Goal: Task Accomplishment & Management: Complete application form

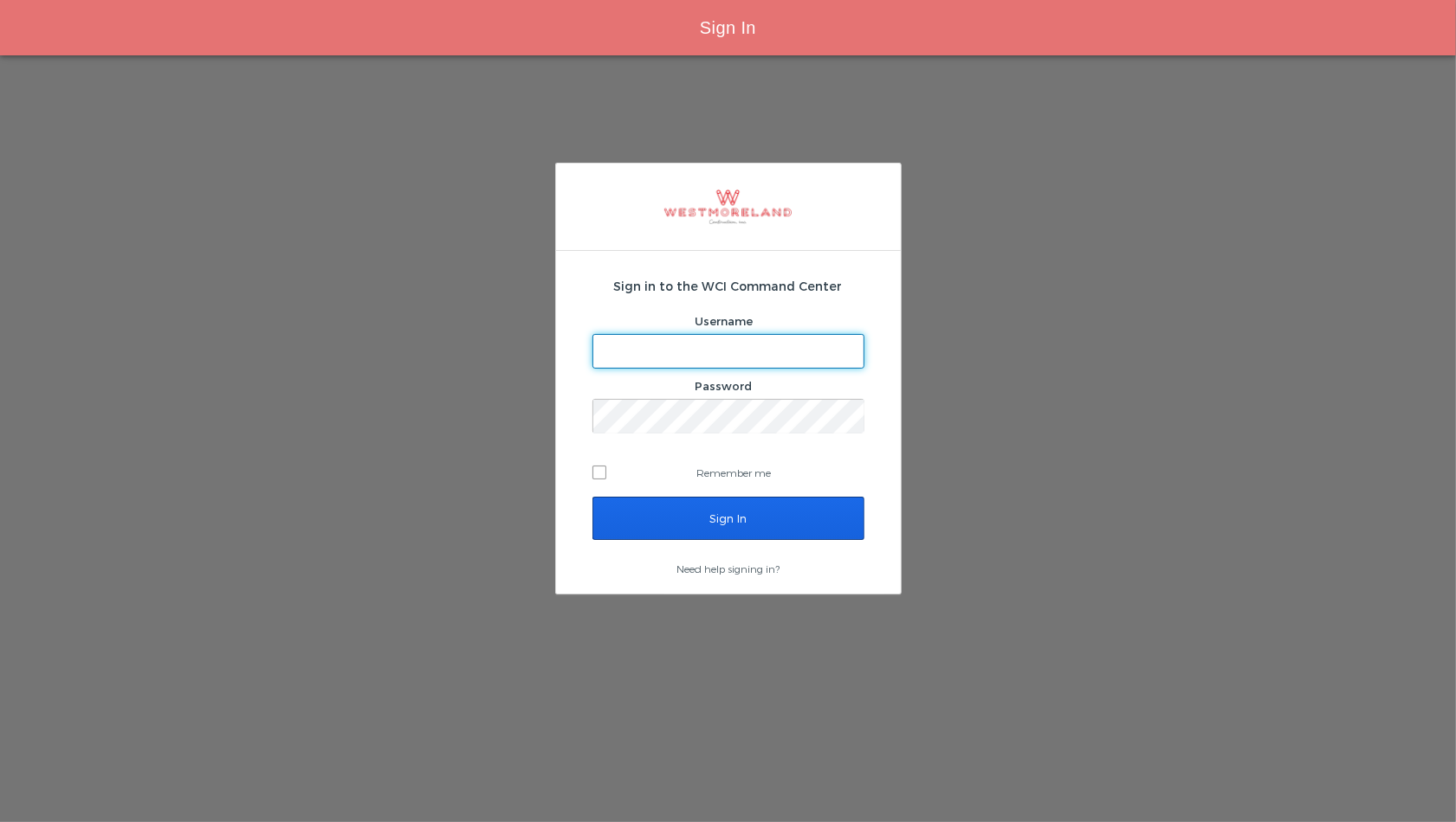
type input "adegeorge@westmoreland.nyc"
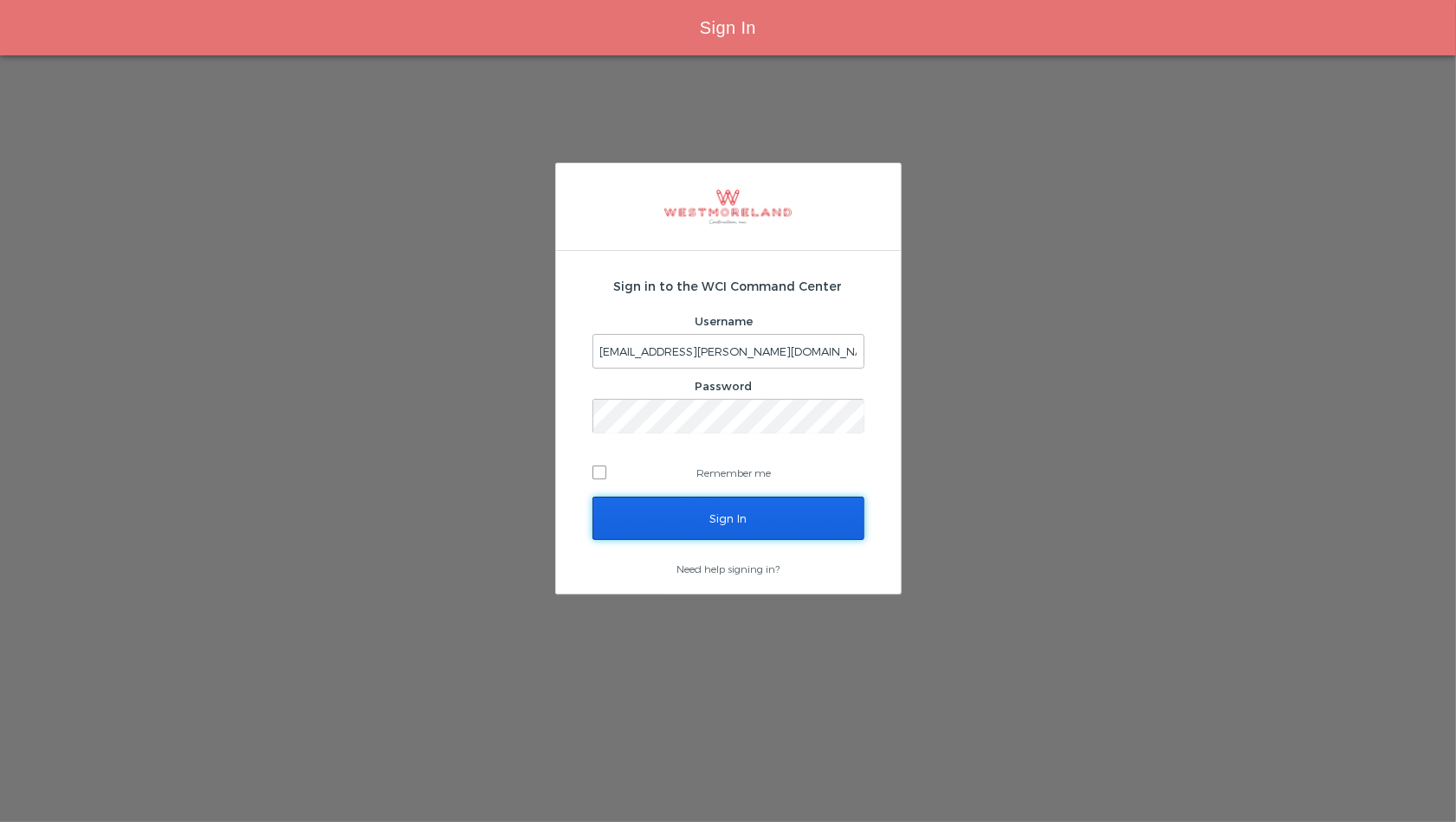
click at [685, 518] on input "Sign In" at bounding box center [728, 518] width 272 height 43
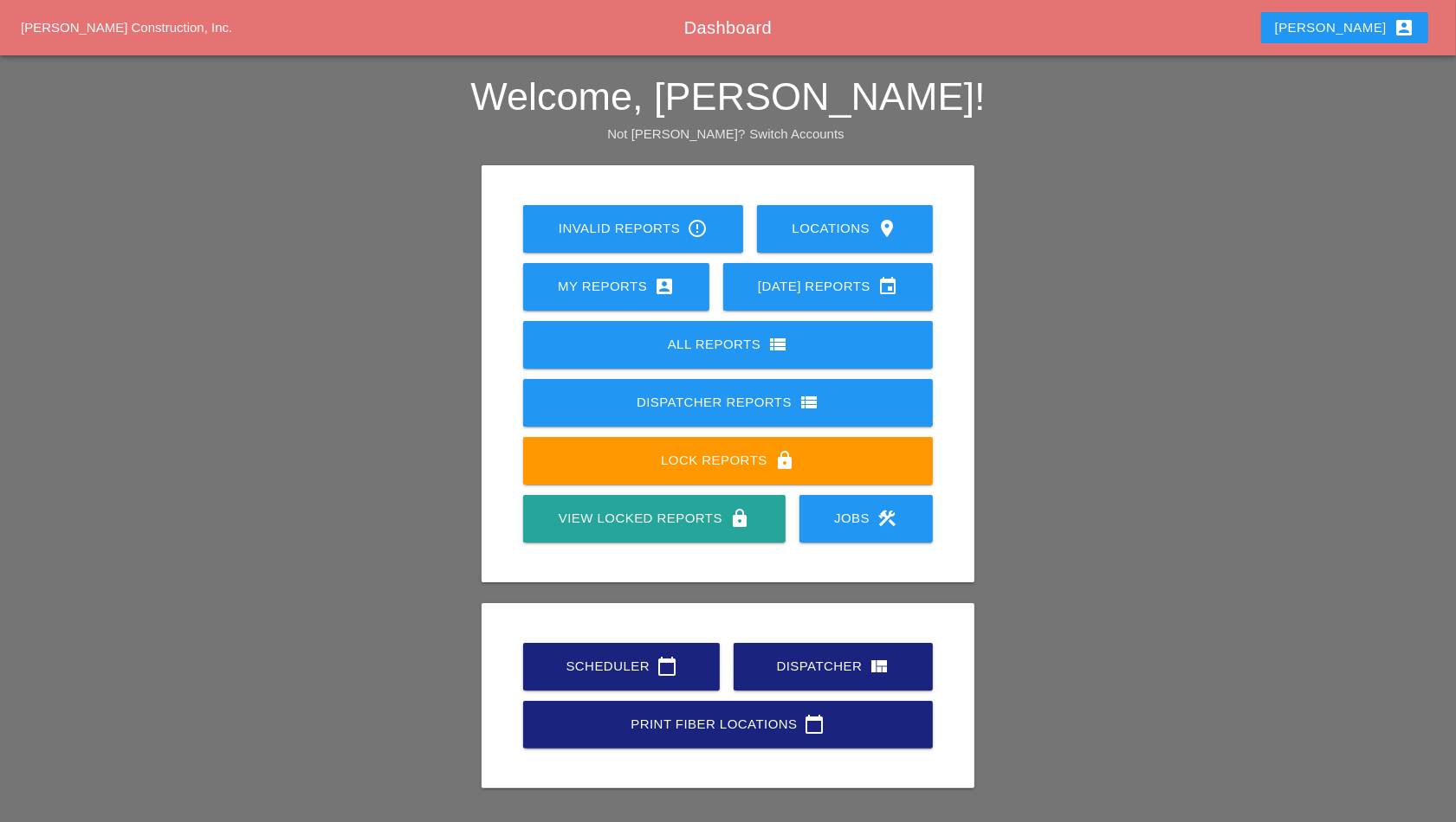
click at [624, 511] on div "View Locked Reports lock" at bounding box center [654, 519] width 206 height 21
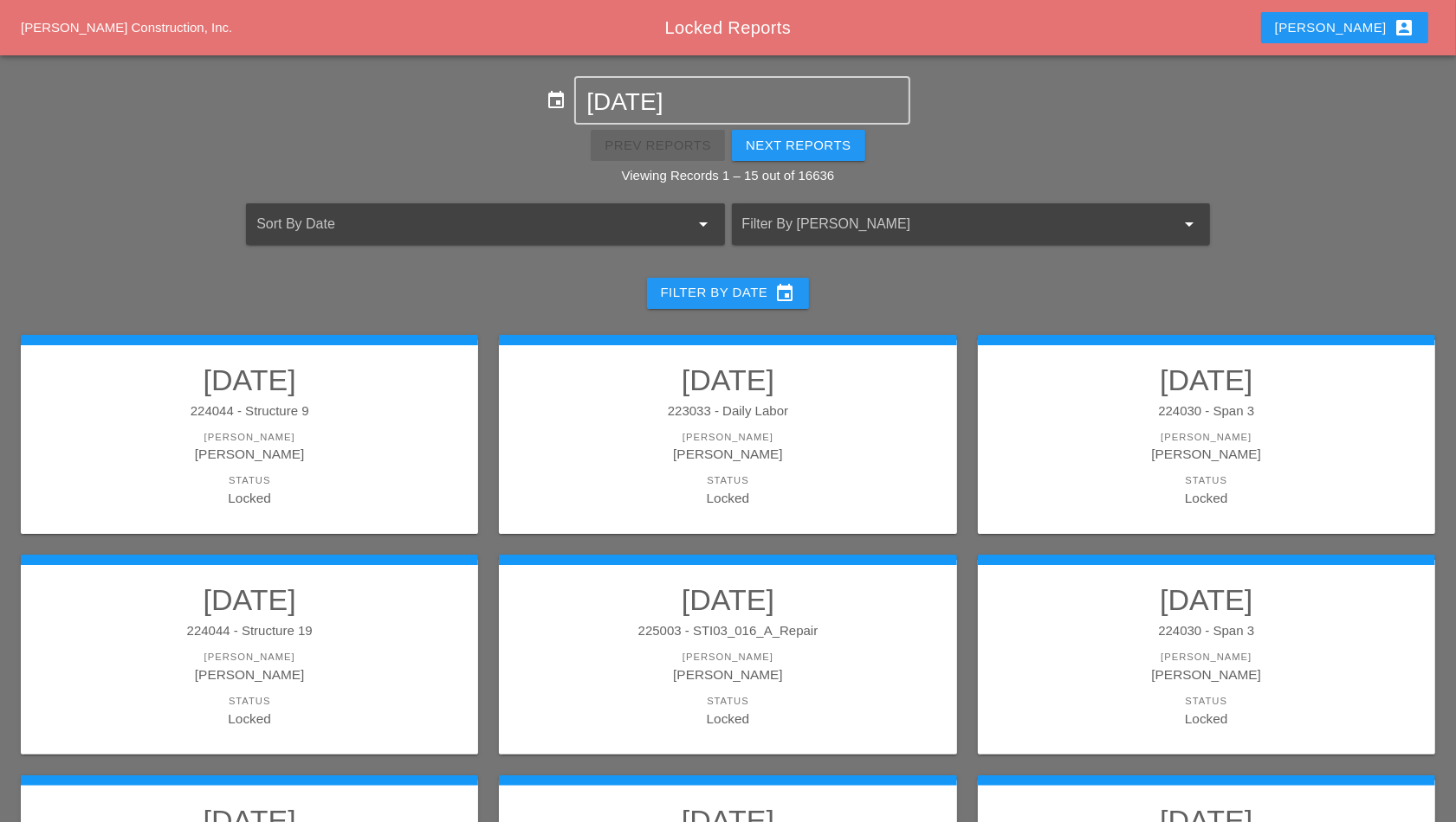
click at [866, 213] on div at bounding box center [947, 224] width 409 height 28
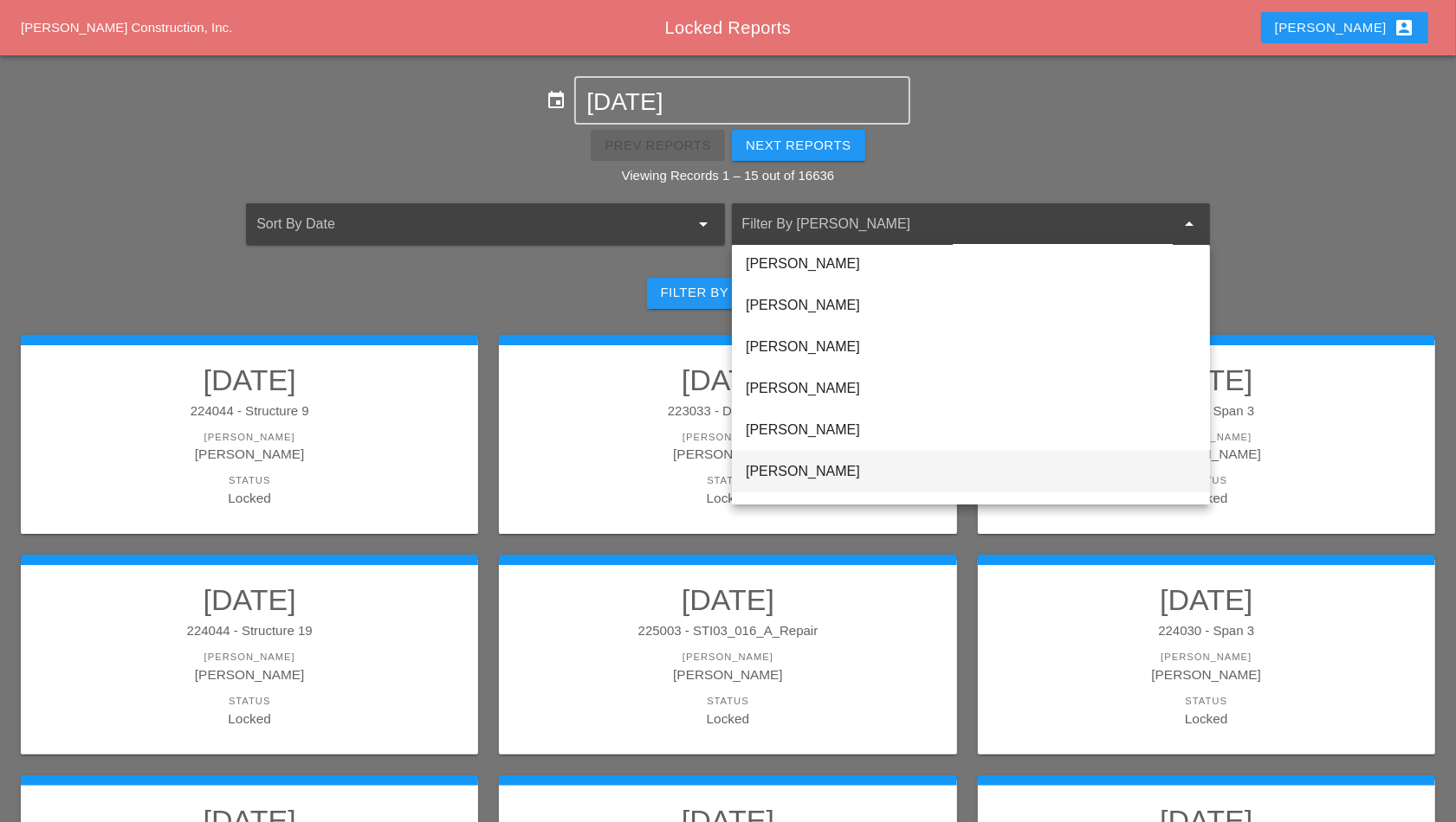
scroll to position [217, 0]
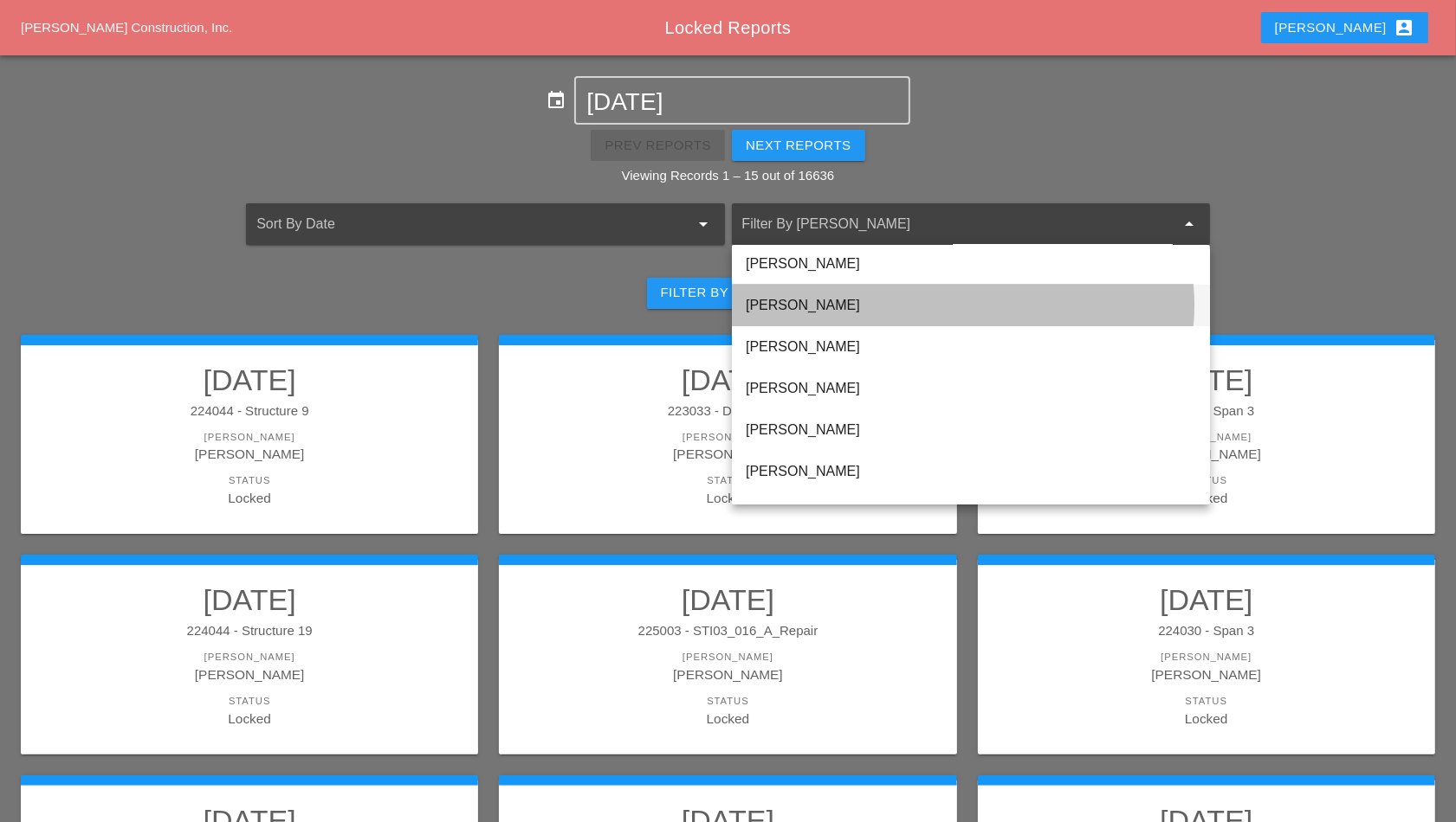
click at [793, 299] on div "[PERSON_NAME]" at bounding box center [971, 306] width 451 height 21
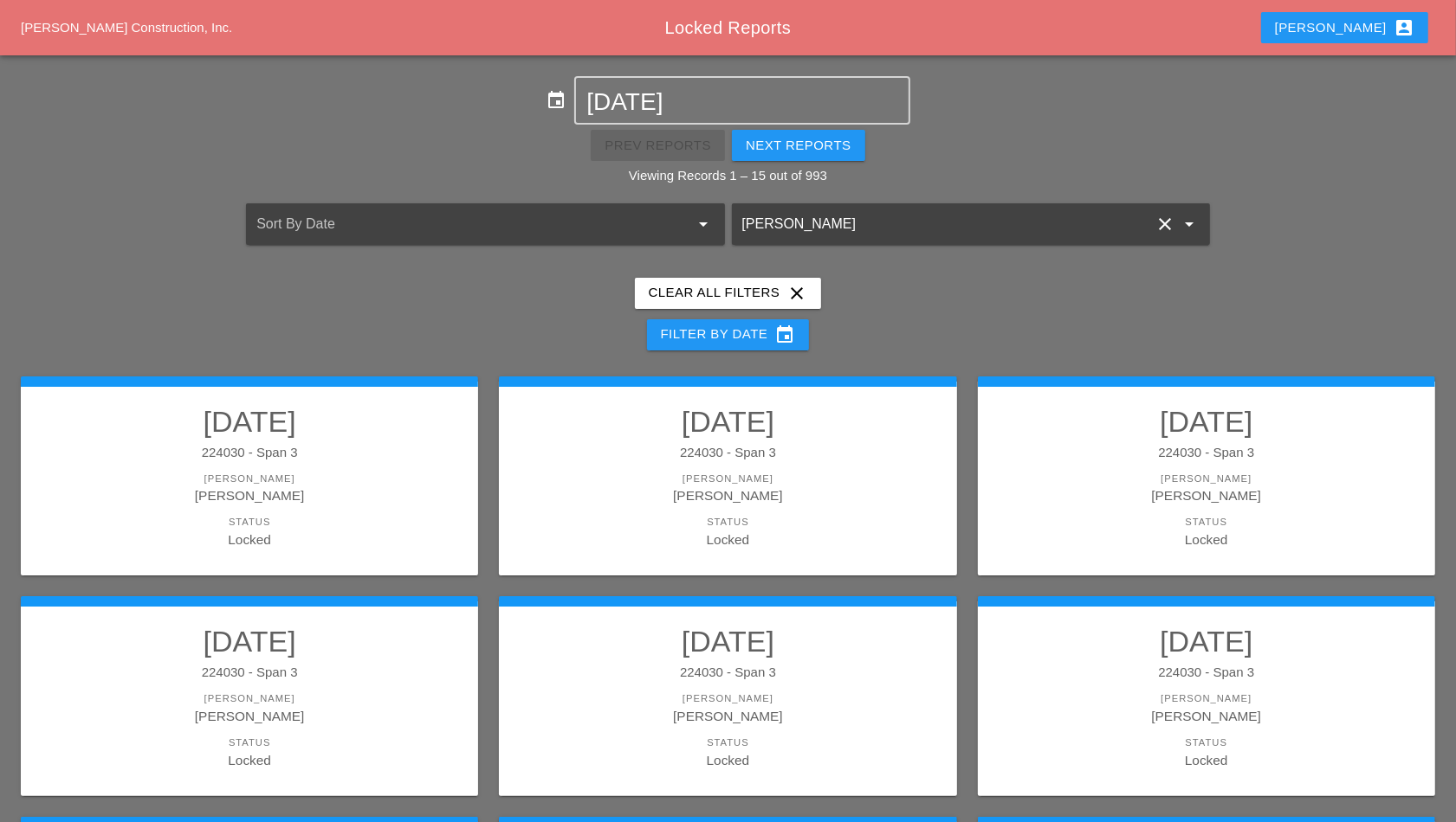
click at [369, 473] on div "[PERSON_NAME]" at bounding box center [249, 478] width 423 height 14
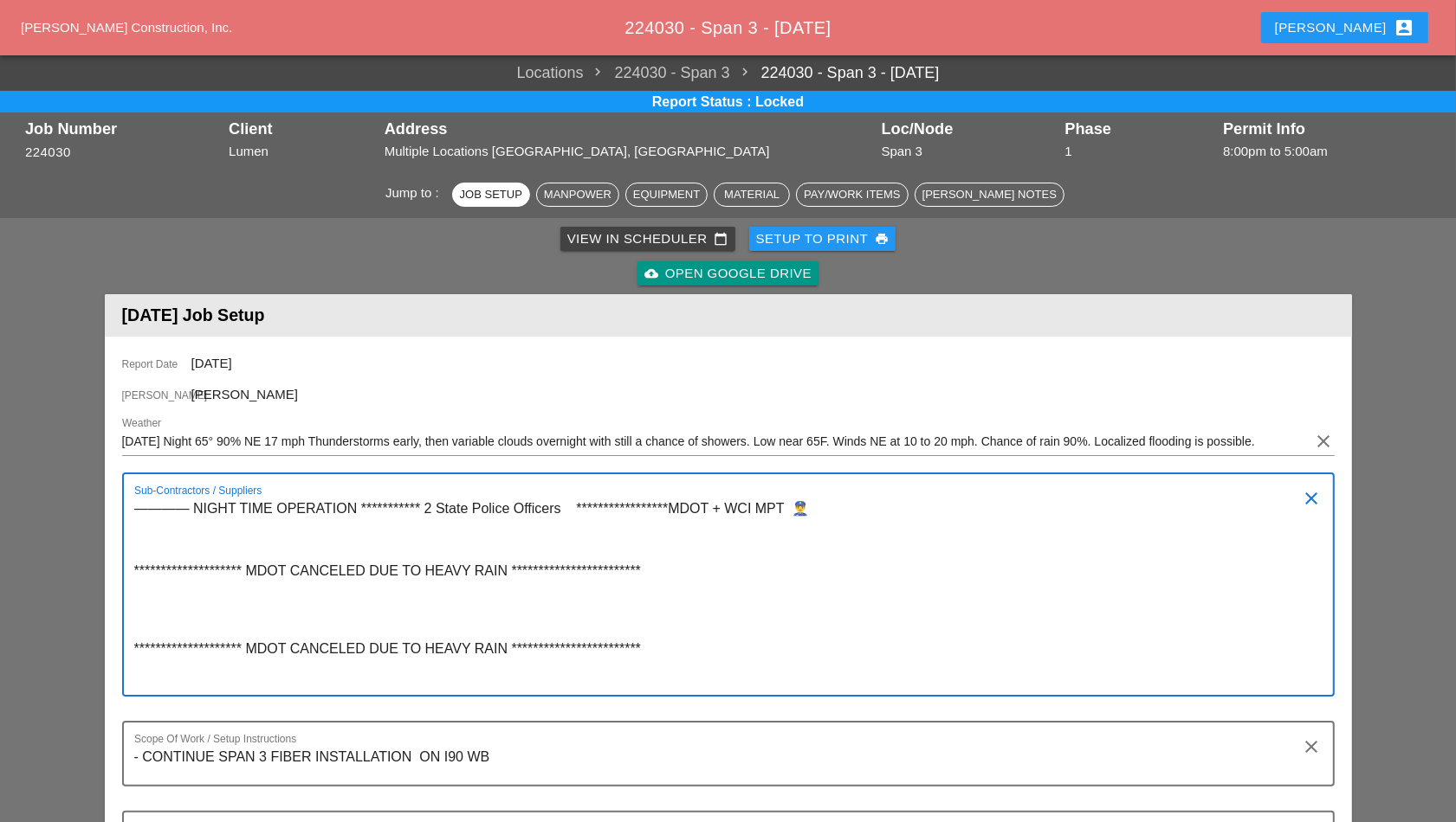
drag, startPoint x: 652, startPoint y: 555, endPoint x: 281, endPoint y: 554, distance: 371.0
click at [281, 554] on textarea "**********" at bounding box center [721, 595] width 1175 height 200
drag, startPoint x: 848, startPoint y: 511, endPoint x: 147, endPoint y: 505, distance: 701.0
click at [147, 505] on textarea "**********" at bounding box center [721, 595] width 1175 height 200
drag, startPoint x: 147, startPoint y: 505, endPoint x: 356, endPoint y: 503, distance: 209.0
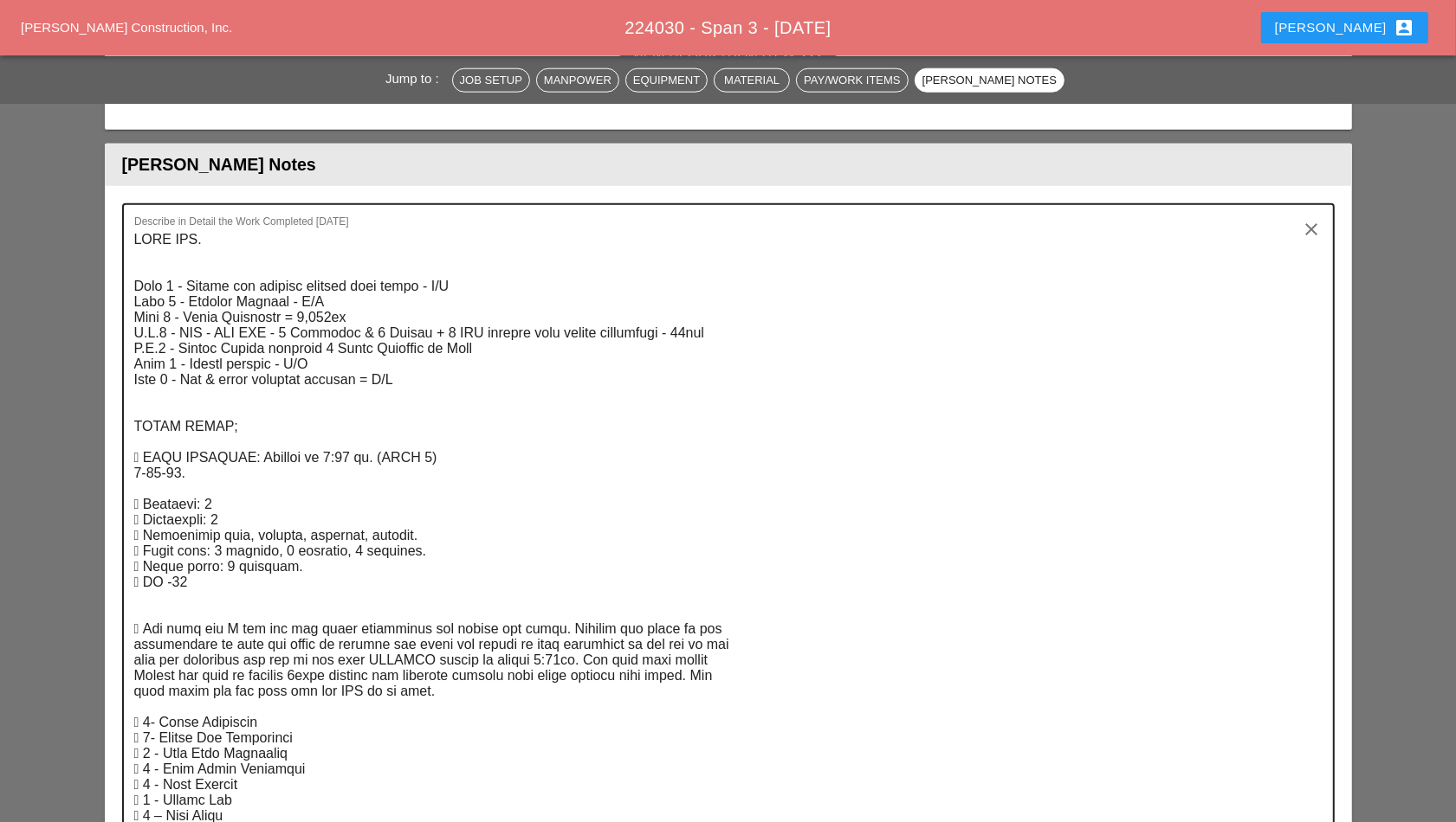
scroll to position [1623, 0]
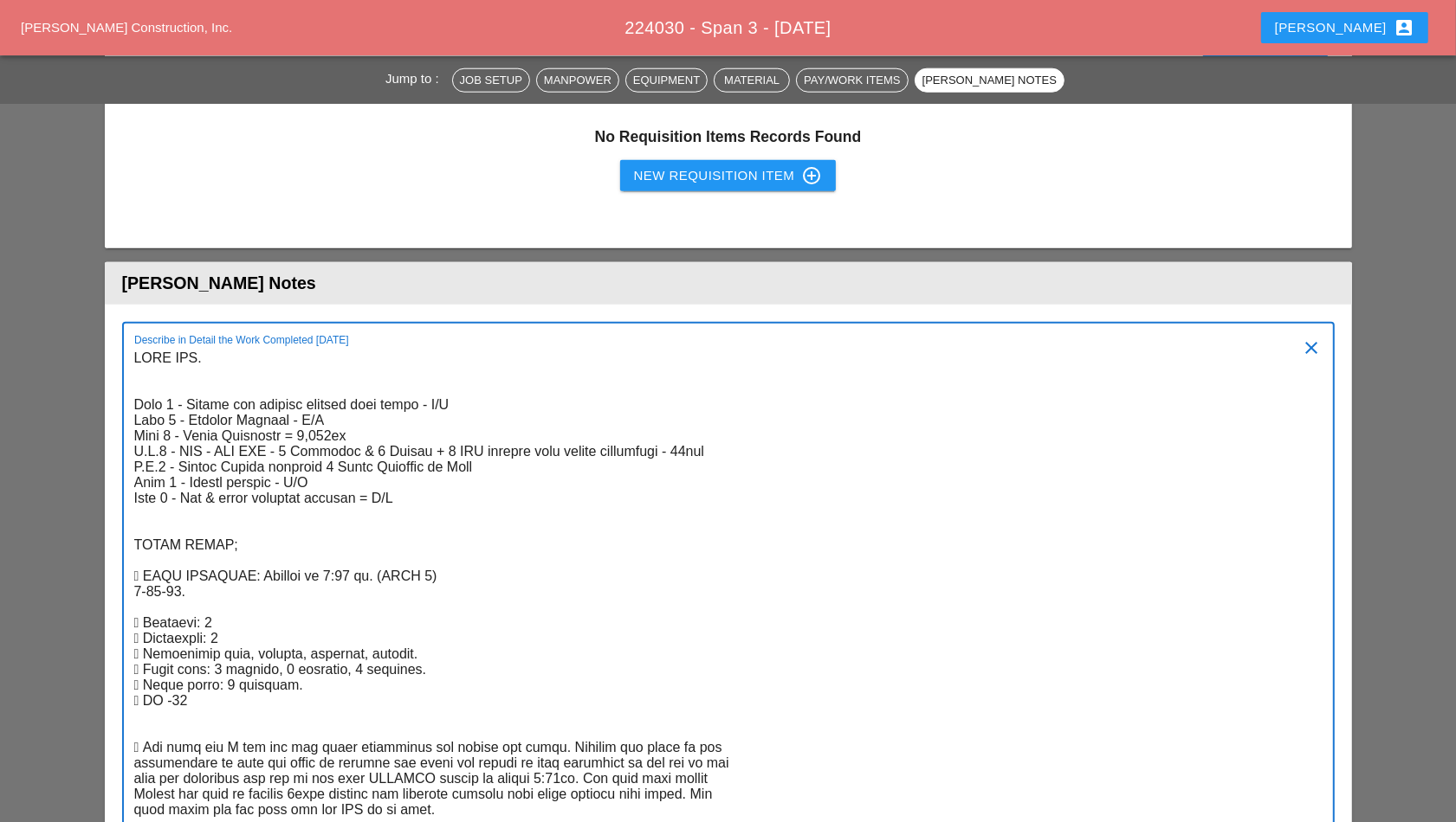
drag, startPoint x: 251, startPoint y: 540, endPoint x: 130, endPoint y: 355, distance: 221.1
click at [130, 355] on div "Describe in Detail the Work Completed Today clear" at bounding box center [728, 731] width 1212 height 816
drag, startPoint x: 130, startPoint y: 355, endPoint x: 195, endPoint y: 446, distance: 111.8
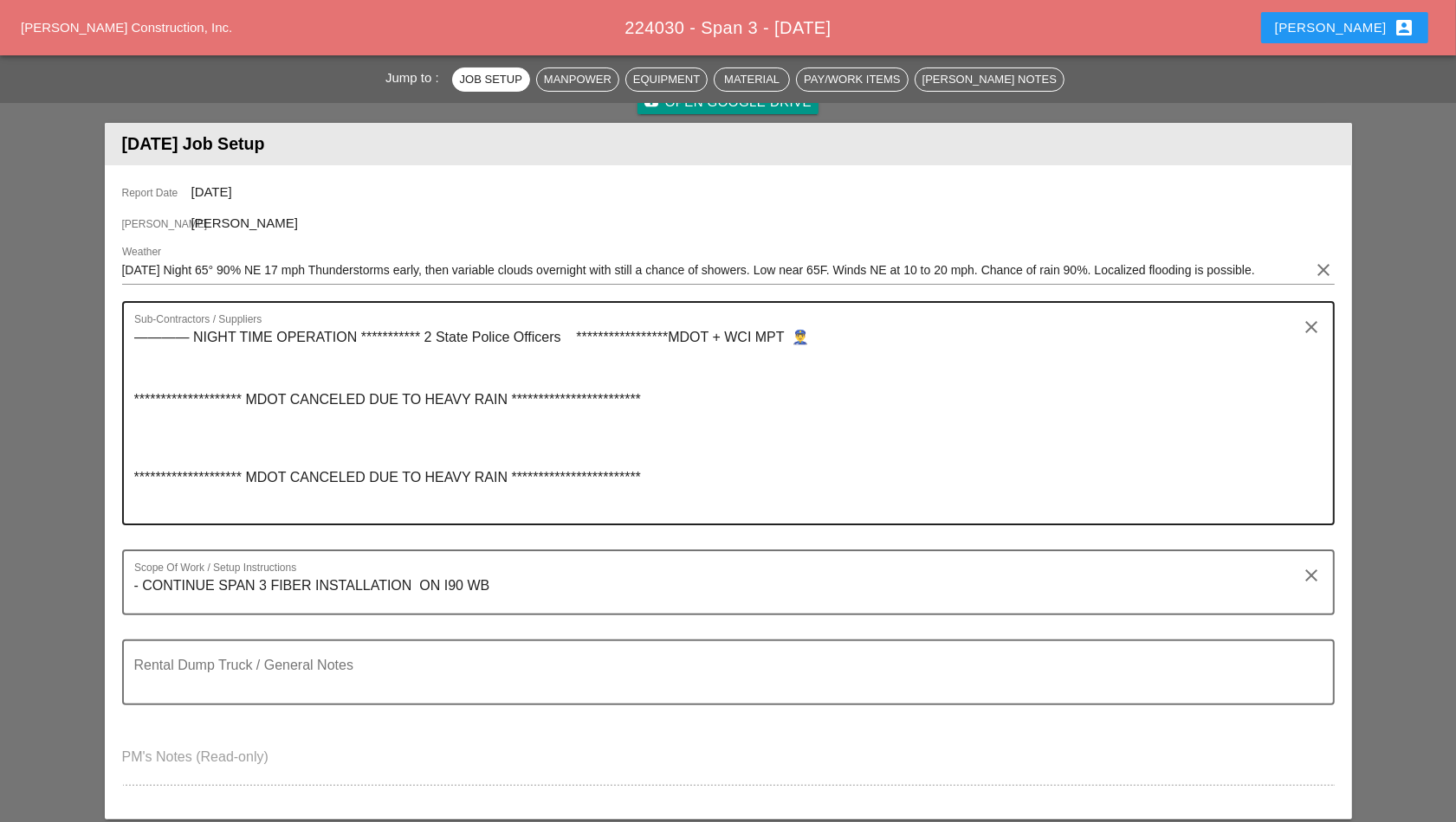
scroll to position [217, 0]
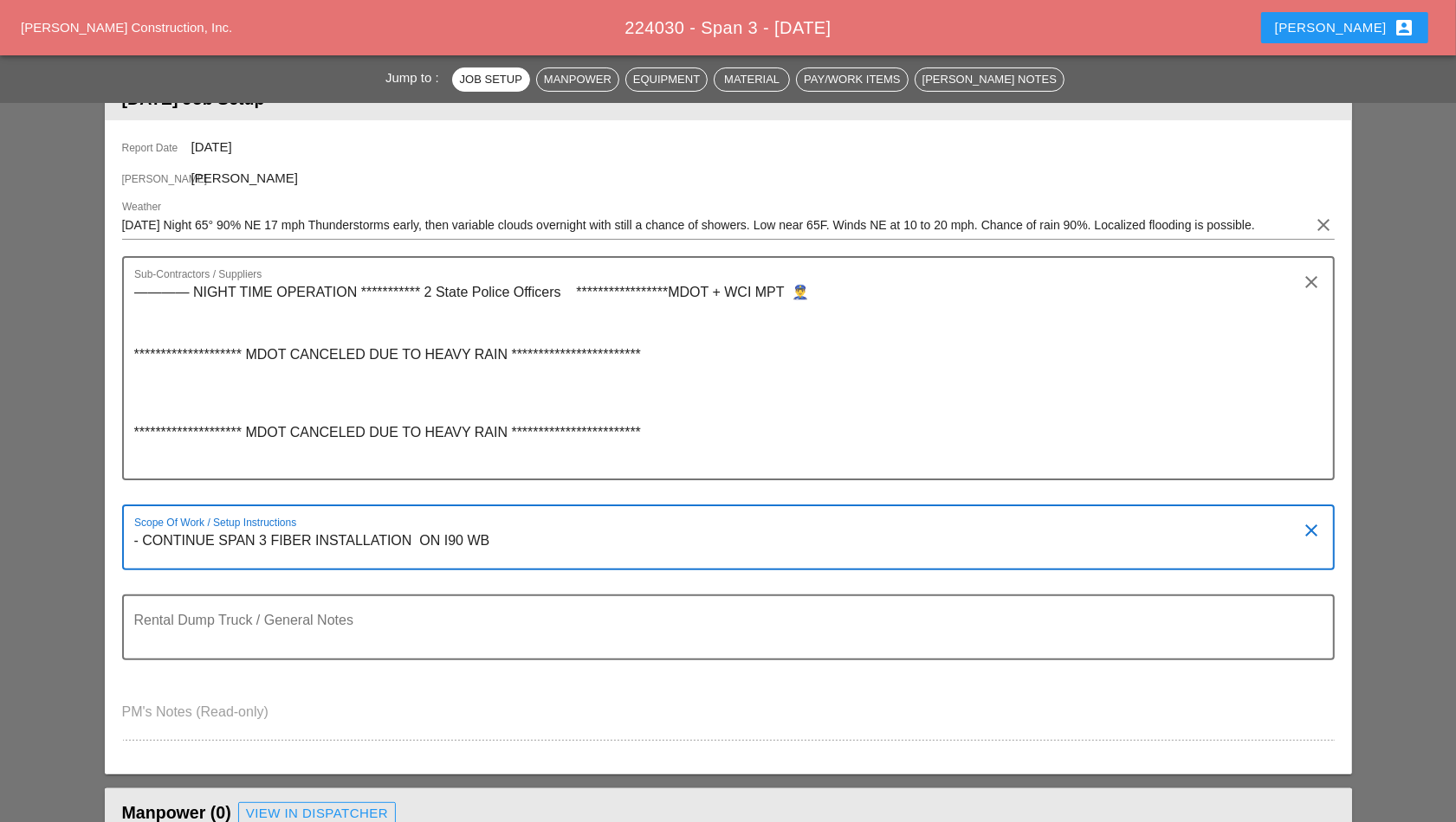
drag, startPoint x: 504, startPoint y: 538, endPoint x: 133, endPoint y: 537, distance: 371.0
click at [133, 537] on div "Scope Of Work / Setup Instructions - CONTINUE SPAN 3 FIBER INSTALLATION ON I90 …" at bounding box center [728, 537] width 1212 height 65
drag, startPoint x: 133, startPoint y: 537, endPoint x: 161, endPoint y: 538, distance: 28.0
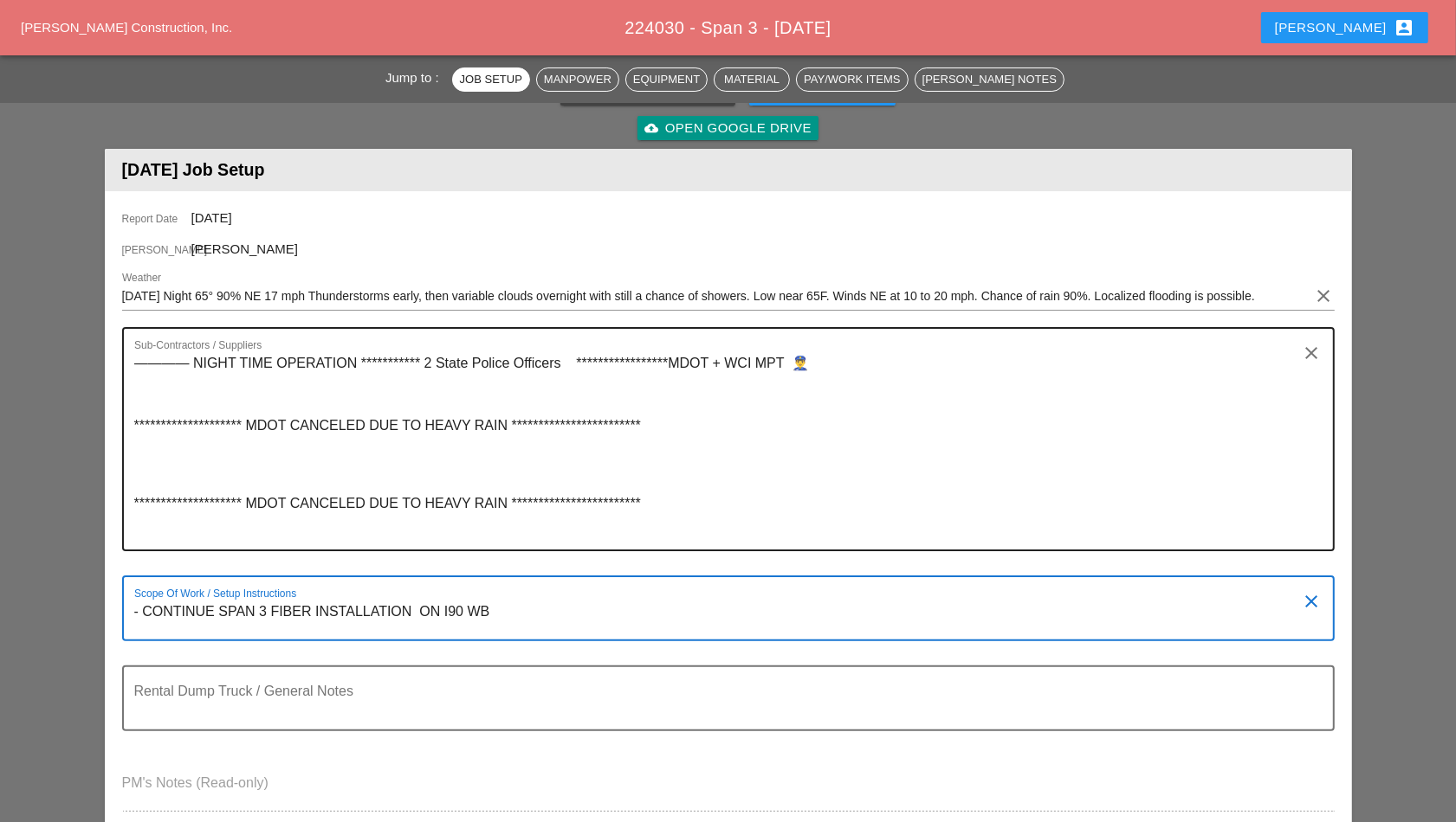
scroll to position [108, 0]
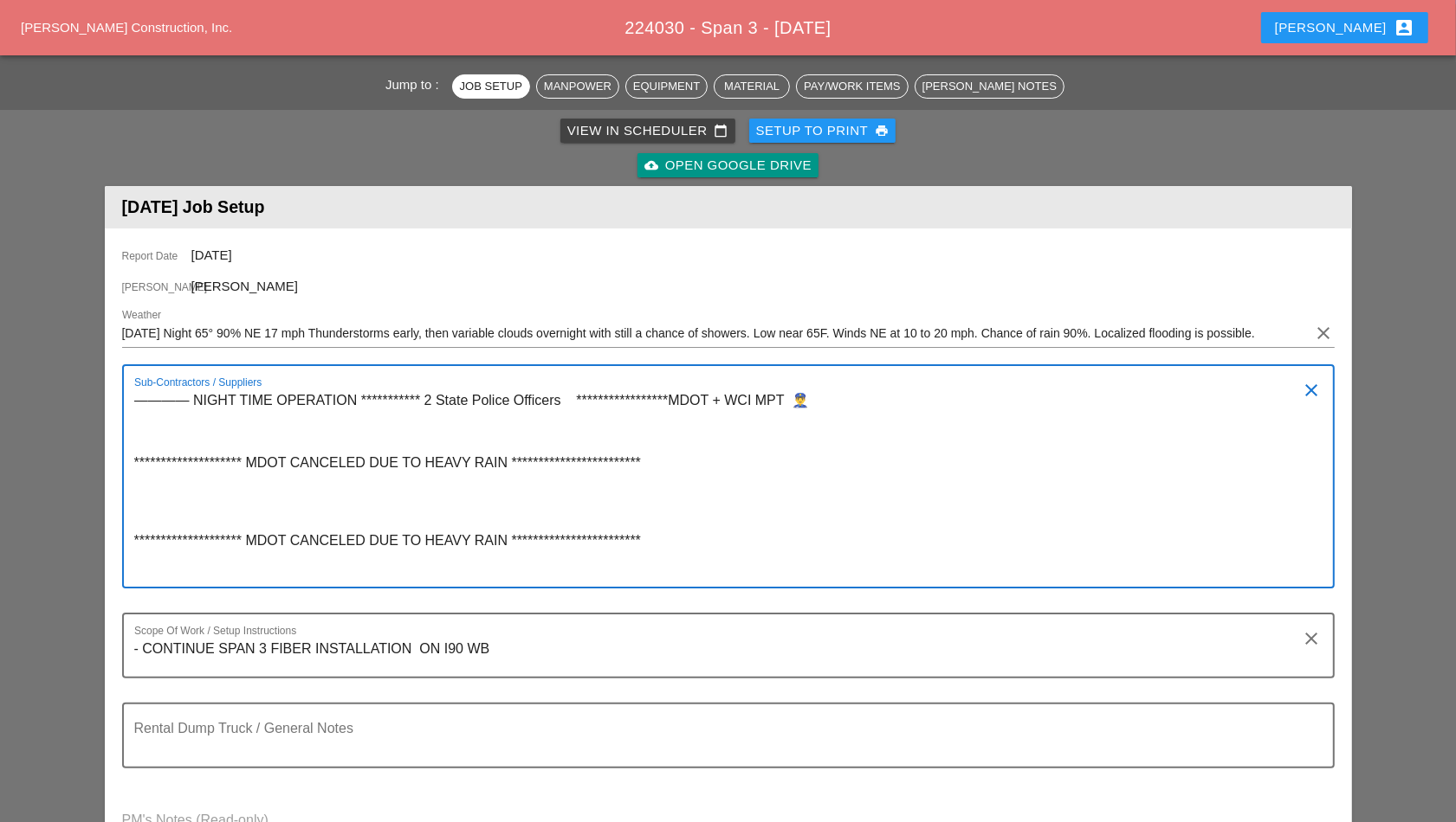
drag, startPoint x: 816, startPoint y: 400, endPoint x: 129, endPoint y: 403, distance: 687.0
click at [129, 403] on div "**********" at bounding box center [728, 476] width 1212 height 224
drag, startPoint x: 129, startPoint y: 403, endPoint x: 261, endPoint y: 400, distance: 132.0
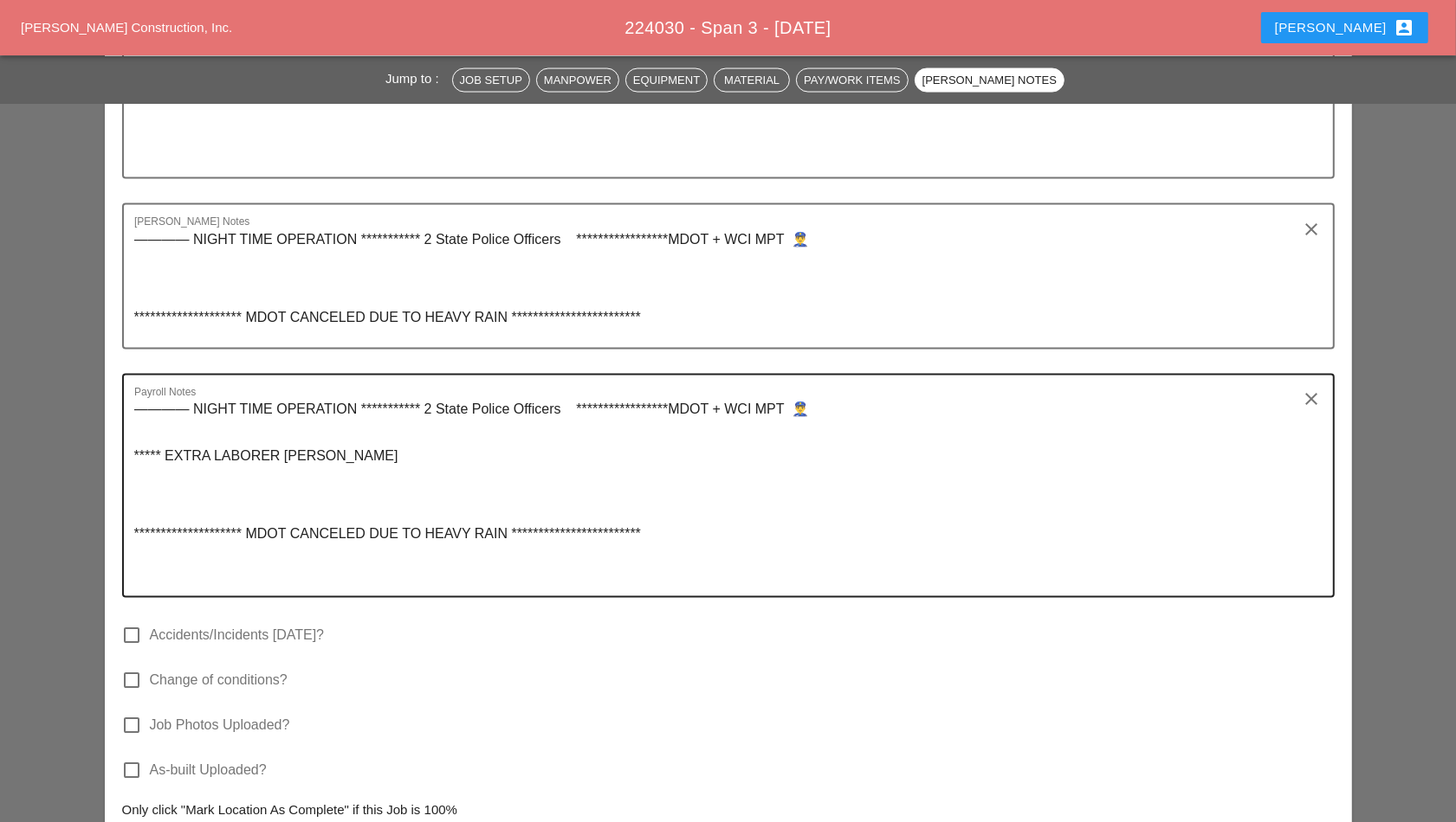
scroll to position [2597, 0]
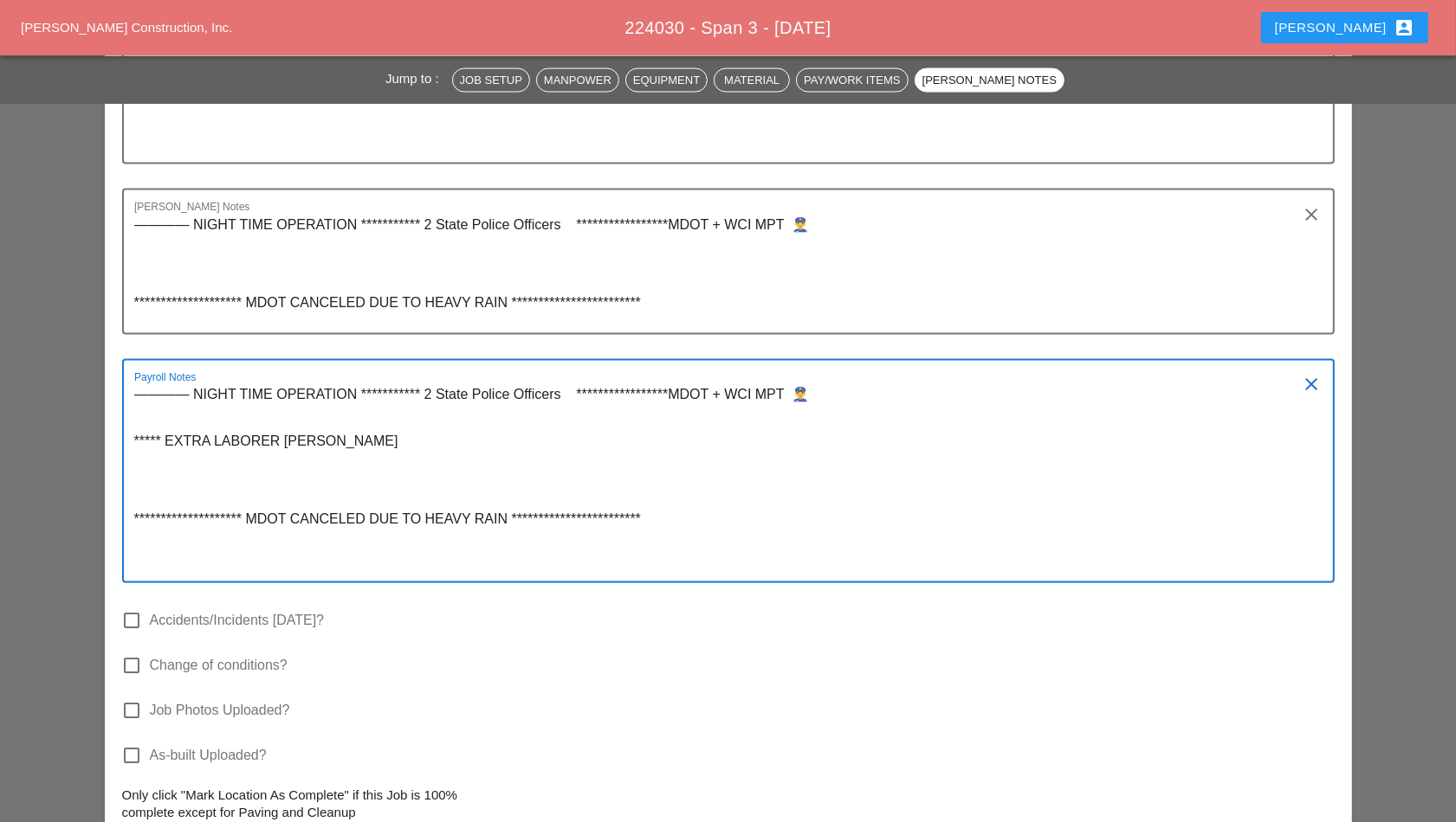
drag, startPoint x: 426, startPoint y: 457, endPoint x: 238, endPoint y: 421, distance: 191.4
click at [238, 421] on textarea "**********" at bounding box center [721, 482] width 1175 height 200
drag, startPoint x: 238, startPoint y: 421, endPoint x: 226, endPoint y: 444, distance: 25.9
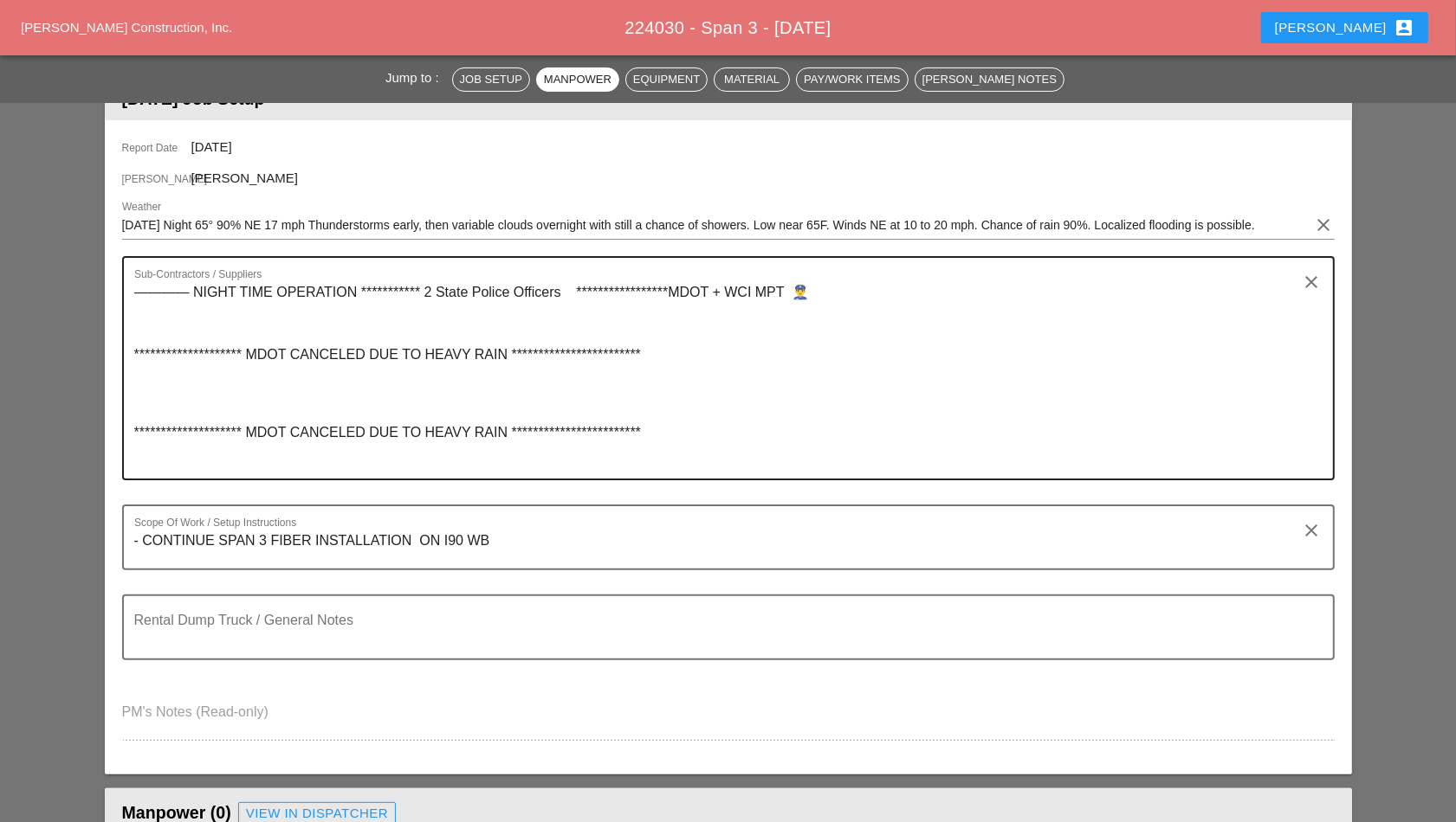
scroll to position [758, 0]
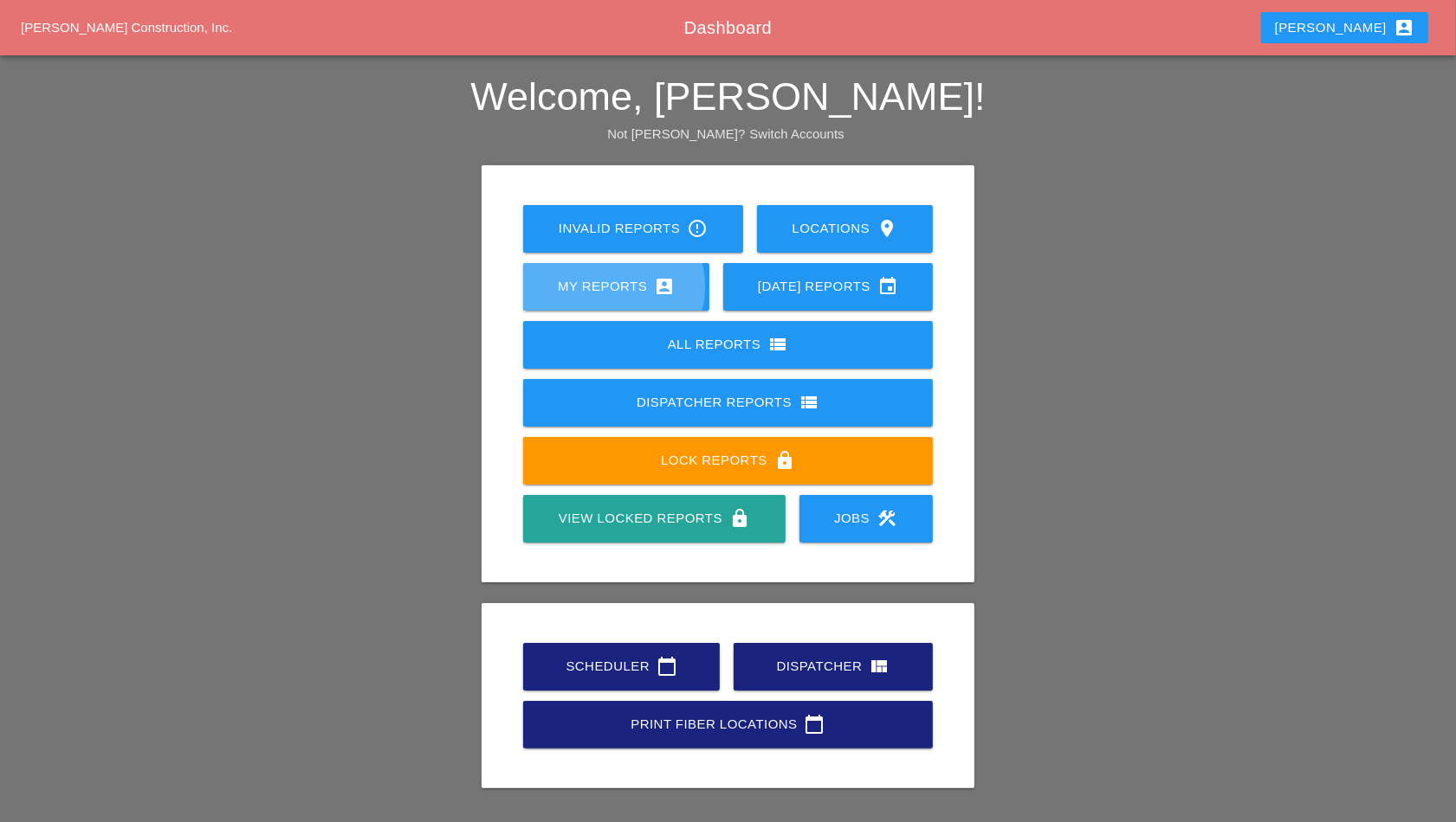
click at [602, 272] on link "My Reports account_box" at bounding box center [615, 286] width 186 height 47
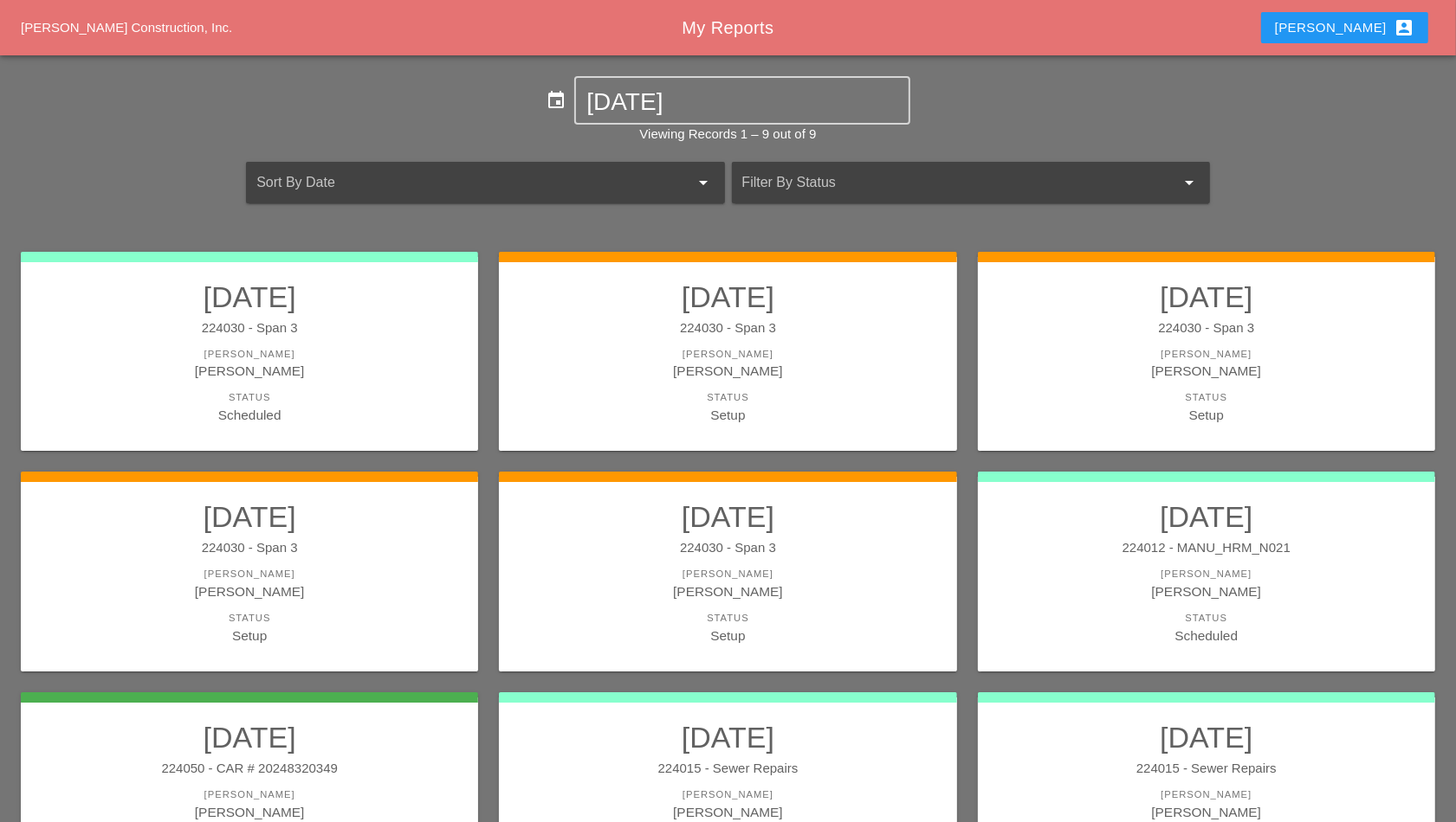
click at [840, 555] on div "224030 - Span 3" at bounding box center [727, 548] width 423 height 20
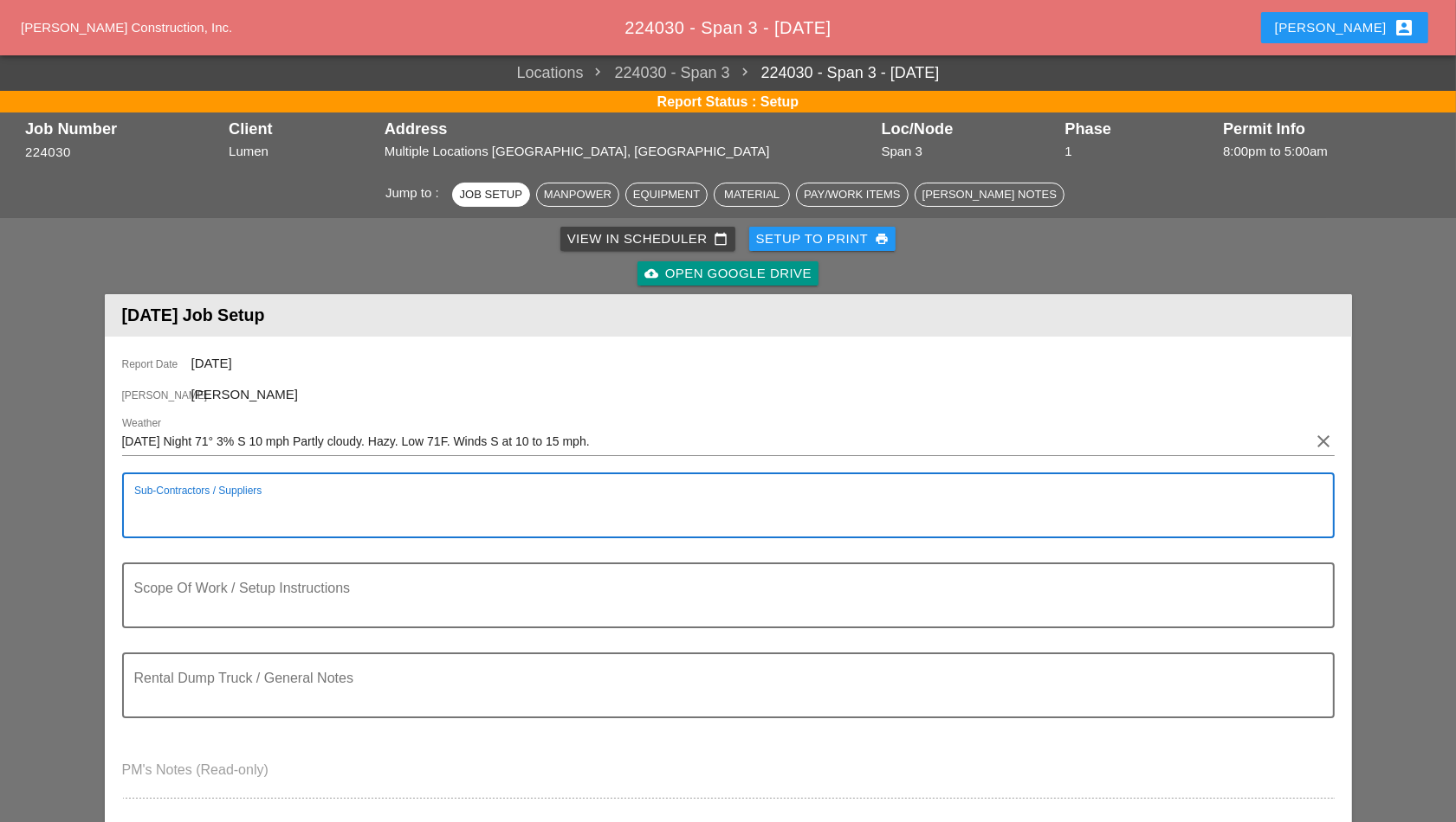
paste textarea "**********"
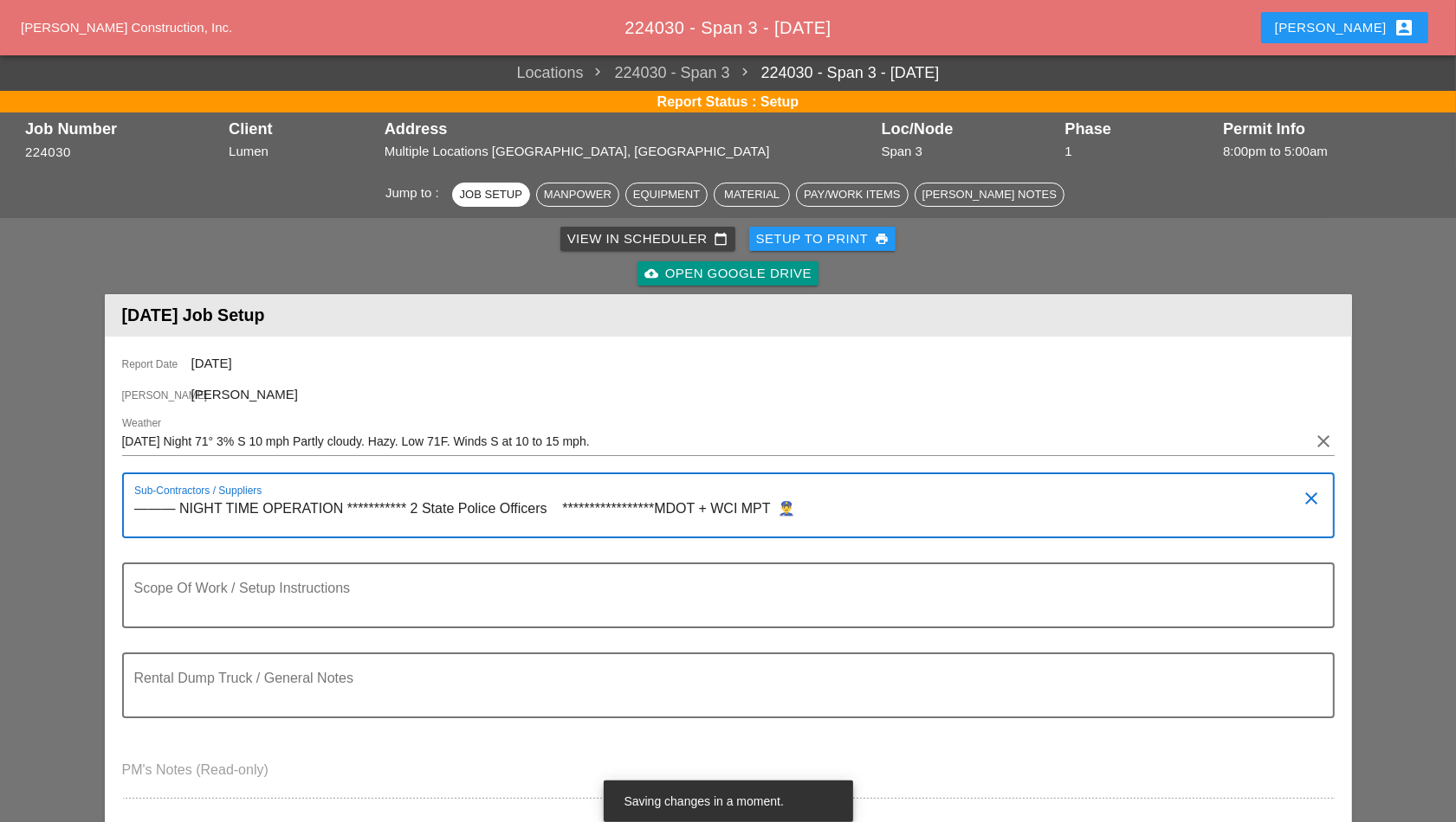
type textarea "**********"
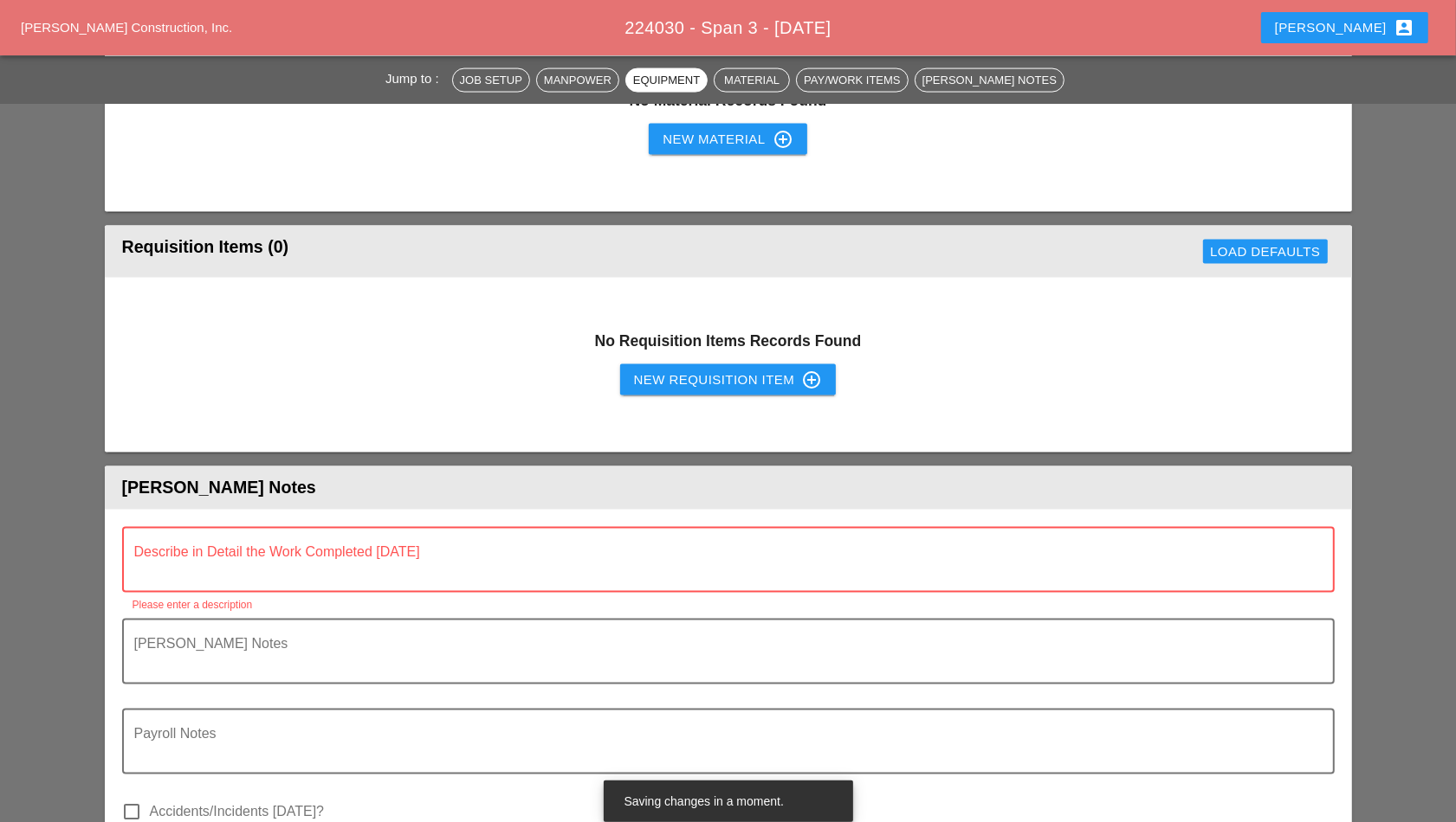
scroll to position [2813, 0]
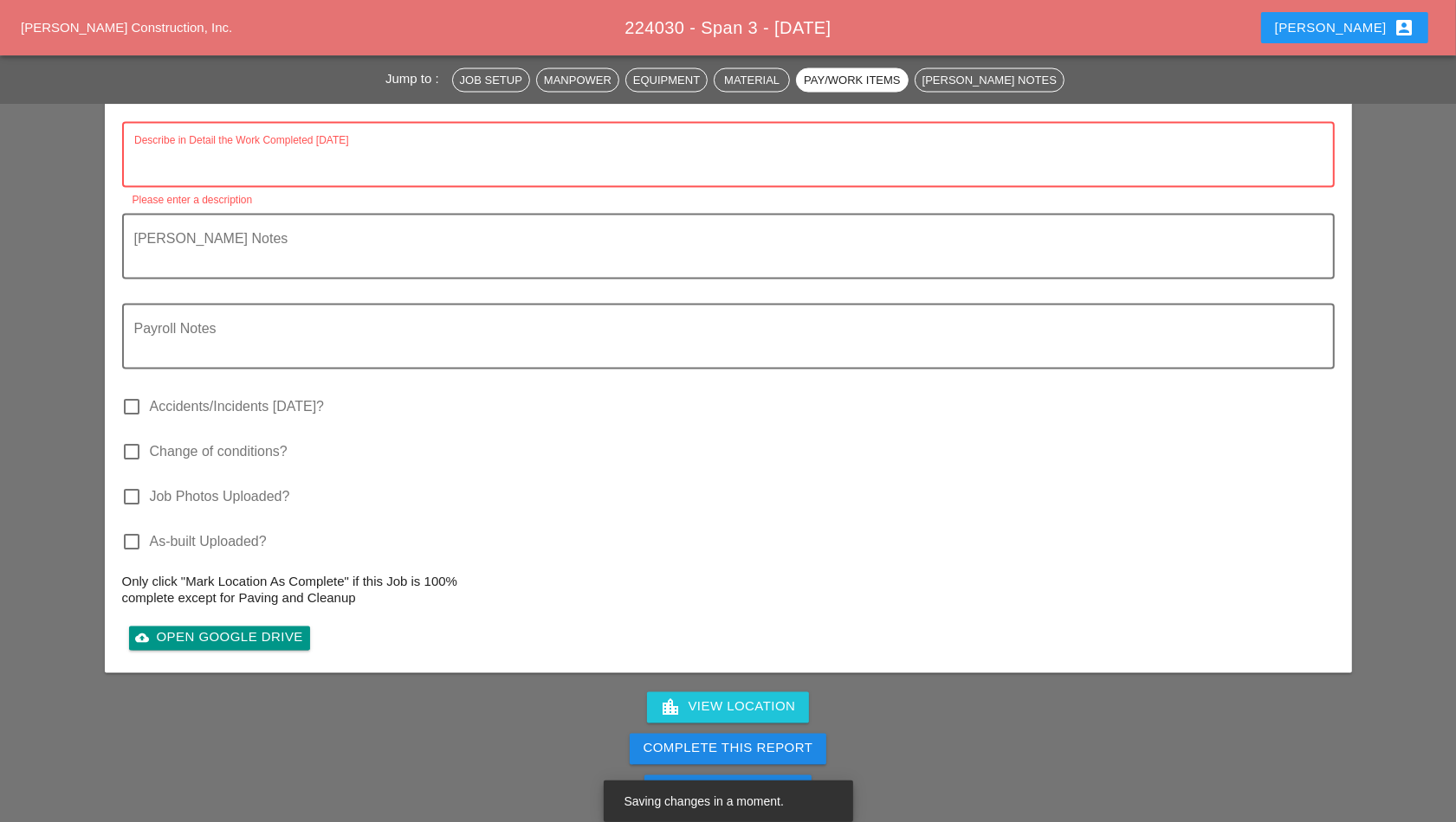
paste textarea "FILL OUT. Item 1 - Remove and replace asphalt temp patch - N/A Item 2 - [PERSON…"
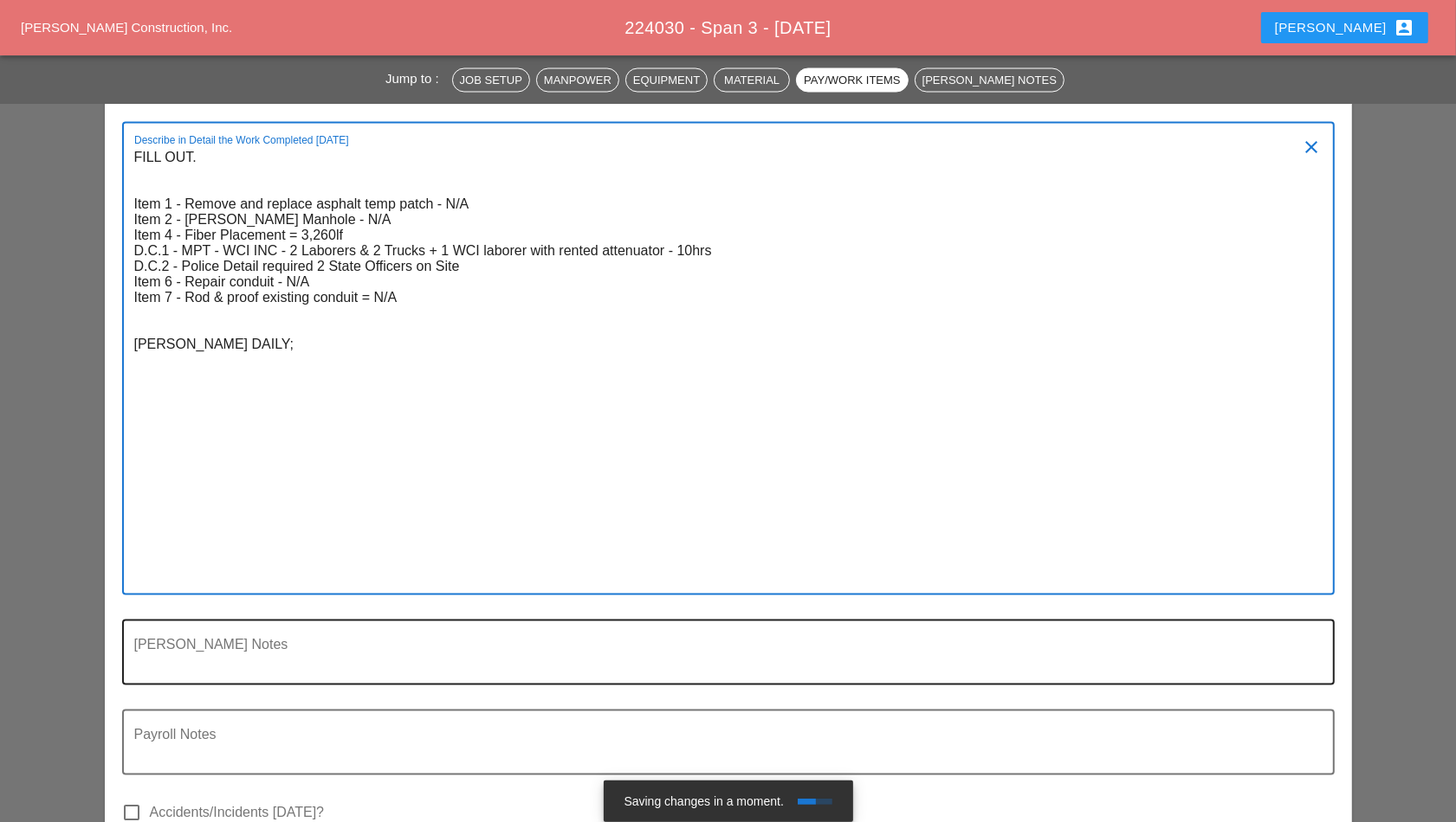
type textarea "FILL OUT. Item 1 - Remove and replace asphalt temp patch - N/A Item 2 - [PERSON…"
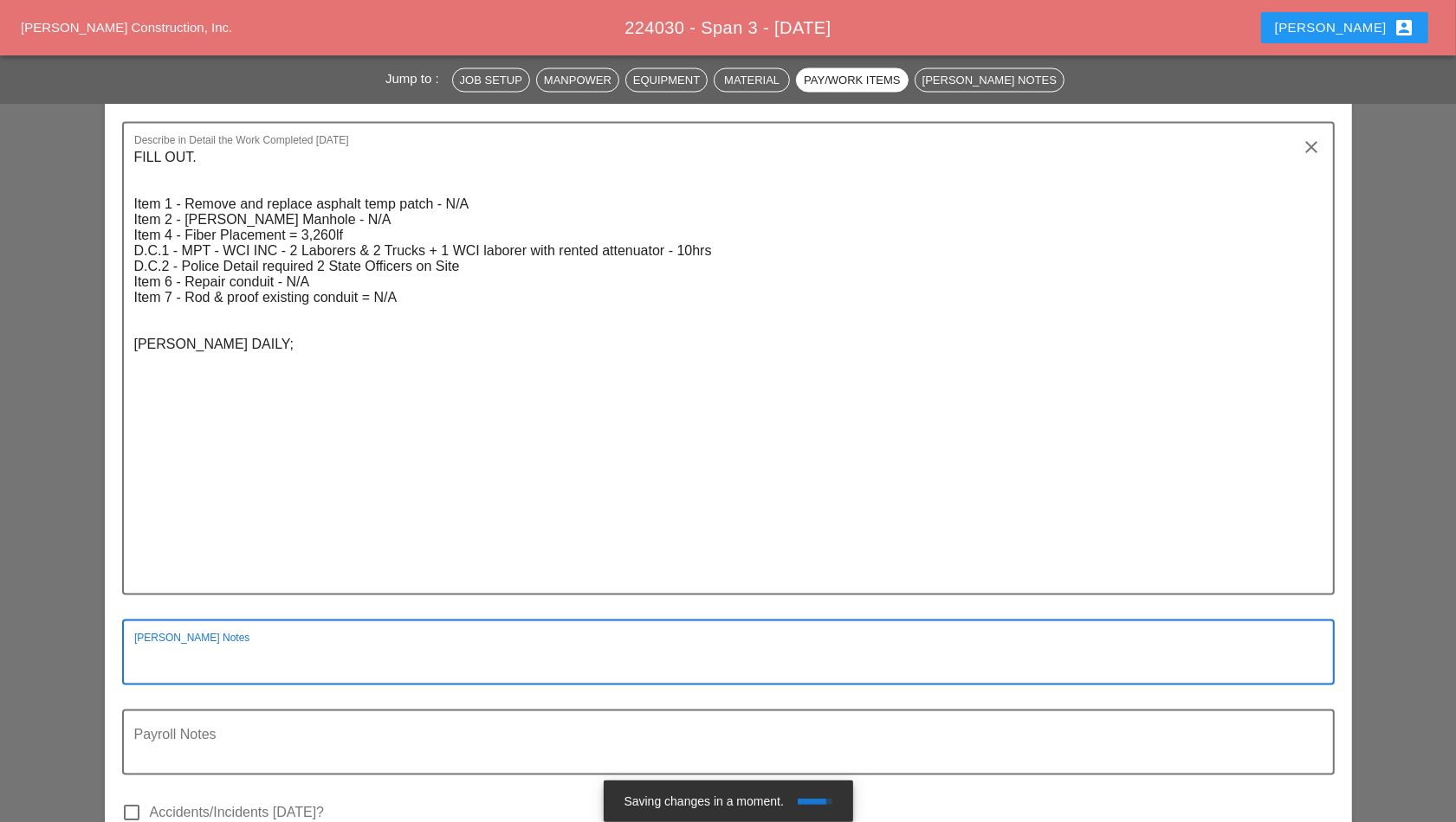
paste textarea "FILL OUT. Item 1 - Remove and replace asphalt temp patch - N/A Item 2 - [PERSON…"
type textarea "FILL OUT. Item 1 - Remove and replace asphalt temp patch - N/A Item 2 - [PERSON…"
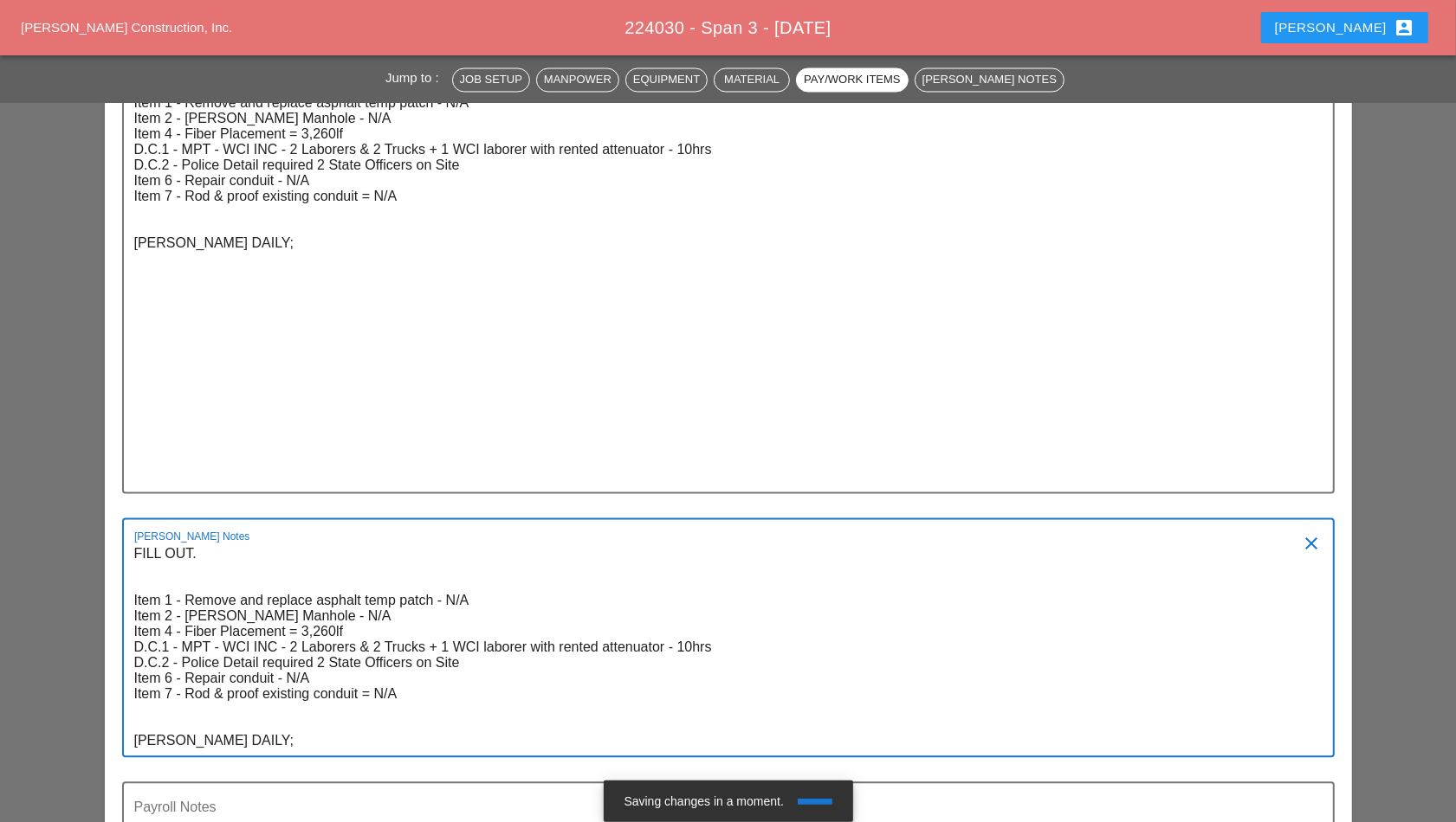
scroll to position [2941, 0]
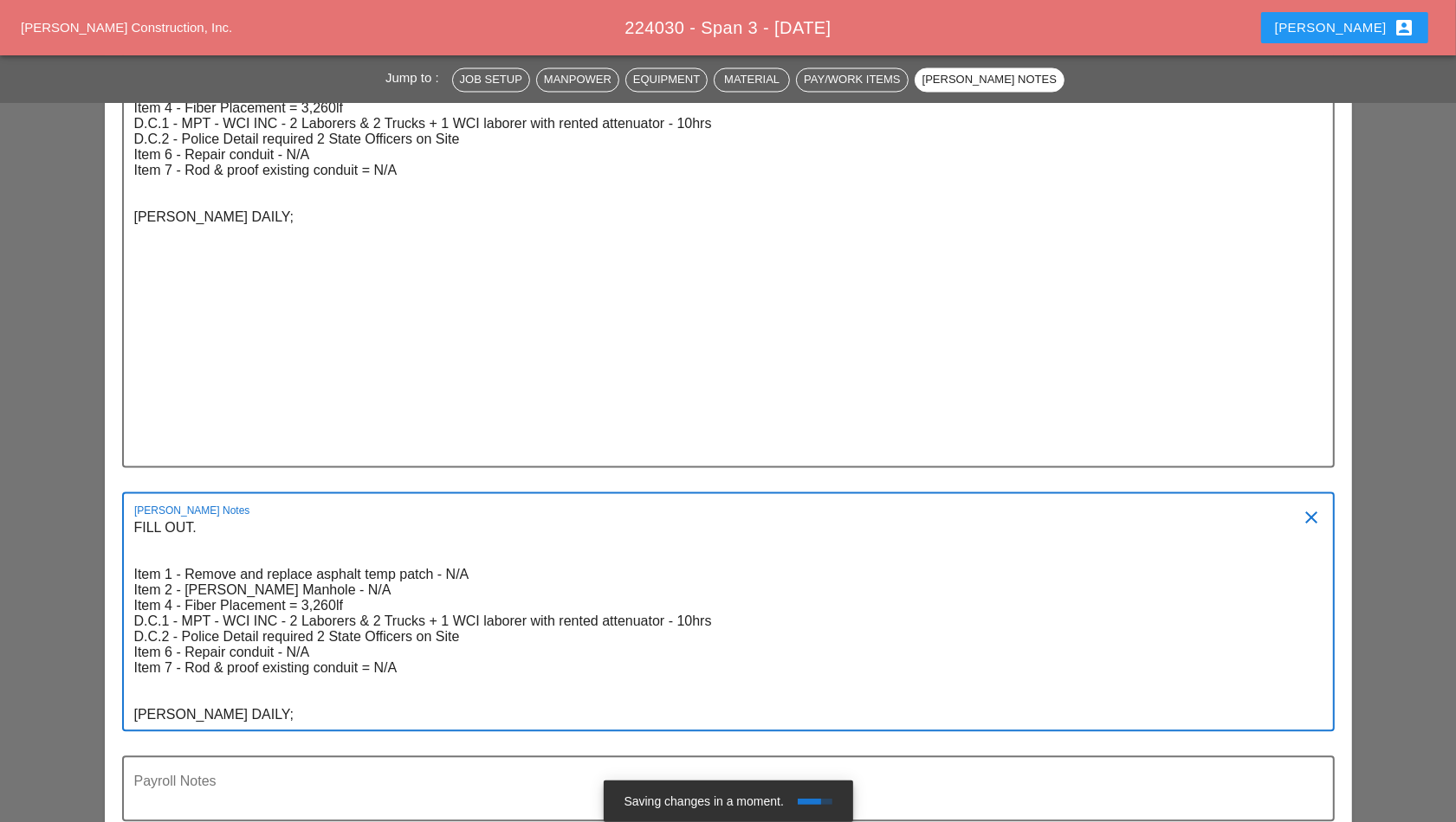
drag, startPoint x: 255, startPoint y: 702, endPoint x: 142, endPoint y: 495, distance: 235.8
click at [137, 497] on div "Foreman's Notes FILL OUT. Item 1 - Remove and replace asphalt temp patch - N/A …" at bounding box center [721, 612] width 1175 height 237
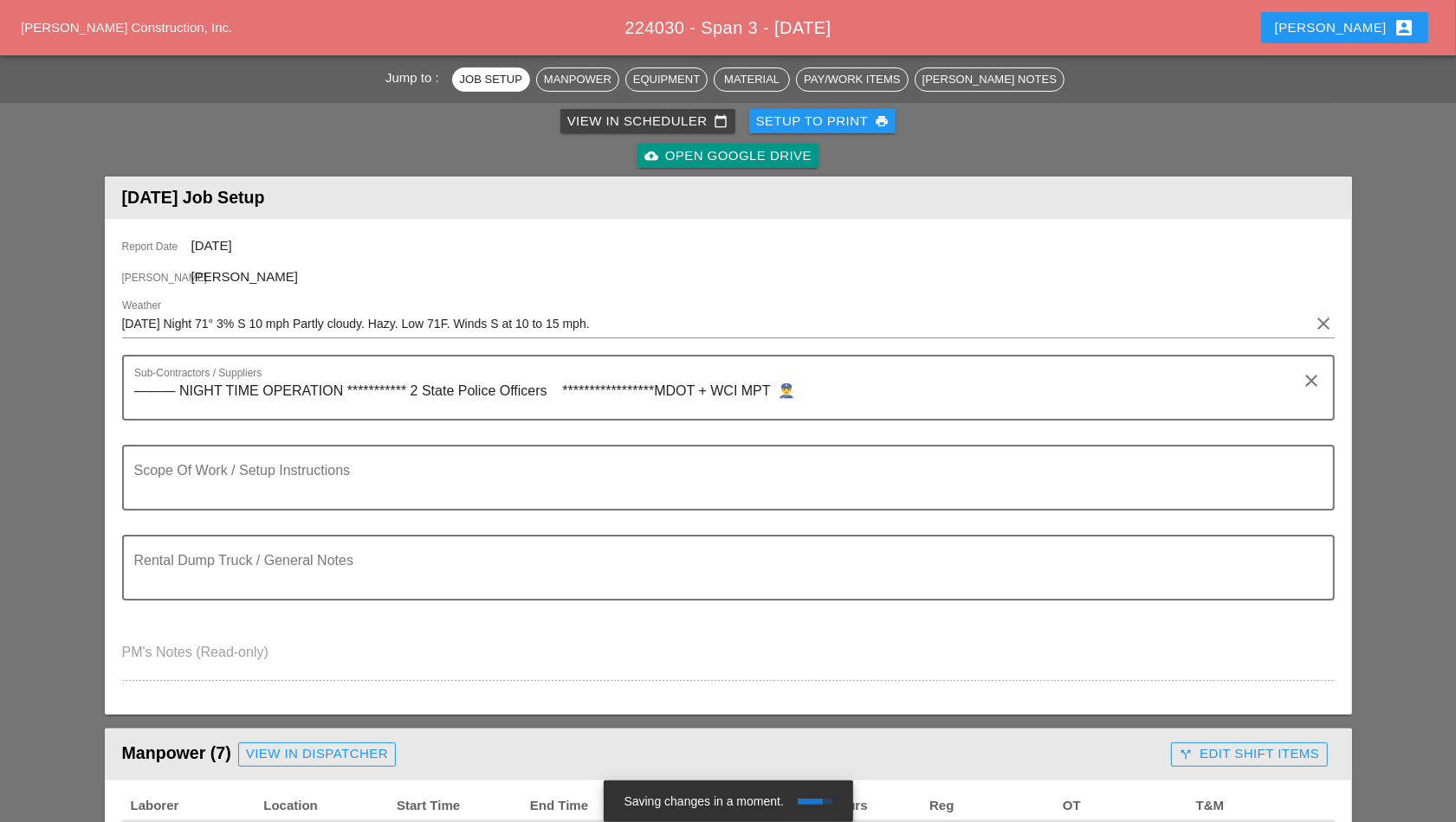
scroll to position [0, 0]
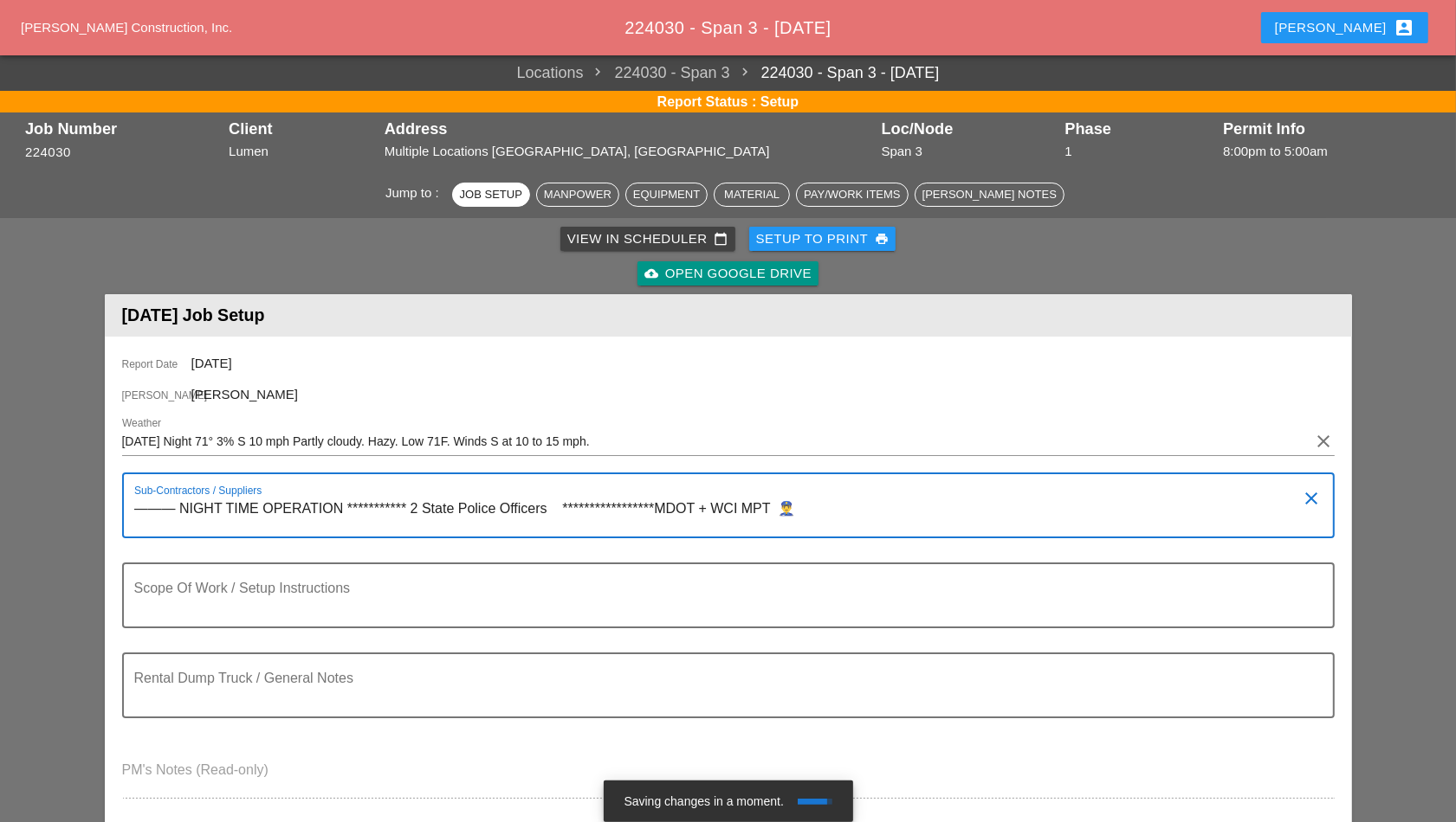
drag, startPoint x: 799, startPoint y: 508, endPoint x: 115, endPoint y: 511, distance: 684.0
click at [115, 511] on div "**********" at bounding box center [728, 584] width 1247 height 496
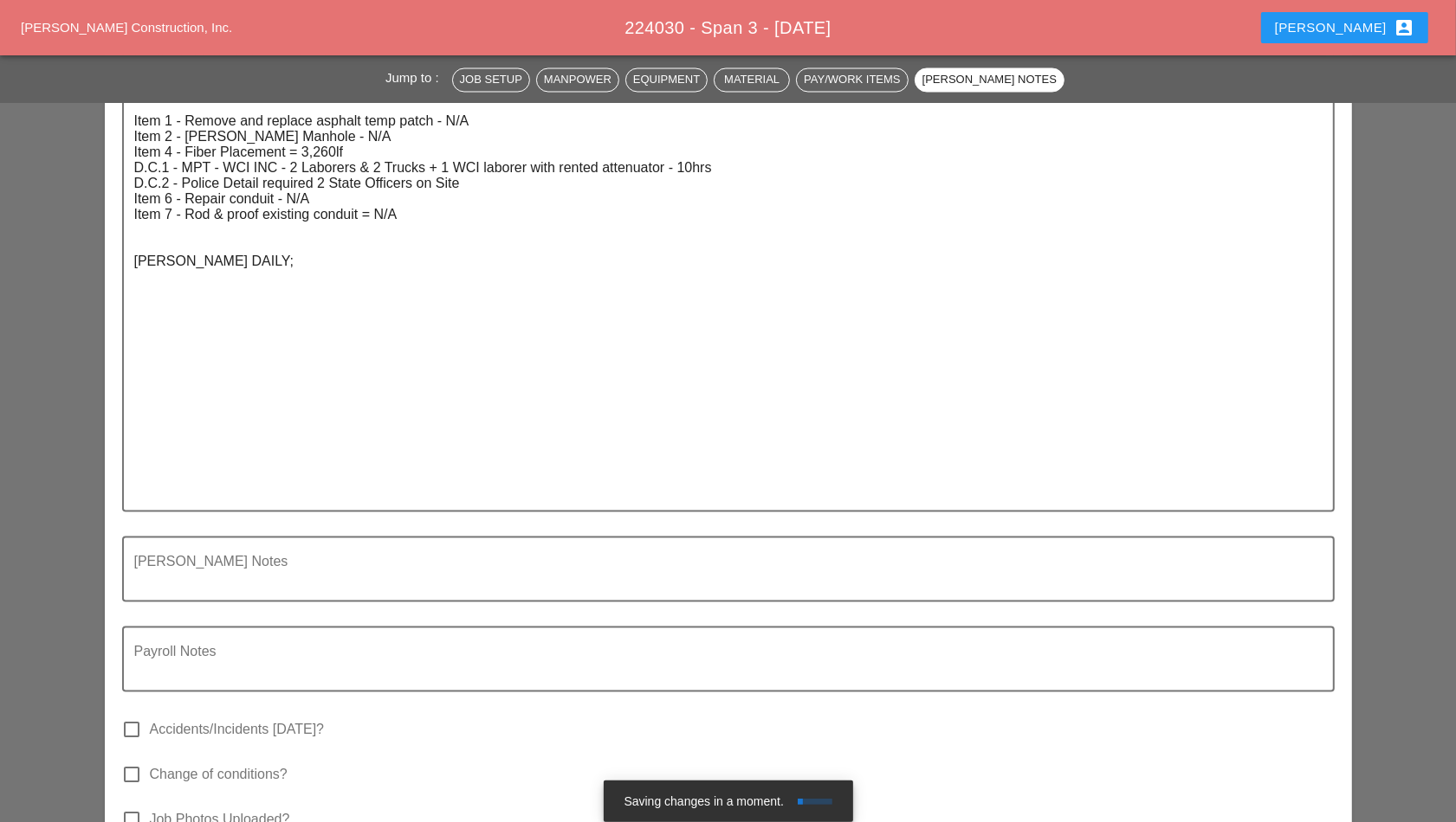
scroll to position [2922, 0]
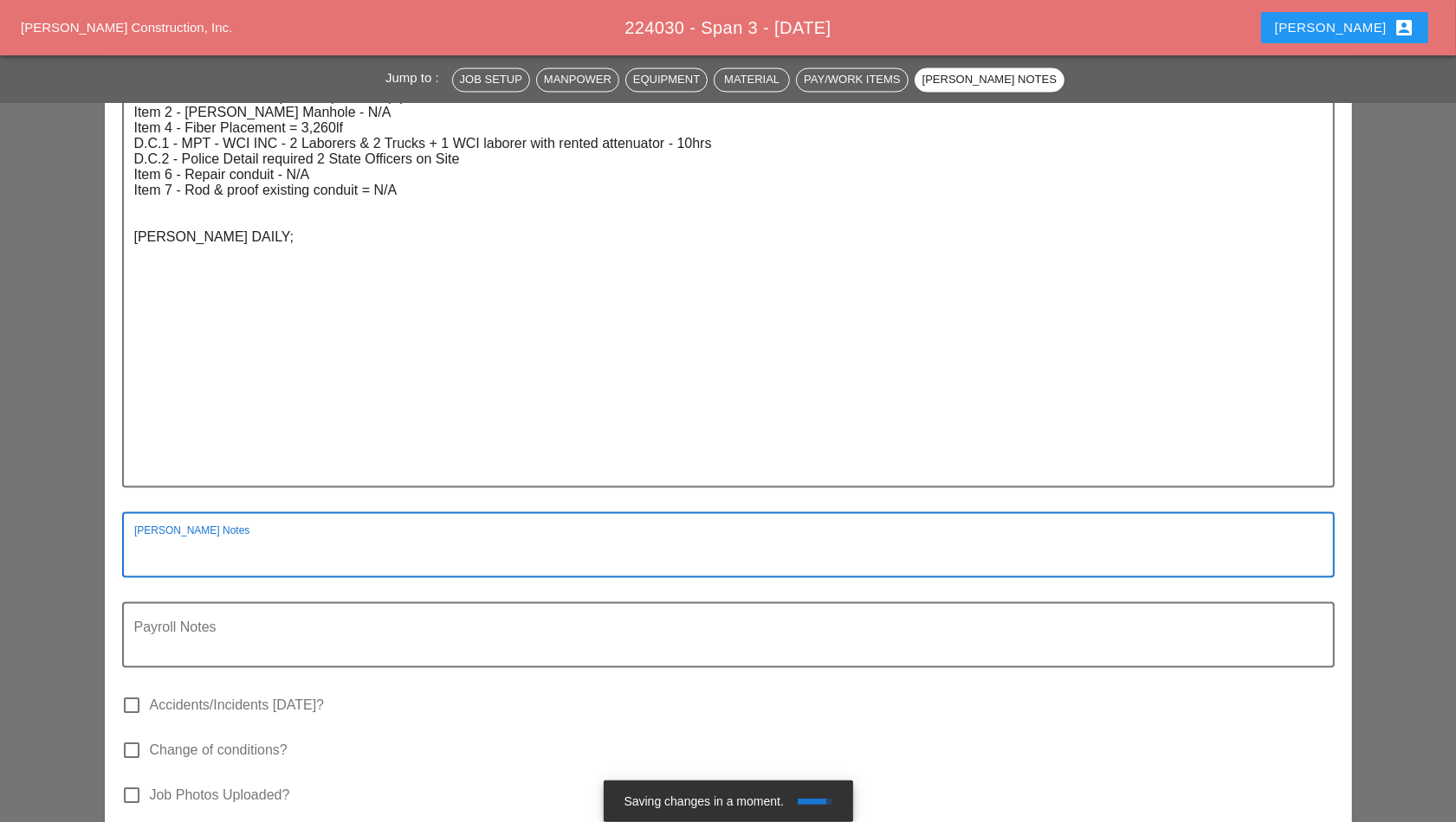
paste textarea "**********"
type textarea "**********"
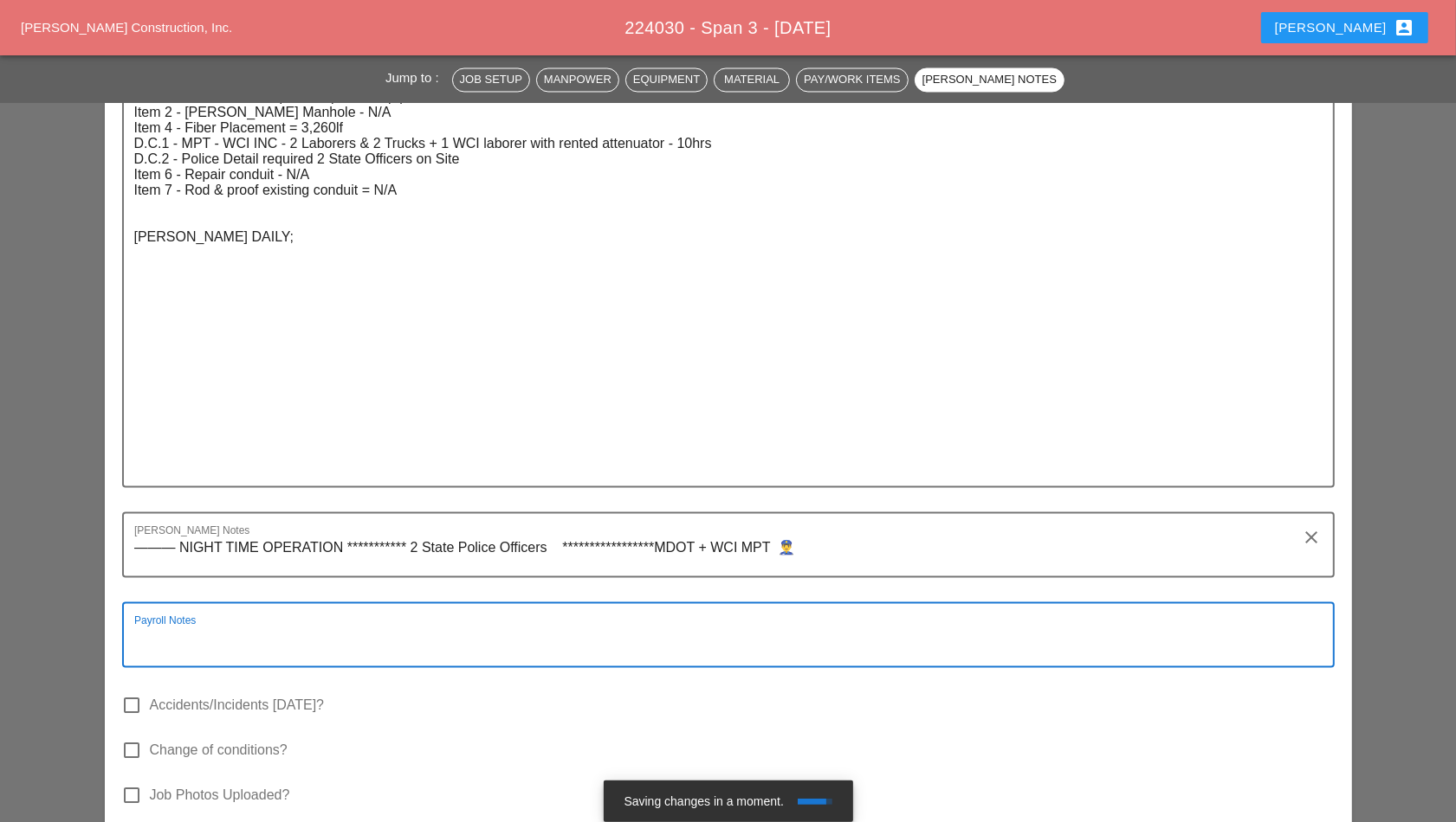
paste textarea "**********"
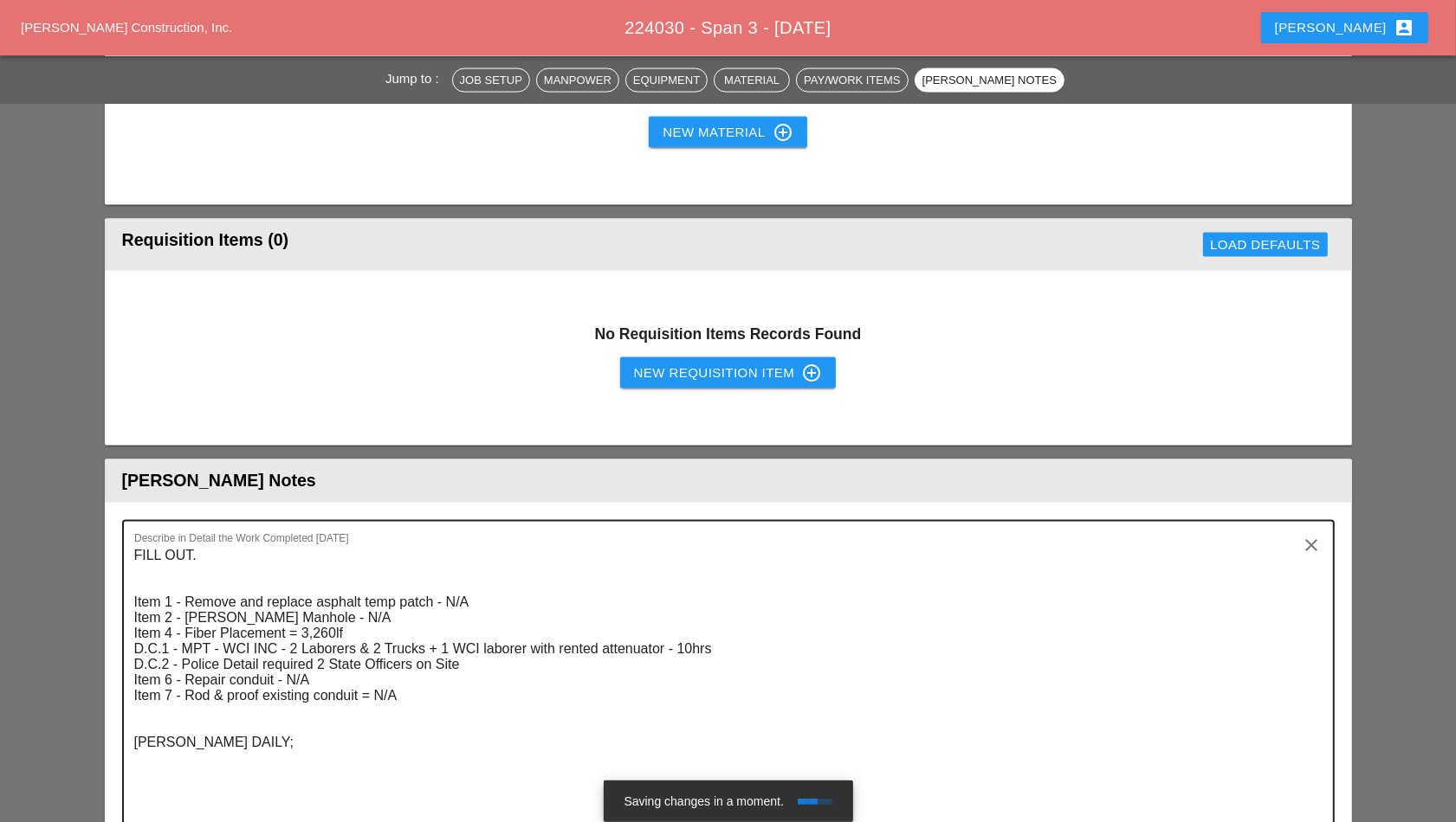
scroll to position [2489, 0]
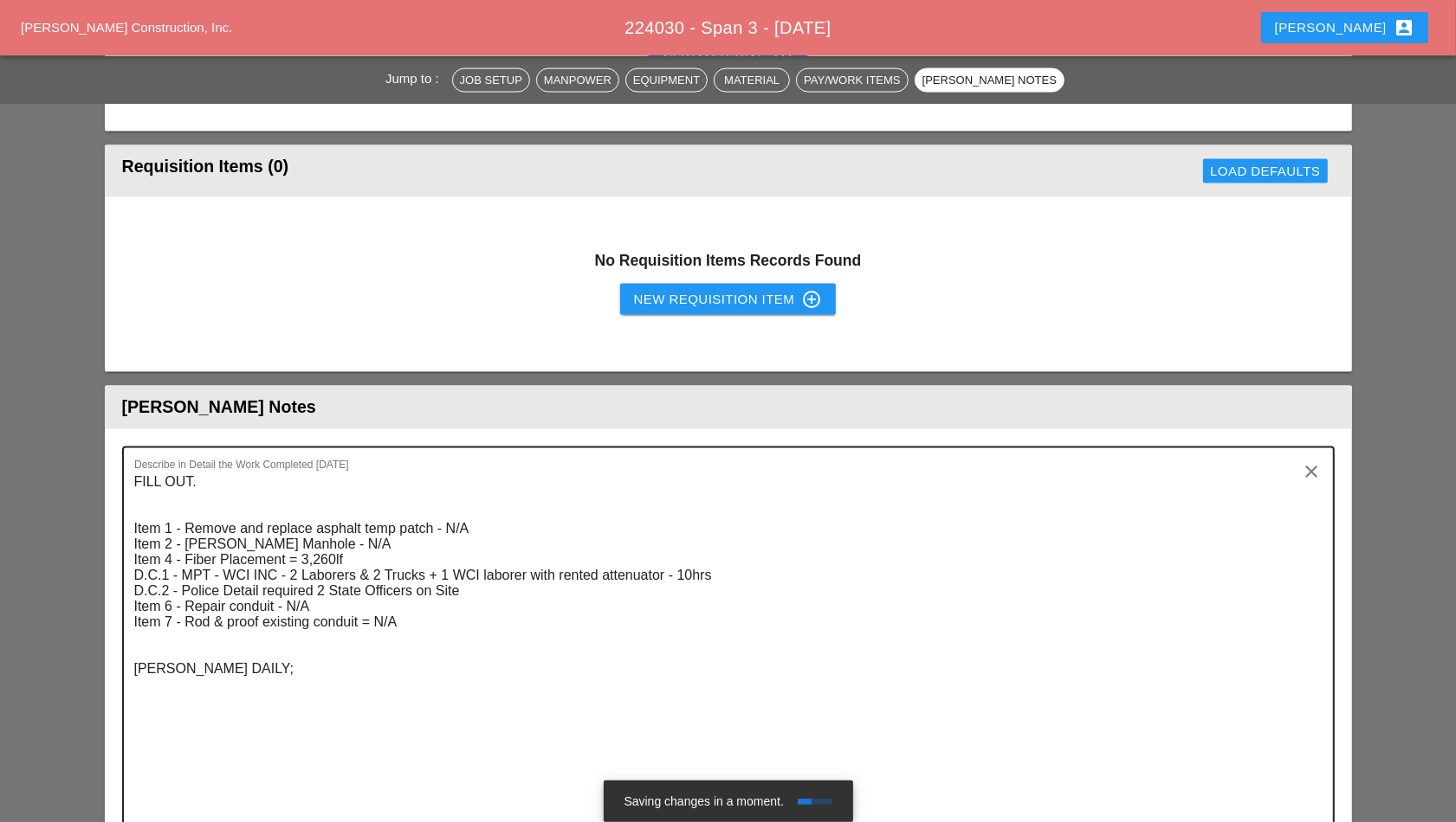
type textarea "**********"
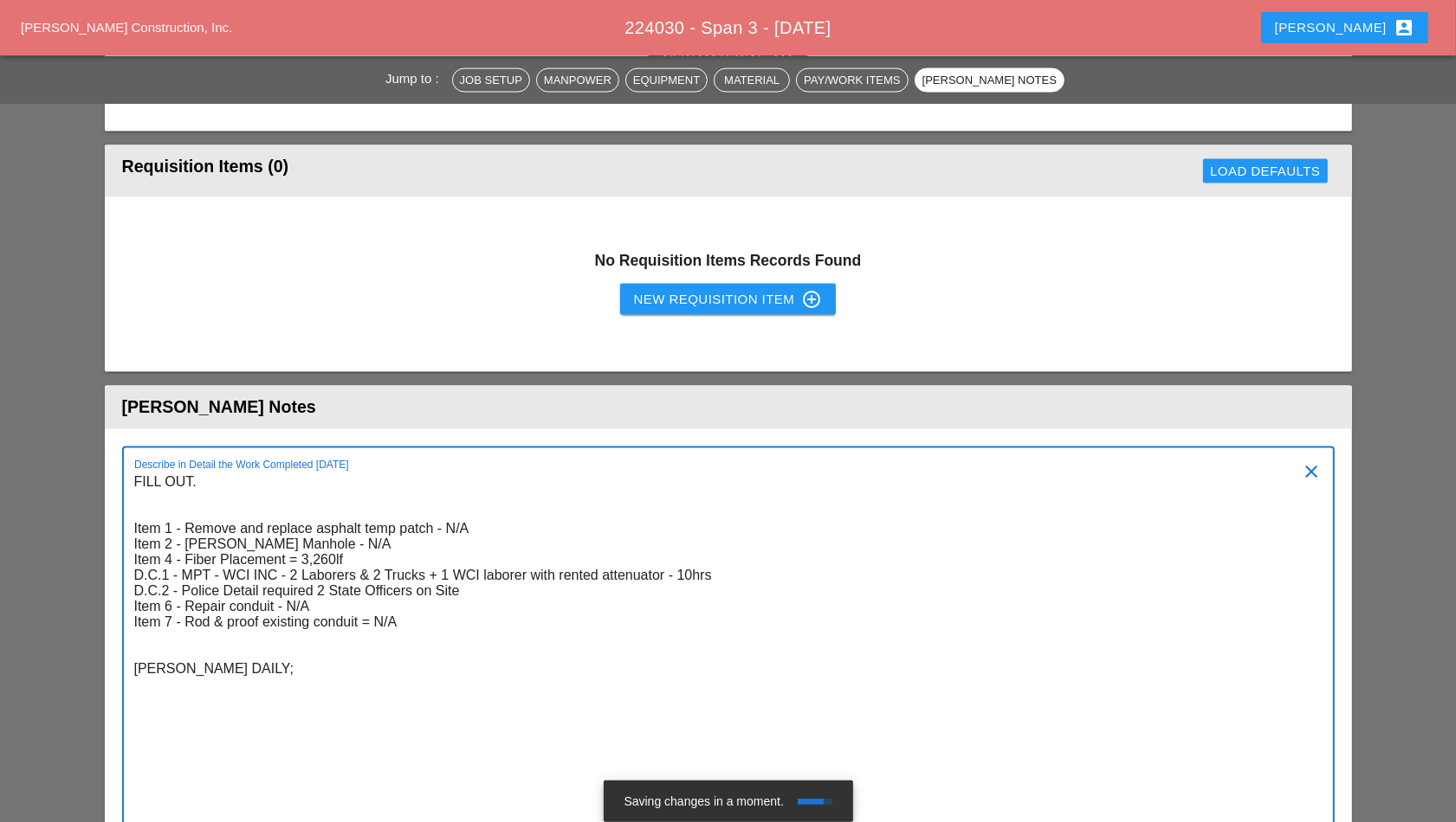
drag, startPoint x: 233, startPoint y: 672, endPoint x: 128, endPoint y: 478, distance: 220.6
click at [130, 473] on div "Describe in Detail the Work Completed Today FILL OUT. Item 1 - Remove and repla…" at bounding box center [728, 683] width 1212 height 474
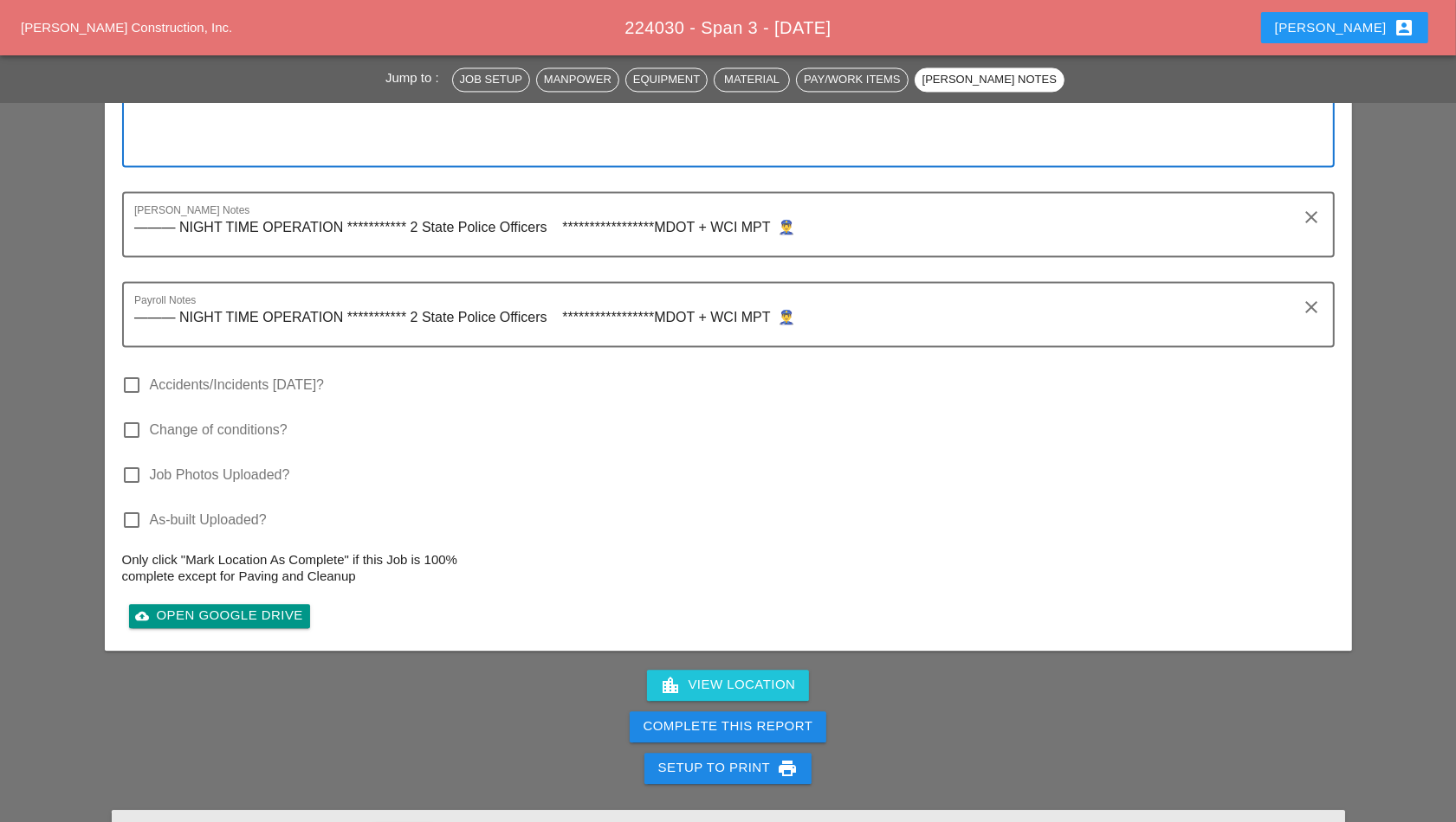
scroll to position [3247, 0]
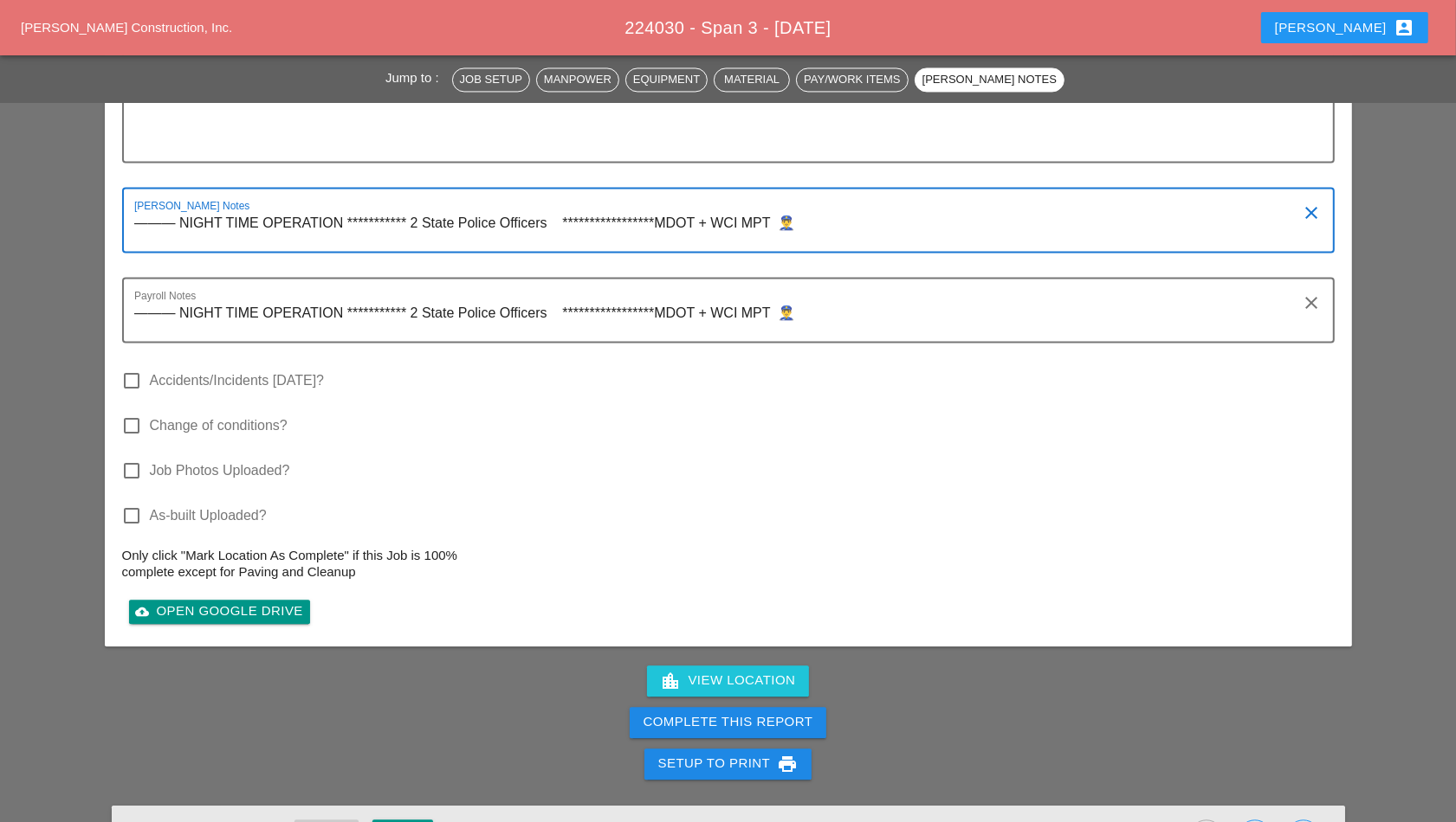
drag, startPoint x: 750, startPoint y: 212, endPoint x: 102, endPoint y: 219, distance: 648.0
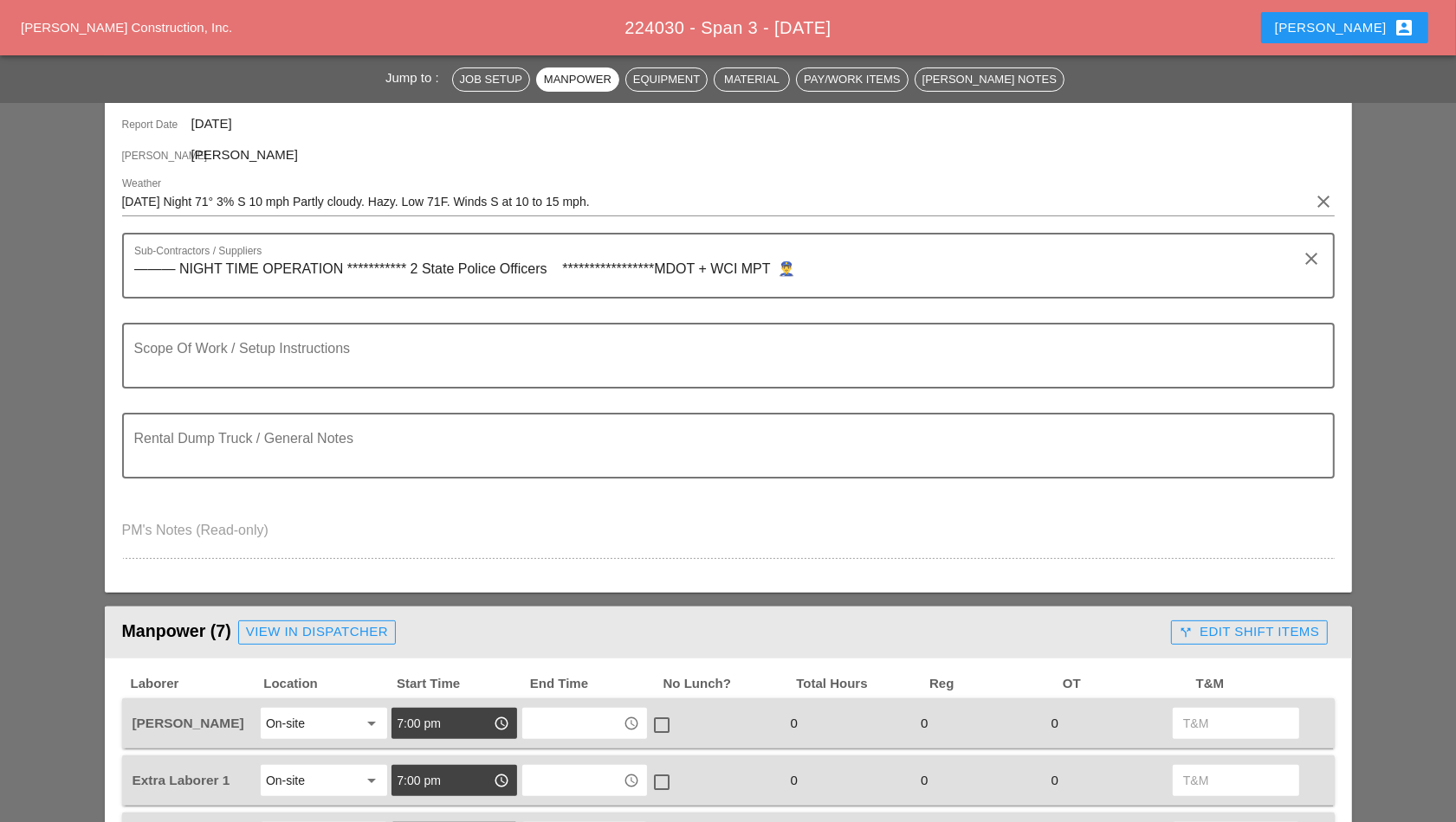
scroll to position [217, 0]
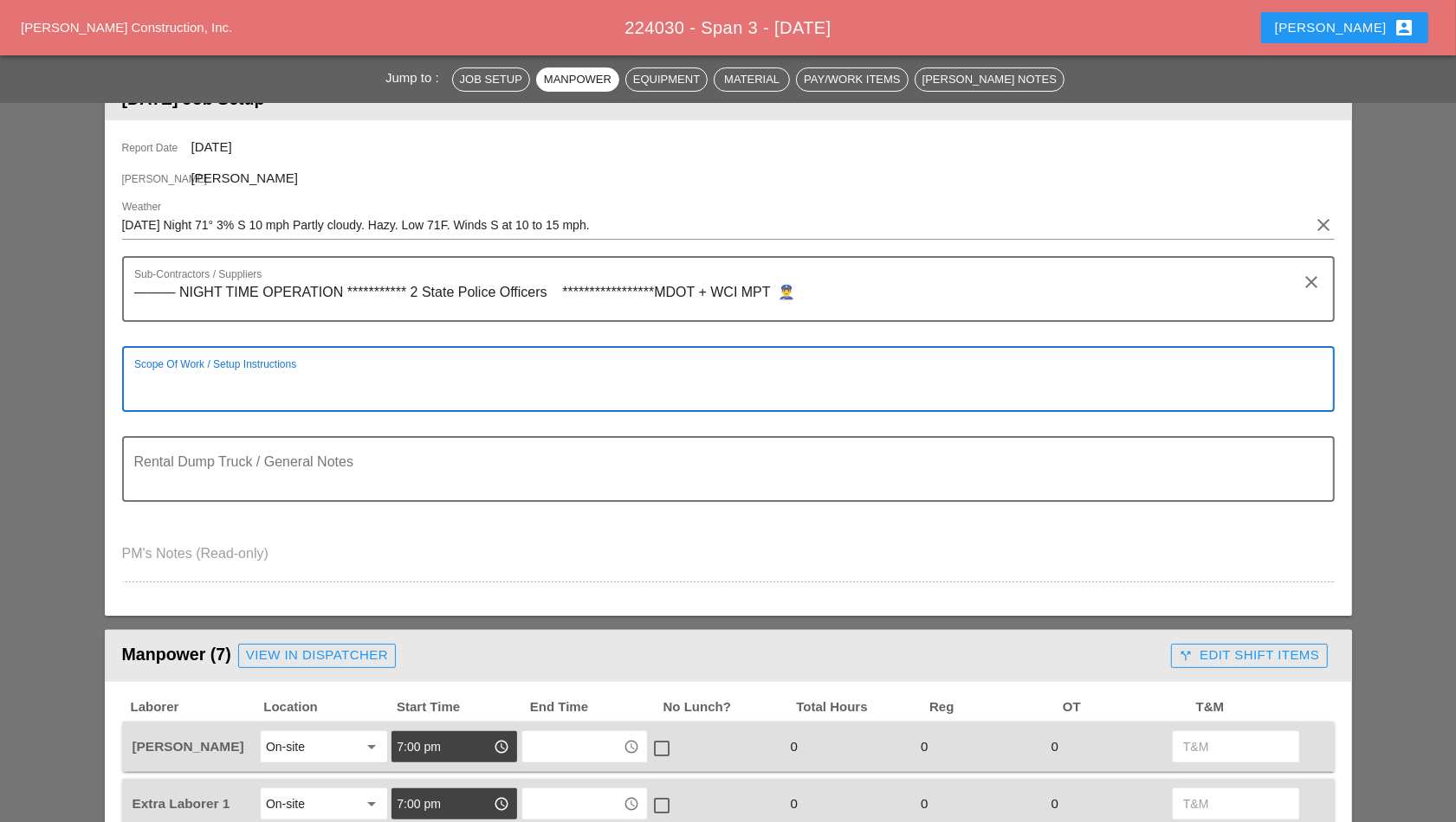
paste textarea "- CONTINUE SPAN 3 FIBER INSTALLATION ON I90 WB"
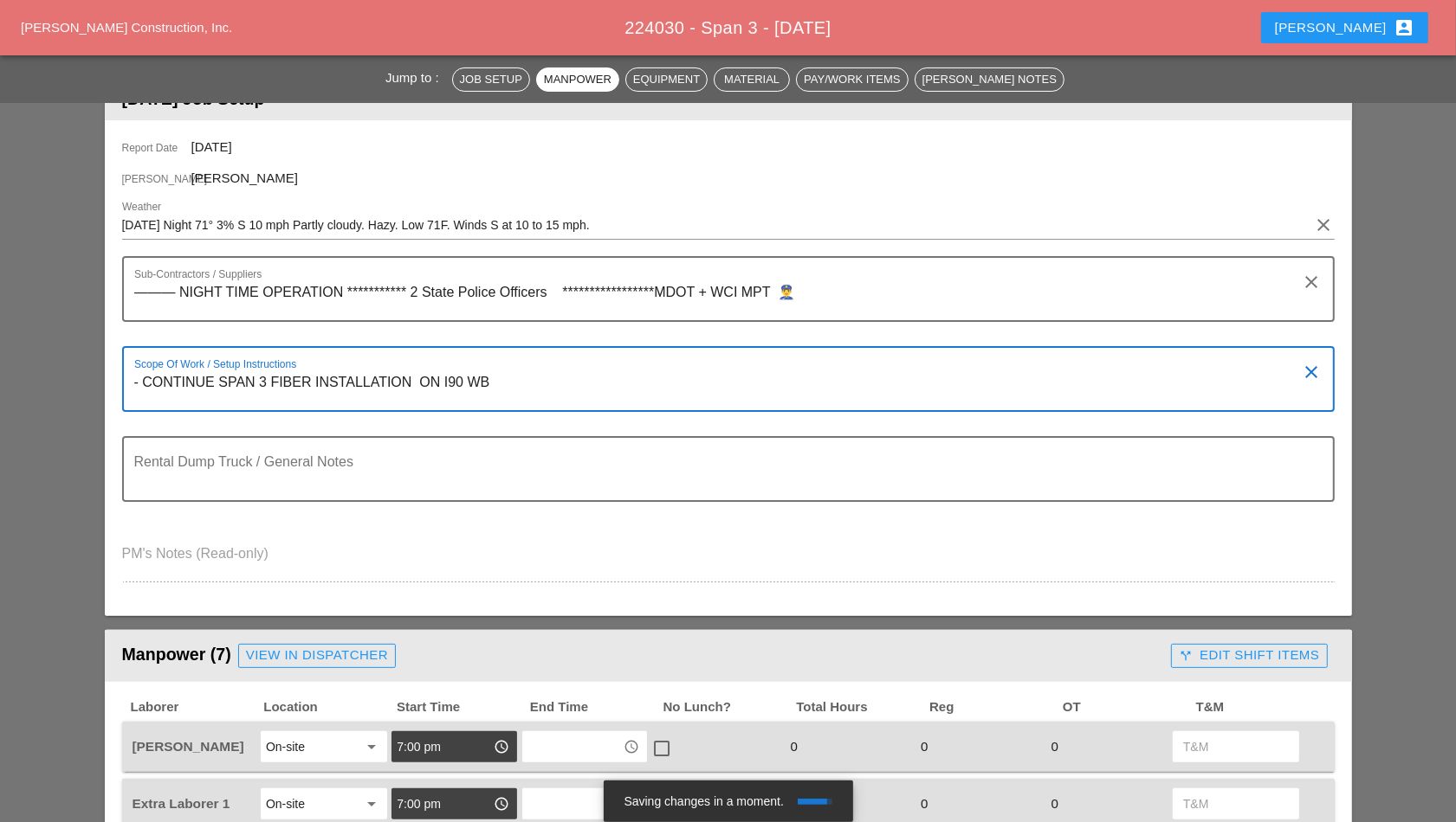
type textarea "- CONTINUE SPAN 3 FIBER INSTALLATION ON I90 WB"
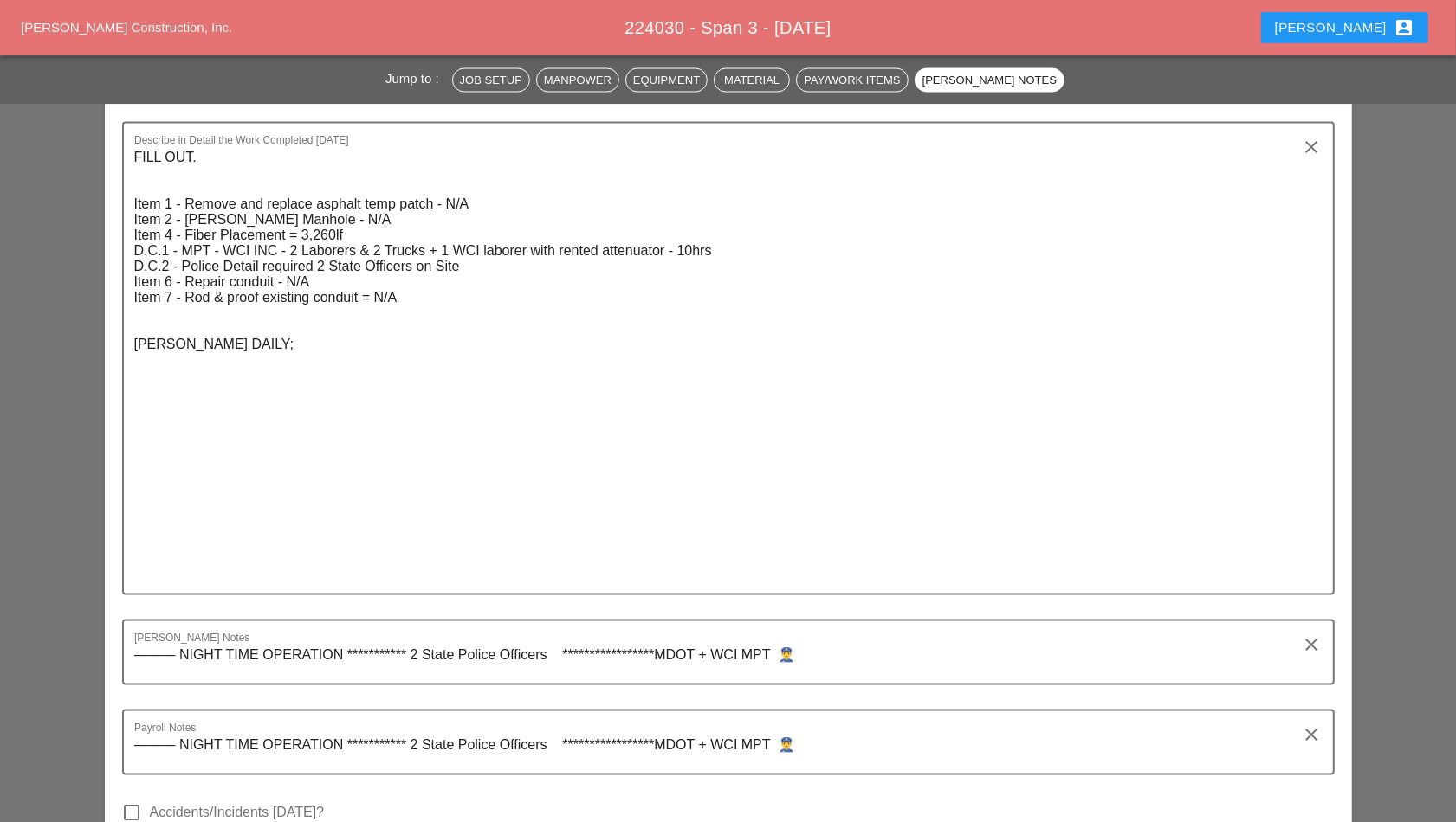
scroll to position [3247, 0]
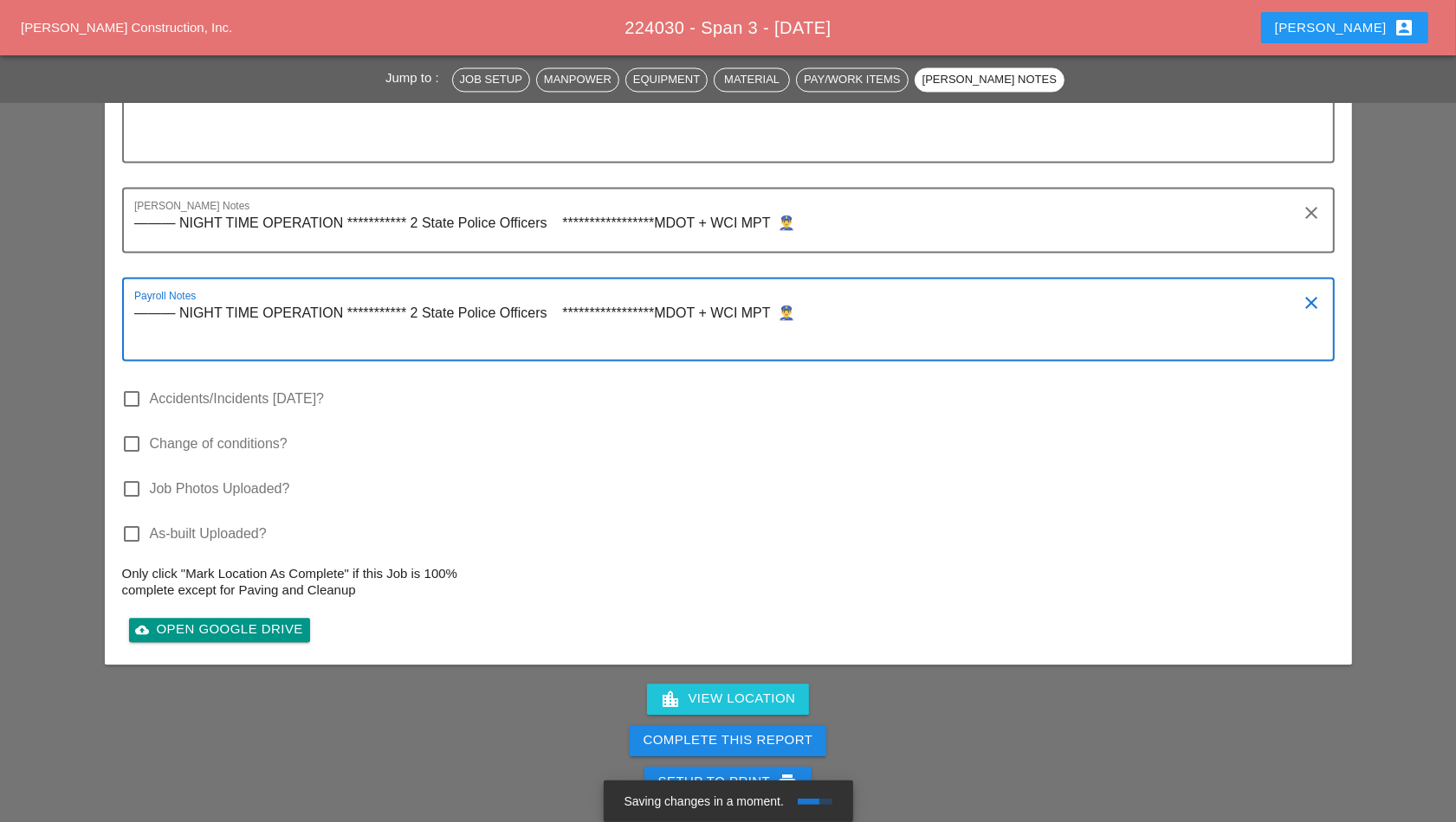
paste textarea "***** EXTRA LABORER [PERSON_NAME]"
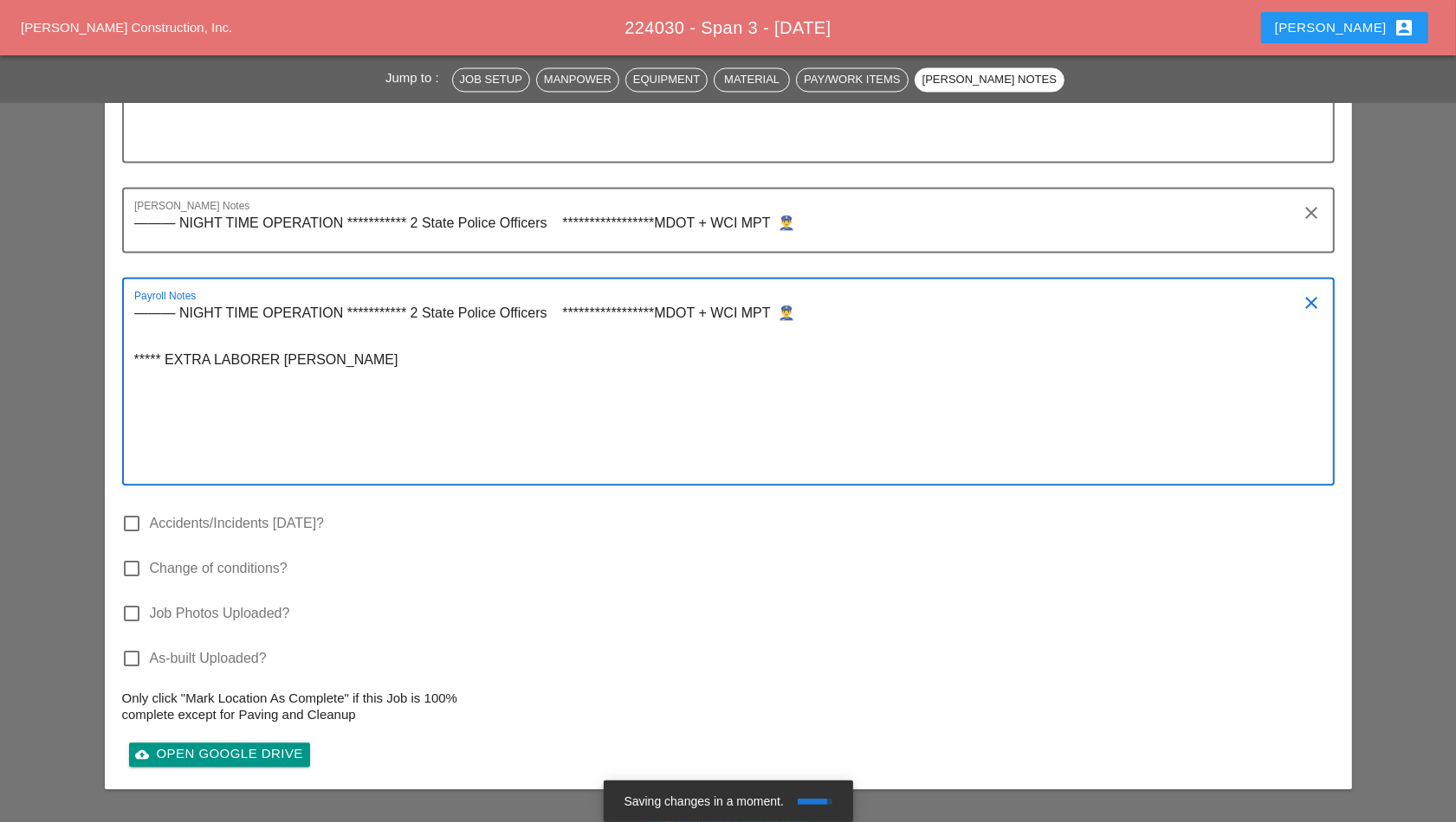
type textarea "**********"
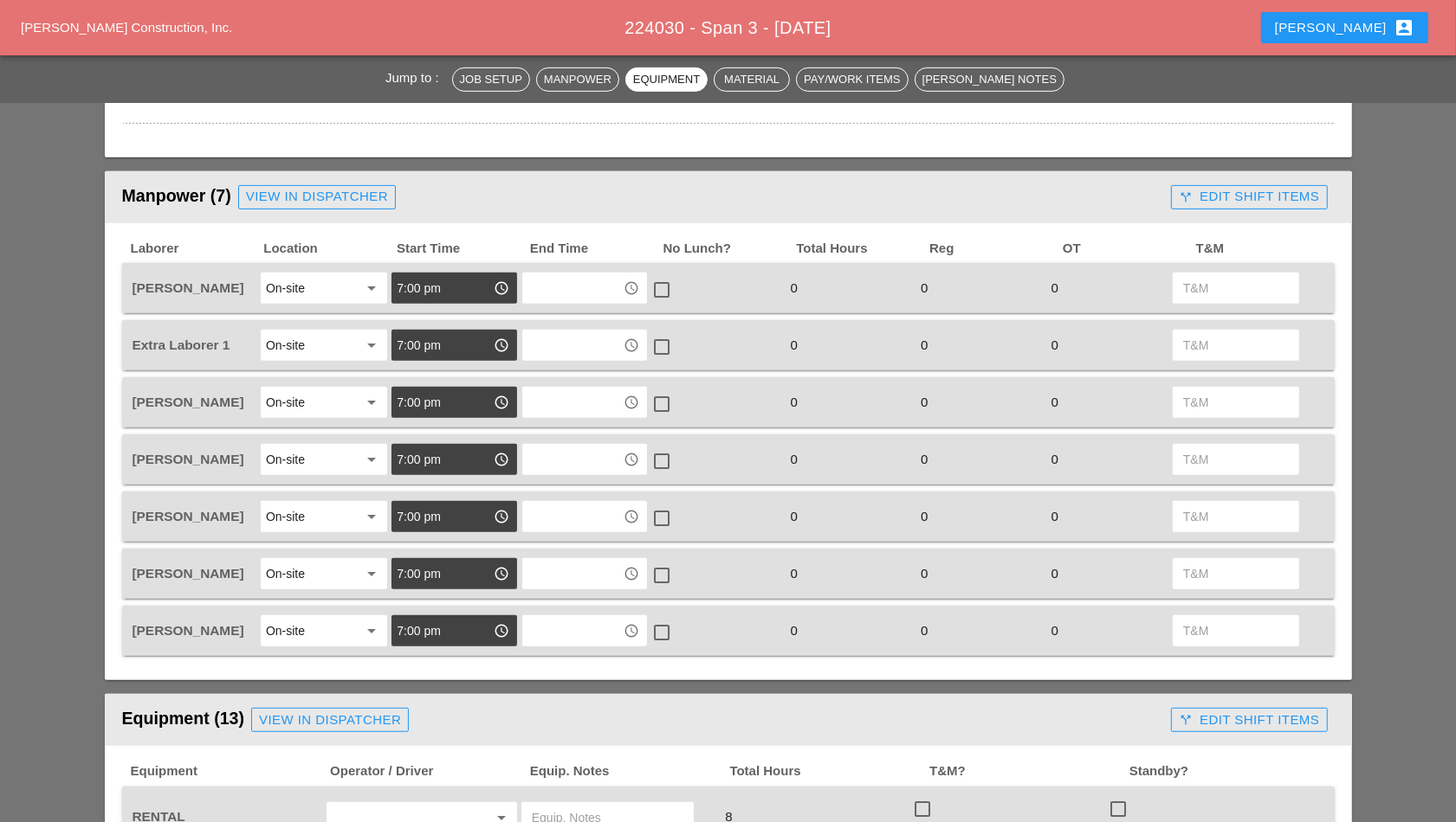
scroll to position [650, 0]
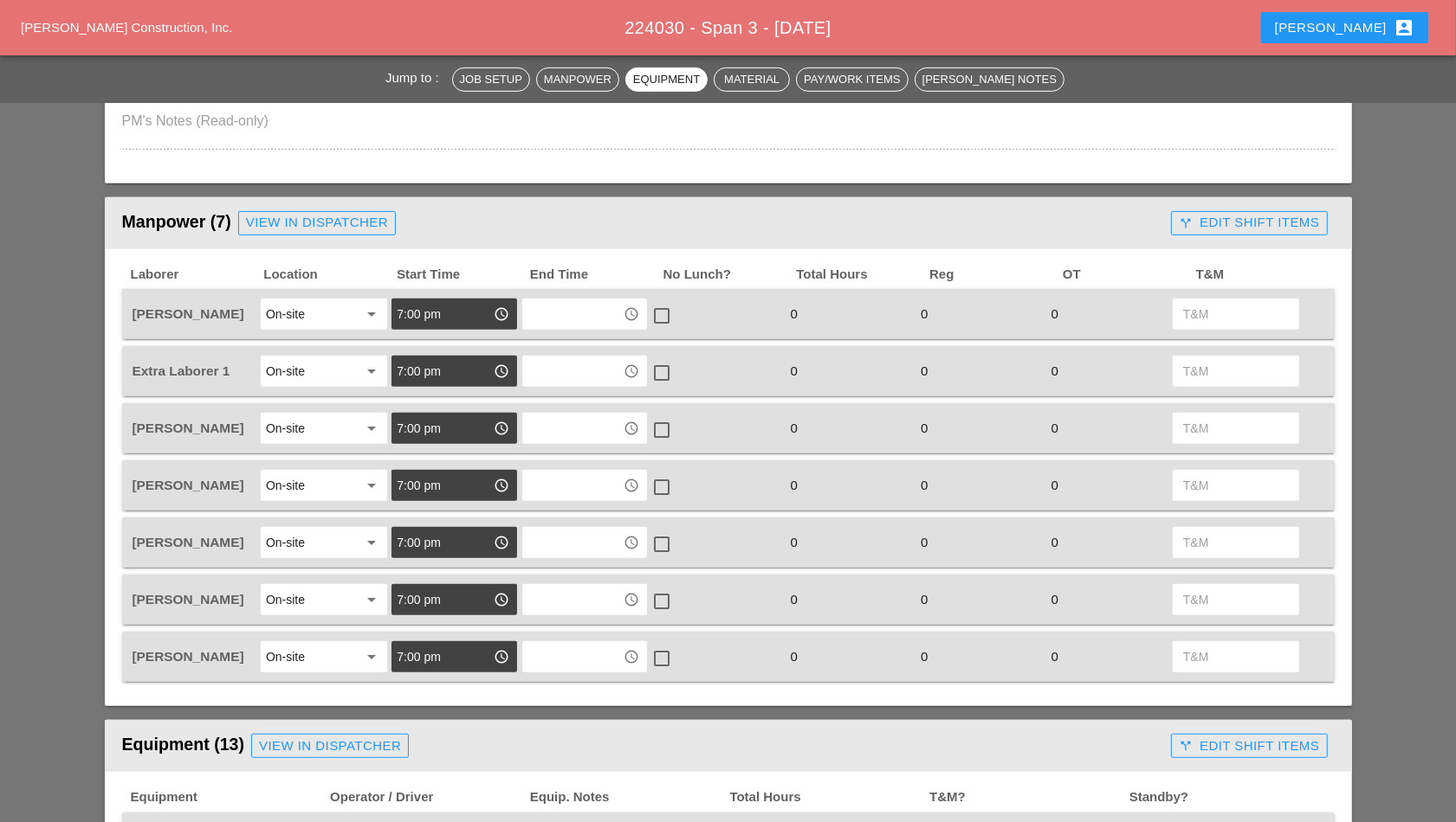
click at [585, 311] on input "text" at bounding box center [573, 314] width 91 height 28
click at [541, 355] on span "5" at bounding box center [539, 351] width 6 height 13
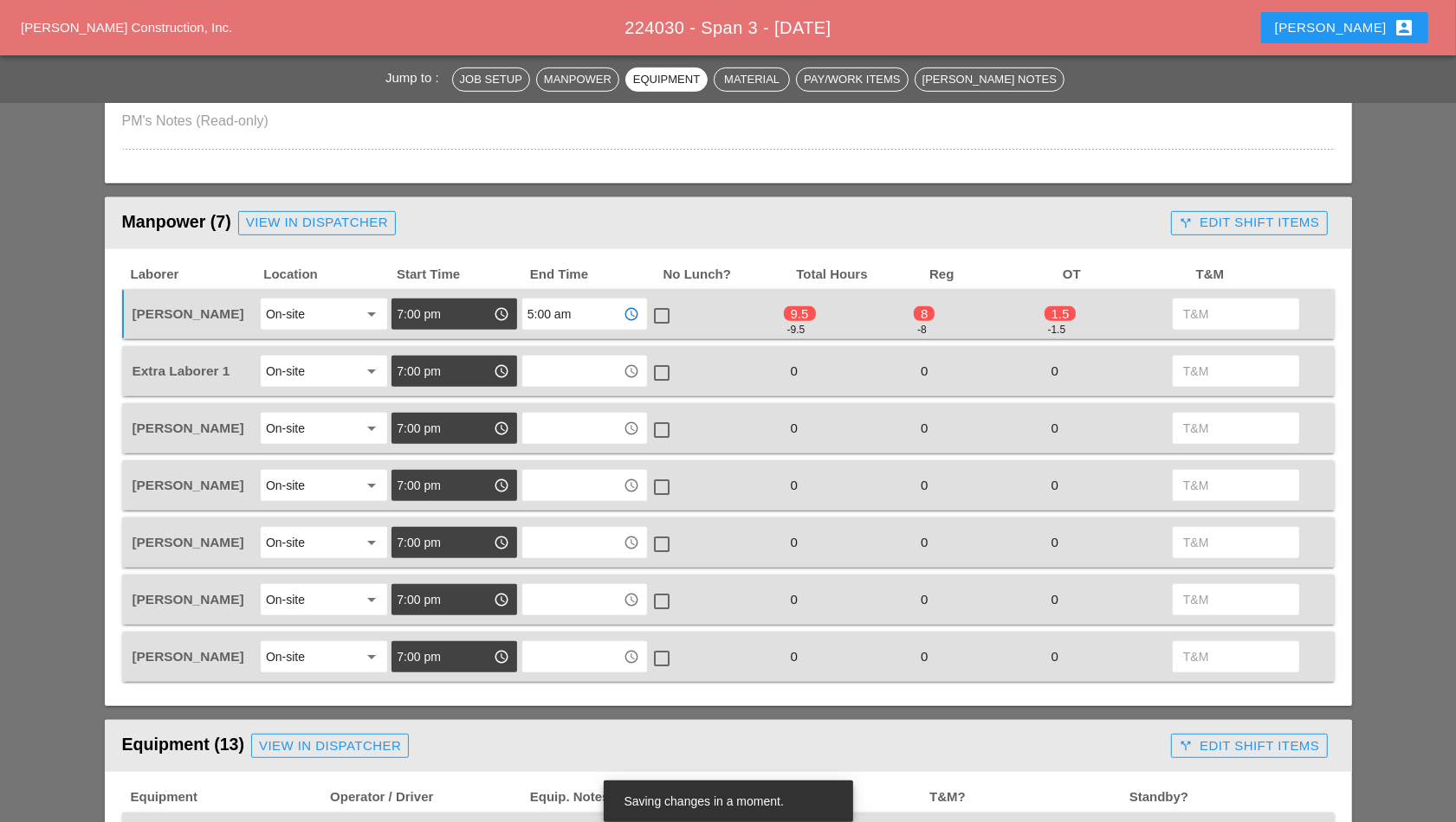
type input "5:00 am"
click at [659, 313] on div at bounding box center [662, 316] width 30 height 30
checkbox input "true"
click at [571, 370] on input "text" at bounding box center [573, 371] width 91 height 28
click at [559, 409] on div "5 :00 am" at bounding box center [585, 409] width 98 height 21
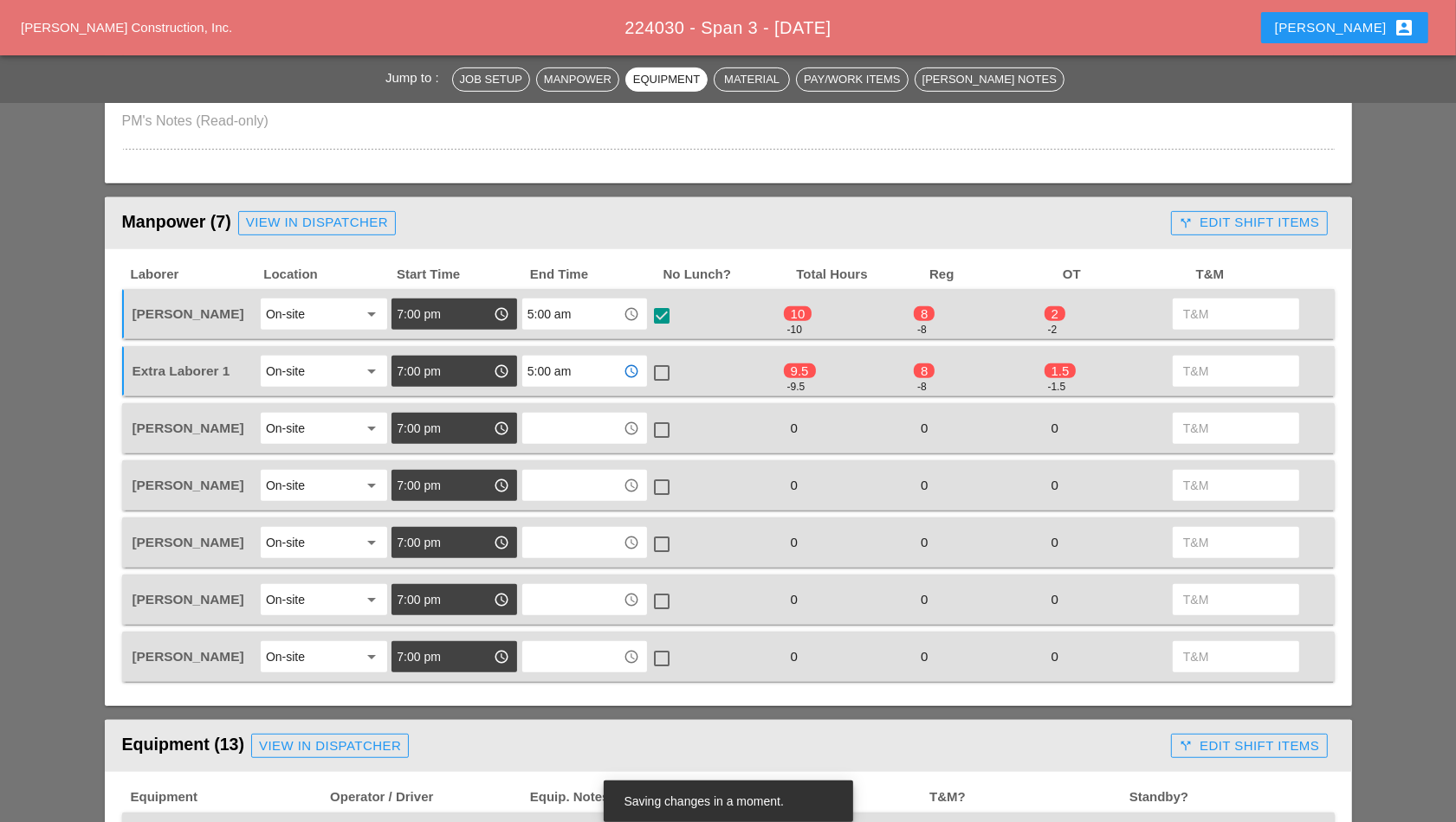
type input "5:00 am"
click at [663, 372] on div at bounding box center [662, 372] width 30 height 30
checkbox input "true"
click at [588, 415] on input "text" at bounding box center [573, 428] width 91 height 28
click at [575, 470] on div "5 :00 am" at bounding box center [585, 465] width 98 height 21
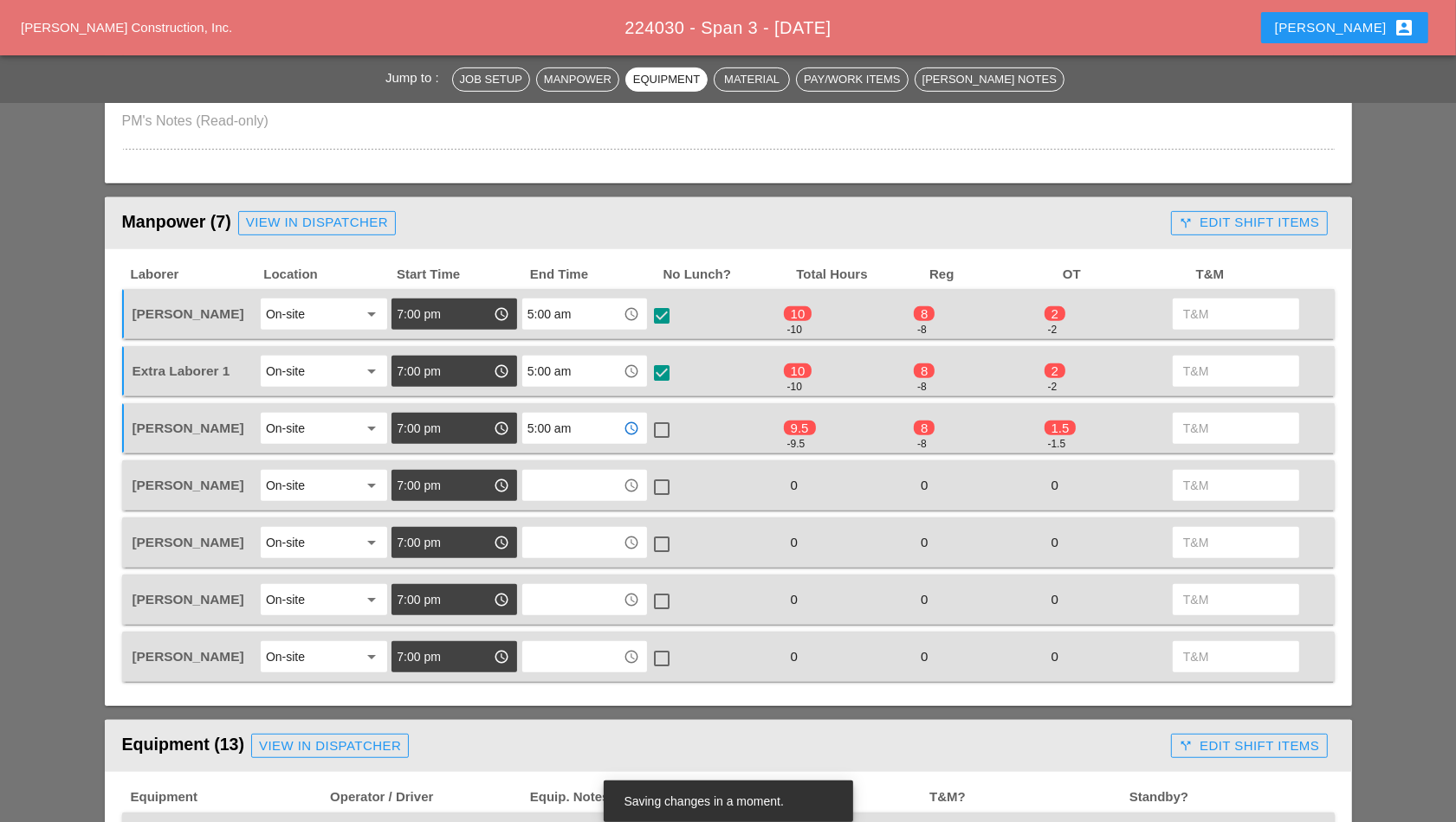
type input "5:00 am"
click at [667, 426] on div at bounding box center [662, 430] width 30 height 30
checkbox input "true"
click at [579, 480] on input "text" at bounding box center [573, 485] width 91 height 28
click at [559, 522] on div "5 :00 am" at bounding box center [585, 522] width 98 height 21
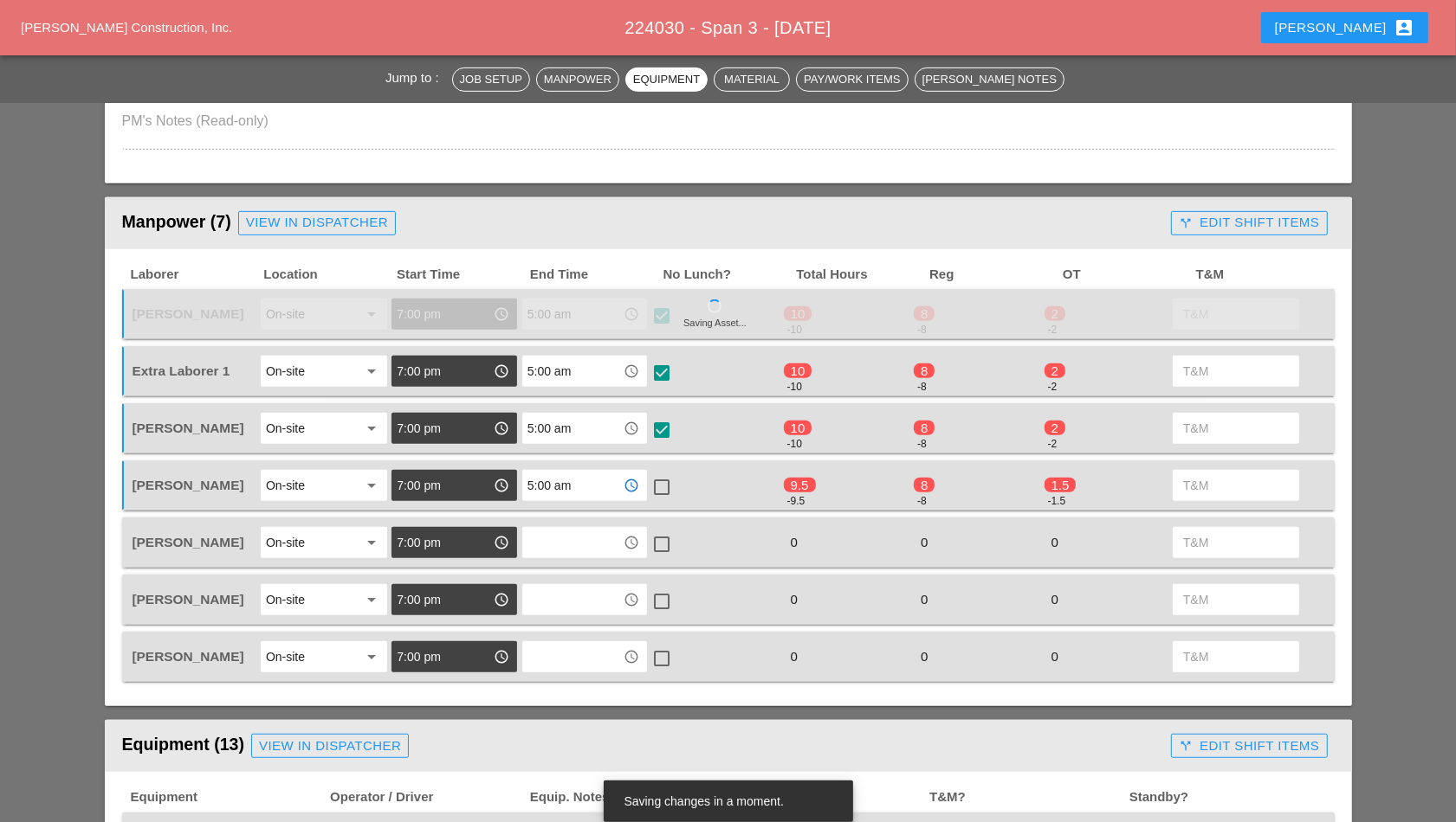
type input "5:00 am"
click at [664, 478] on div at bounding box center [662, 487] width 30 height 30
checkbox input "true"
click at [569, 548] on input "text" at bounding box center [573, 543] width 91 height 28
drag, startPoint x: 565, startPoint y: 567, endPoint x: 587, endPoint y: 567, distance: 22.0
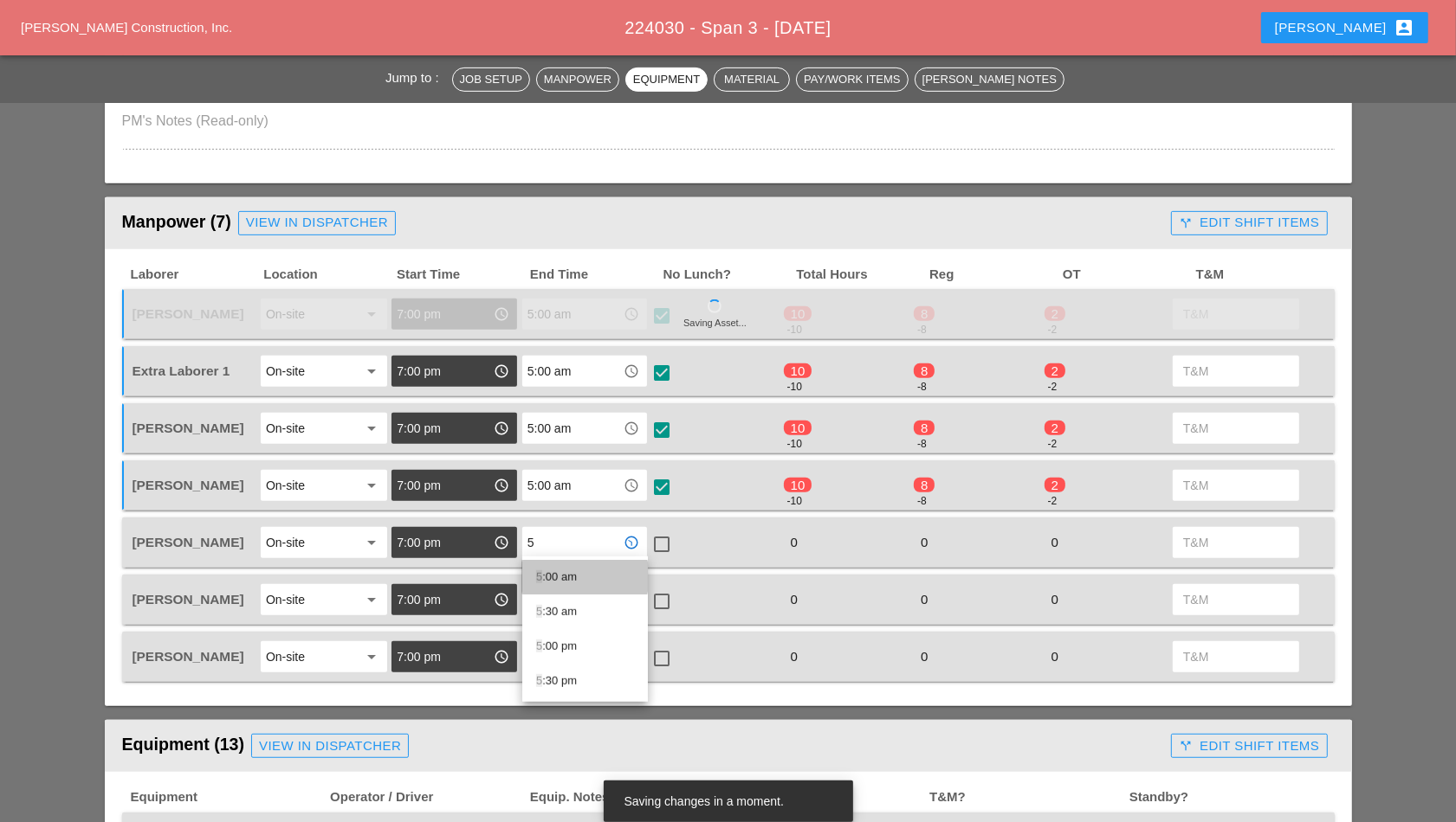
click at [565, 568] on div "5 :00 am" at bounding box center [585, 578] width 98 height 21
type input "5:00 am"
click at [662, 537] on div at bounding box center [662, 544] width 30 height 30
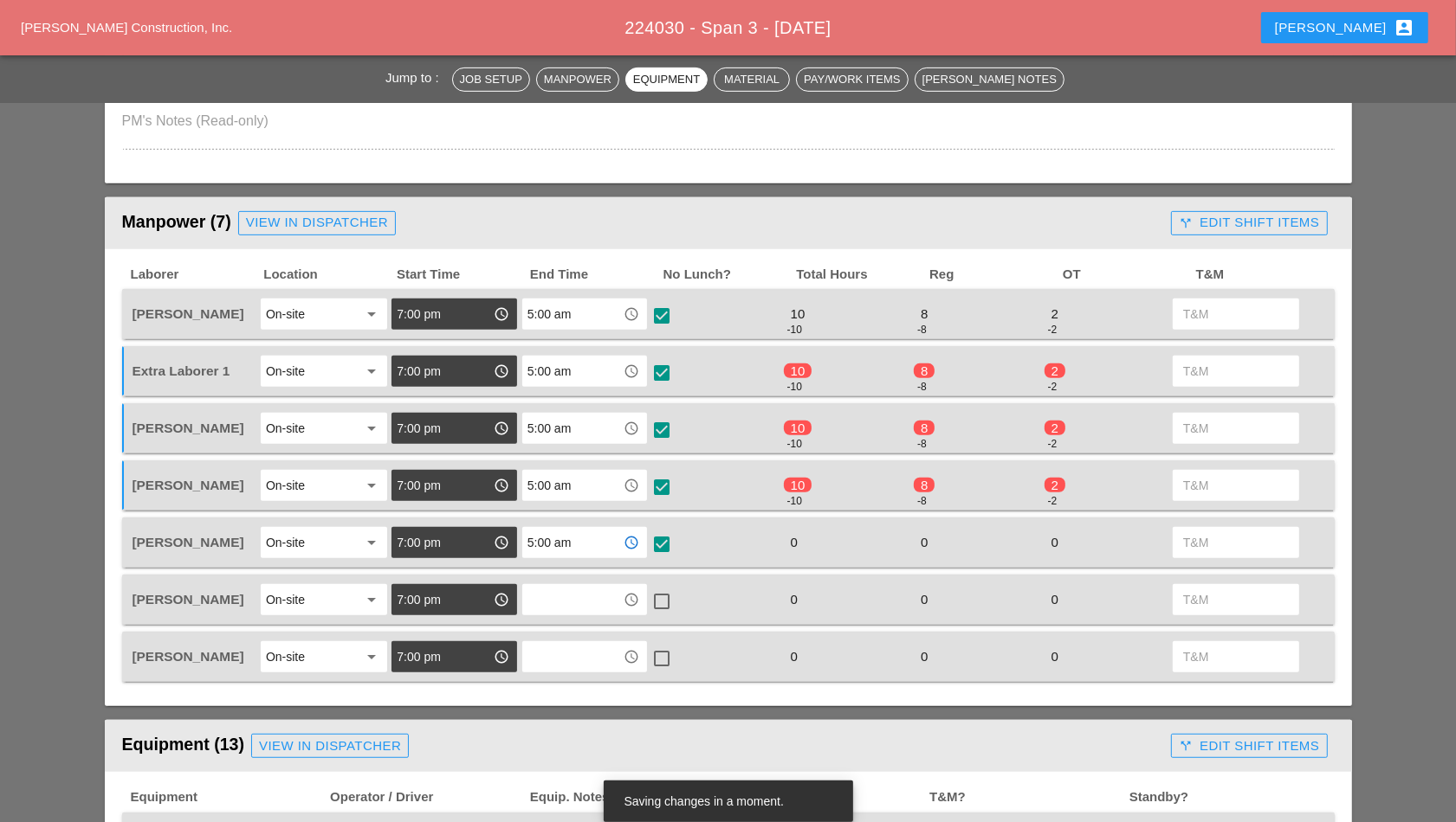
checkbox input "true"
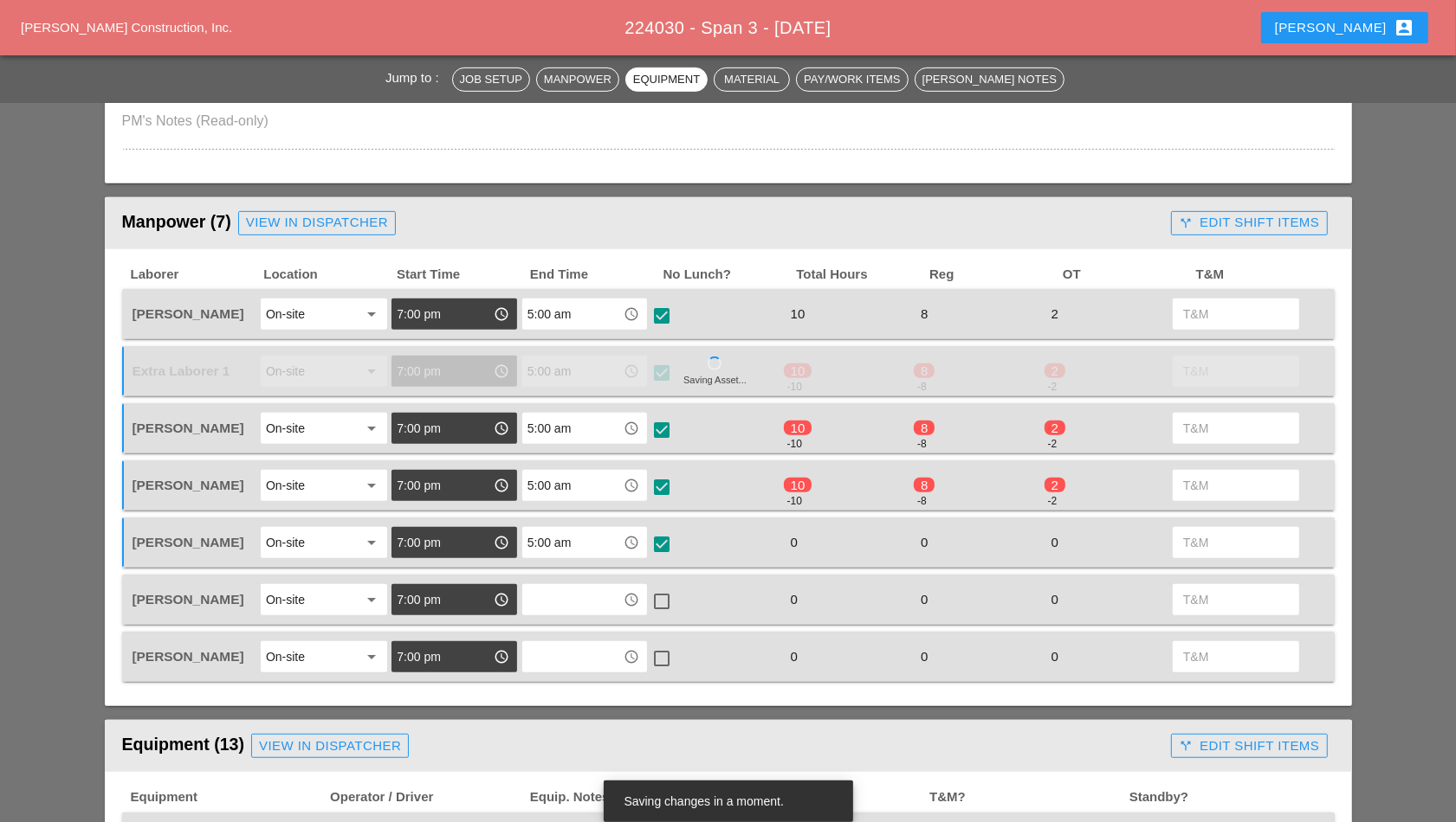
click at [586, 600] on input "text" at bounding box center [573, 600] width 91 height 28
click at [564, 634] on div "5 :00 am" at bounding box center [585, 634] width 98 height 21
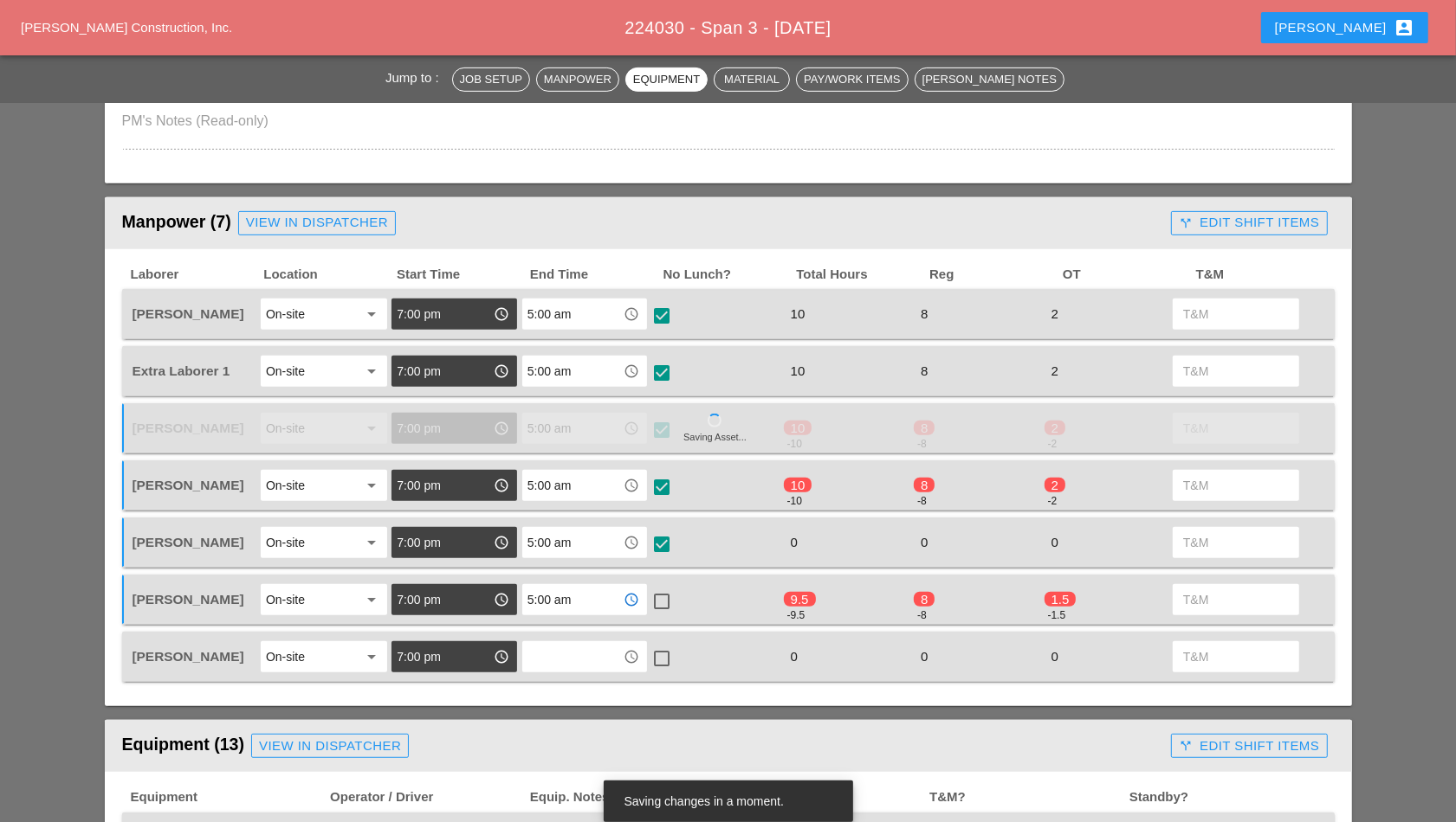
type input "5:00 am"
click at [664, 597] on div at bounding box center [662, 602] width 30 height 30
checkbox input "true"
click at [570, 649] on input "text" at bounding box center [573, 656] width 91 height 28
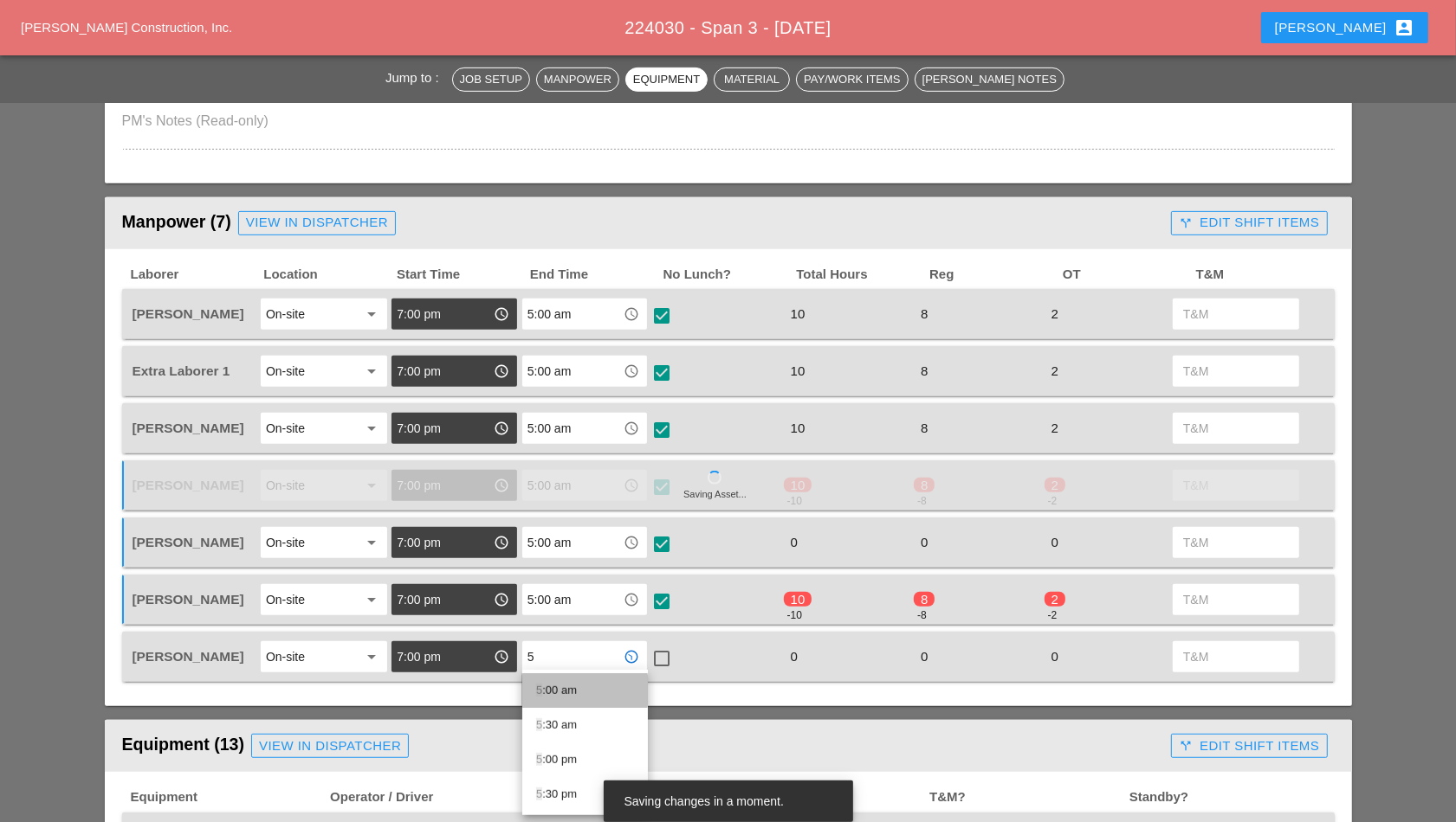
click at [559, 684] on div "5 :00 am" at bounding box center [585, 691] width 98 height 21
type input "5:00 am"
click at [662, 650] on div at bounding box center [662, 658] width 30 height 30
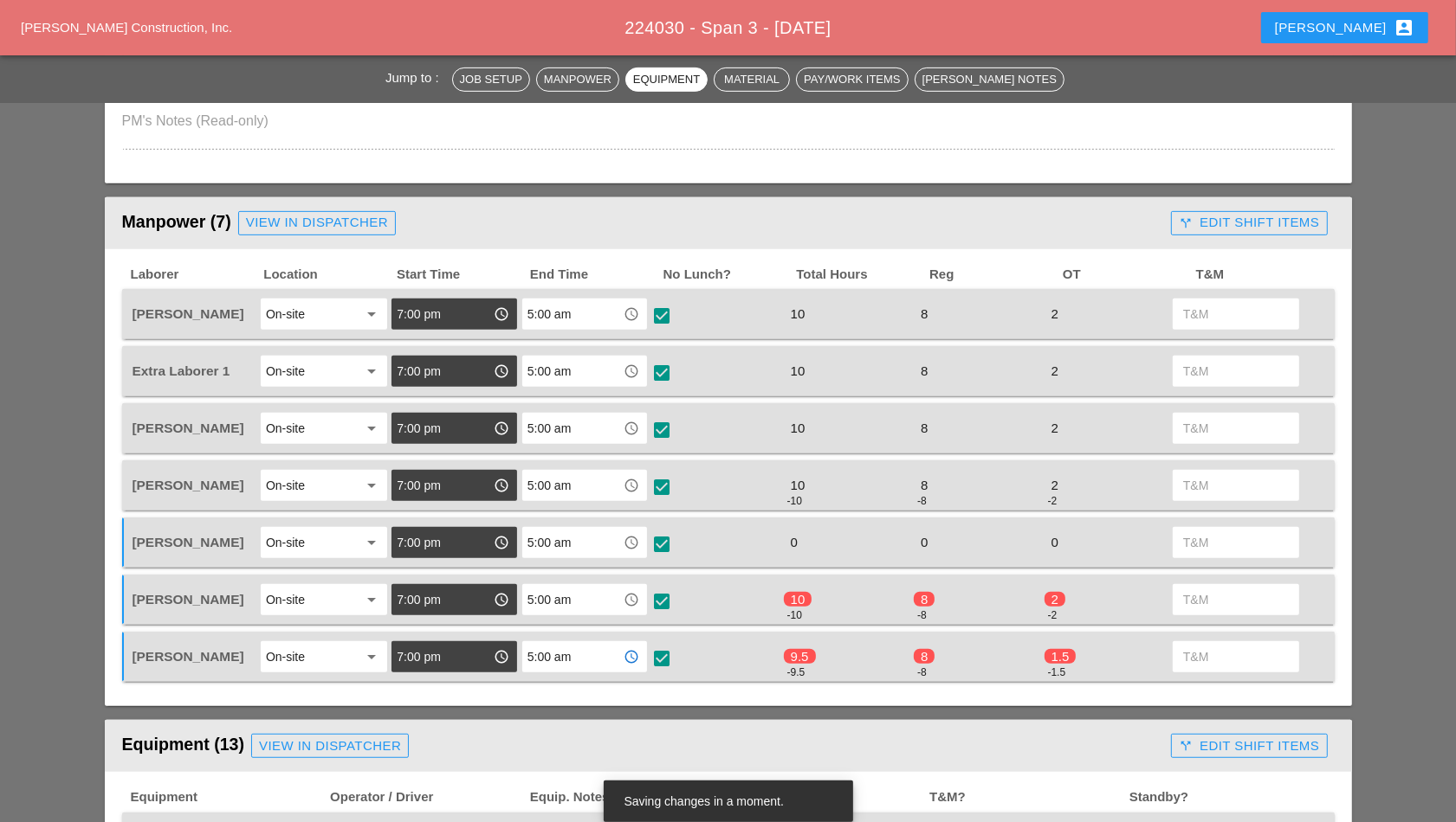
checkbox input "true"
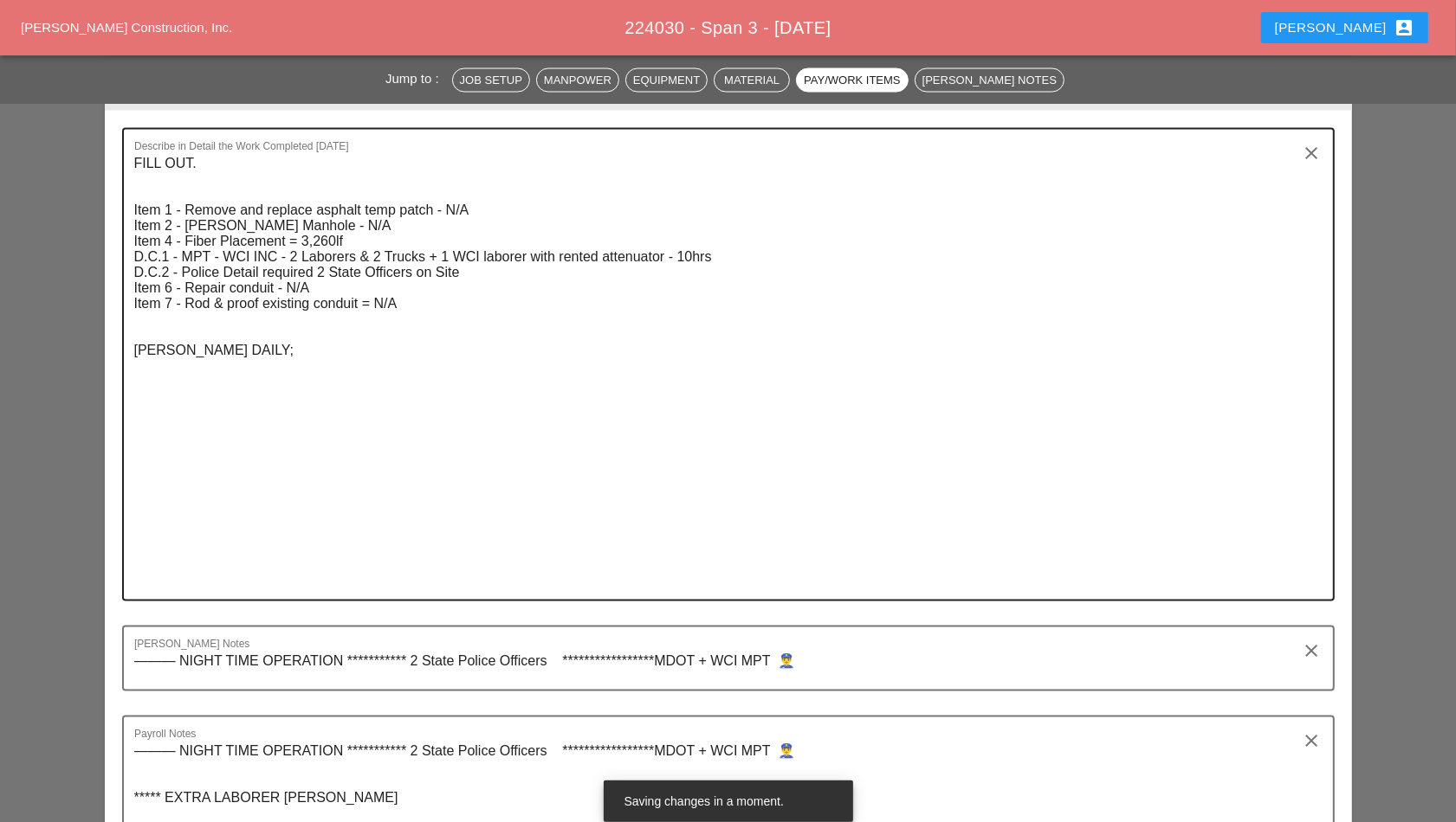
scroll to position [2813, 0]
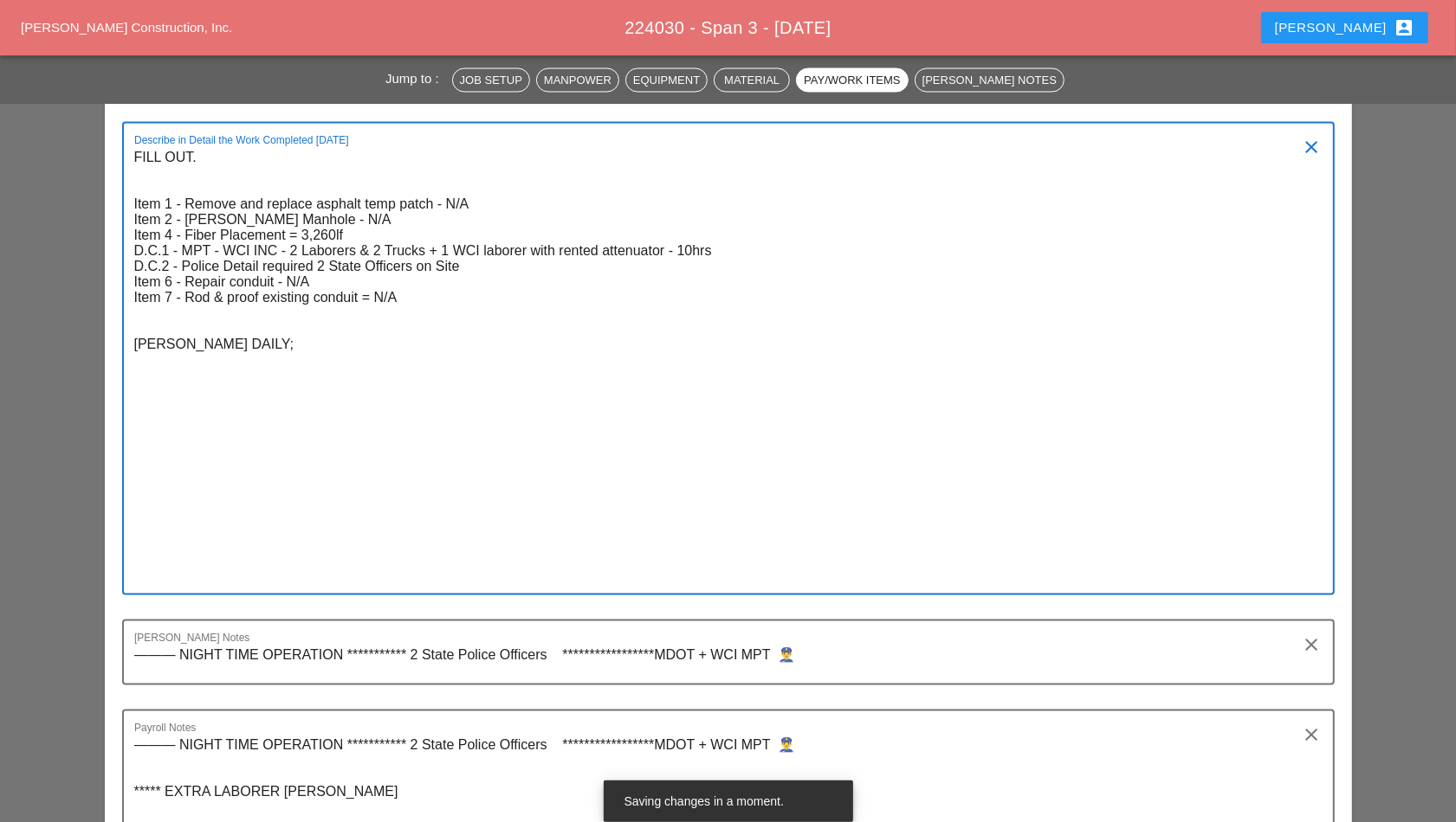
paste textarea " WEST MORELAND: Arrived at 6:00 pm. (SPAN 3) 8-4-25.  Manpower: 9  Superviso…"
type textarea "FILL OUT. Item 1 - Remove and replace asphalt temp patch - N/A Item 2 - Dewater…"
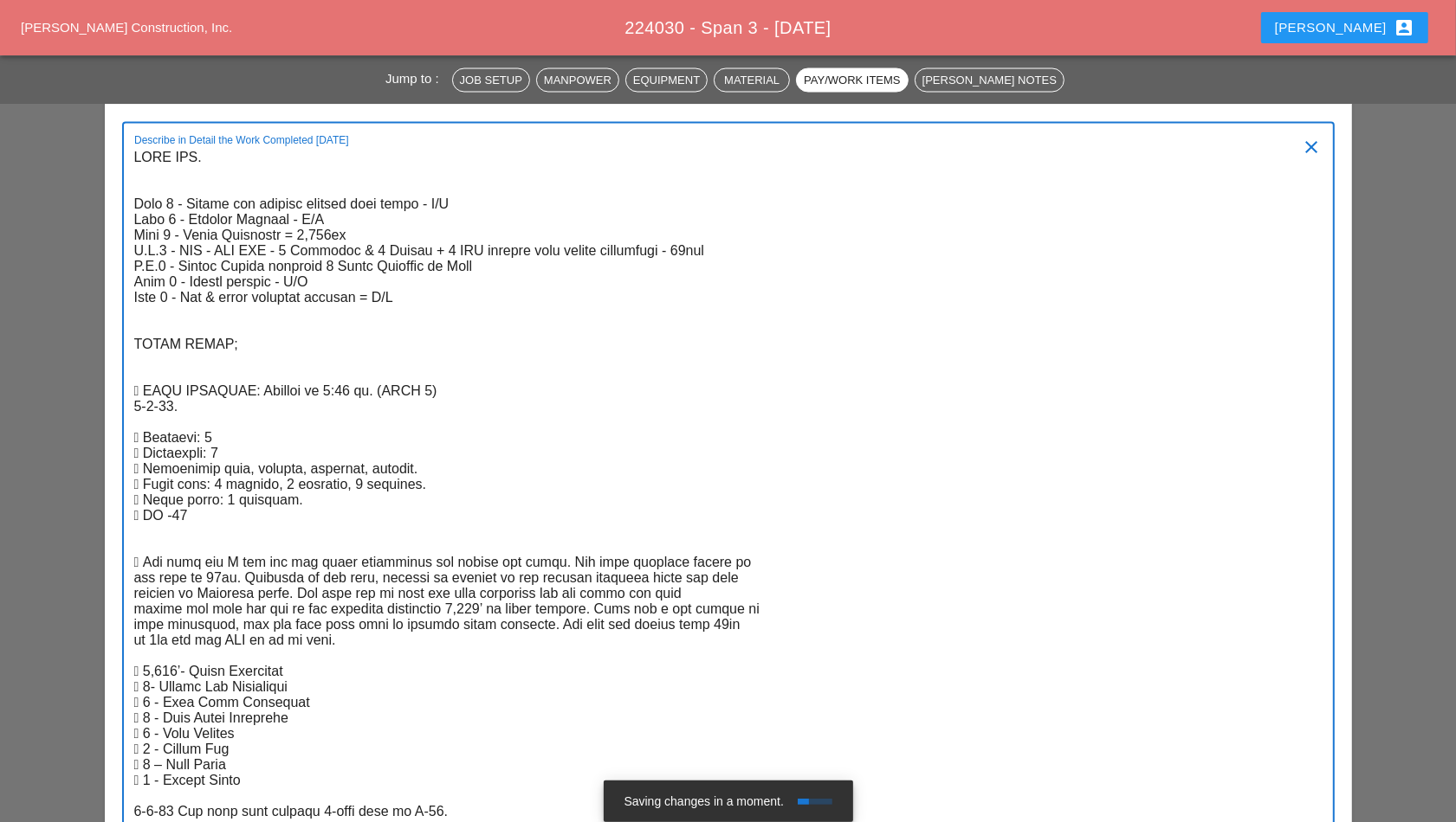
click at [358, 223] on textarea "Describe in Detail the Work Completed Today" at bounding box center [721, 579] width 1175 height 870
click at [334, 225] on textarea "Describe in Detail the Work Completed Today" at bounding box center [721, 579] width 1175 height 870
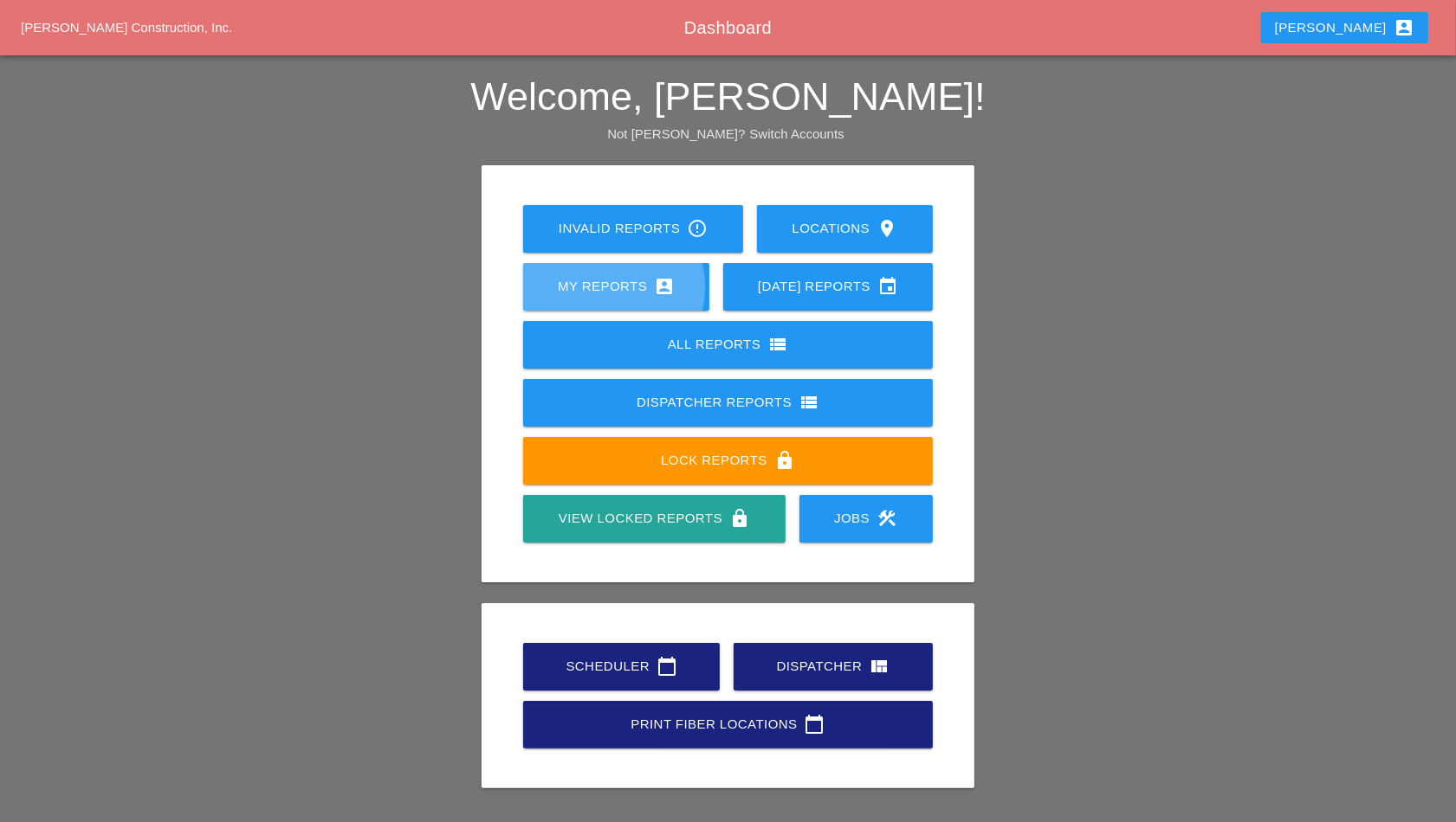
click at [613, 282] on div "My Reports account_box" at bounding box center [616, 287] width 131 height 21
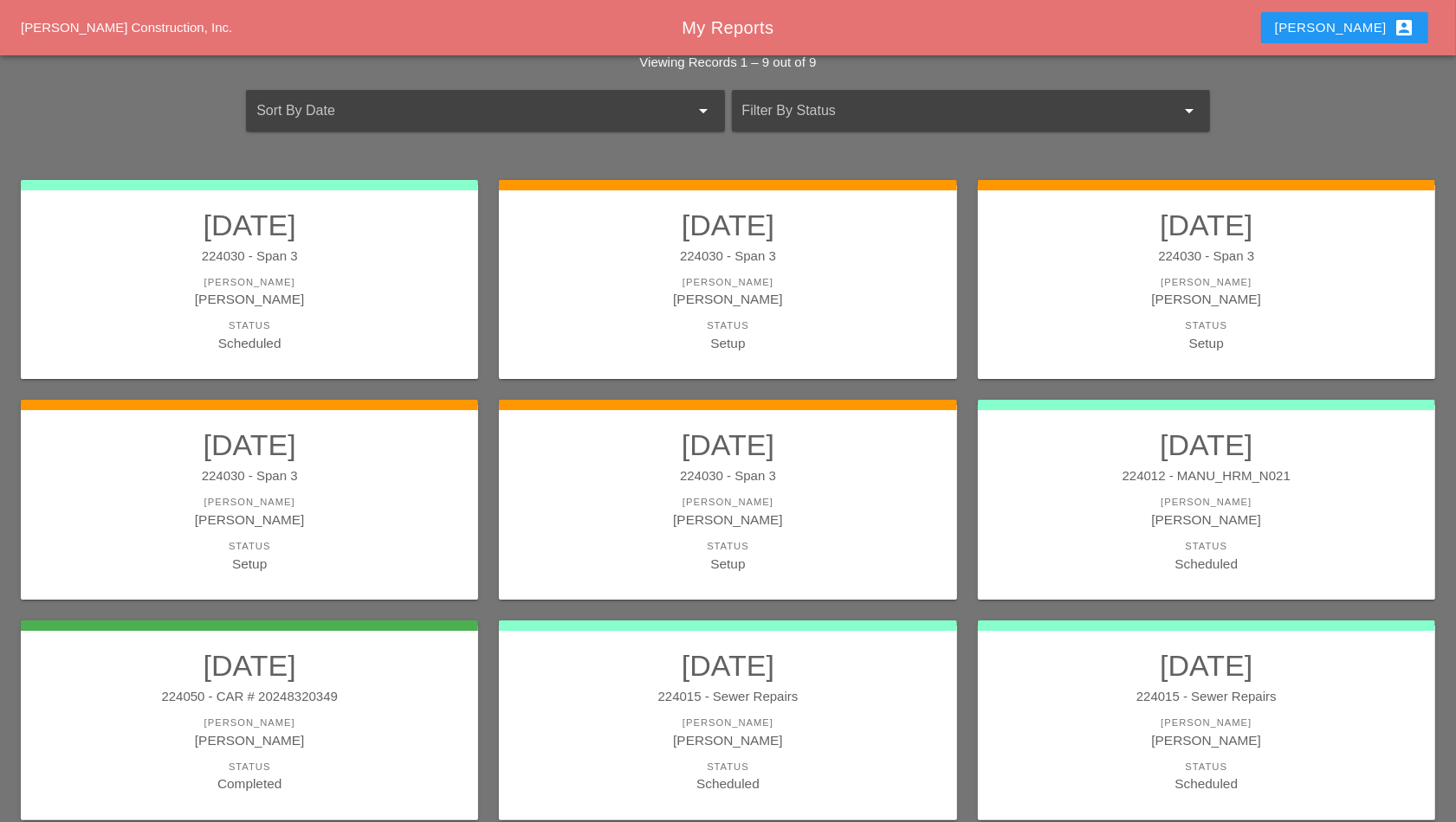
scroll to position [108, 0]
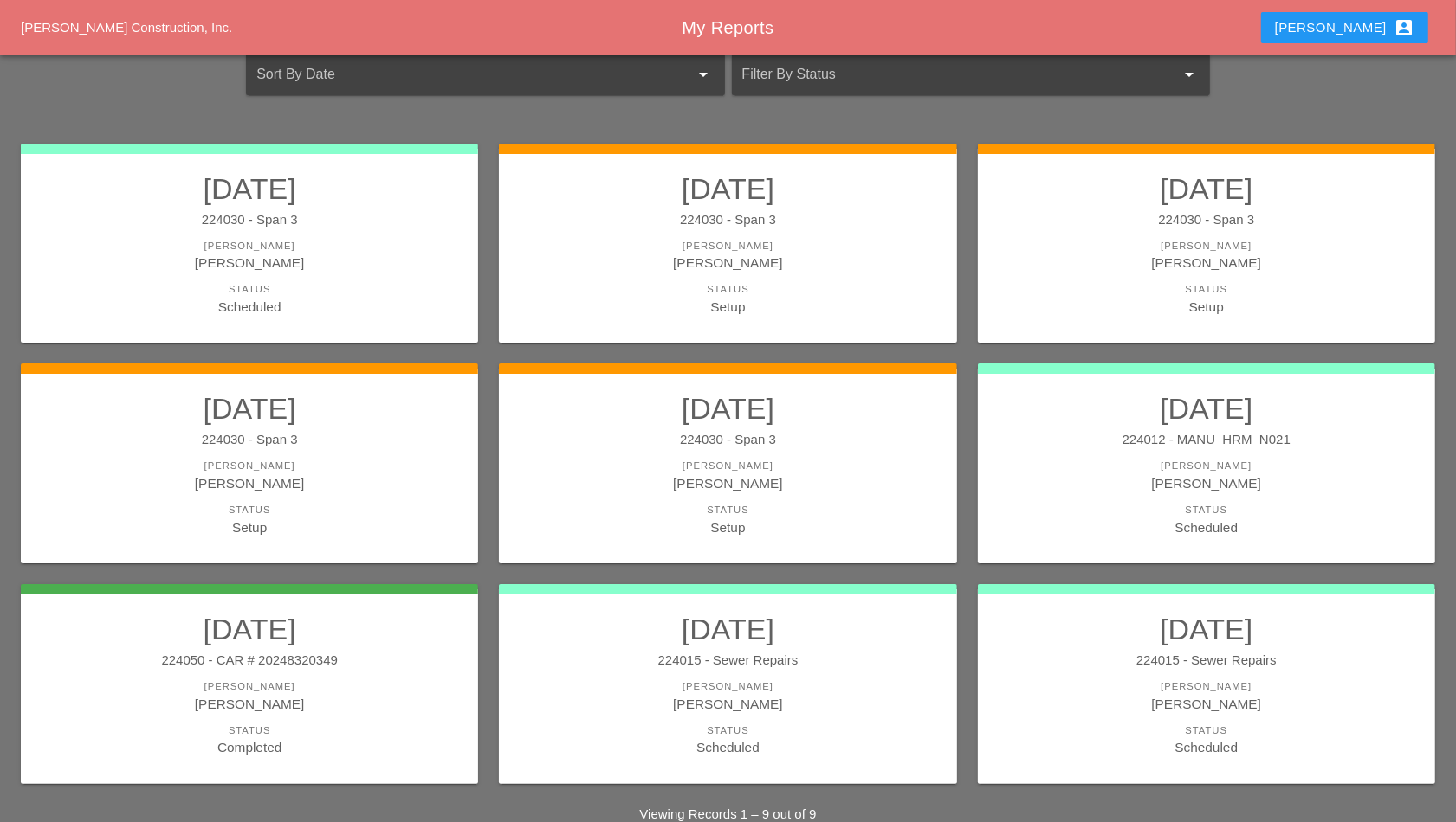
click at [296, 428] on link "[DATE] 224030 - Span 3 [PERSON_NAME] [PERSON_NAME] Status Setup" at bounding box center [249, 464] width 423 height 145
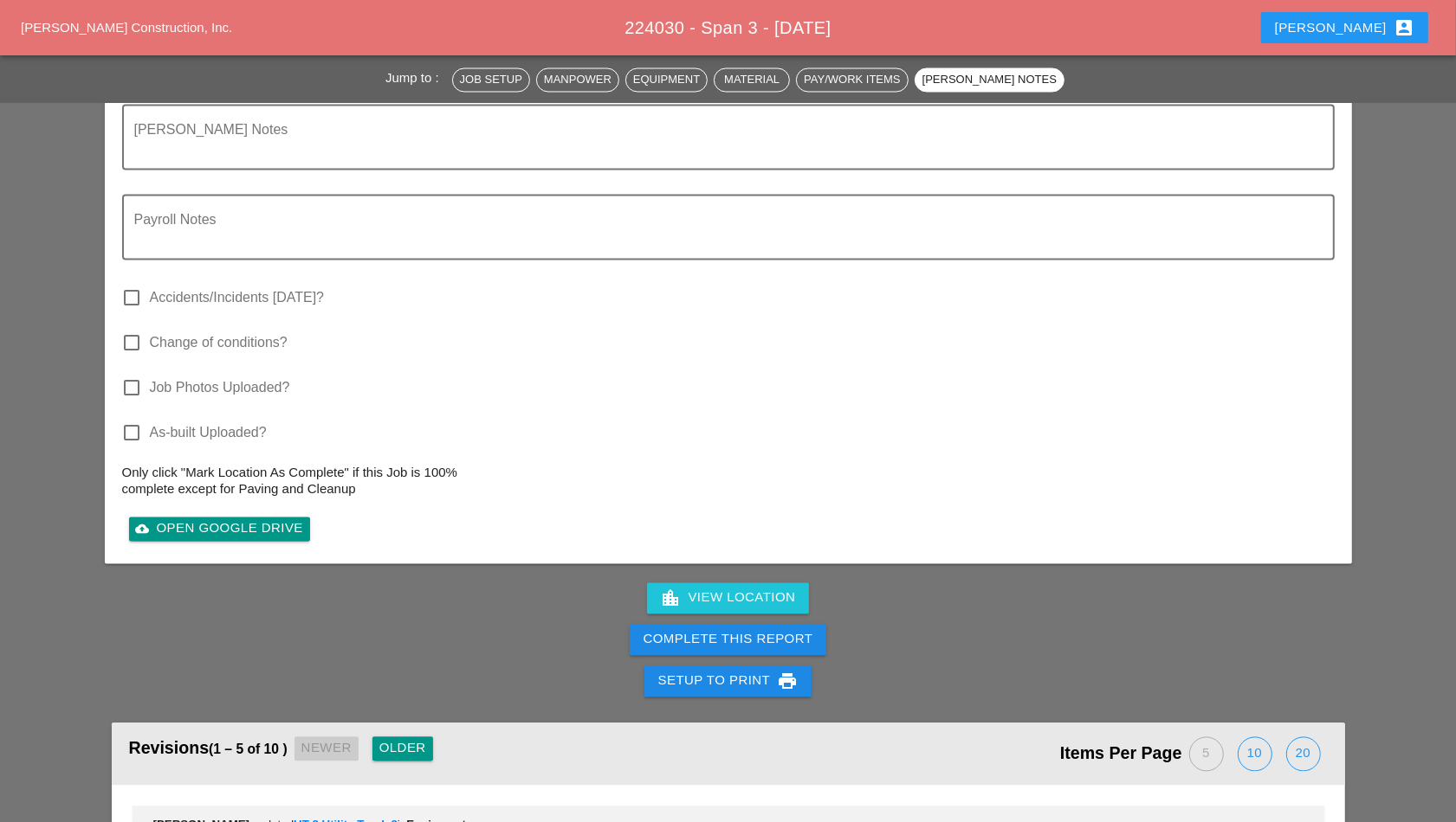
scroll to position [2706, 0]
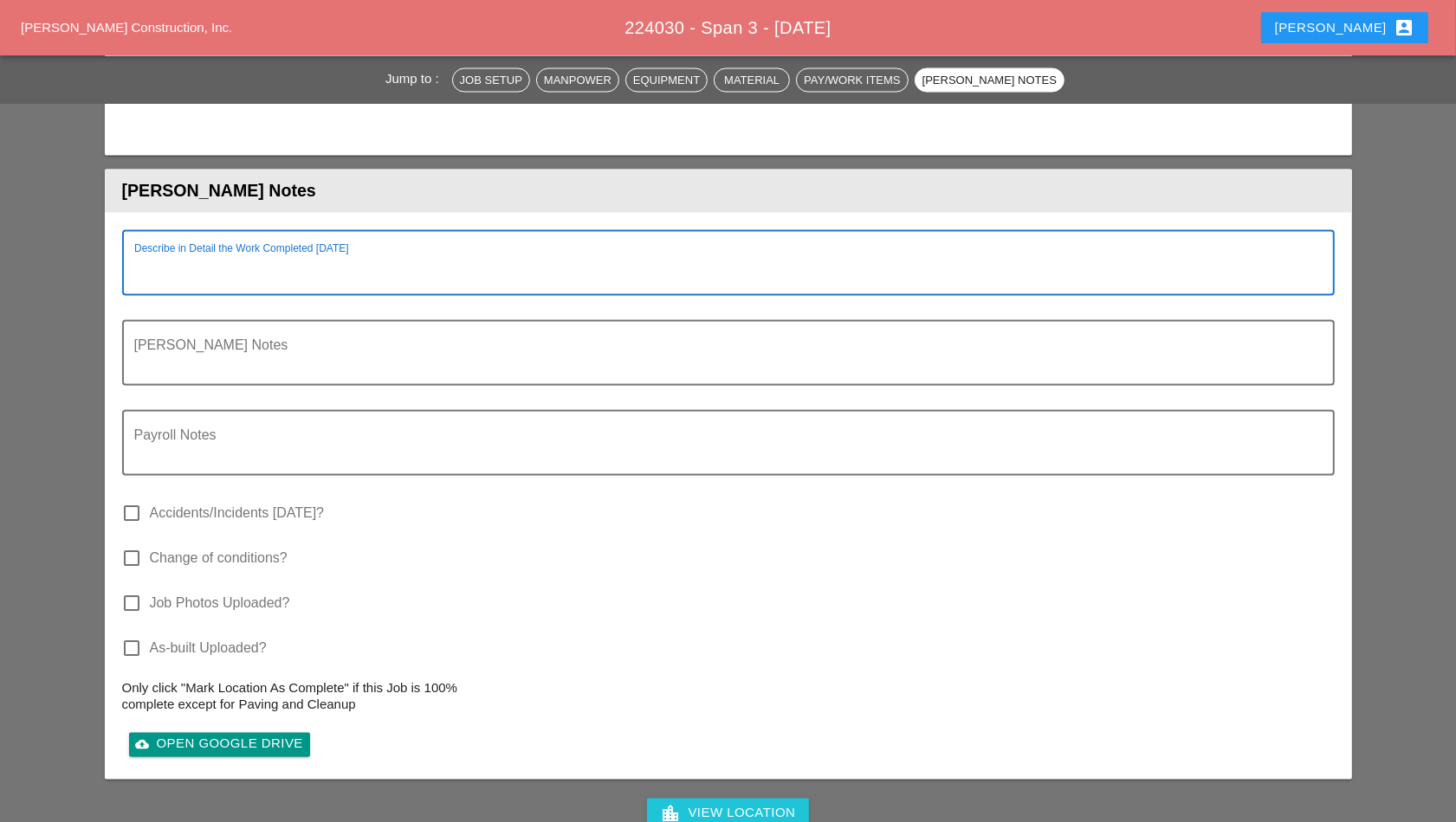
paste textarea "FILL OUT. Item 1 - Remove and replace asphalt temp patch - N/A Item 2 - [PERSON…"
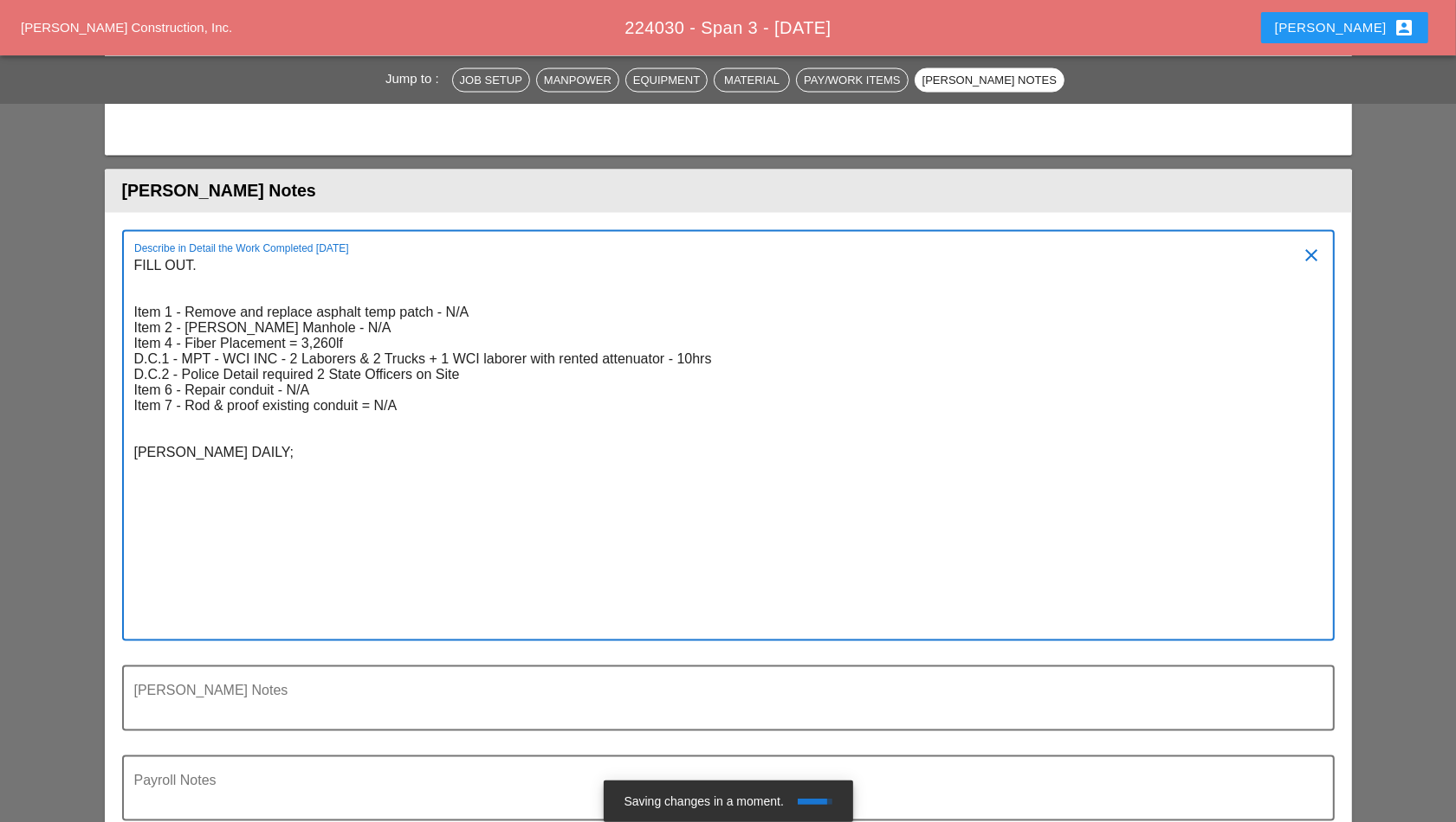
type textarea "FILL OUT. Item 1 - Remove and replace asphalt temp patch - N/A Item 2 - [PERSON…"
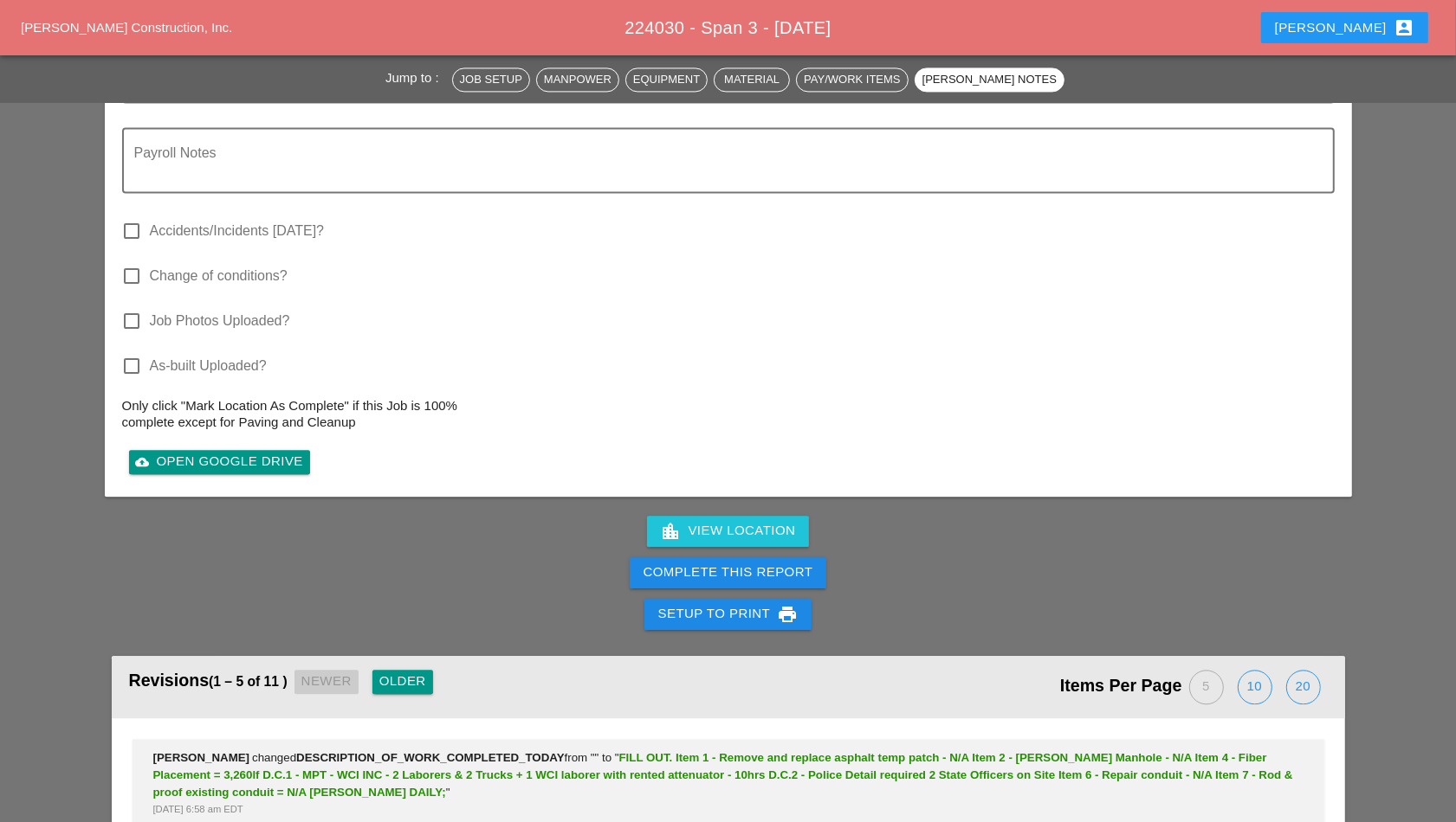
scroll to position [2922, 0]
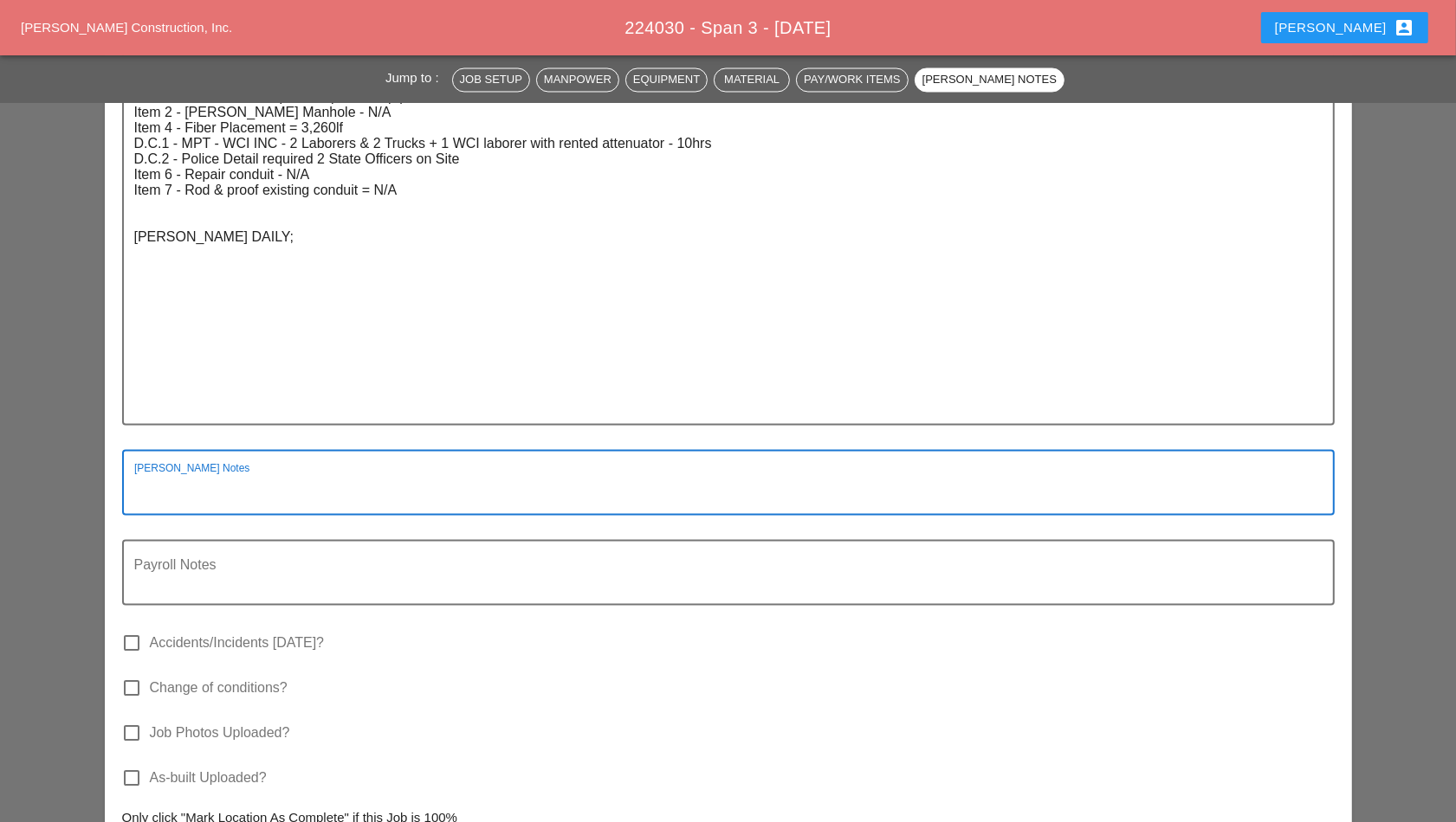
paste textarea "**********"
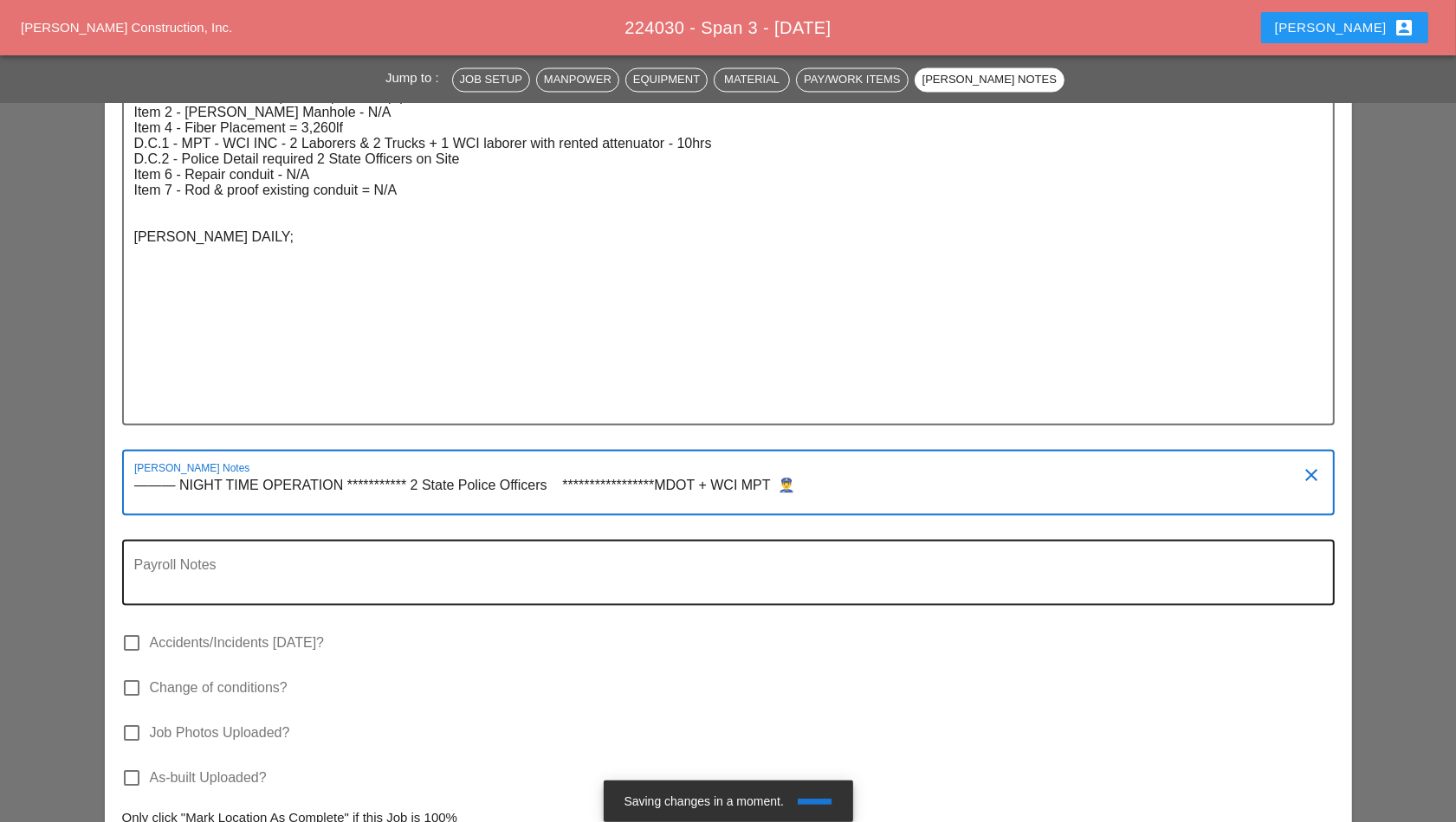
type textarea "**********"
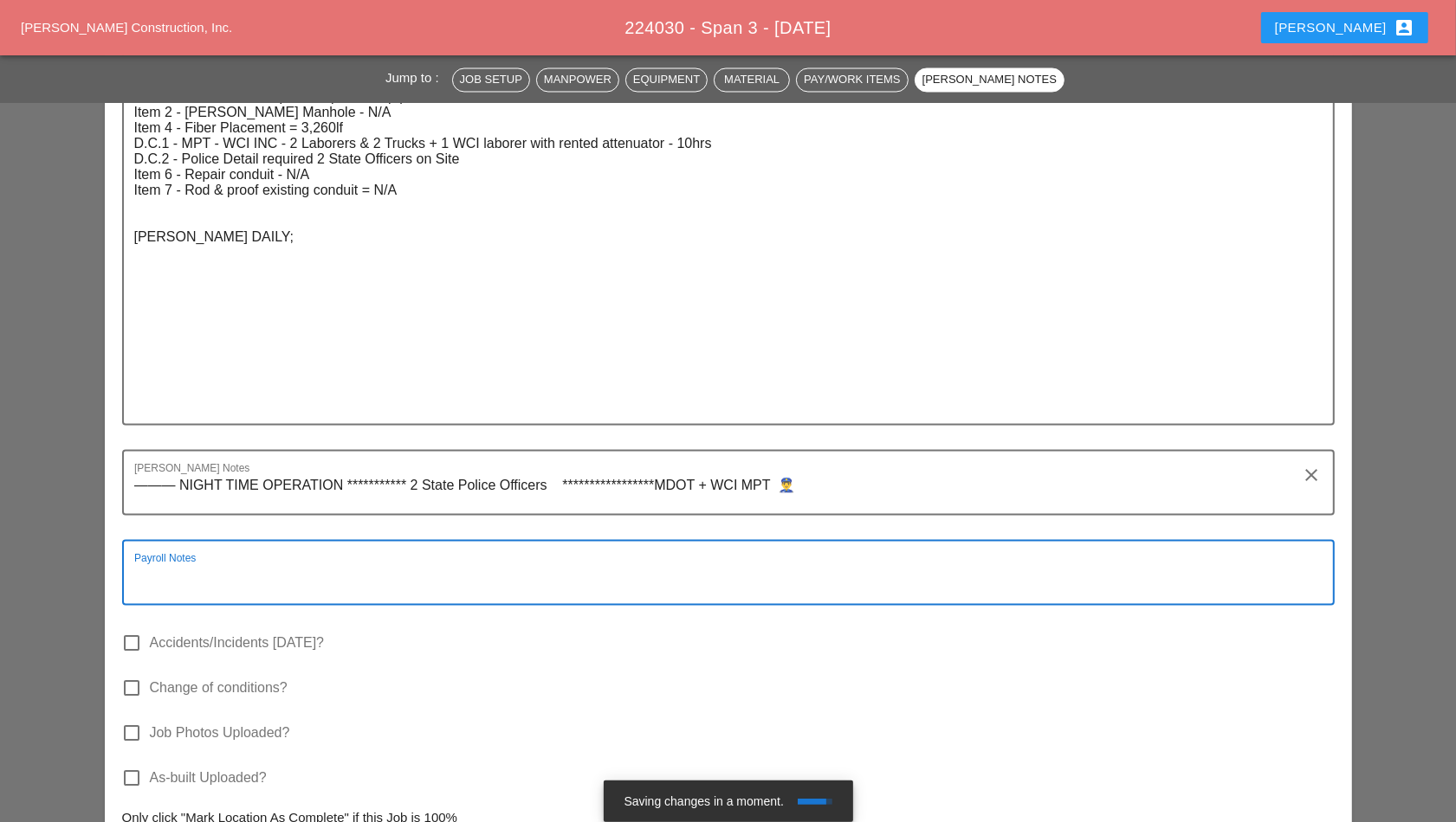
paste textarea "**********"
type textarea "**********"
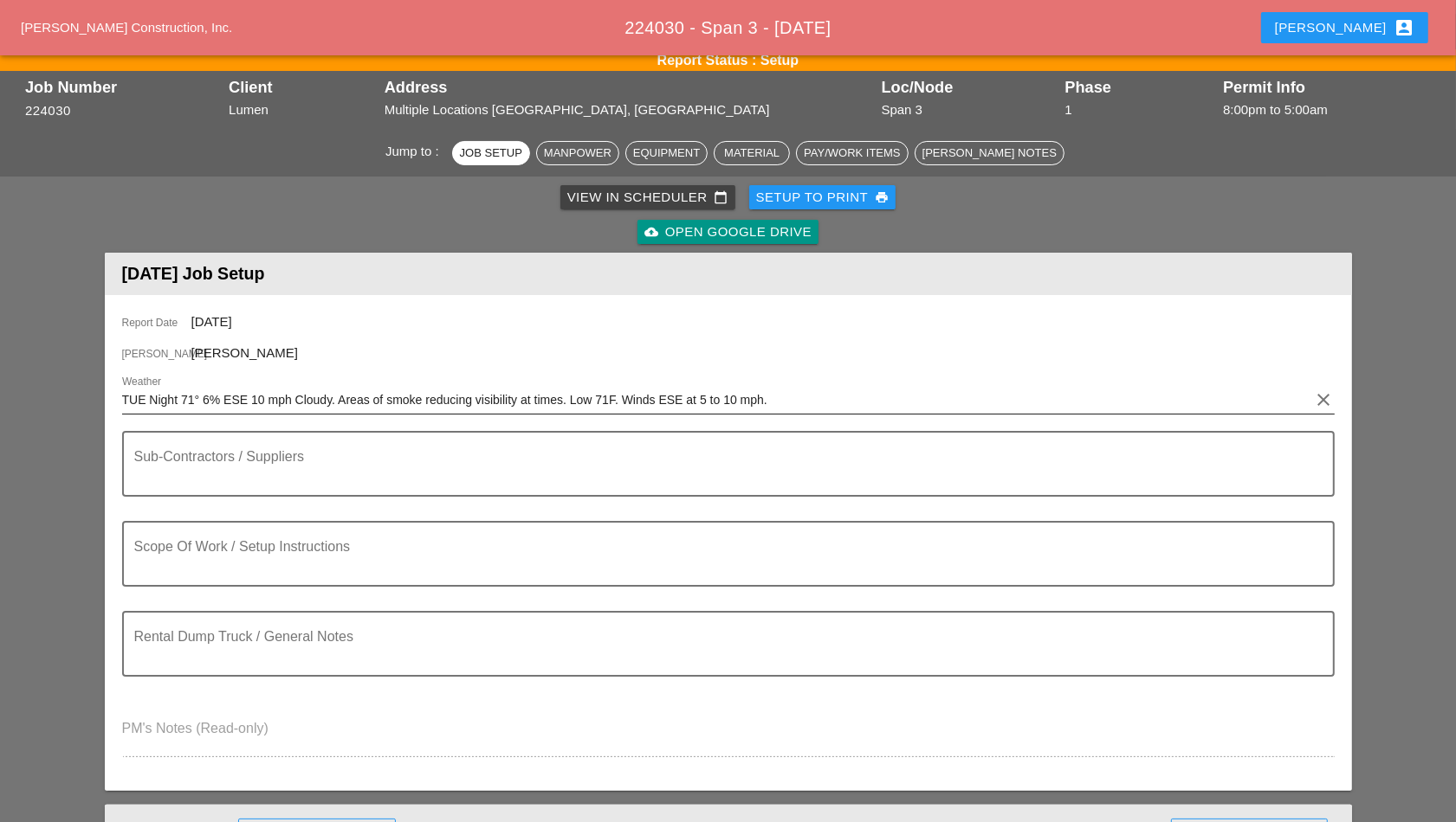
scroll to position [0, 0]
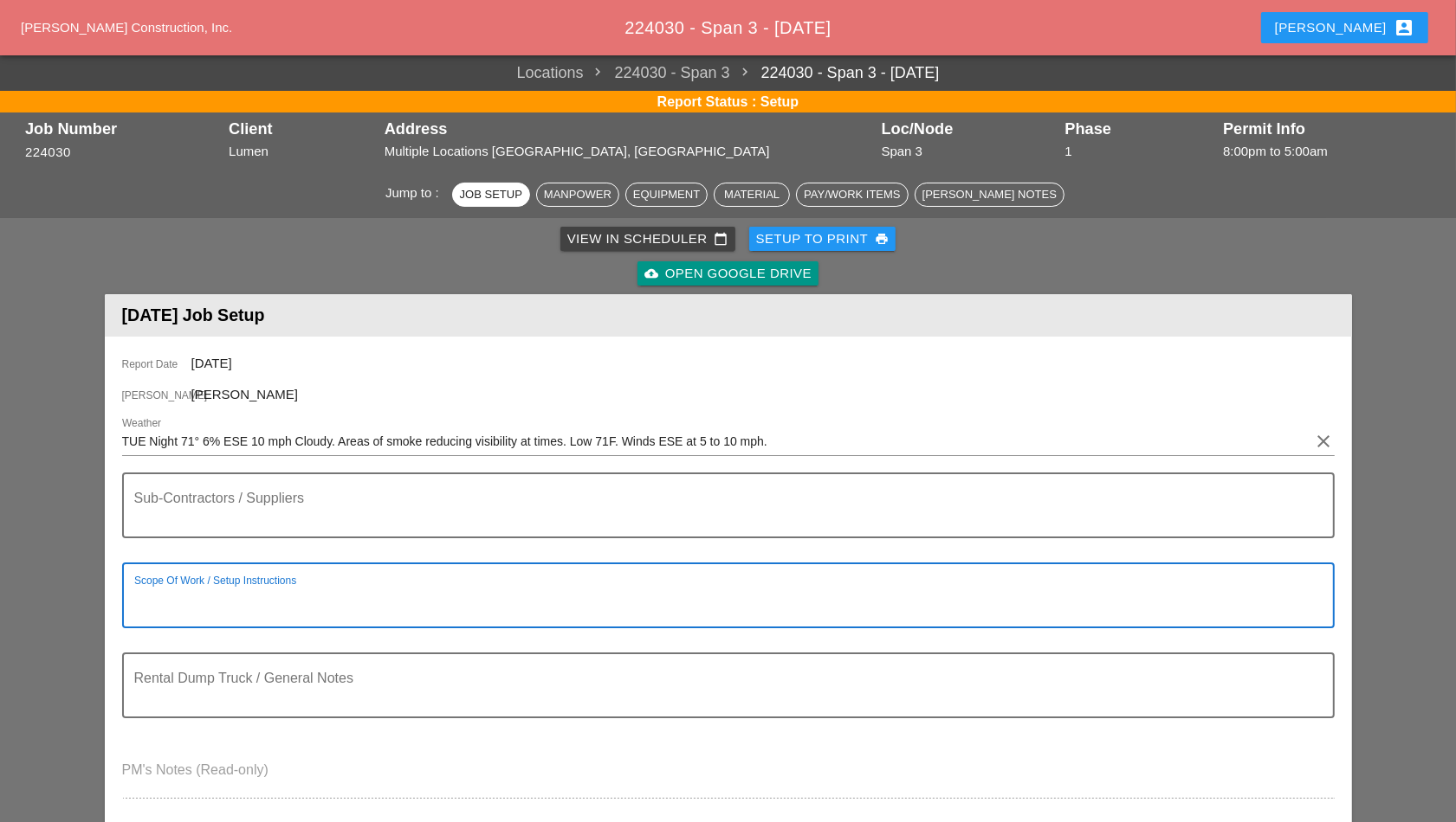
paste textarea "- CONTINUE SPAN 3 FIBER INSTALLATION ON I90 WB"
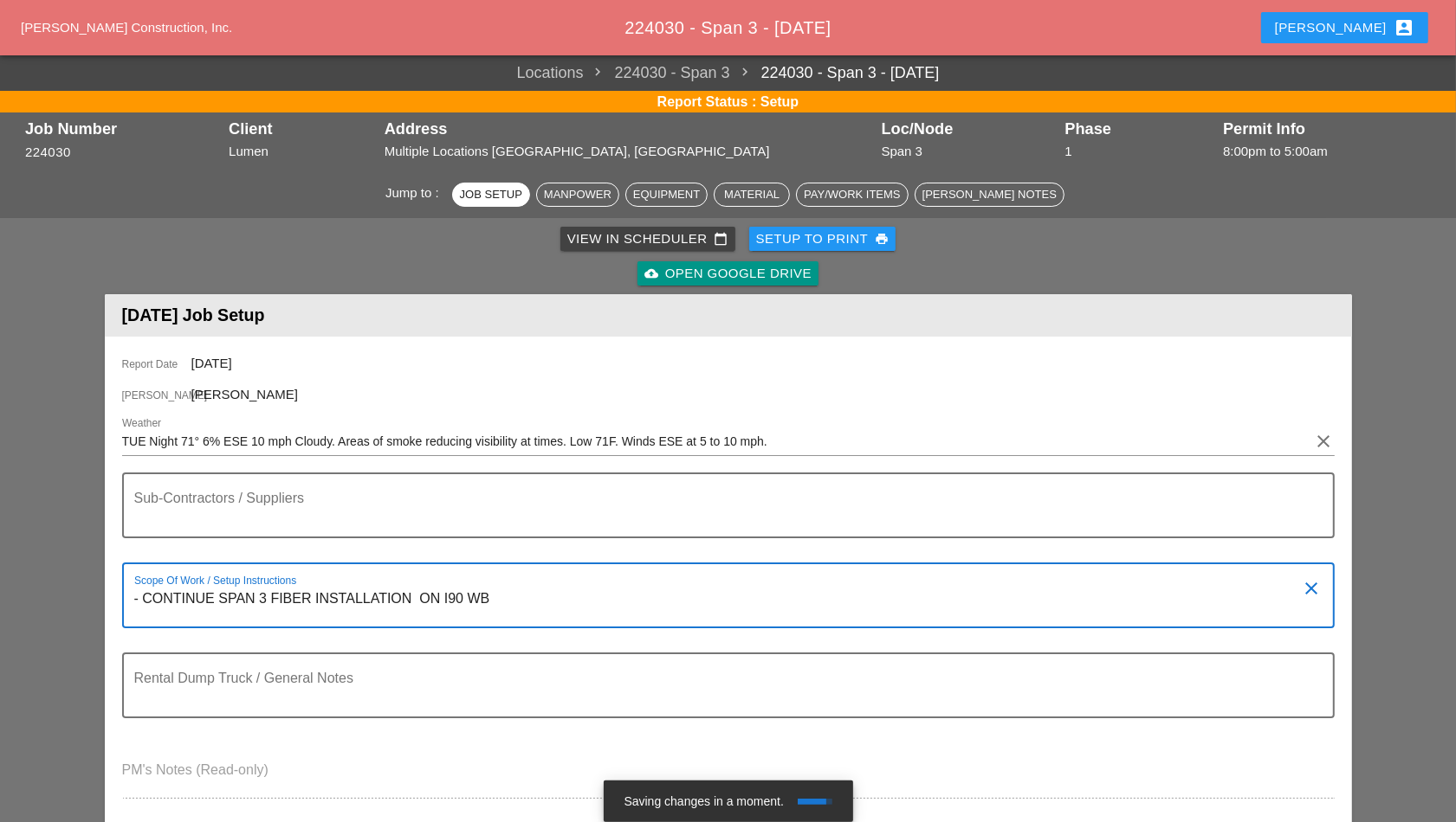
type textarea "- CONTINUE SPAN 3 FIBER INSTALLATION ON I90 WB"
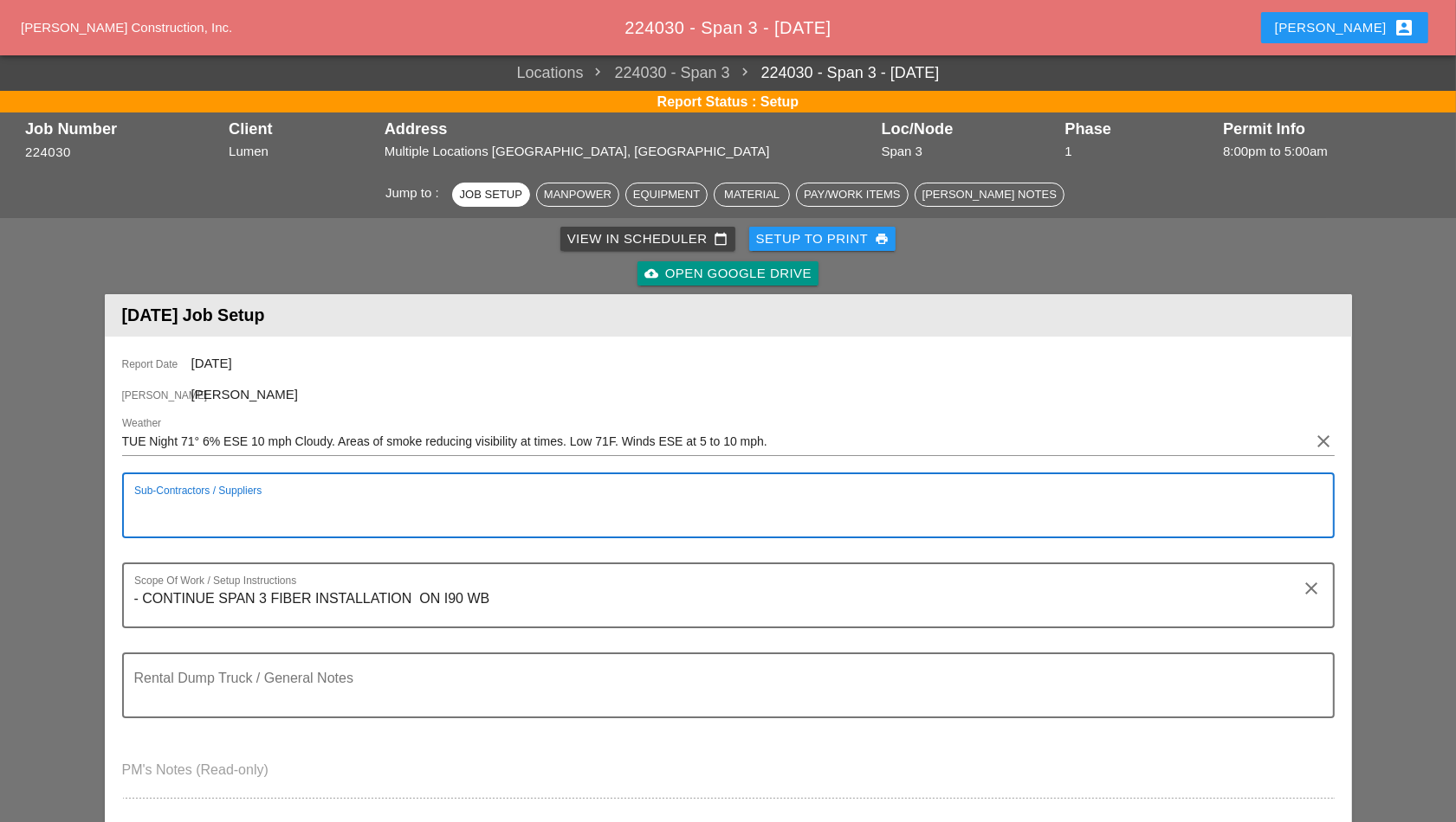
paste textarea "**********"
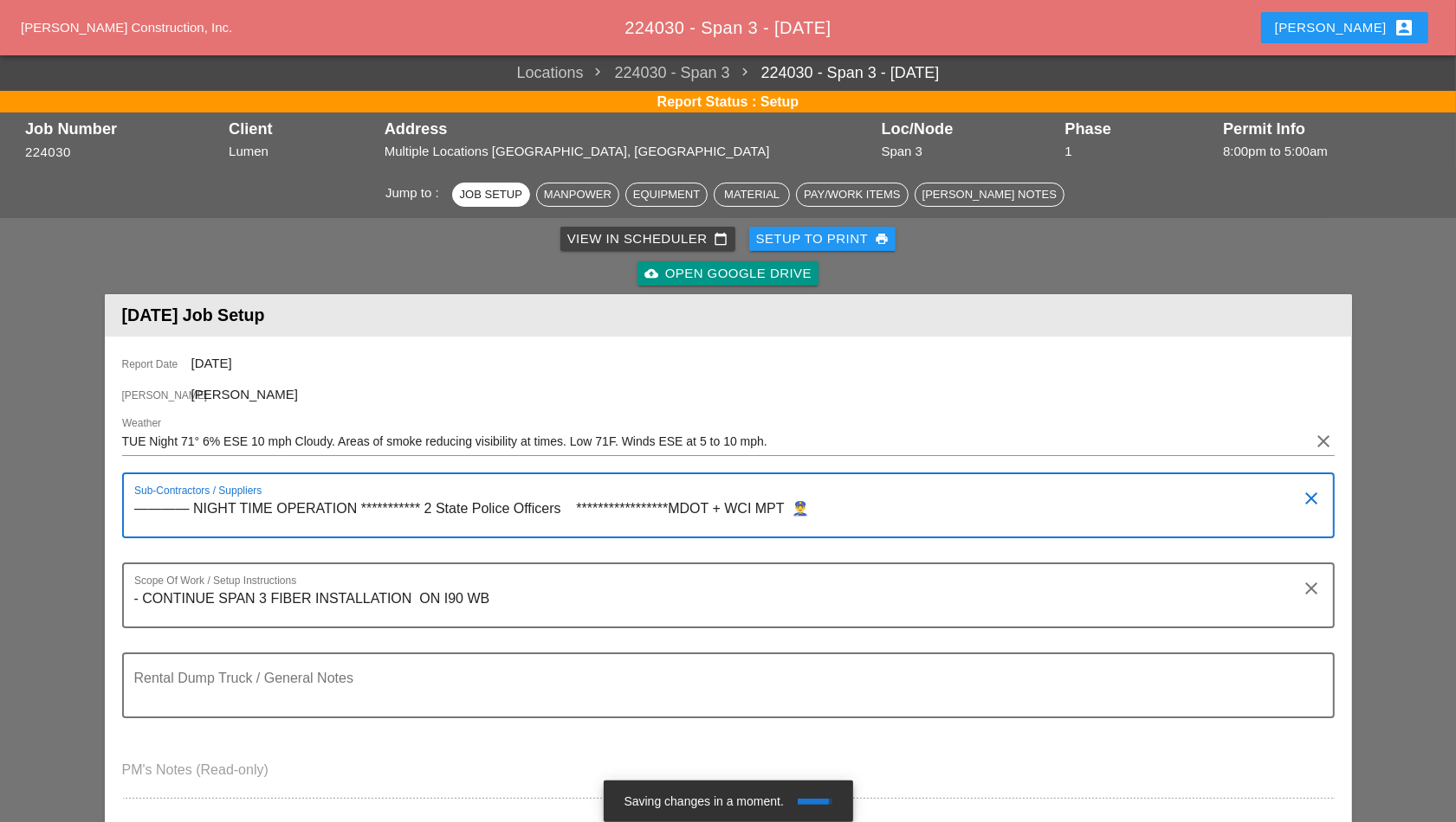
type textarea "**********"
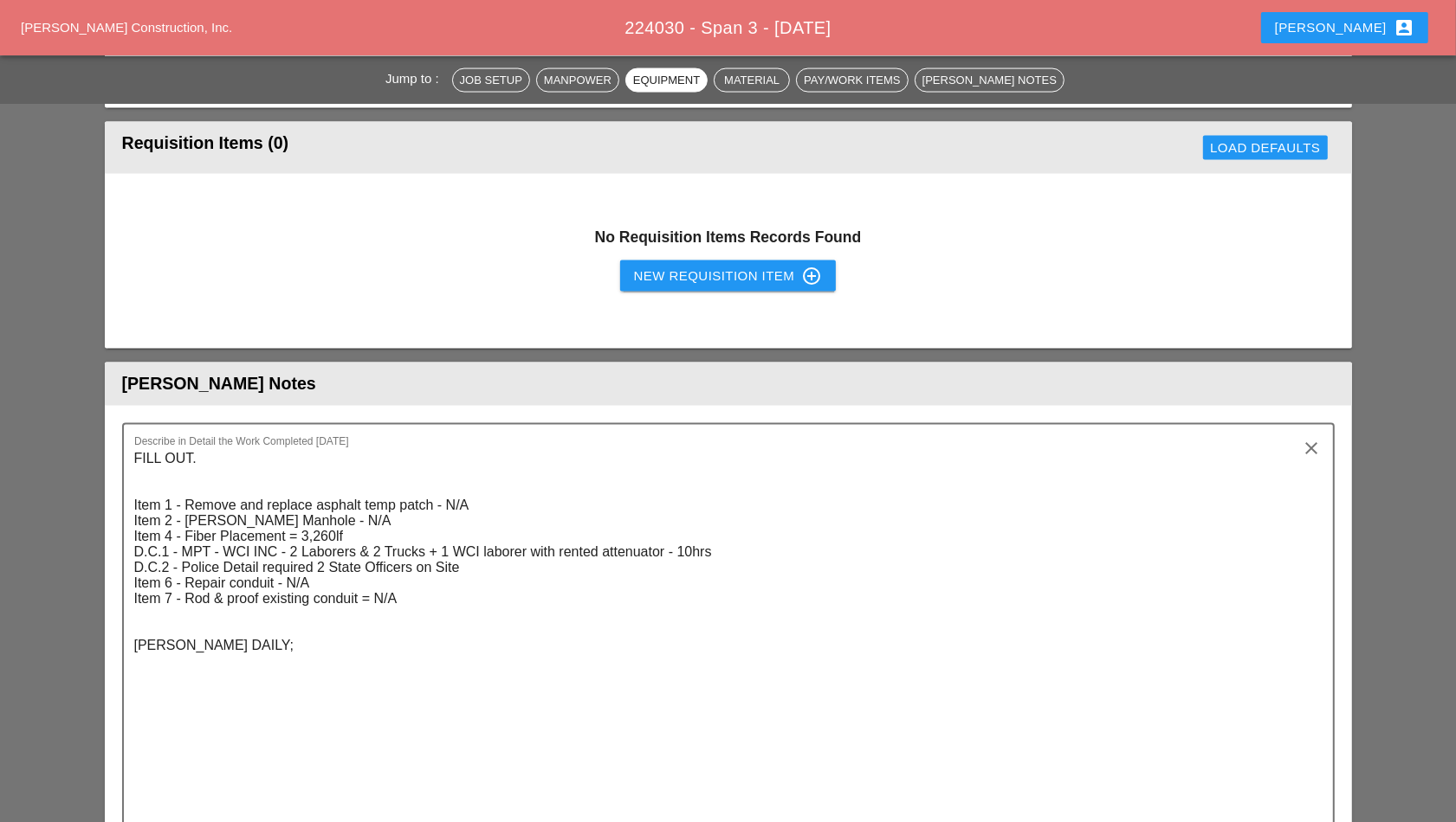
scroll to position [3030, 0]
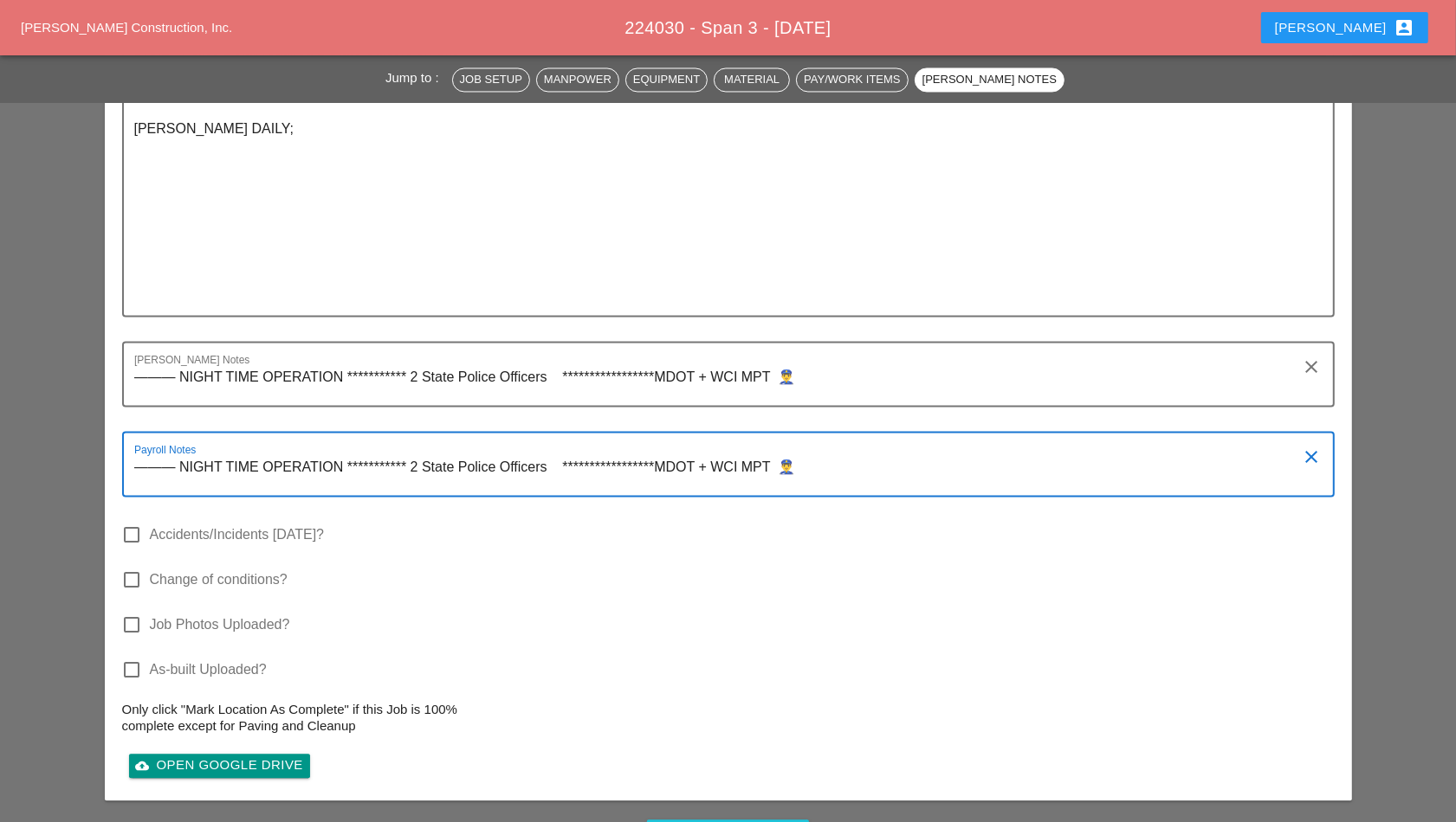
drag, startPoint x: 877, startPoint y: 451, endPoint x: 865, endPoint y: 450, distance: 12.0
click at [873, 453] on textarea "**********" at bounding box center [721, 474] width 1175 height 41
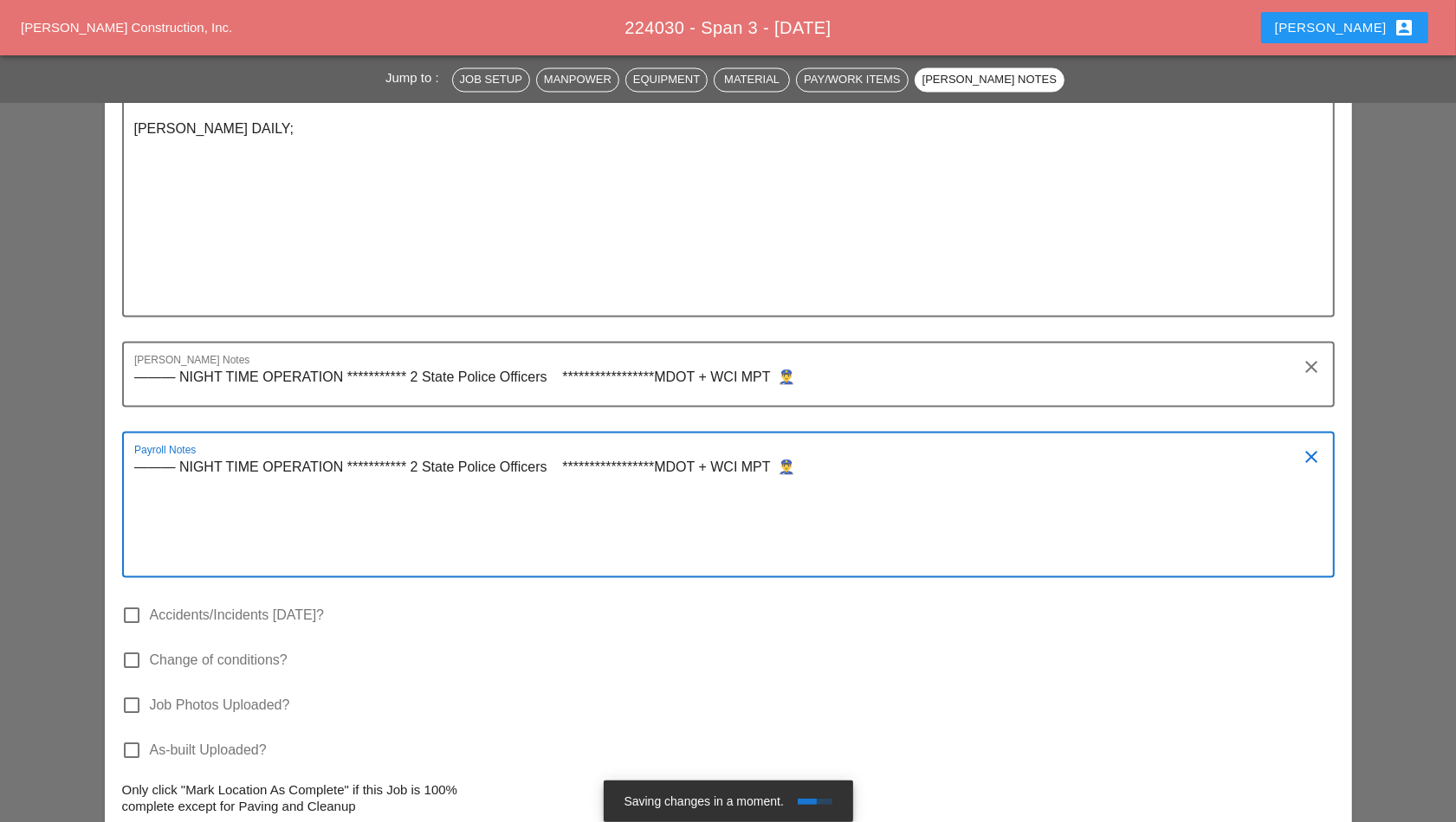
paste textarea "***** EXTRA LABORER [PERSON_NAME]"
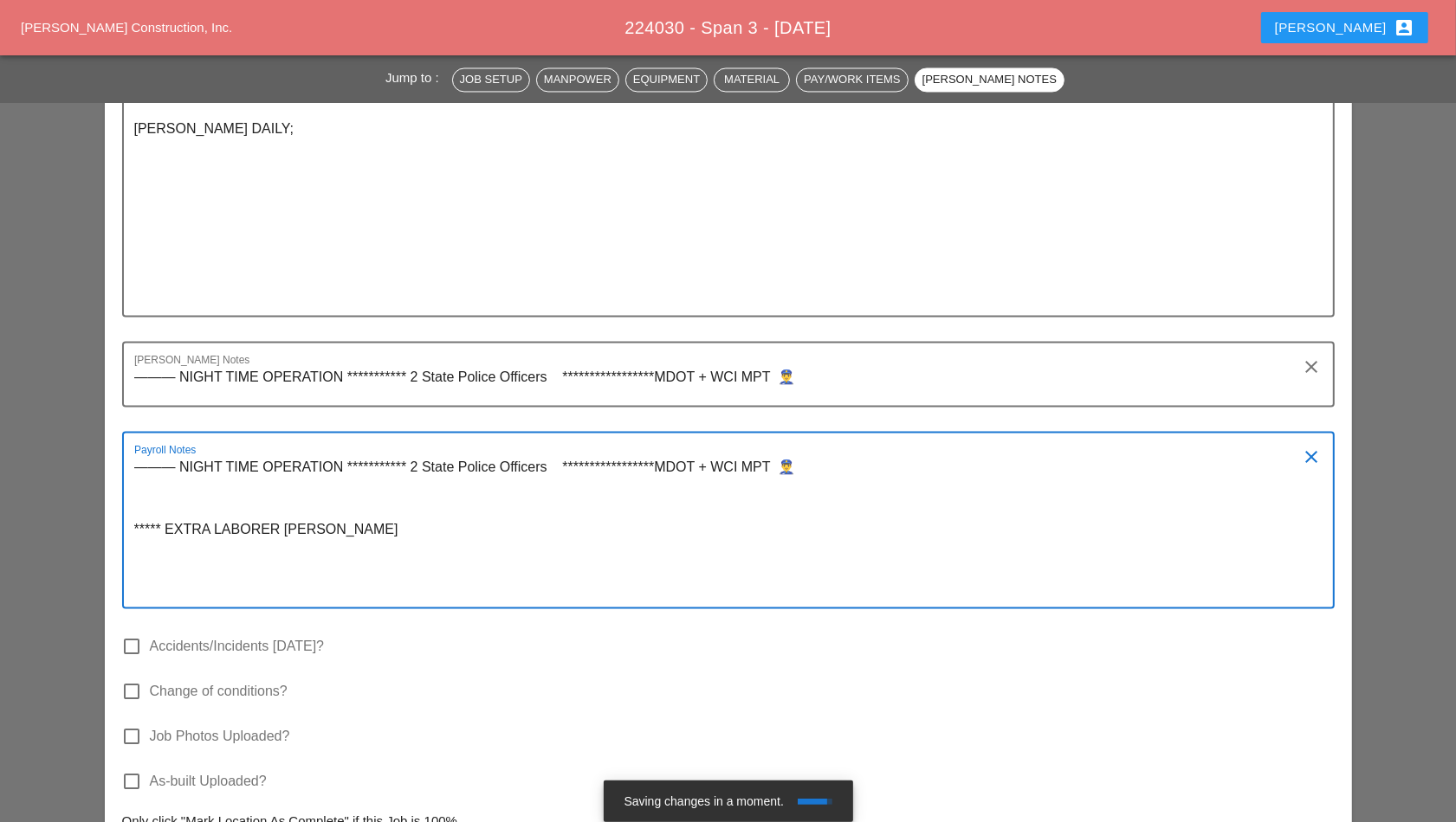
type textarea "**********"
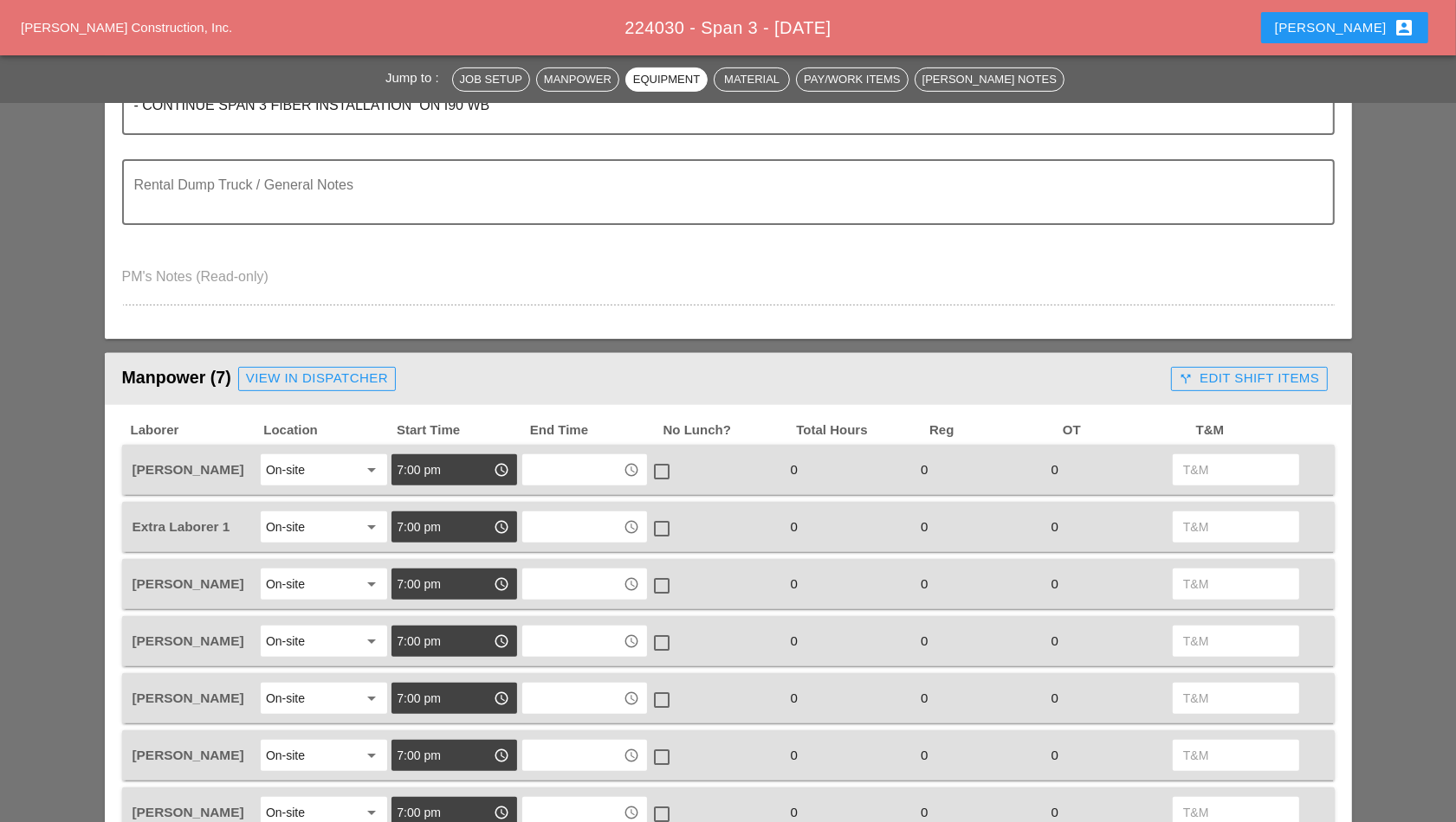
scroll to position [433, 0]
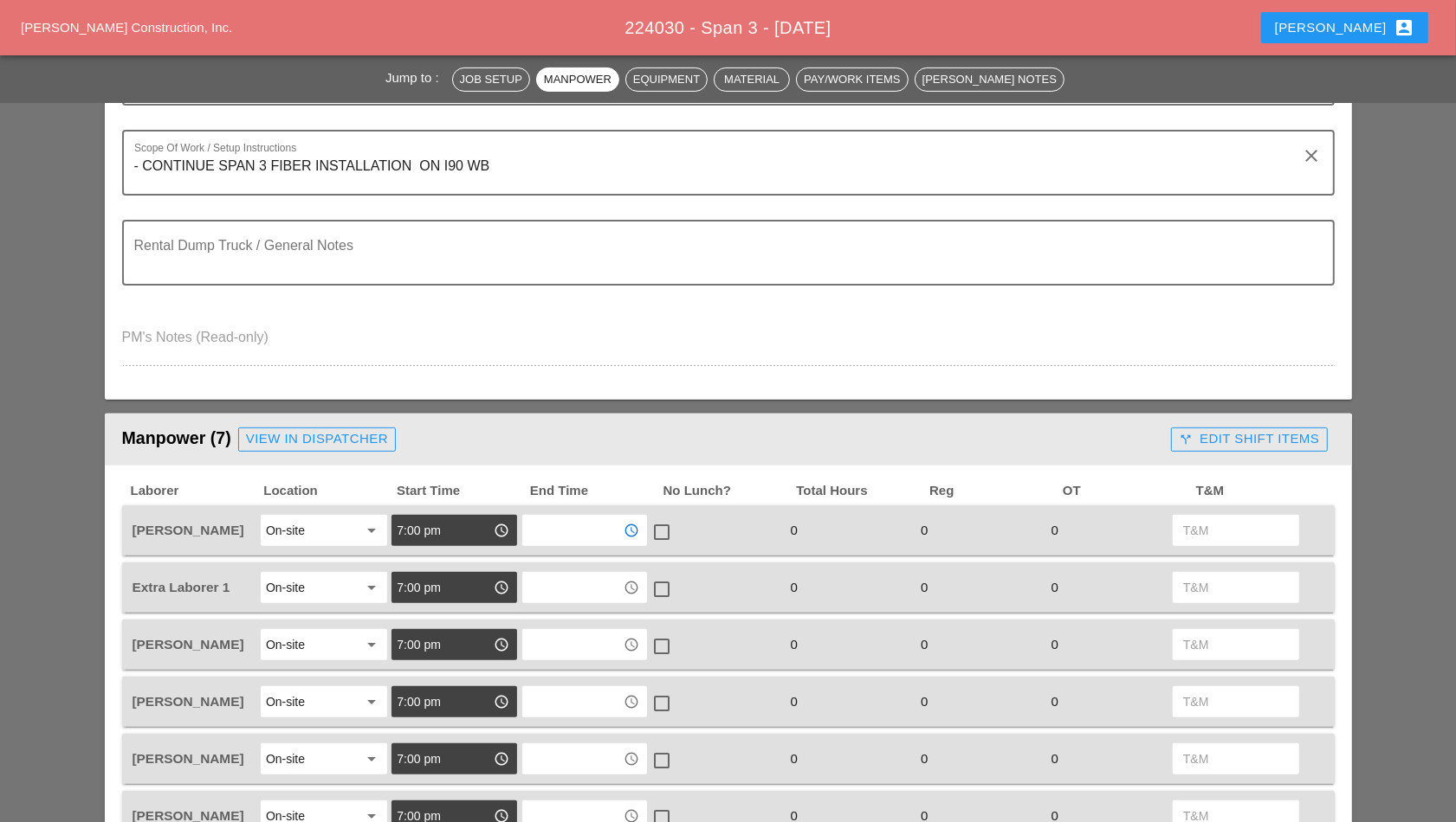
click at [590, 529] on input "text" at bounding box center [573, 530] width 91 height 28
click at [576, 565] on div "5 :00 am" at bounding box center [585, 569] width 98 height 21
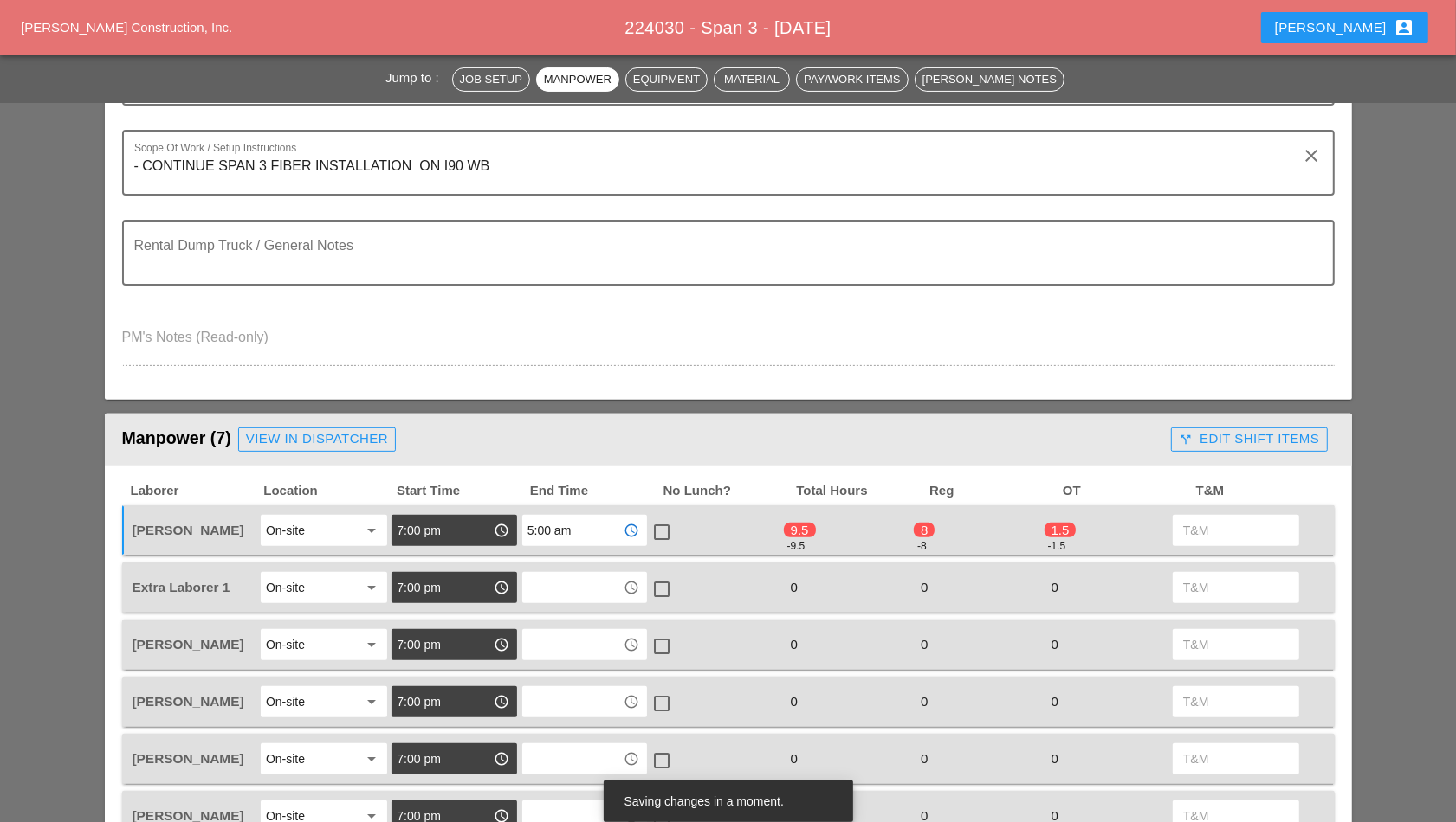
type input "5:00 am"
drag, startPoint x: 660, startPoint y: 524, endPoint x: 617, endPoint y: 569, distance: 62.2
click at [659, 524] on div at bounding box center [662, 532] width 30 height 30
checkbox input "true"
click at [559, 598] on input "text" at bounding box center [573, 587] width 91 height 28
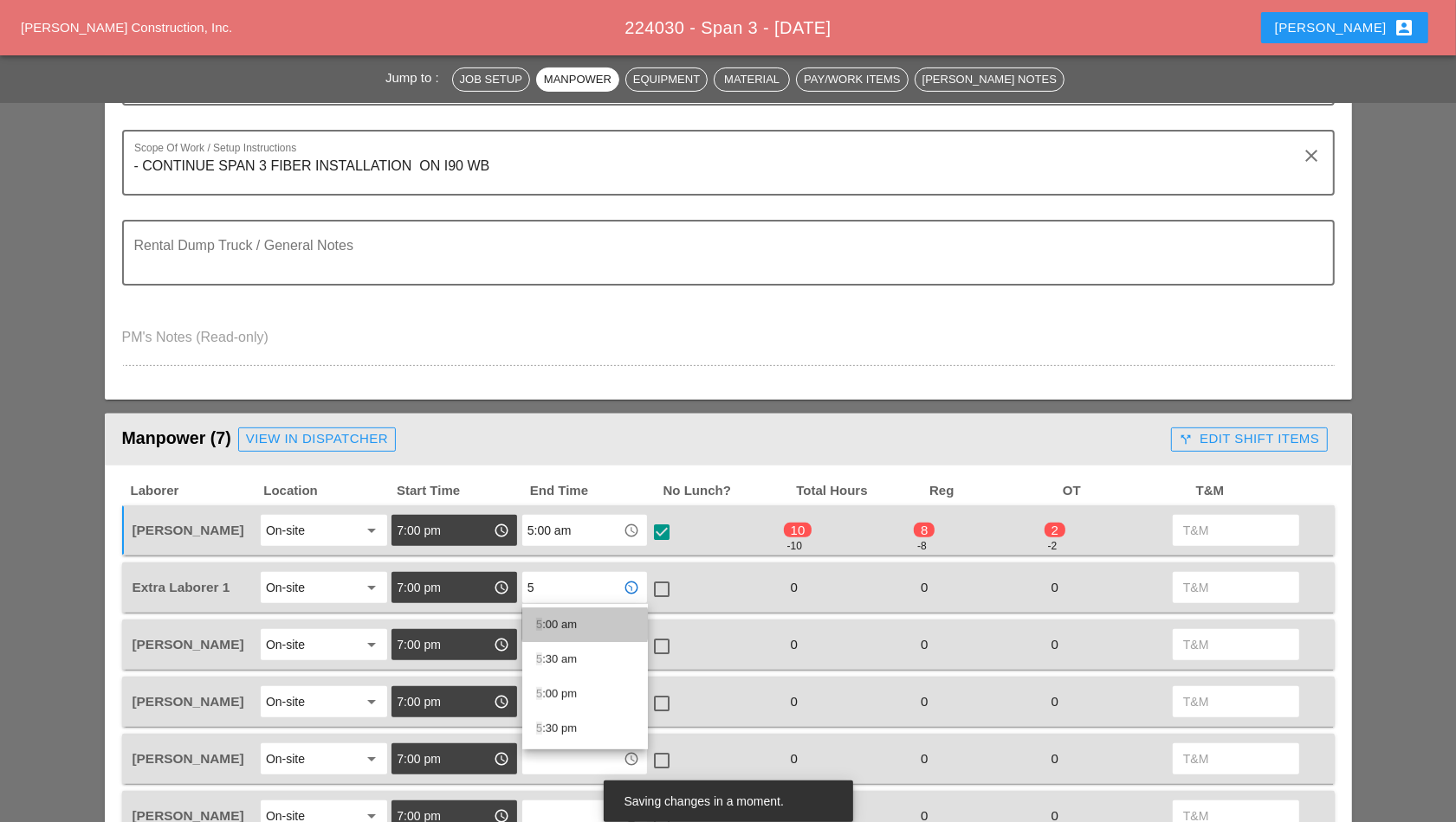
click at [551, 627] on div "5 :00 am" at bounding box center [585, 626] width 98 height 21
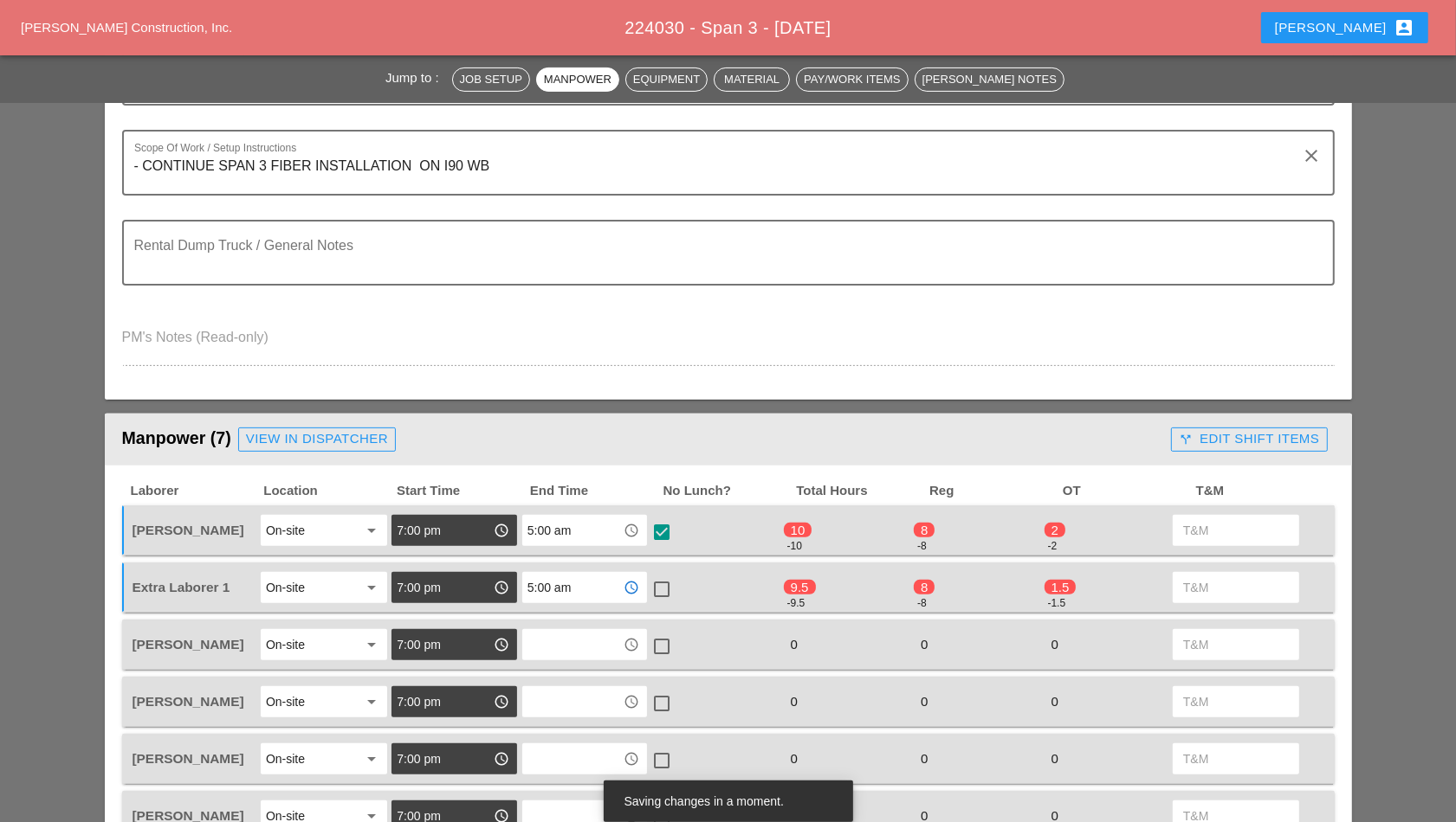
type input "5:00 am"
click at [659, 589] on div at bounding box center [662, 589] width 30 height 30
checkbox input "true"
click at [575, 647] on input "text" at bounding box center [573, 645] width 91 height 28
click at [565, 683] on div "5 :00 am" at bounding box center [585, 681] width 98 height 21
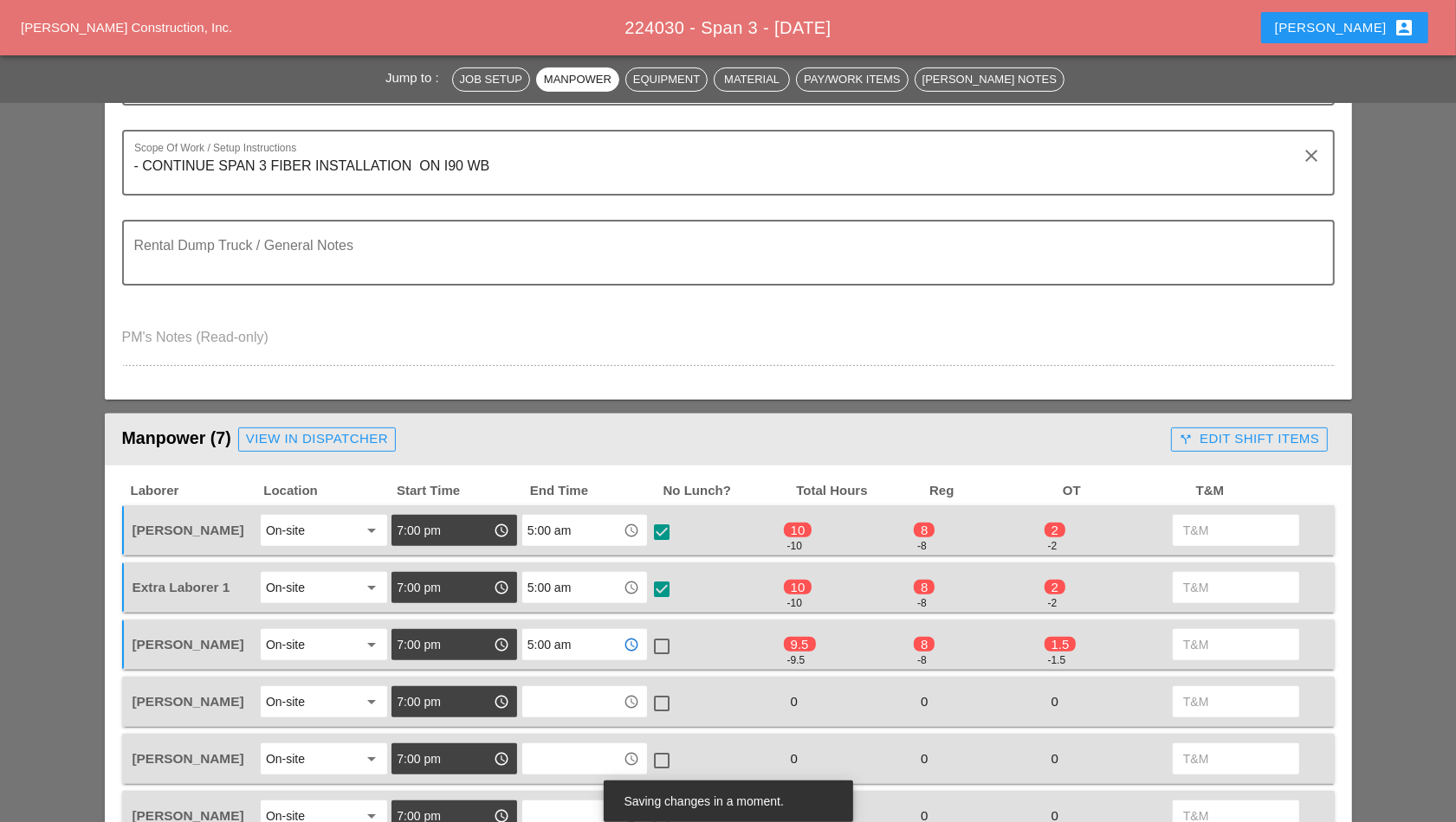
type input "5:00 am"
drag, startPoint x: 661, startPoint y: 648, endPoint x: 652, endPoint y: 649, distance: 9.1
click at [659, 647] on div at bounding box center [662, 647] width 30 height 30
checkbox input "true"
click at [581, 699] on input "text" at bounding box center [573, 702] width 91 height 28
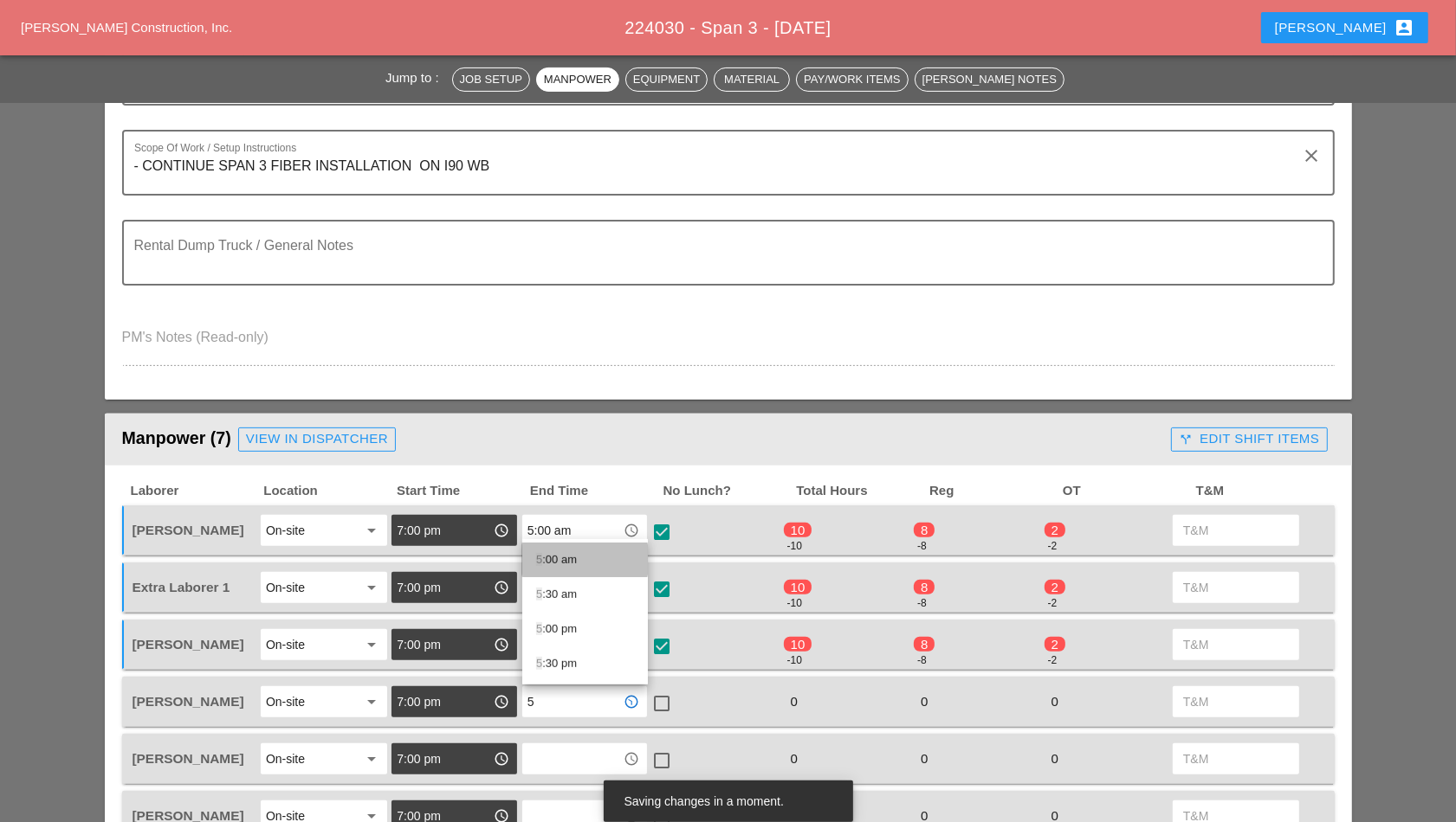
click at [557, 566] on div "5 :00 am" at bounding box center [585, 560] width 98 height 21
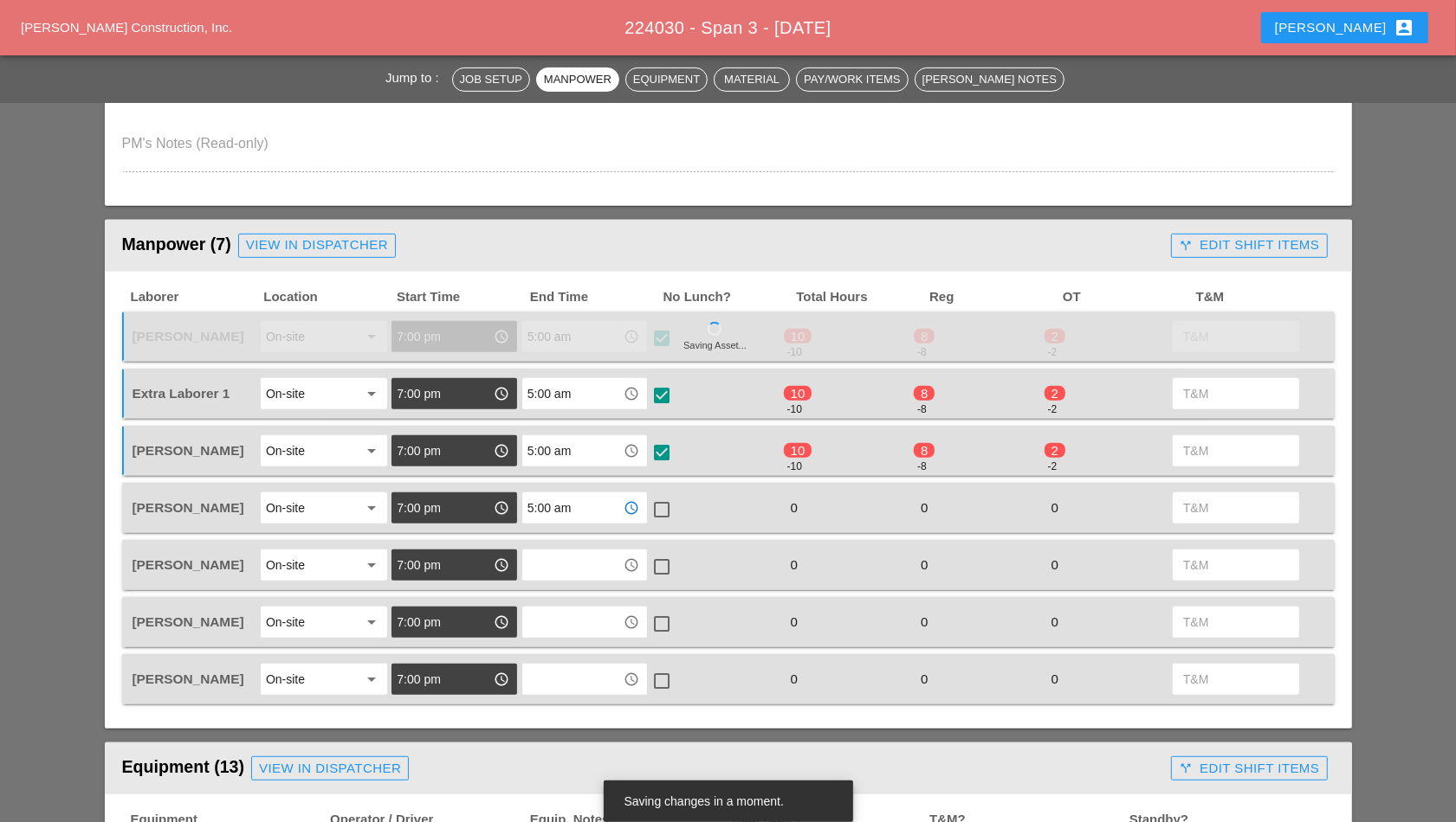
scroll to position [650, 0]
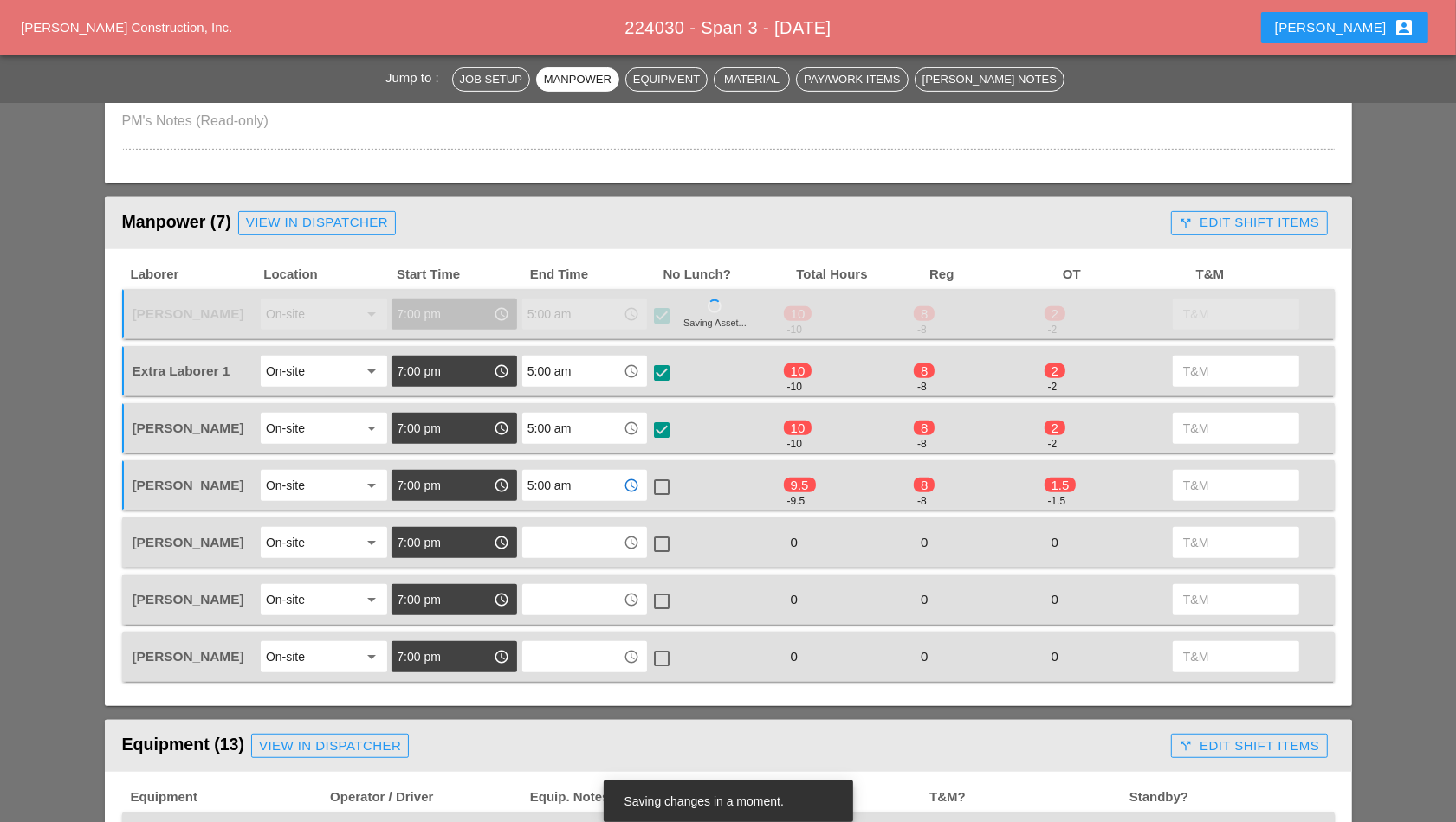
type input "5:00 am"
click at [663, 479] on div at bounding box center [662, 487] width 30 height 30
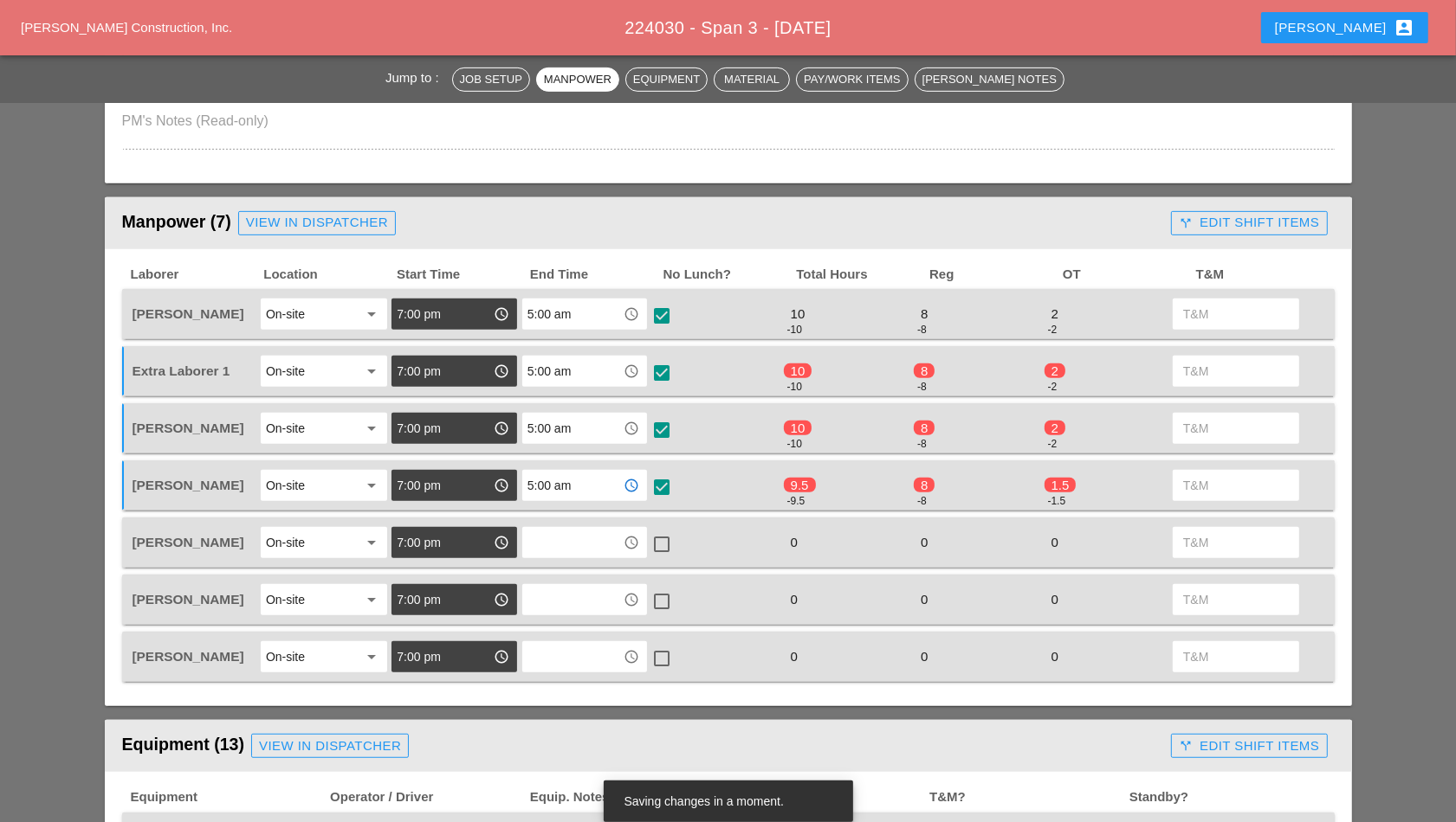
checkbox input "true"
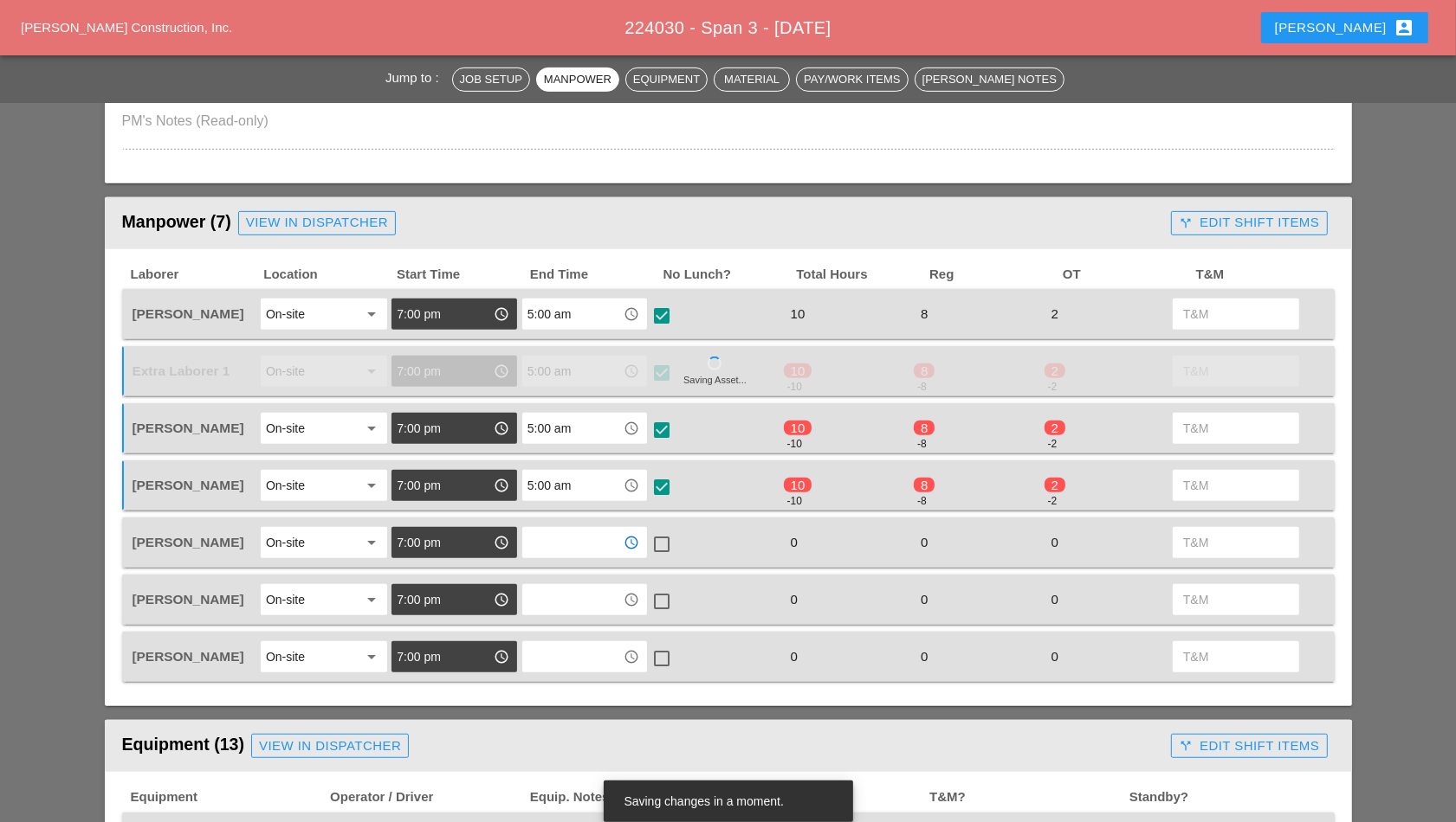
click at [583, 540] on input "text" at bounding box center [573, 543] width 91 height 28
click at [580, 581] on div "5 :00 am" at bounding box center [585, 578] width 98 height 21
type input "5:00 am"
click at [661, 538] on div at bounding box center [662, 544] width 30 height 30
checkbox input "true"
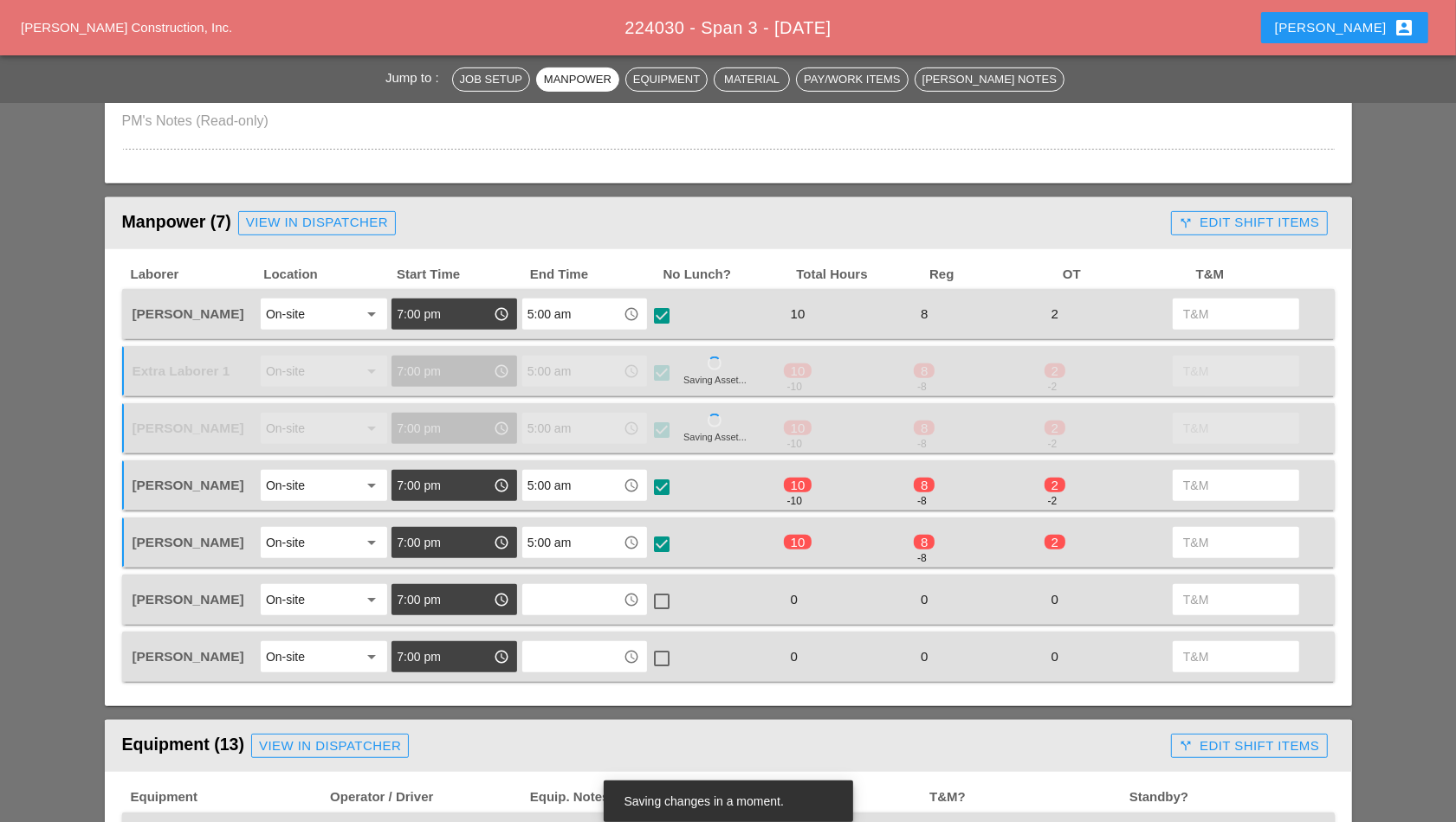
click at [573, 599] on input "text" at bounding box center [573, 600] width 91 height 28
click at [576, 631] on div "5 :00 am" at bounding box center [585, 634] width 98 height 21
type input "5:00 am"
click at [663, 593] on div at bounding box center [662, 602] width 30 height 30
checkbox input "true"
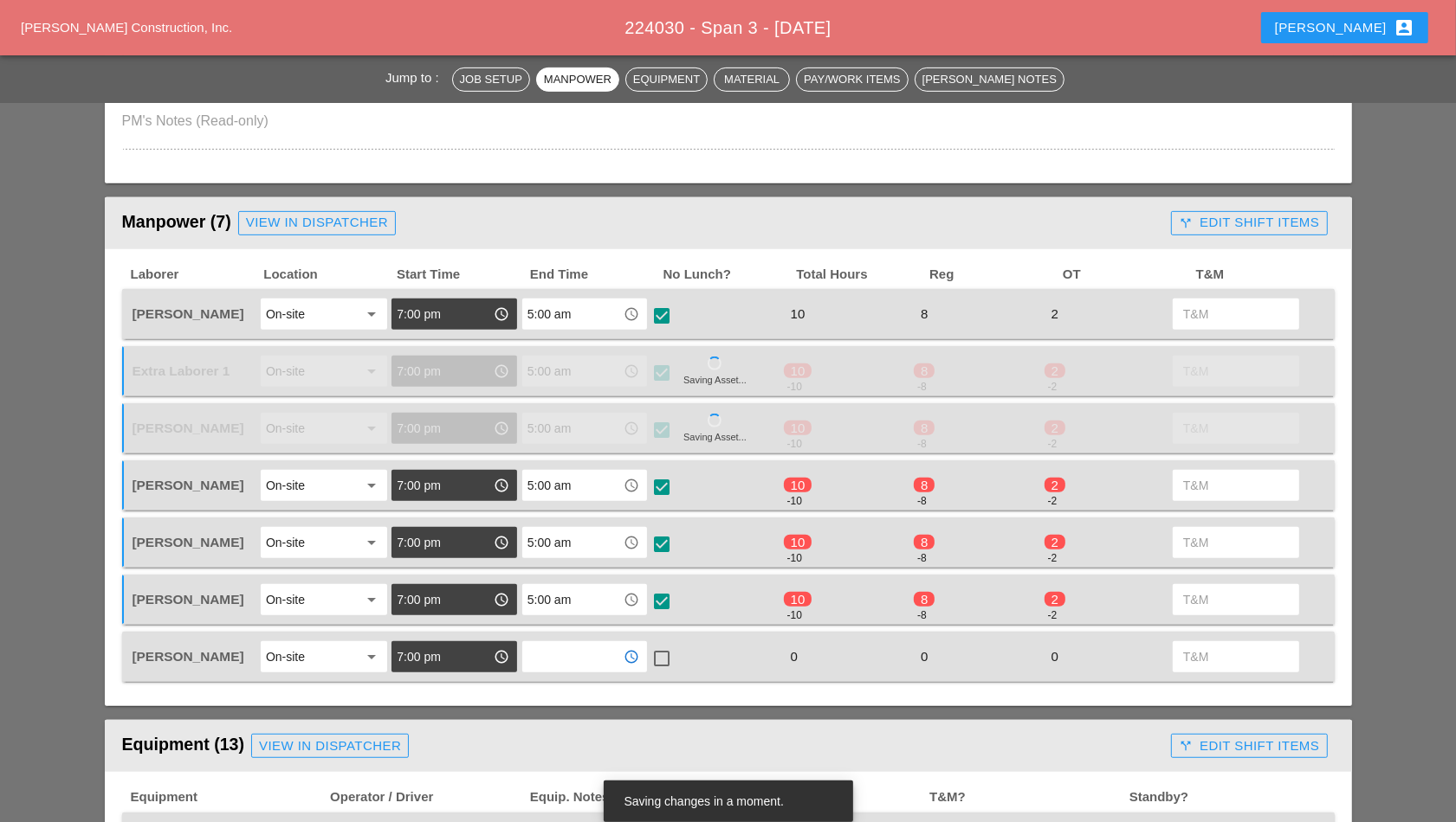
click at [588, 654] on input "text" at bounding box center [573, 656] width 91 height 28
click at [570, 688] on div "5 :00 am" at bounding box center [585, 691] width 98 height 21
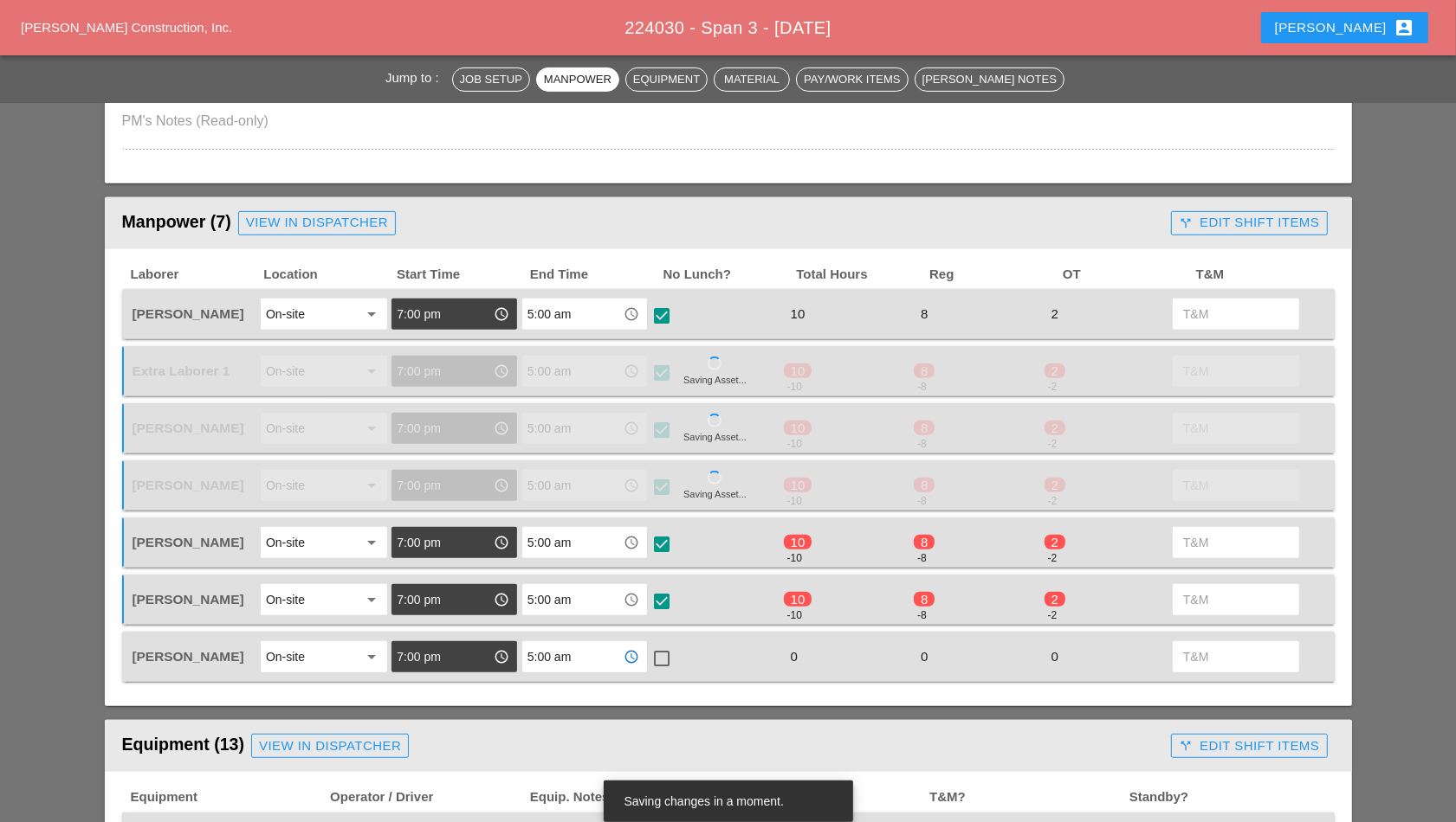
type input "5:00 am"
click at [667, 646] on div at bounding box center [662, 658] width 30 height 30
checkbox input "true"
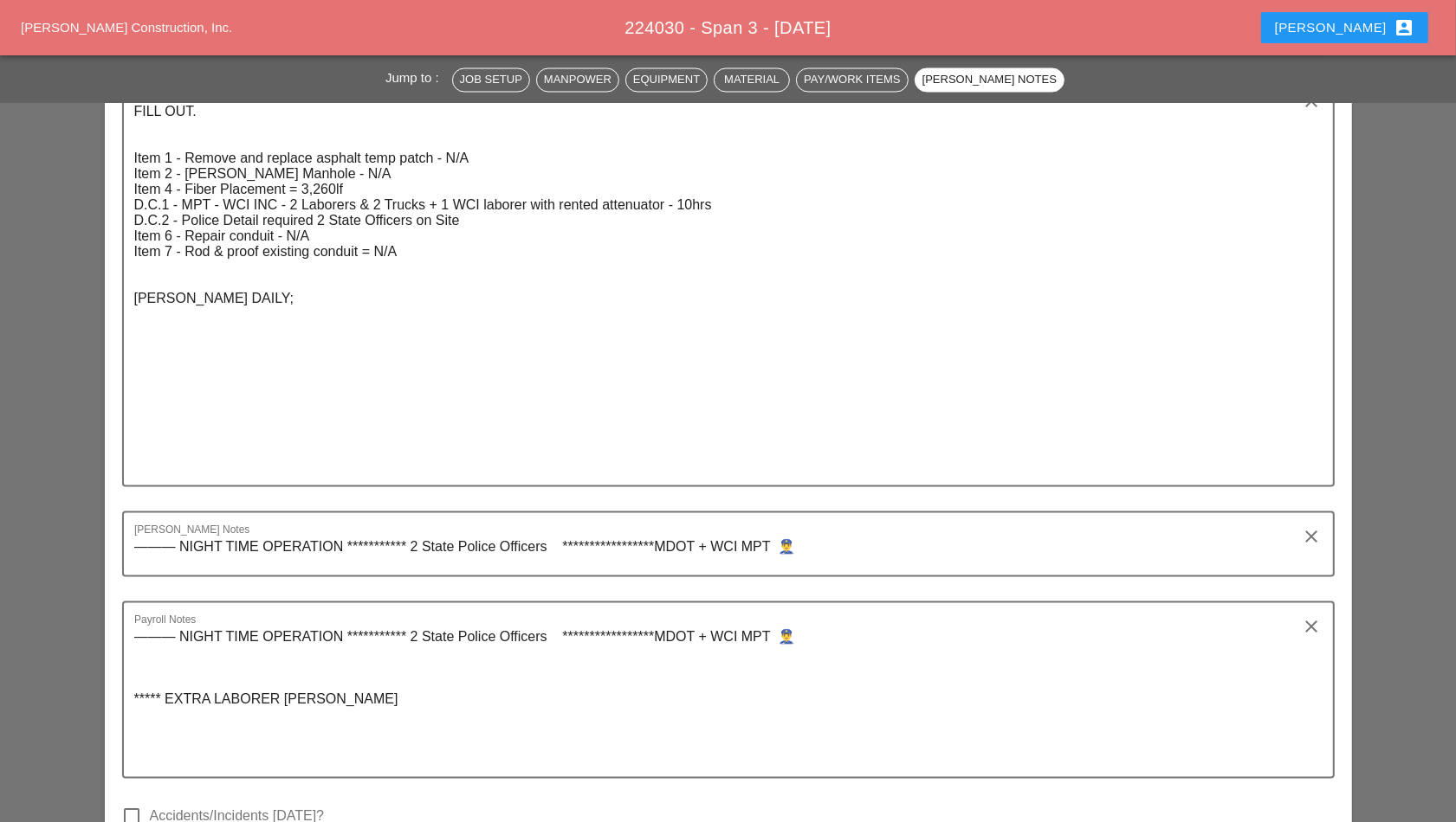
scroll to position [2922, 0]
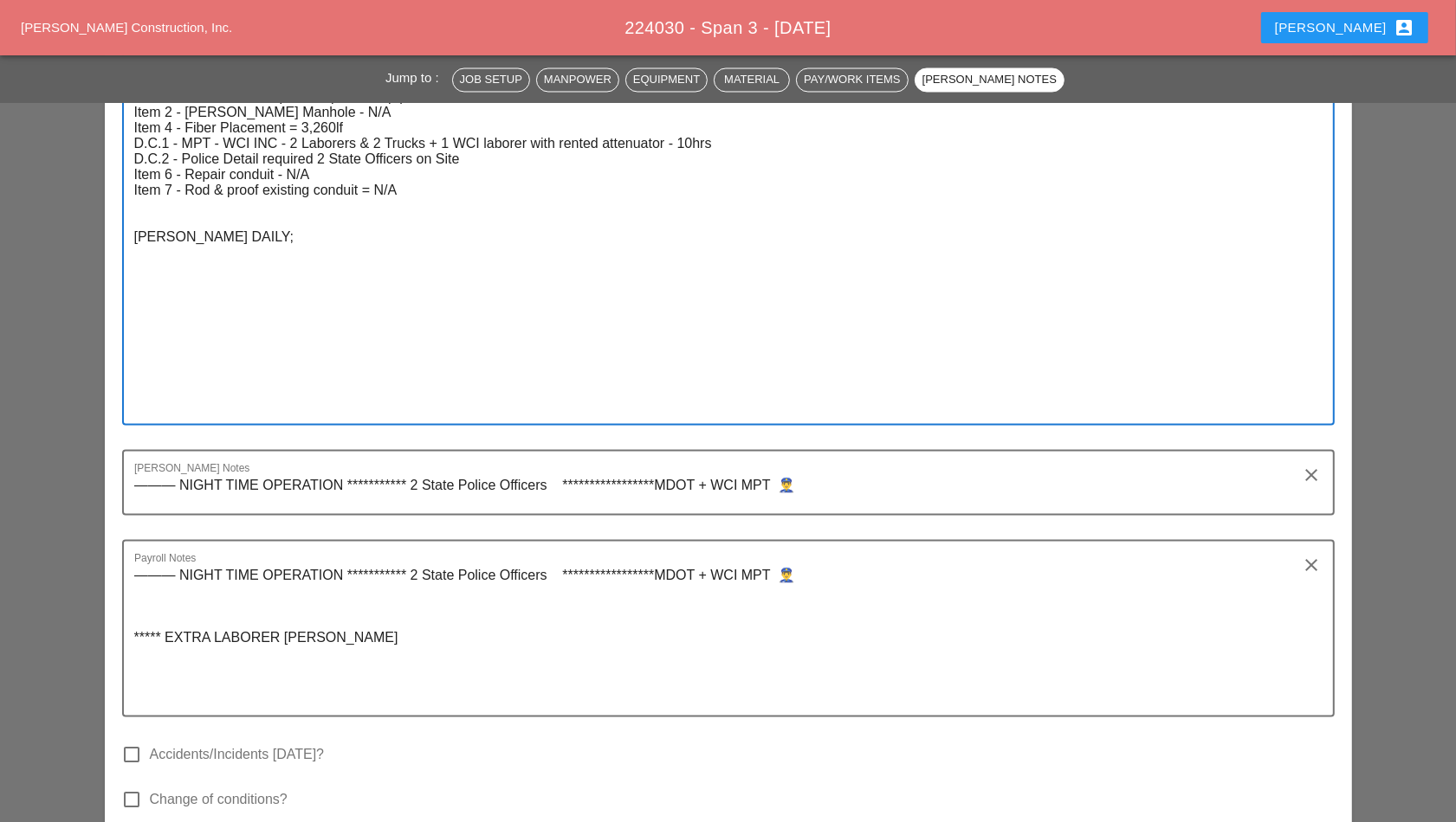
paste textarea " WEST MORELAND: Arrived at 7:00 pm. (SPAN 3) 8-5-25.  Manpower: 9  Superviso…"
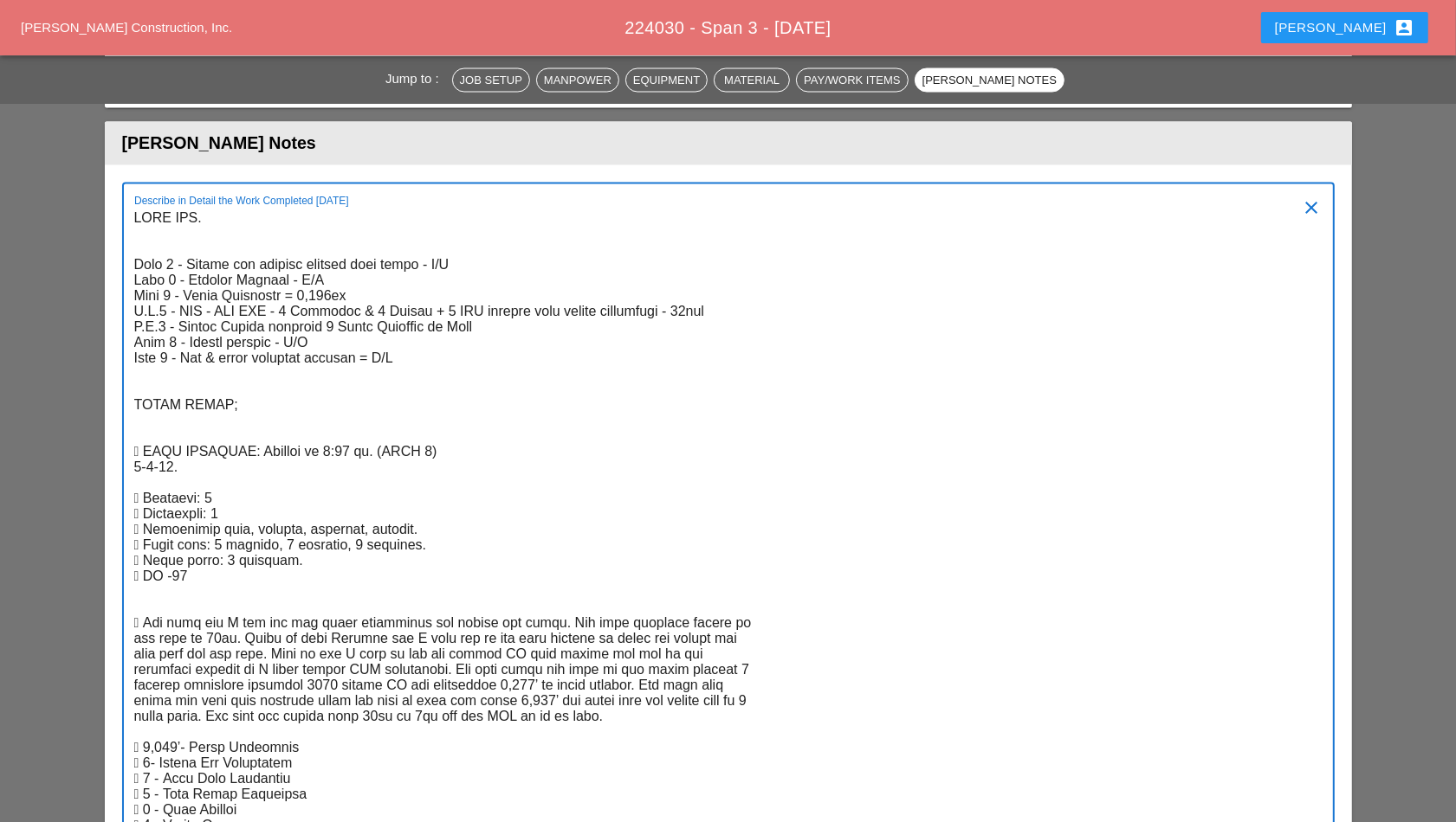
scroll to position [2727, 0]
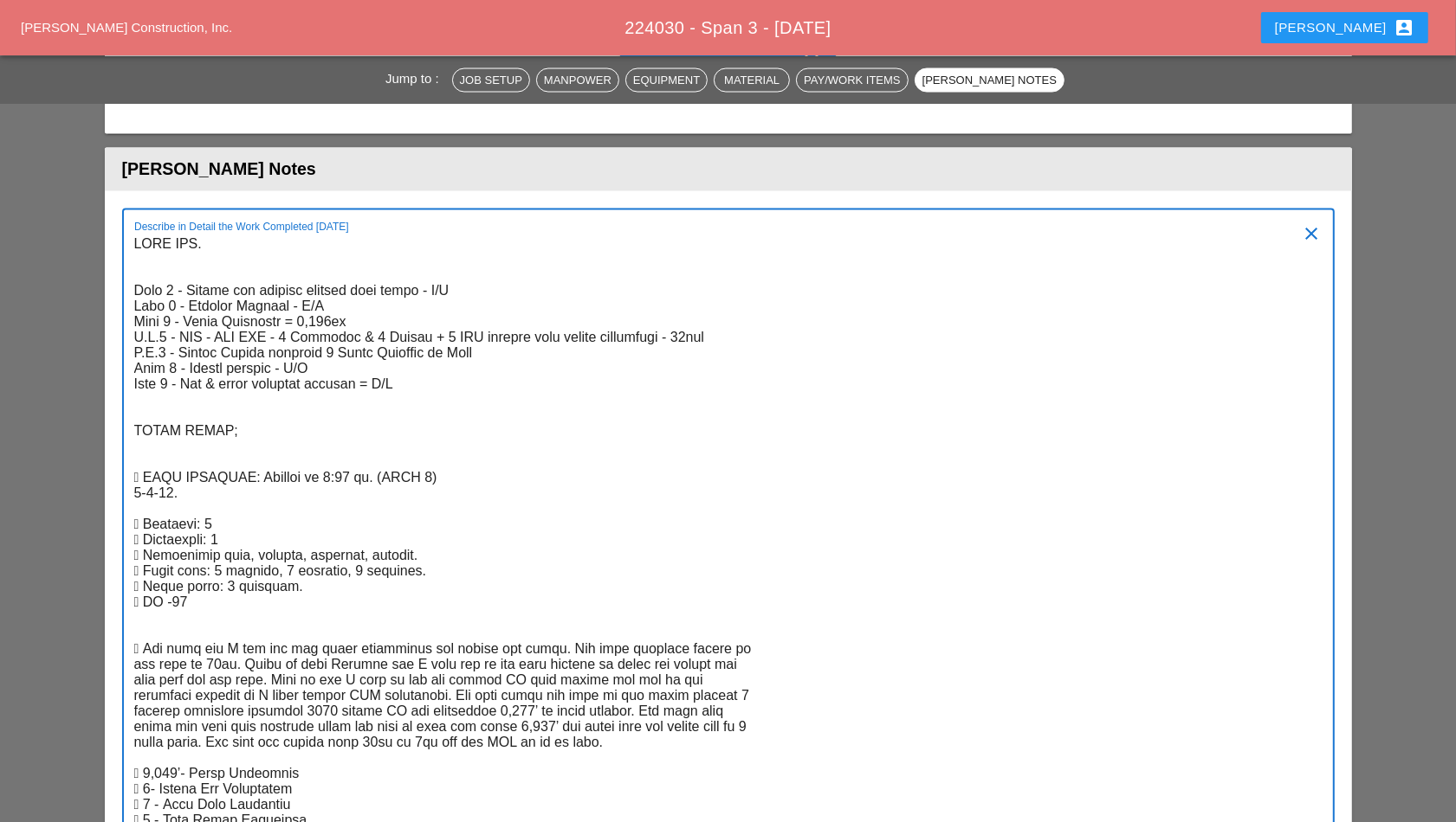
click at [334, 313] on textarea "Describe in Detail the Work Completed Today" at bounding box center [721, 705] width 1175 height 948
click at [333, 298] on textarea "Describe in Detail the Work Completed Today" at bounding box center [721, 705] width 1175 height 948
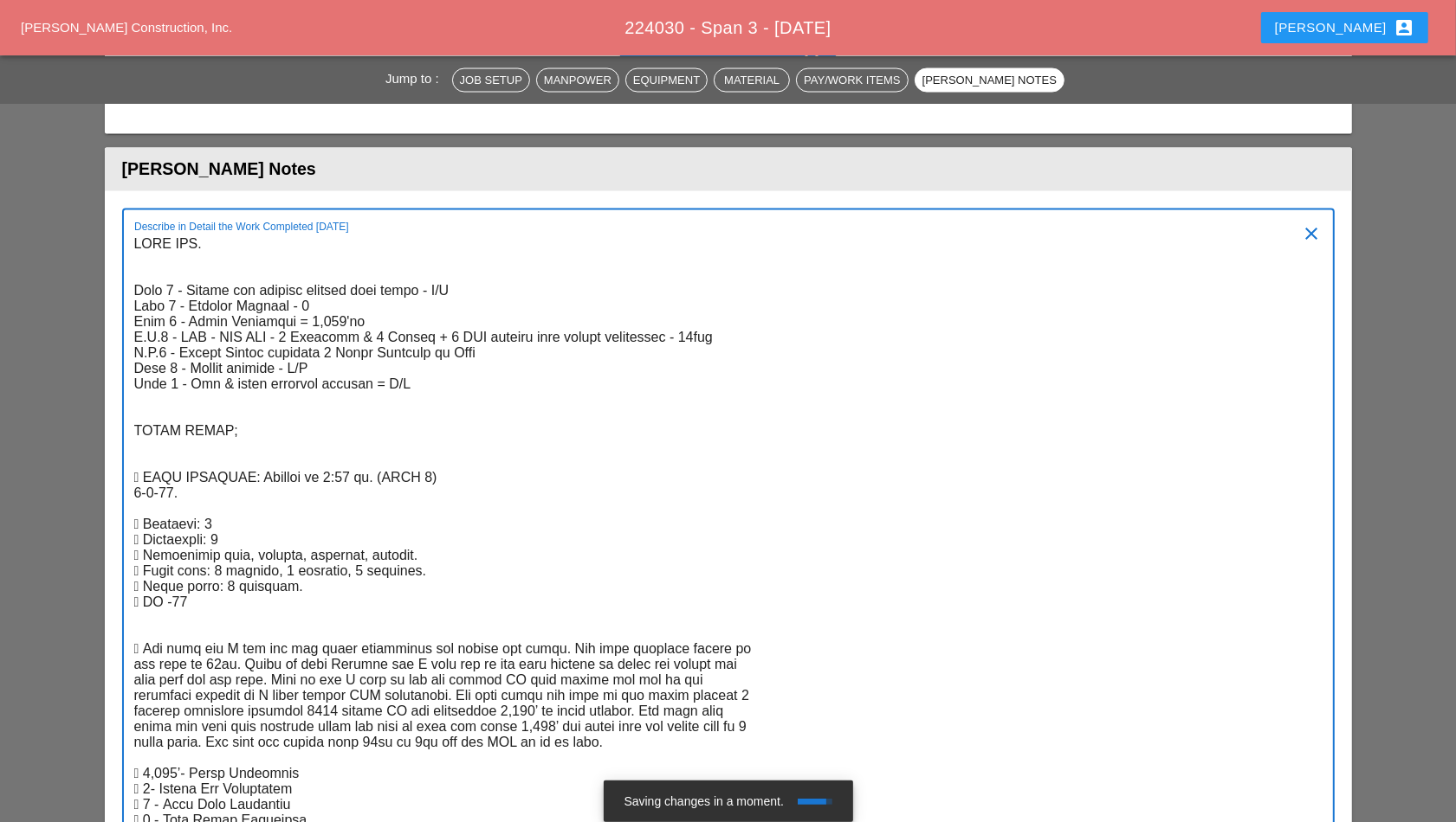
type textarea "FILL OUT. Item 1 - Remove and replace asphalt temp patch - N/A Item 2 - Dewater…"
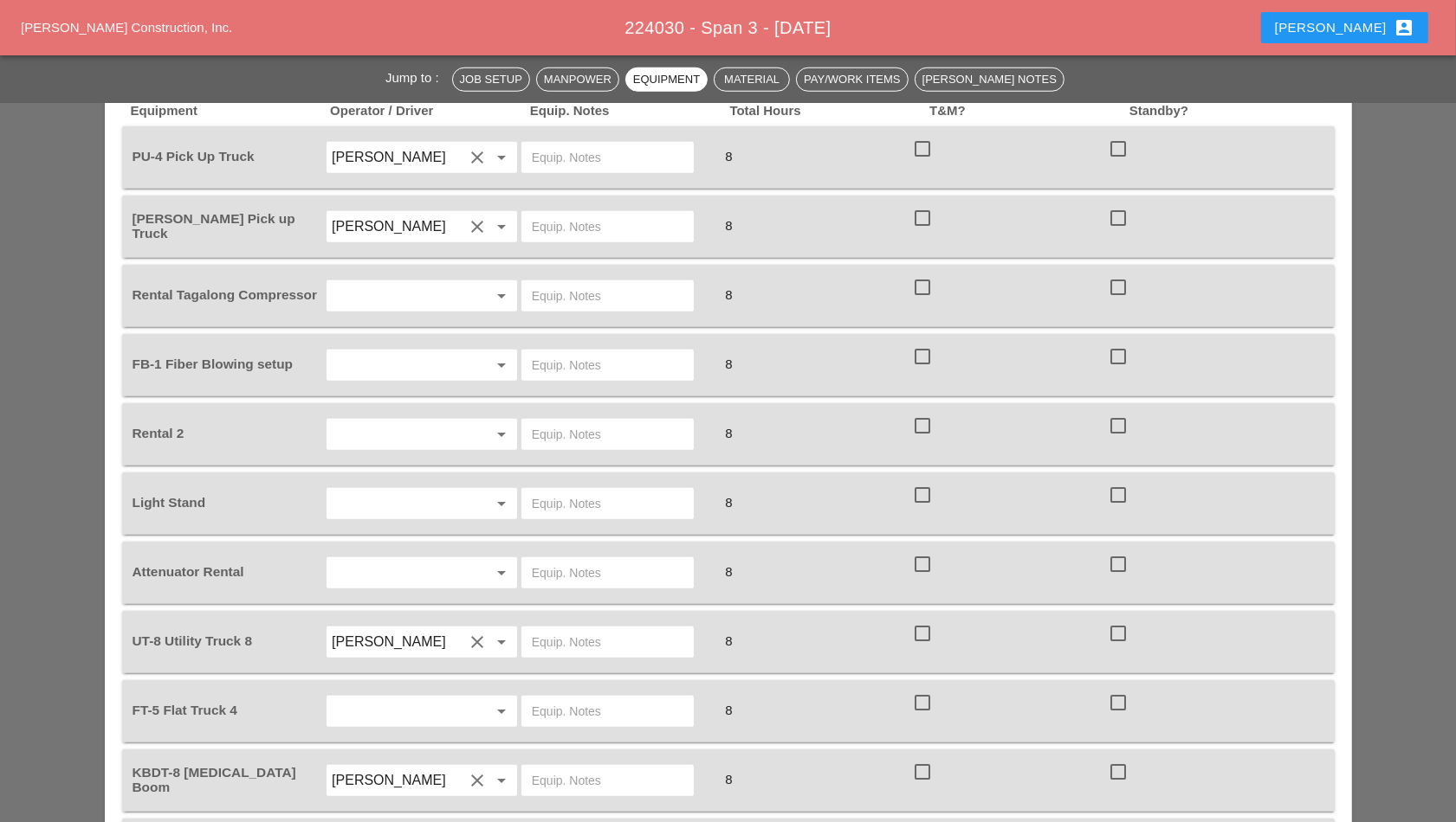
scroll to position [1104, 0]
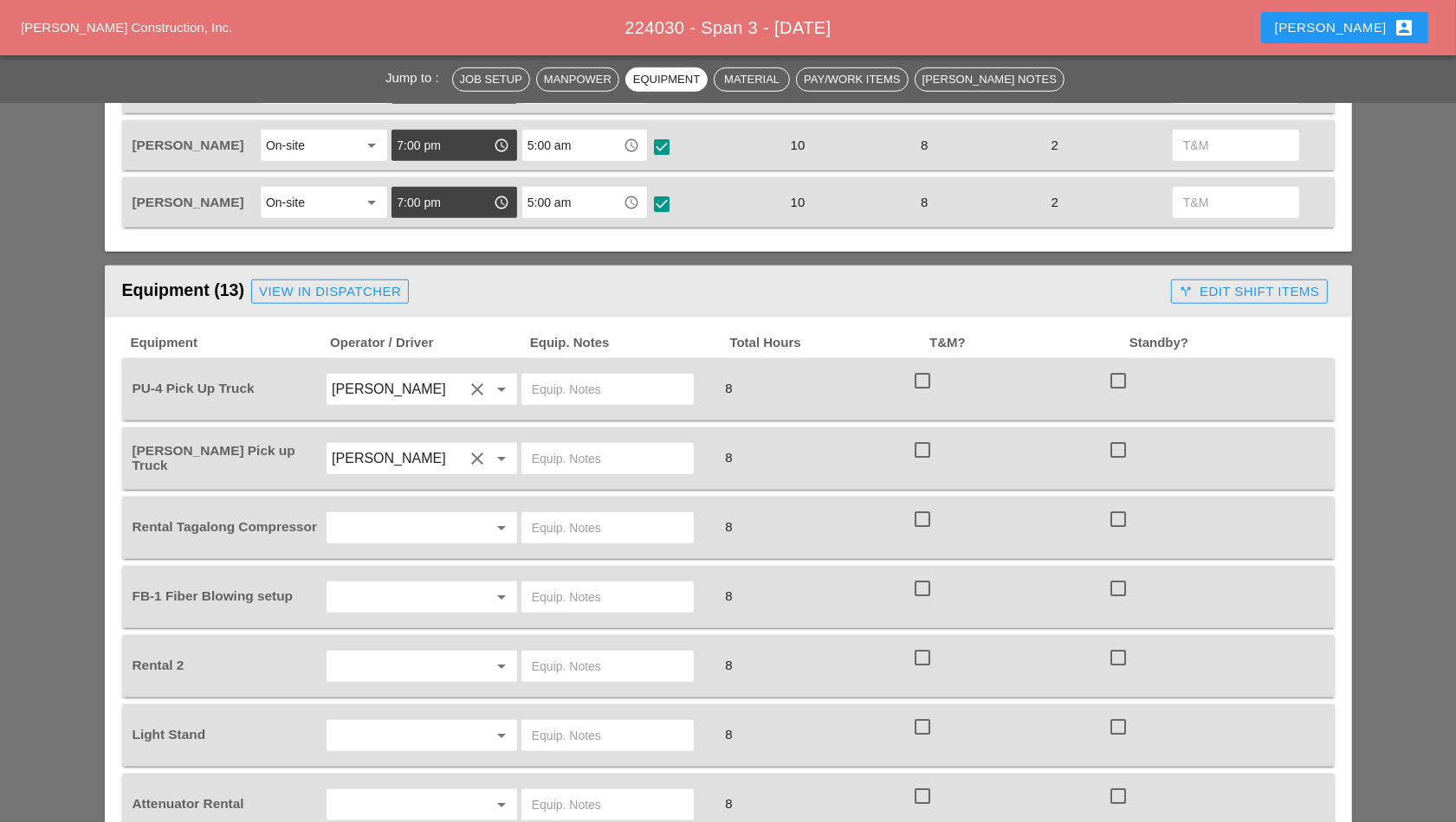
click at [589, 386] on input "text" at bounding box center [607, 389] width 151 height 28
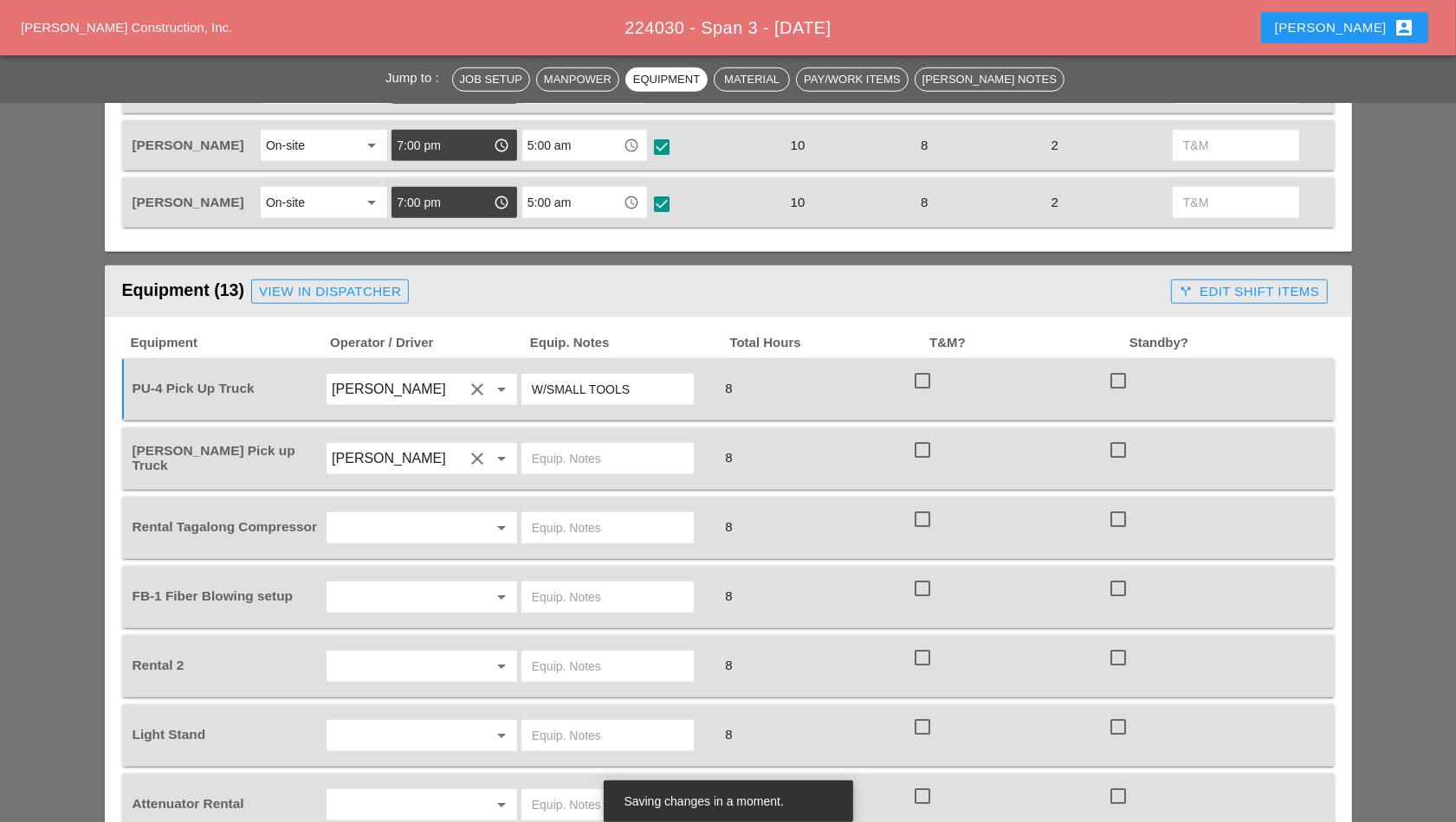
type input "W/SMALL TOOLS"
click at [578, 449] on input "text" at bounding box center [607, 458] width 151 height 28
type input "W/SMALL TOOLS"
click at [456, 527] on input "text" at bounding box center [397, 527] width 132 height 28
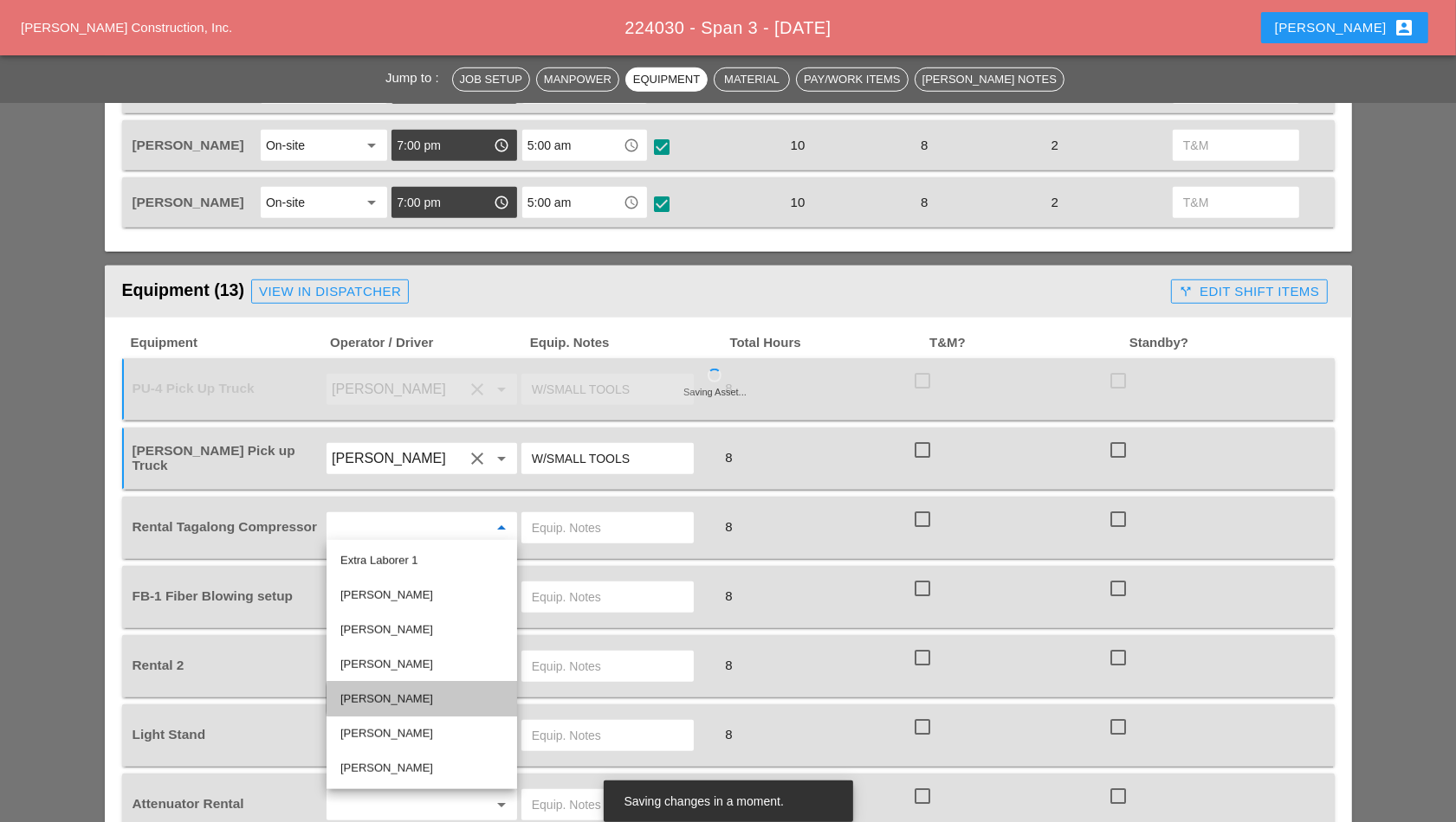
click at [403, 691] on div "[PERSON_NAME]" at bounding box center [421, 700] width 163 height 21
type input "[PERSON_NAME]"
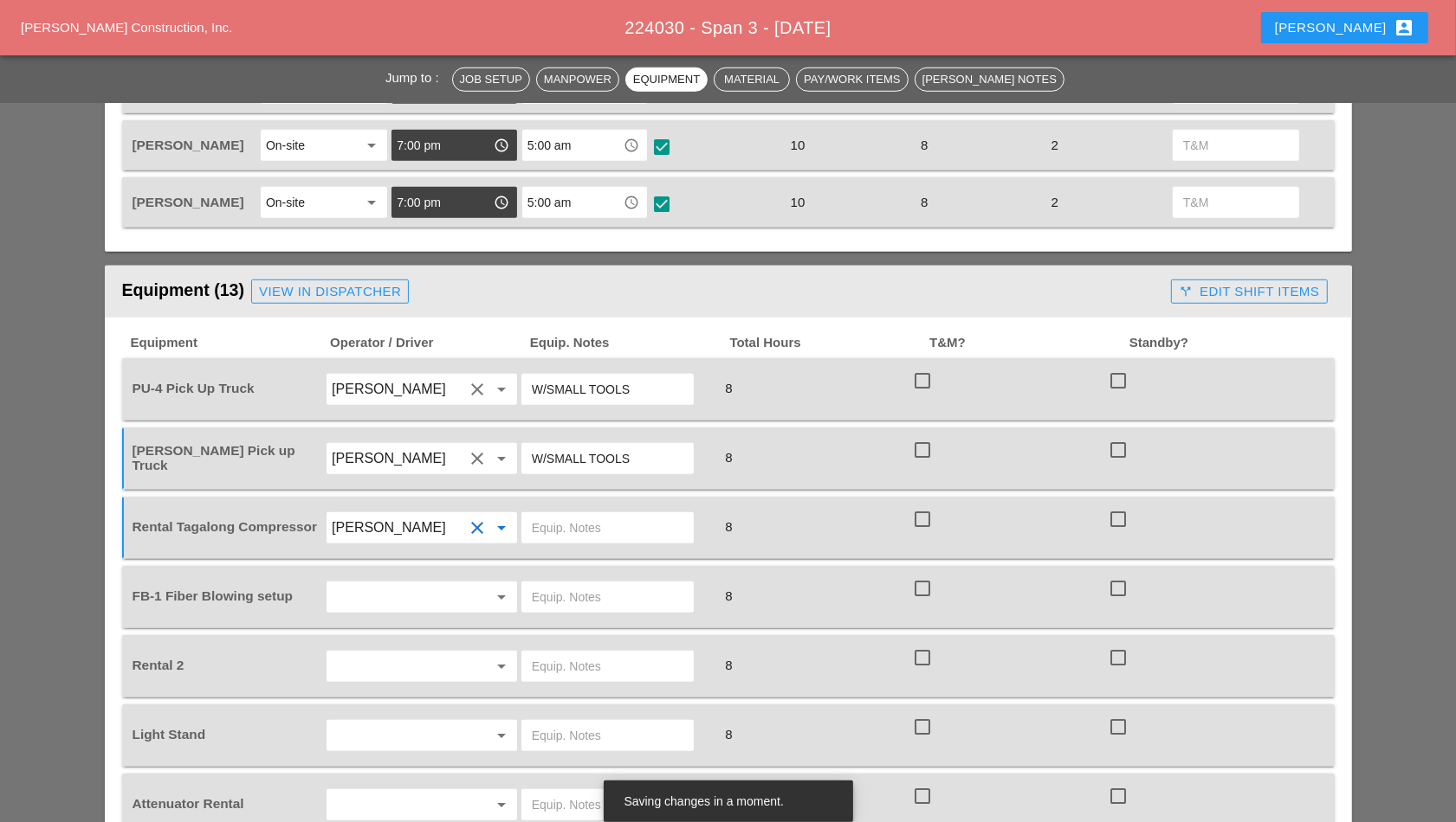
click at [614, 530] on input "text" at bounding box center [607, 527] width 151 height 28
type input "ON UT8"
click at [440, 596] on input "text" at bounding box center [397, 597] width 132 height 28
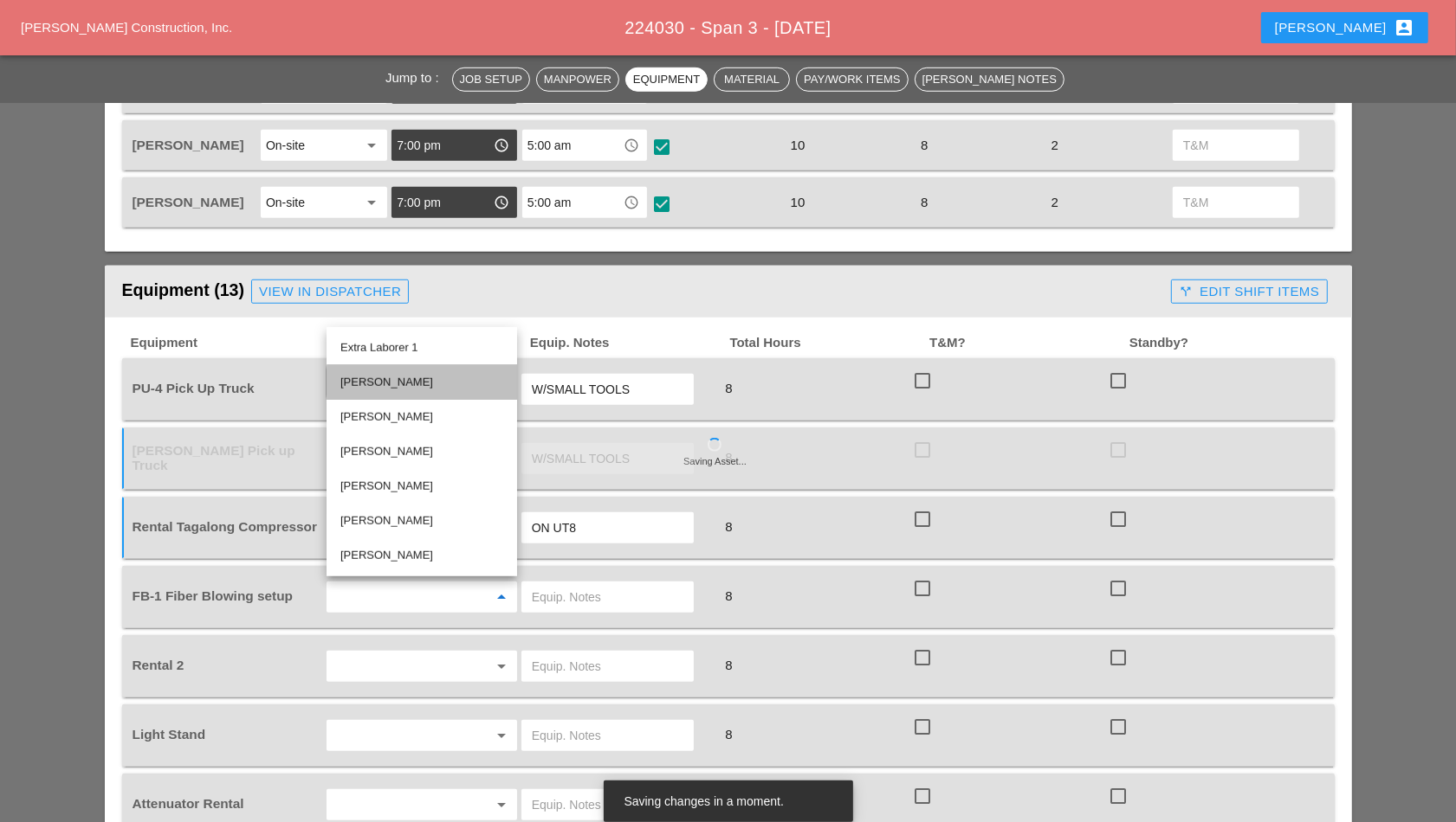
click at [426, 390] on div "[PERSON_NAME]" at bounding box center [421, 383] width 163 height 21
type input "[PERSON_NAME]"
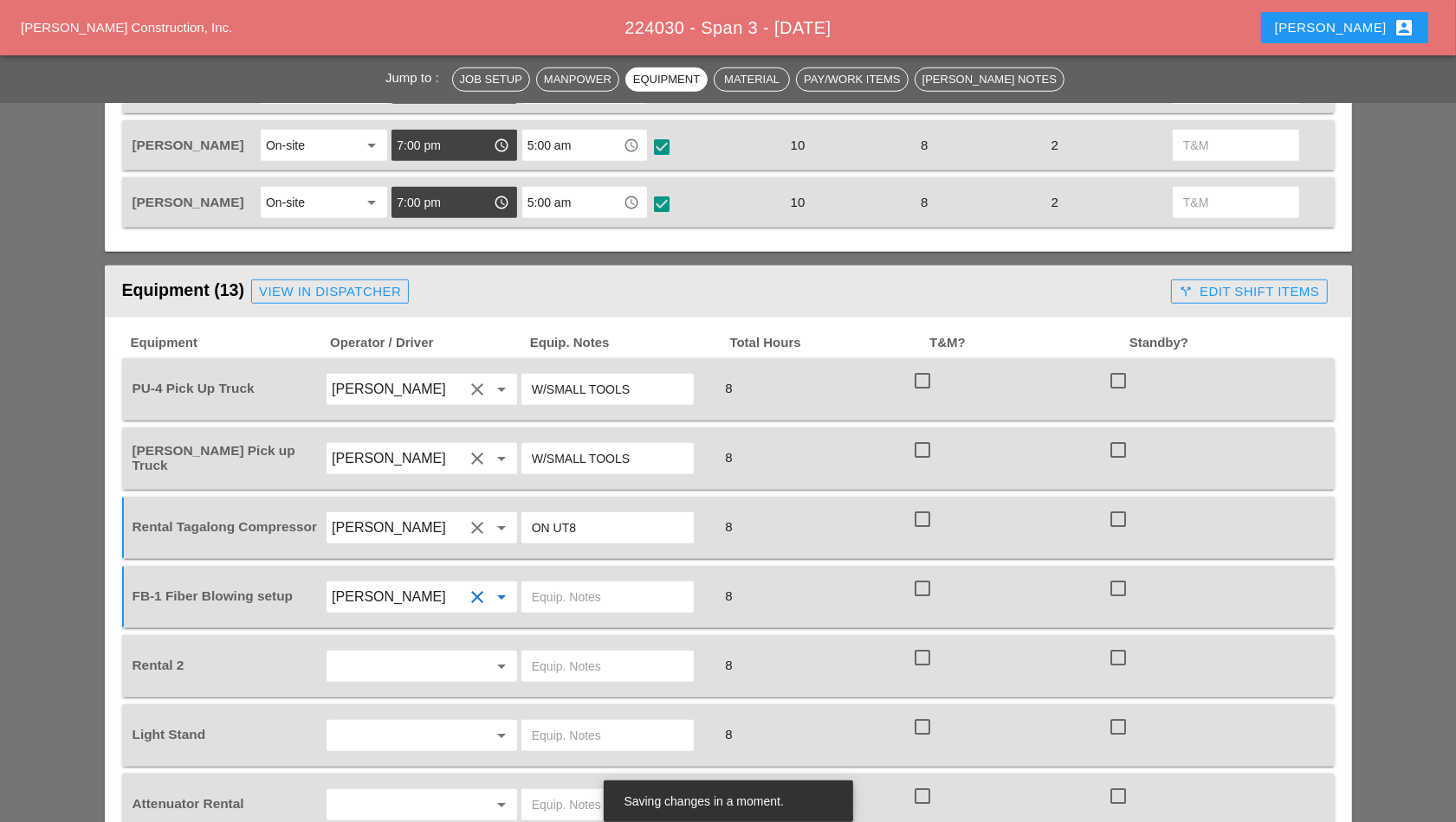
click at [585, 593] on input "text" at bounding box center [607, 597] width 151 height 28
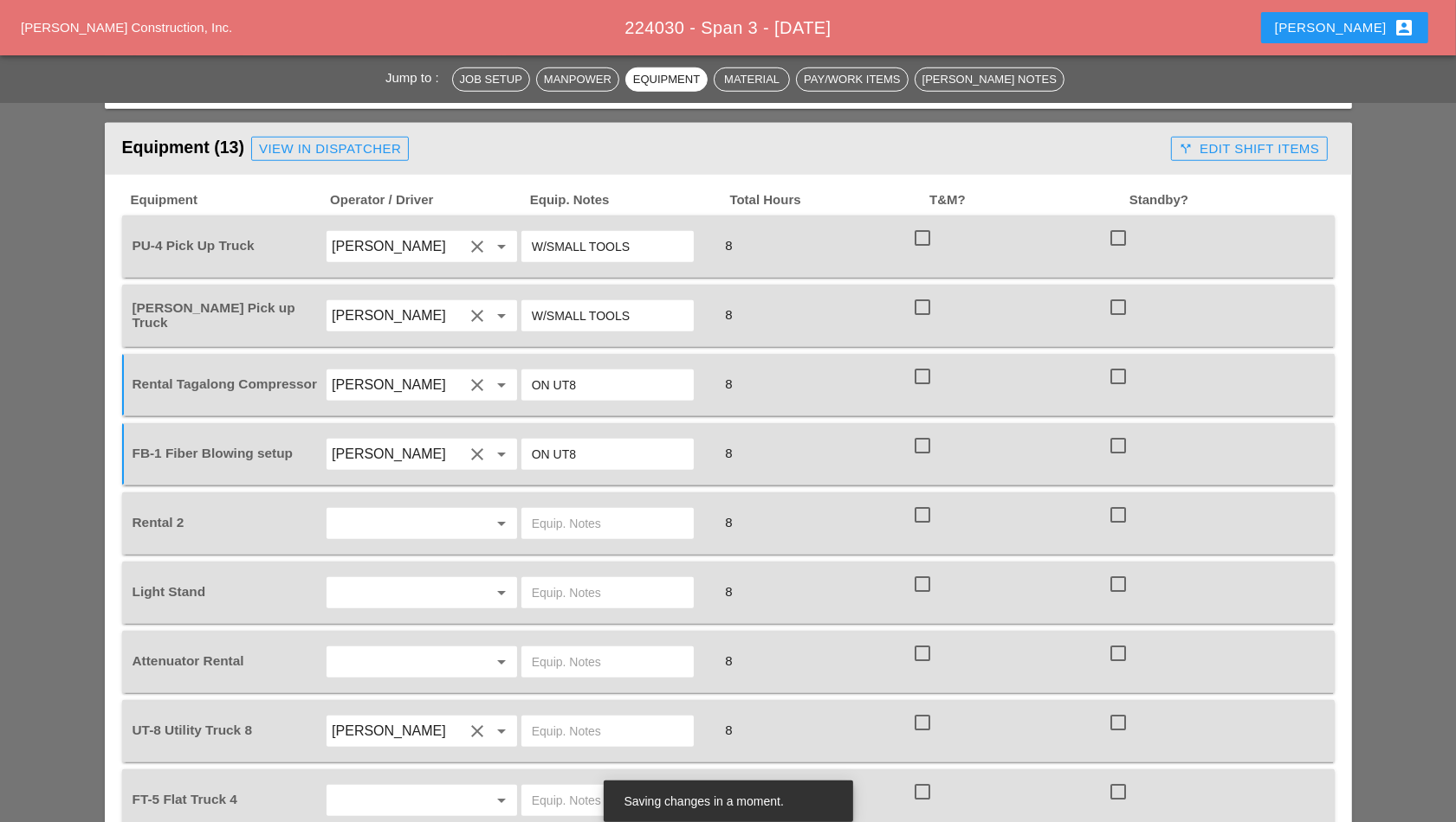
scroll to position [1428, 0]
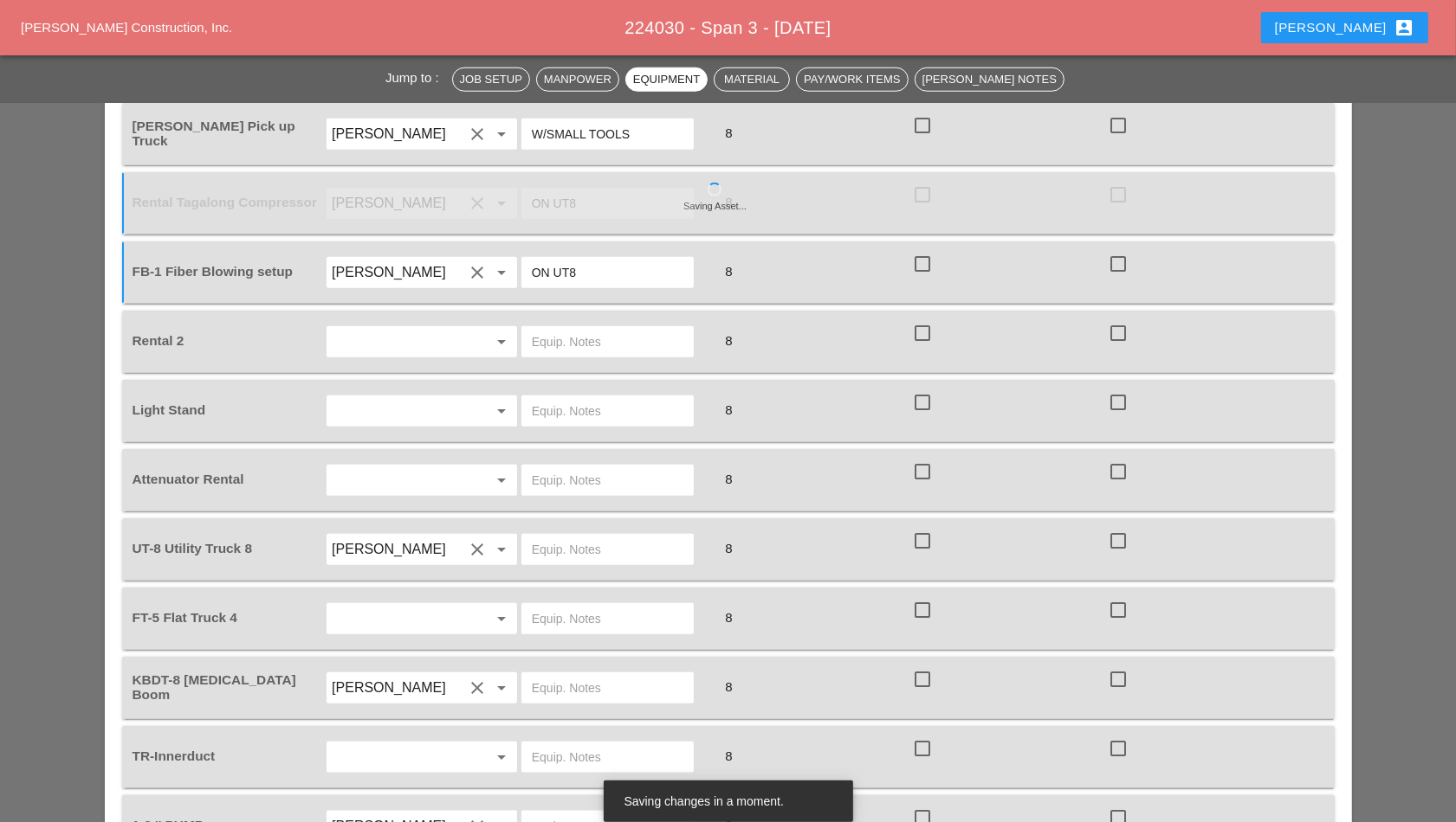
type input "ON UT8"
click at [415, 334] on input "text" at bounding box center [397, 342] width 132 height 28
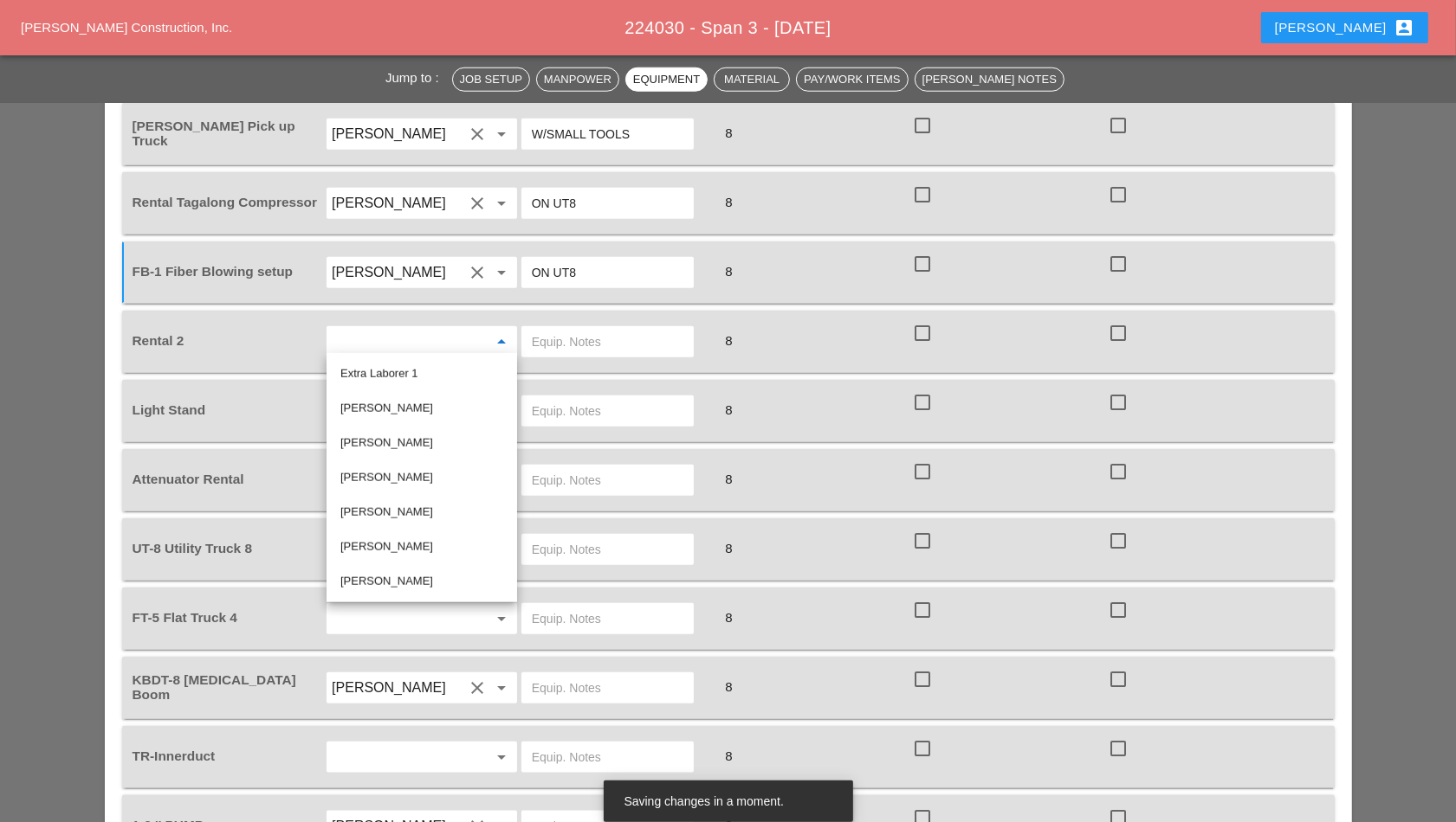
click at [401, 407] on div "[PERSON_NAME]" at bounding box center [421, 409] width 163 height 21
type input "[PERSON_NAME]"
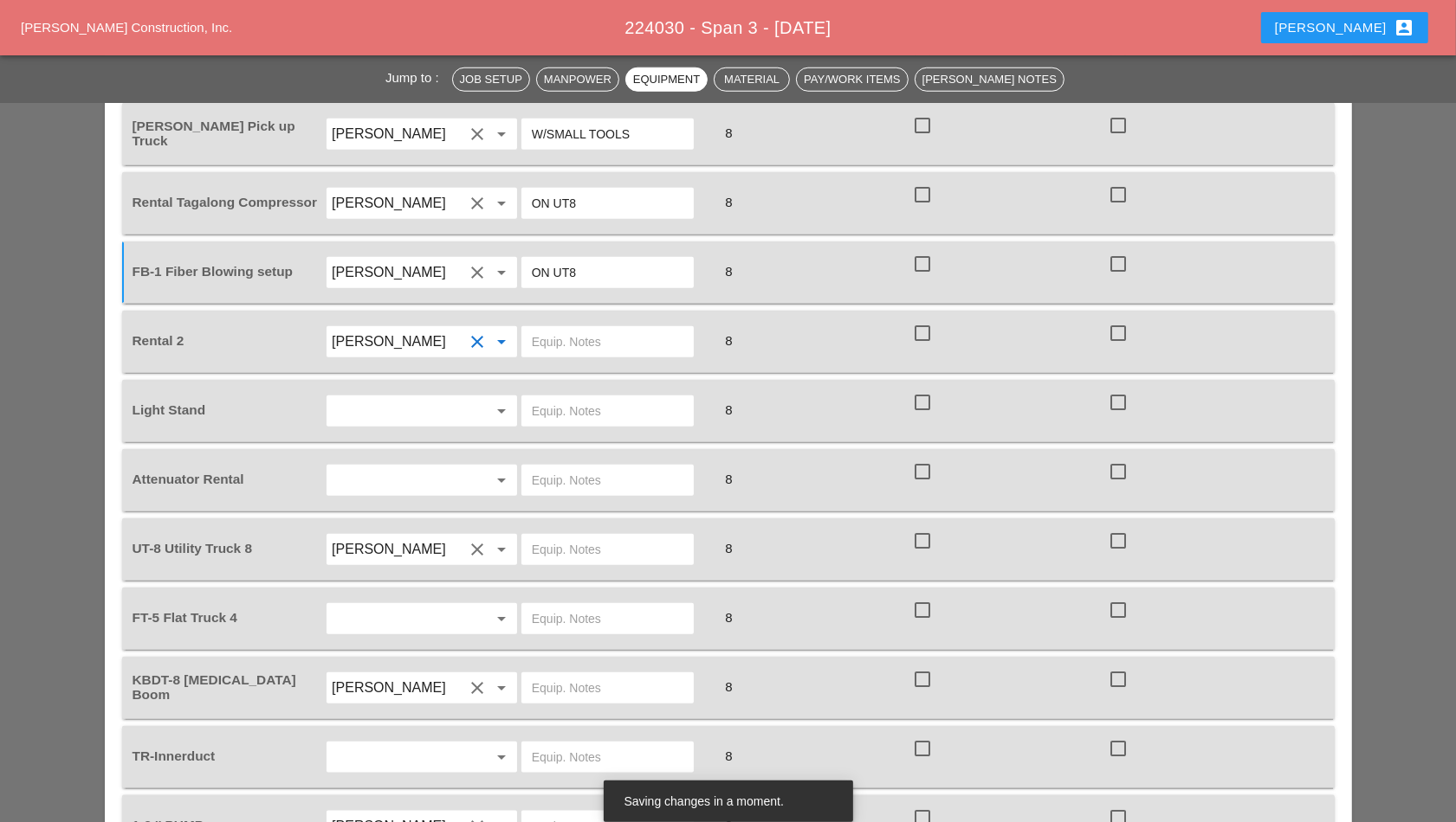
click at [609, 333] on input "text" at bounding box center [607, 342] width 151 height 28
type input "NONE"
click at [442, 398] on input "text" at bounding box center [397, 411] width 132 height 28
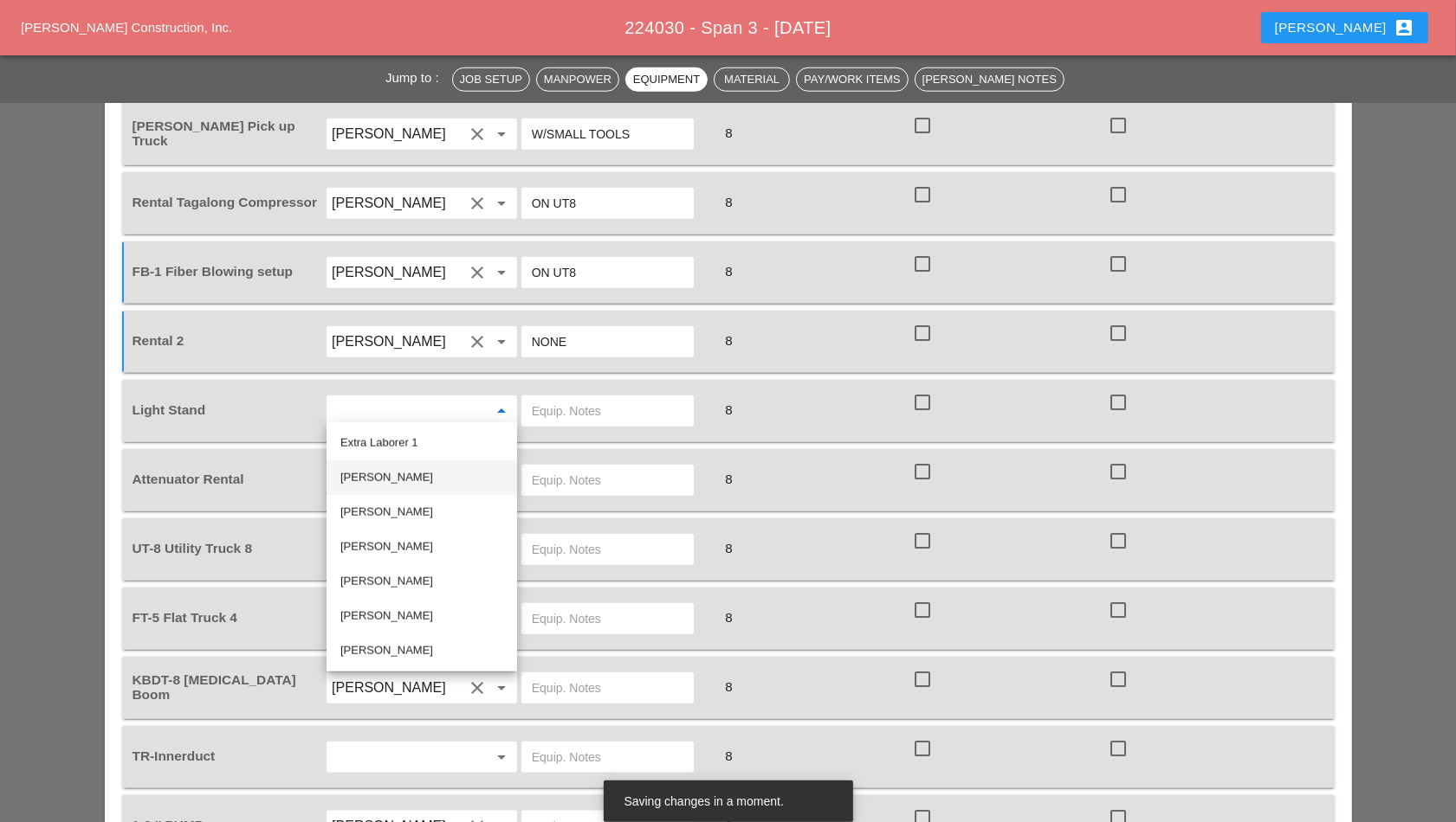
click at [414, 475] on div "[PERSON_NAME]" at bounding box center [421, 478] width 163 height 21
type input "[PERSON_NAME]"
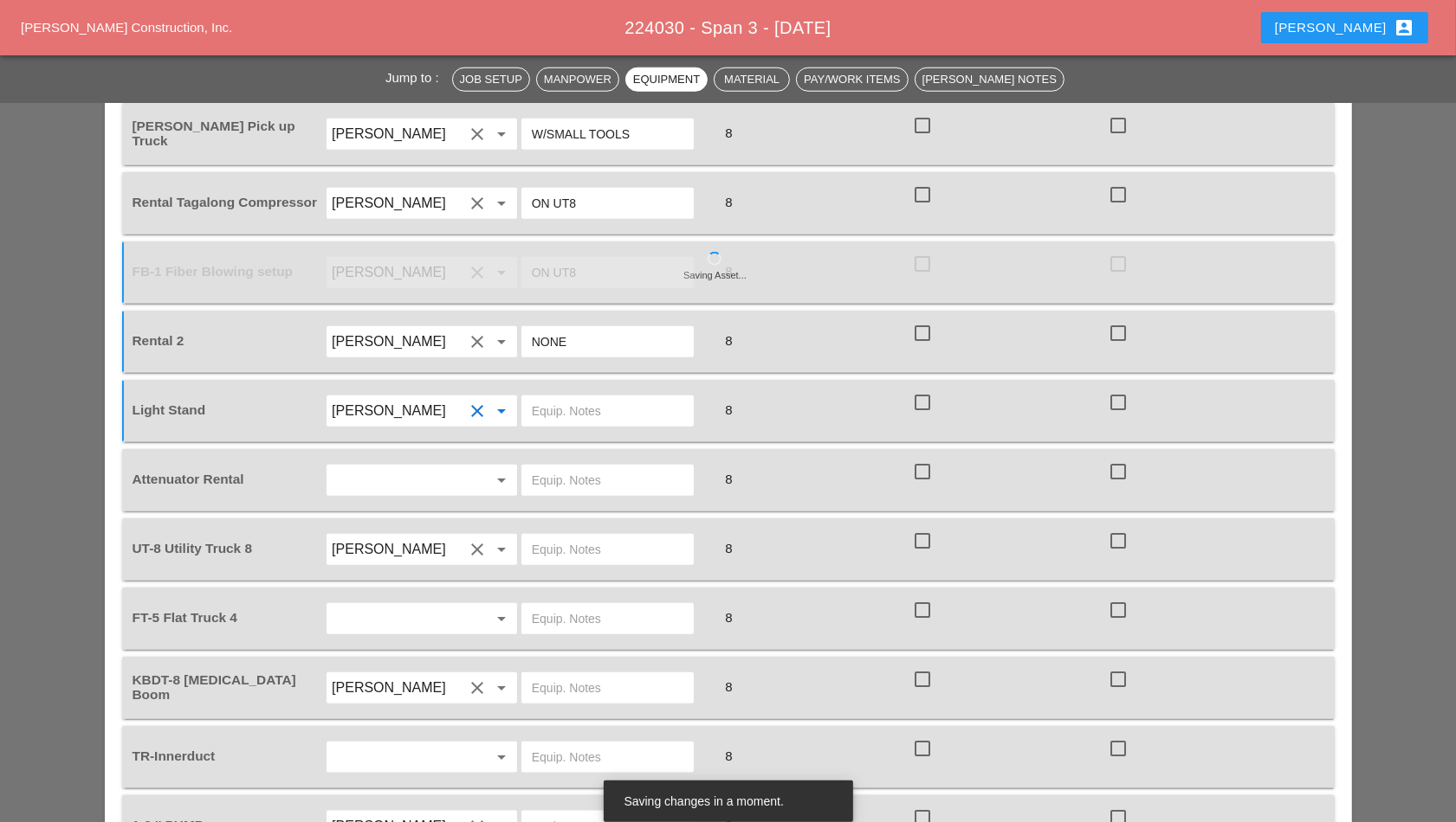
click at [582, 410] on input "text" at bounding box center [607, 411] width 151 height 28
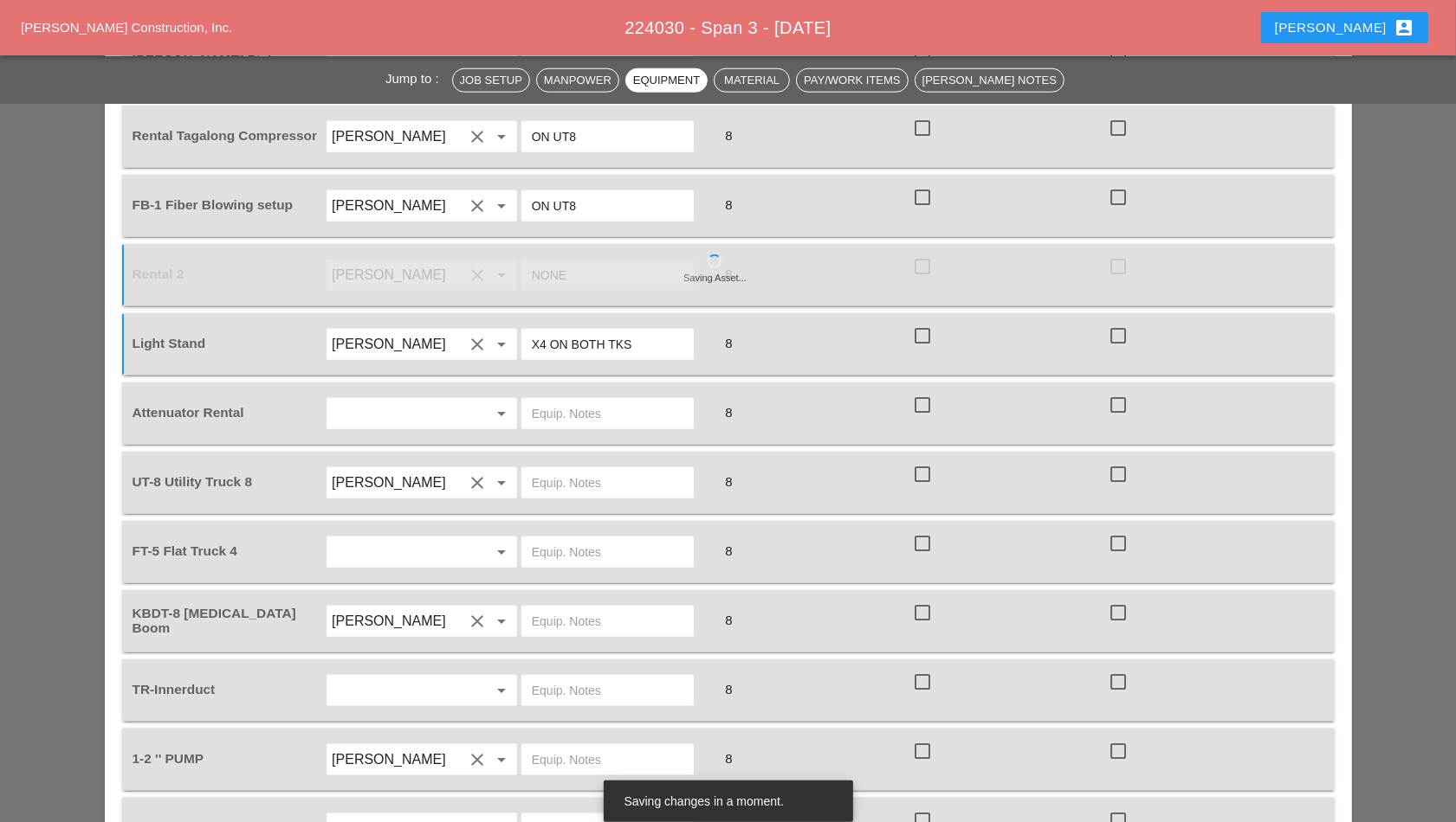
scroll to position [1536, 0]
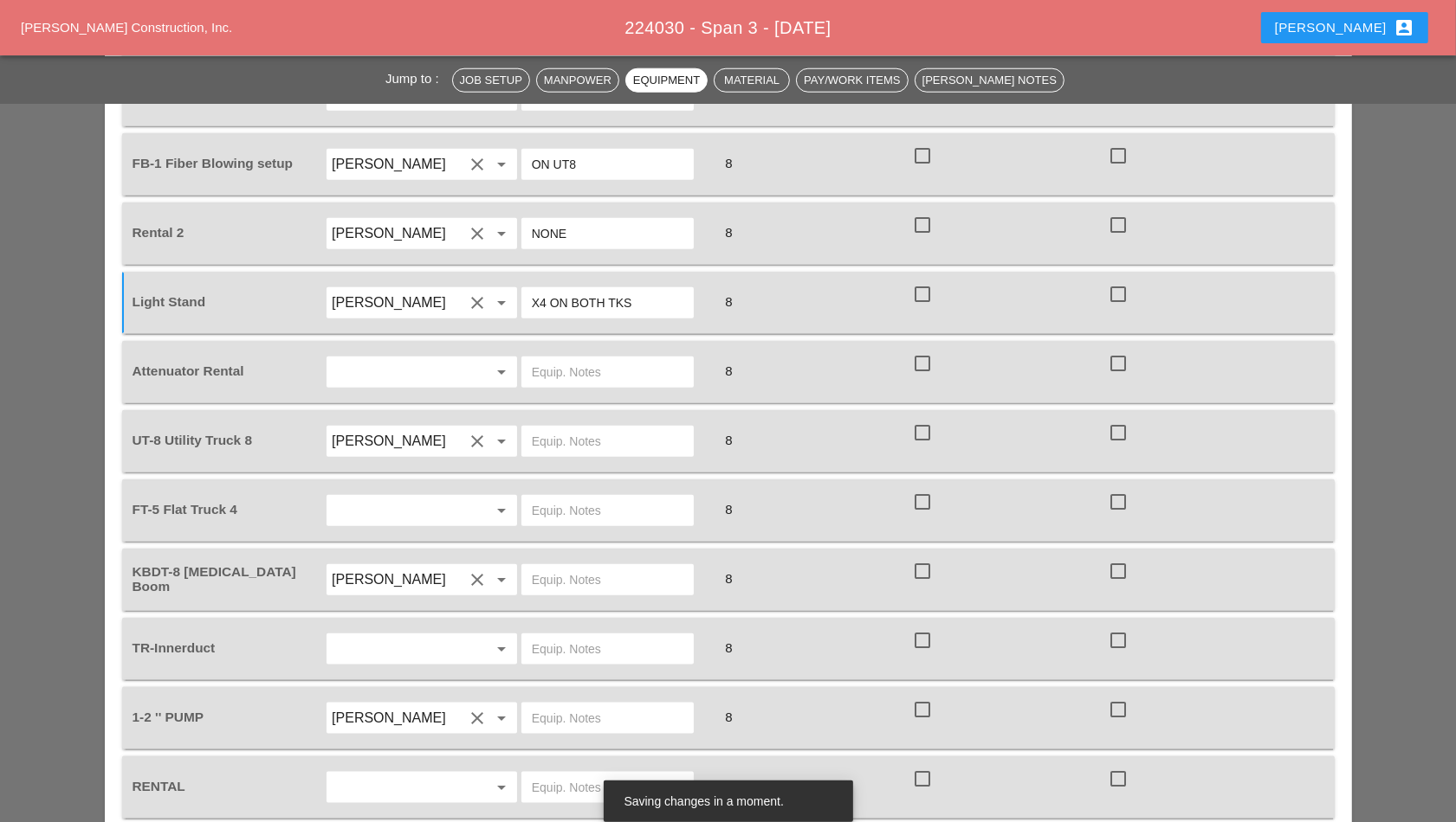
type input "X4 ON BOTH TKS"
click at [408, 377] on input "text" at bounding box center [397, 372] width 132 height 28
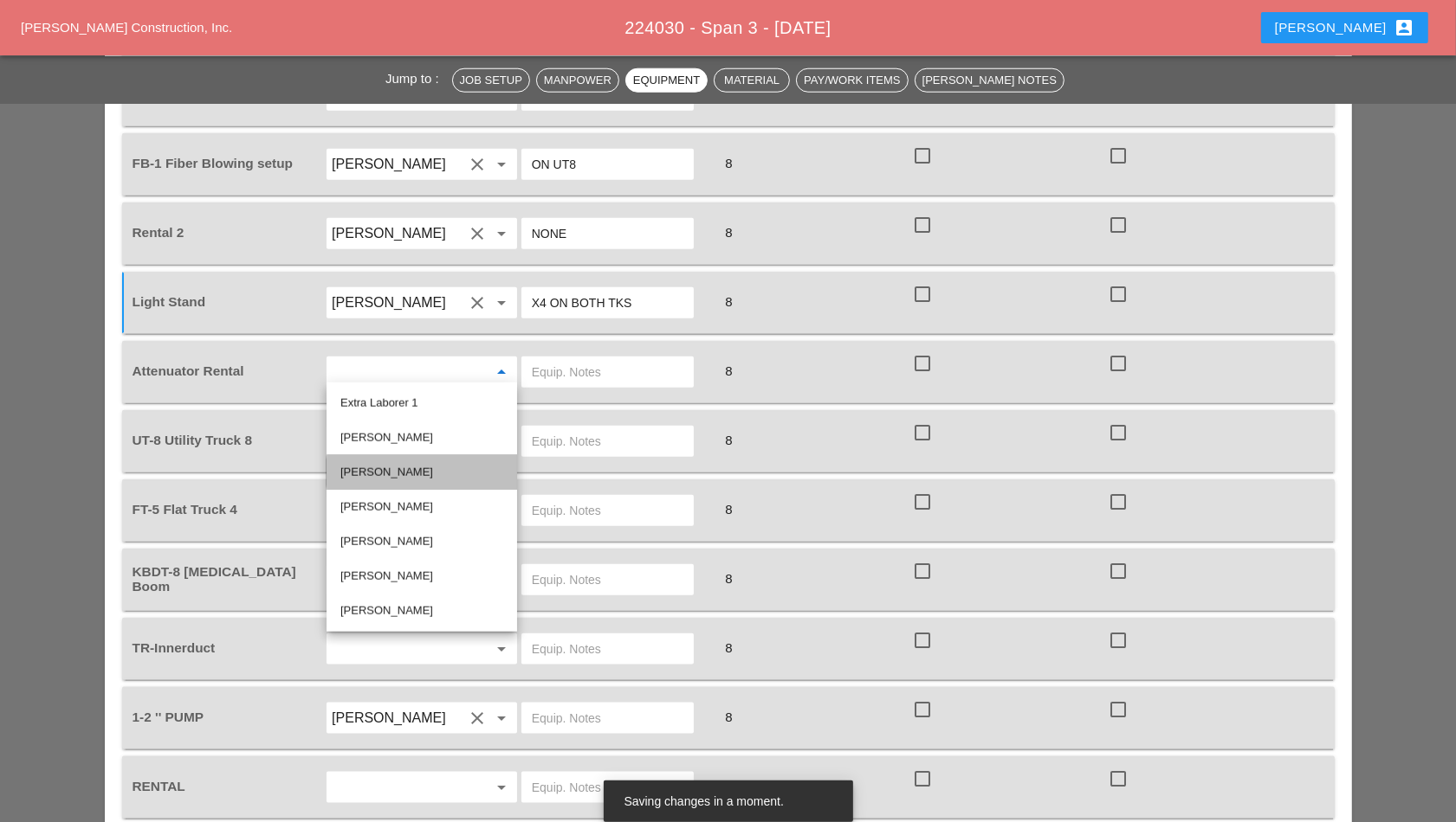
click at [411, 477] on div "[PERSON_NAME]" at bounding box center [421, 473] width 163 height 21
type input "[PERSON_NAME]"
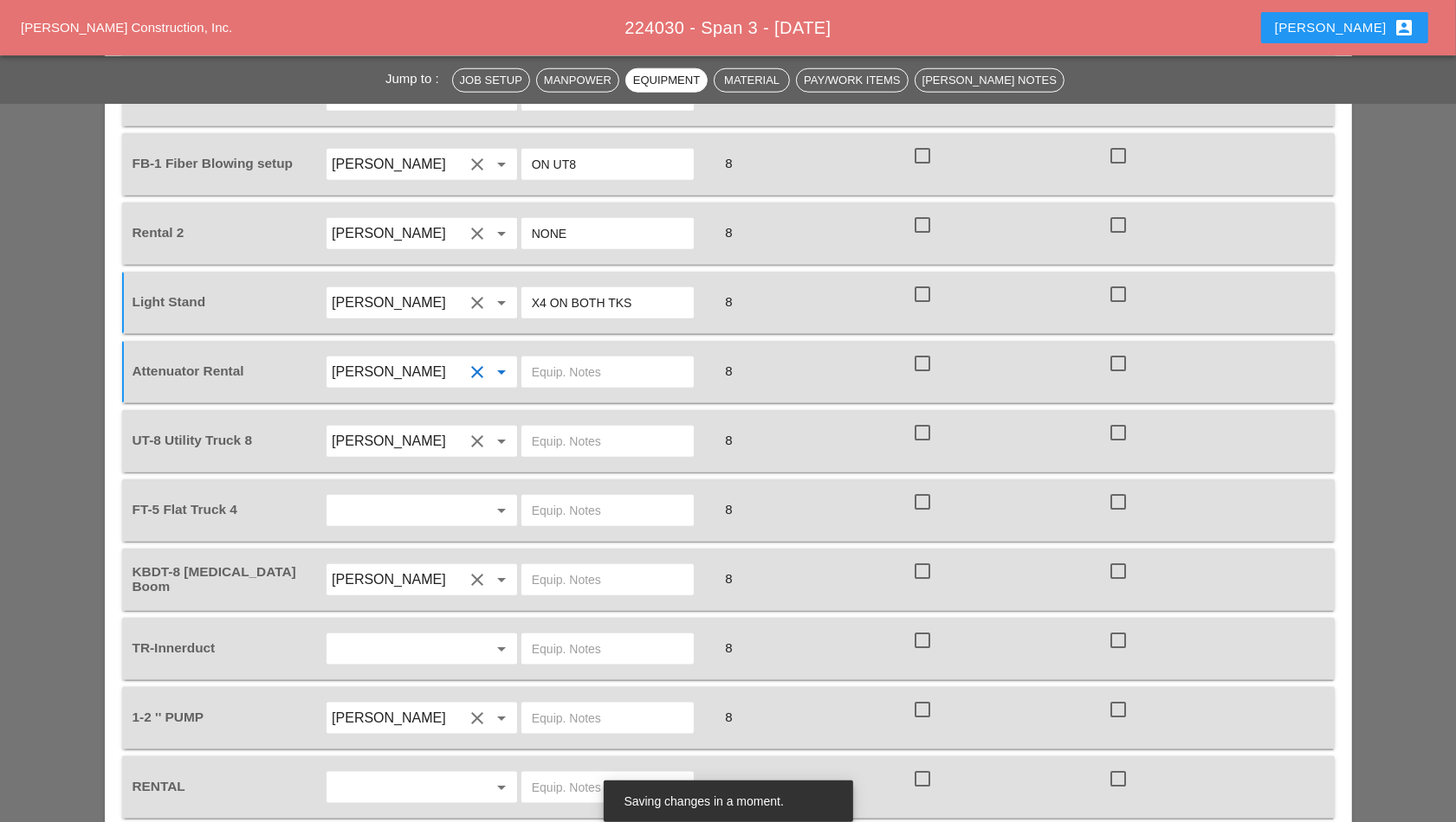
click at [564, 364] on input "text" at bounding box center [607, 372] width 151 height 28
type input "W"
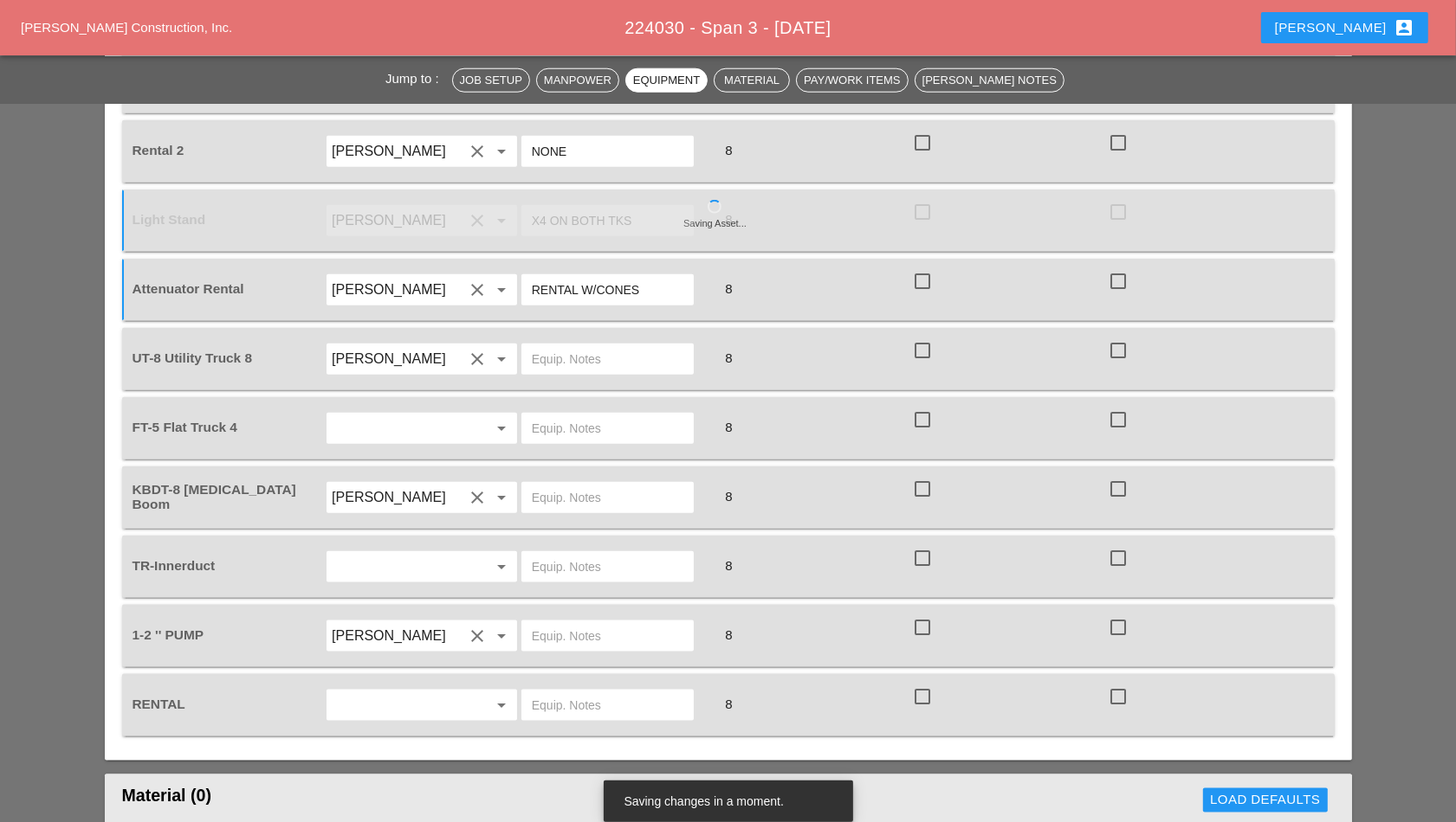
scroll to position [1753, 0]
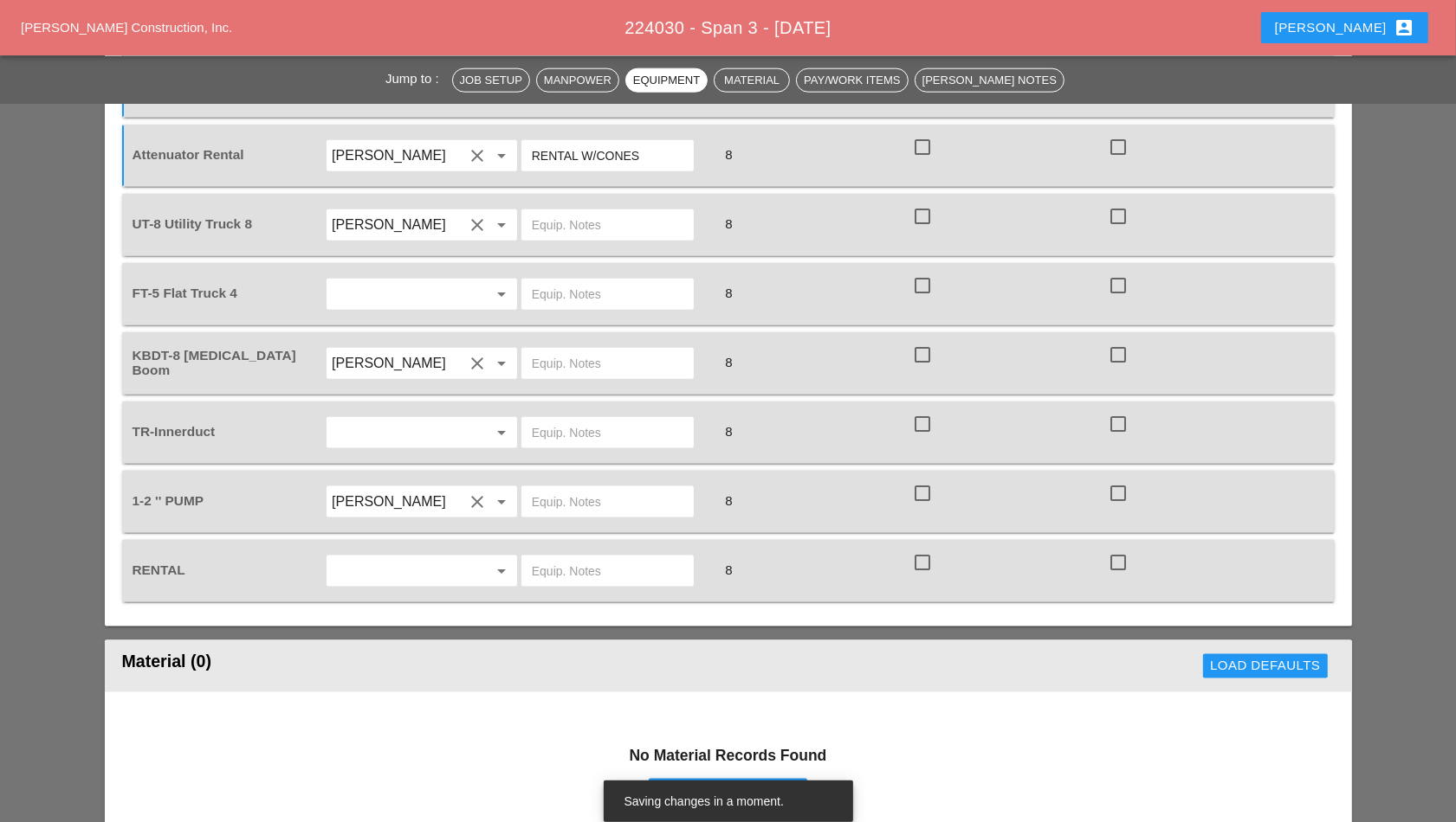
type input "RENTAL W/CONES"
click at [582, 218] on input "text" at bounding box center [607, 224] width 151 height 28
type input "W/FOC BLOWING SETUP"
click at [415, 299] on input "text" at bounding box center [397, 294] width 132 height 28
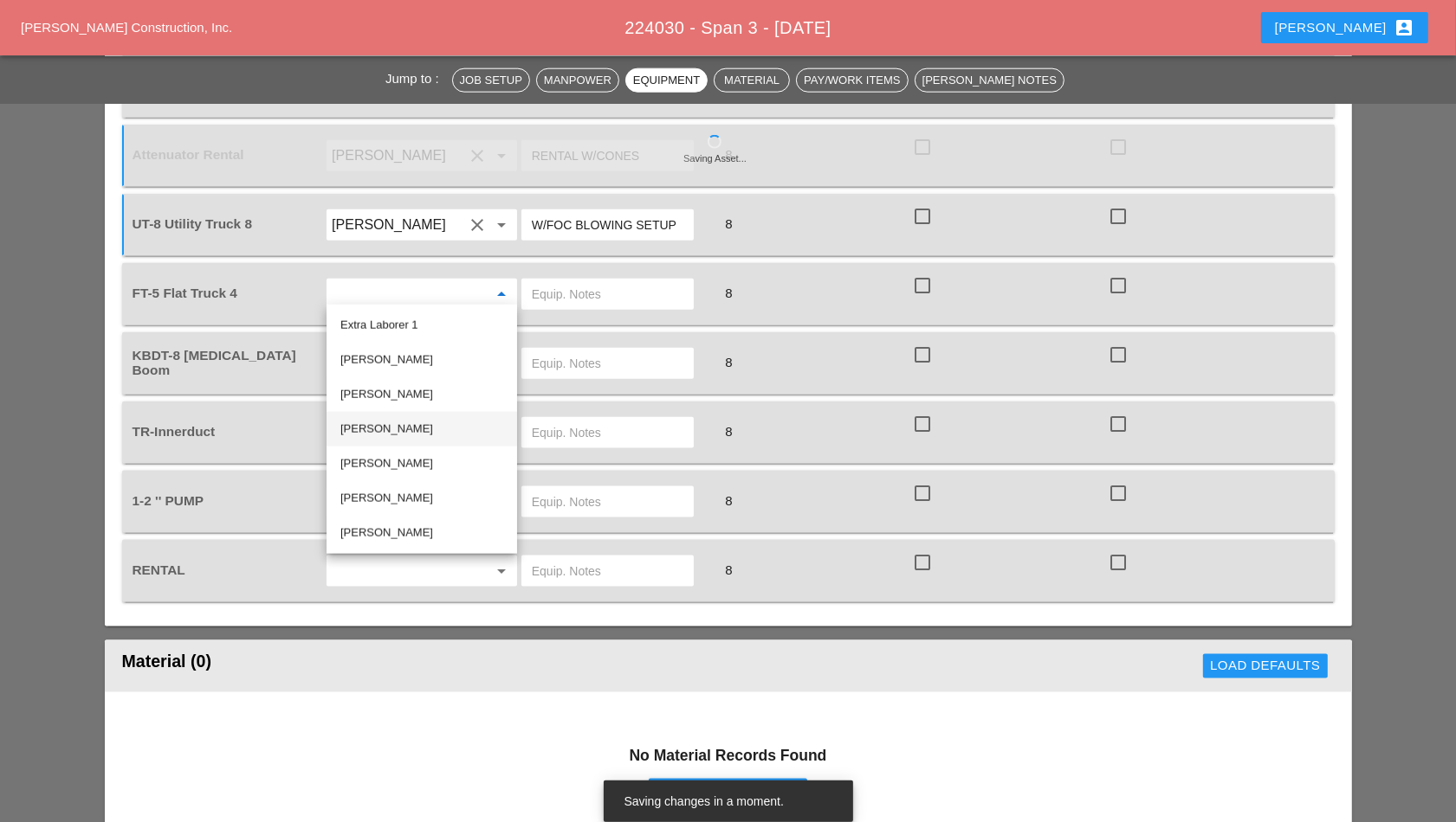
click at [403, 433] on div "[PERSON_NAME]" at bounding box center [421, 429] width 163 height 21
type input "[PERSON_NAME]"
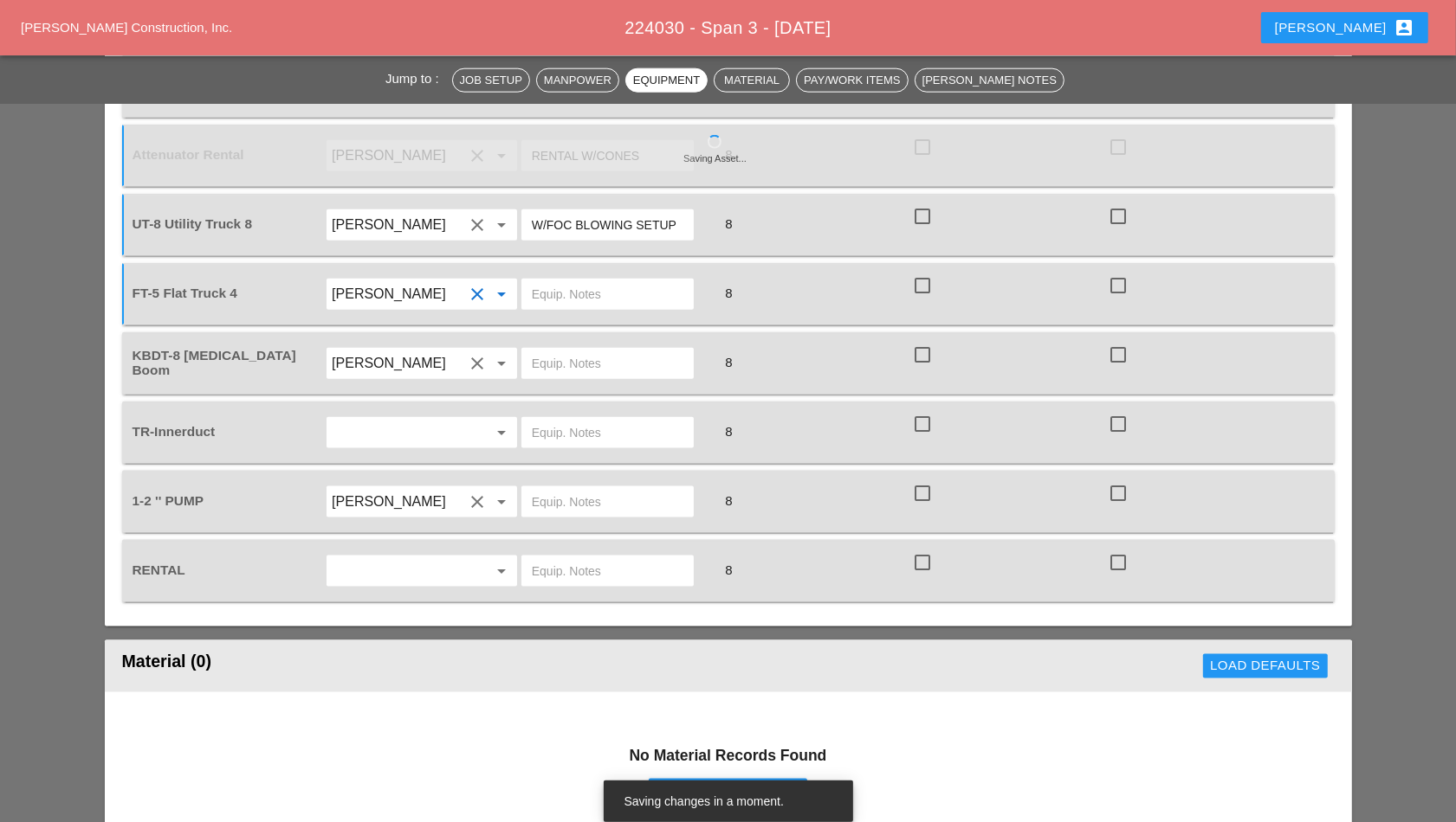
click at [565, 286] on input "text" at bounding box center [607, 294] width 151 height 28
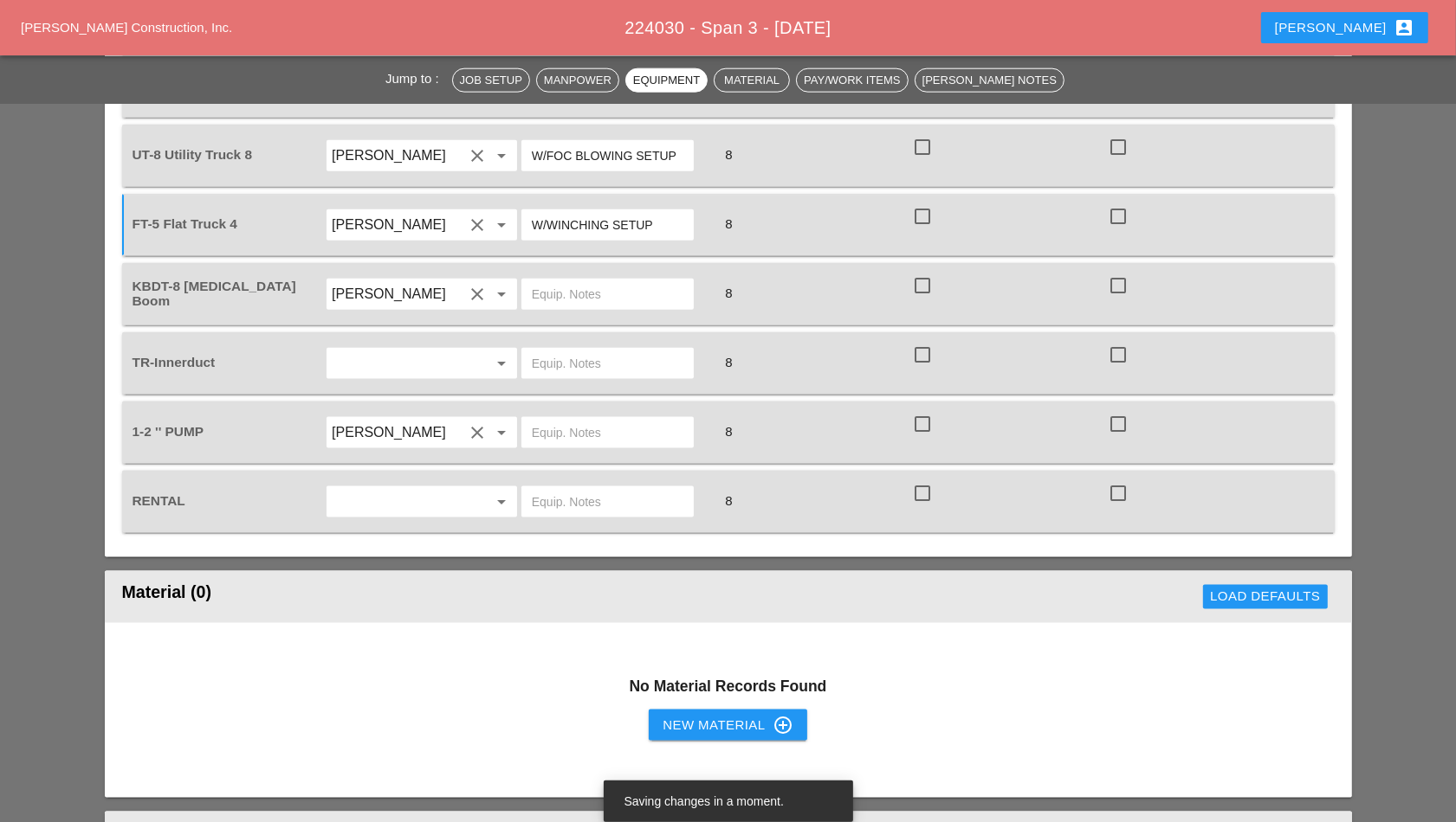
scroll to position [1862, 0]
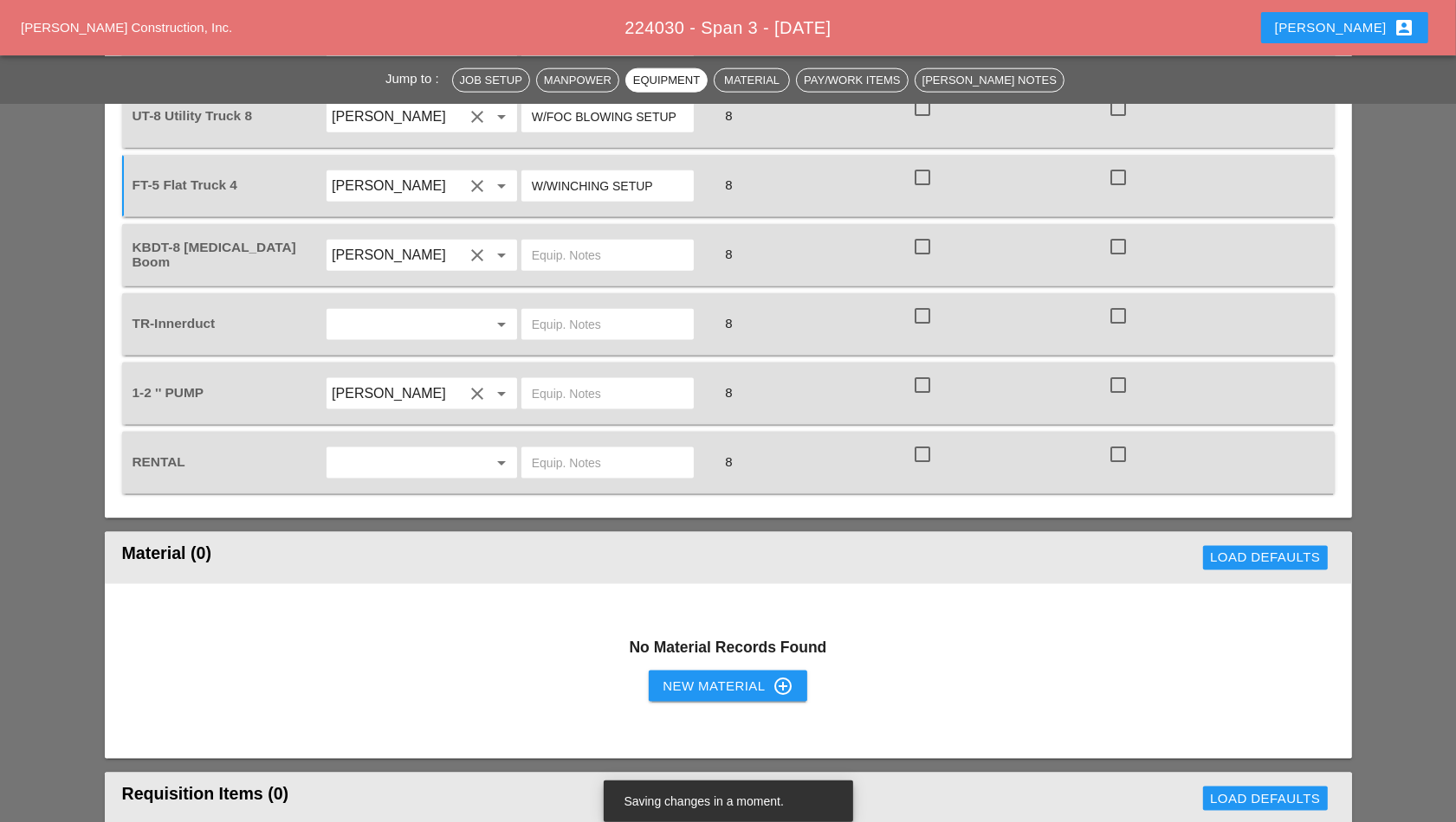
type input "W/WINCHING SETUP"
click at [583, 245] on input "text" at bounding box center [607, 255] width 151 height 28
click at [385, 245] on input "[PERSON_NAME]" at bounding box center [397, 255] width 132 height 28
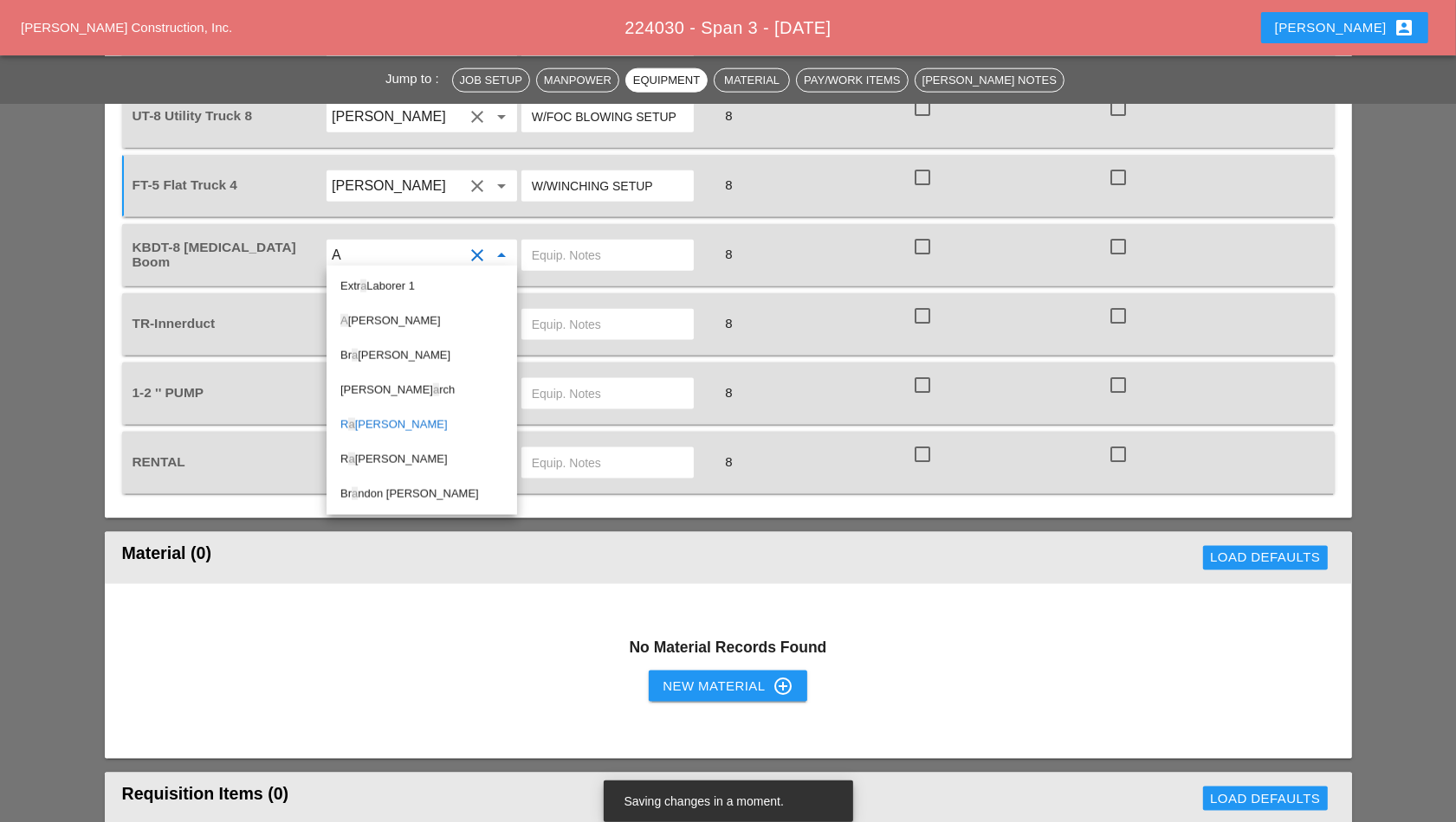
click at [392, 319] on div "A nthony DeGeorge" at bounding box center [421, 321] width 163 height 21
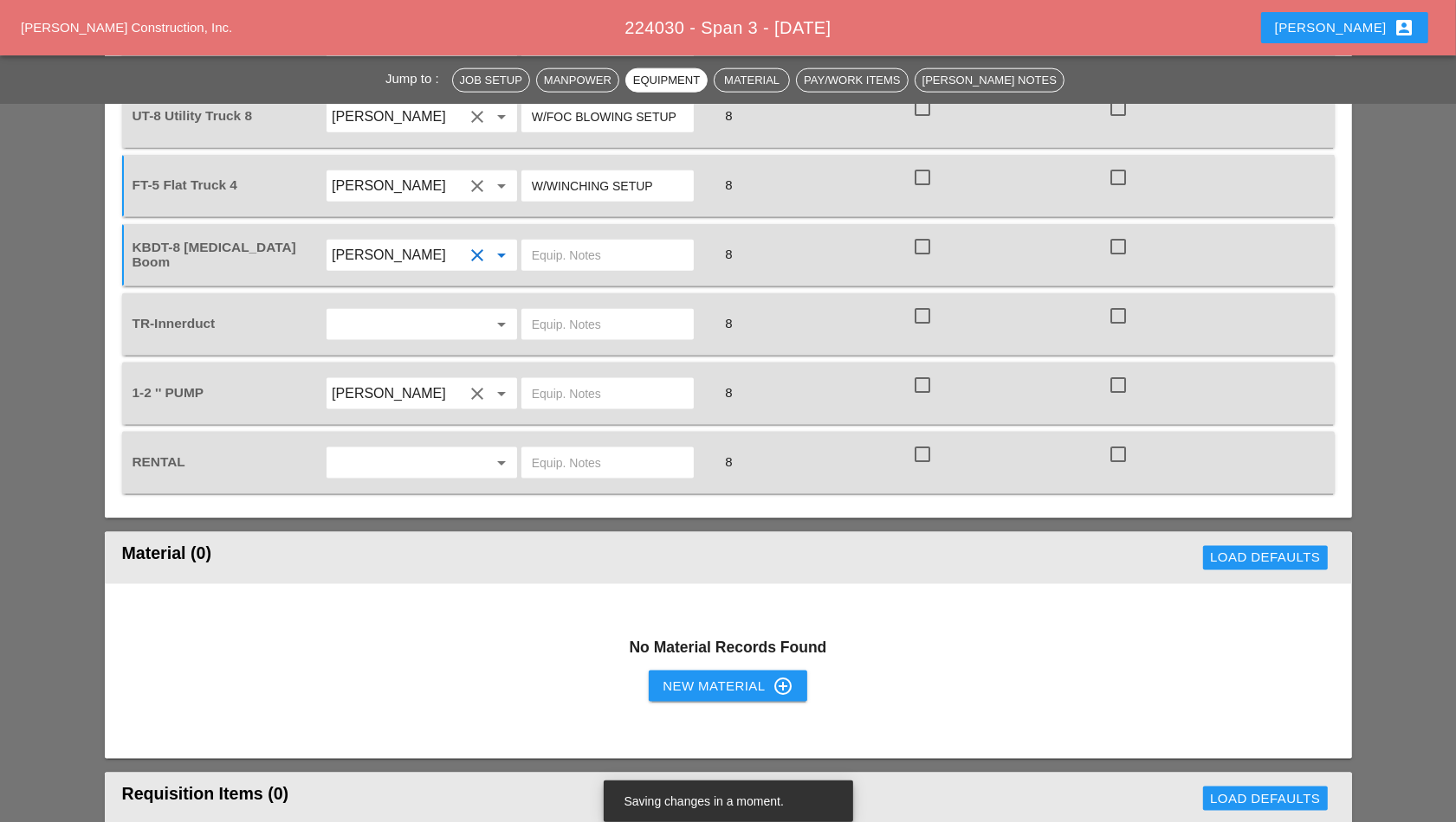
type input "[PERSON_NAME]"
click at [561, 246] on input "text" at bounding box center [607, 255] width 151 height 28
type input "@YARD"
click at [434, 322] on input "text" at bounding box center [397, 324] width 132 height 28
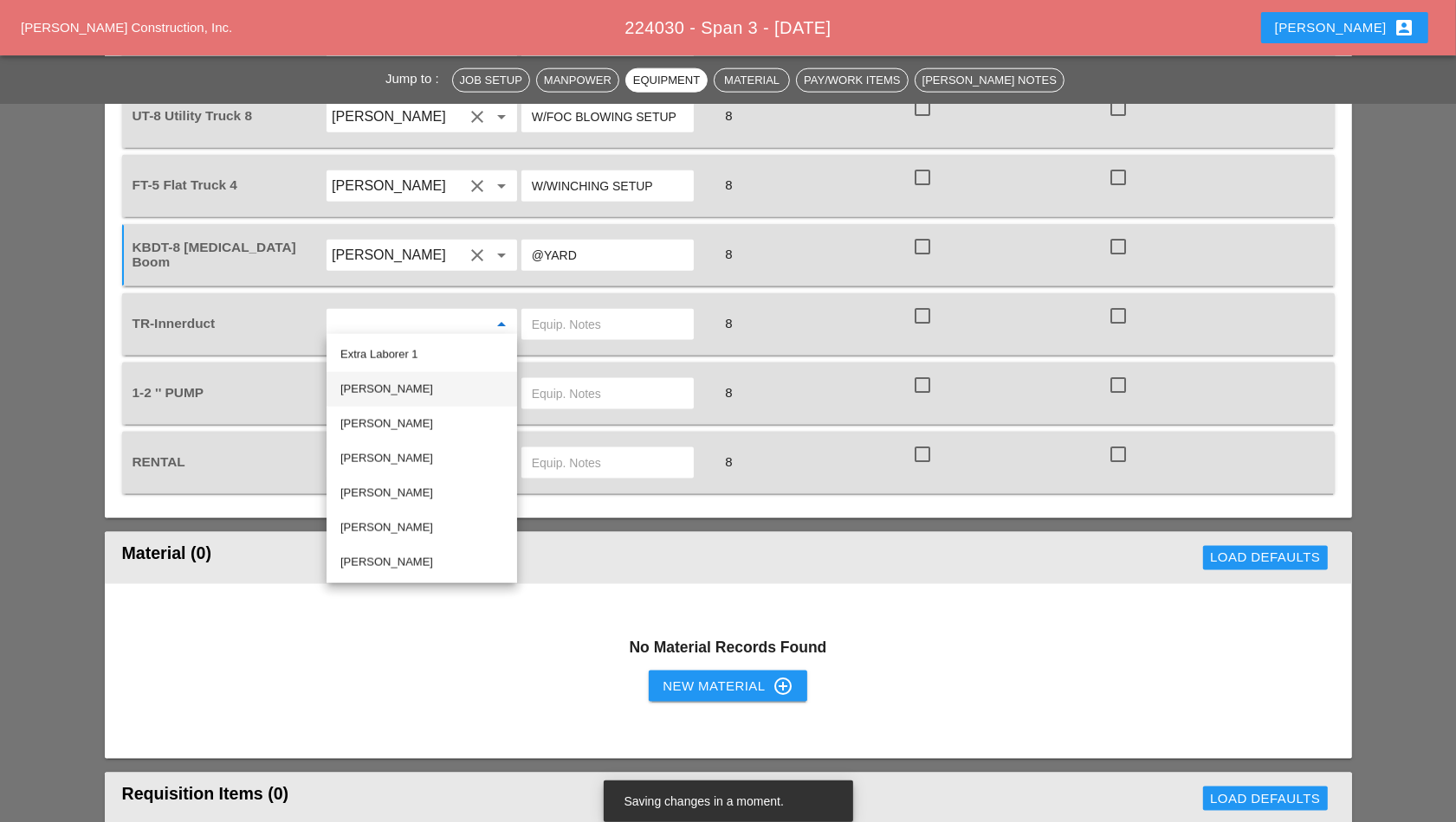
click at [409, 380] on div "[PERSON_NAME]" at bounding box center [421, 390] width 163 height 21
type input "[PERSON_NAME]"
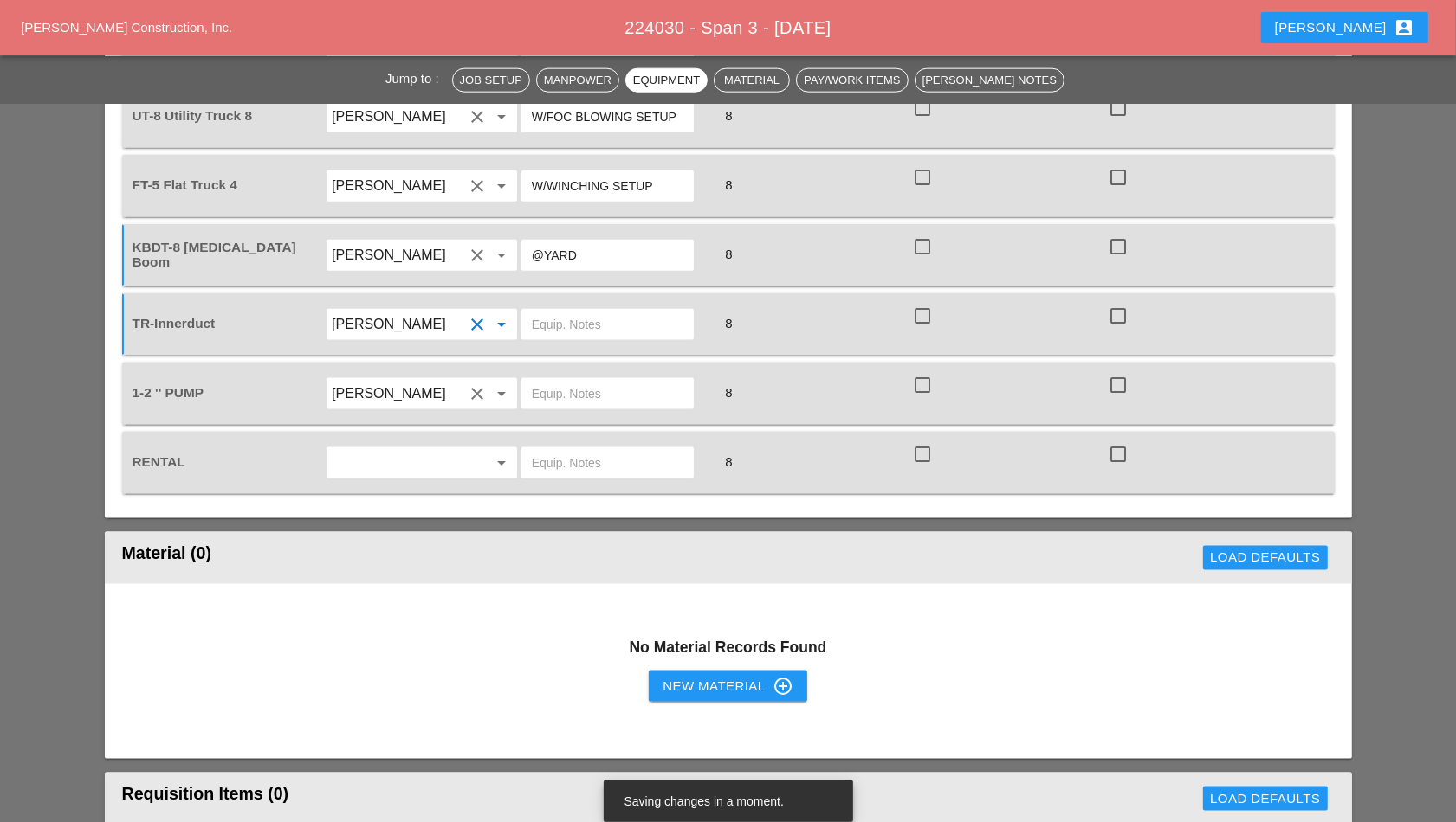
click at [568, 323] on input "text" at bounding box center [607, 324] width 151 height 28
type input "@YARD"
click at [569, 398] on input "text" at bounding box center [607, 394] width 151 height 28
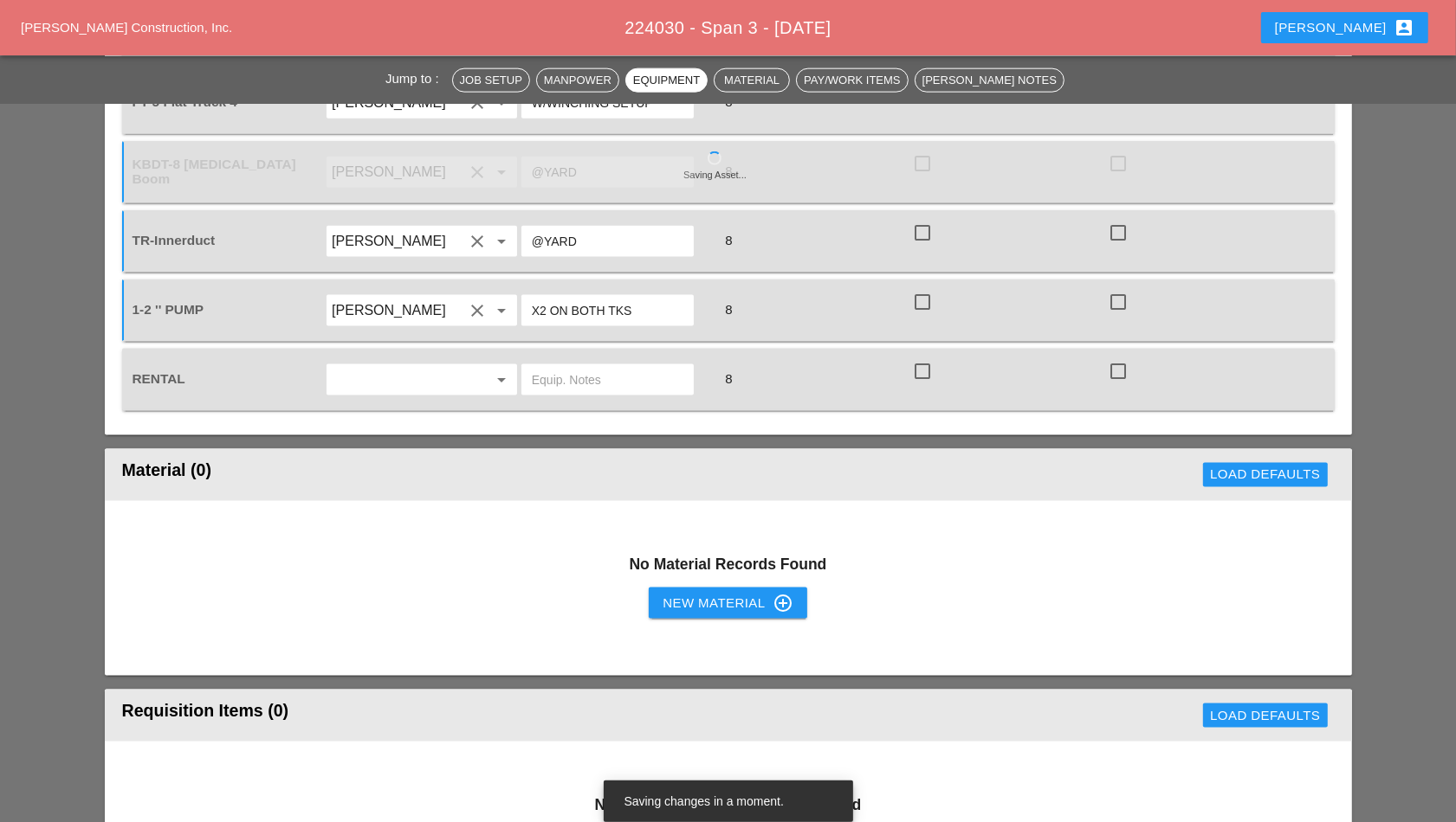
scroll to position [1969, 0]
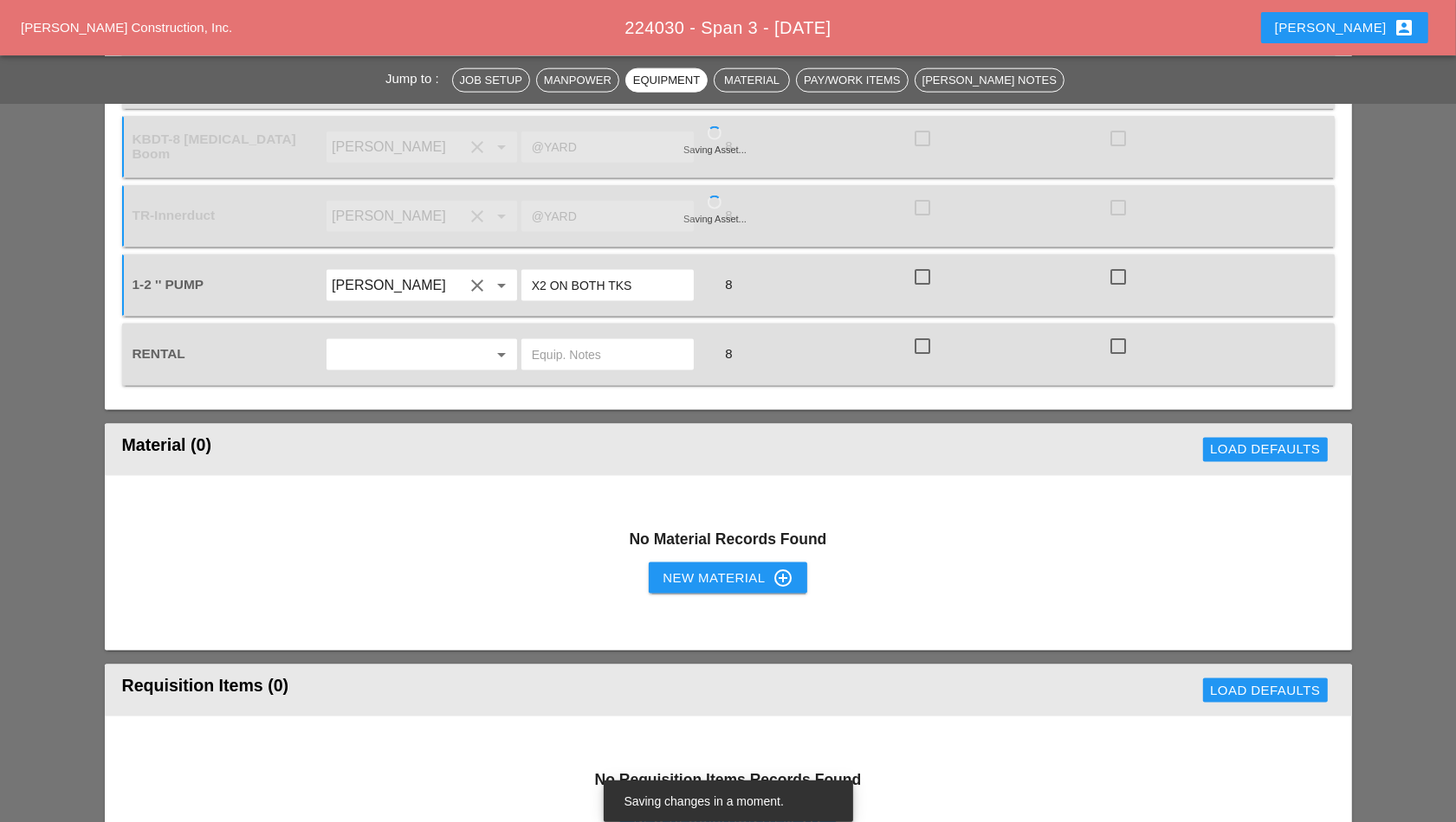
type input "X2 ON BOTH TKS"
click at [416, 349] on input "text" at bounding box center [397, 354] width 132 height 28
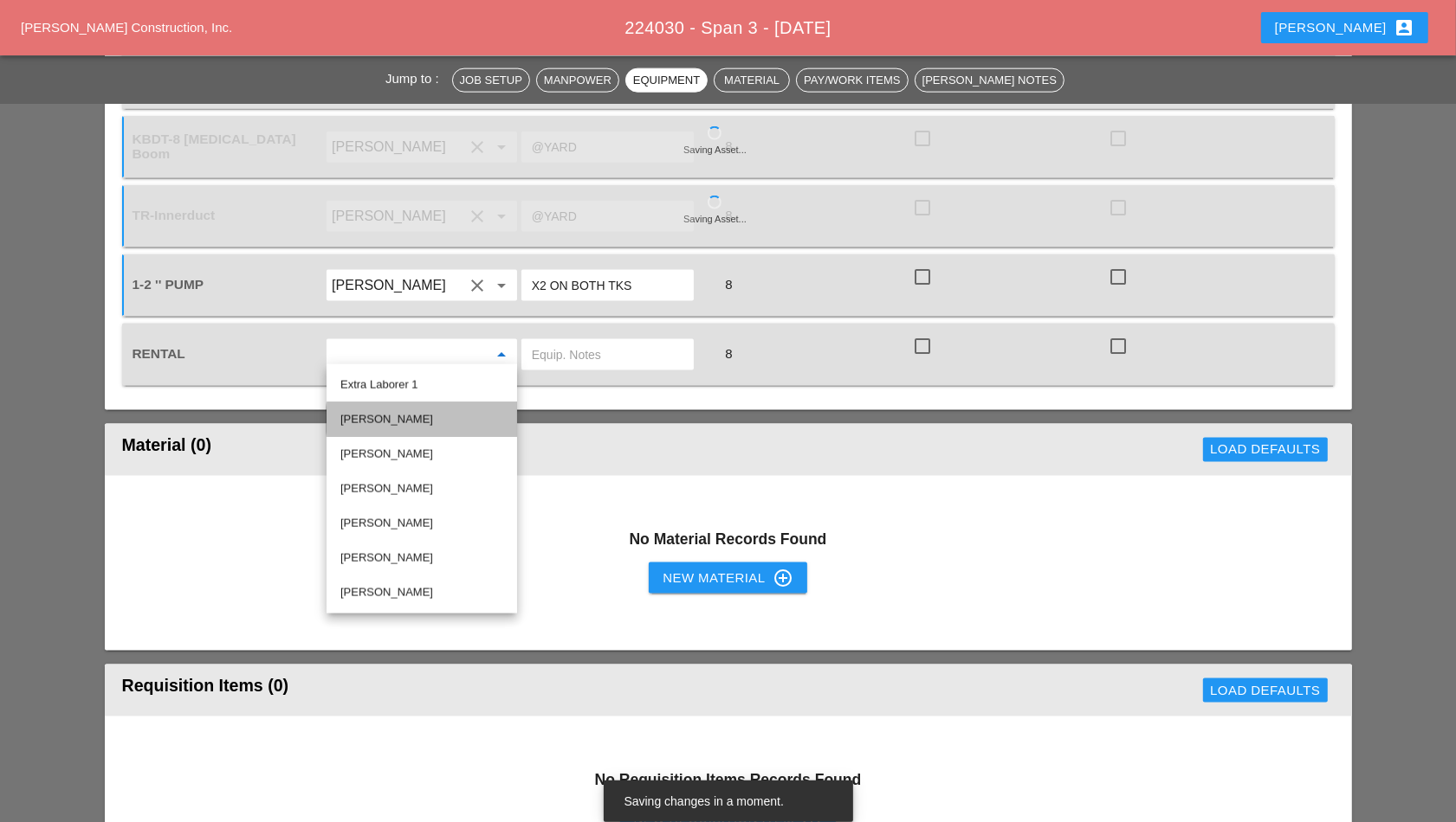
click at [454, 426] on div "[PERSON_NAME]" at bounding box center [421, 420] width 163 height 21
type input "[PERSON_NAME]"
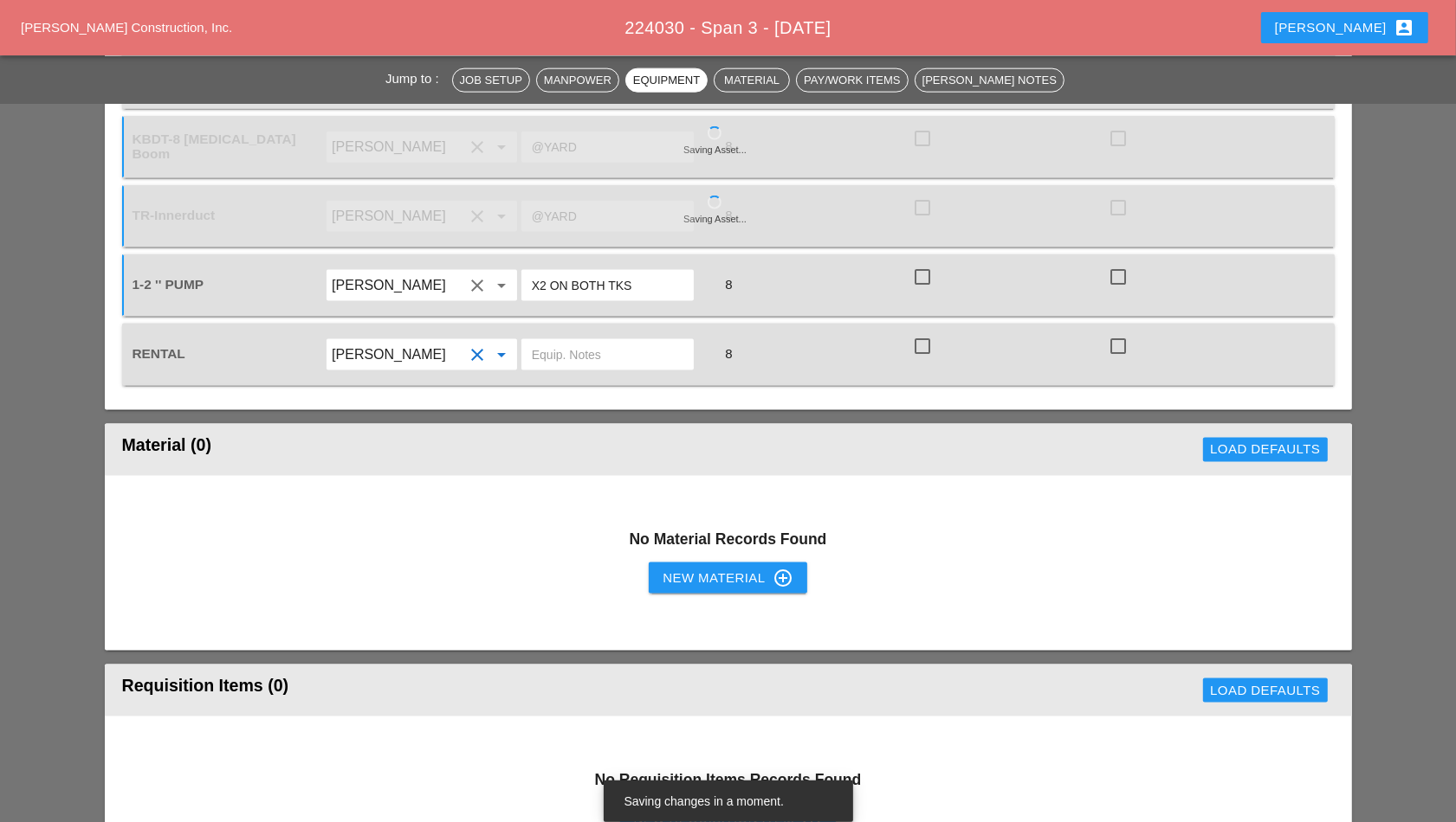
click at [560, 348] on input "text" at bounding box center [607, 354] width 151 height 28
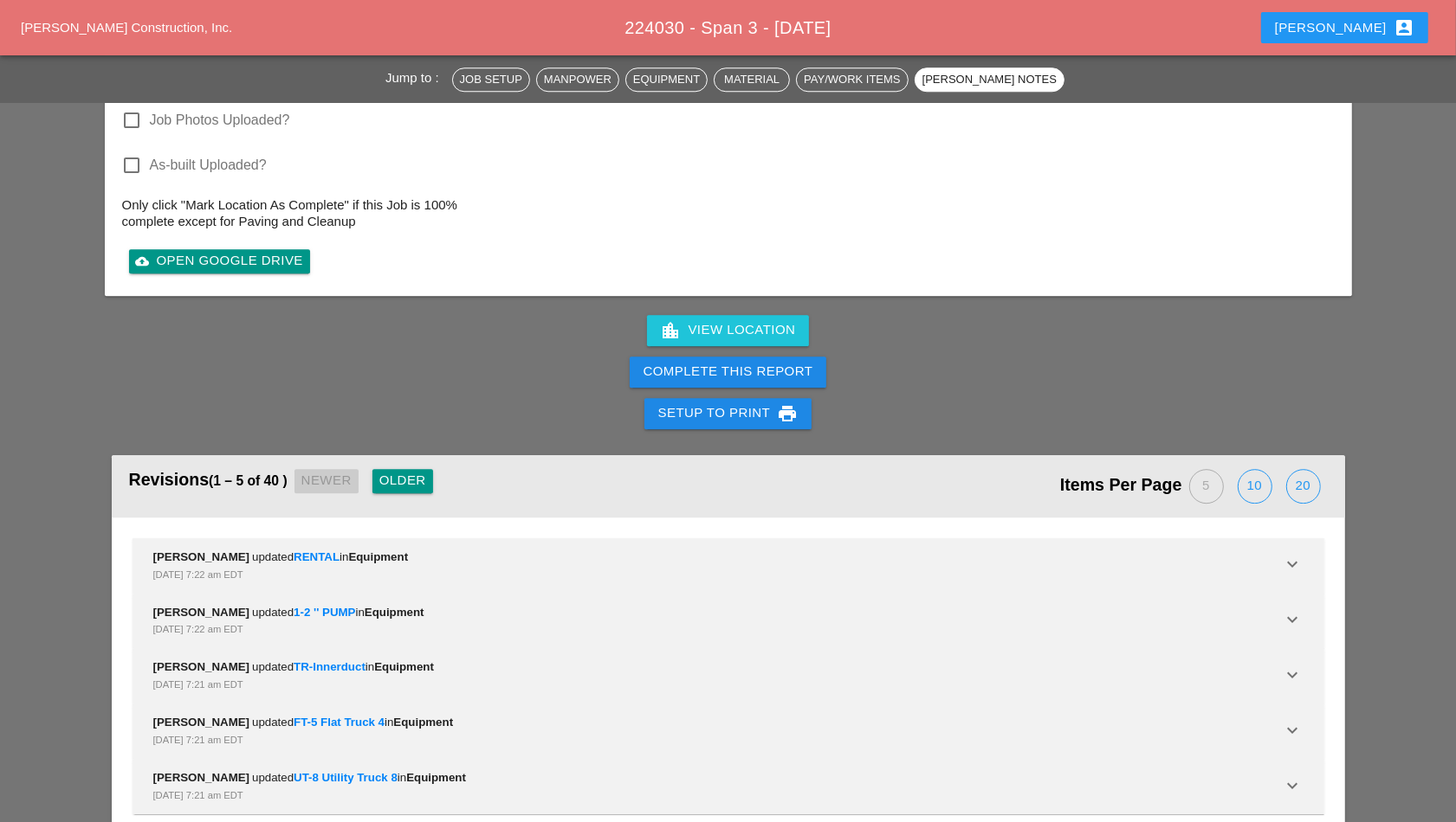
scroll to position [4233, 0]
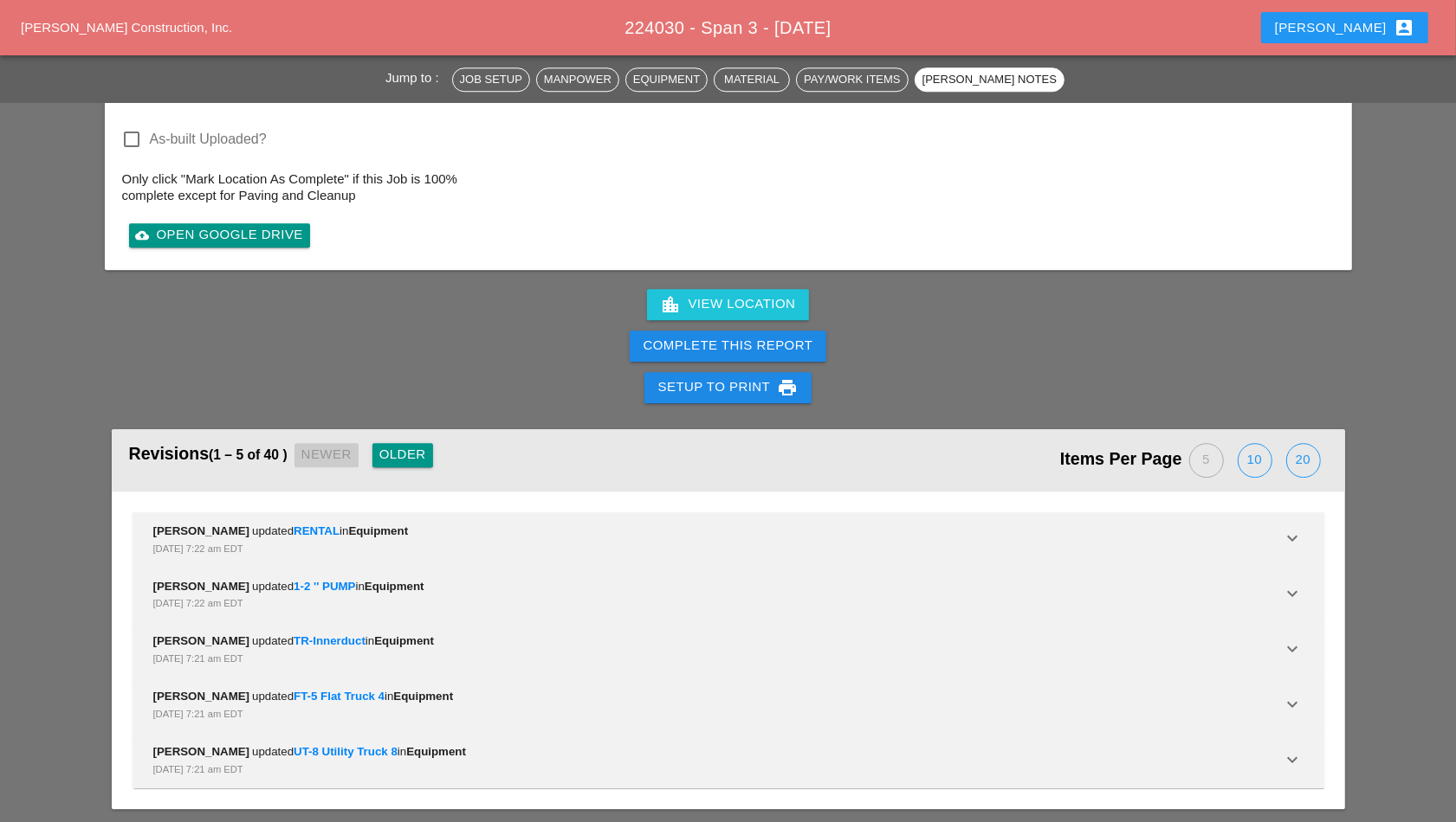
type input "NONE"
drag, startPoint x: 739, startPoint y: 326, endPoint x: 934, endPoint y: 93, distance: 303.8
click at [738, 331] on button "Complete This Report" at bounding box center [728, 347] width 197 height 31
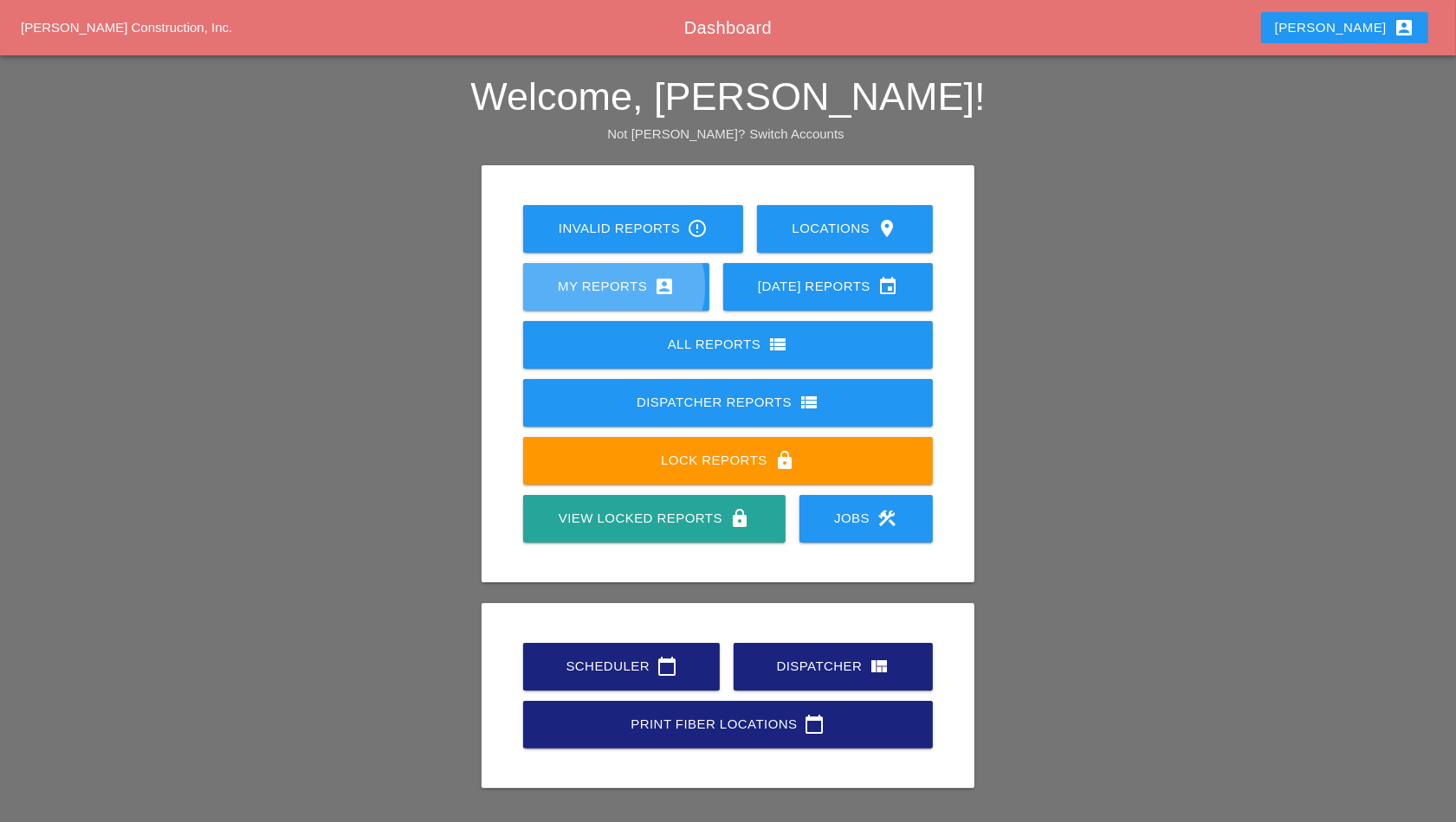
click at [619, 289] on div "My Reports account_box" at bounding box center [616, 287] width 131 height 21
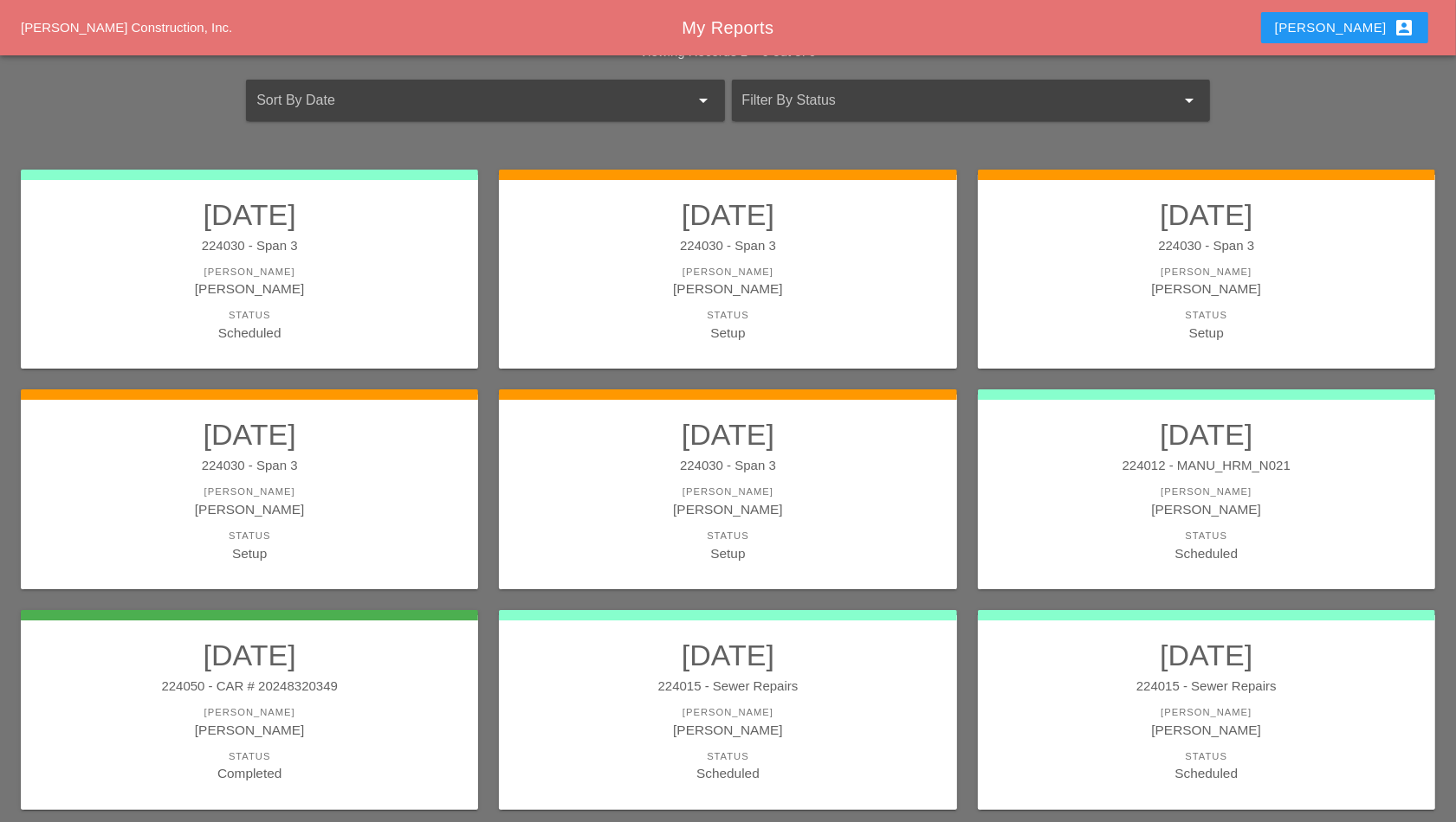
scroll to position [108, 0]
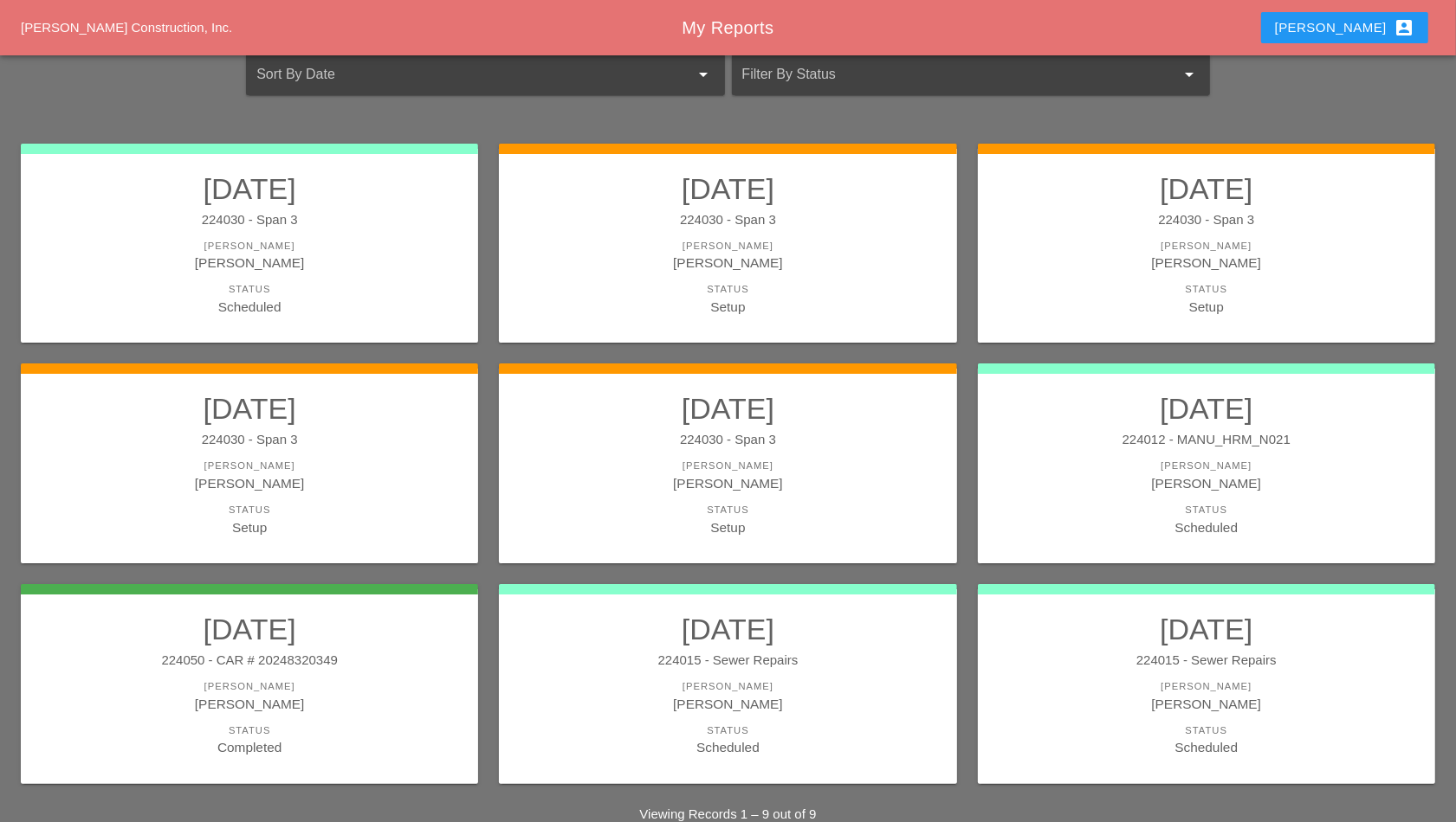
click at [1096, 243] on div "[PERSON_NAME]" at bounding box center [1206, 245] width 423 height 14
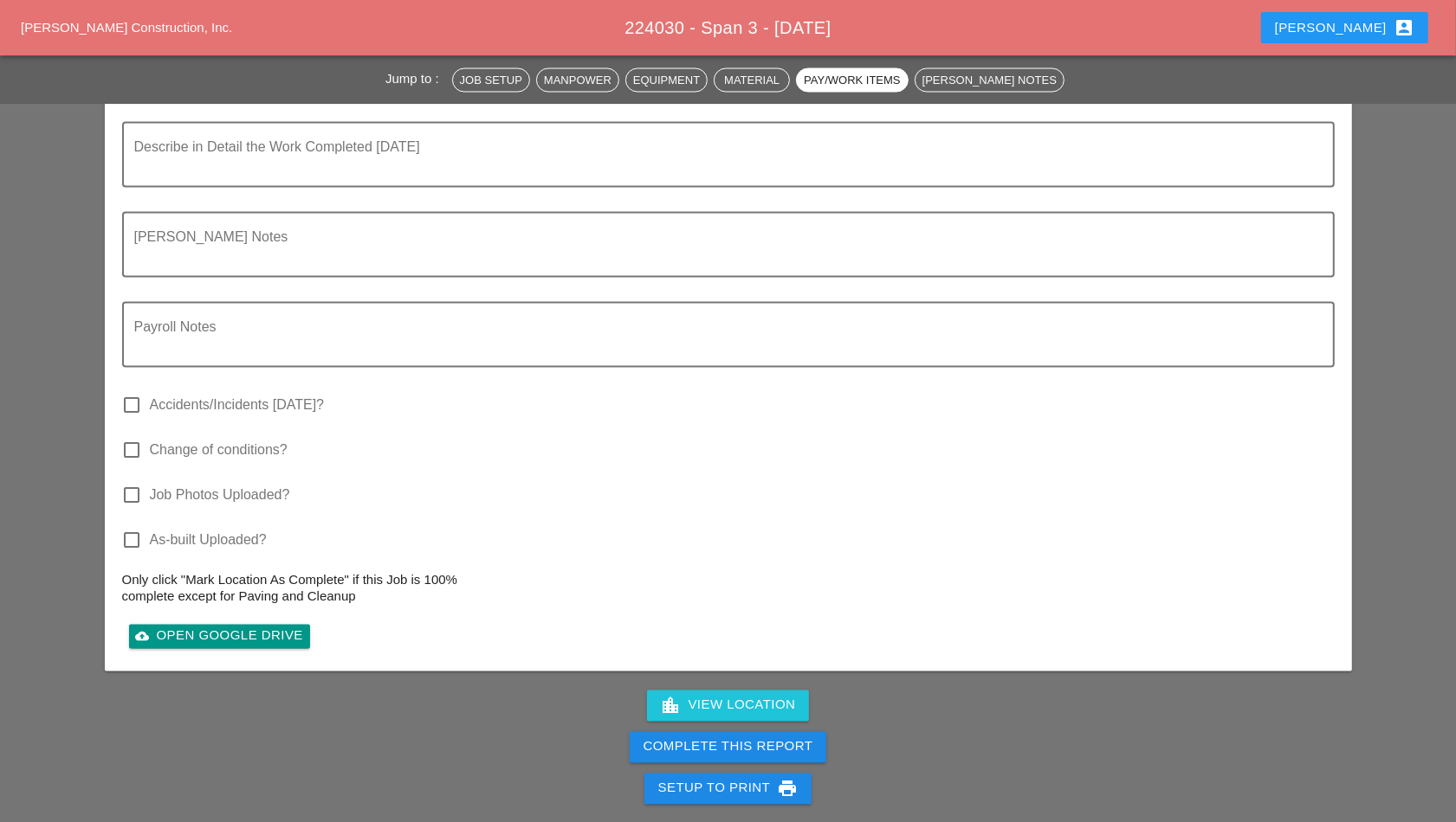
scroll to position [2489, 0]
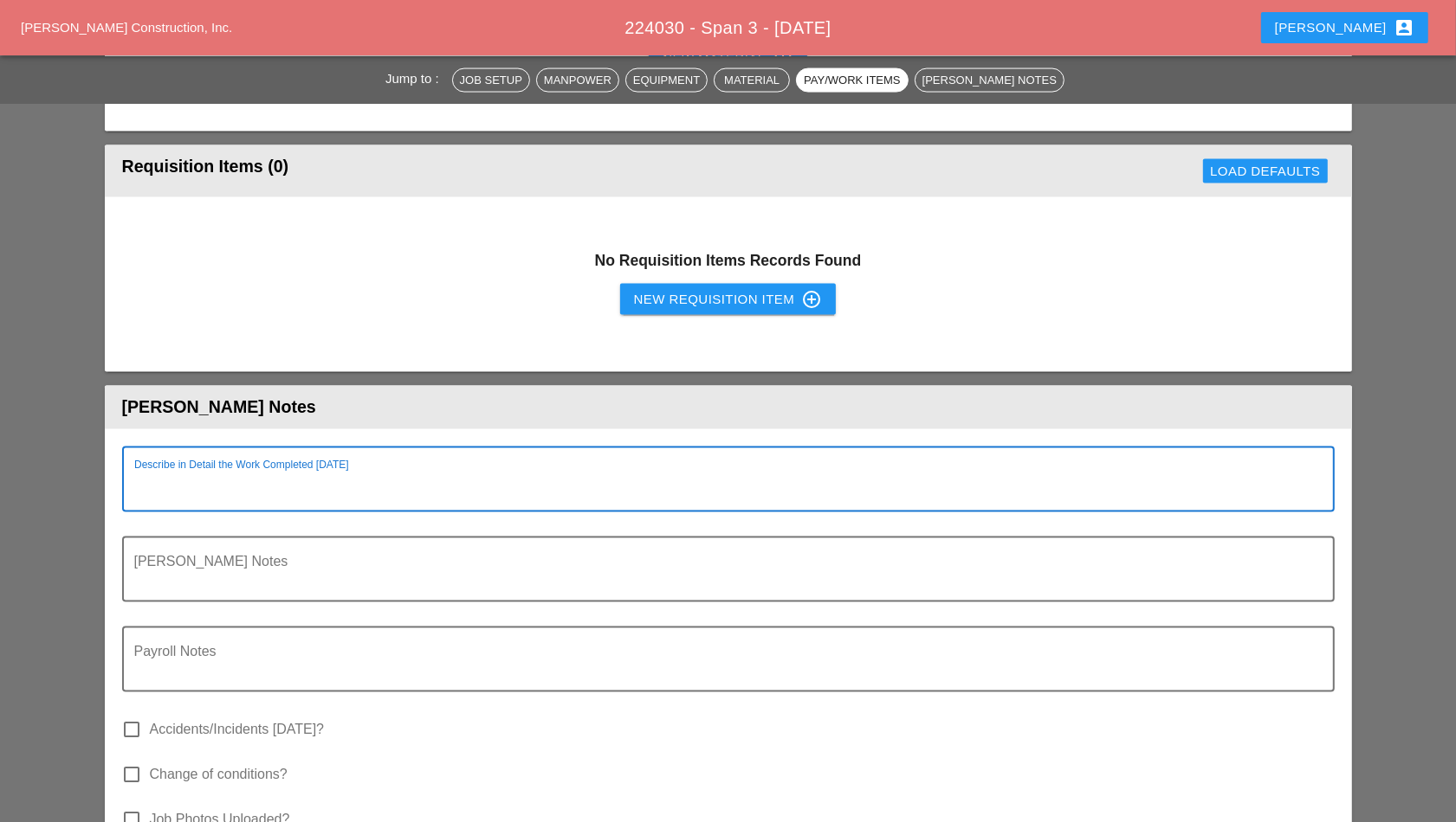
paste textarea "FILL OUT. Item 1 - Remove and replace asphalt temp patch - N/A Item 2 - [PERSON…"
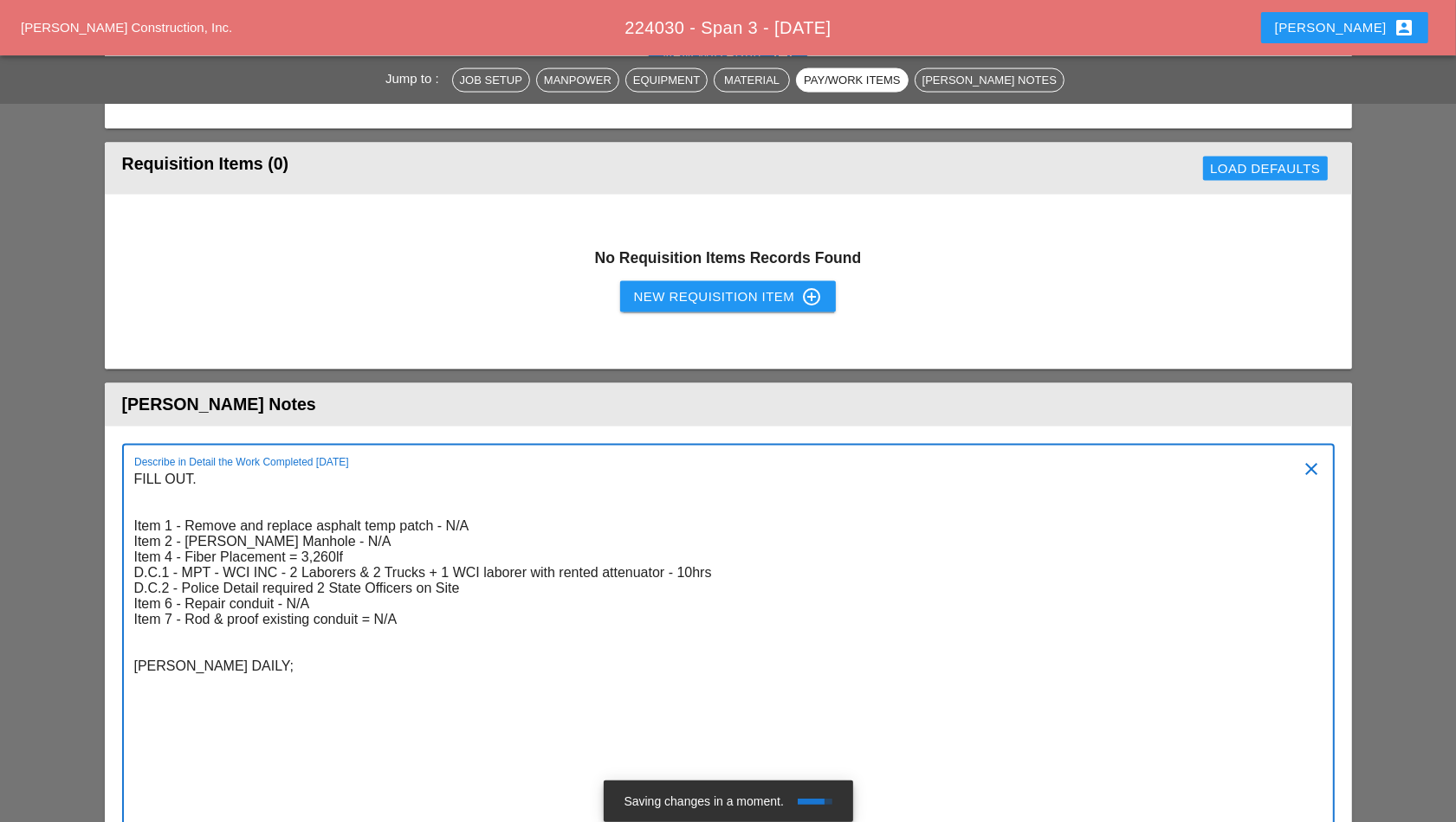
scroll to position [2507, 0]
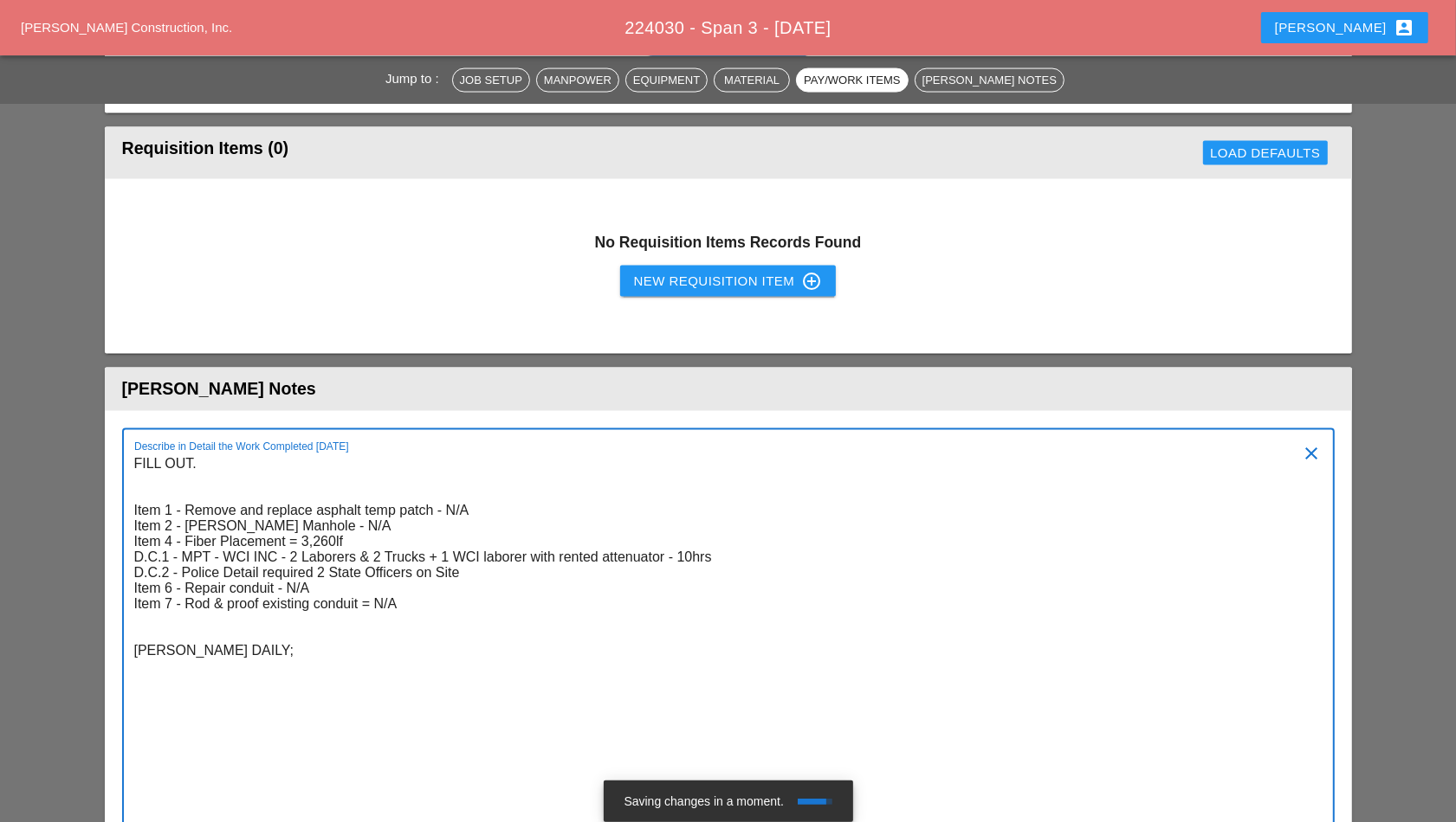
type textarea "FILL OUT. Item 1 - Remove and replace asphalt temp patch - N/A Item 2 - [PERSON…"
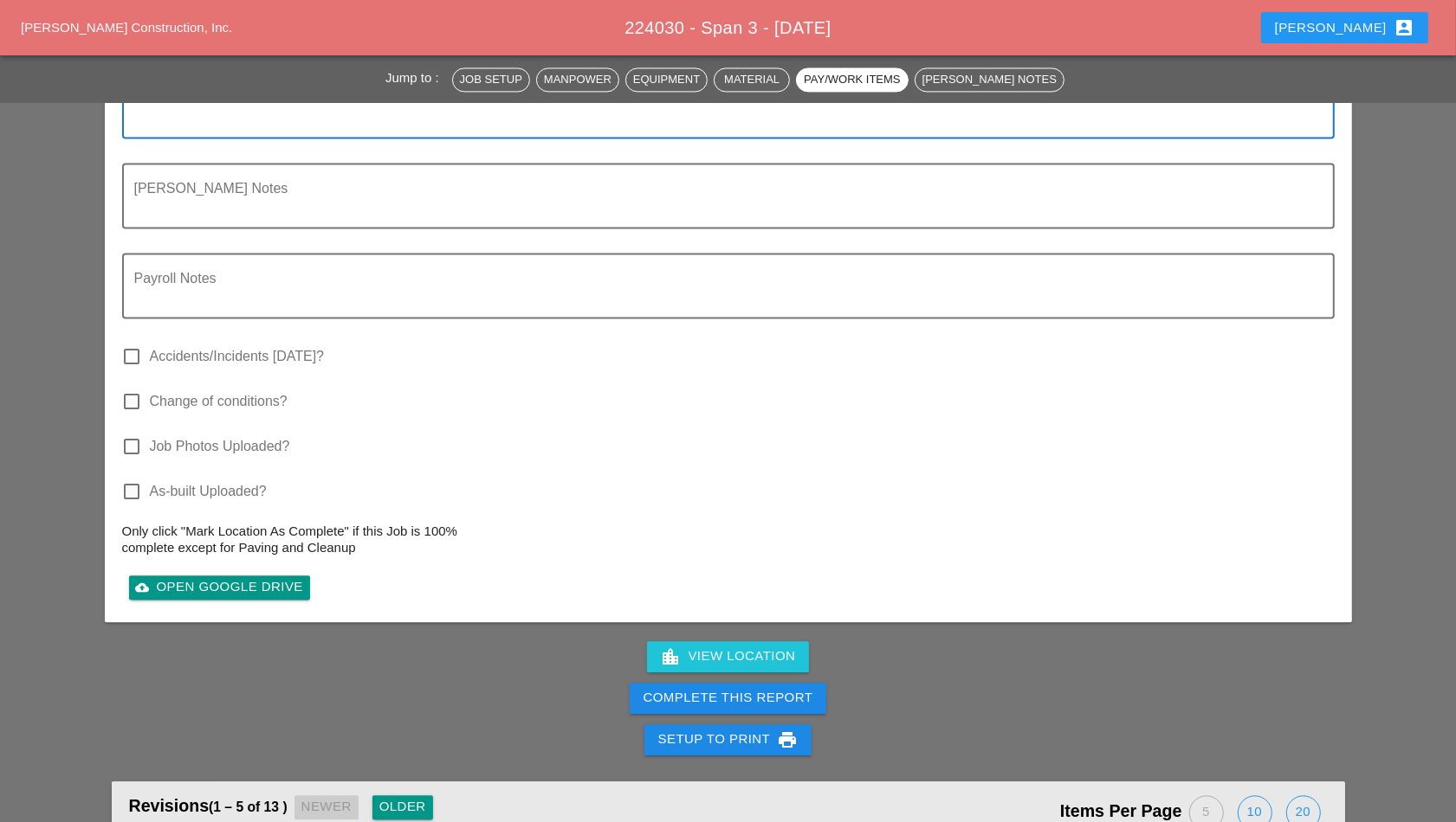
scroll to position [3265, 0]
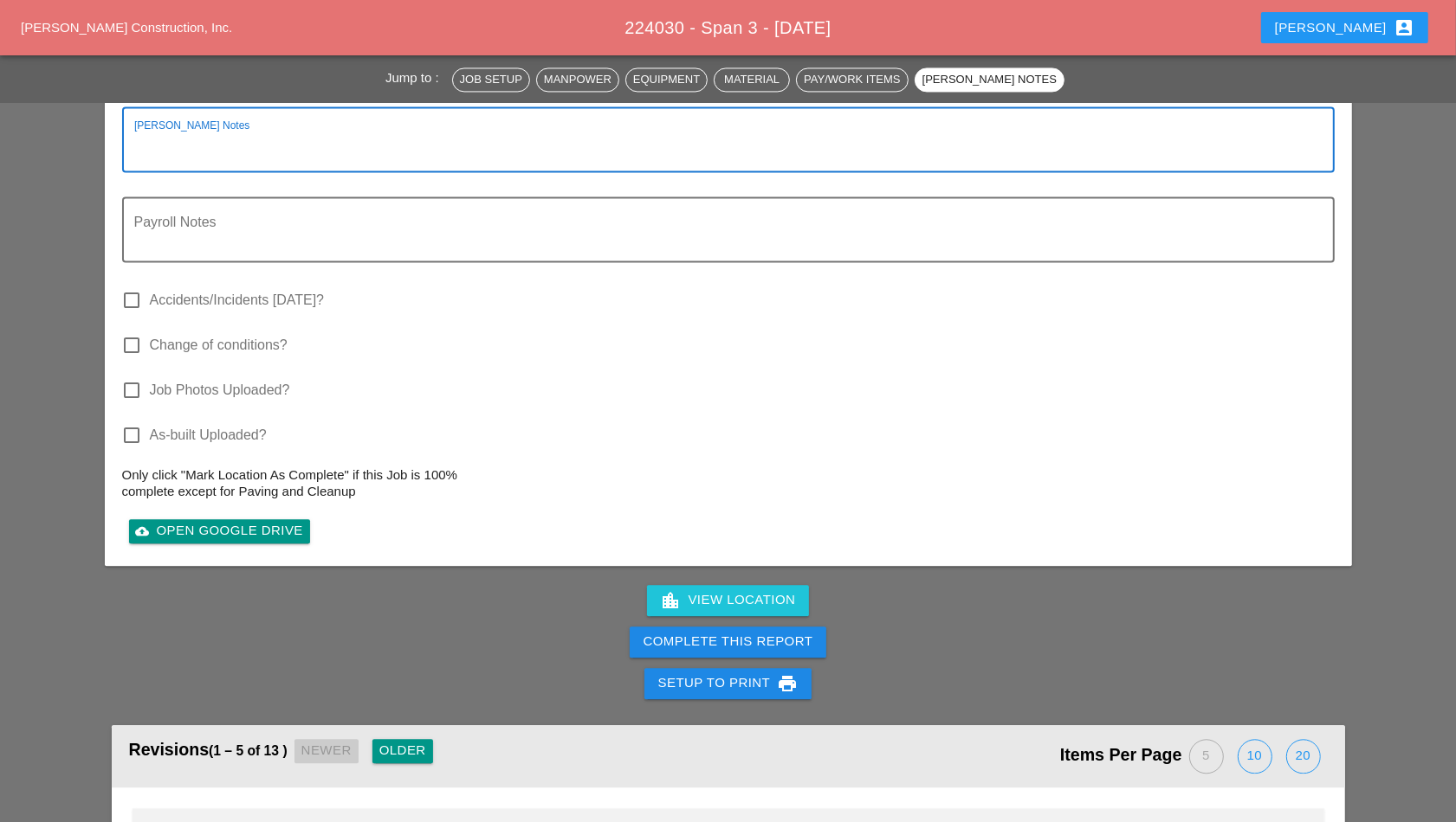
paste textarea "**********"
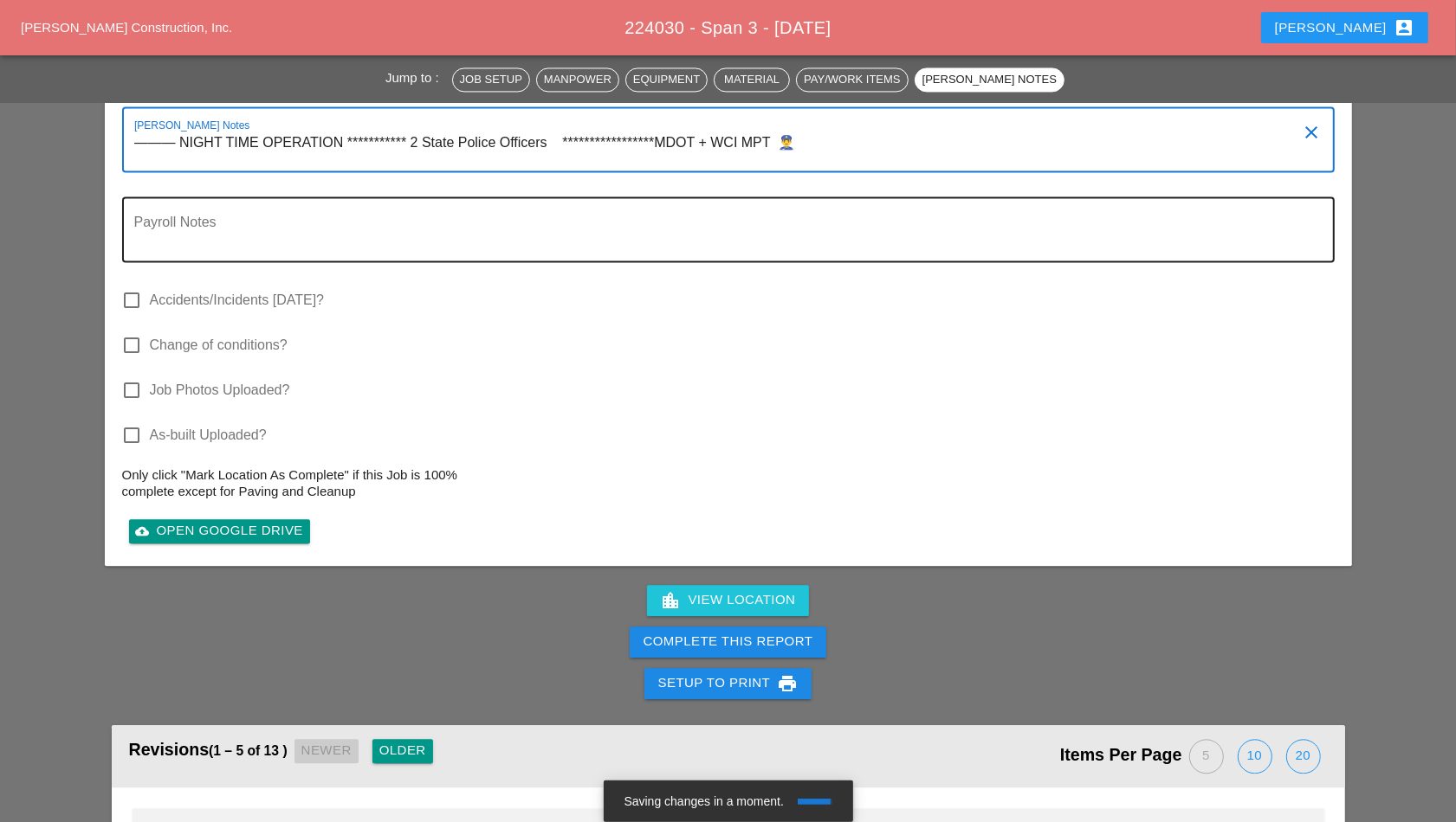
type textarea "**********"
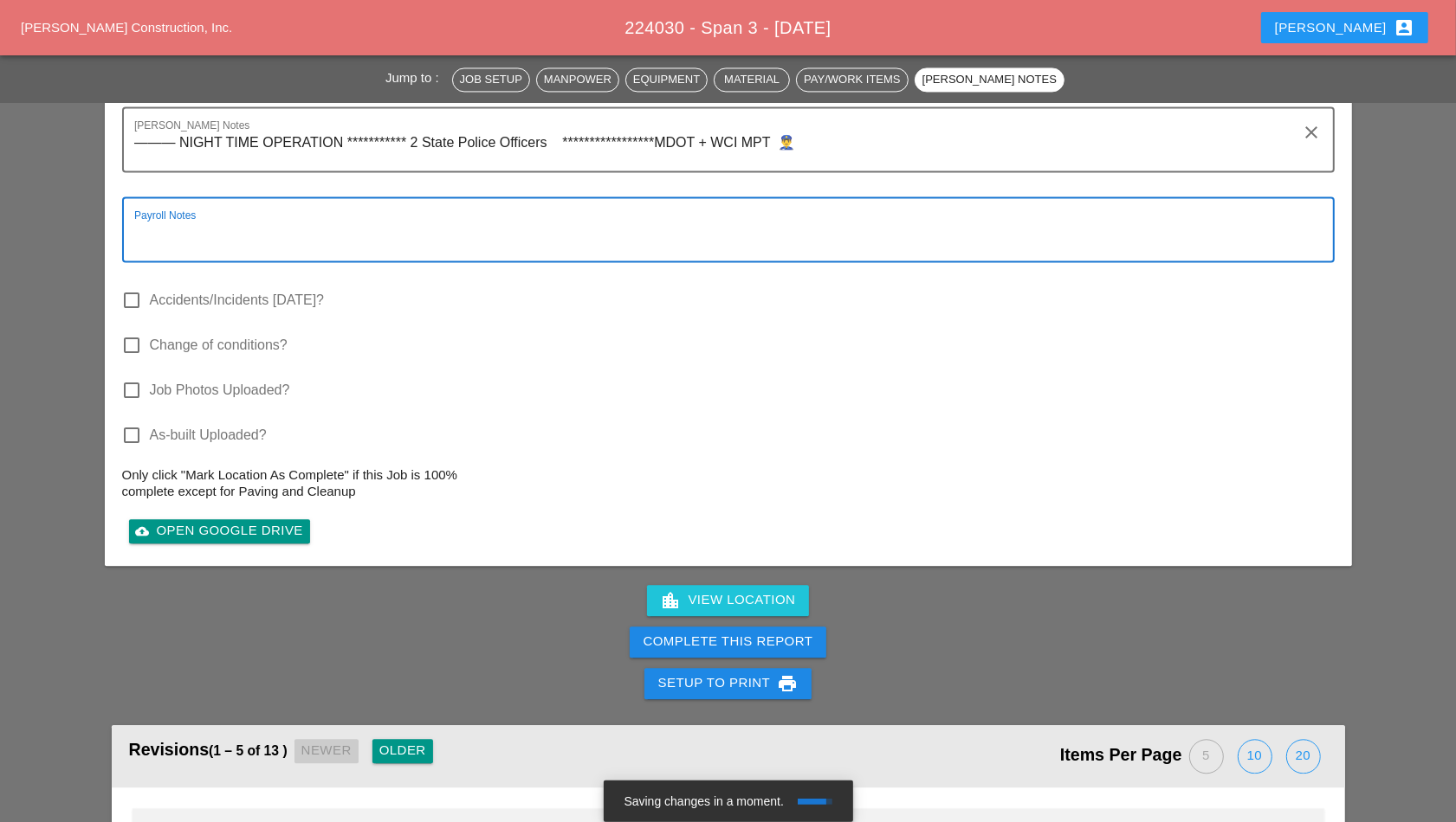
paste textarea "**********"
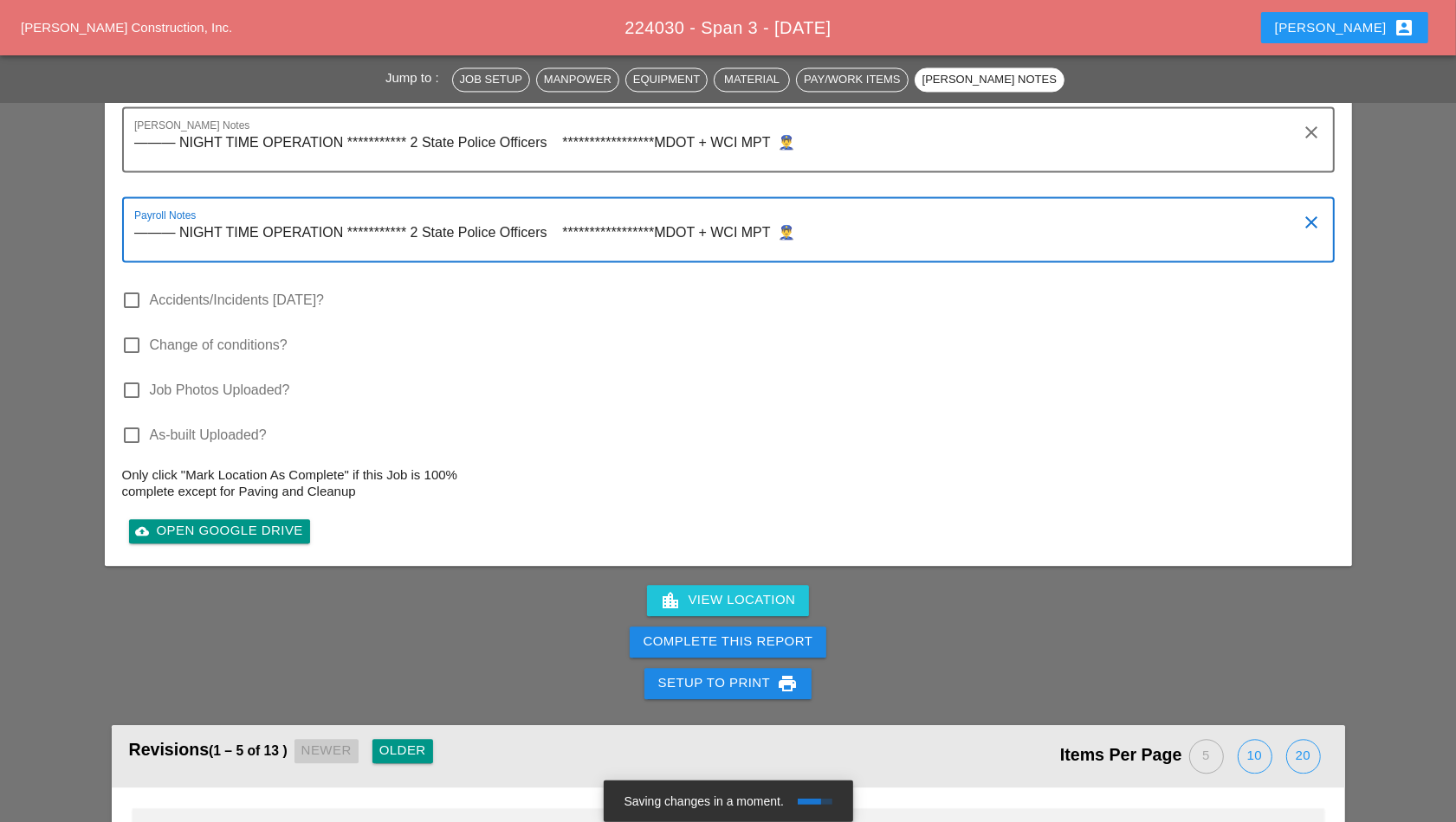
type textarea "**********"
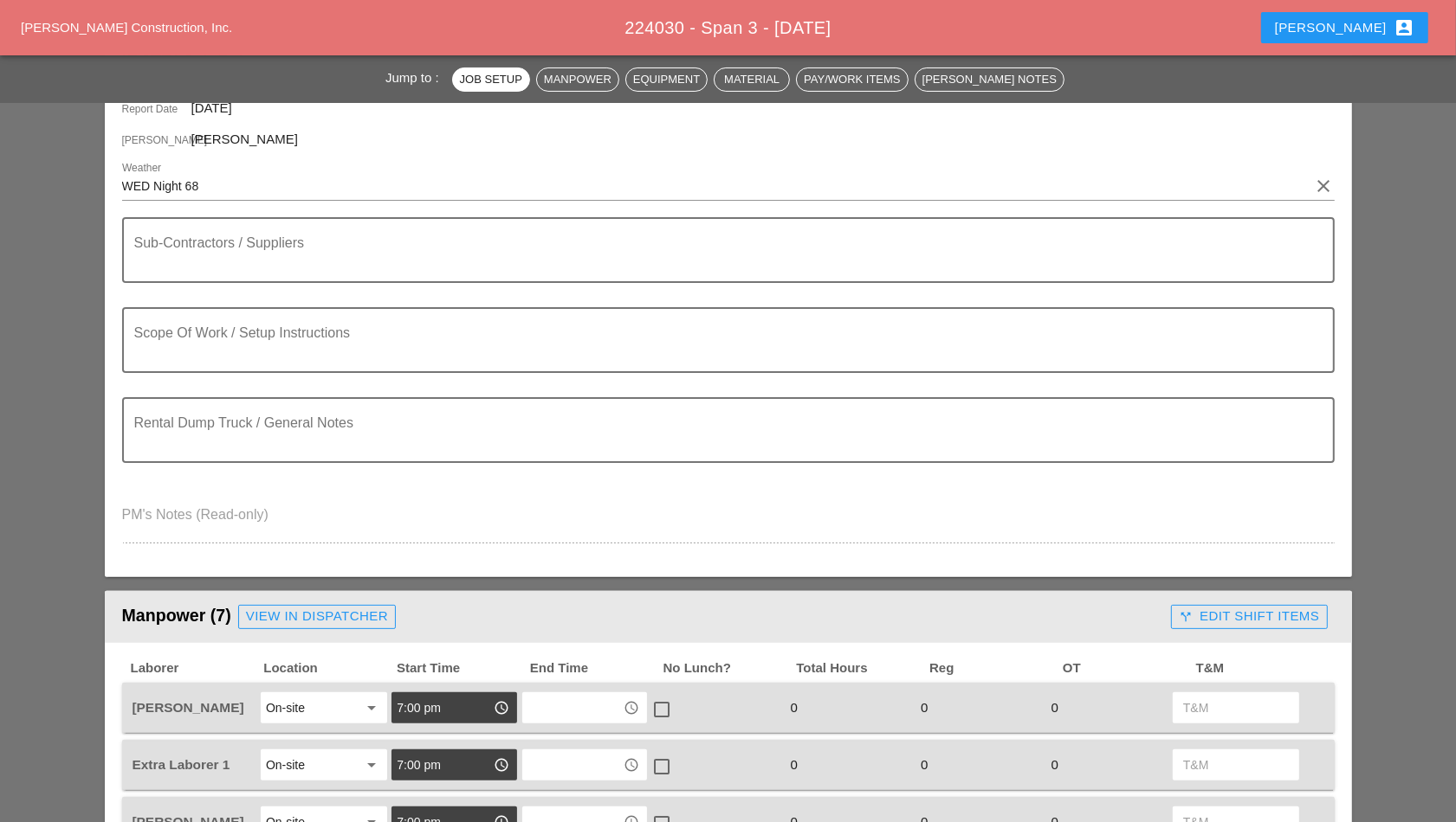
scroll to position [0, 0]
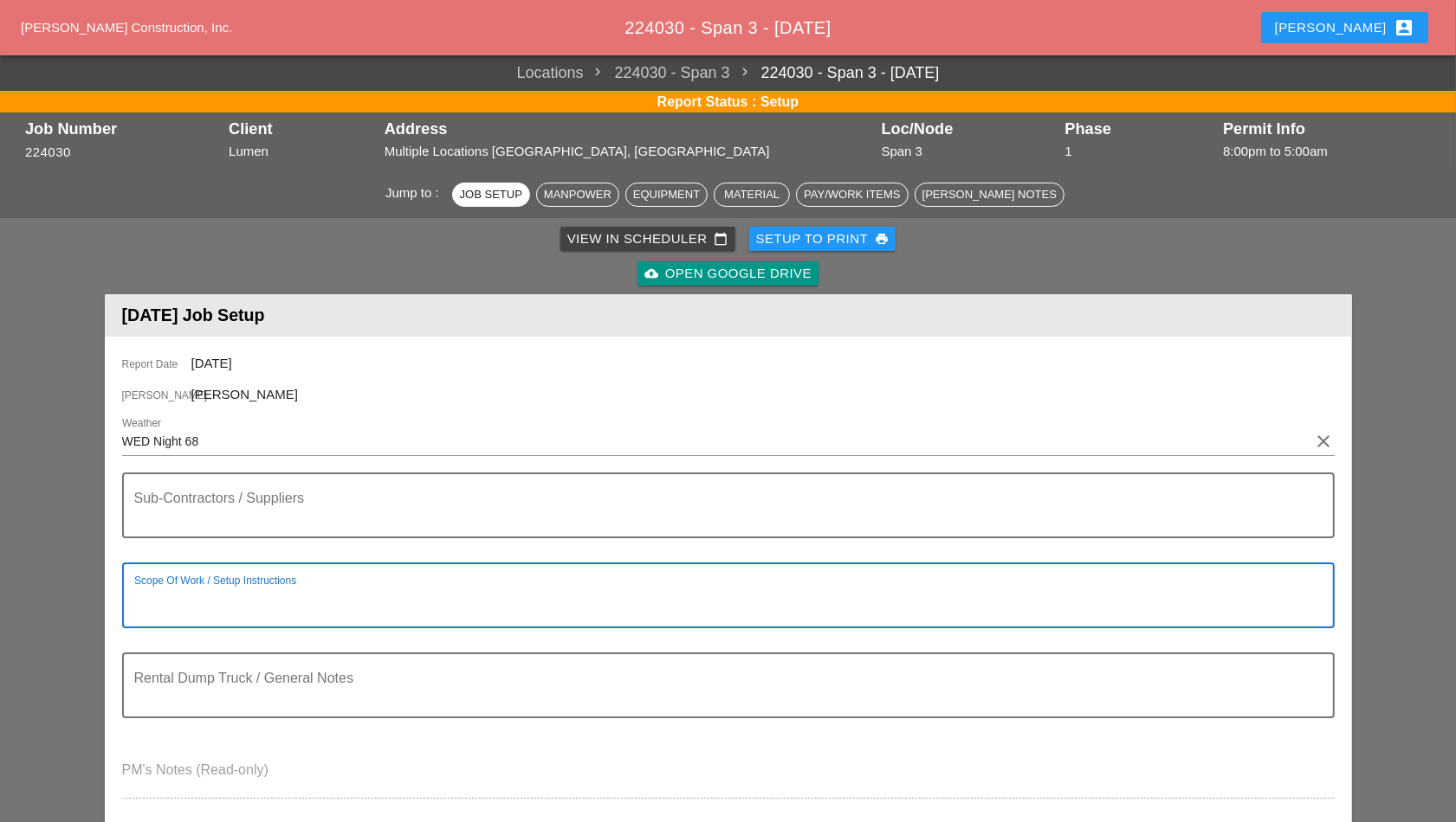
paste textarea "- CONTINUE SPAN 3 FIBER INSTALLATION ON I90 WB"
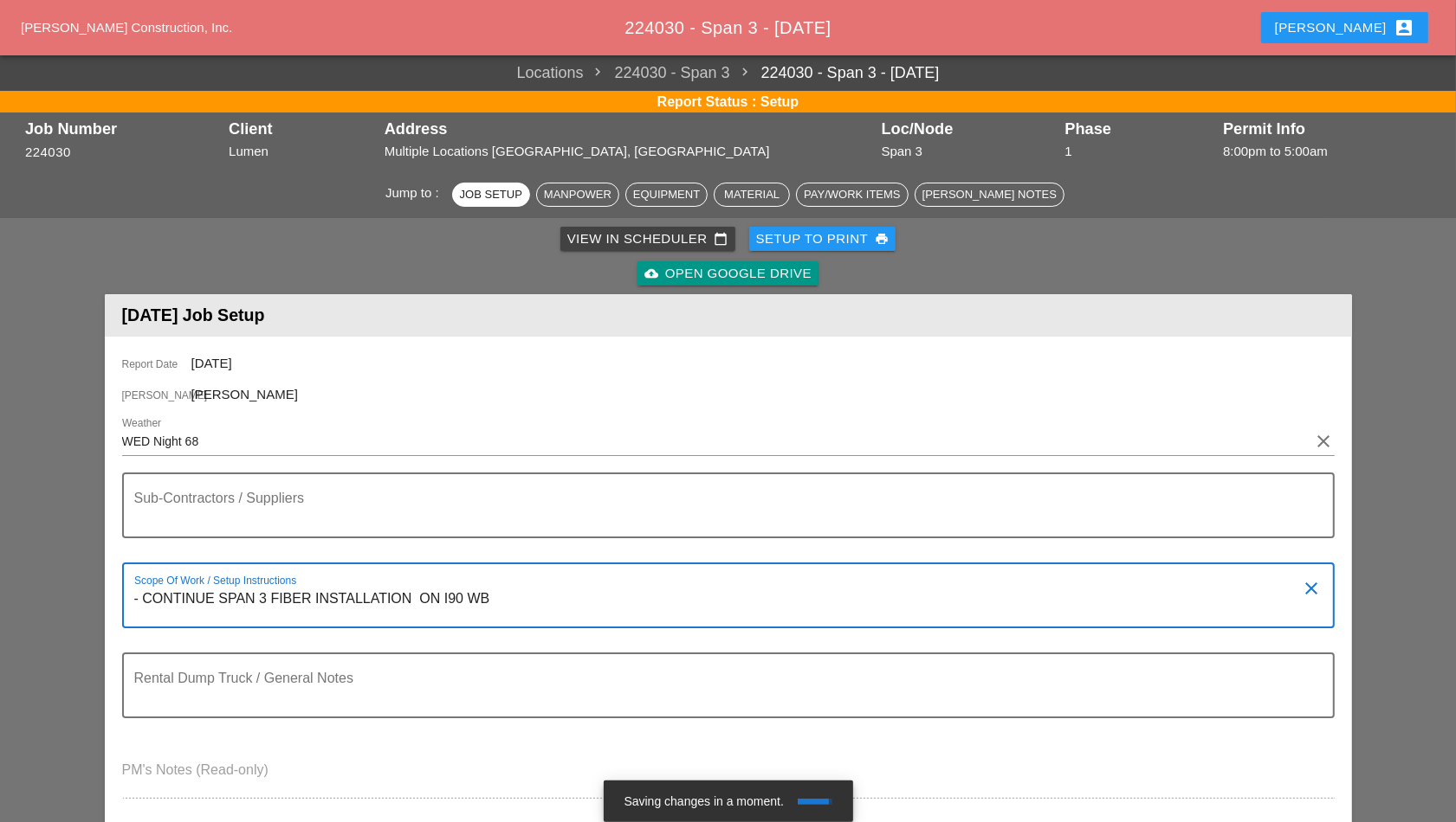
type textarea "- CONTINUE SPAN 3 FIBER INSTALLATION ON I90 WB"
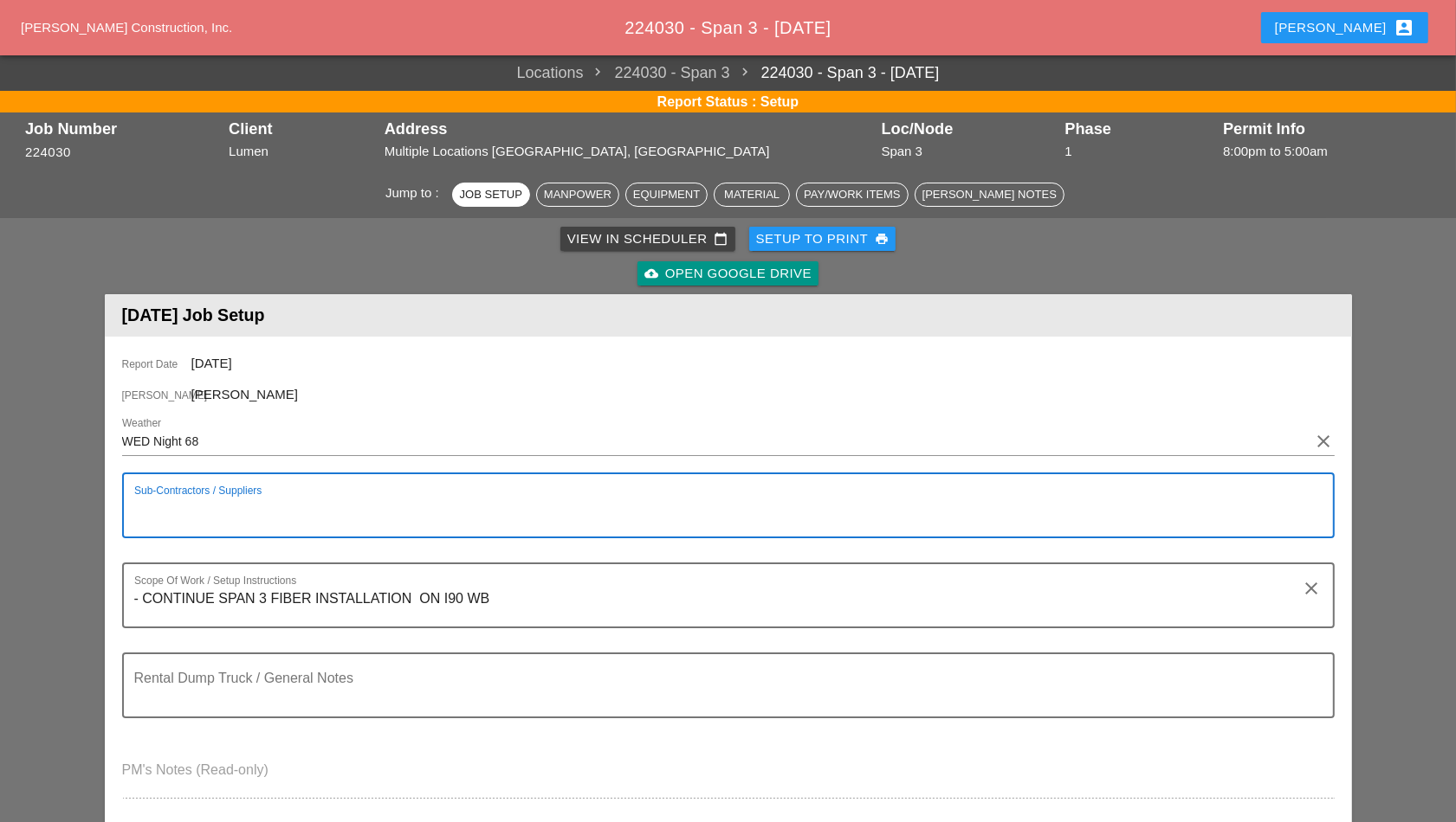
paste textarea "**********"
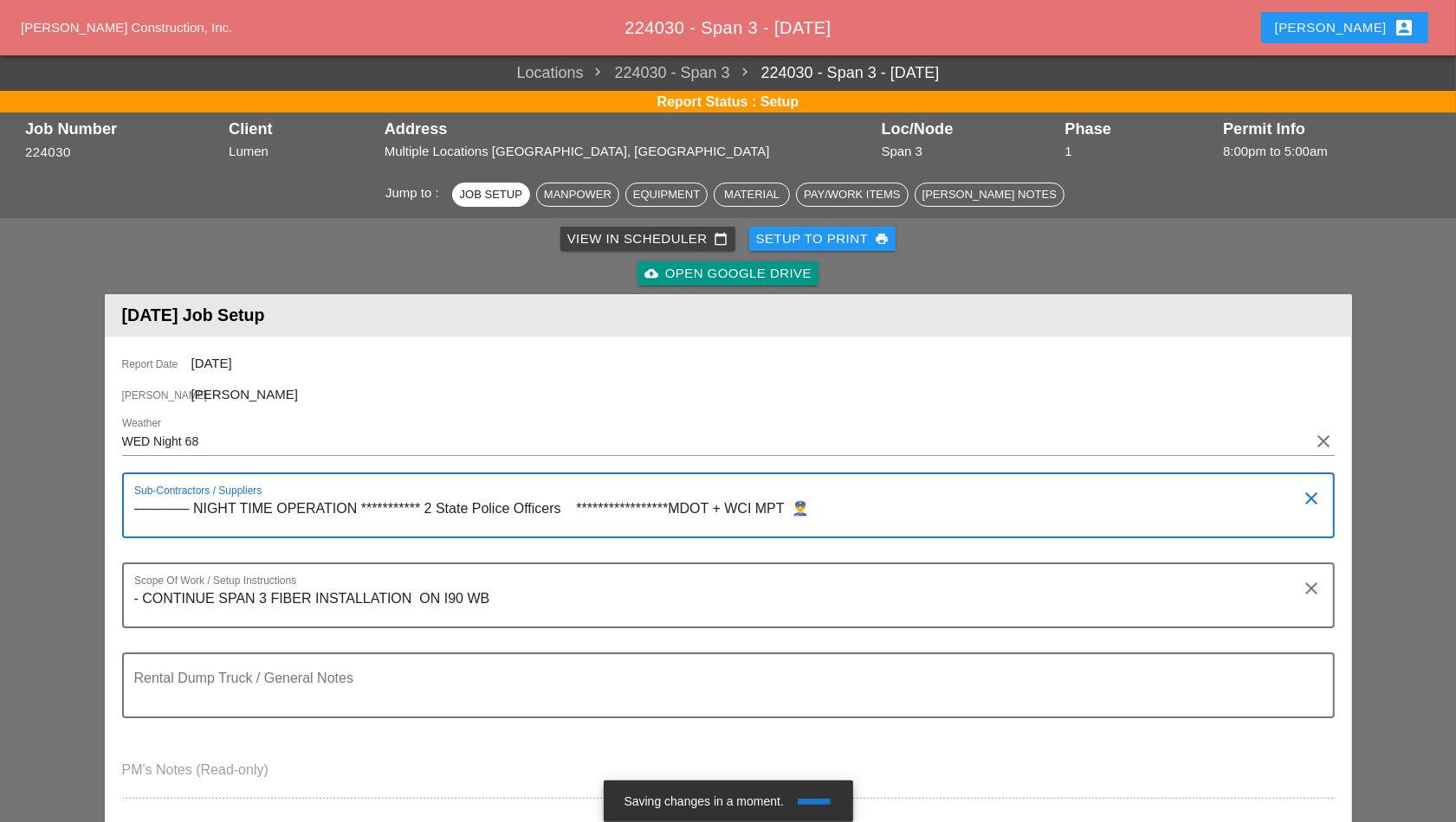
type textarea "**********"
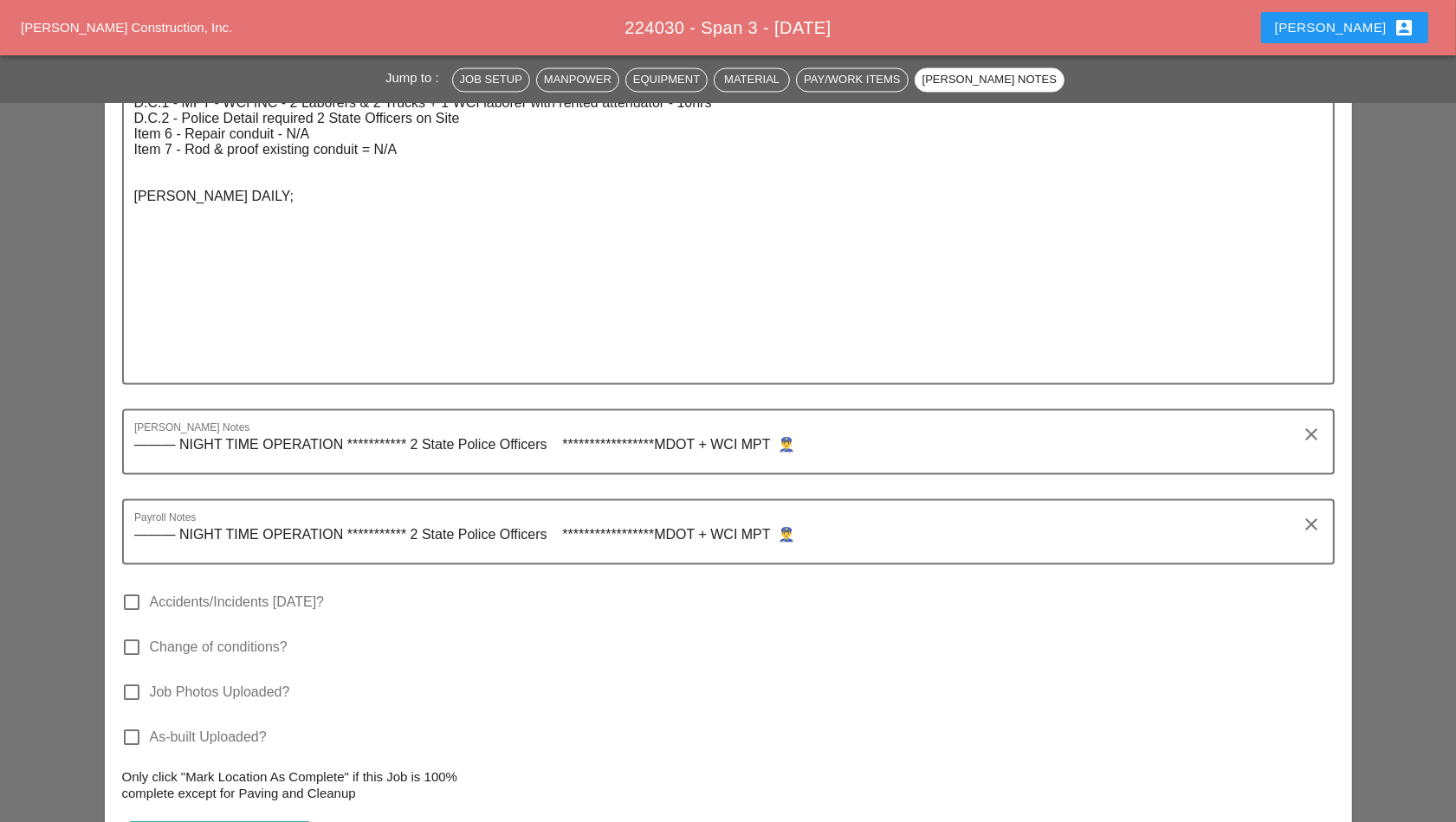
scroll to position [3030, 0]
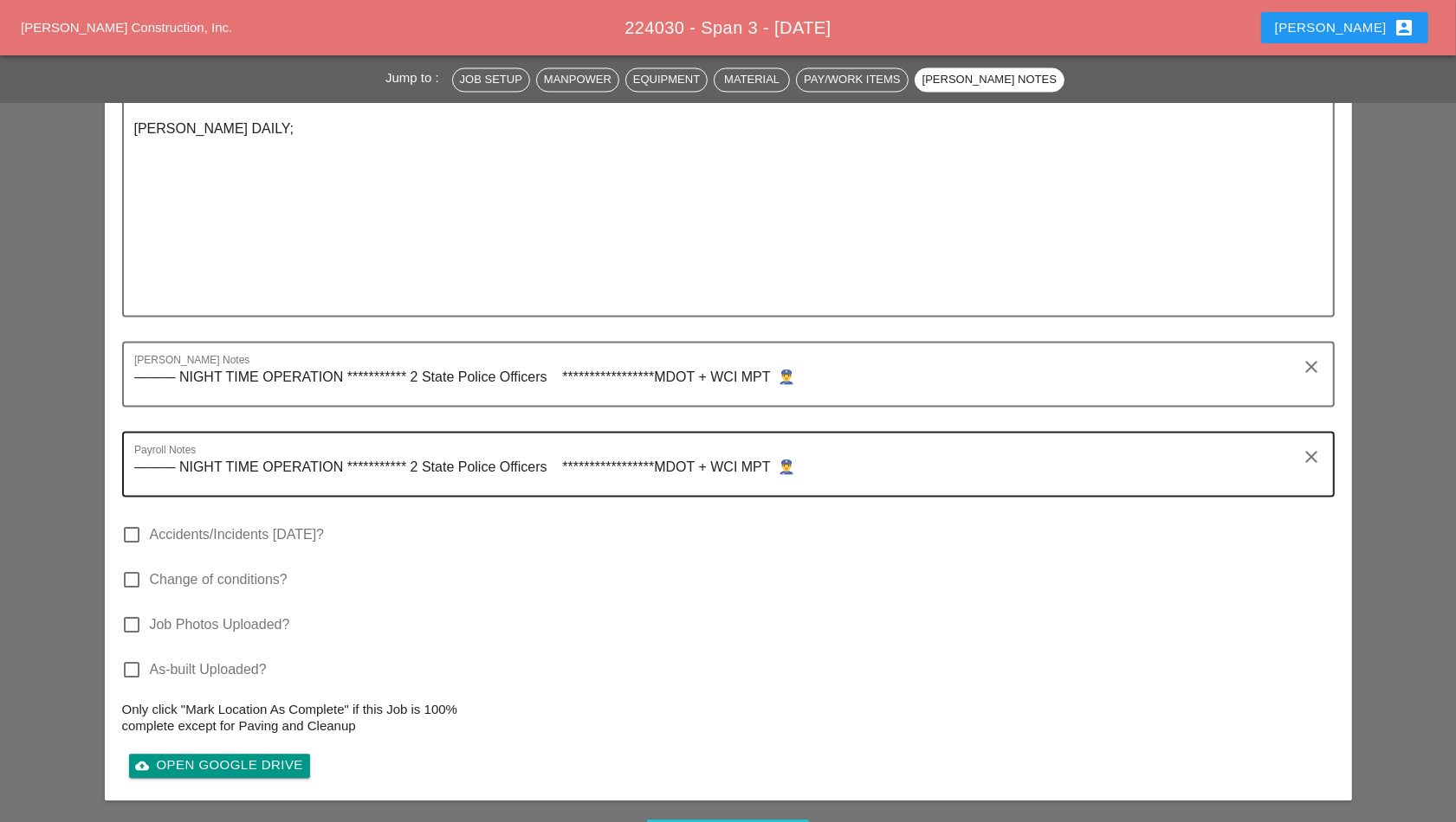
click at [845, 469] on textarea "**********" at bounding box center [721, 474] width 1175 height 41
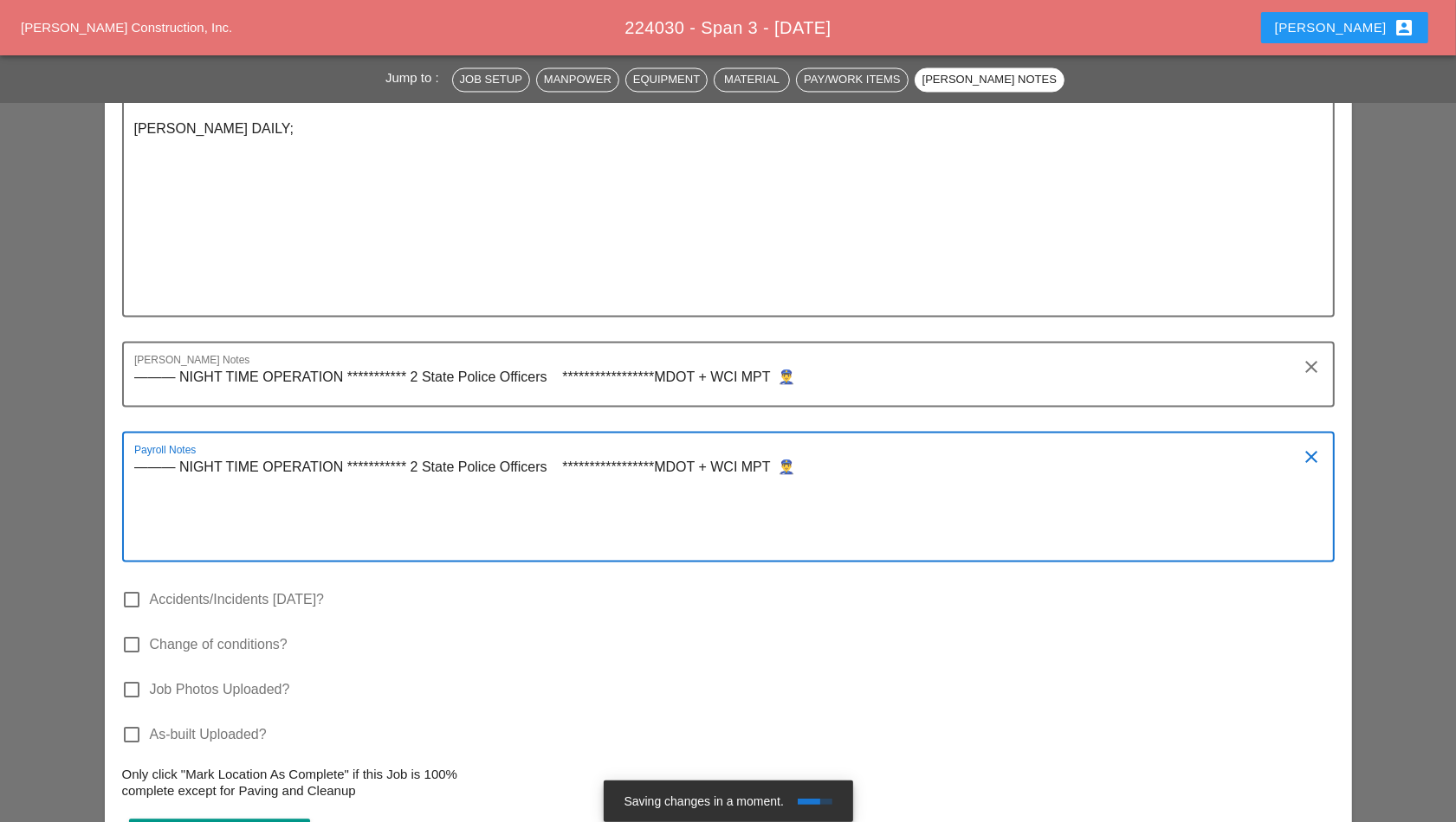
paste textarea "***** EXTRA LABORER [PERSON_NAME]"
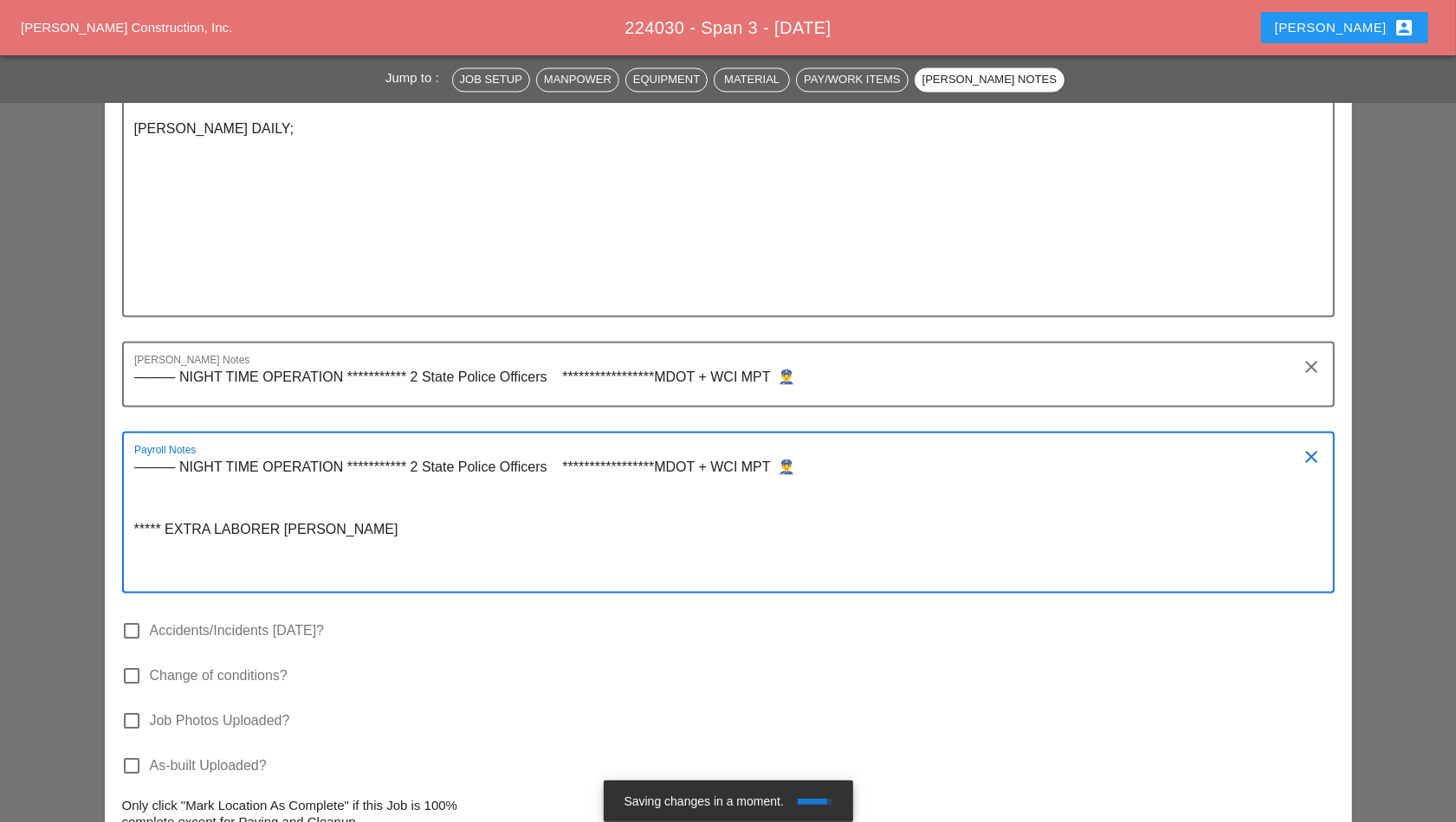
type textarea "**********"
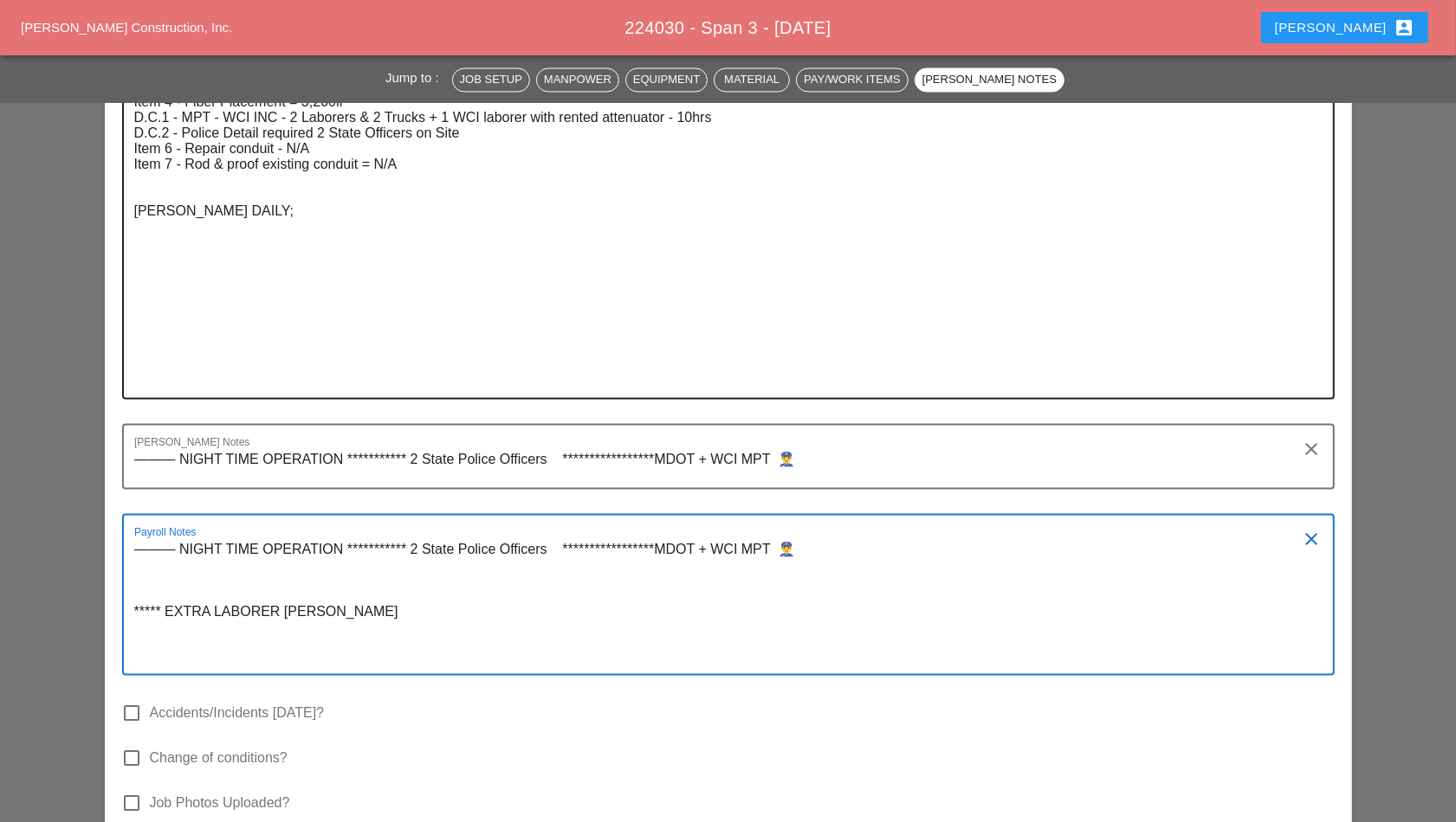
scroll to position [2922, 0]
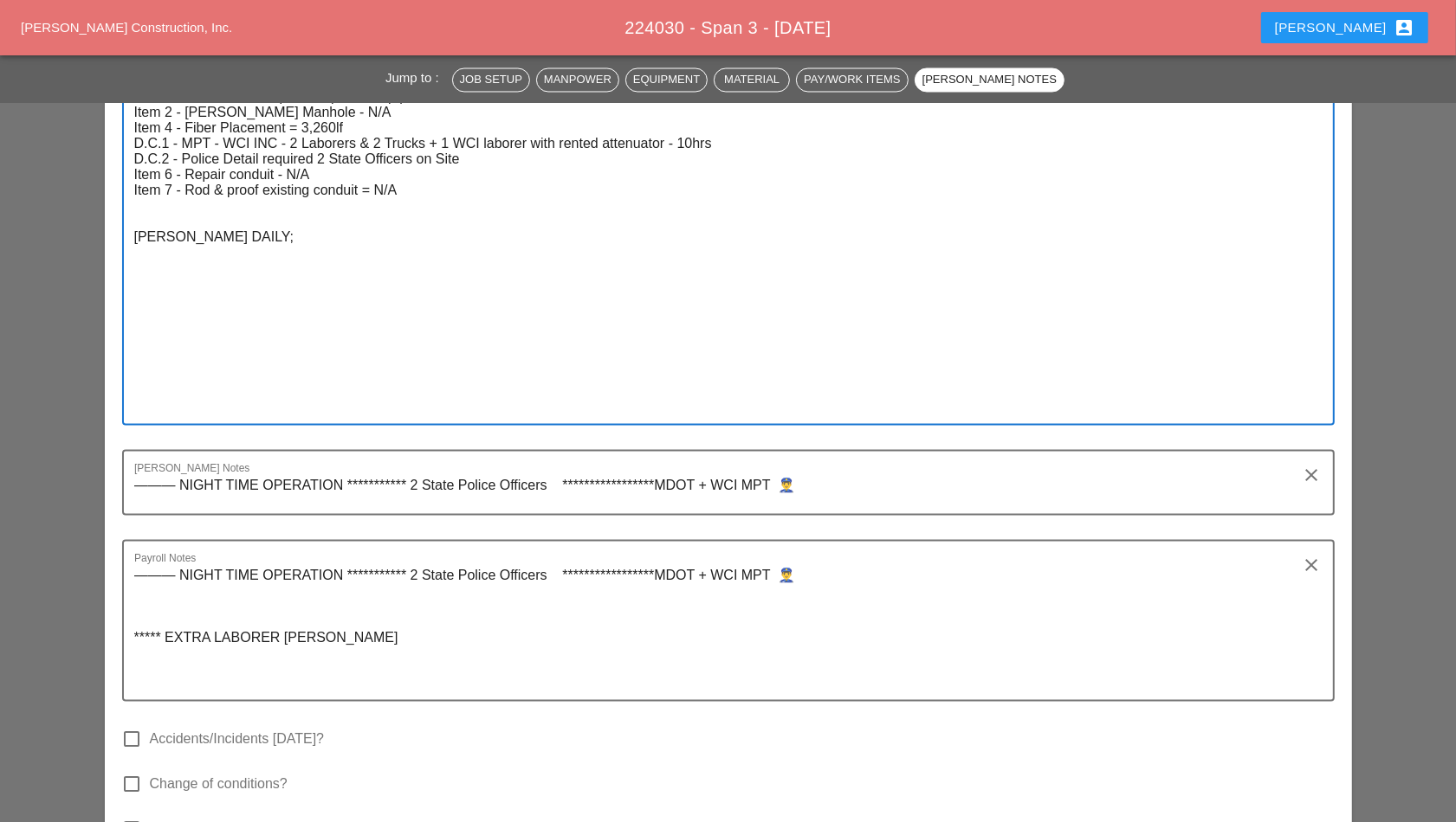
paste textarea " WEST MORELAND: Arrived at 7:00 pm. (SPAN 3) 8-6-25.  Manpower: 9  Superviso…"
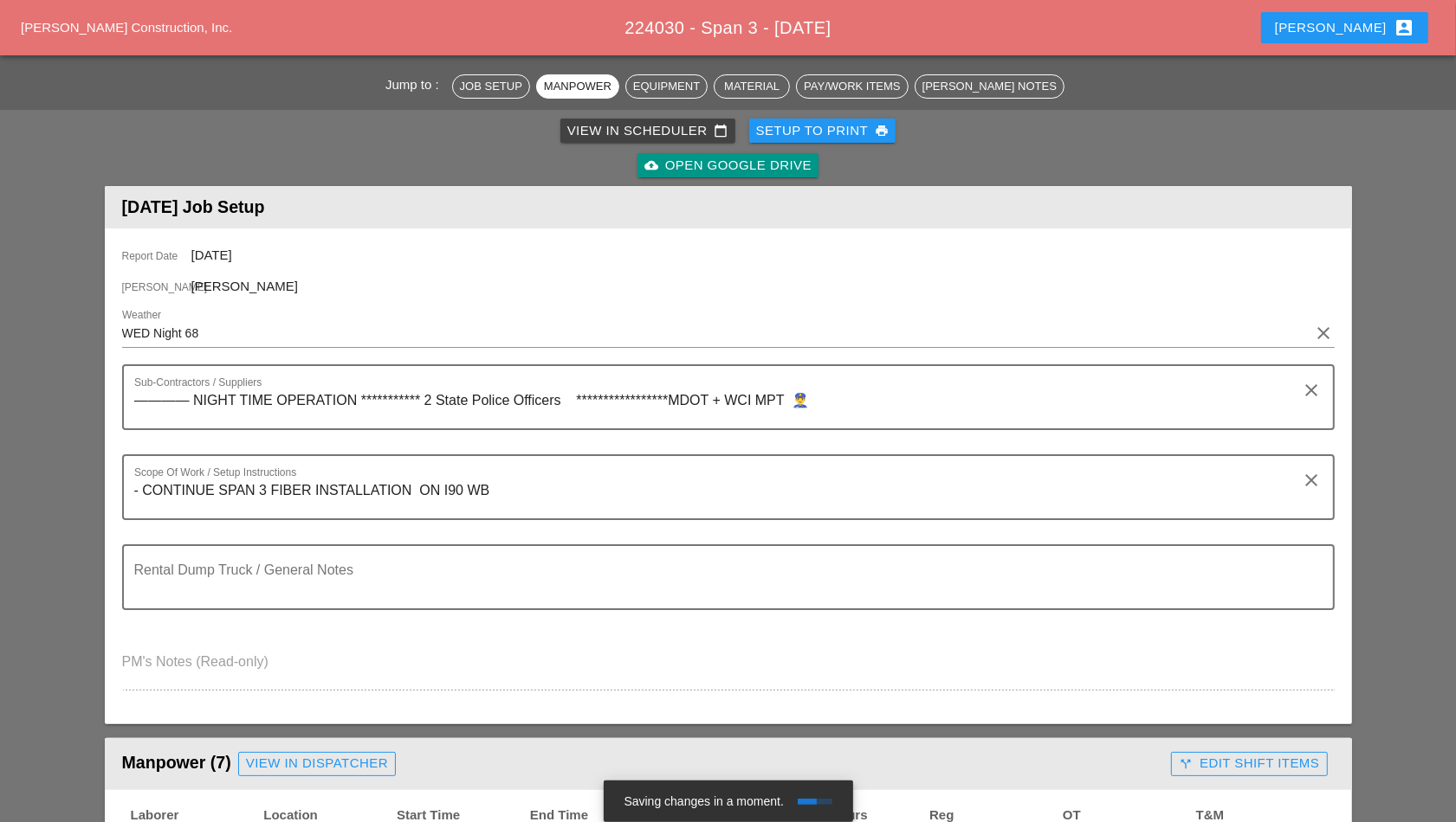
scroll to position [433, 0]
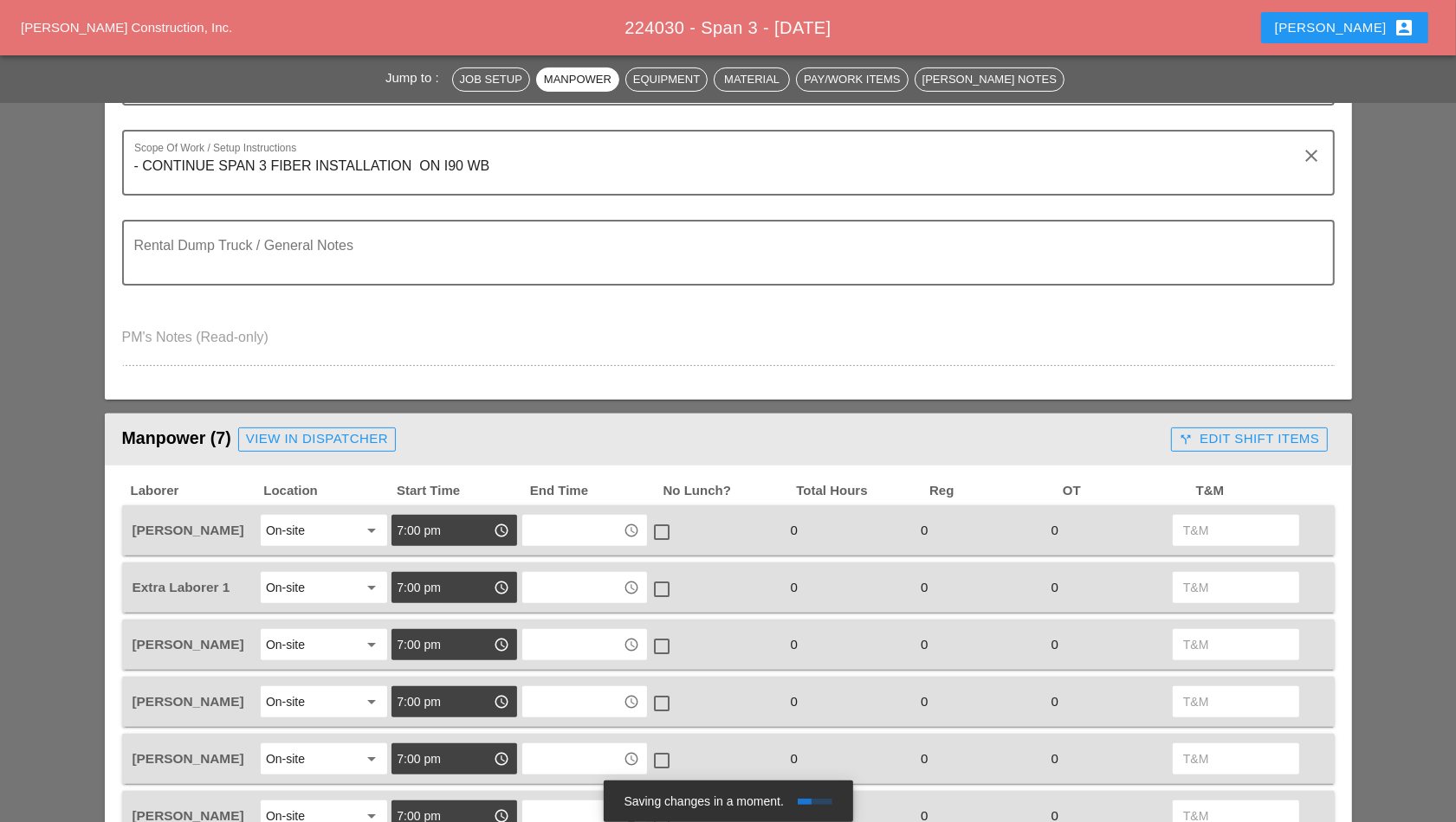
type textarea "FILL OUT. Item 1 - Remove and replace asphalt temp patch - N/A Item 2 - Dewater…"
click at [574, 541] on input "text" at bounding box center [573, 530] width 91 height 28
click at [567, 581] on div "5 :00 am" at bounding box center [585, 569] width 98 height 35
type input "5:00 am"
click at [665, 527] on div at bounding box center [662, 532] width 30 height 30
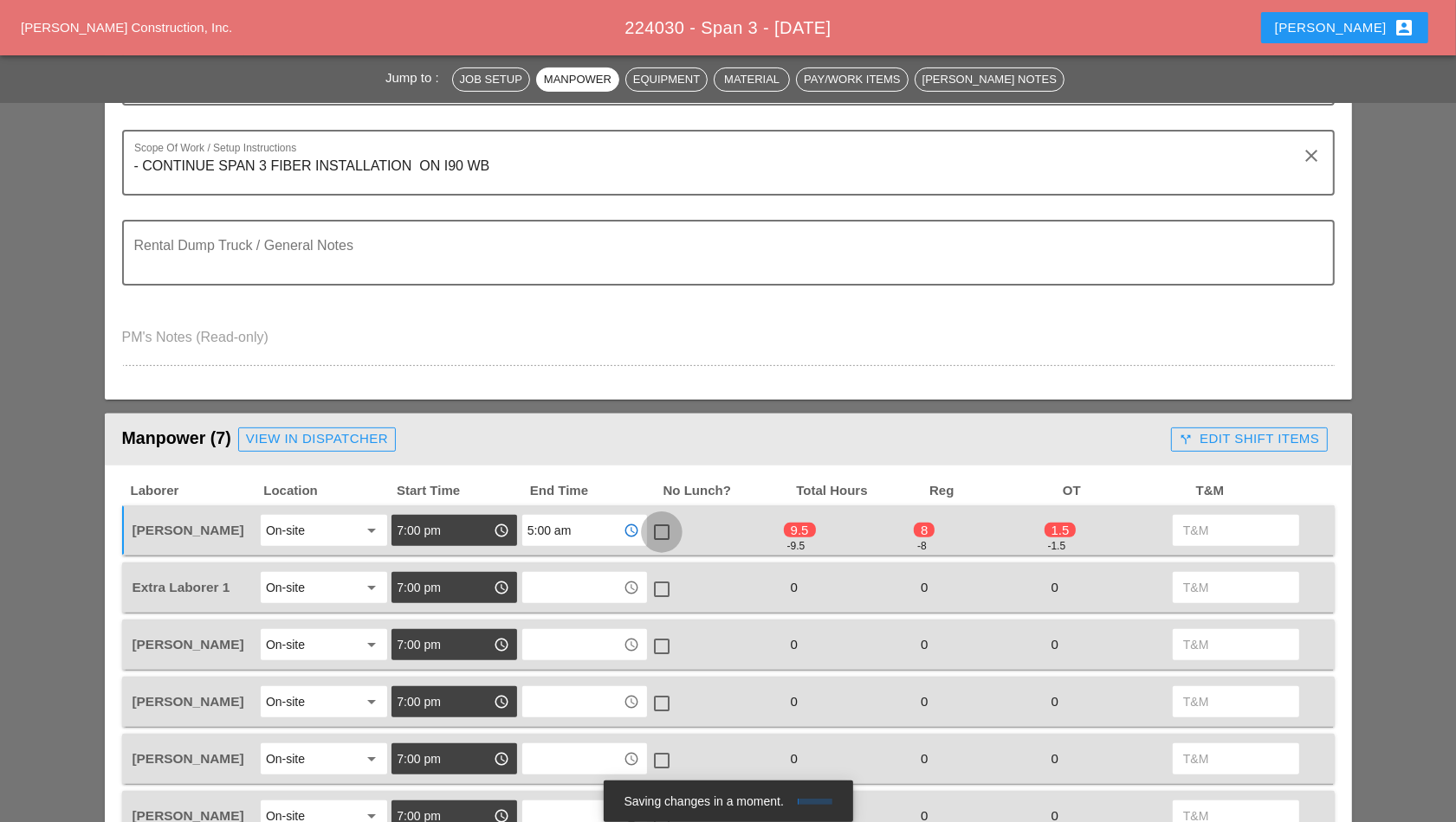
checkbox input "true"
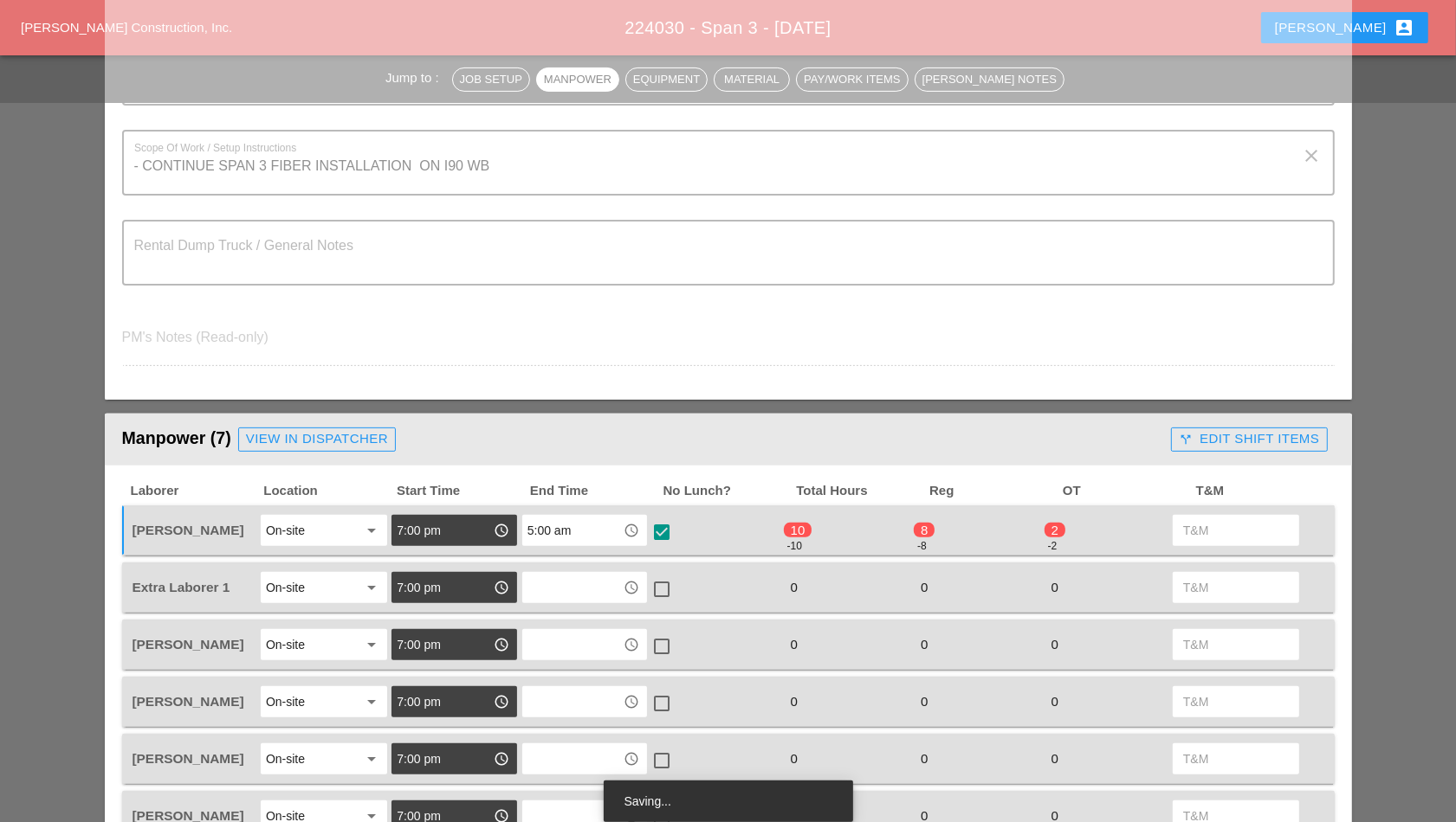
click at [563, 591] on input "text" at bounding box center [573, 587] width 91 height 28
click at [559, 624] on div "5 :00 am" at bounding box center [585, 626] width 98 height 21
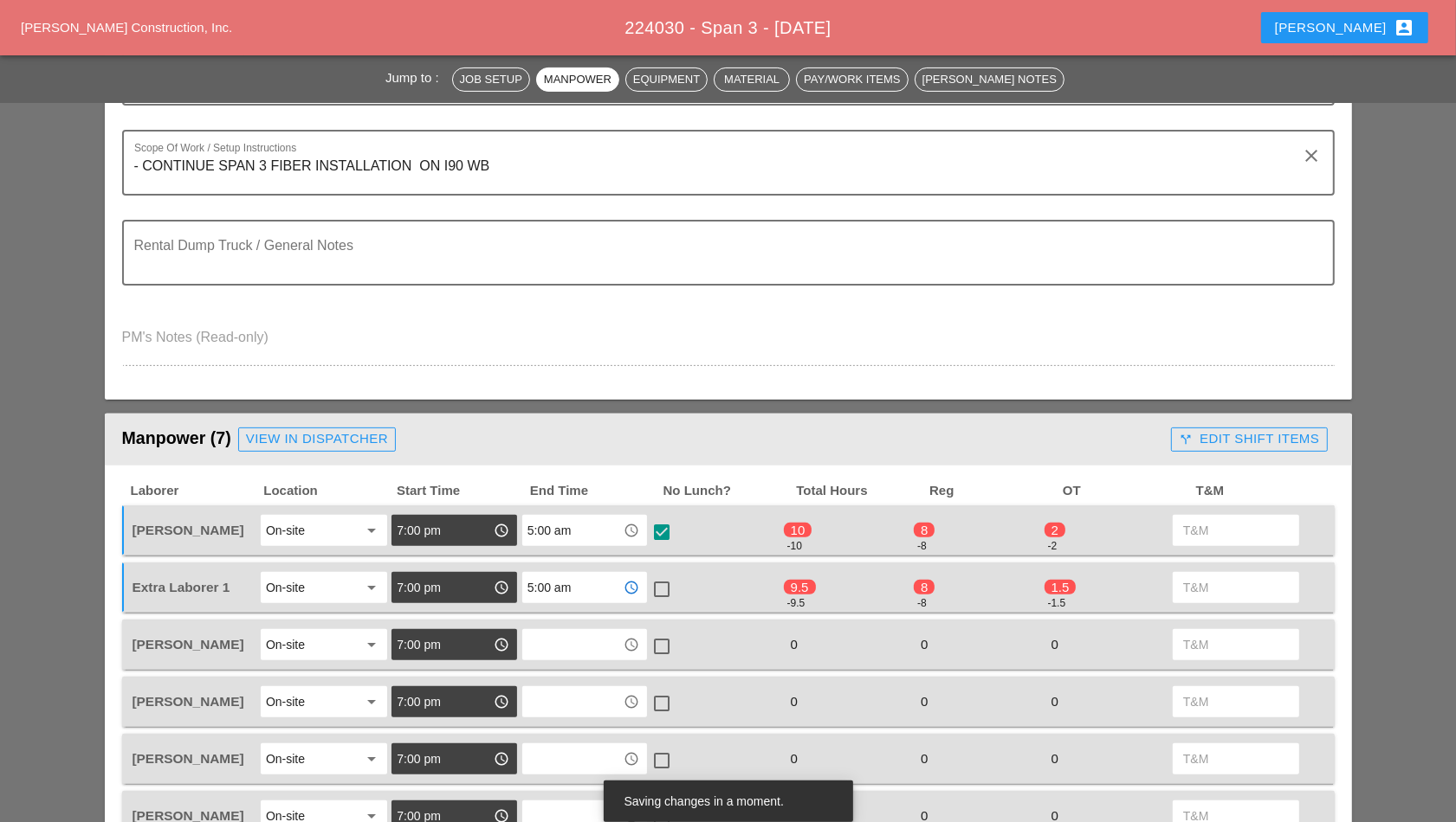
type input "5:00 am"
click at [674, 585] on div at bounding box center [662, 589] width 30 height 30
checkbox input "true"
click at [533, 645] on input "text" at bounding box center [573, 645] width 91 height 28
click at [562, 687] on div "5 :00 am" at bounding box center [585, 681] width 98 height 21
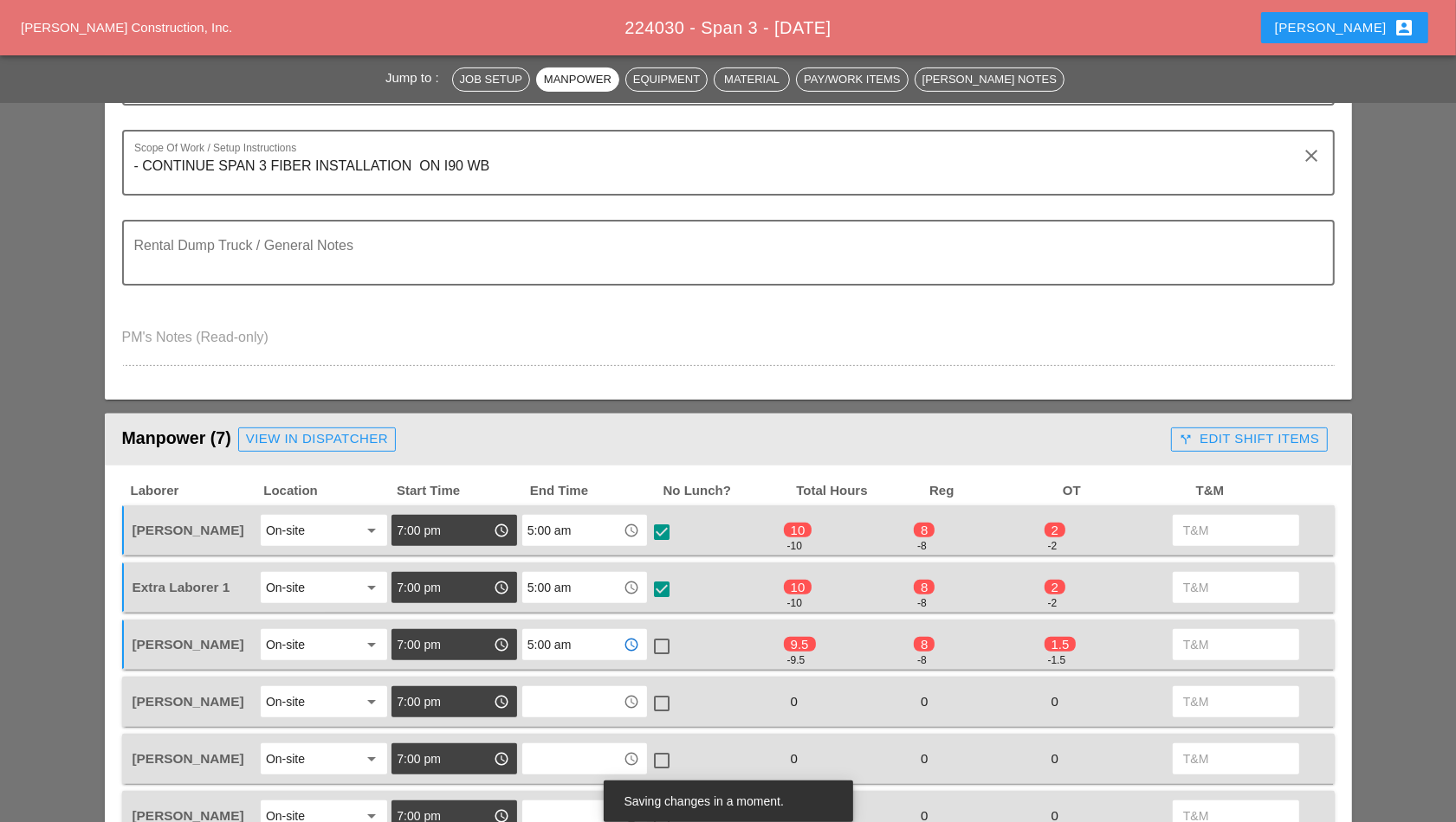
type input "5:00 am"
click at [663, 646] on div at bounding box center [662, 647] width 30 height 30
checkbox input "true"
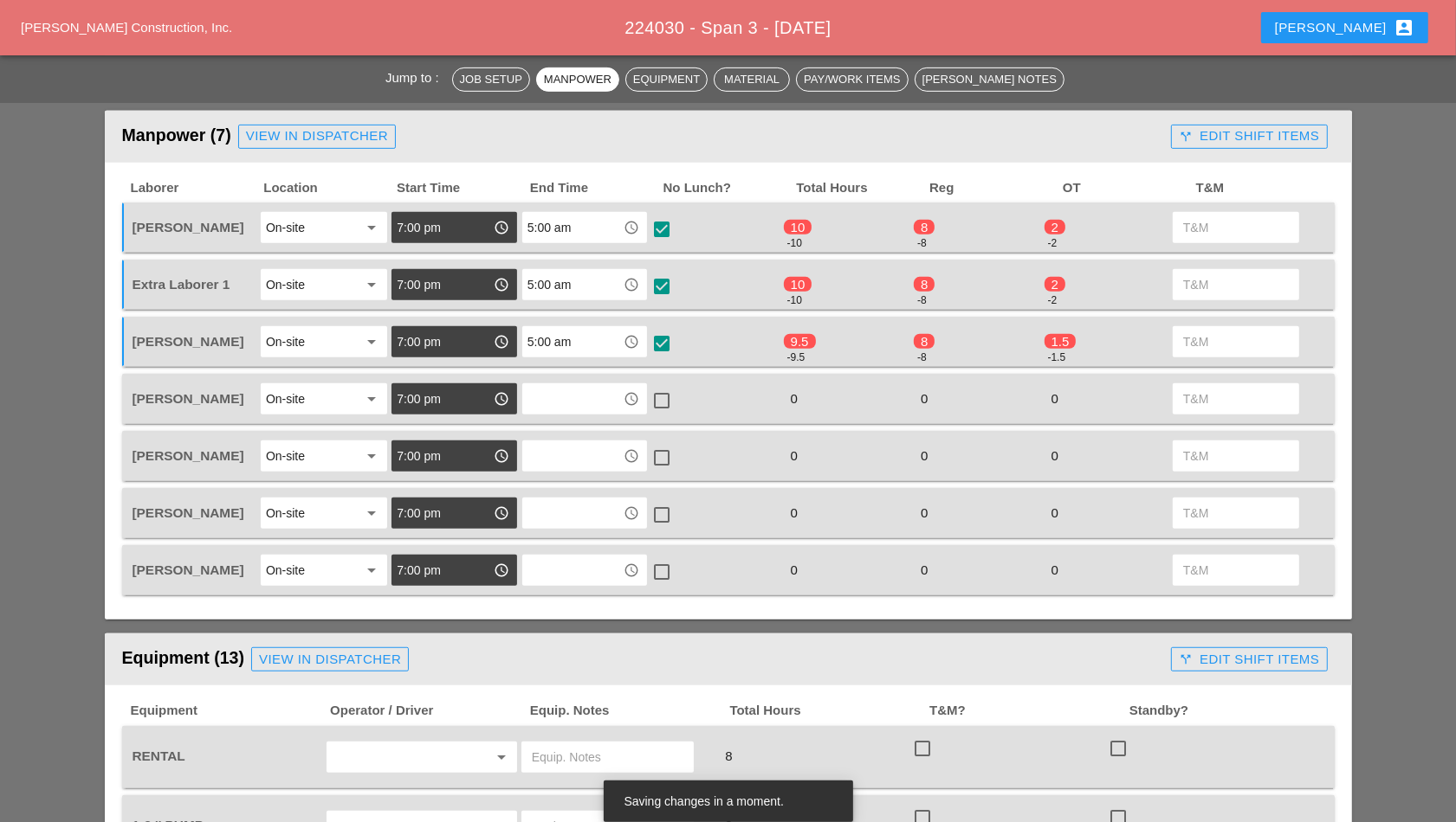
scroll to position [758, 0]
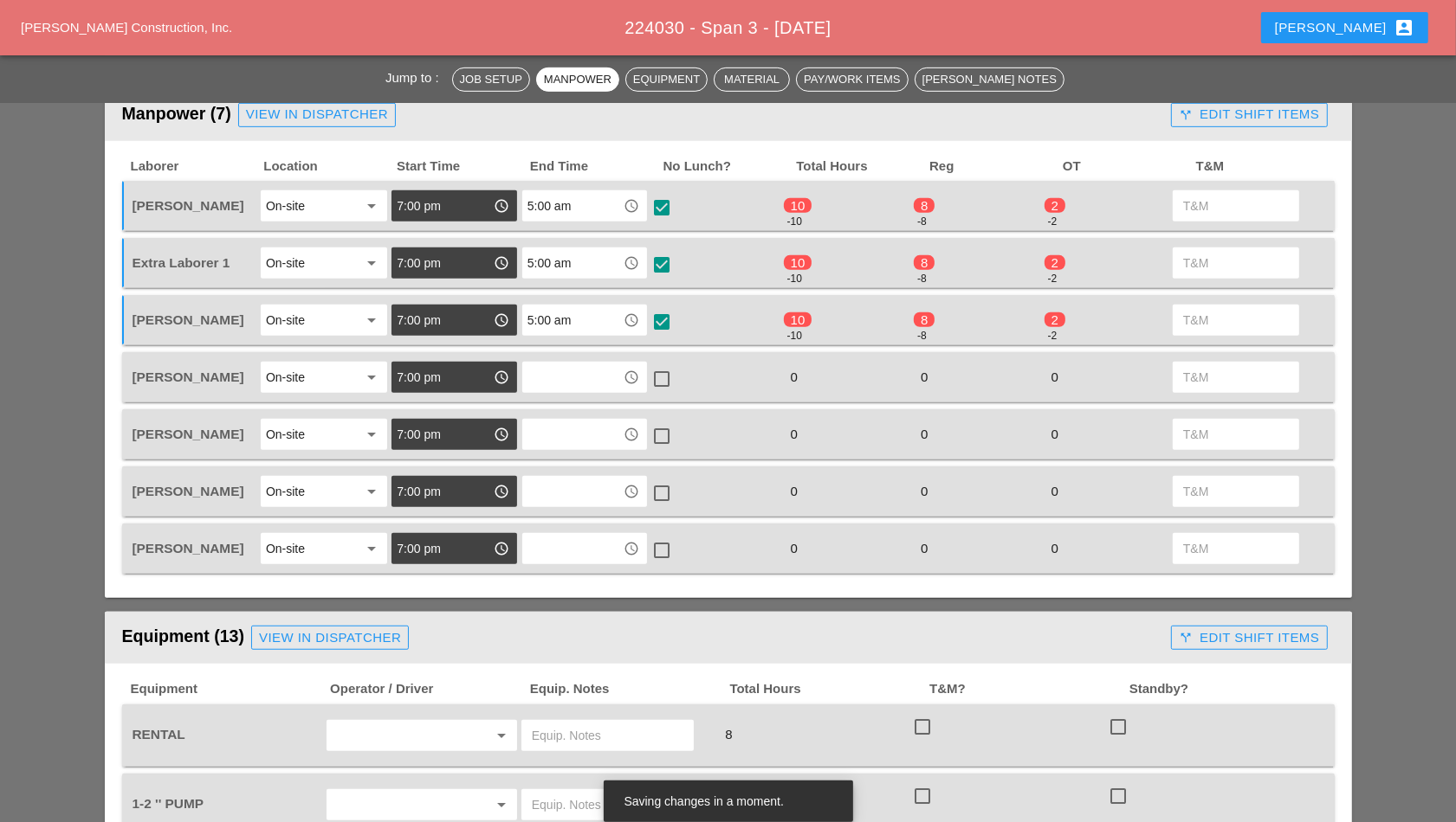
click at [566, 373] on input "text" at bounding box center [573, 377] width 91 height 28
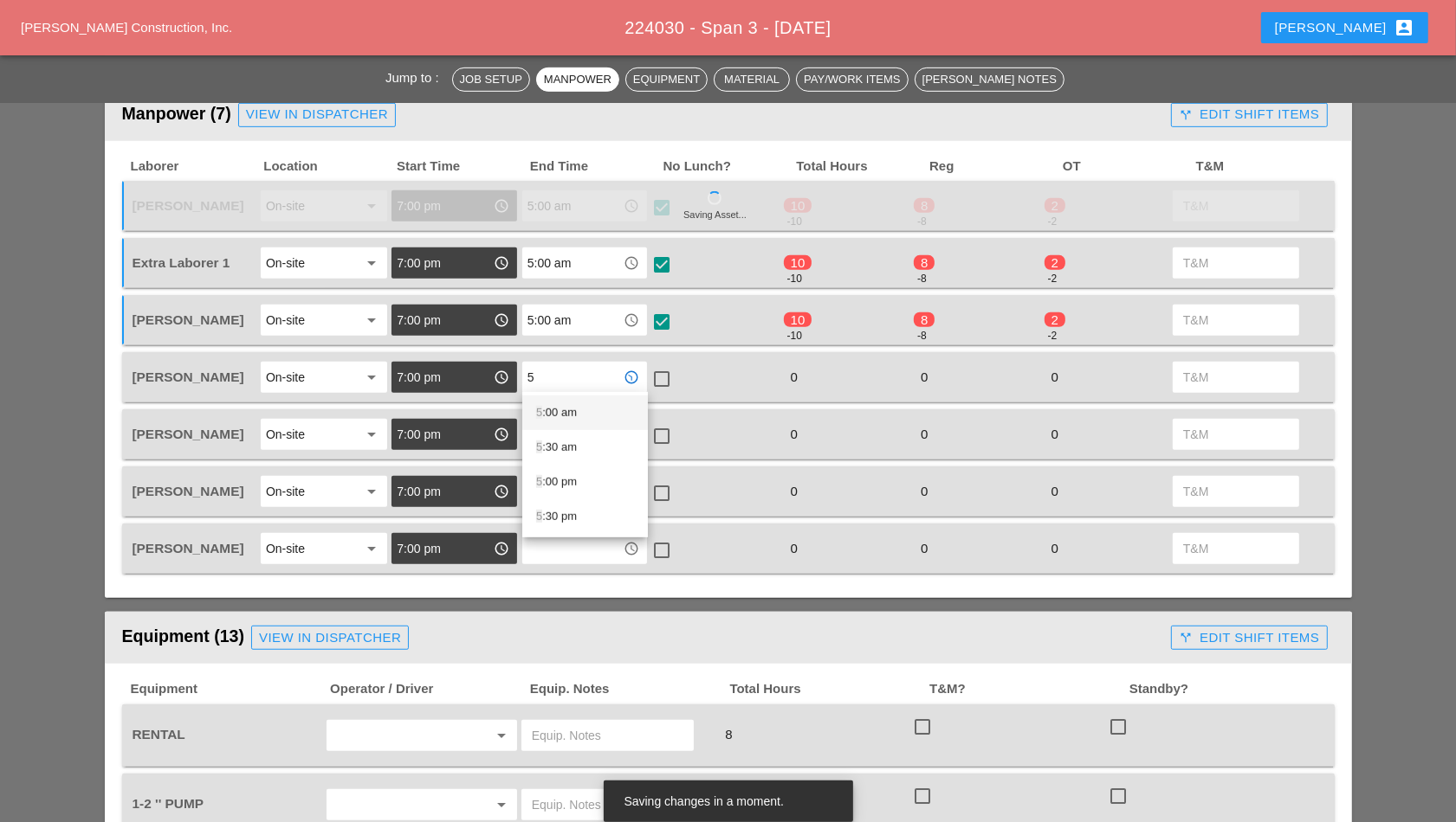
click at [573, 412] on div "5 :00 am" at bounding box center [585, 413] width 98 height 21
type input "5:00 am"
click at [662, 367] on div at bounding box center [662, 379] width 30 height 30
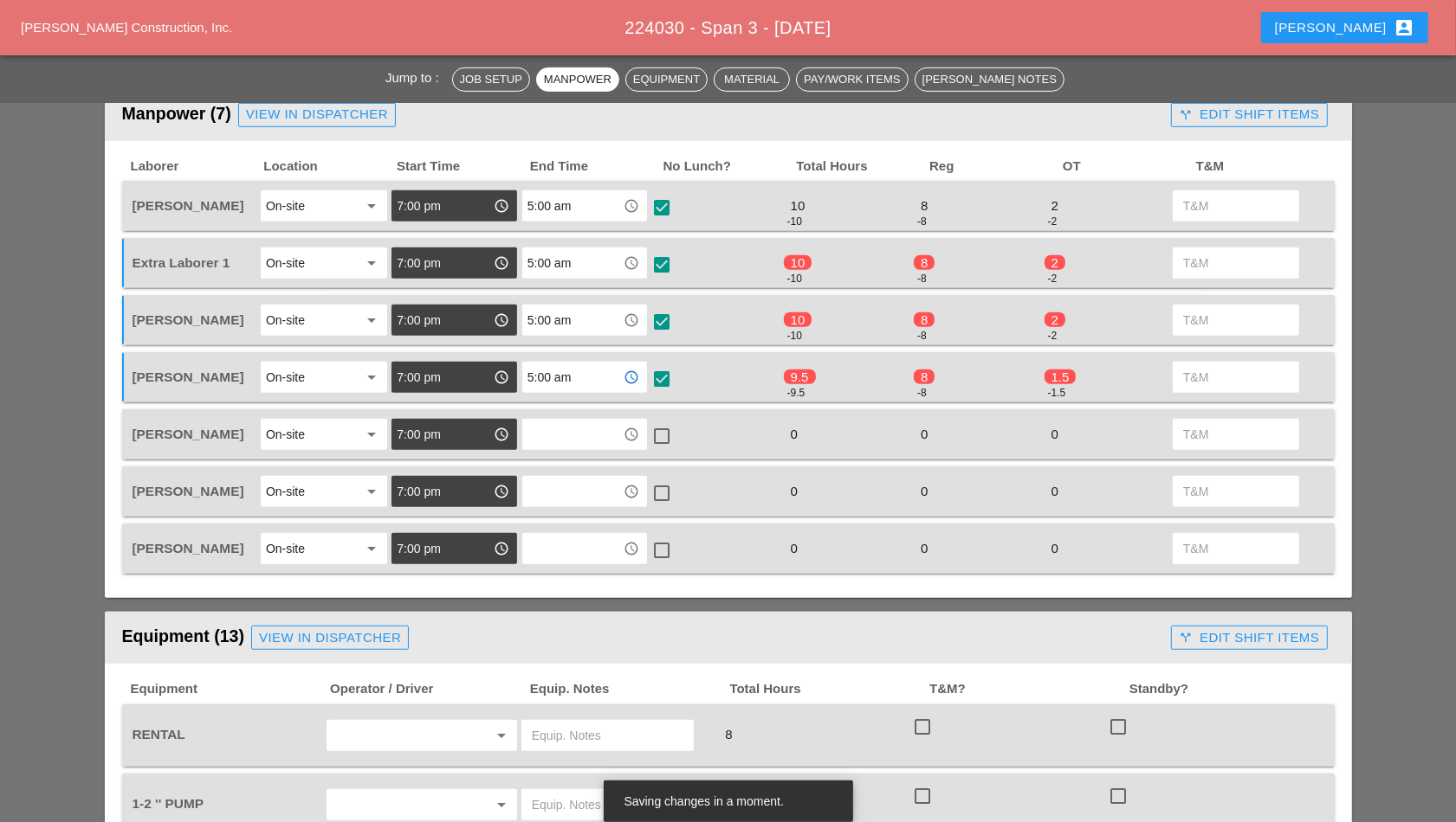
checkbox input "true"
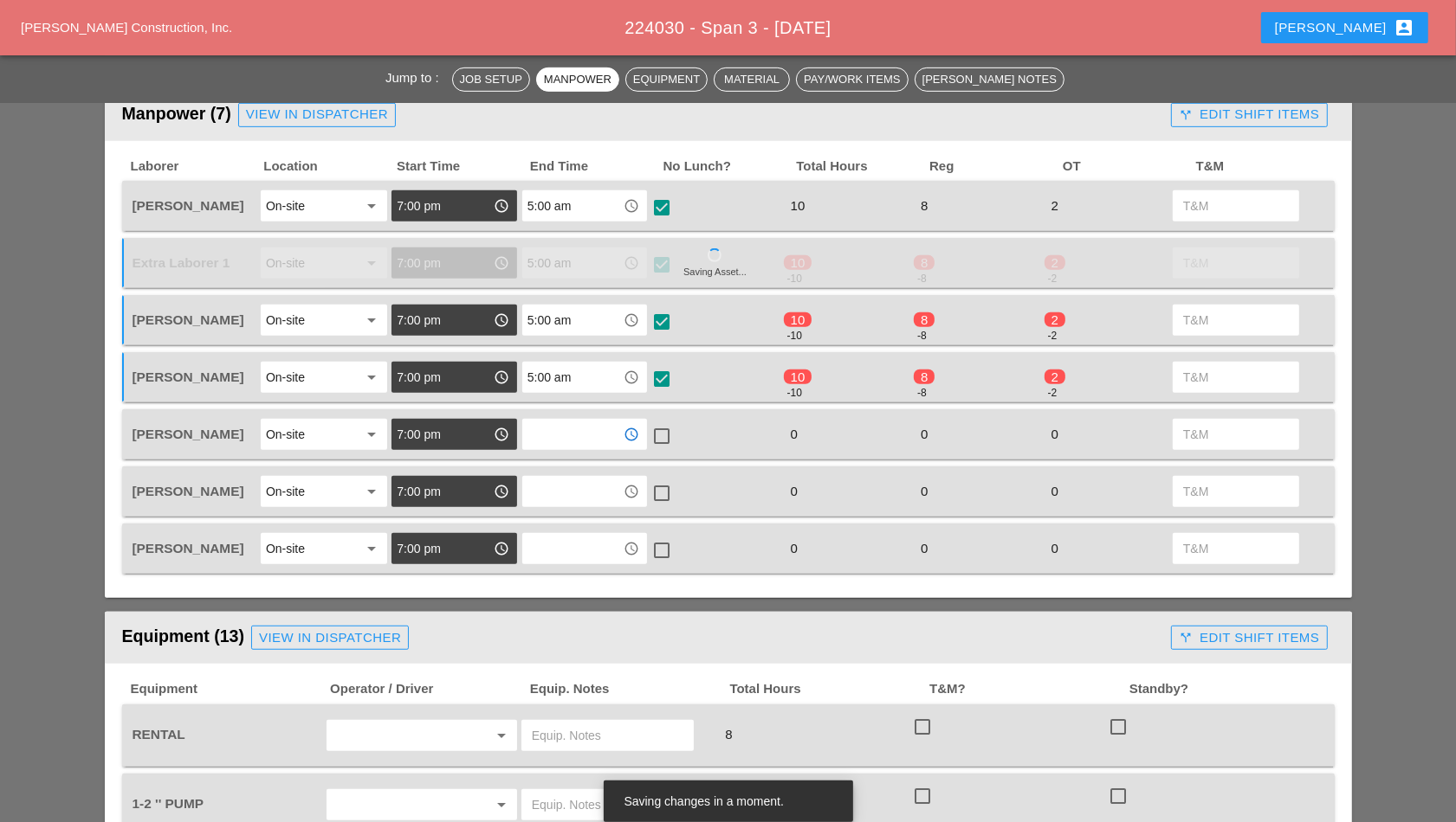
click at [600, 429] on input "text" at bounding box center [573, 434] width 91 height 28
click at [585, 469] on div "5 :00 am" at bounding box center [585, 470] width 98 height 21
type input "5:00 am"
click at [667, 430] on div at bounding box center [662, 436] width 30 height 30
checkbox input "true"
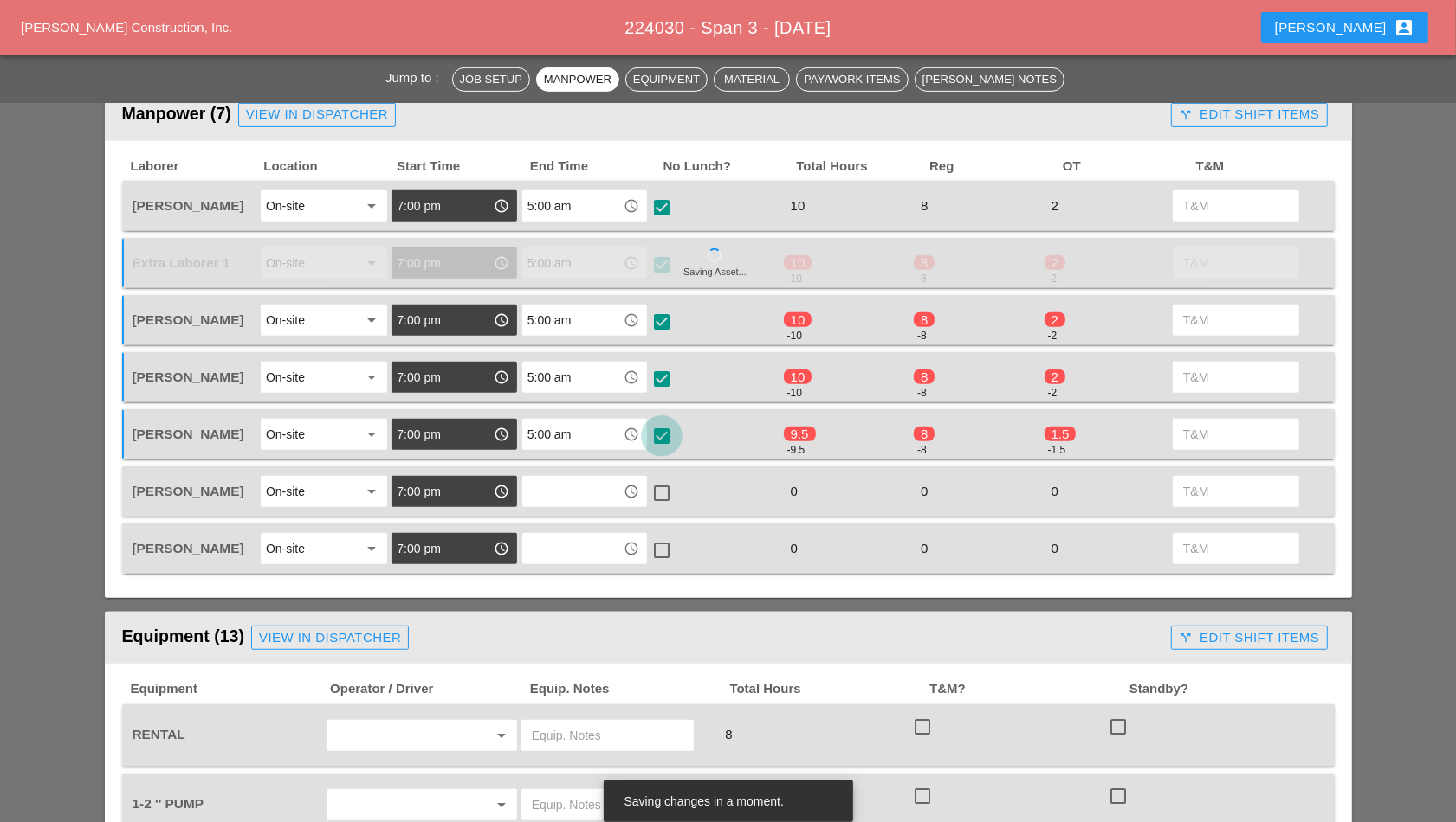
click at [597, 489] on input "text" at bounding box center [573, 491] width 91 height 28
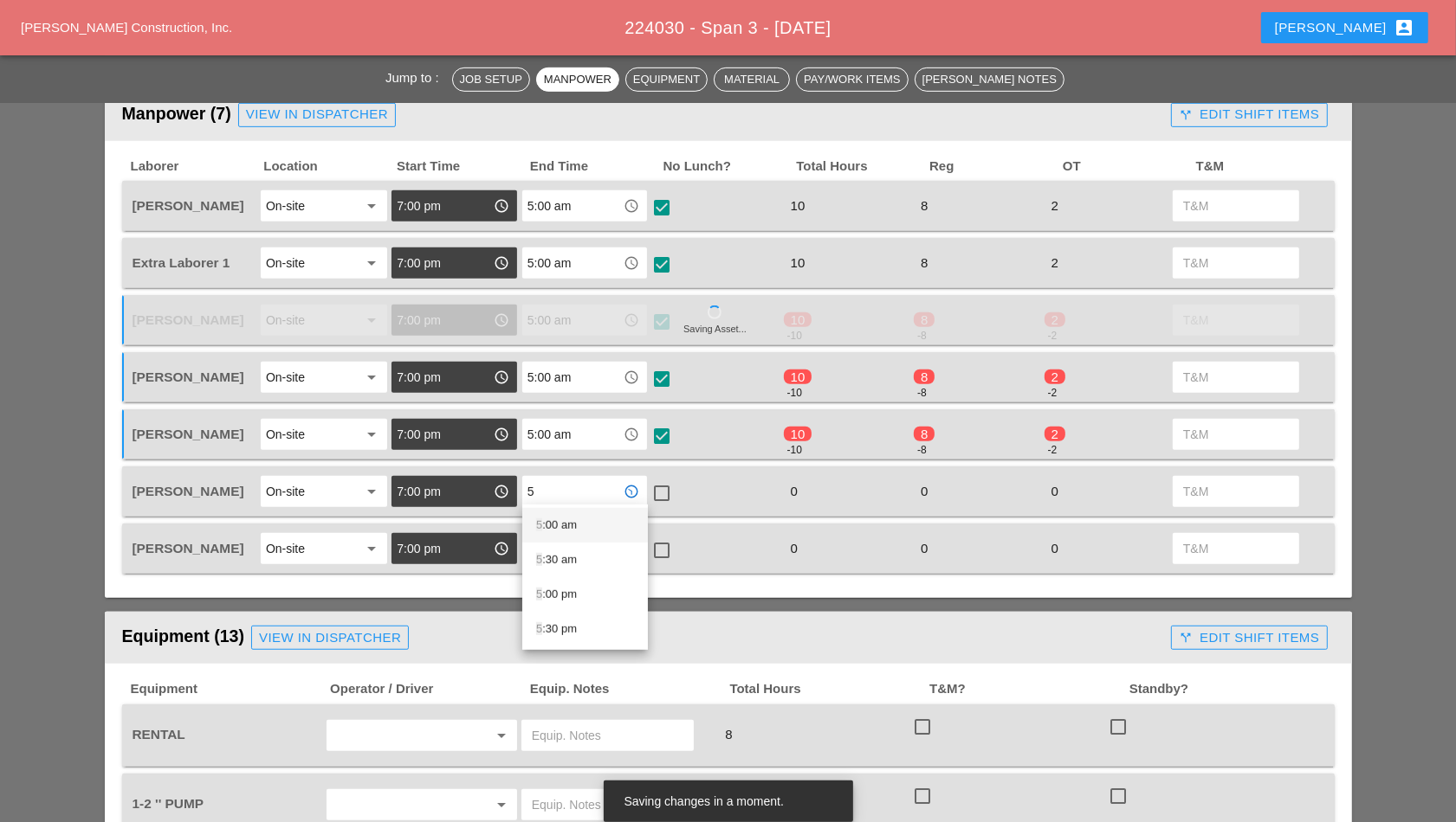
click at [583, 539] on div "5 :00 am" at bounding box center [585, 526] width 98 height 35
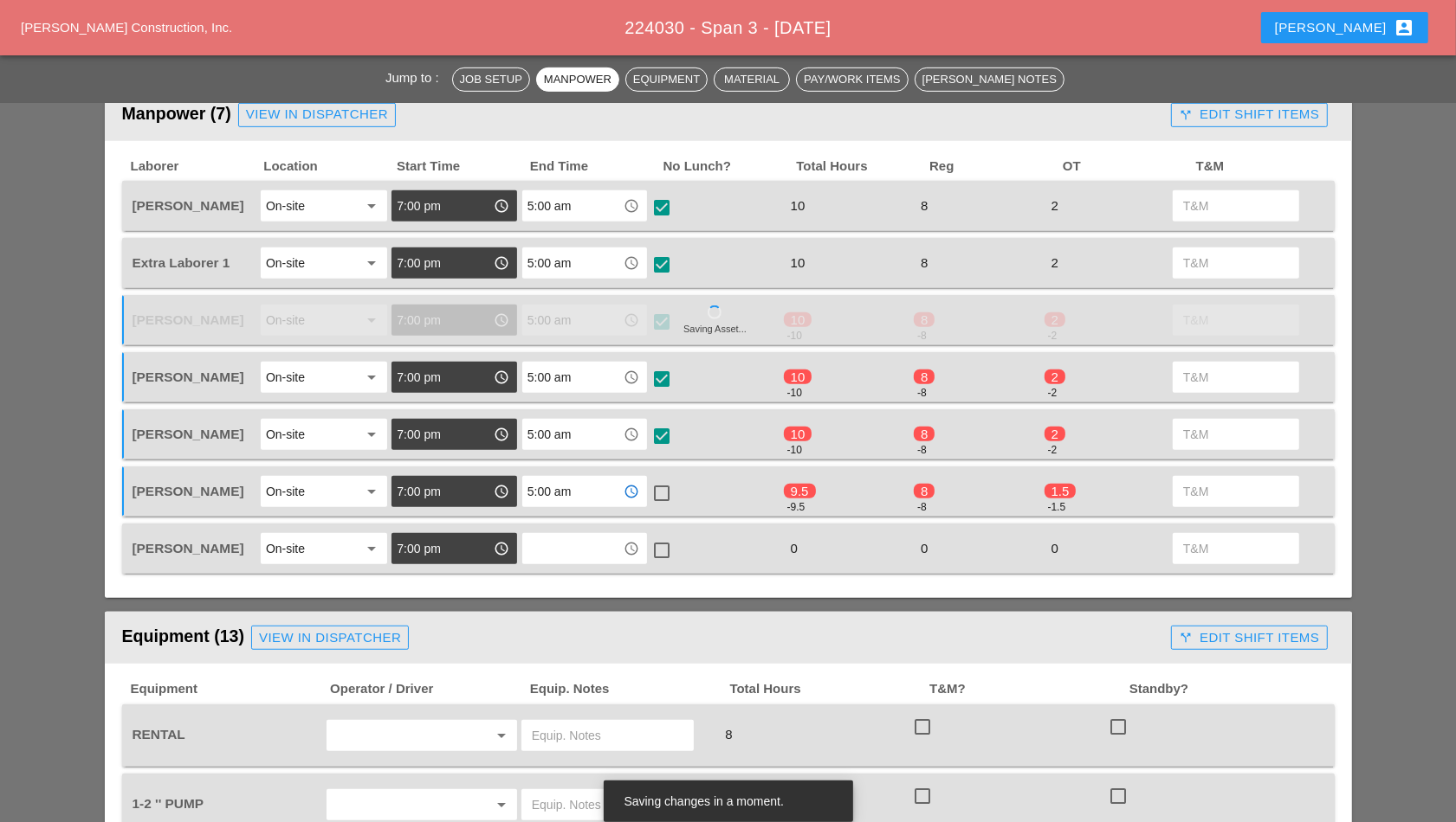
type input "5:00 am"
click at [663, 483] on div at bounding box center [662, 493] width 30 height 30
checkbox input "true"
click at [598, 541] on input "text" at bounding box center [573, 549] width 91 height 28
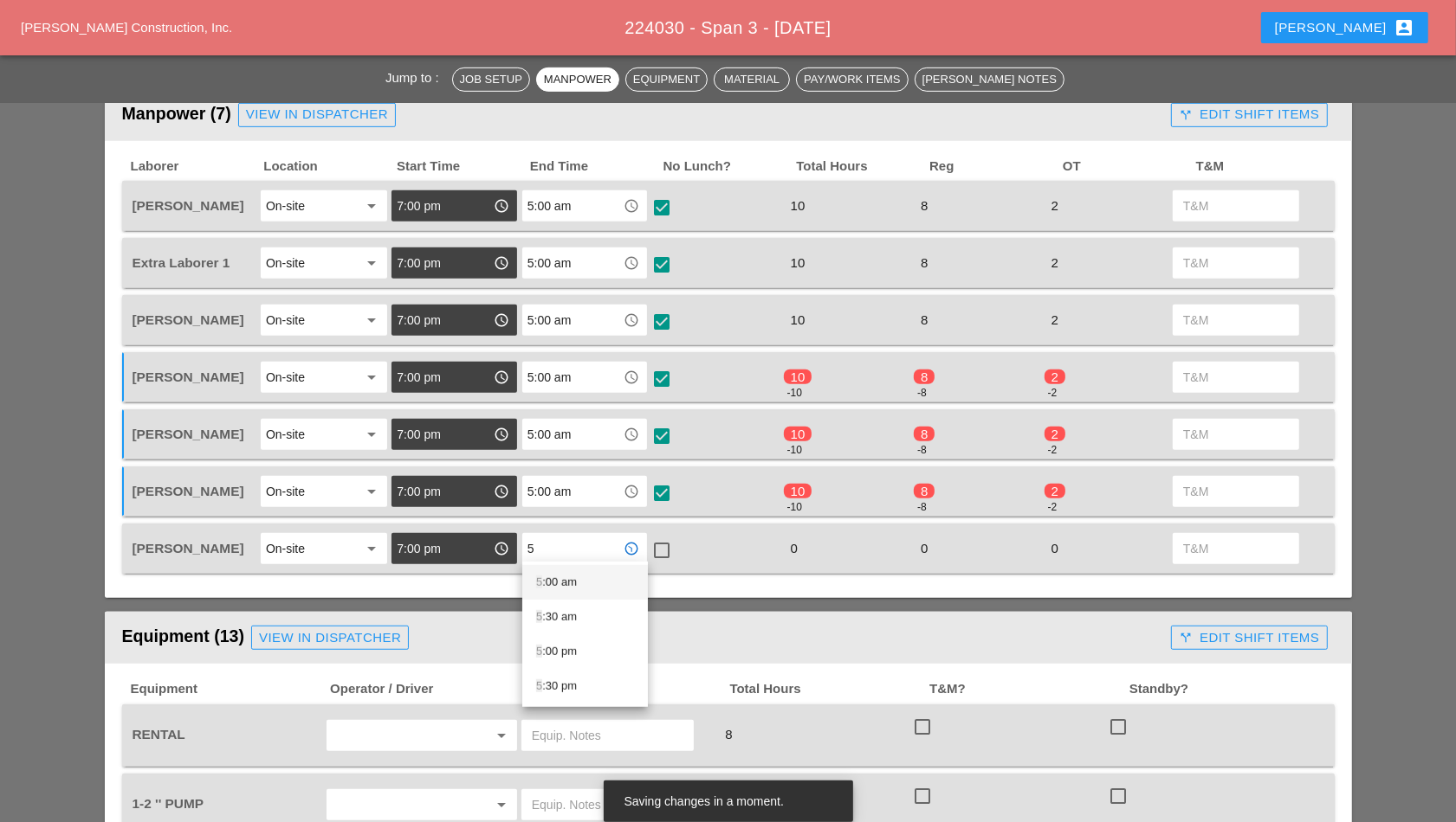
click at [546, 578] on div "5 :00 am" at bounding box center [585, 583] width 98 height 21
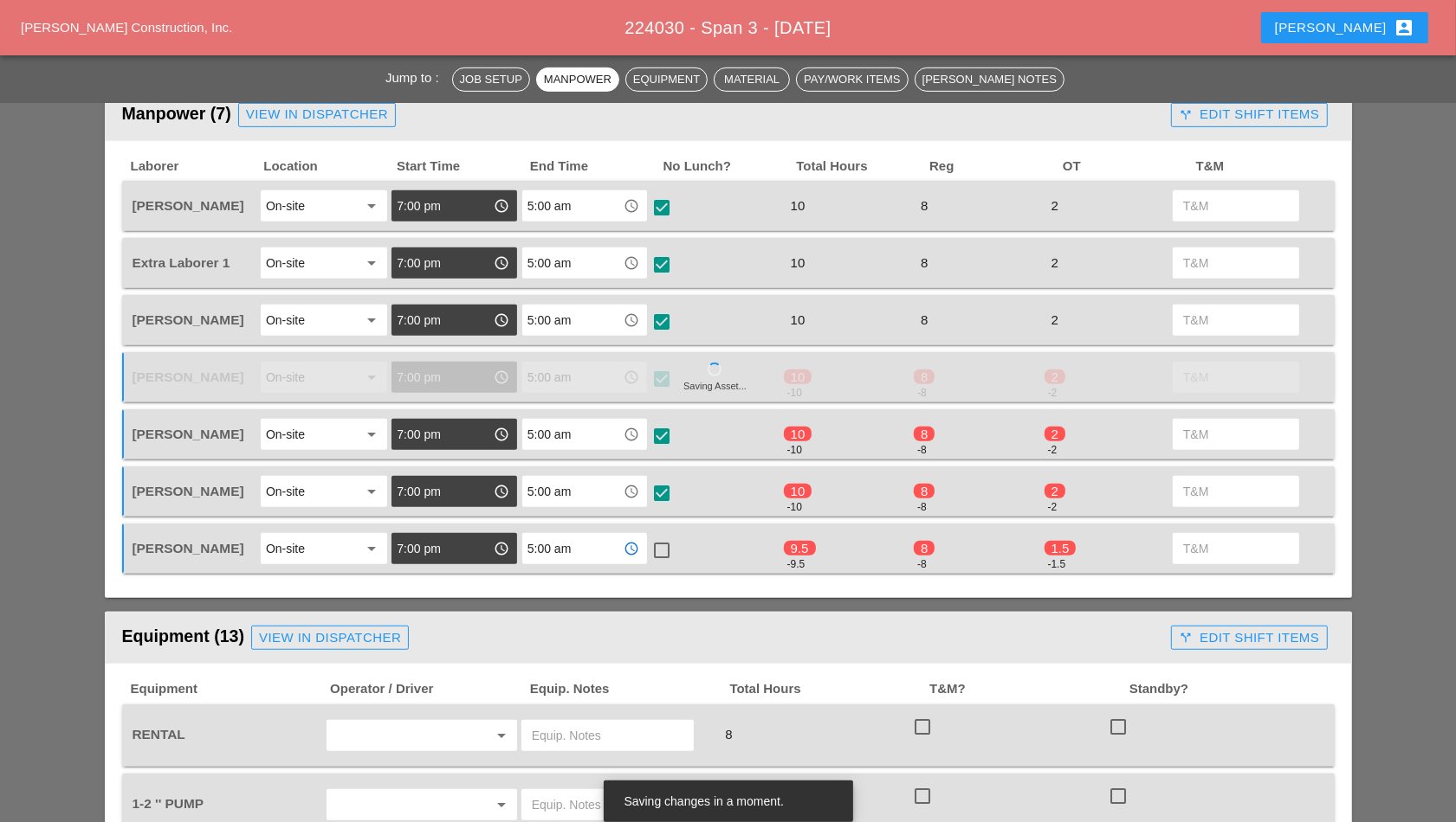
type input "5:00 am"
click at [663, 546] on div at bounding box center [662, 551] width 30 height 30
checkbox input "true"
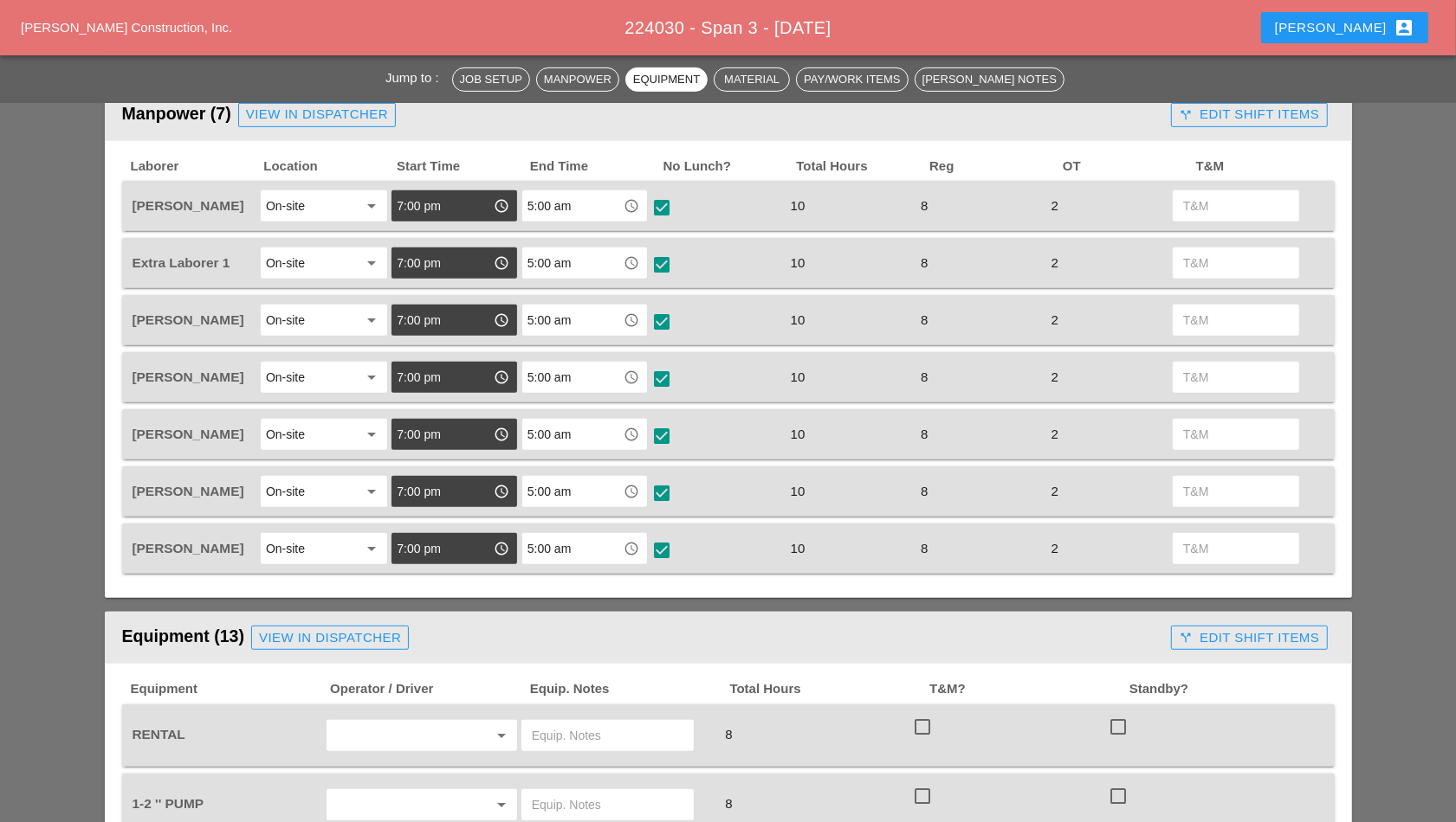
scroll to position [974, 0]
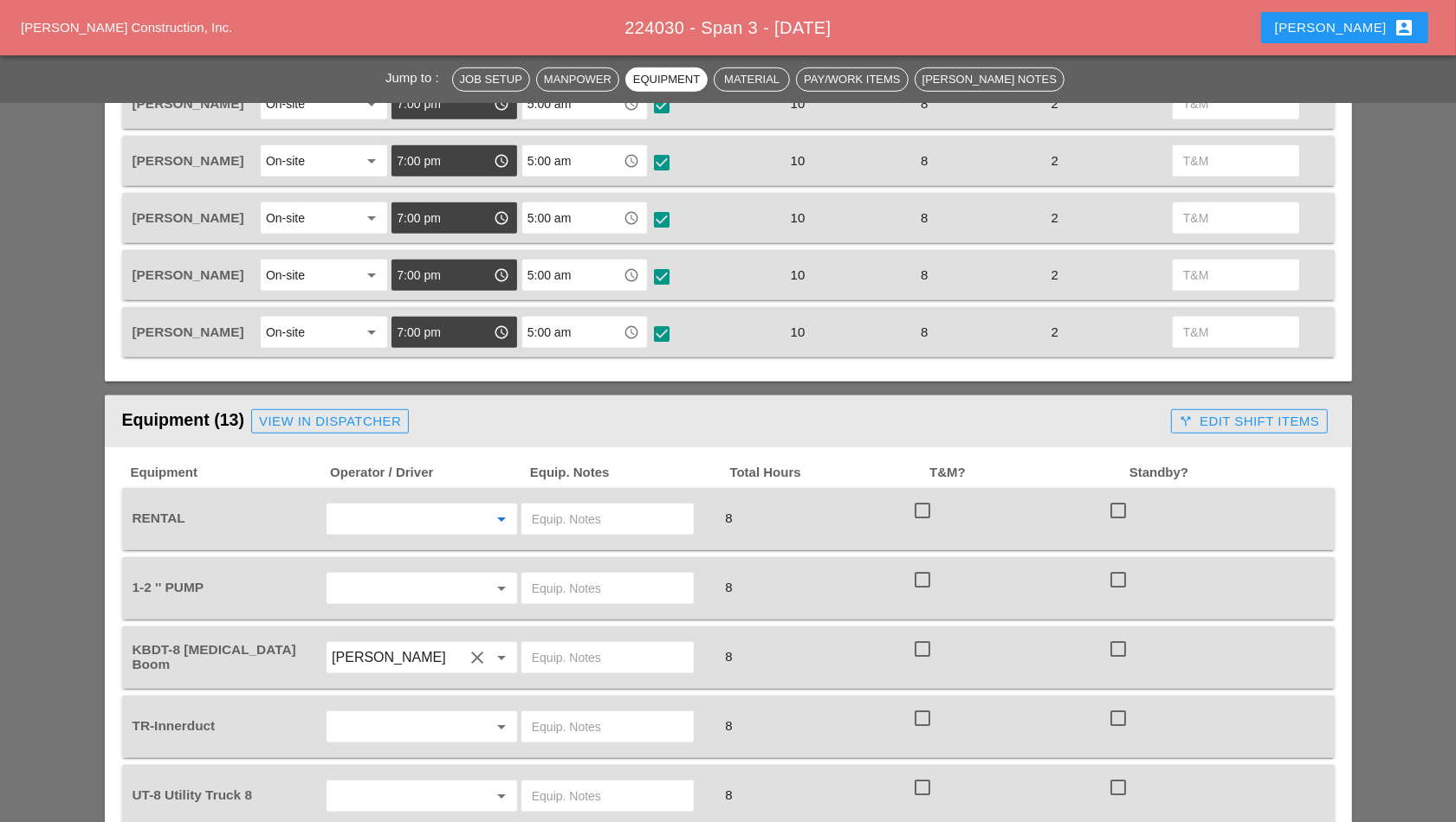
click at [433, 507] on input "text" at bounding box center [397, 519] width 132 height 28
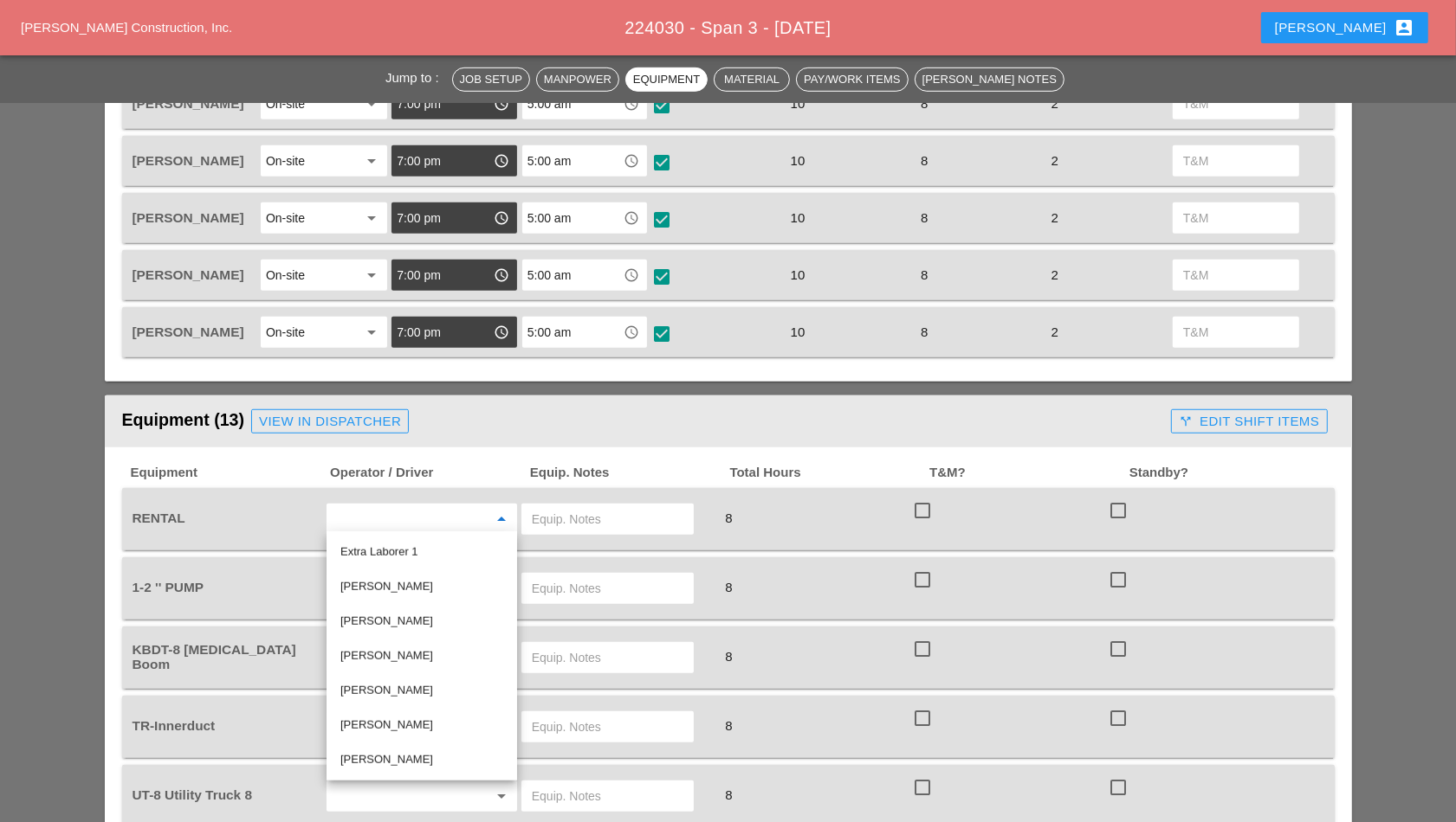
drag, startPoint x: 401, startPoint y: 593, endPoint x: 432, endPoint y: 573, distance: 36.9
click at [403, 590] on div "[PERSON_NAME]" at bounding box center [421, 587] width 163 height 21
type input "[PERSON_NAME]"
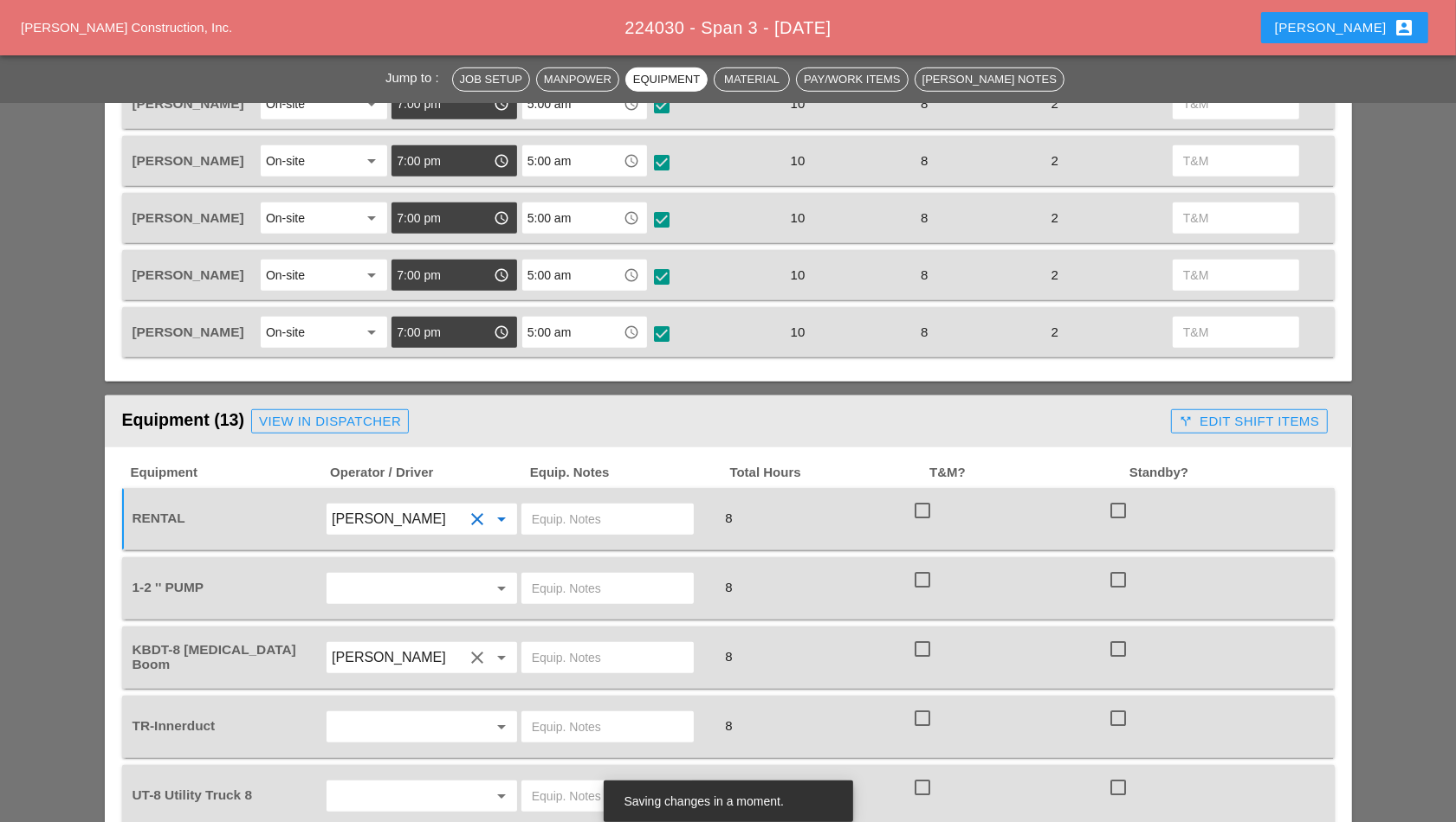
click at [588, 509] on input "text" at bounding box center [607, 519] width 151 height 28
type input "NONE"
click at [411, 582] on input "text" at bounding box center [397, 588] width 132 height 28
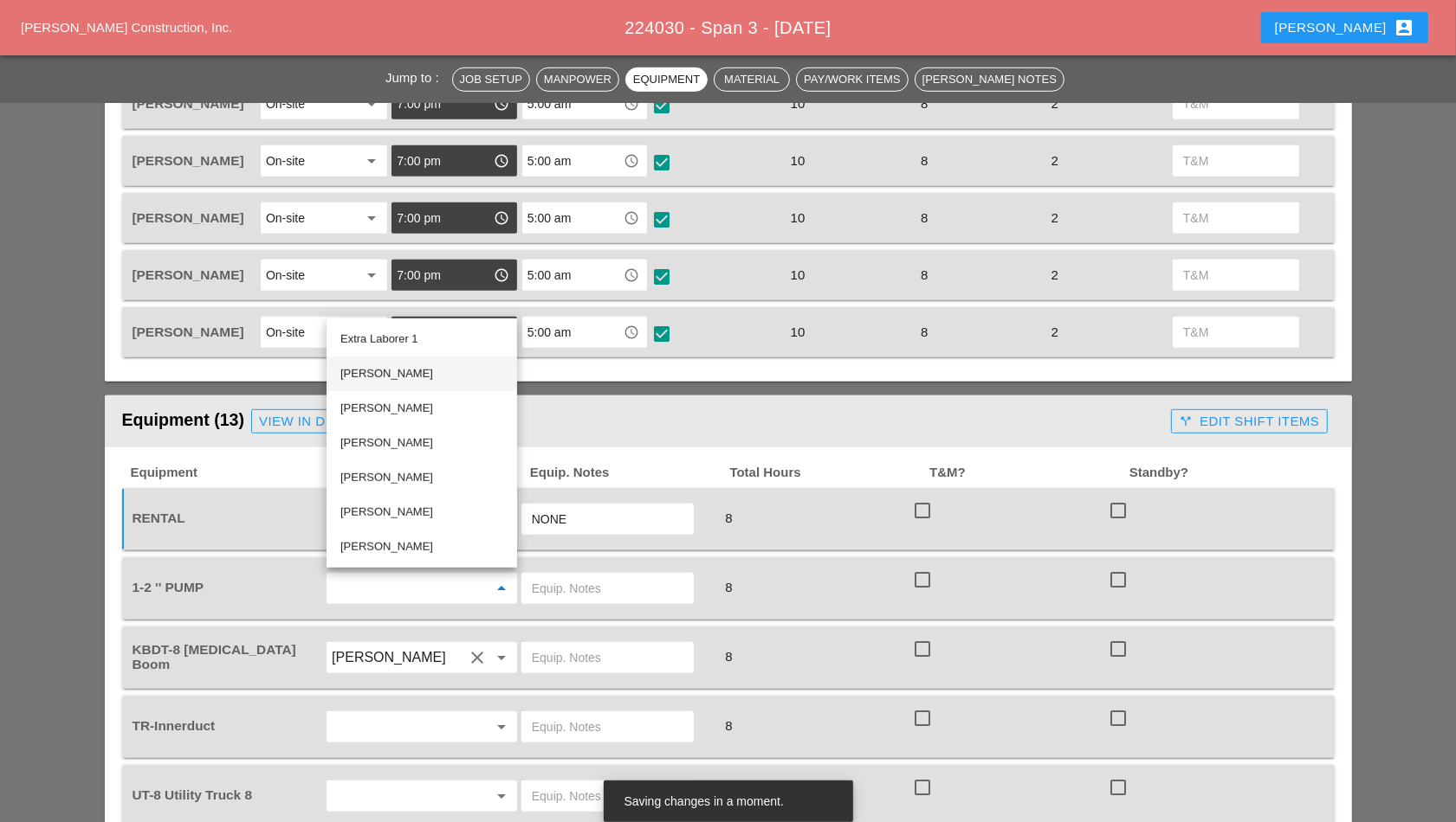
click at [423, 374] on div "[PERSON_NAME]" at bounding box center [421, 374] width 163 height 21
type input "[PERSON_NAME]"
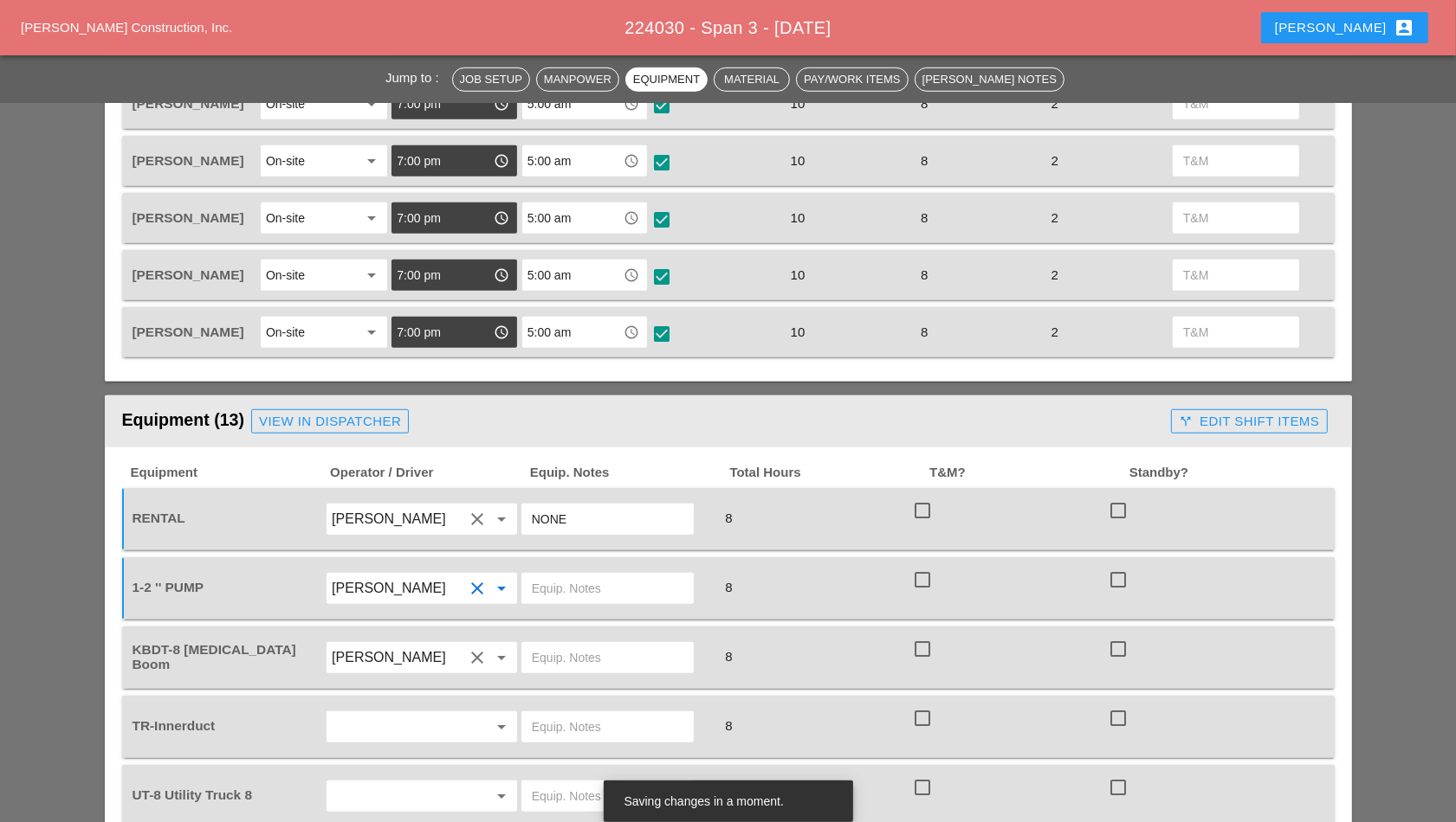
click at [572, 585] on input "text" at bounding box center [607, 588] width 151 height 28
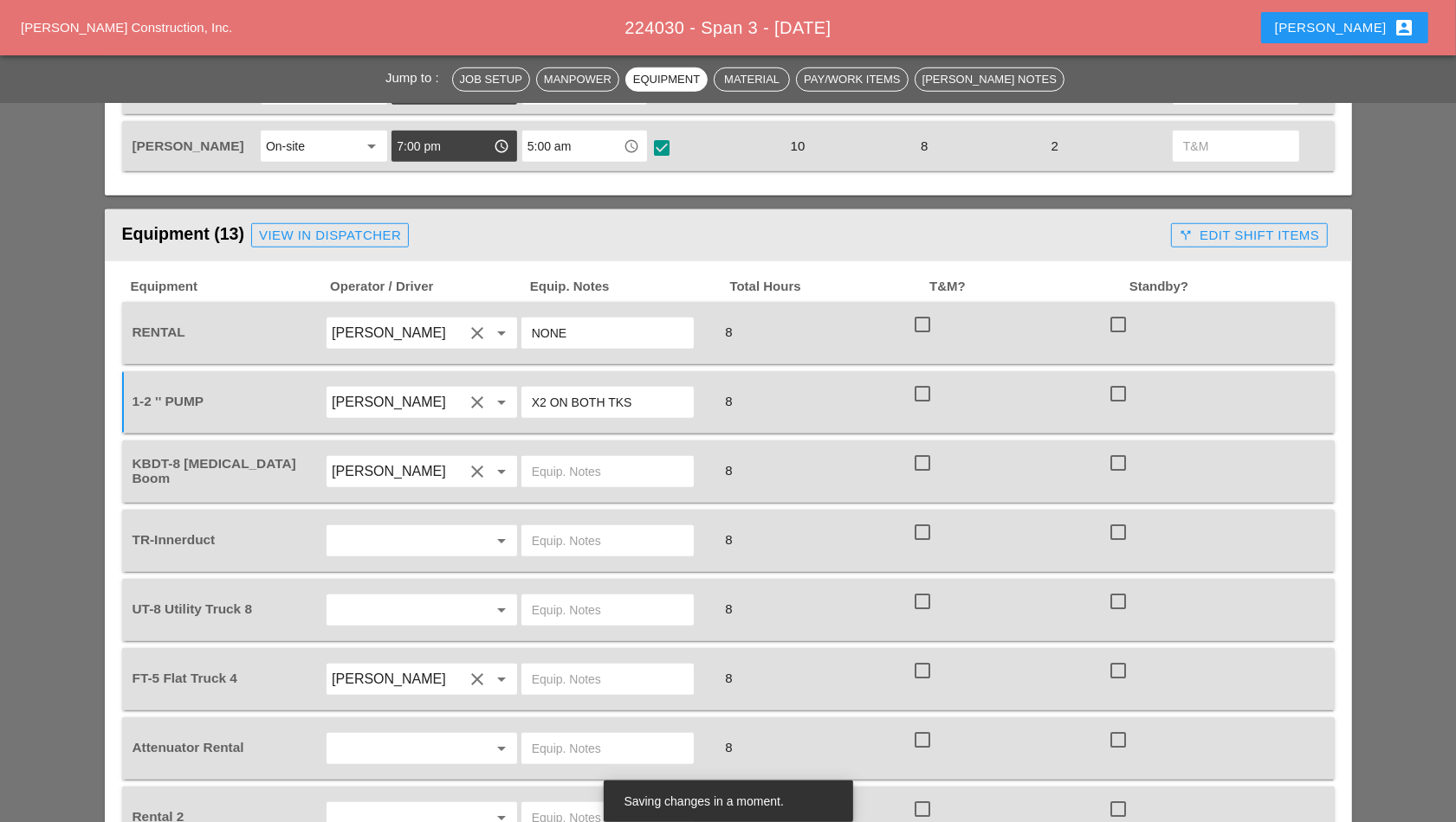
scroll to position [1191, 0]
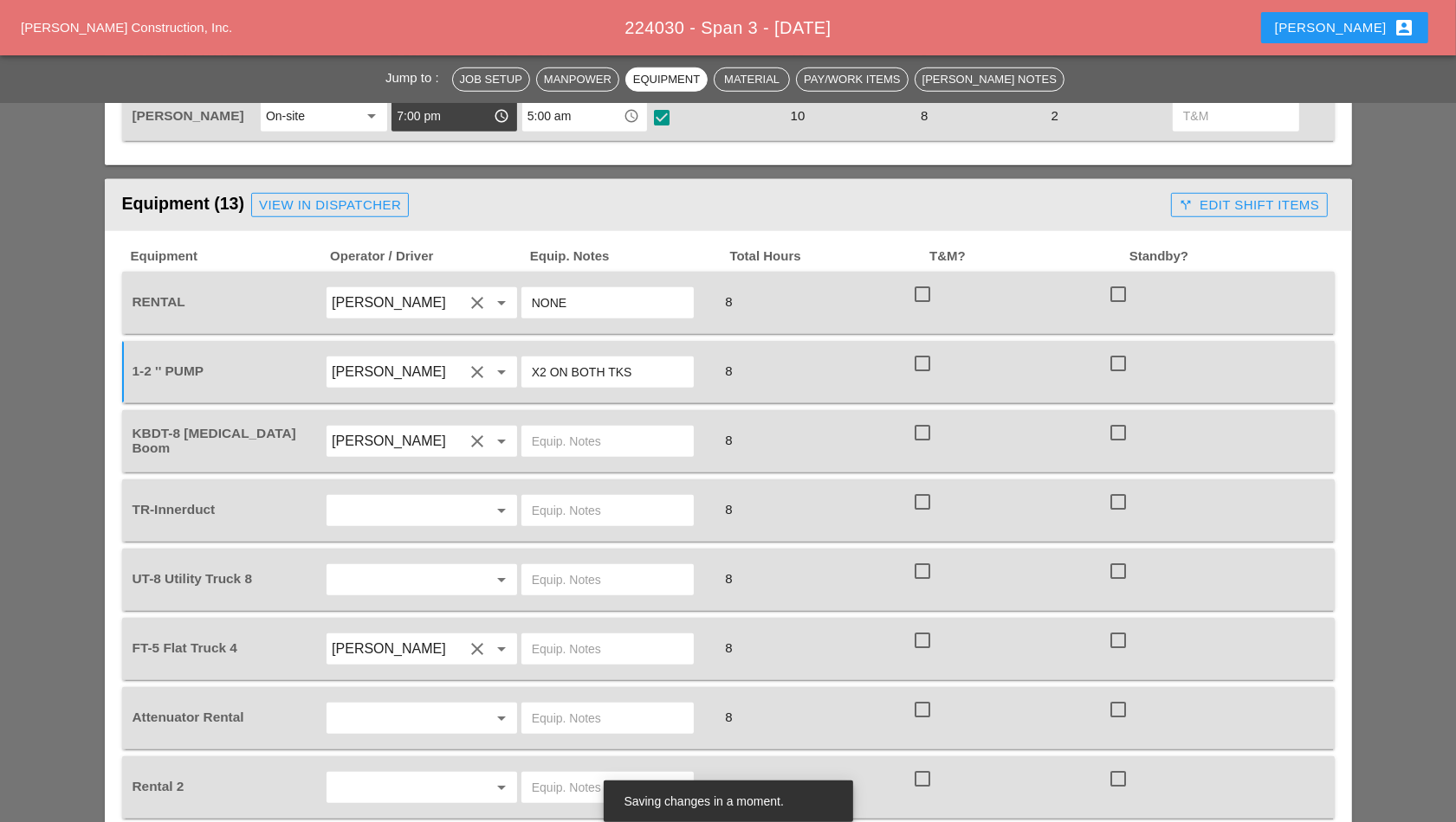
type input "X2 ON BOTH TKS"
click at [547, 428] on input "text" at bounding box center [607, 441] width 151 height 28
type input "@YARD"
click at [407, 438] on input "[PERSON_NAME]" at bounding box center [397, 441] width 132 height 28
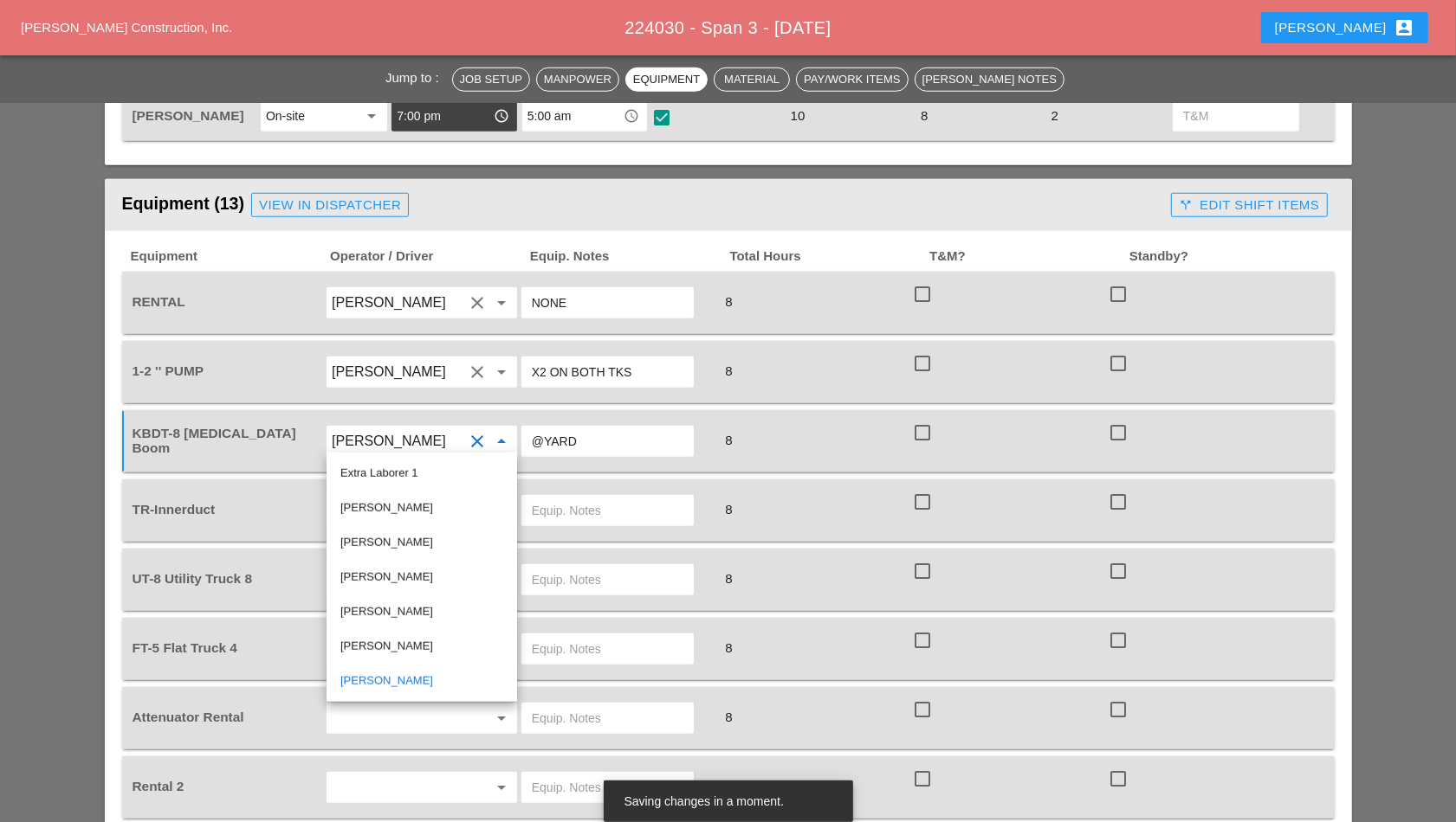
click at [406, 515] on div "[PERSON_NAME]" at bounding box center [421, 508] width 163 height 21
type input "[PERSON_NAME]"
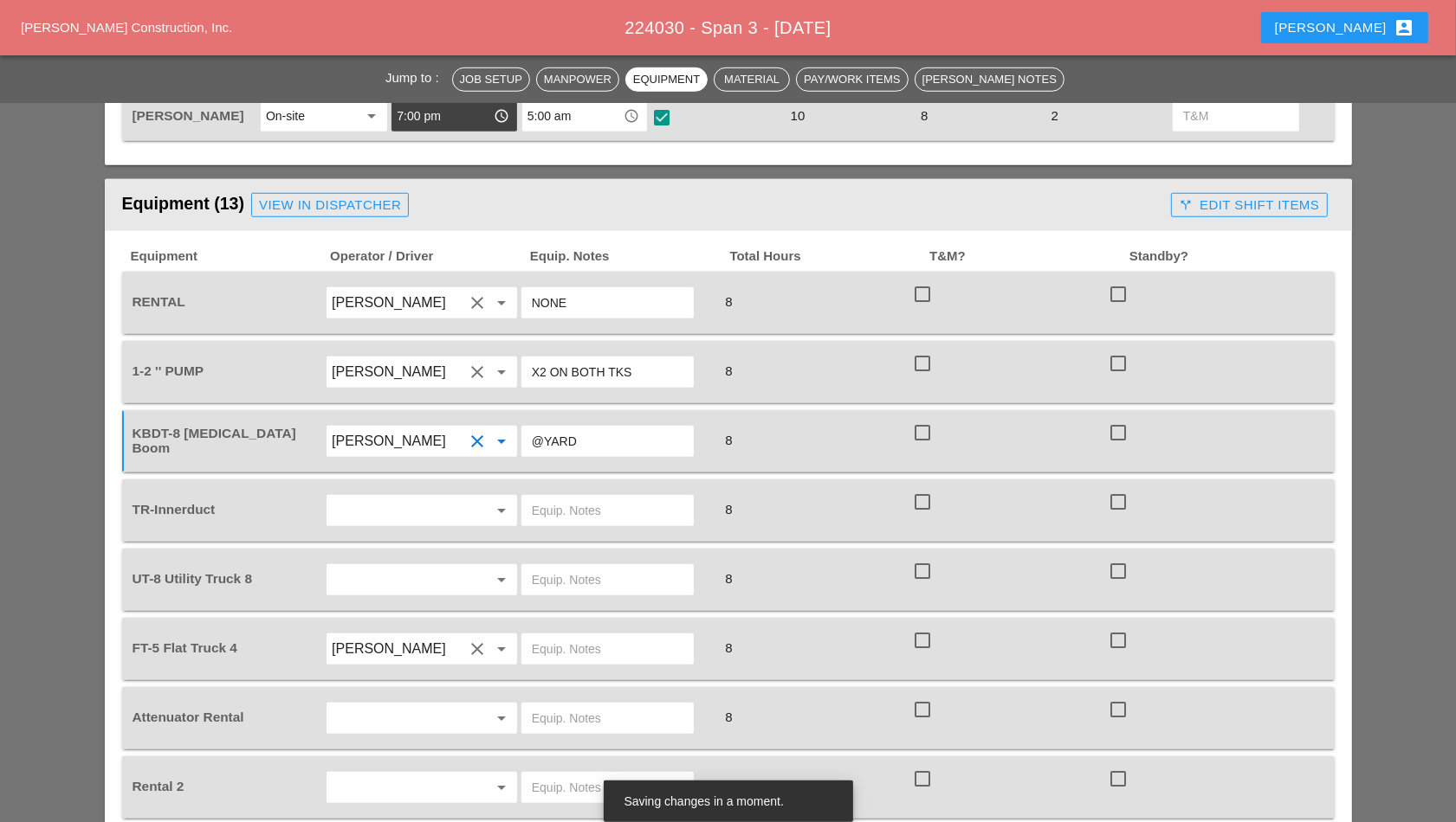
click at [407, 513] on input "text" at bounding box center [397, 510] width 132 height 28
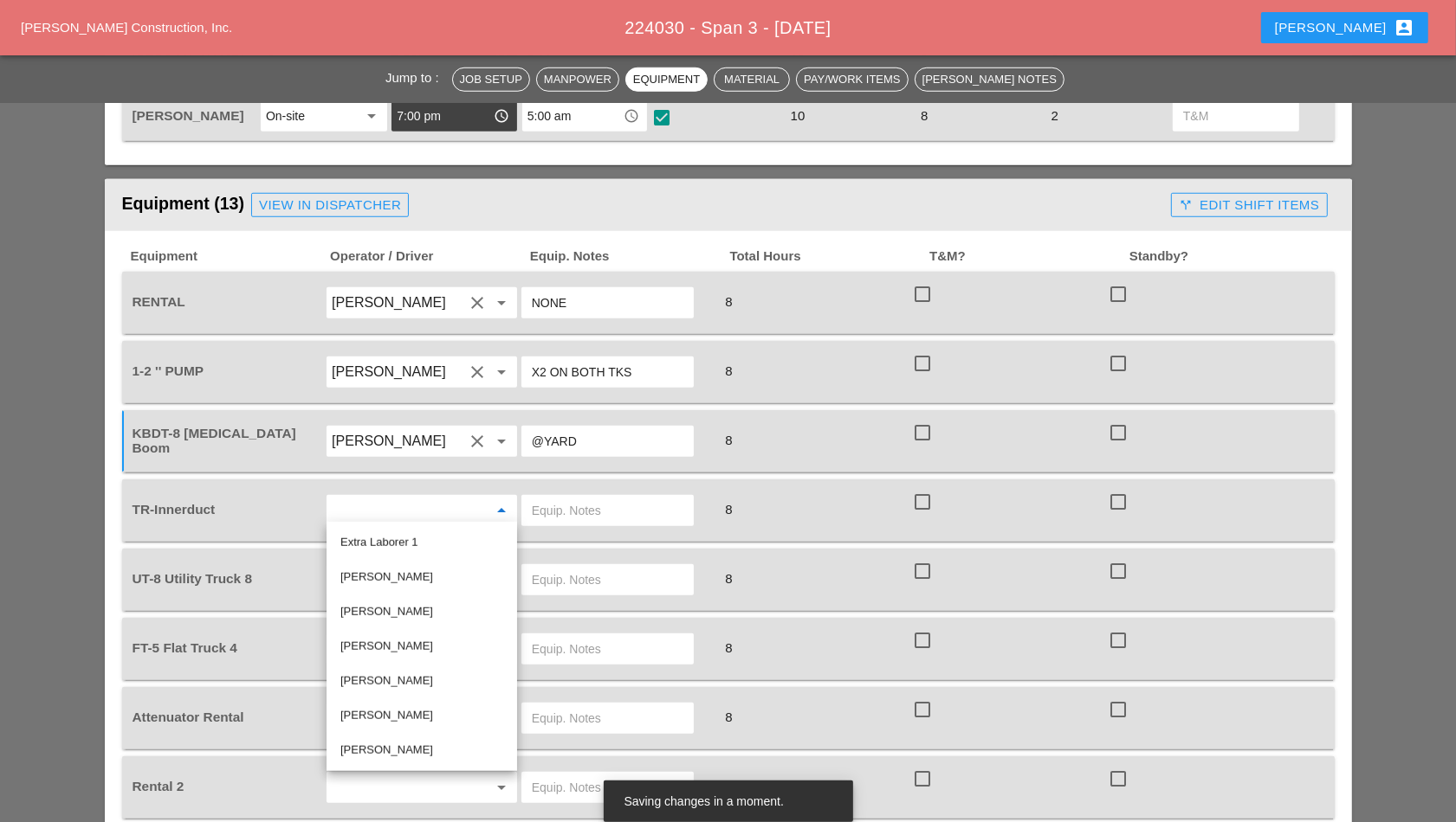
click at [403, 575] on div "[PERSON_NAME]" at bounding box center [421, 578] width 163 height 21
type input "[PERSON_NAME]"
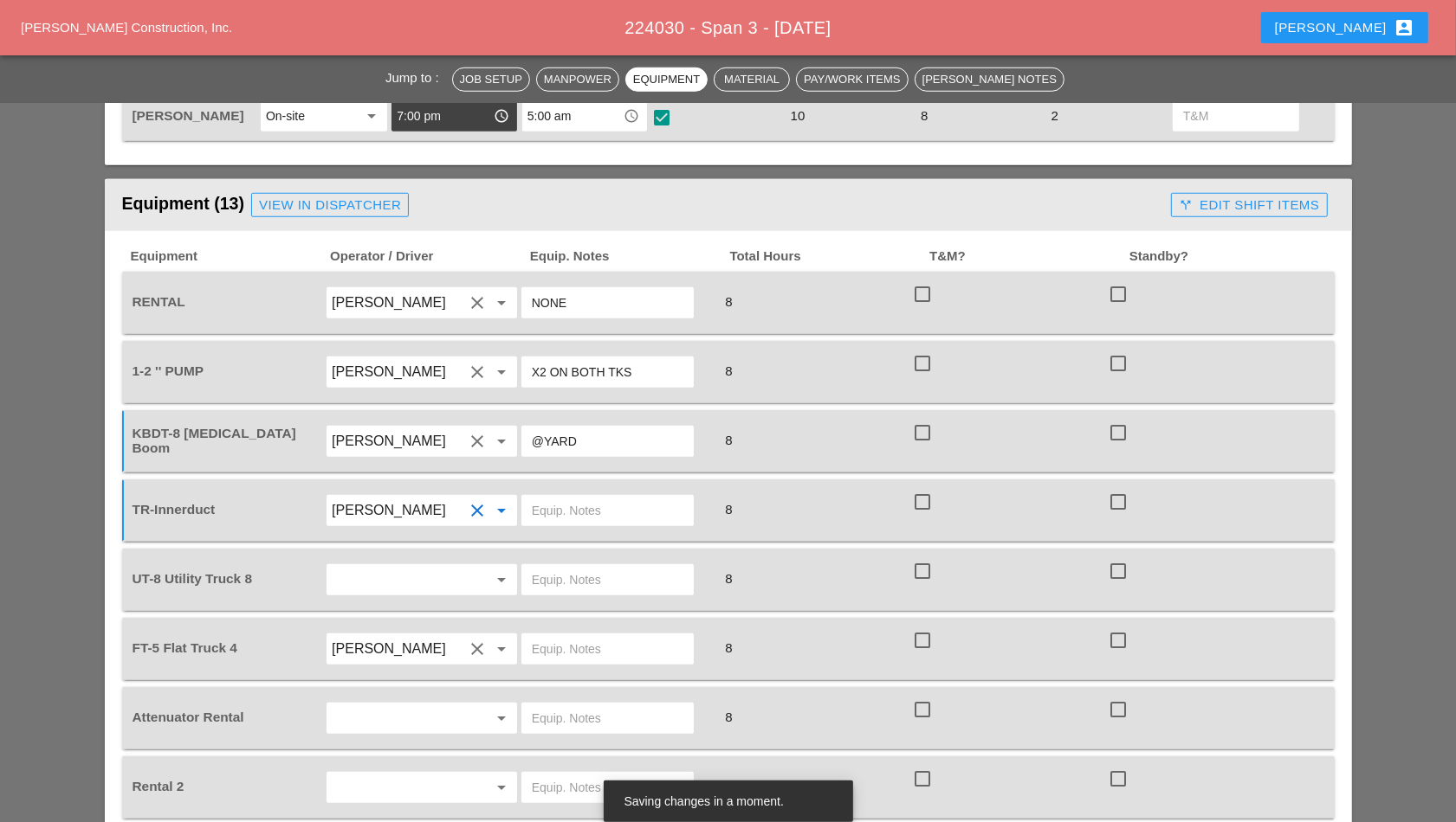
click at [574, 507] on input "text" at bounding box center [607, 510] width 151 height 28
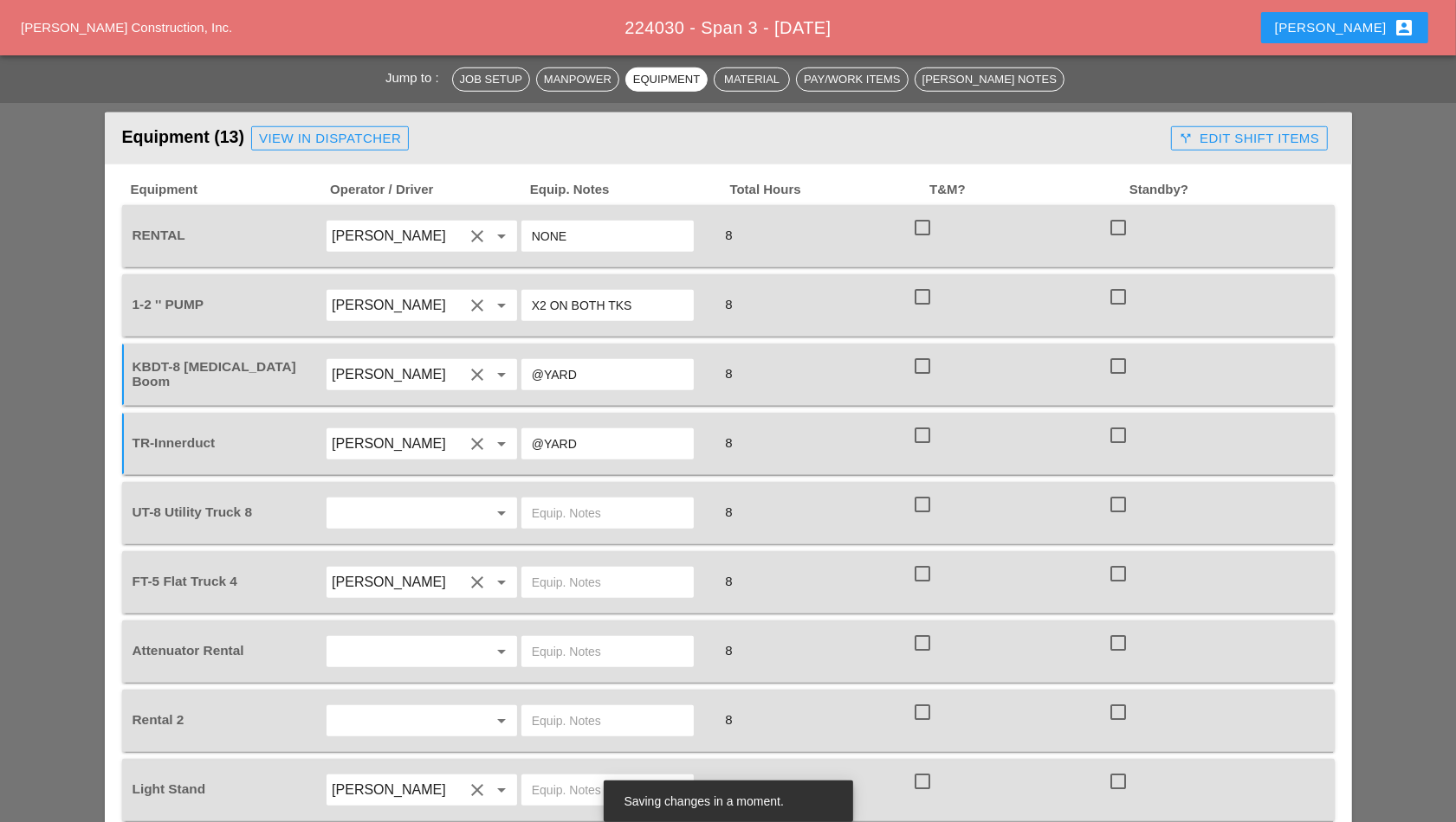
scroll to position [1298, 0]
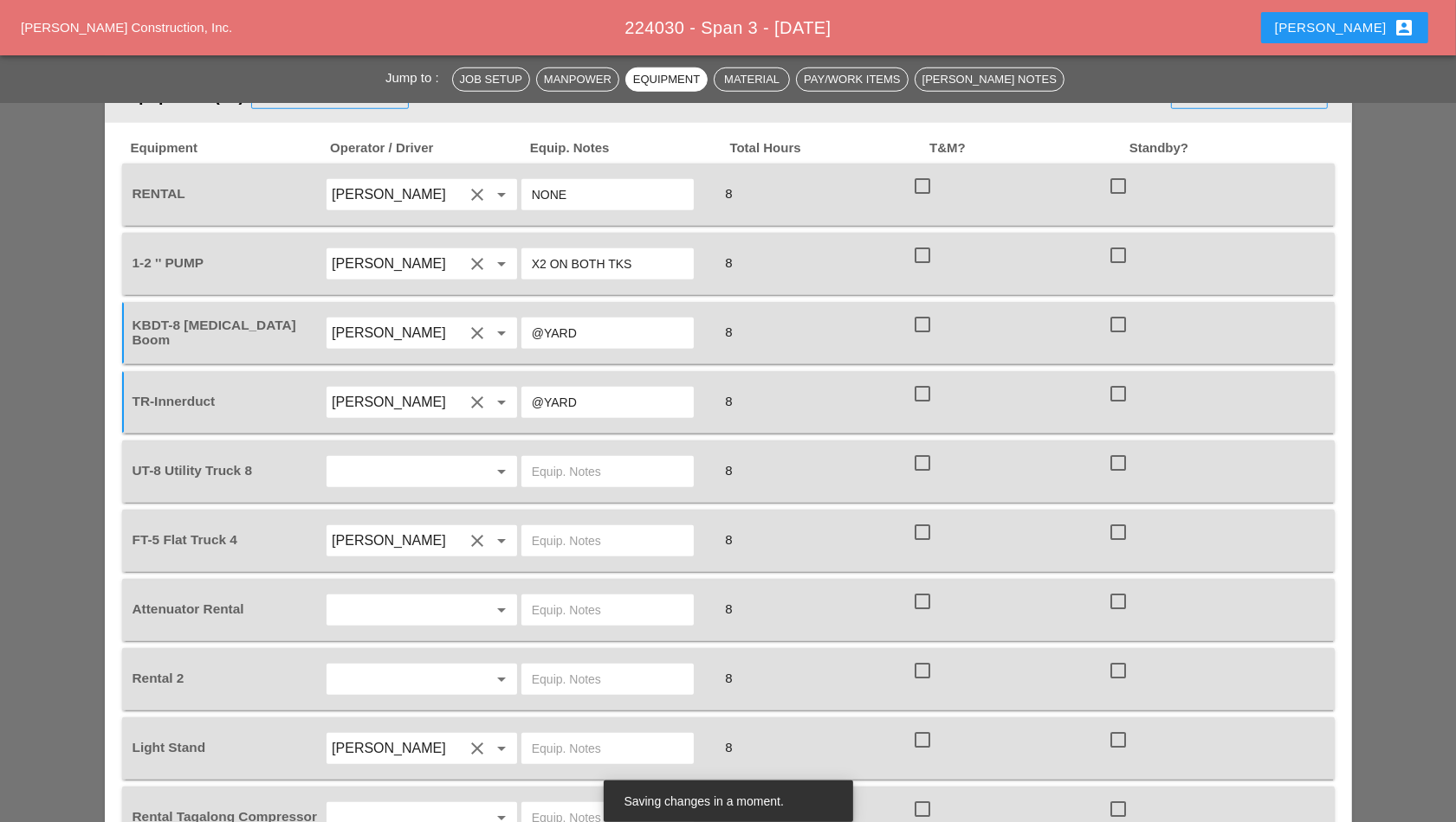
type input "@YARD"
click at [385, 473] on input "text" at bounding box center [397, 472] width 132 height 28
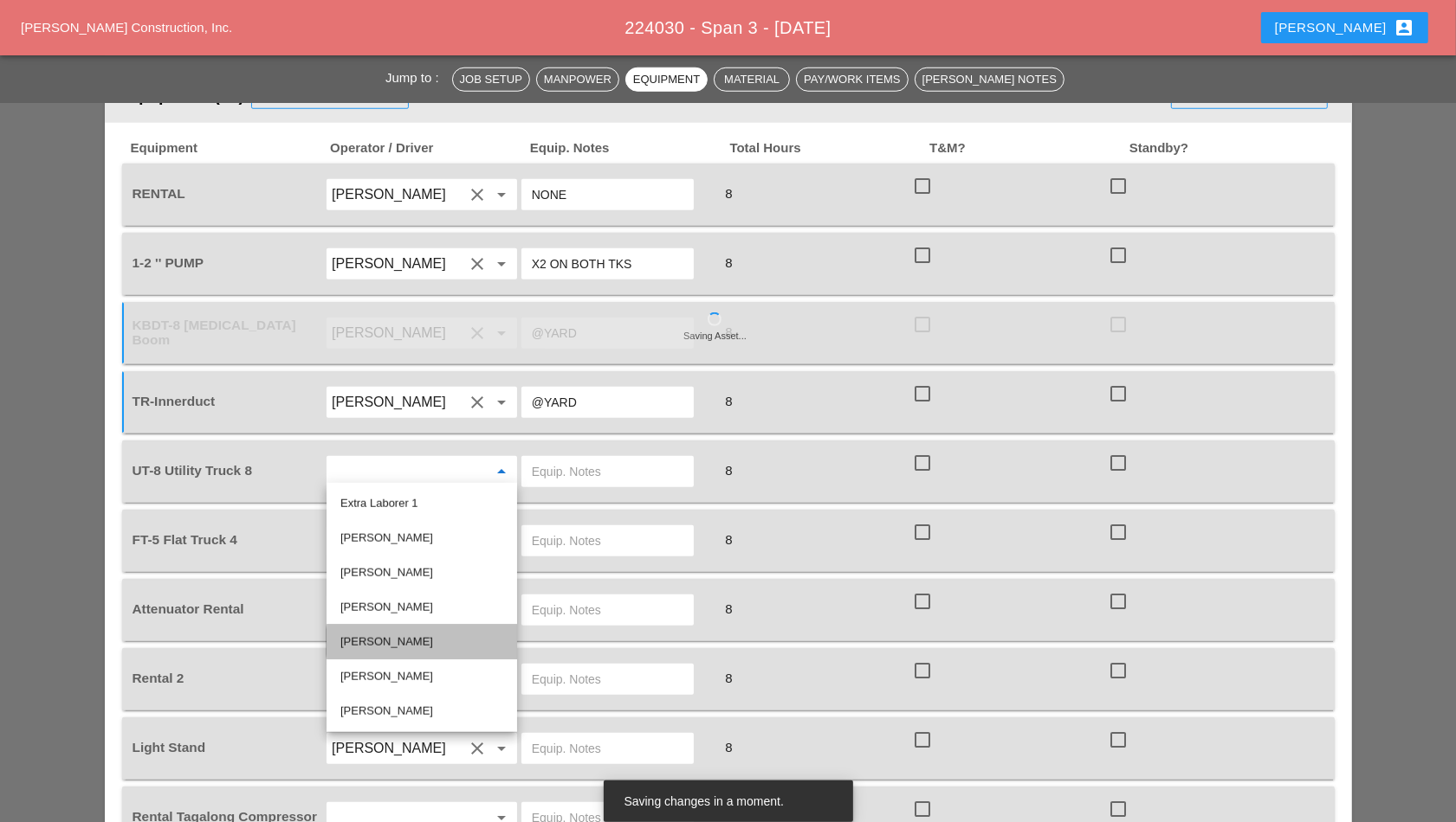
drag, startPoint x: 397, startPoint y: 646, endPoint x: 446, endPoint y: 591, distance: 73.7
click at [397, 645] on div "[PERSON_NAME]" at bounding box center [421, 643] width 163 height 21
type input "[PERSON_NAME]"
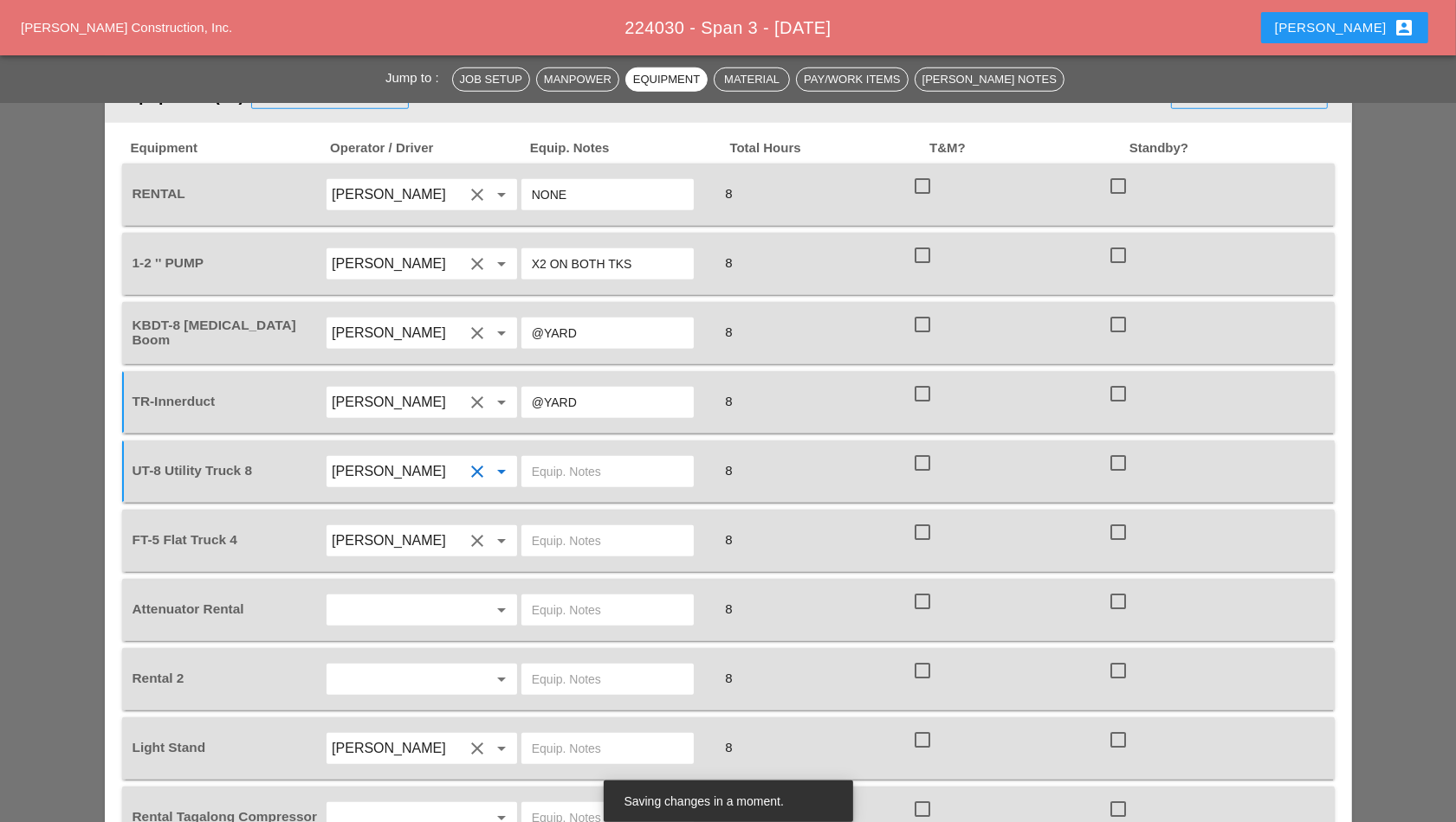
click at [576, 458] on input "text" at bounding box center [607, 472] width 151 height 28
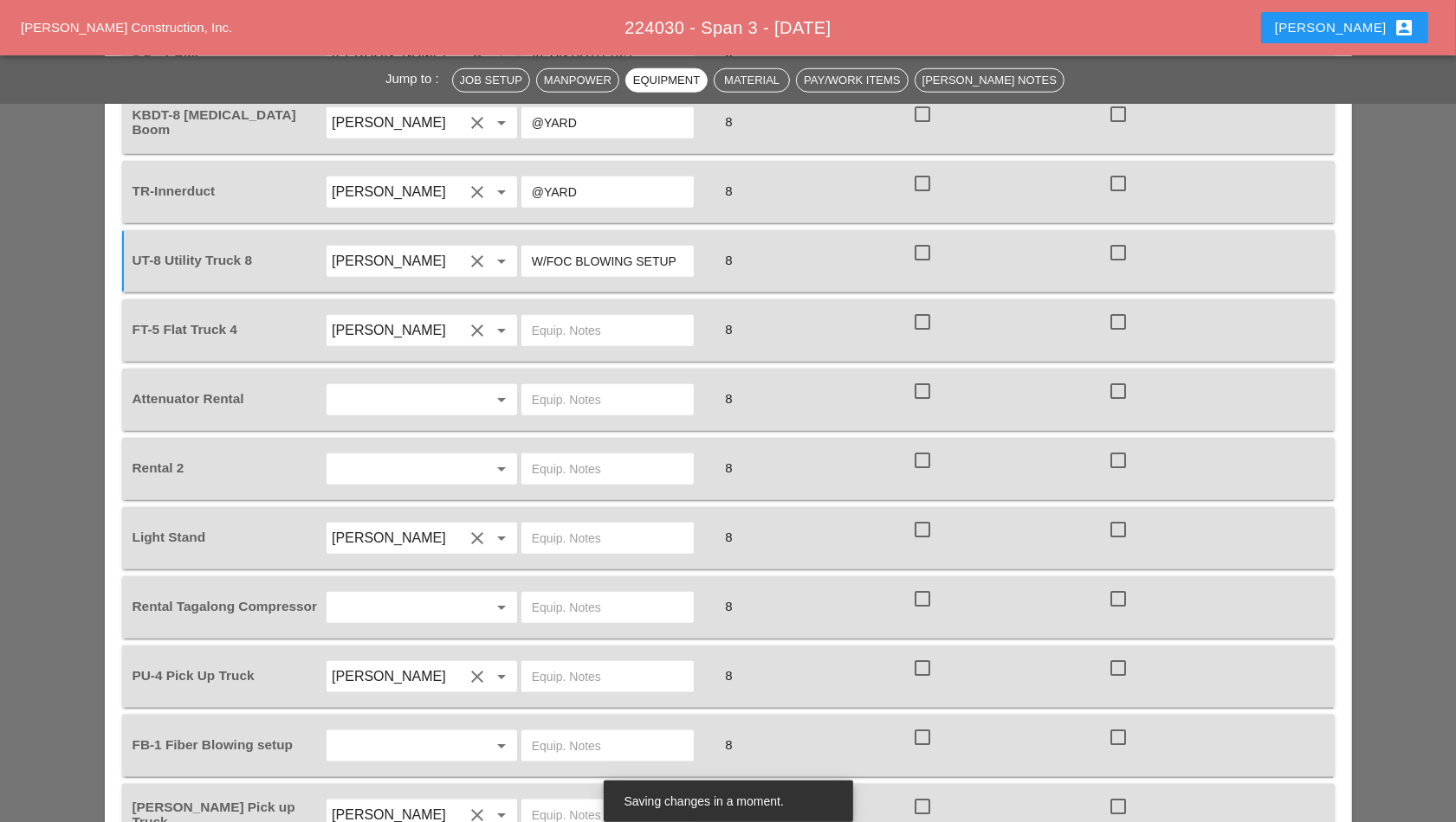
scroll to position [1515, 0]
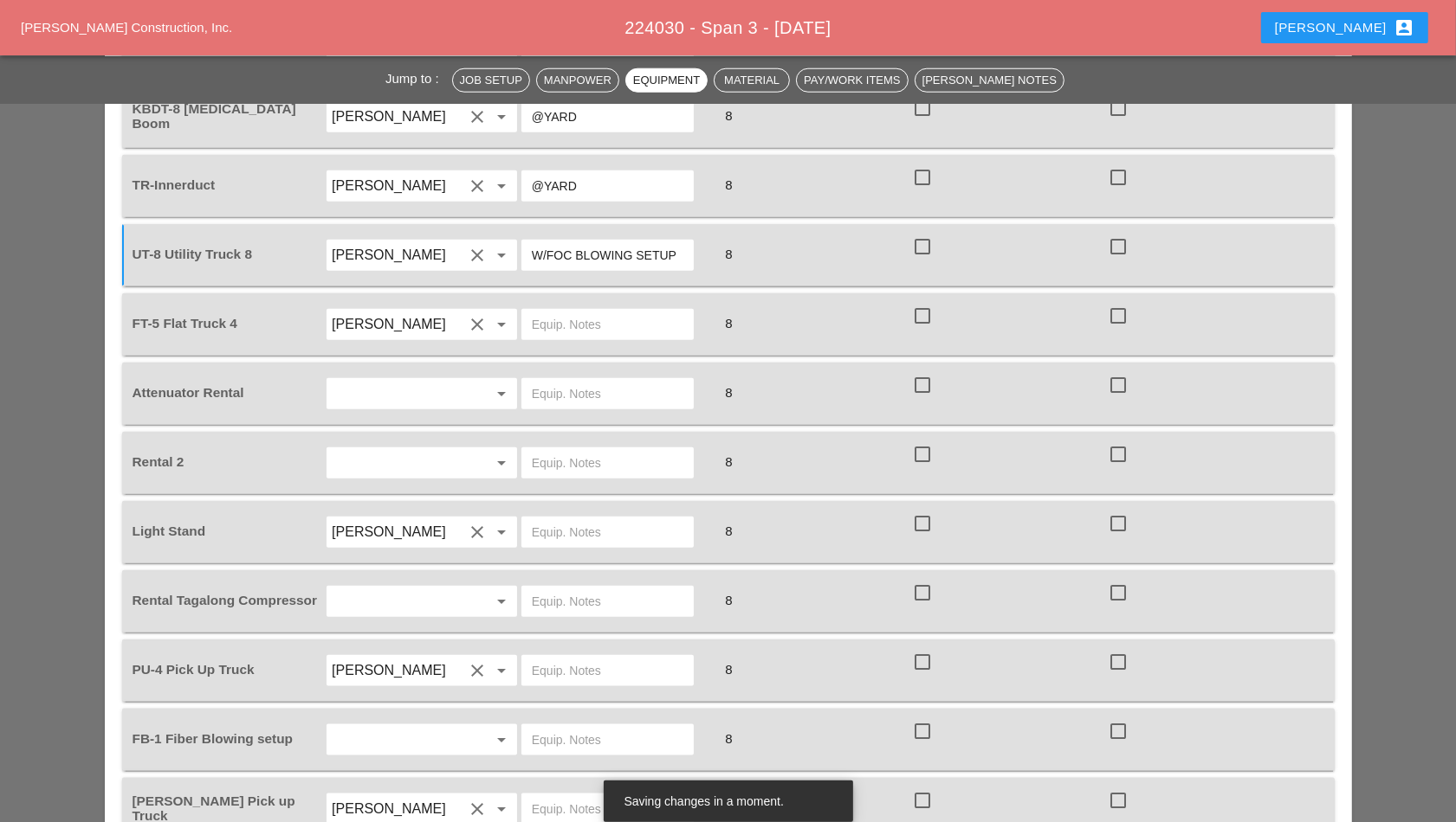
type input "W/FOC BLOWING SETUP"
click at [590, 314] on input "text" at bounding box center [607, 324] width 151 height 28
type input "W/WINCHING SETUP"
click at [437, 380] on input "text" at bounding box center [397, 394] width 132 height 28
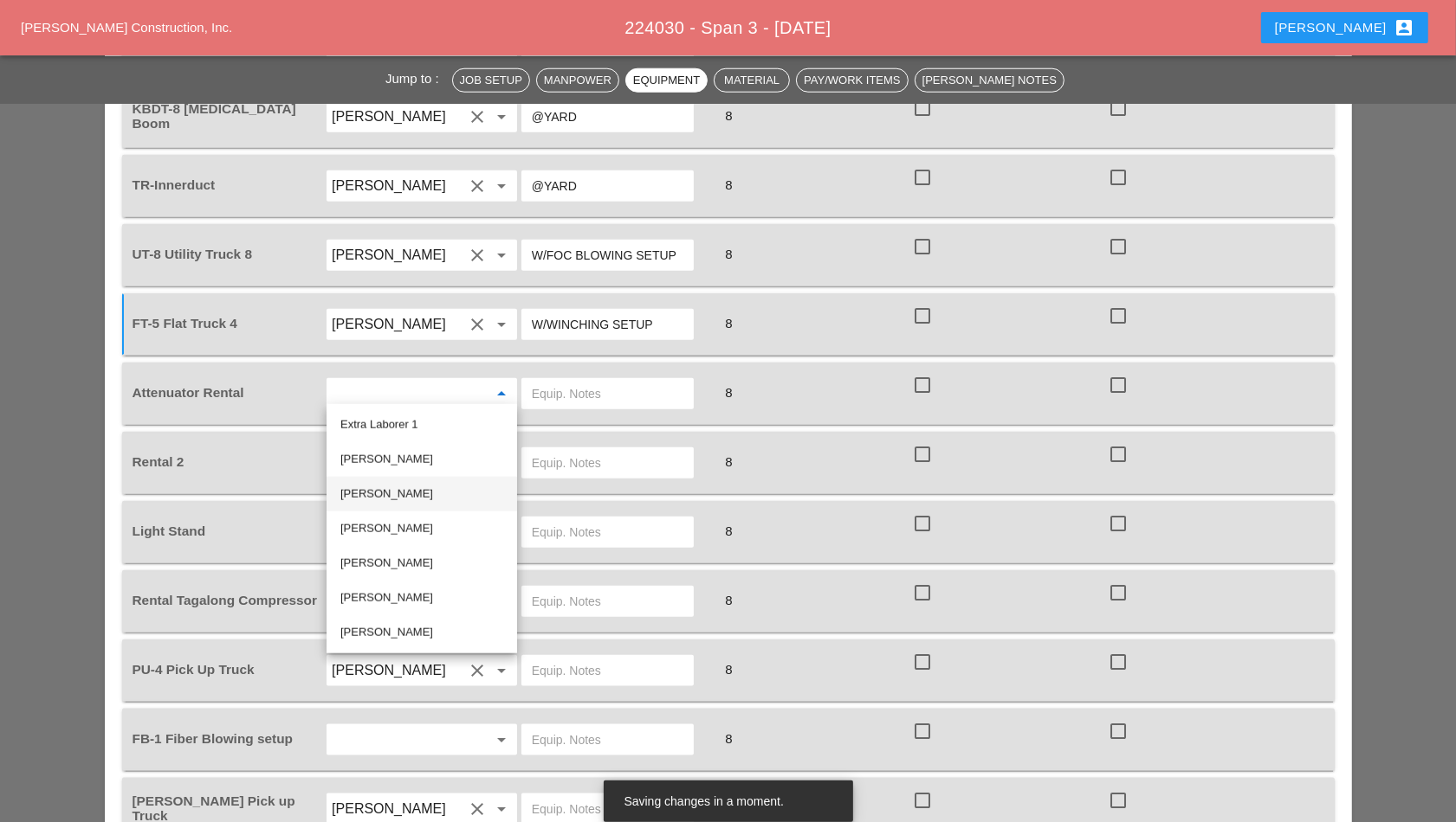
click at [449, 488] on div "[PERSON_NAME]" at bounding box center [421, 495] width 163 height 21
type input "[PERSON_NAME]"
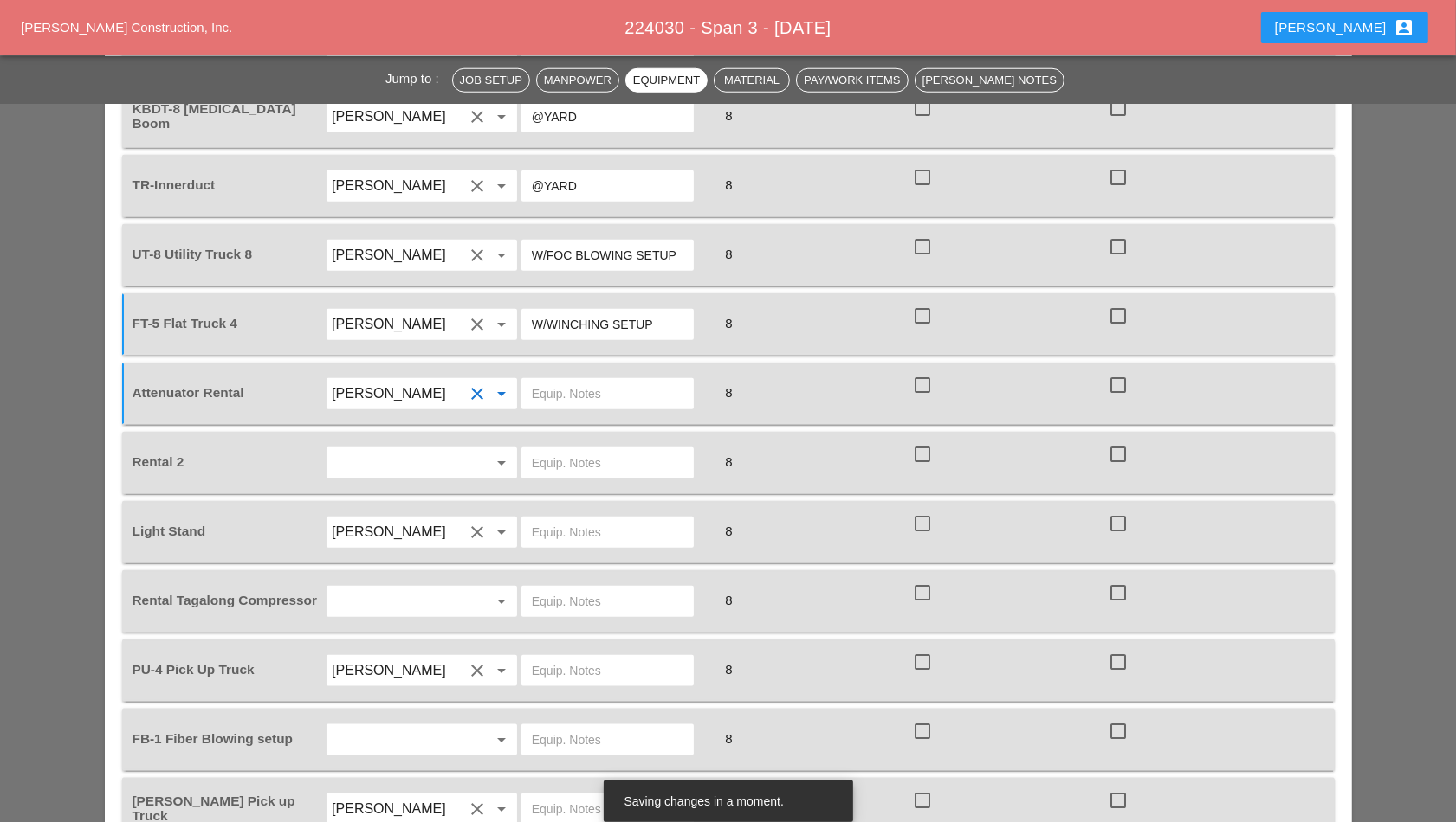
drag, startPoint x: 563, startPoint y: 423, endPoint x: 569, endPoint y: 394, distance: 29.6
click at [564, 419] on div "Equipment Operator / Driver Equip. Notes Total Hours T&M? Standby? RENTAL Antho…" at bounding box center [728, 382] width 1212 height 917
click at [569, 394] on input "text" at bounding box center [607, 394] width 151 height 28
type input "RENTAL W/CONES"
click at [576, 451] on input "text" at bounding box center [607, 463] width 151 height 28
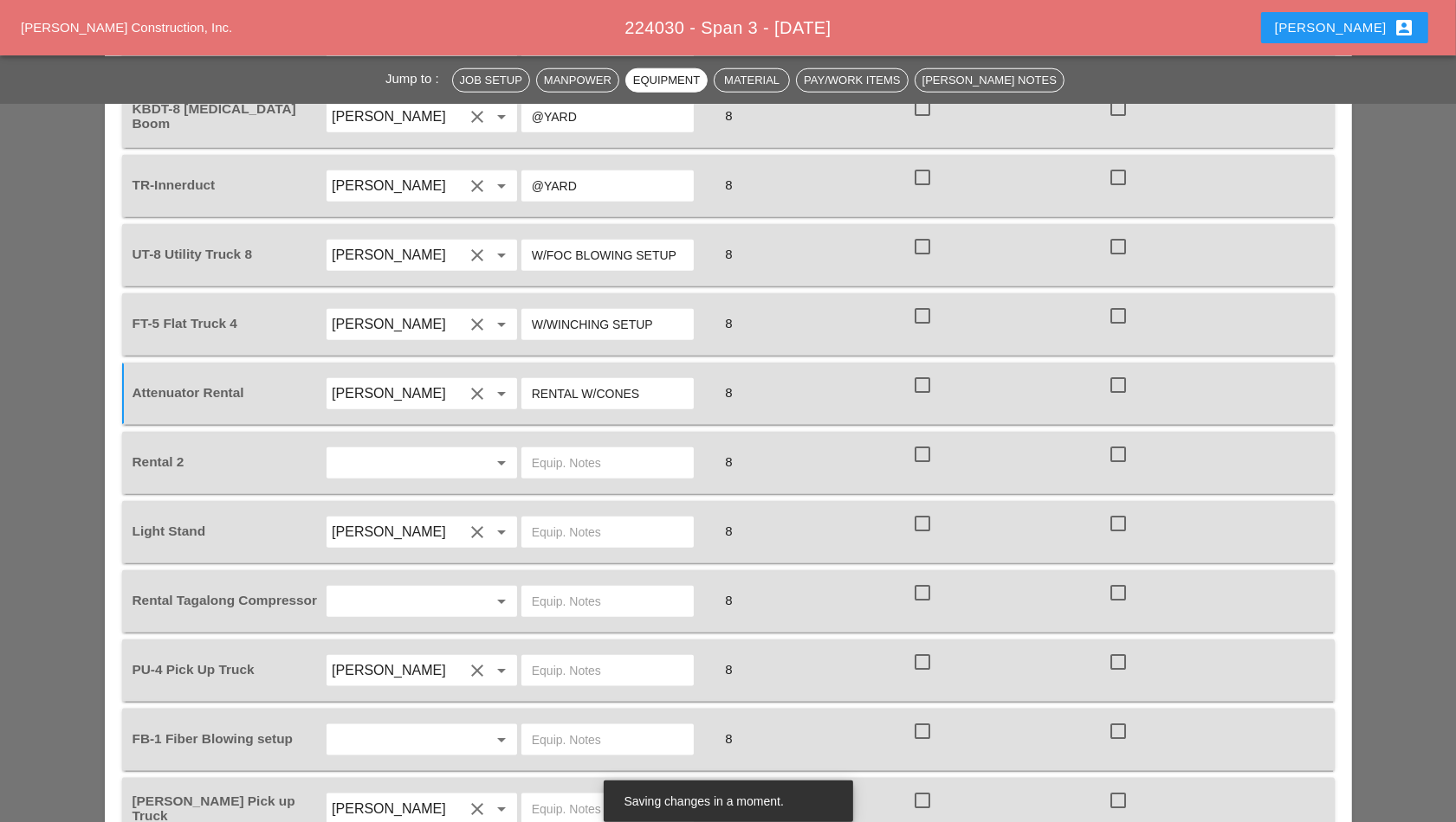
click at [488, 466] on div "arrow_drop_down" at bounding box center [499, 463] width 24 height 21
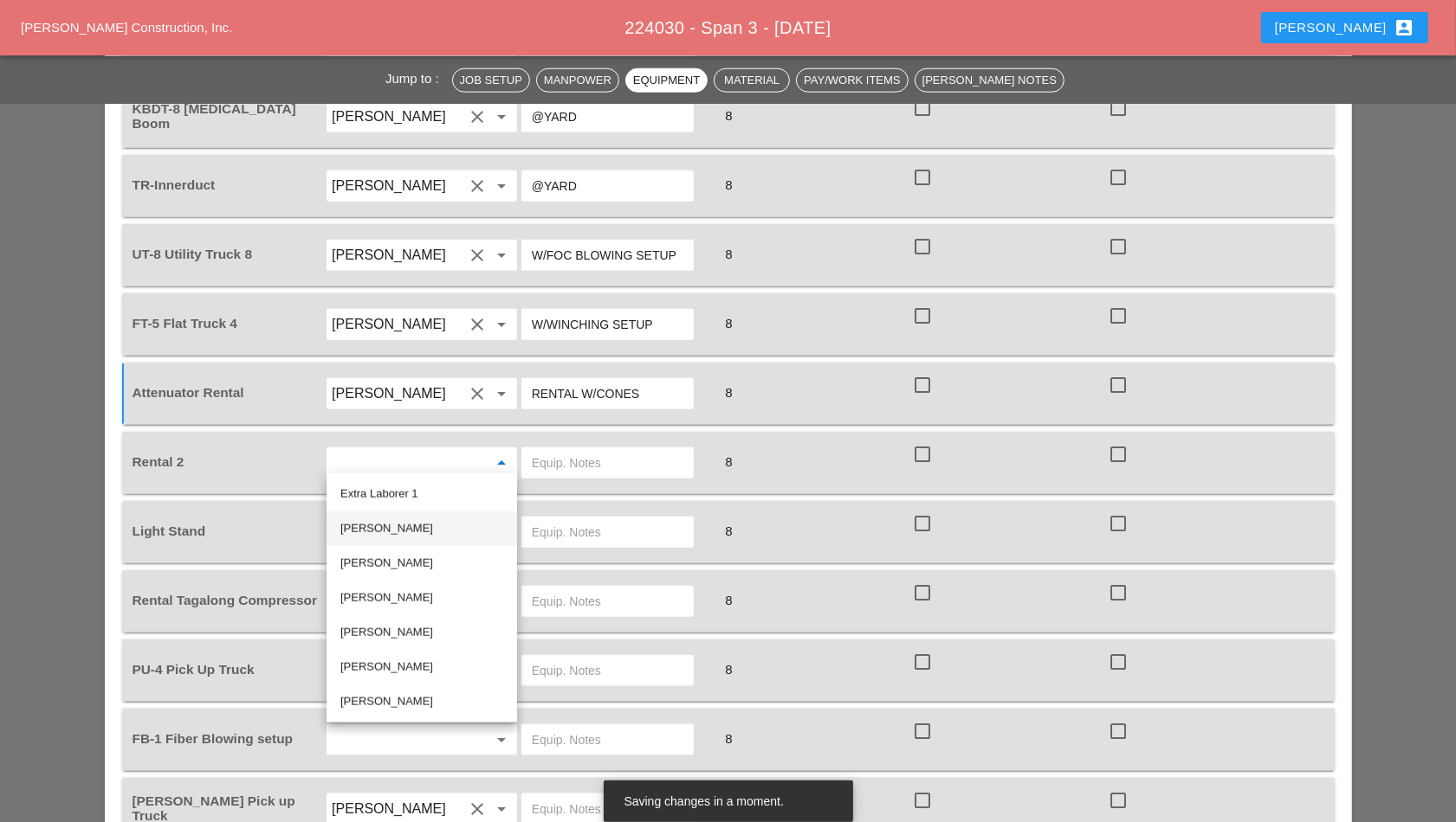
click at [417, 535] on div "[PERSON_NAME]" at bounding box center [421, 529] width 163 height 21
type input "[PERSON_NAME]"
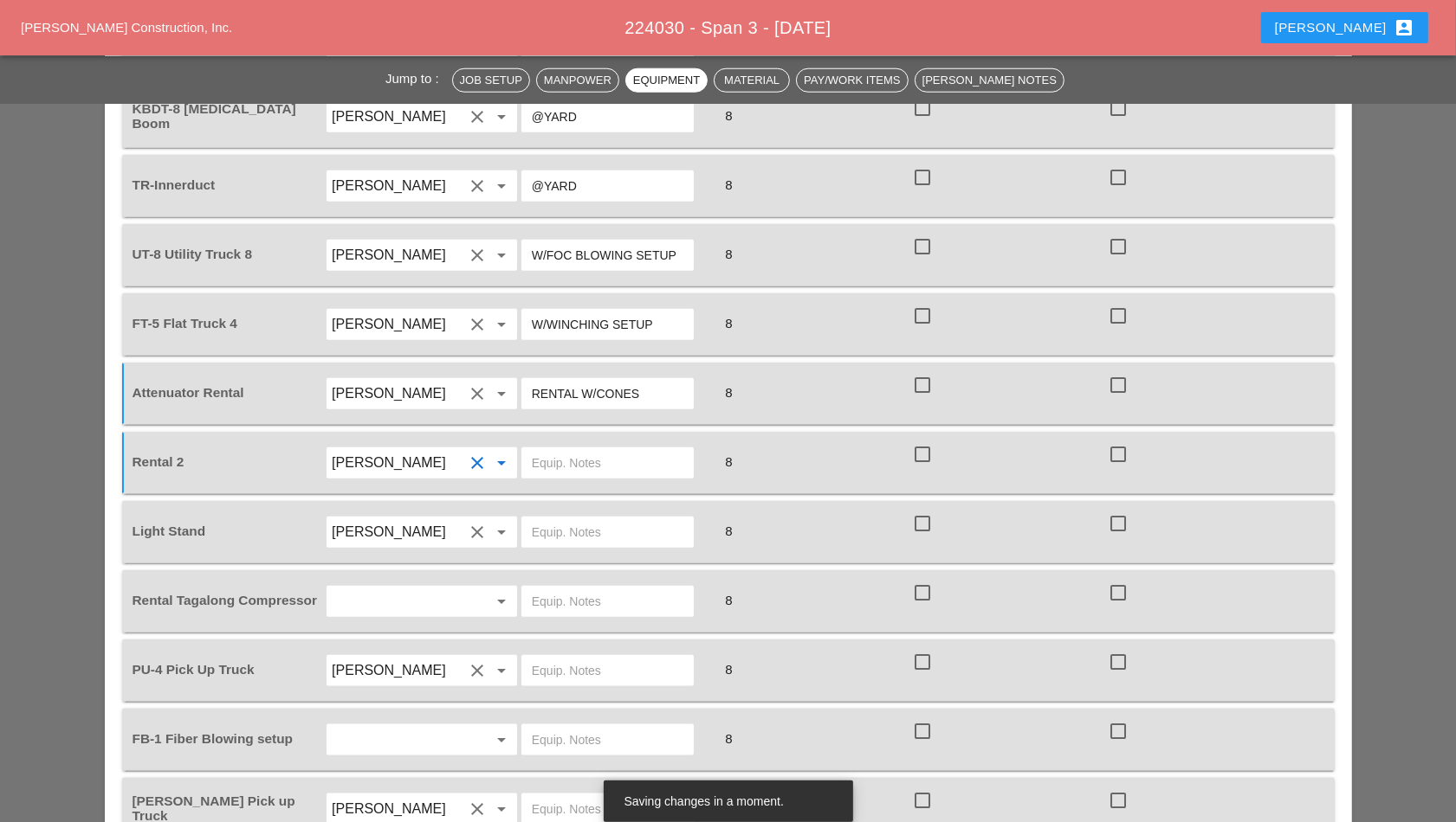
drag, startPoint x: 600, startPoint y: 460, endPoint x: 575, endPoint y: 460, distance: 25.0
click at [598, 460] on input "text" at bounding box center [607, 463] width 151 height 28
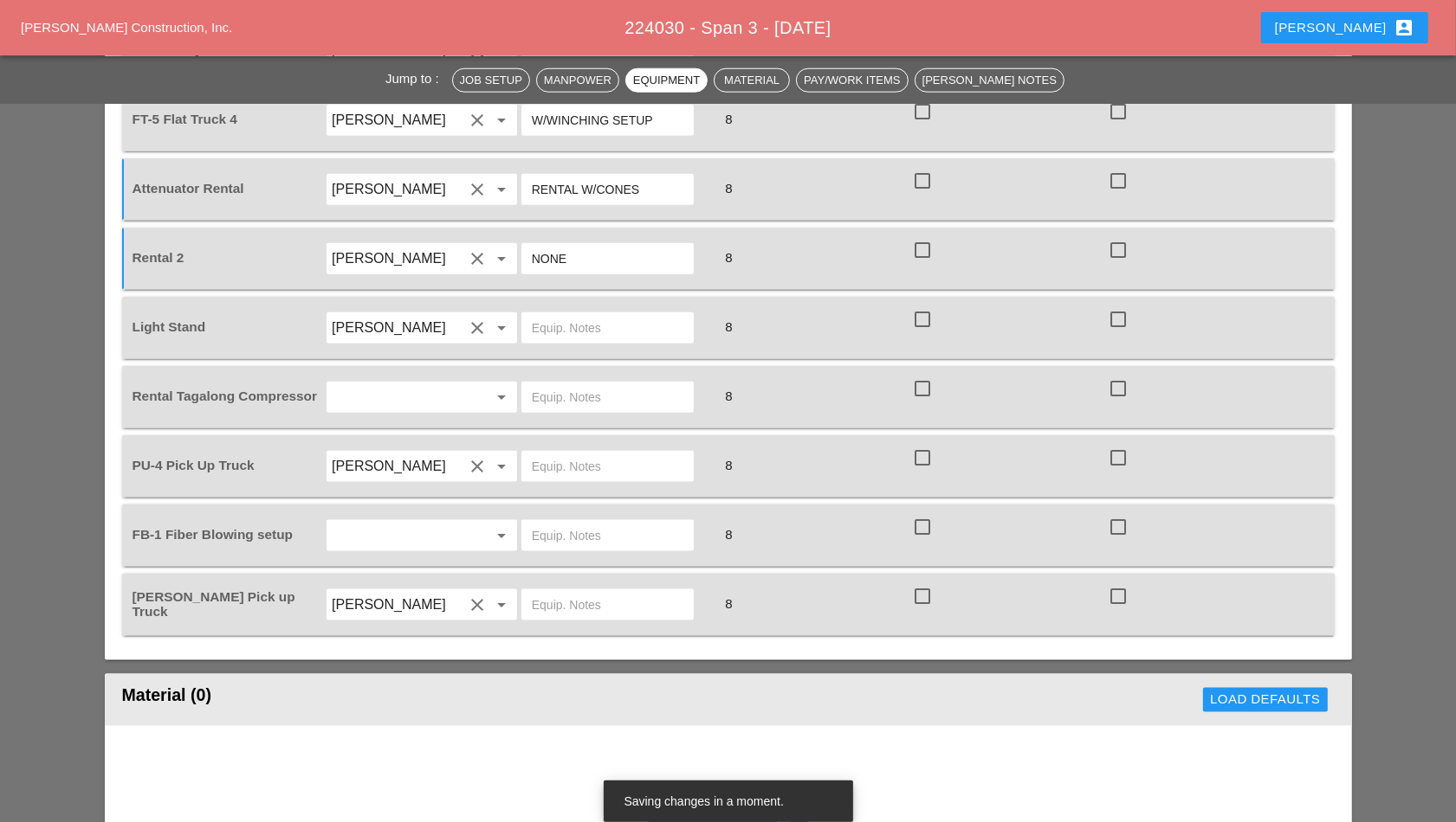
scroll to position [1732, 0]
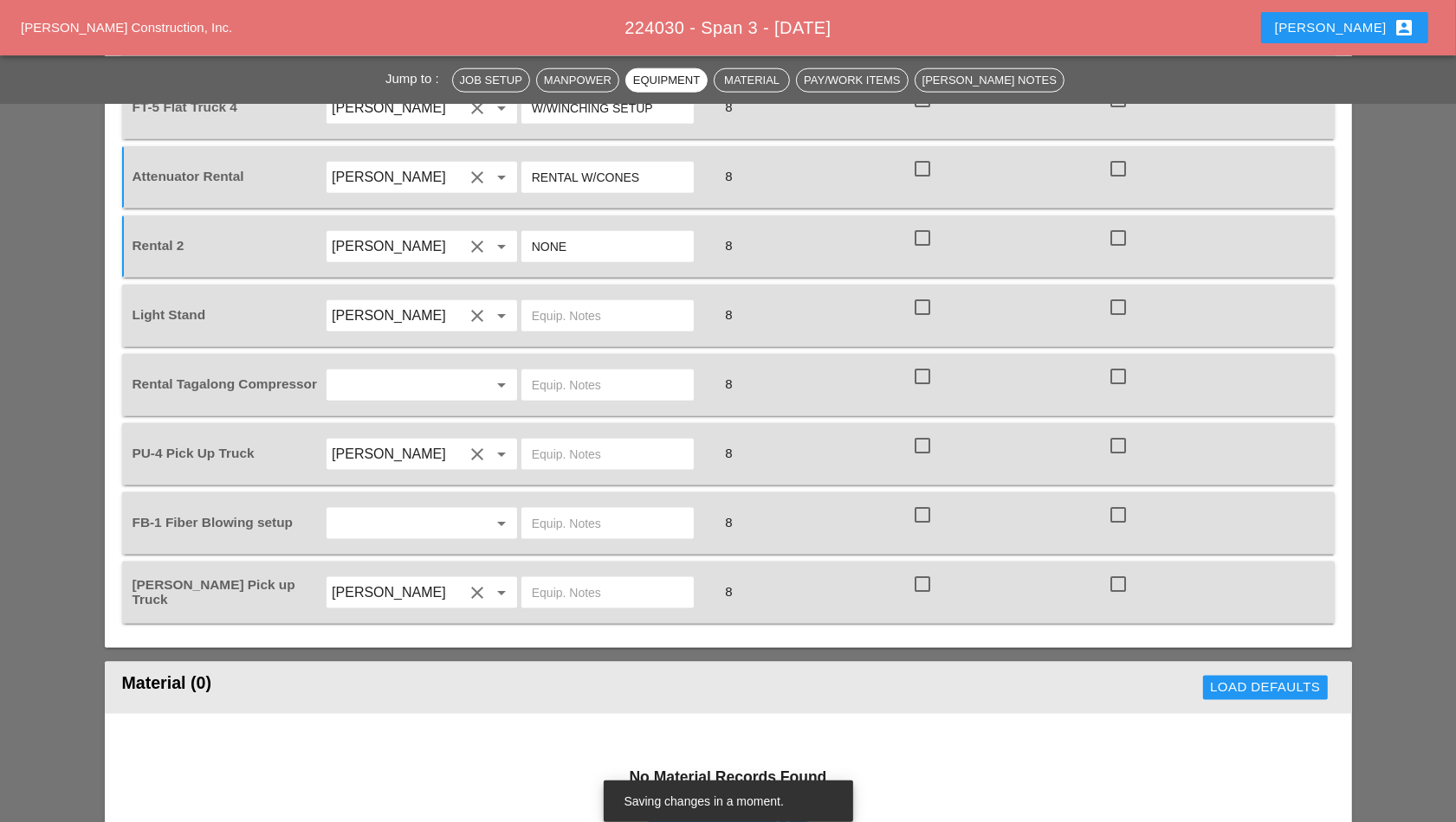
type input "NONE"
click at [538, 302] on input "text" at bounding box center [607, 316] width 151 height 28
type input "X4 ON BOTH TKS"
click at [453, 384] on input "text" at bounding box center [397, 385] width 132 height 28
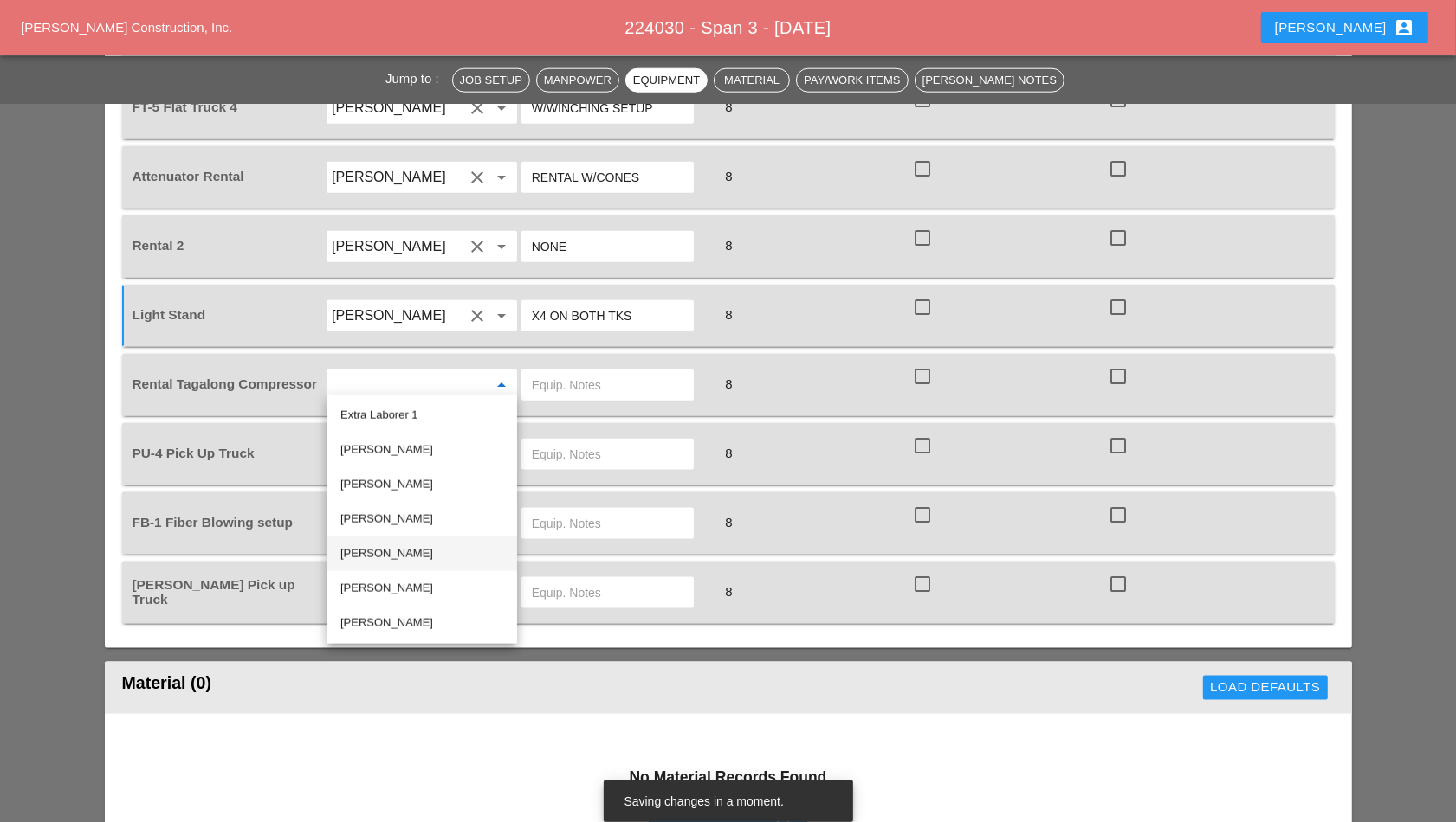
click at [434, 550] on div "[PERSON_NAME]" at bounding box center [421, 554] width 163 height 21
type input "[PERSON_NAME]"
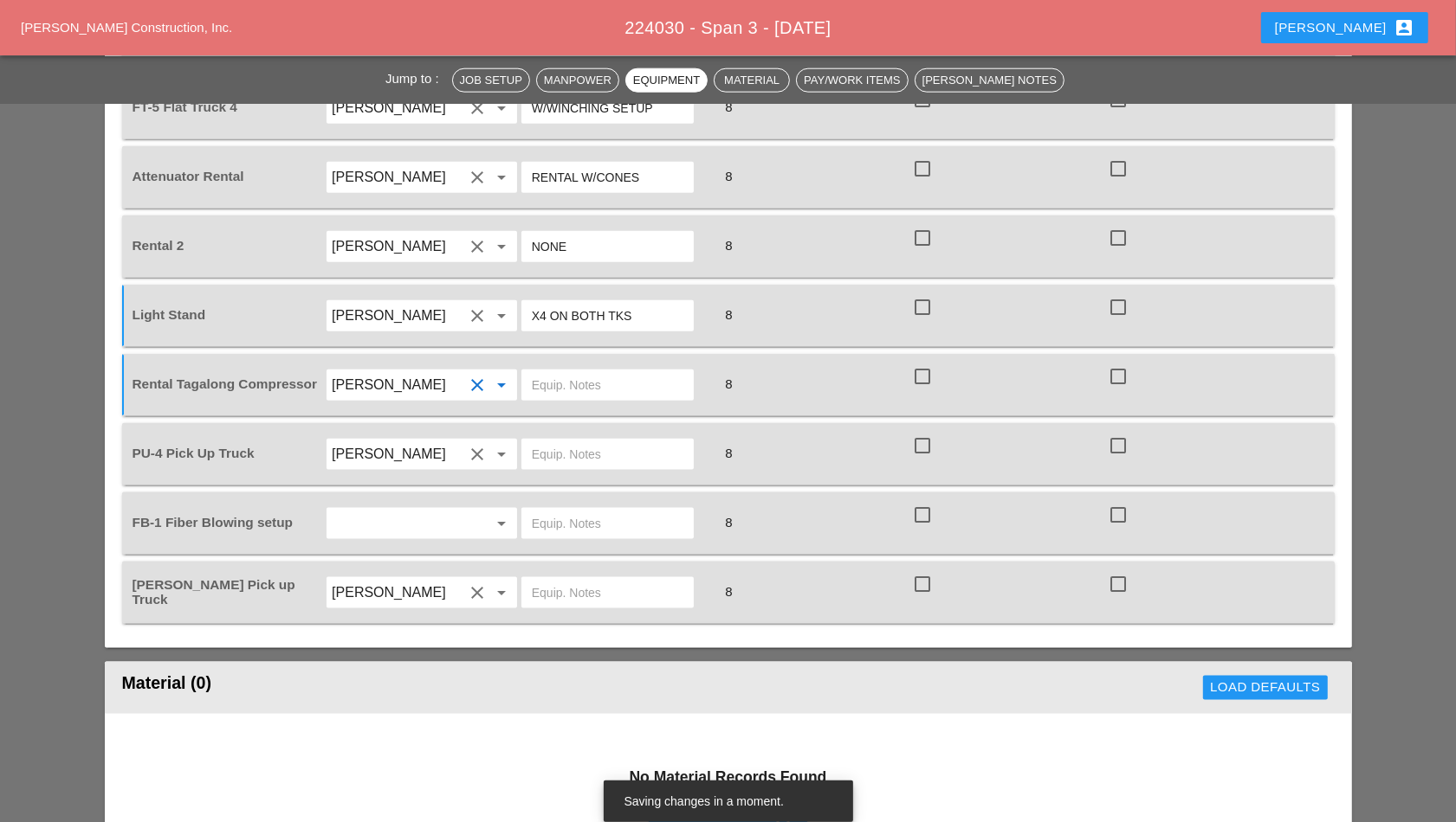
click at [585, 372] on input "text" at bounding box center [607, 385] width 151 height 28
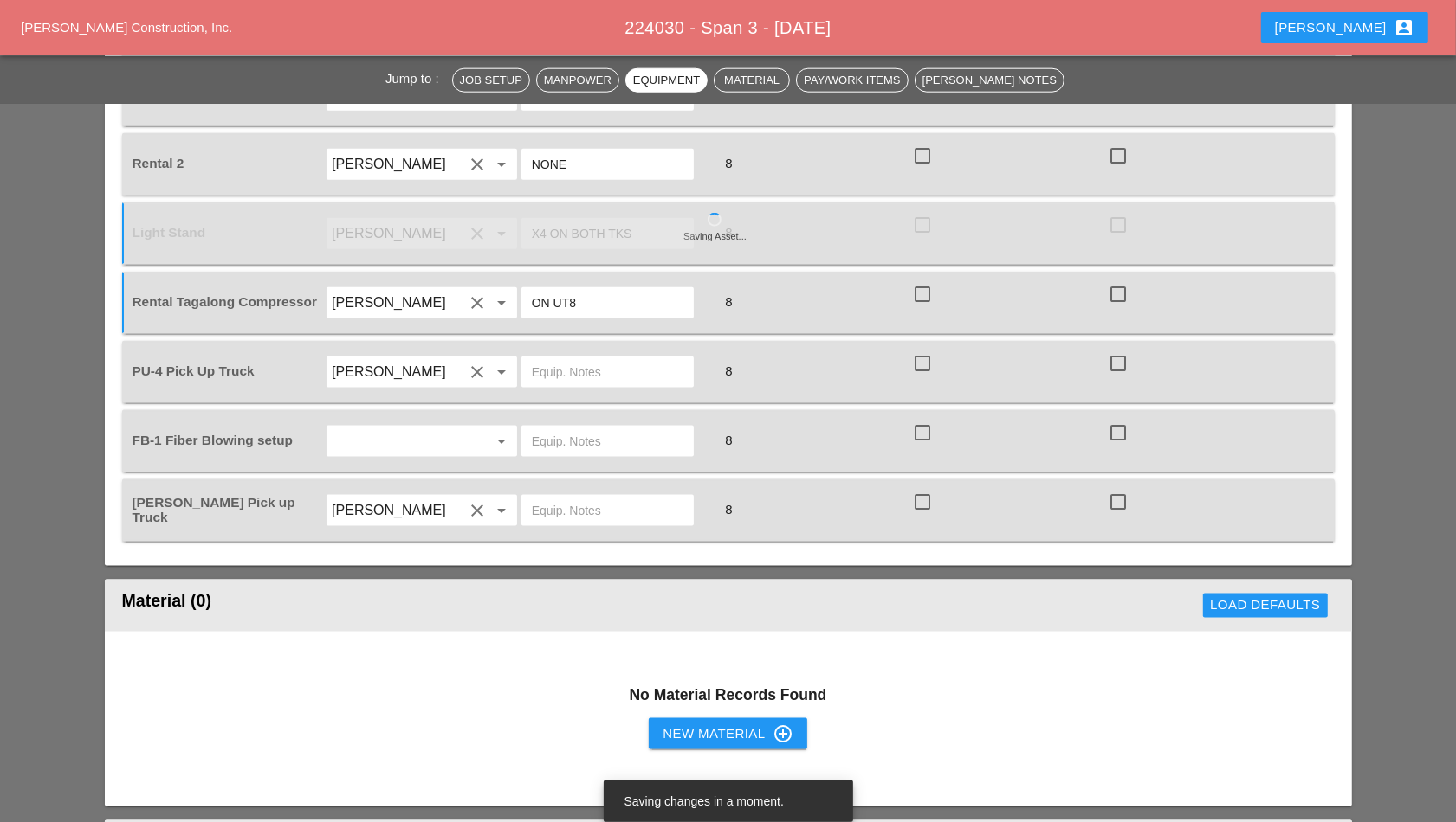
scroll to position [1839, 0]
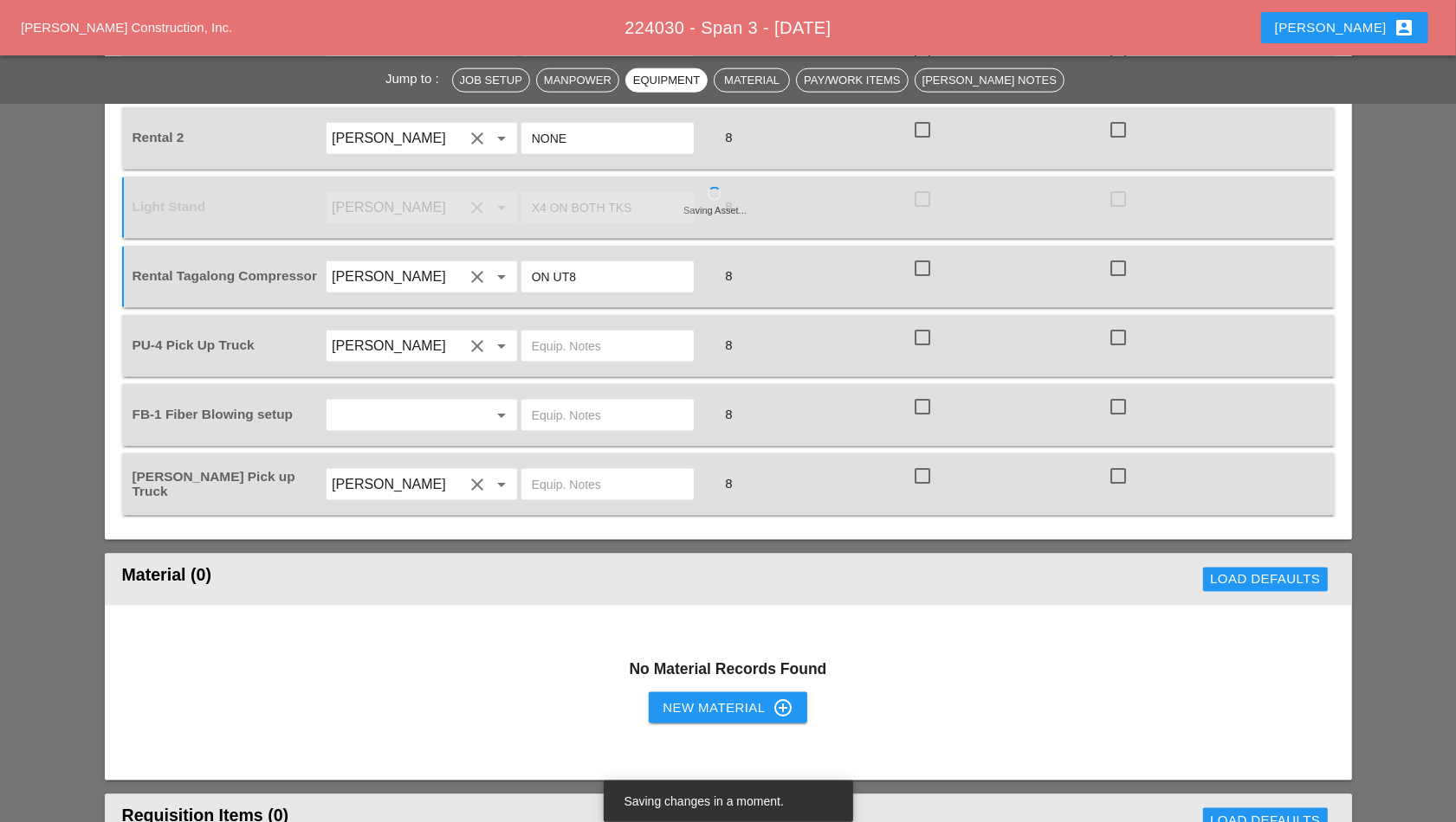
type input "ON UT8"
click at [599, 348] on input "text" at bounding box center [607, 346] width 151 height 28
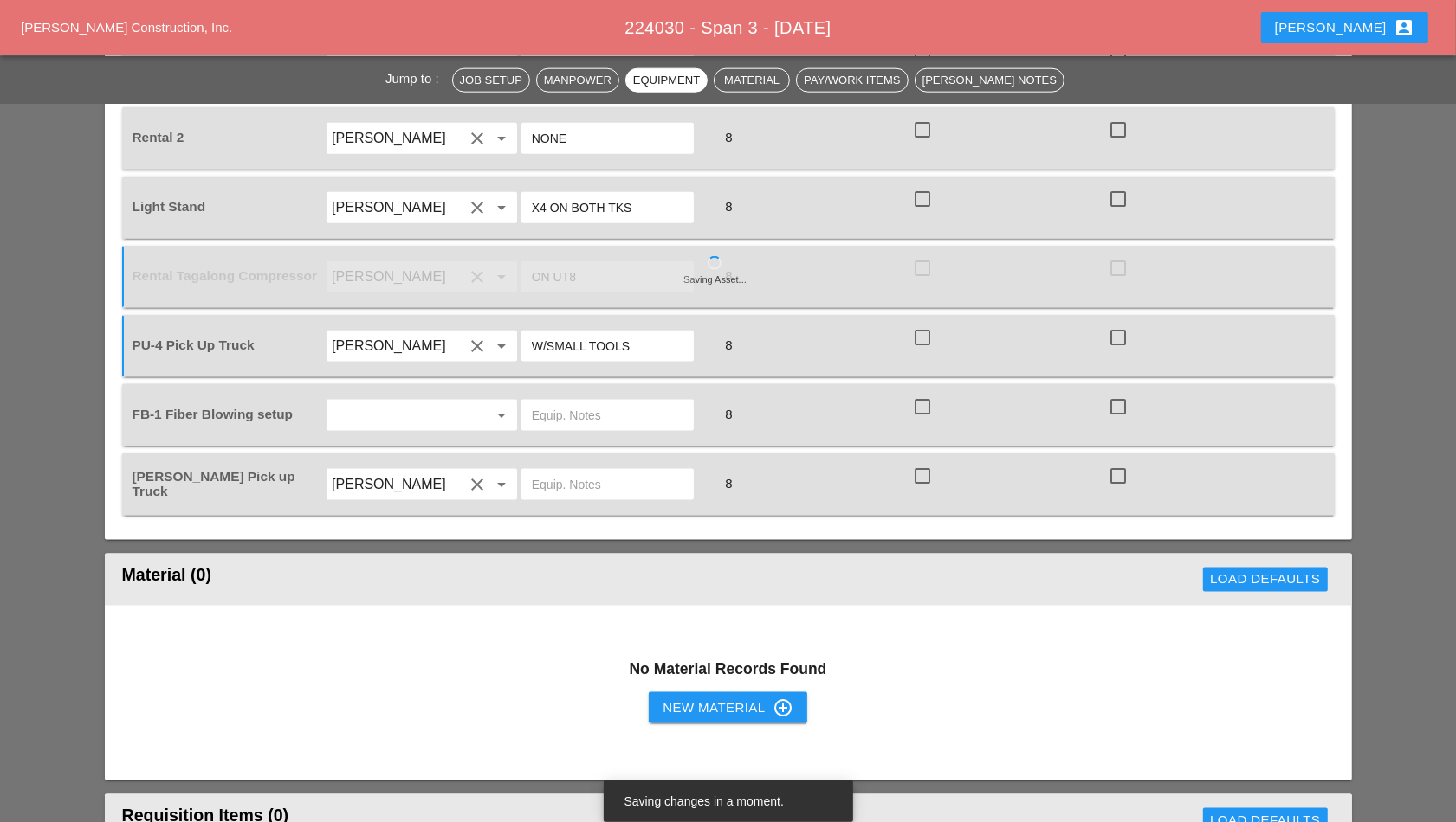
type input "W/SMALL TOOLS"
click at [435, 401] on input "text" at bounding box center [397, 415] width 132 height 28
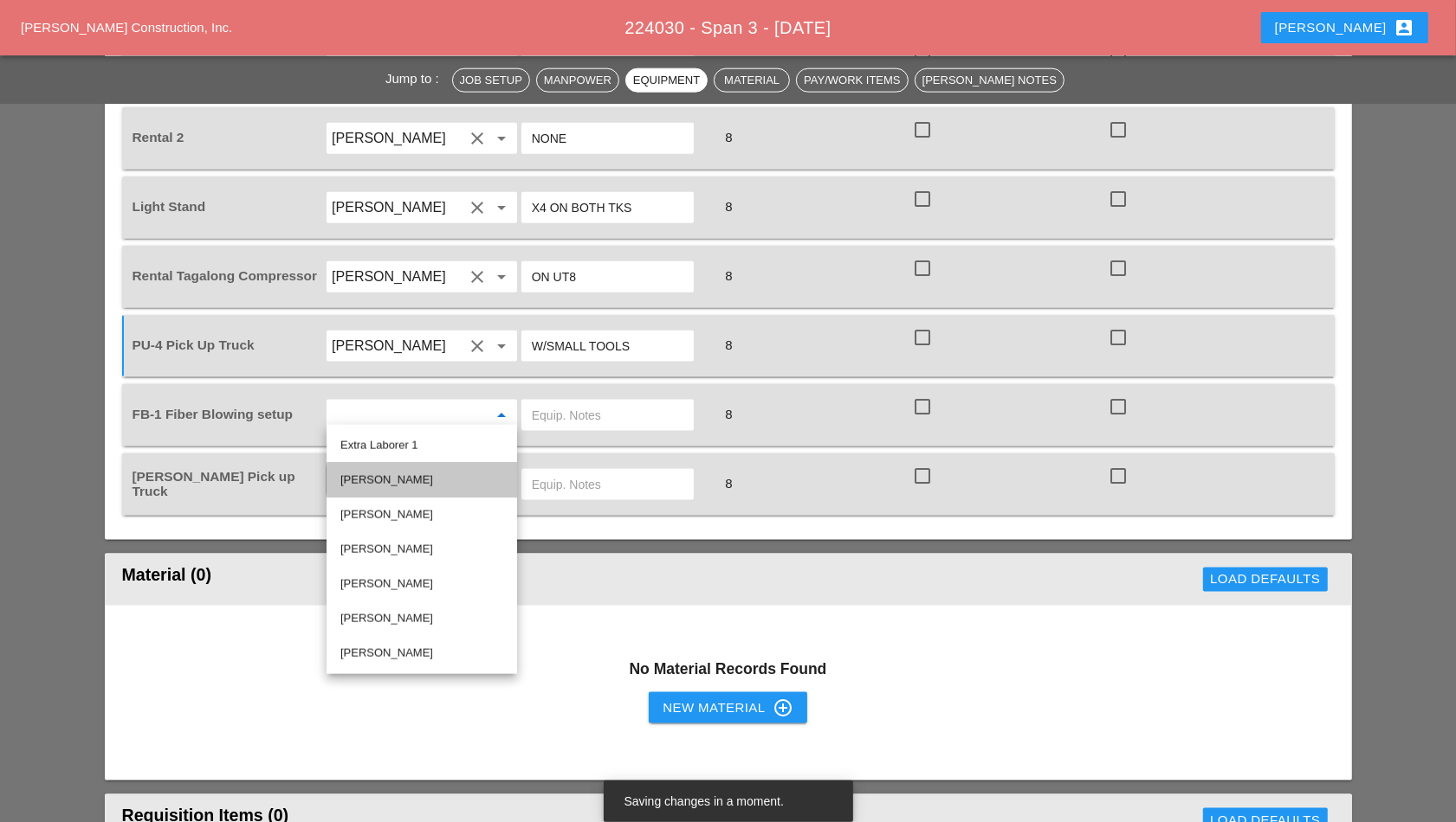
drag, startPoint x: 416, startPoint y: 478, endPoint x: 453, endPoint y: 467, distance: 38.6
click at [423, 476] on div "[PERSON_NAME]" at bounding box center [421, 480] width 163 height 21
type input "[PERSON_NAME]"
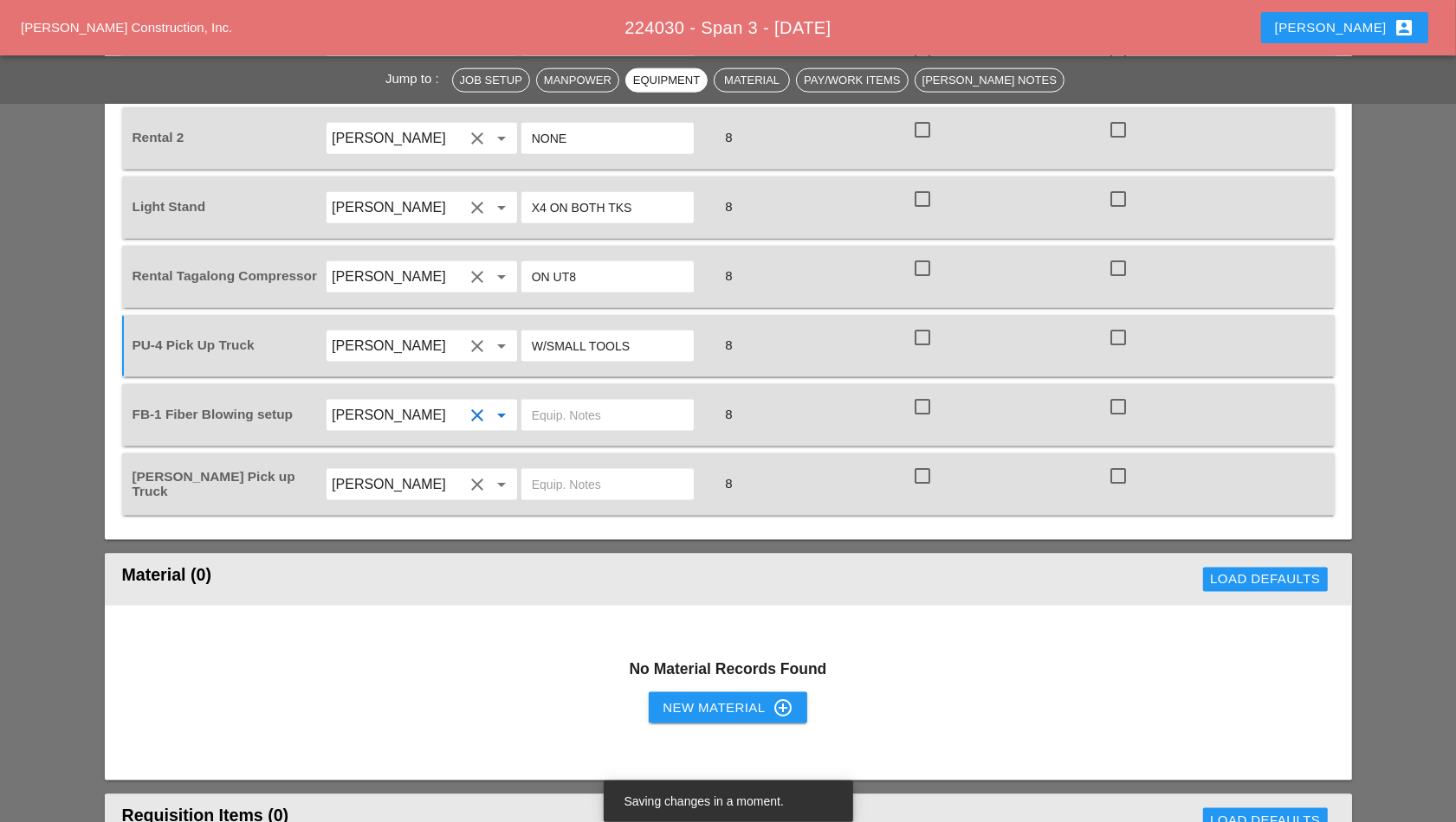
click at [584, 413] on input "text" at bounding box center [607, 415] width 151 height 28
type input "ON UT8"
click at [609, 460] on div at bounding box center [617, 484] width 195 height 48
click at [600, 476] on input "text" at bounding box center [607, 484] width 151 height 28
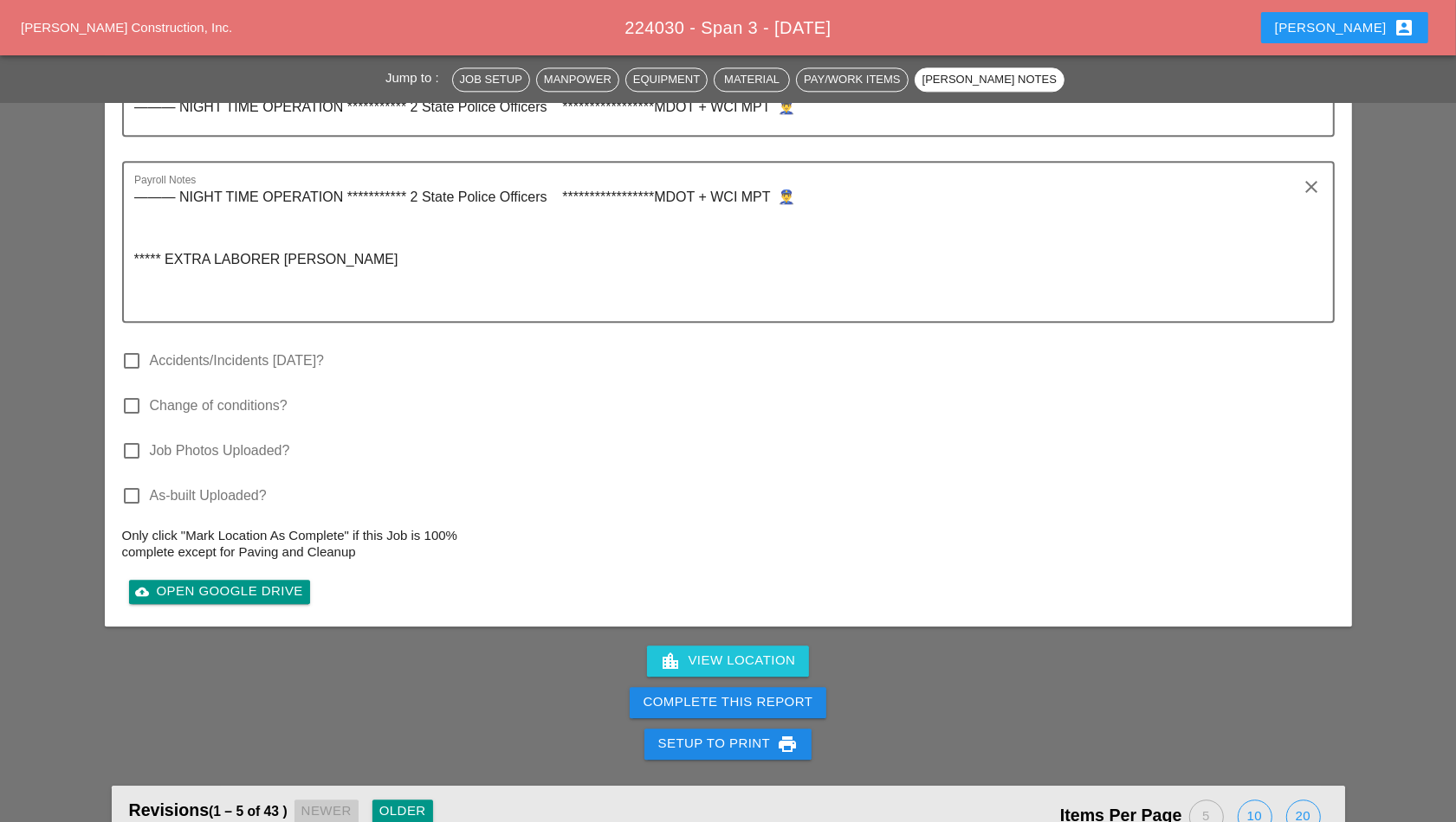
scroll to position [4004, 0]
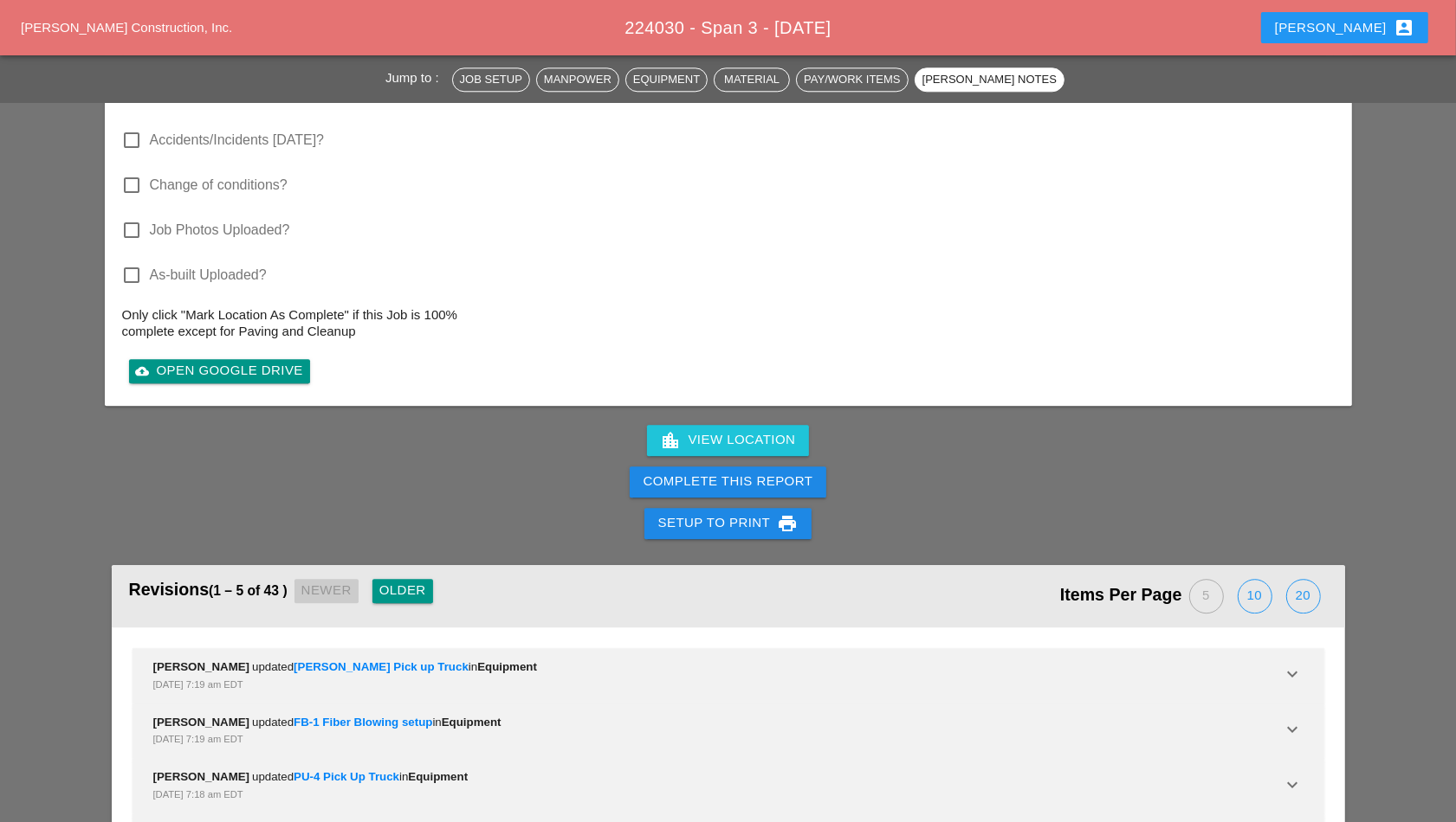
type input "W/SMALL TOOLS"
click at [774, 472] on div "Complete This Report" at bounding box center [728, 481] width 169 height 20
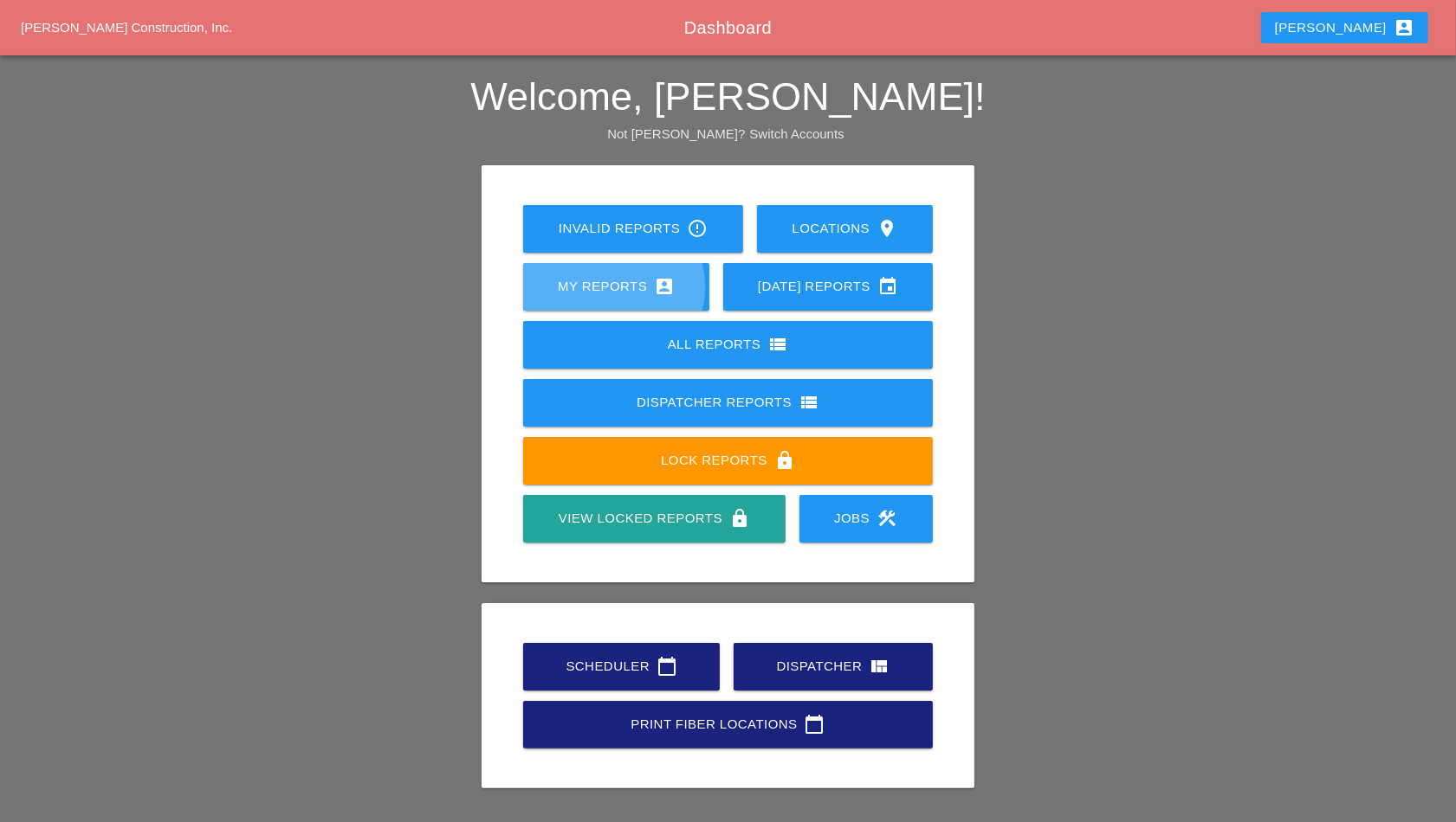
click at [615, 277] on div "My Reports account_box" at bounding box center [616, 287] width 131 height 21
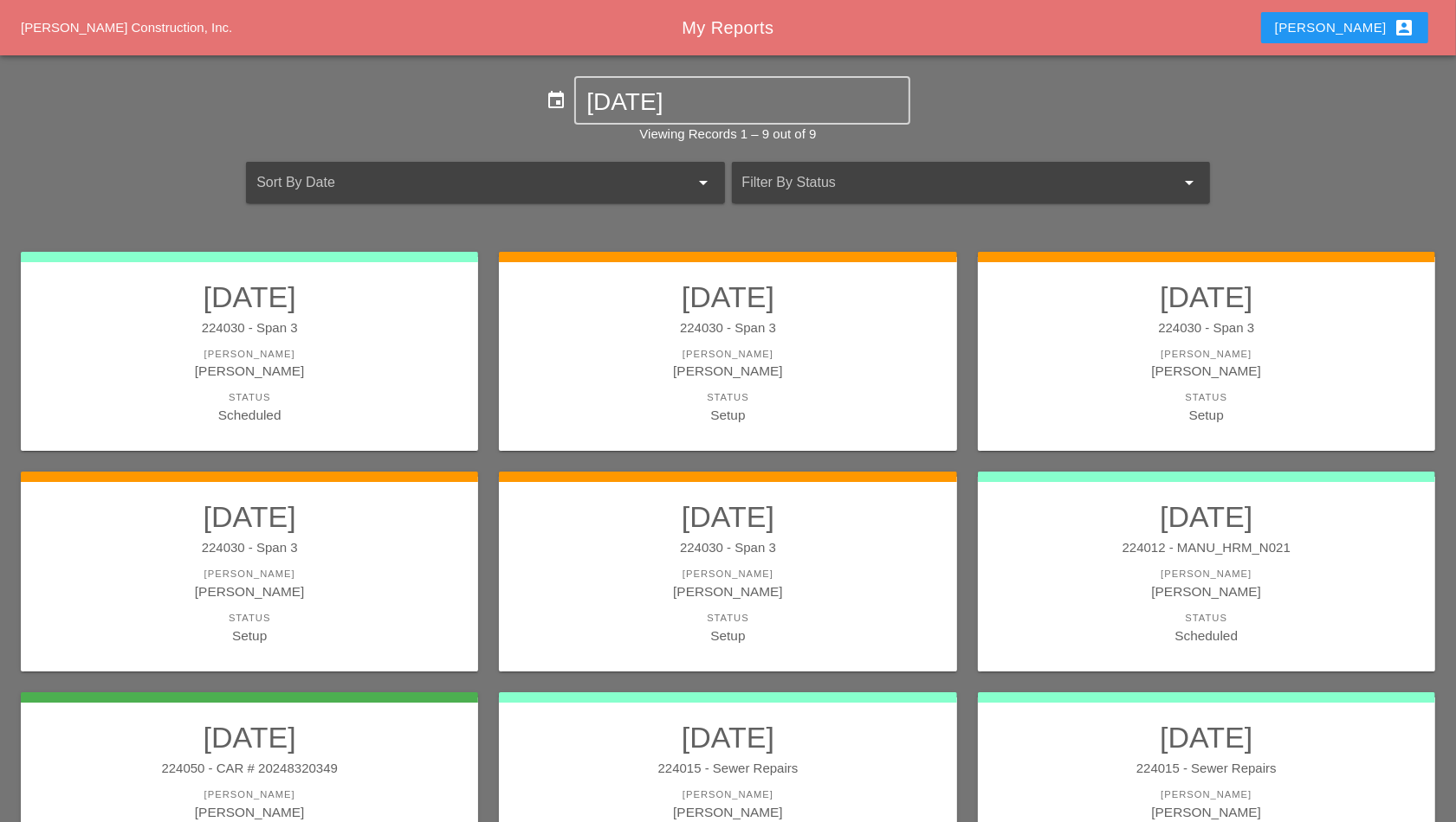
click at [681, 321] on div "224030 - Span 3" at bounding box center [727, 328] width 423 height 20
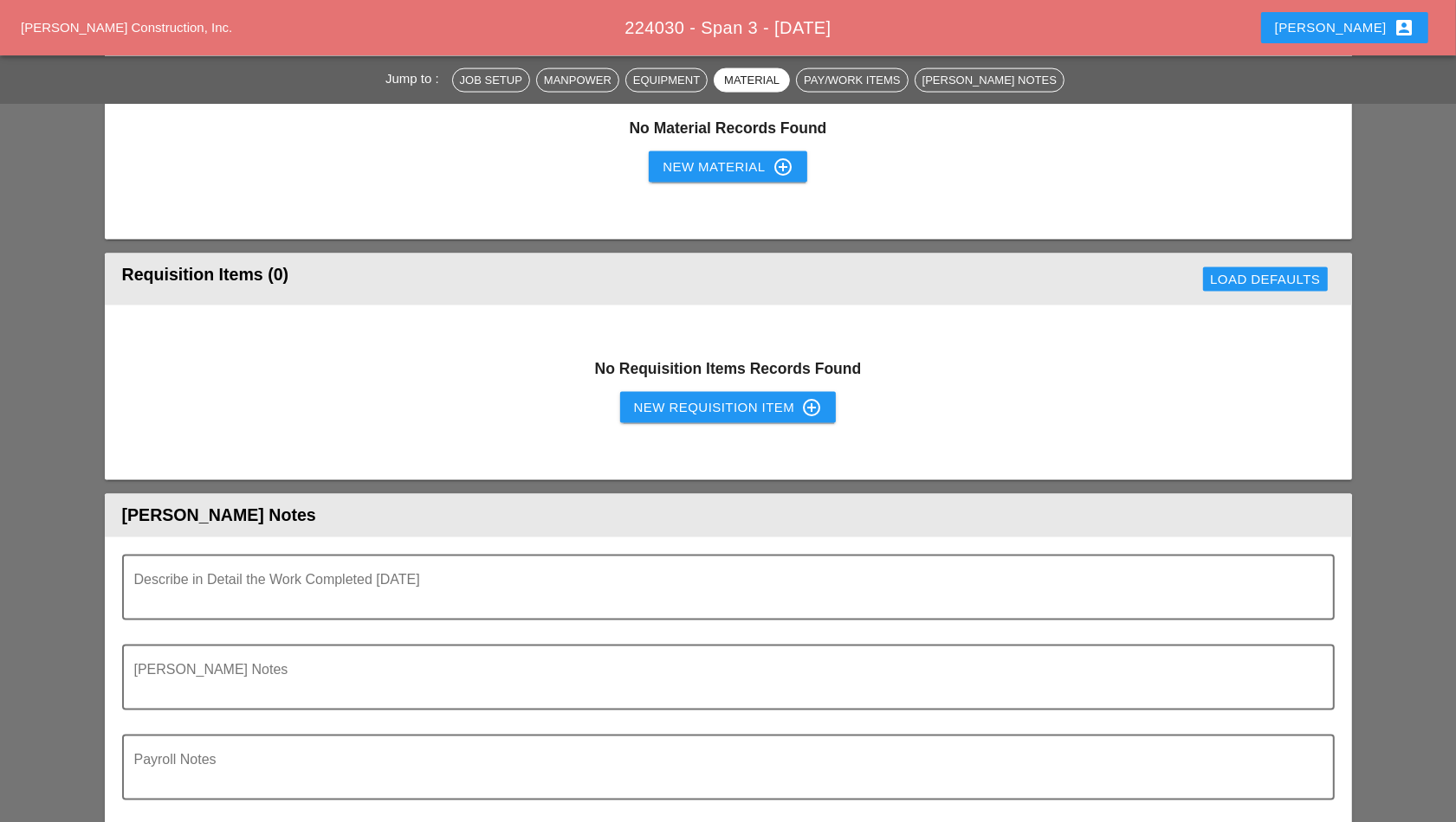
scroll to position [2706, 0]
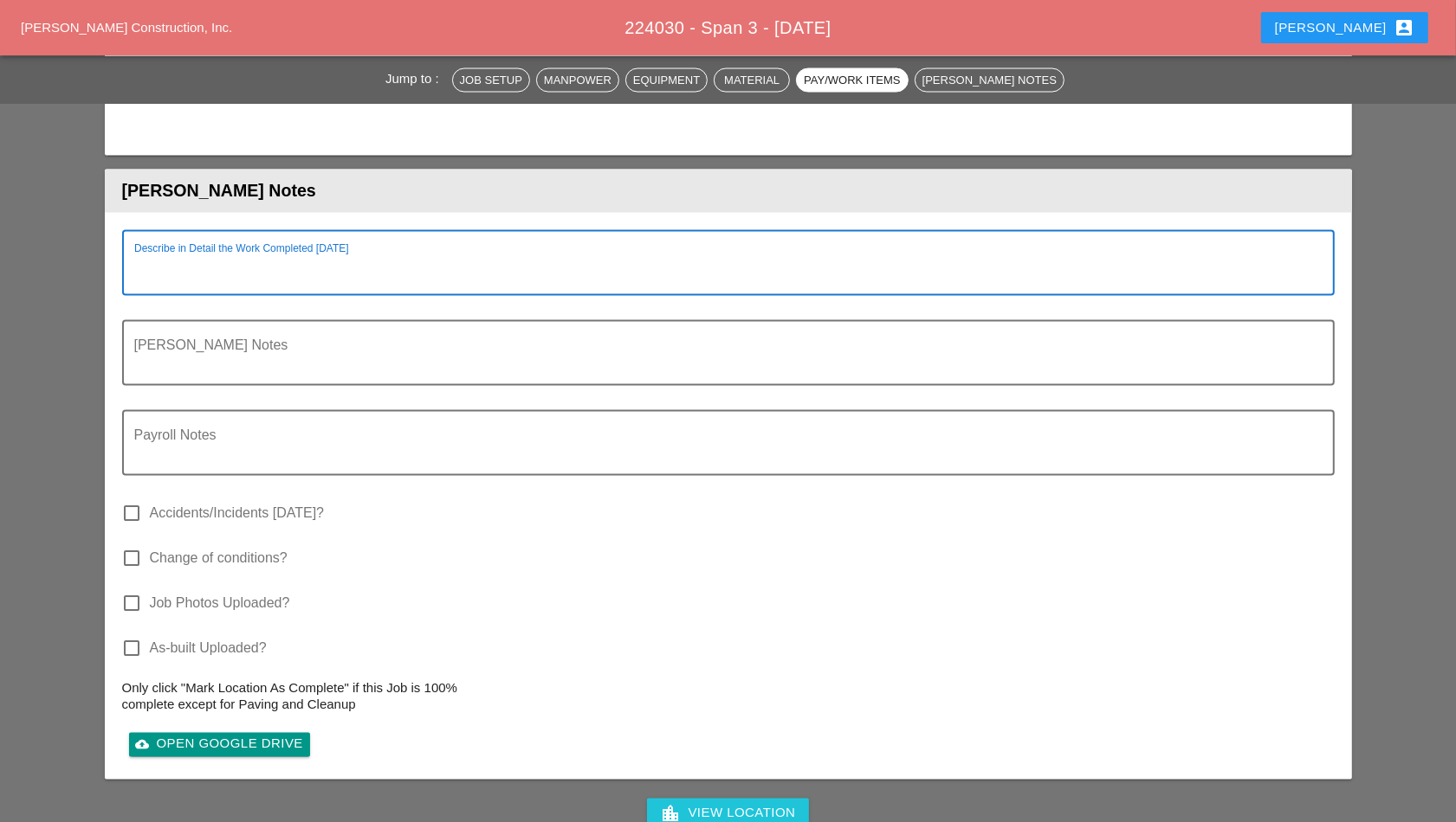
paste textarea "FILL OUT. Item 1 - Remove and replace asphalt temp patch - N/A Item 2 - [PERSON…"
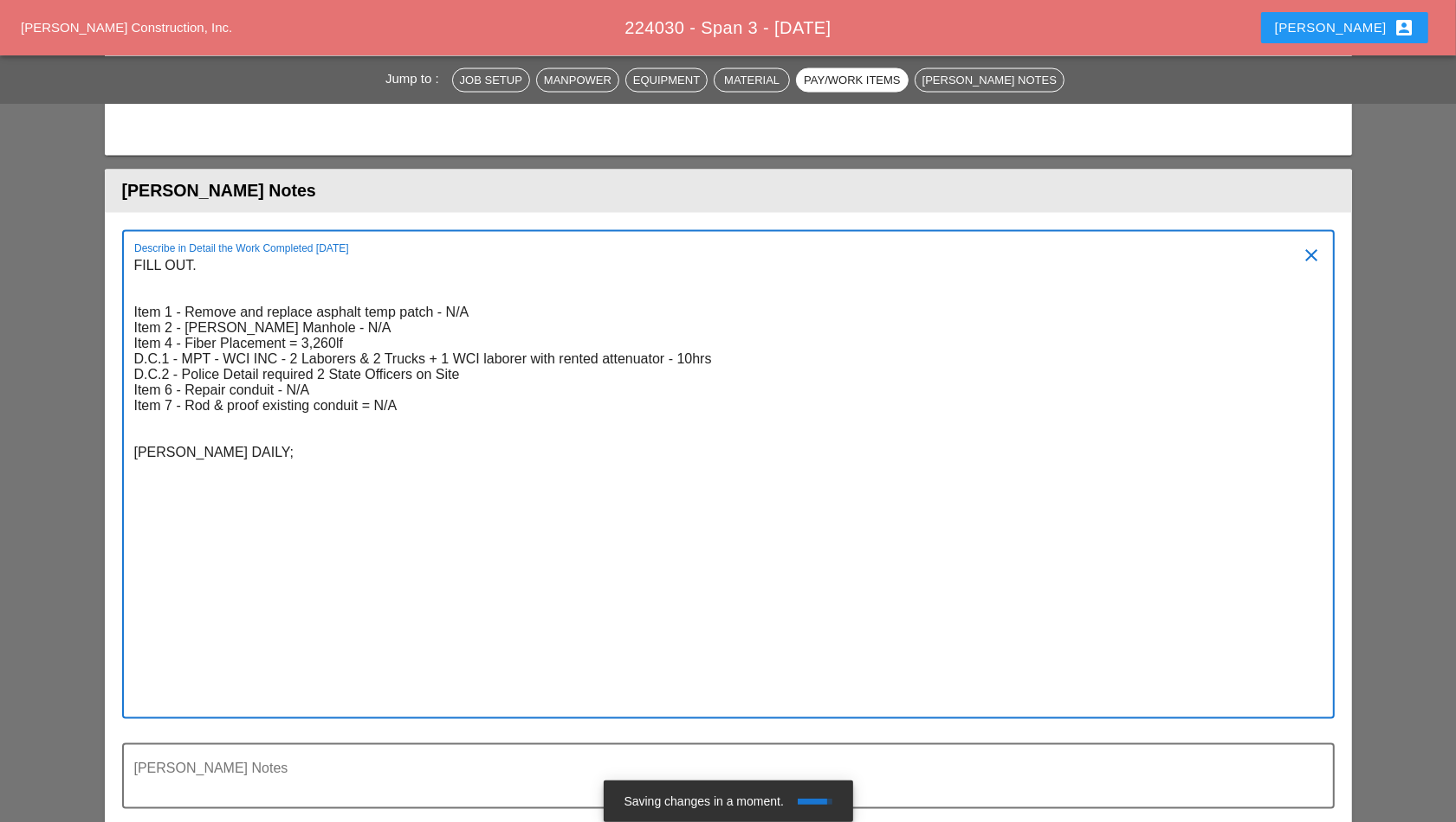
type textarea "FILL OUT. Item 1 - Remove and replace asphalt temp patch - N/A Item 2 - [PERSON…"
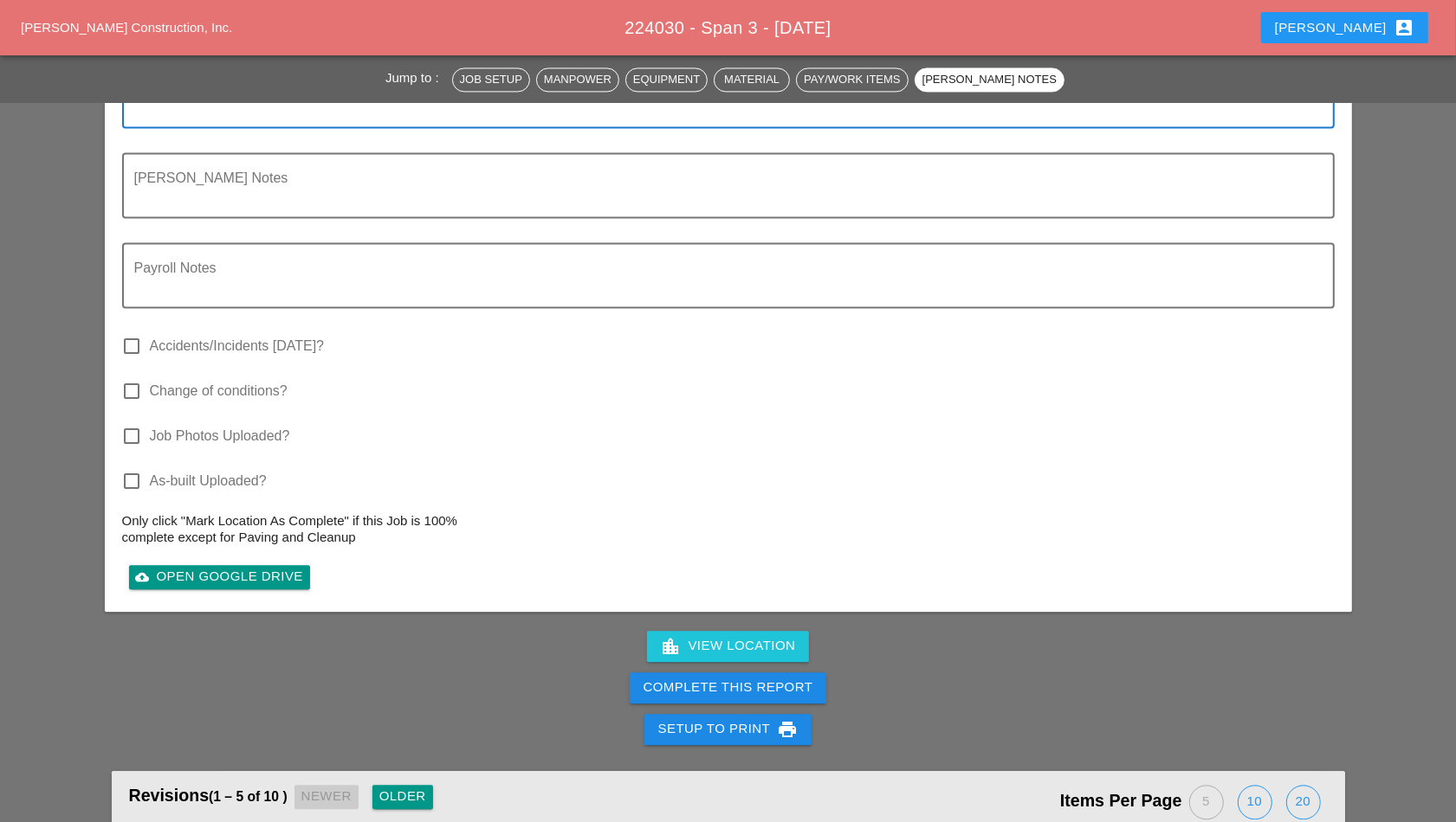
scroll to position [3138, 0]
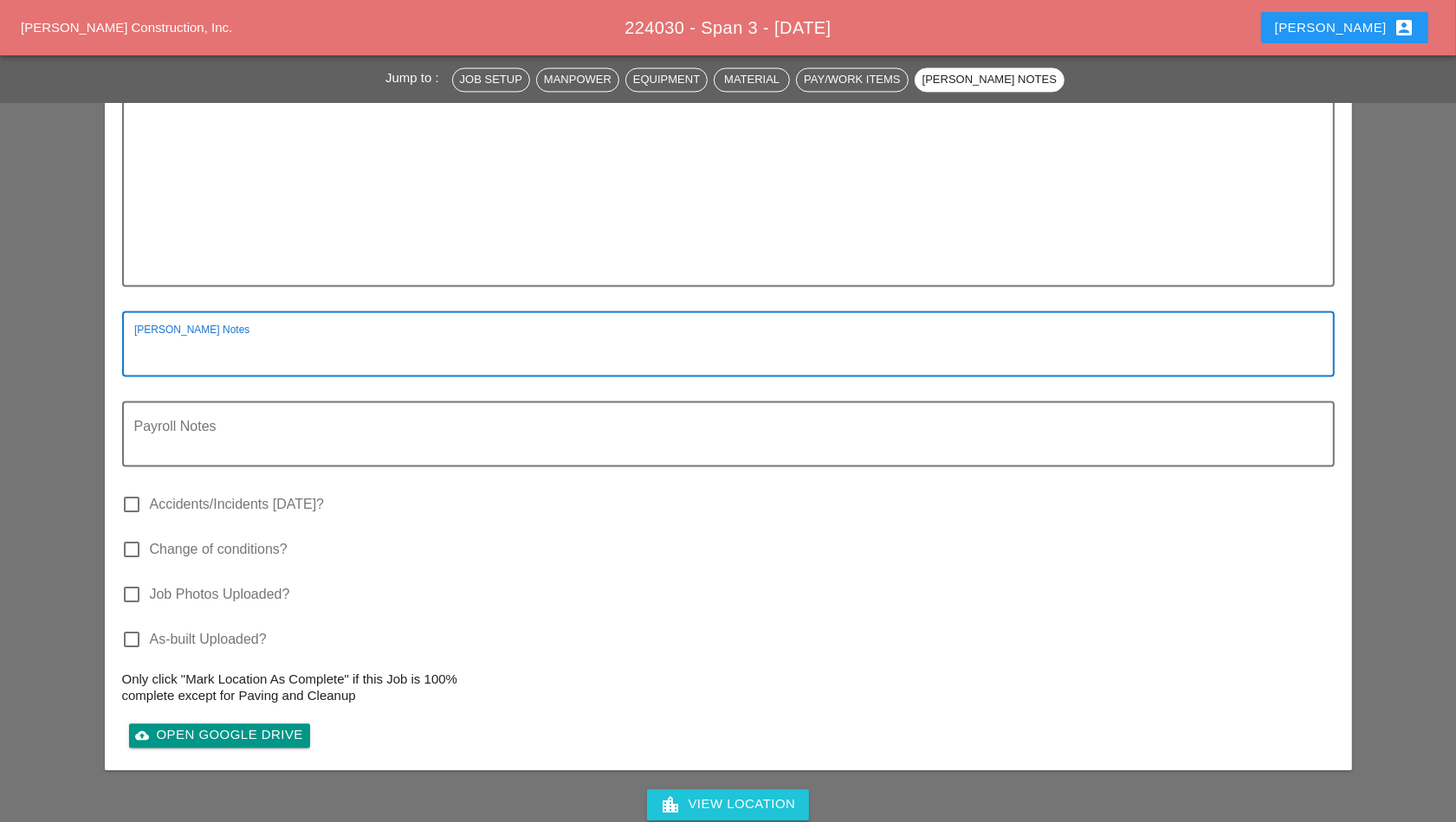
paste textarea "**********"
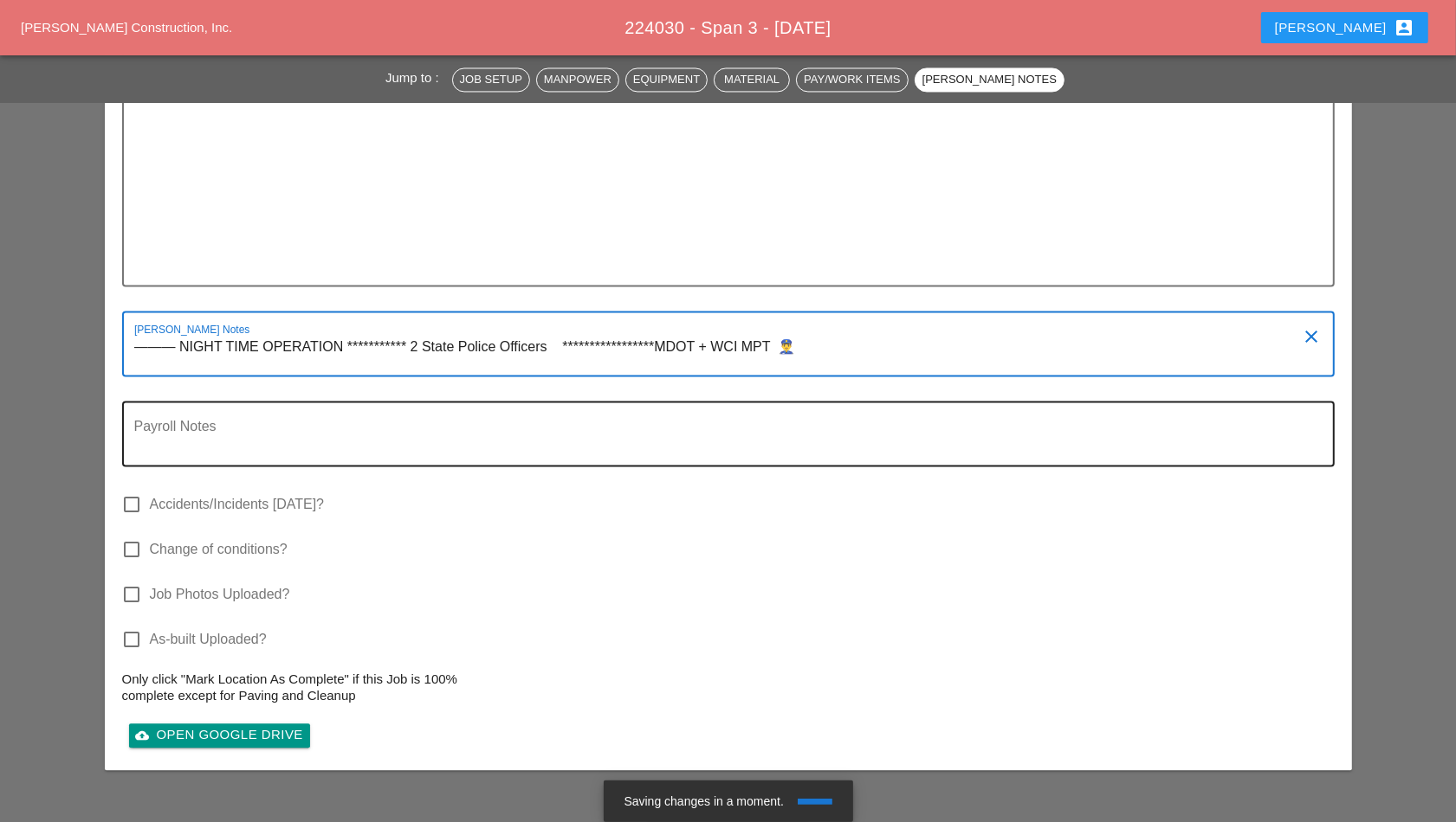
type textarea "**********"
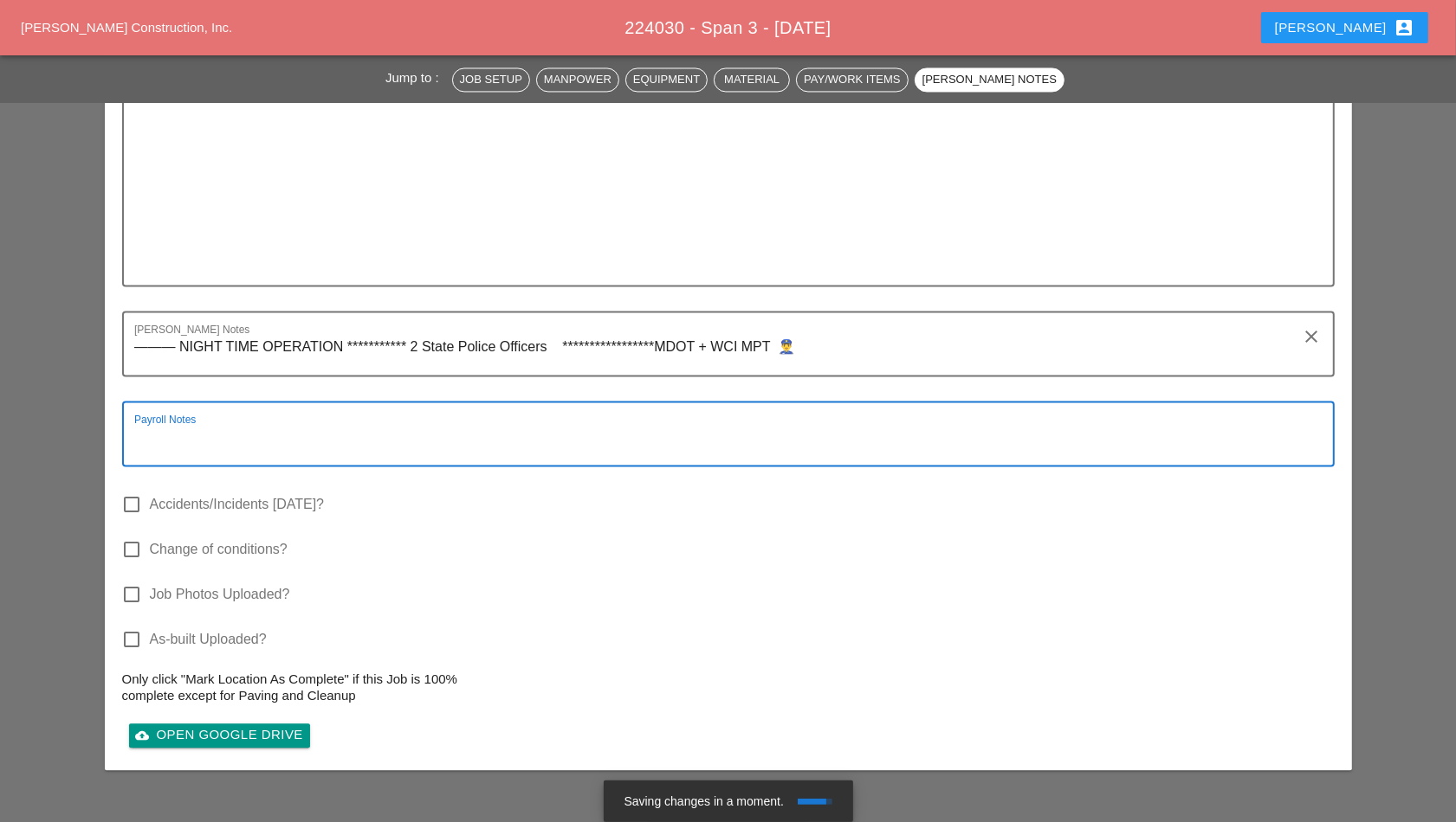
paste textarea "**********"
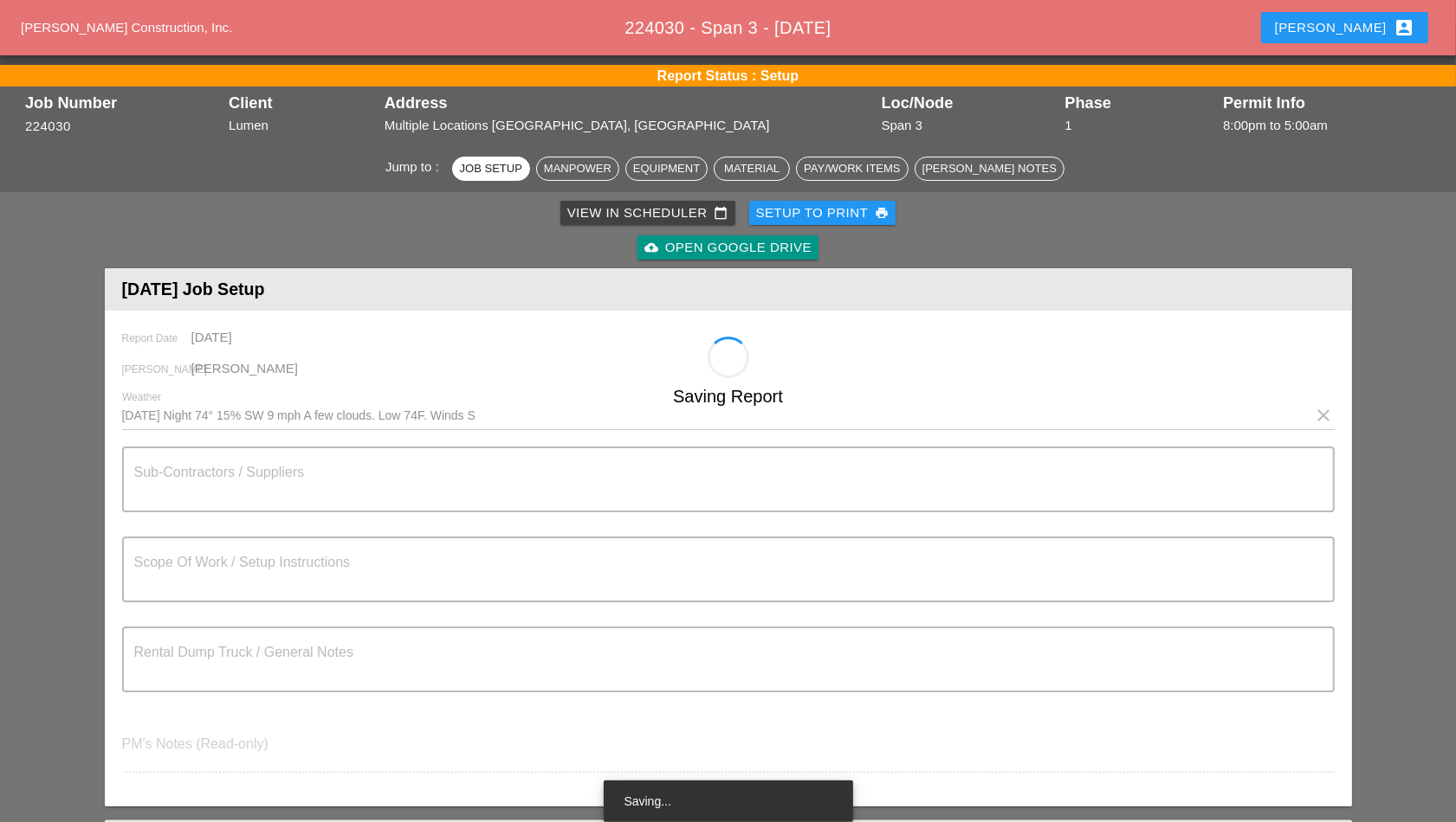
scroll to position [0, 0]
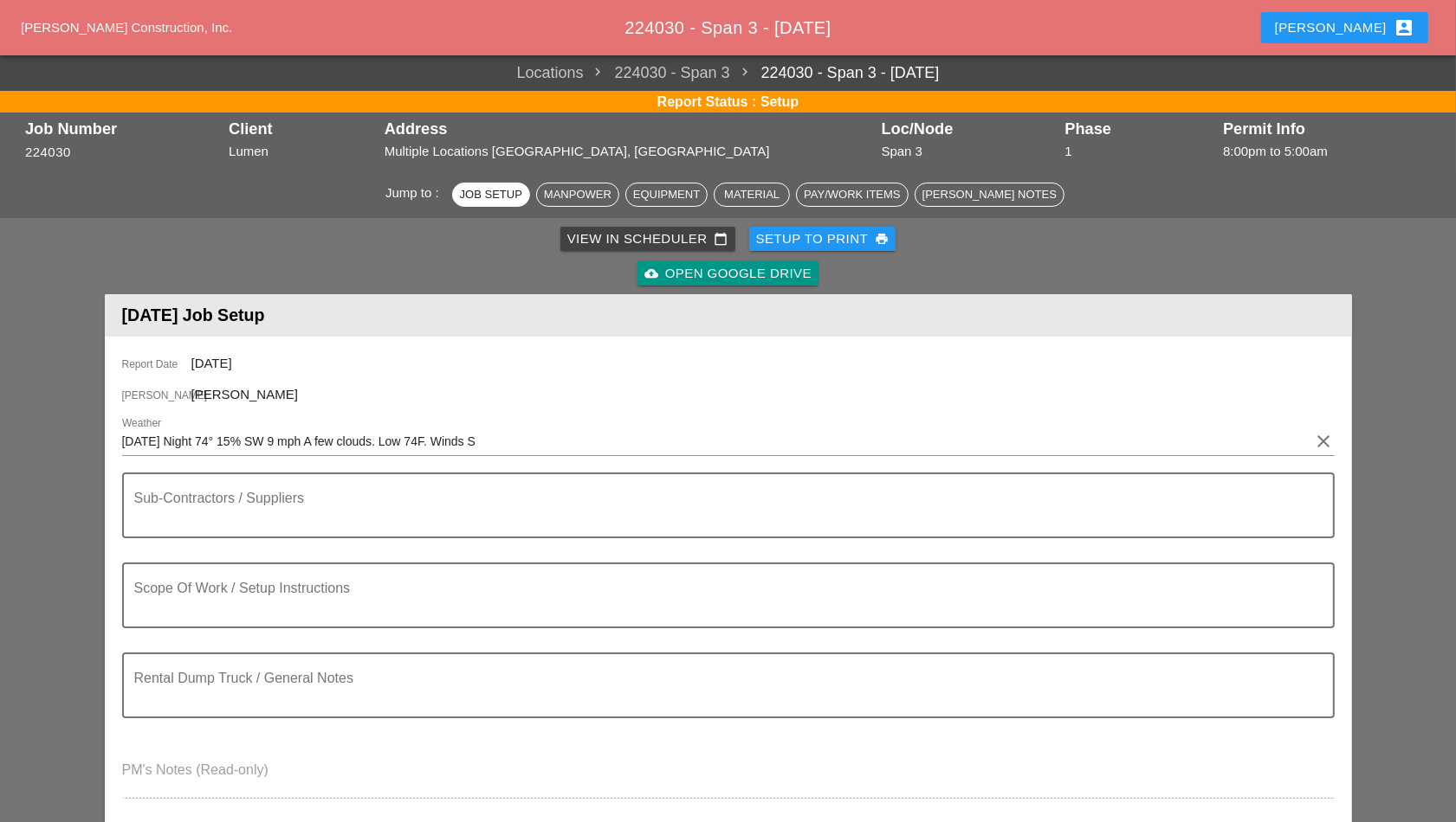
type textarea "**********"
paste textarea "- CONTINUE SPAN 3 FIBER INSTALLATION ON I90 WB"
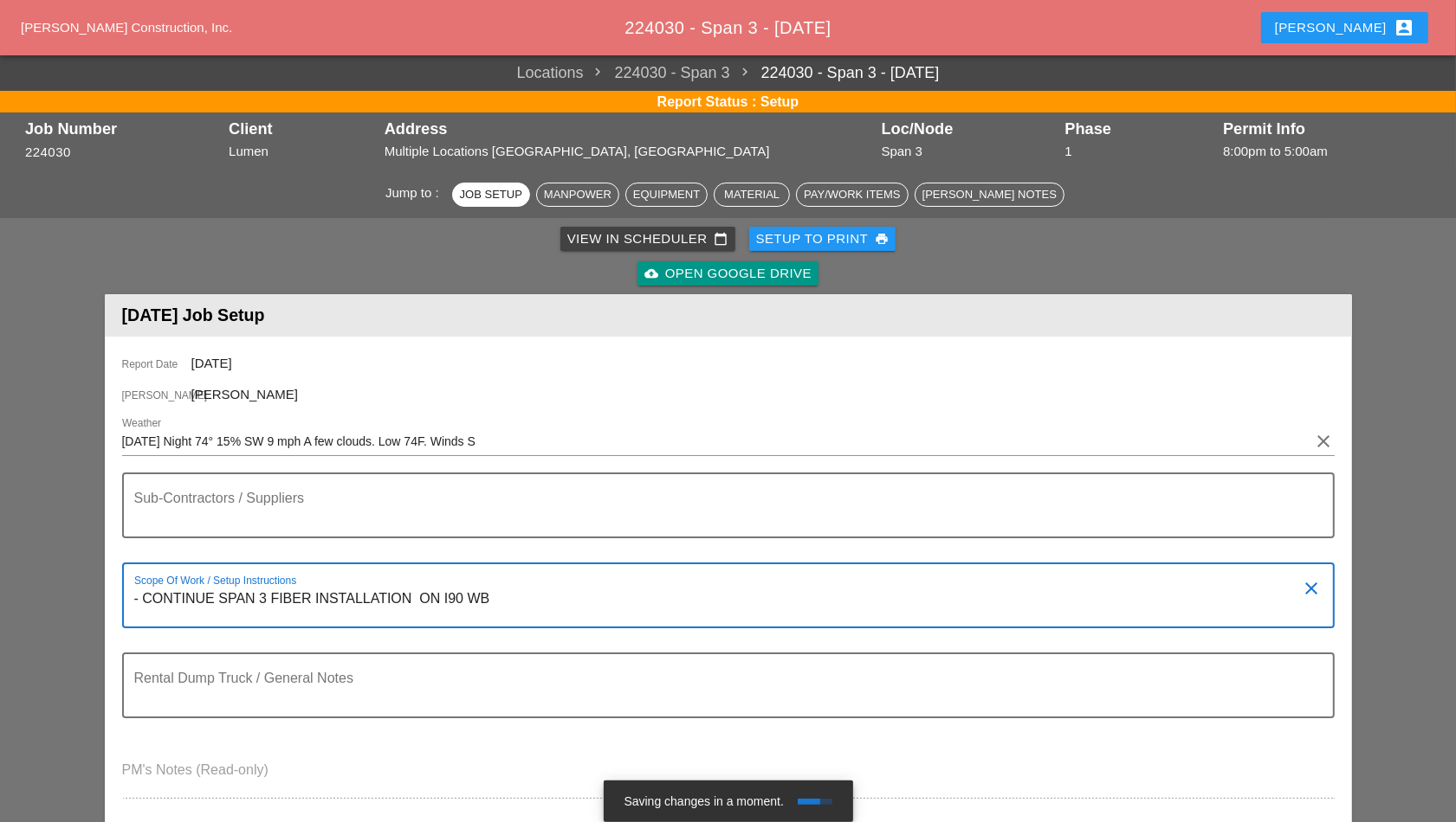
type textarea "- CONTINUE SPAN 3 FIBER INSTALLATION ON I90 WB"
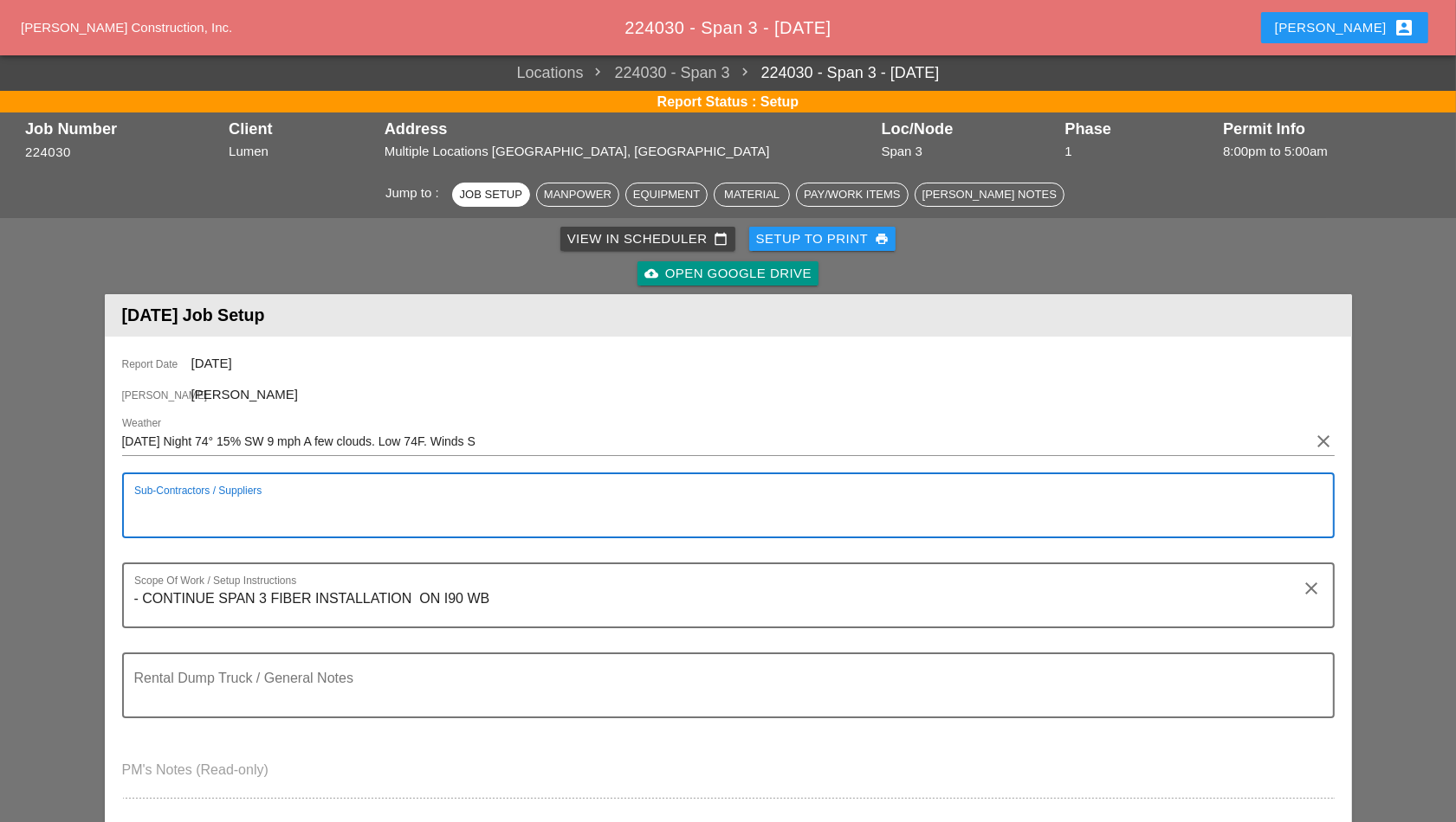
paste textarea "**********"
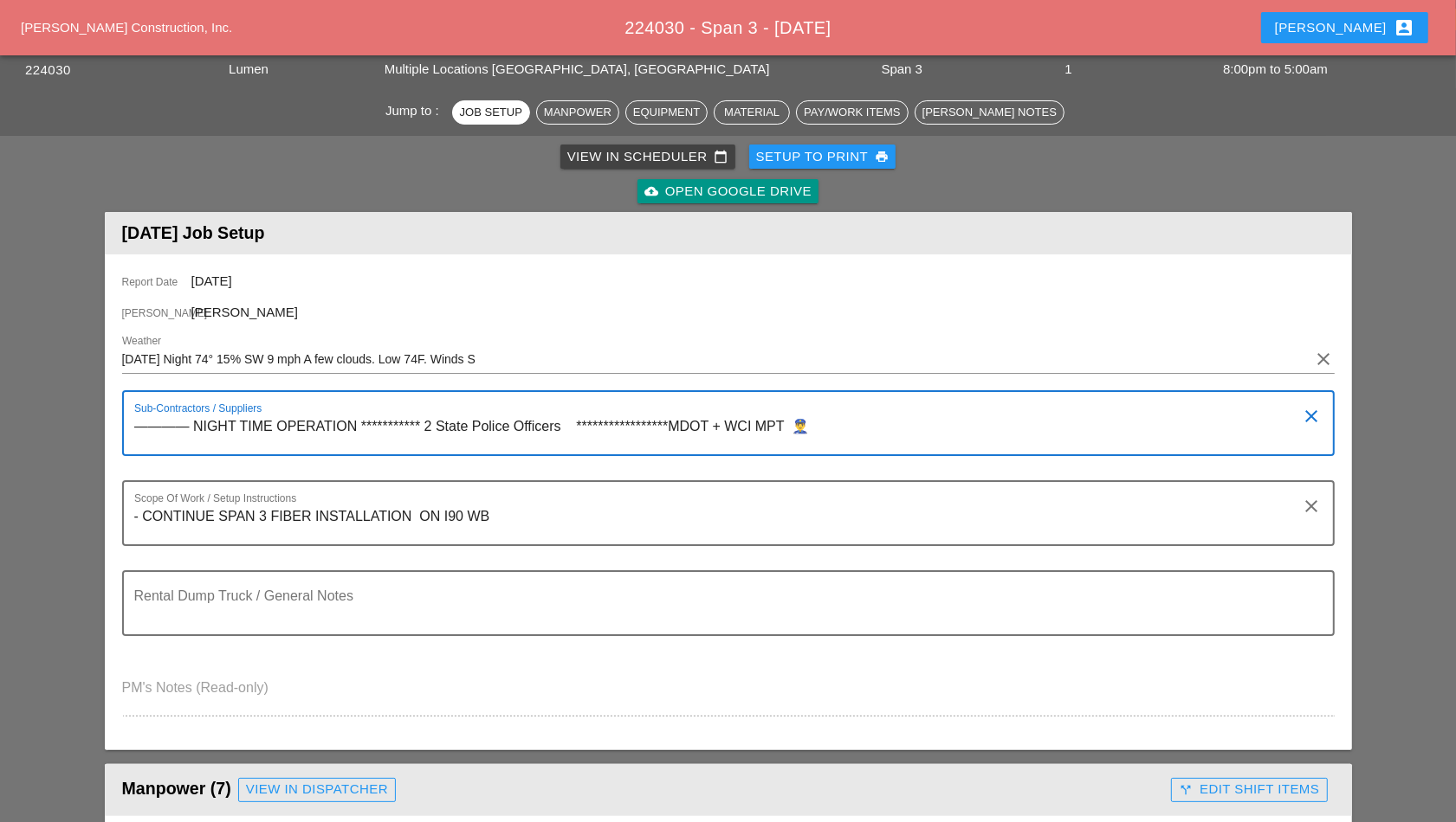
scroll to position [108, 0]
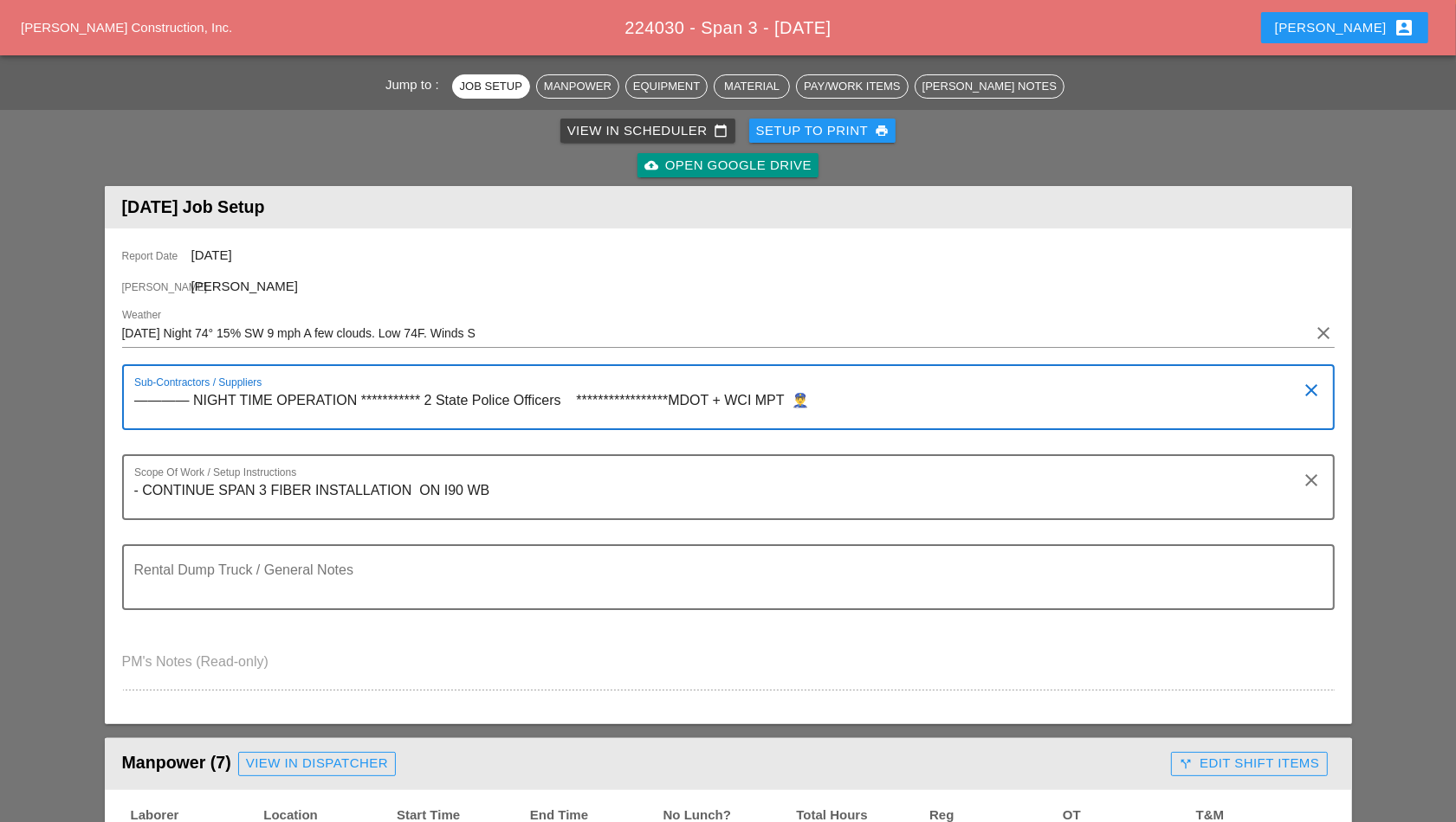
type textarea "**********"
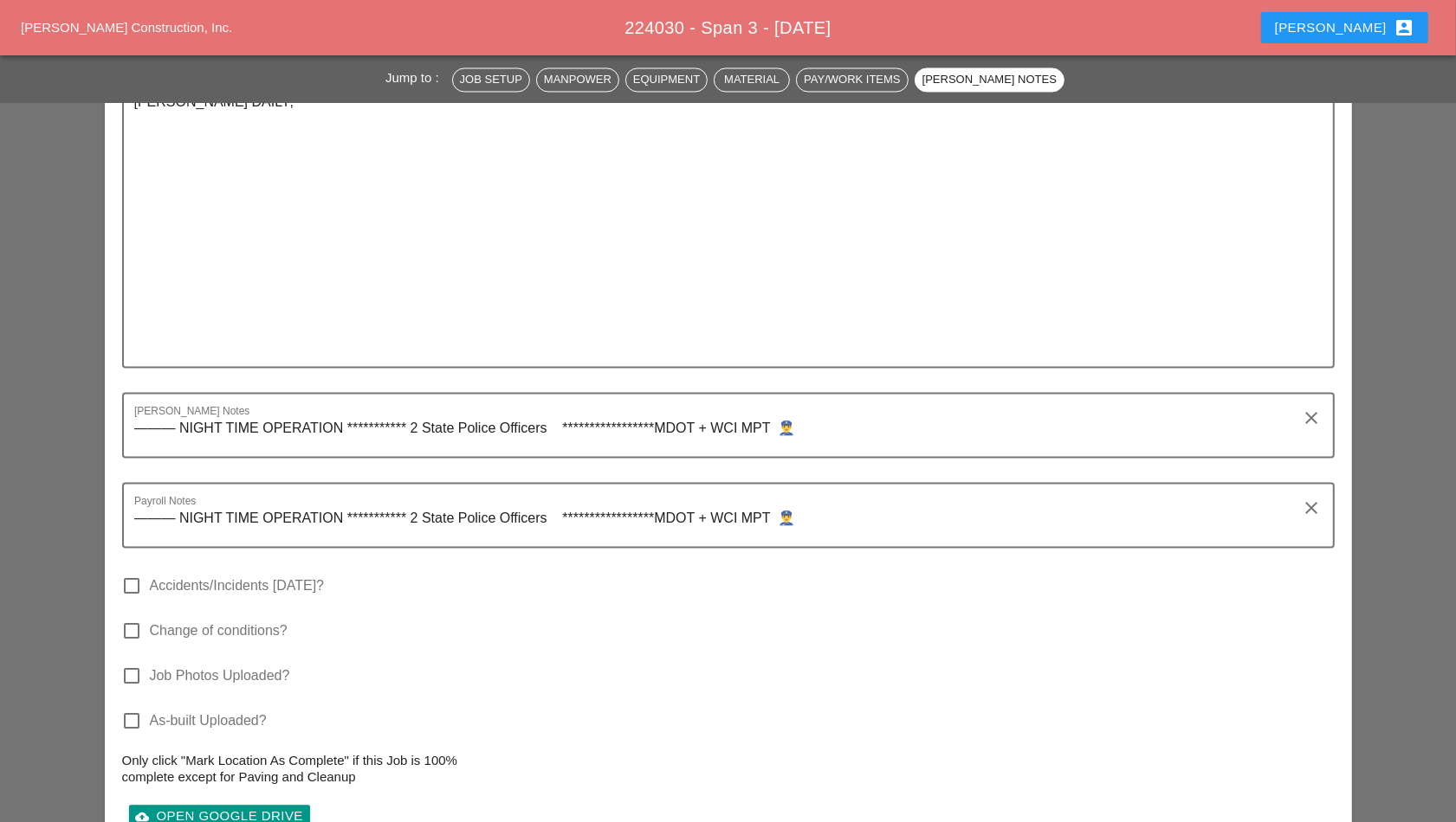
scroll to position [3138, 0]
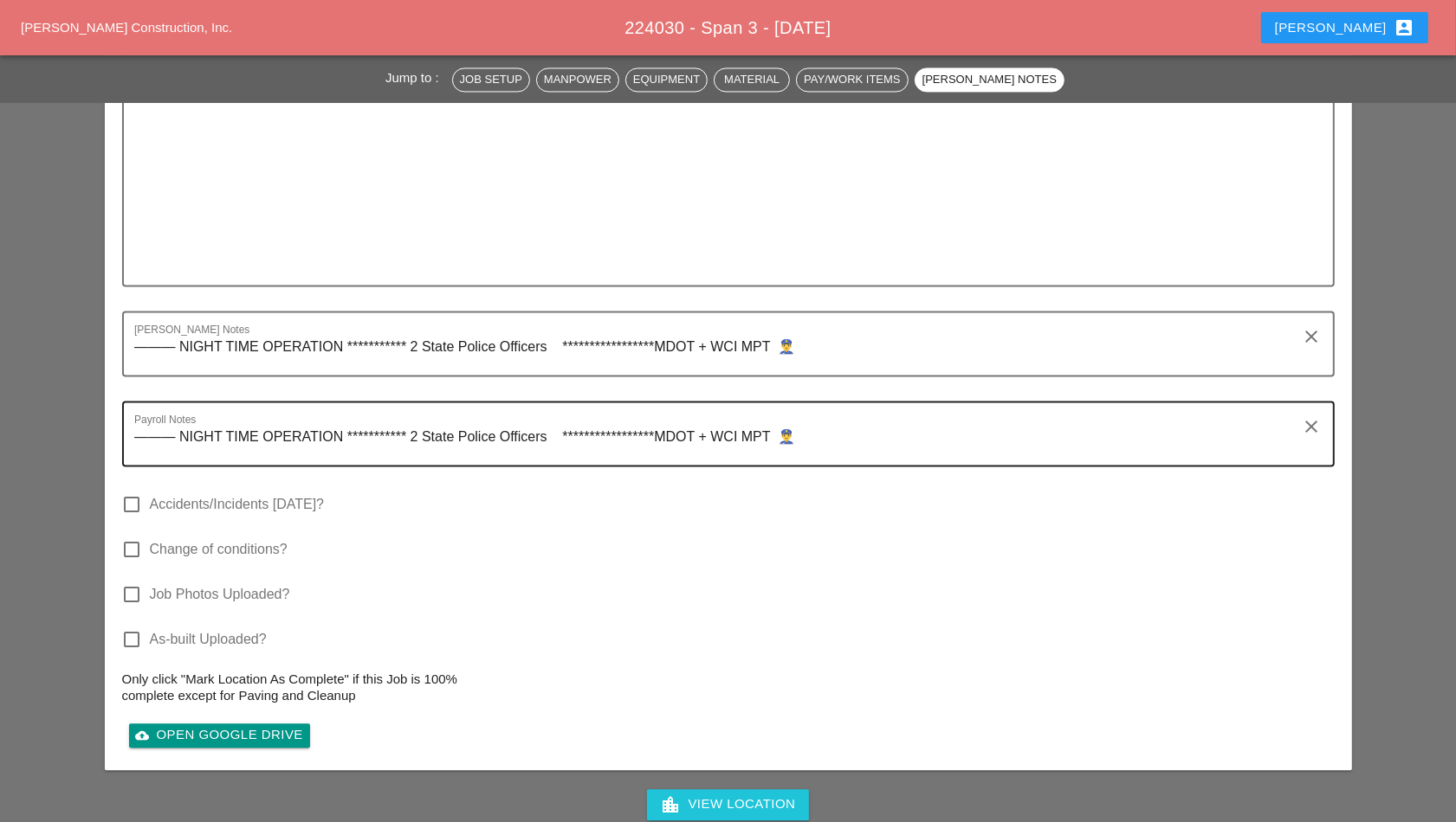
drag, startPoint x: 845, startPoint y: 439, endPoint x: 831, endPoint y: 442, distance: 14.3
click at [843, 439] on textarea "**********" at bounding box center [721, 444] width 1175 height 41
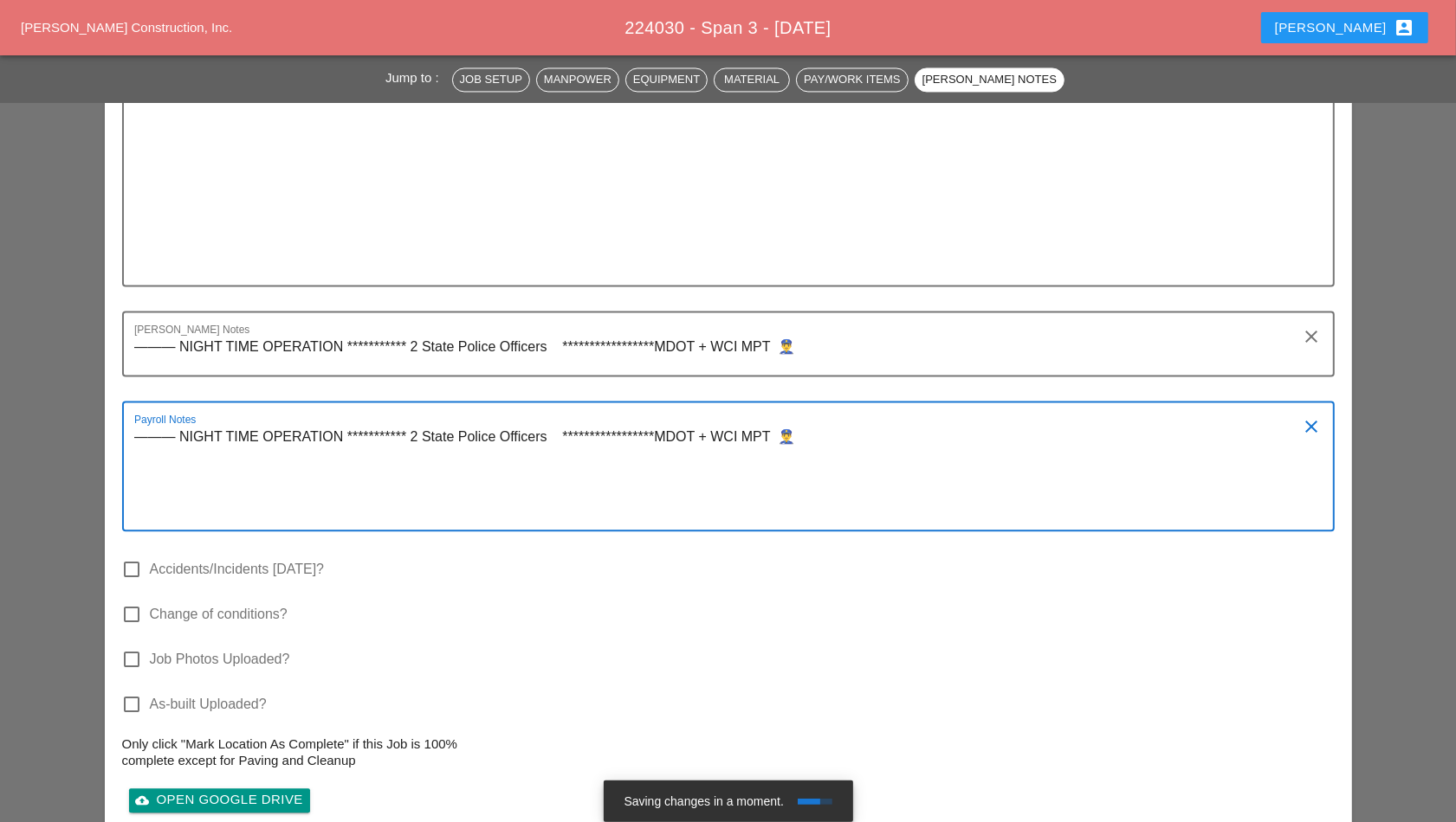
paste textarea "***** EXTRA LABORER [PERSON_NAME]"
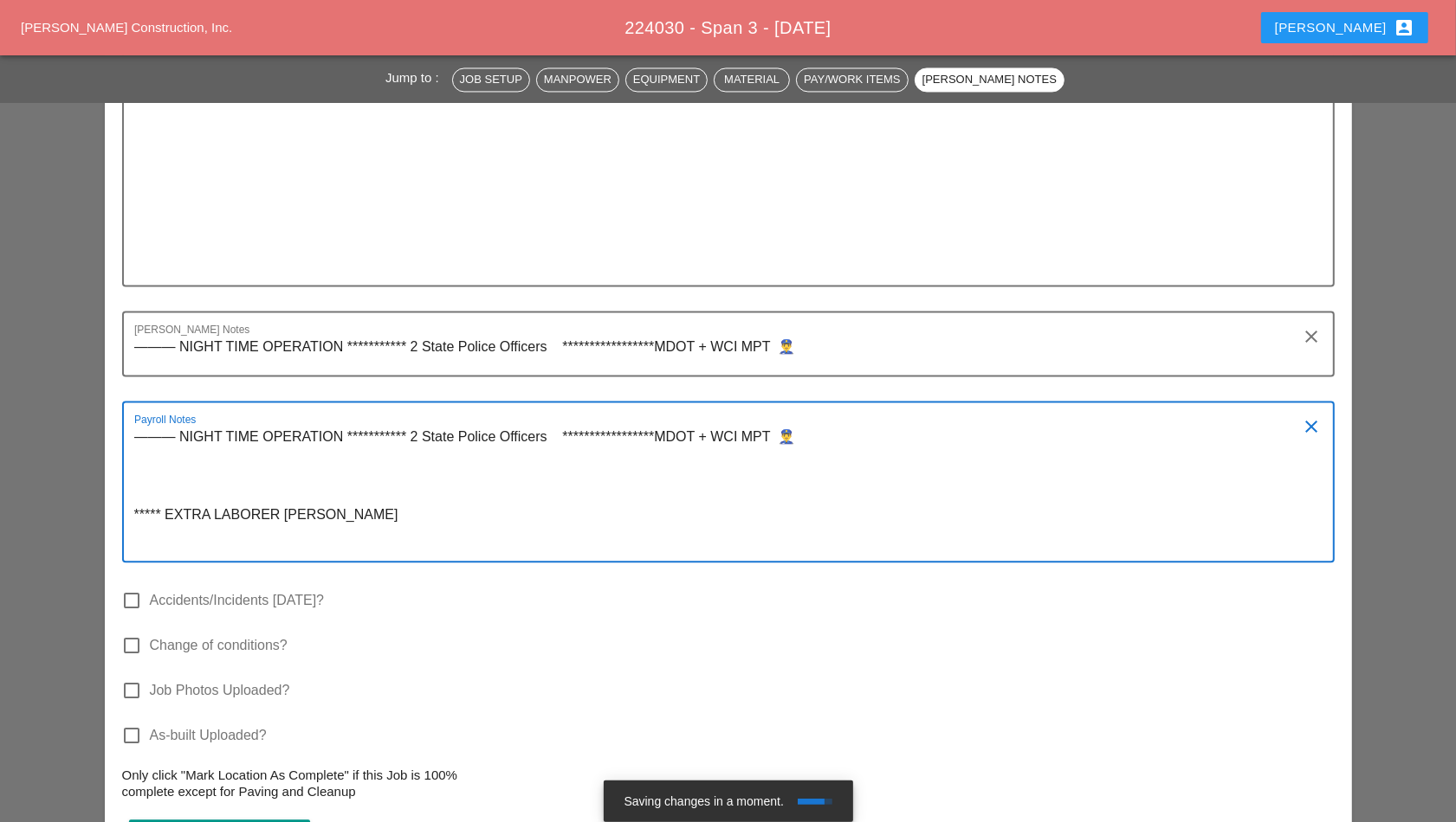
type textarea "**********"
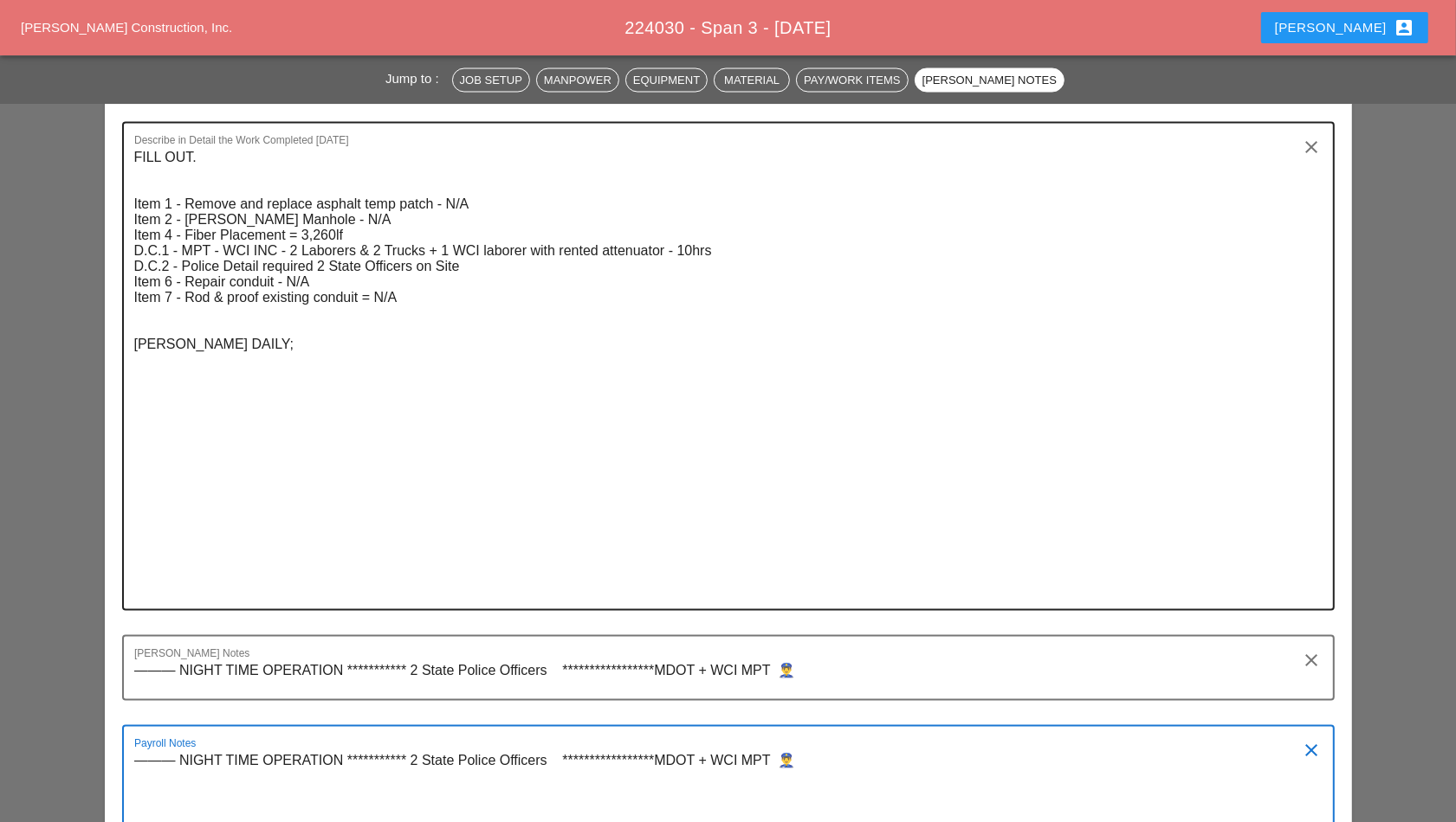
scroll to position [2813, 0]
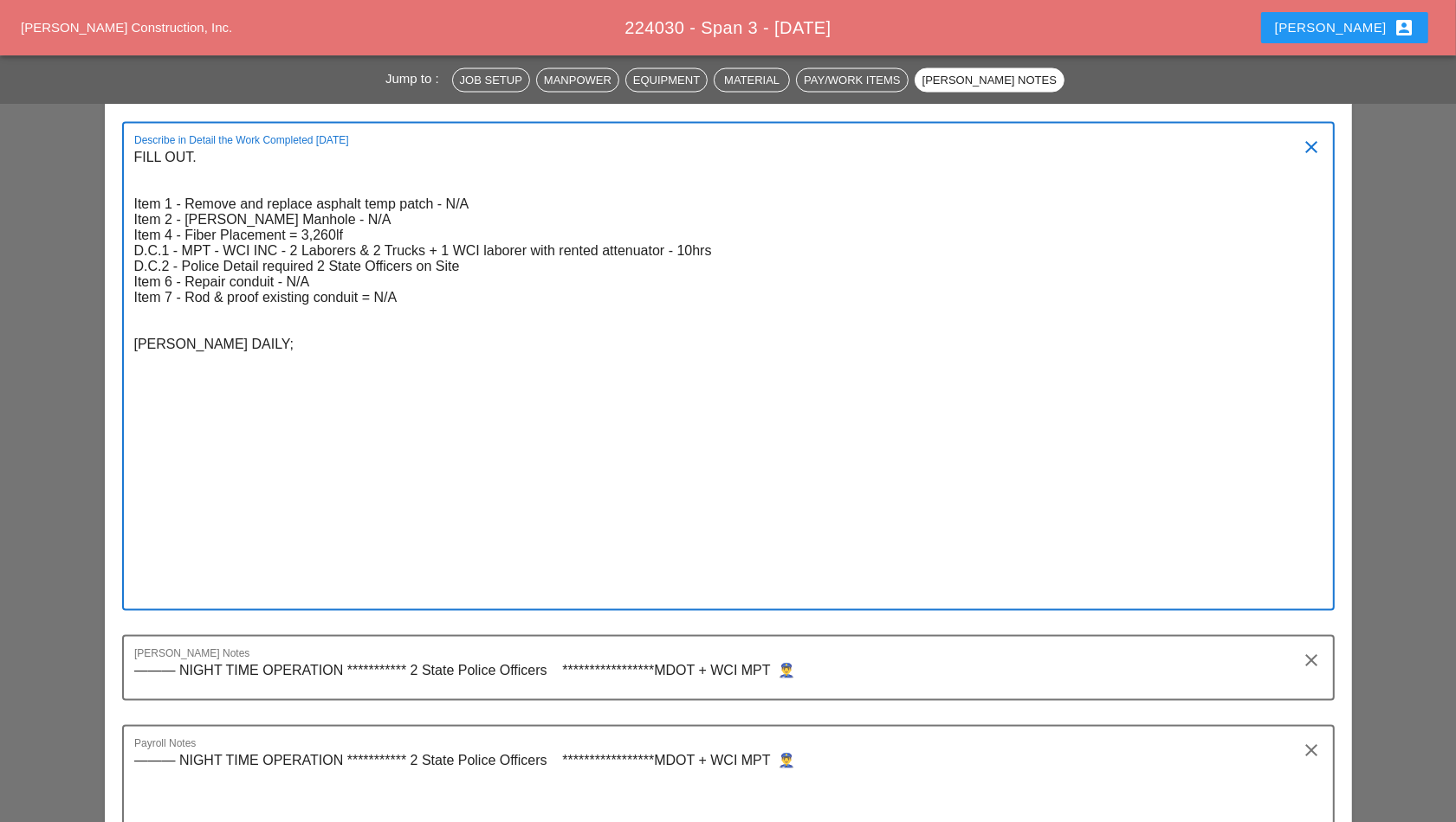
paste textarea " LORE IPSUMDOL: Sitamet co 8:71 ad. (ELIT 4) 0-4-24.  Seddoeiu: 7  Temporinc…"
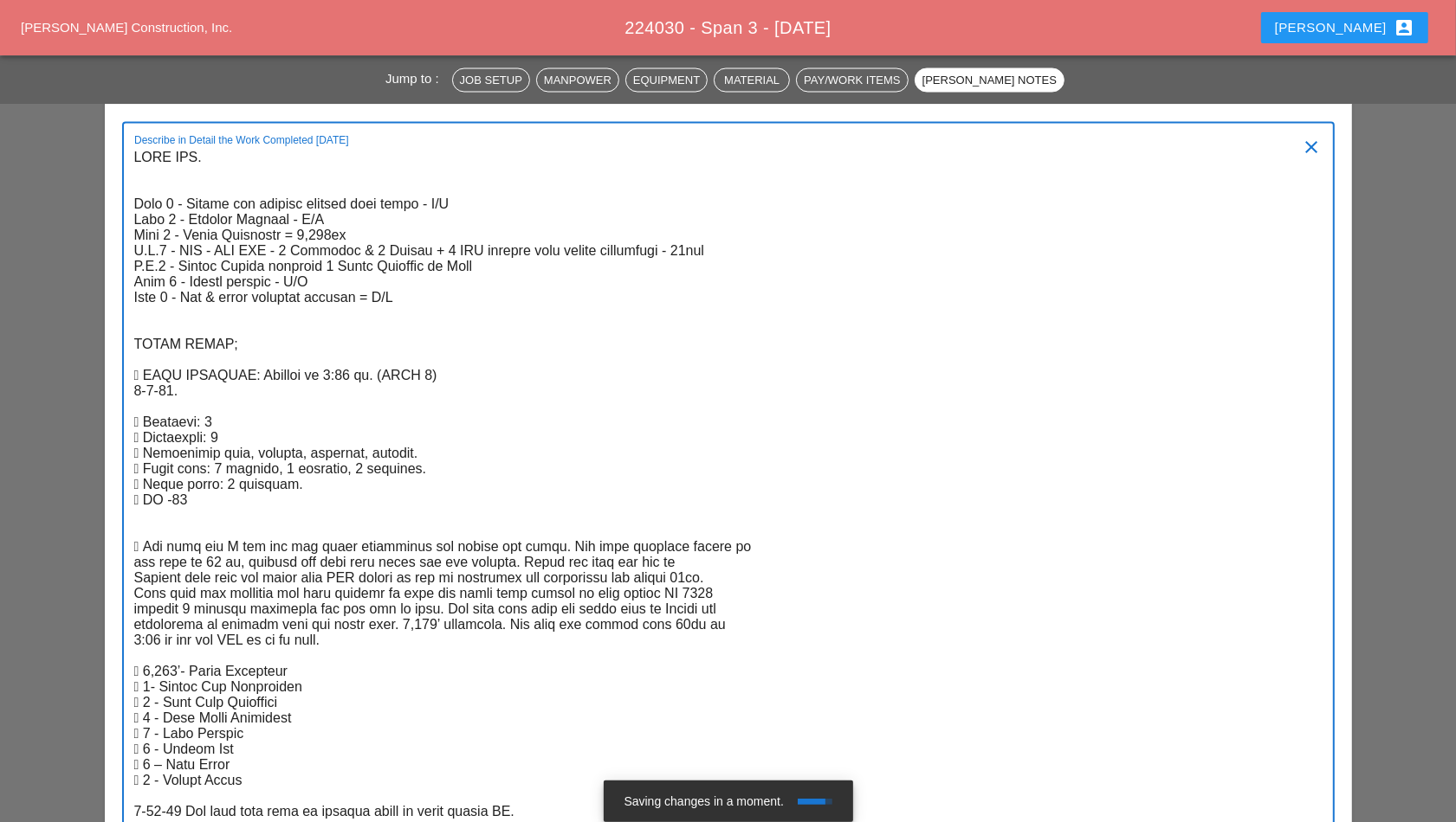
click at [347, 214] on textarea "Describe in Detail the Work Completed Today" at bounding box center [721, 595] width 1175 height 901
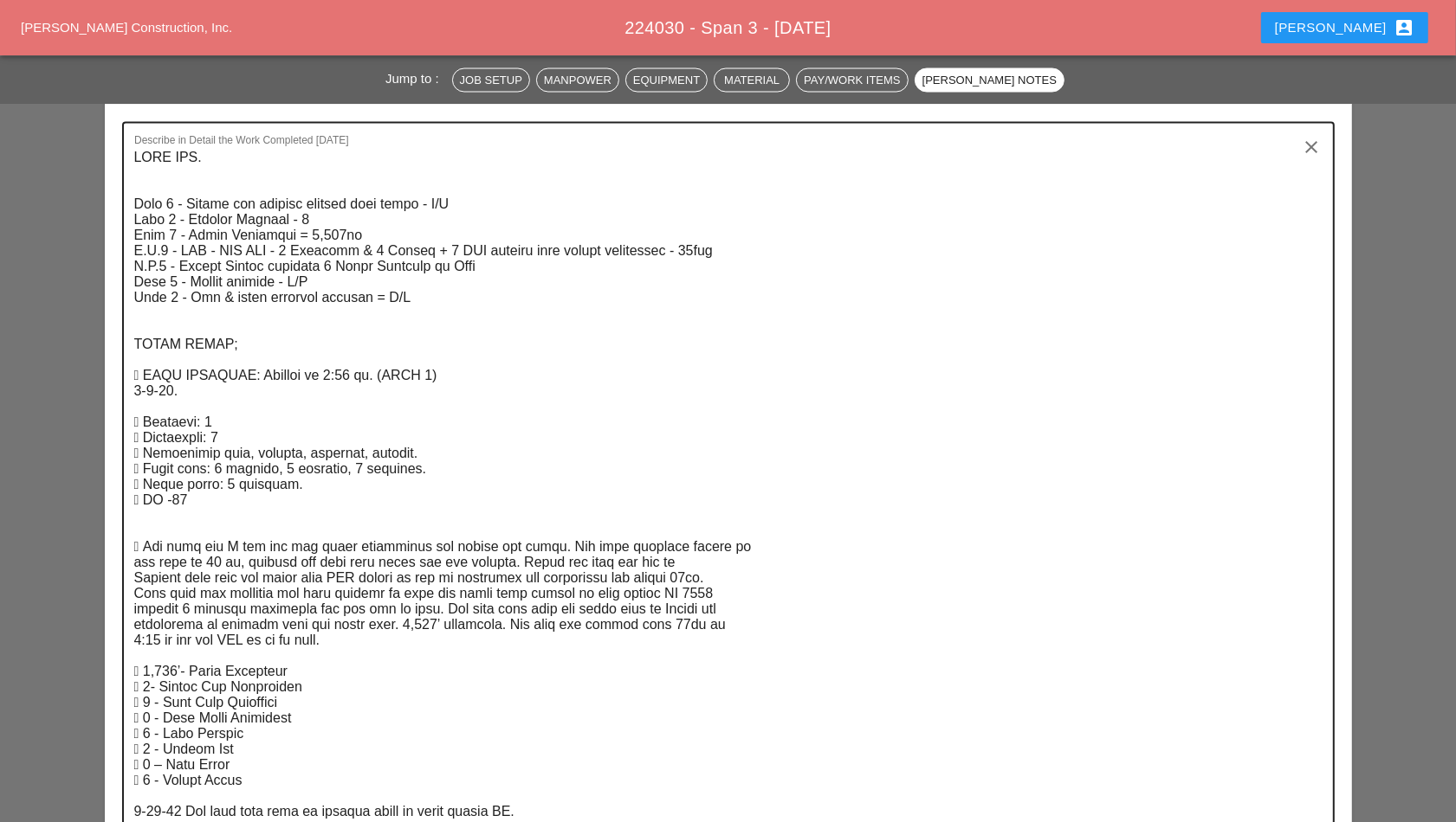
click at [334, 228] on textarea "Describe in Detail the Work Completed Today" at bounding box center [721, 595] width 1175 height 901
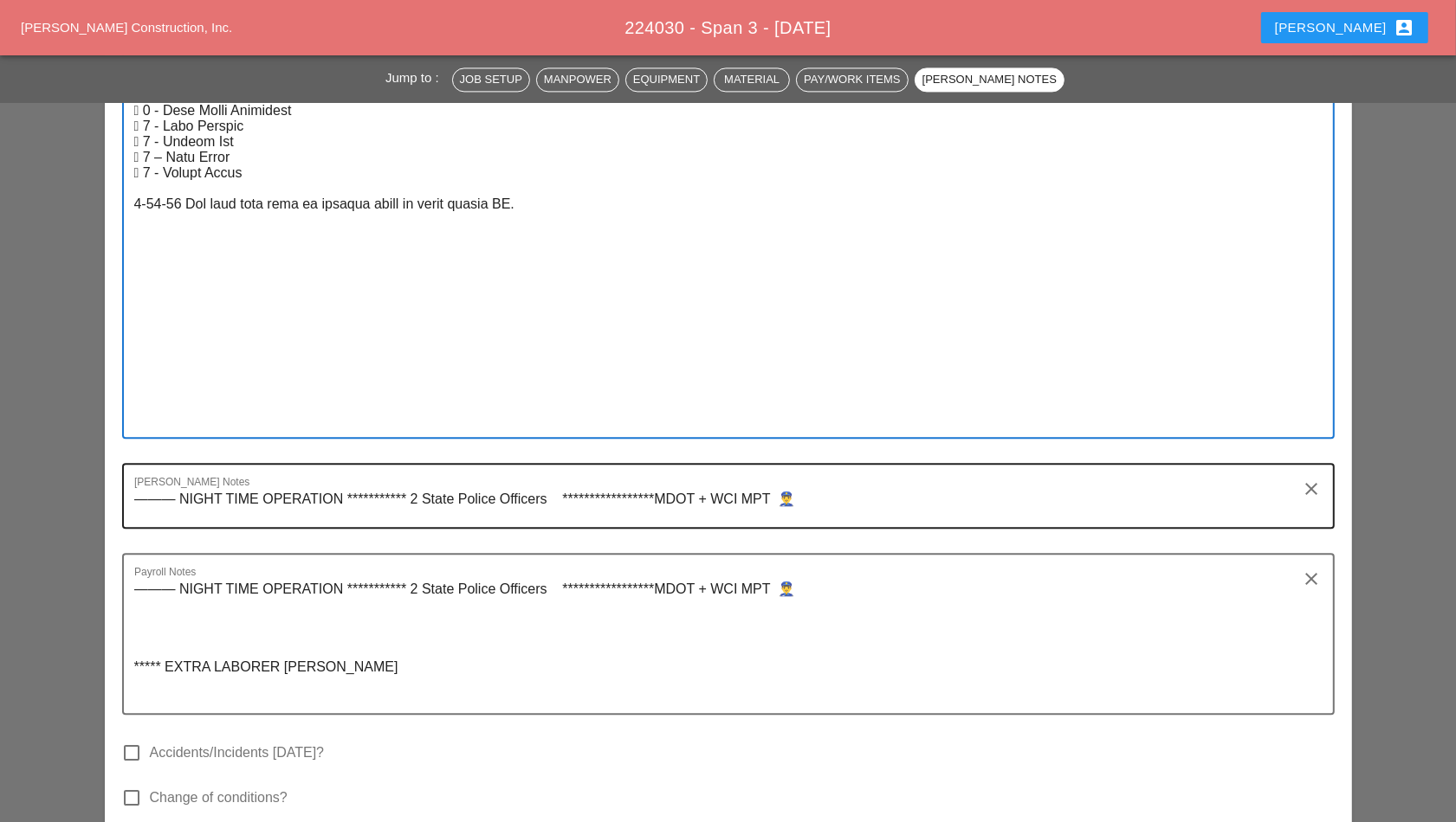
scroll to position [3463, 0]
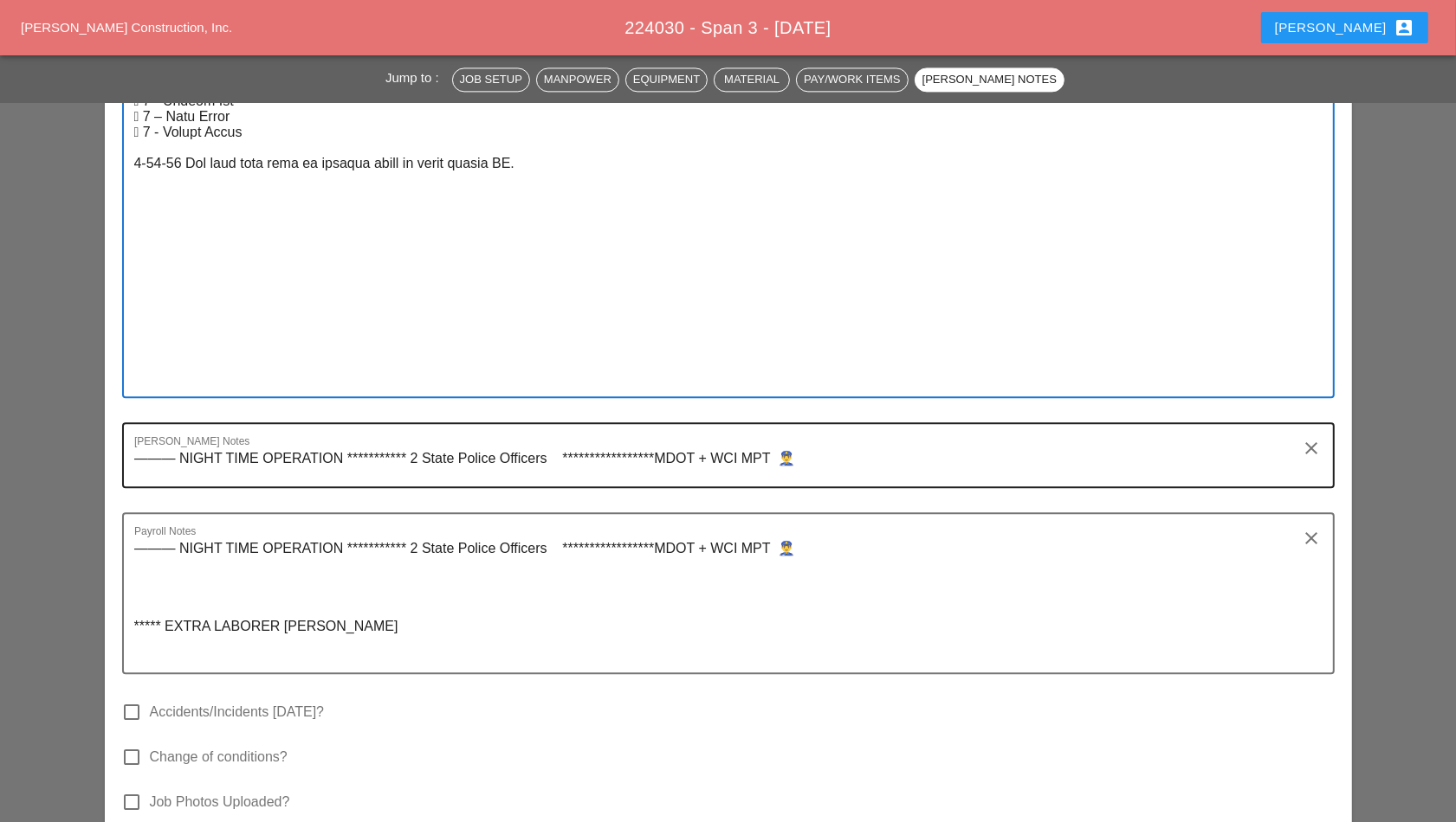
type textarea "LORE IPS. Dolo 3 - Sitame con adipisc elitsed doei tempo - I/U Labo 7 - Etdolor…"
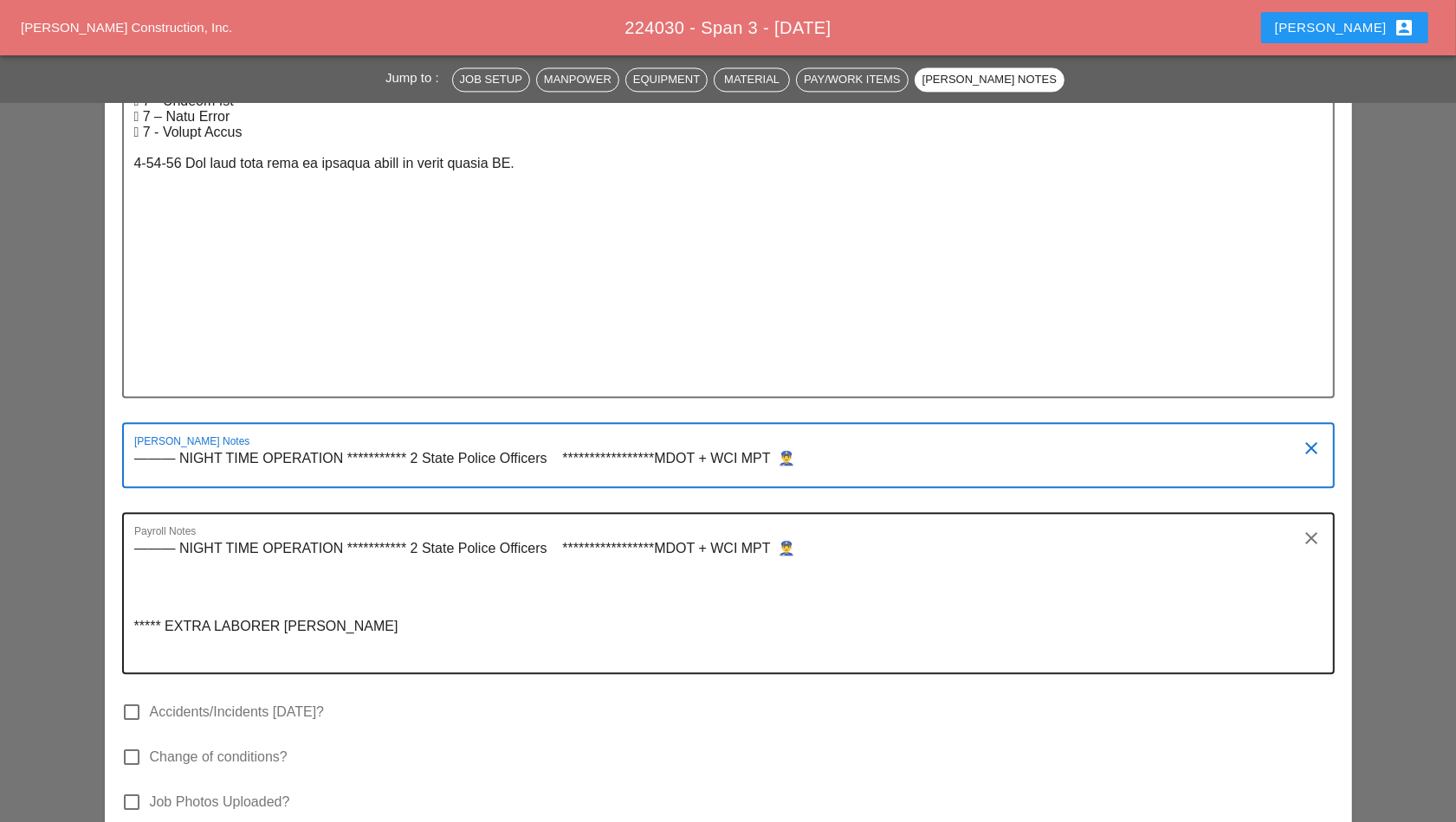
drag, startPoint x: 417, startPoint y: 451, endPoint x: 495, endPoint y: 539, distance: 117.6
click at [418, 452] on textarea "**********" at bounding box center [721, 465] width 1175 height 41
type textarea "**********"
click at [417, 535] on textarea "**********" at bounding box center [721, 604] width 1175 height 138
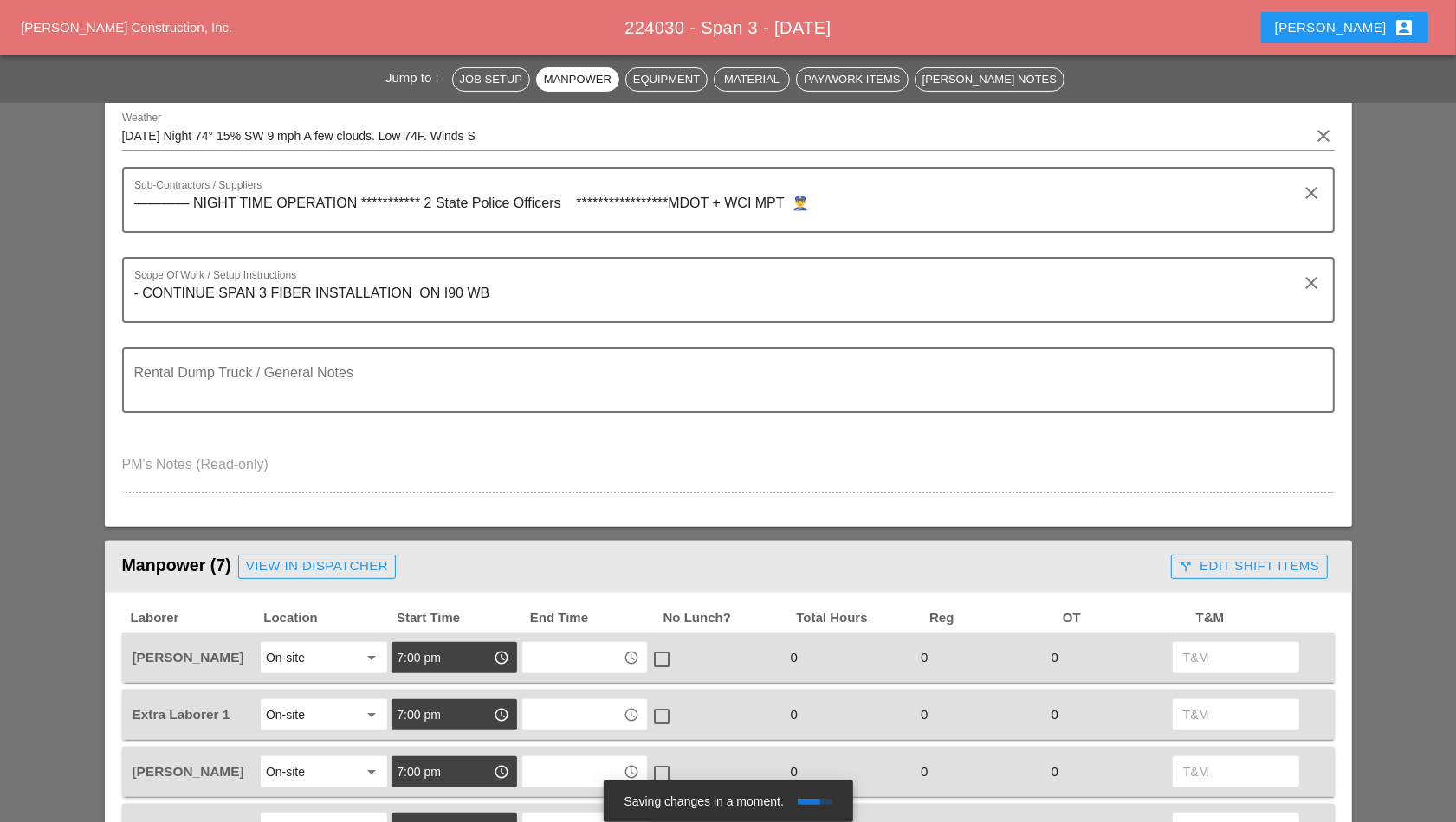
scroll to position [108, 0]
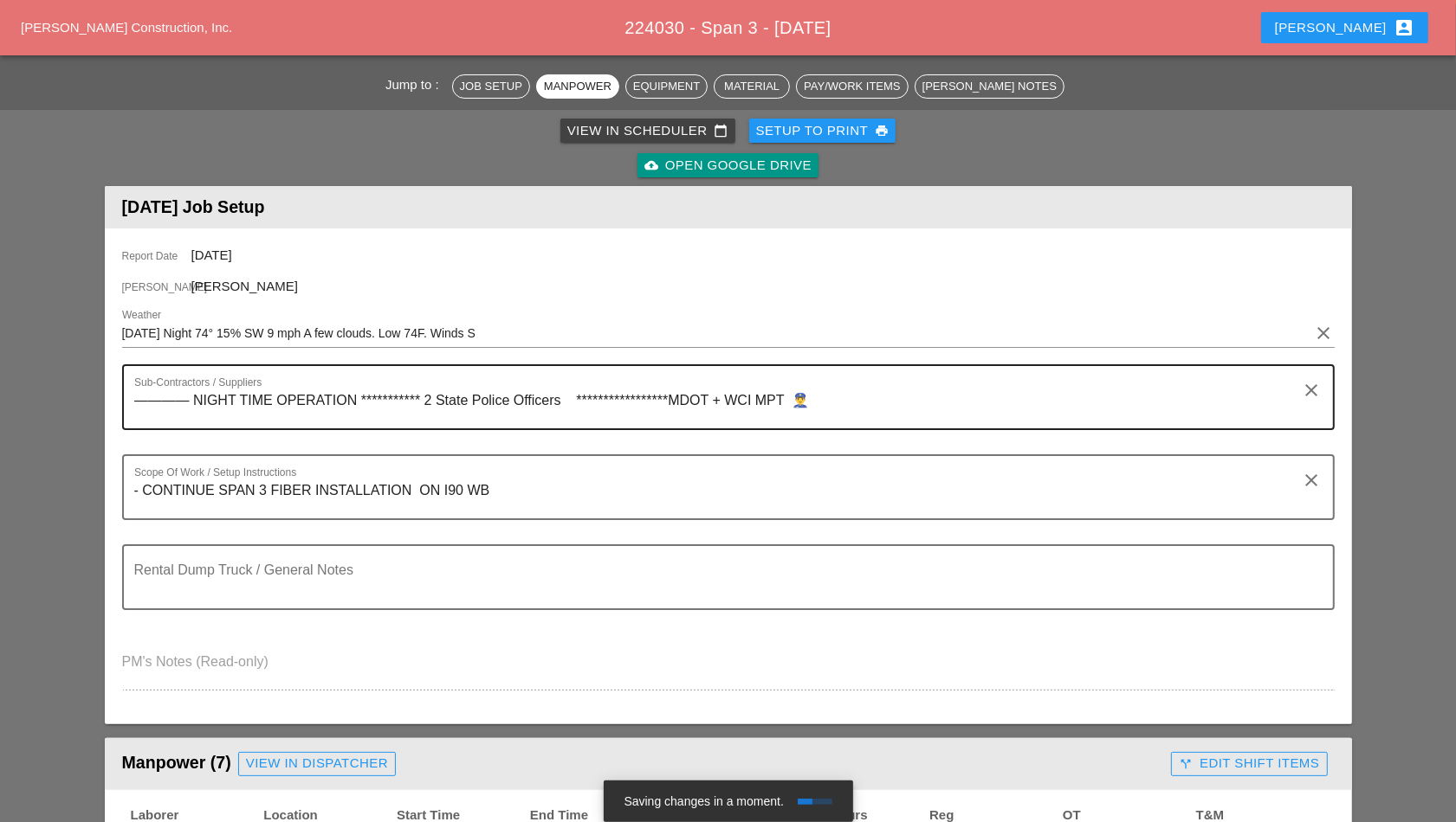
type textarea "**********"
click at [429, 397] on textarea "**********" at bounding box center [721, 407] width 1175 height 41
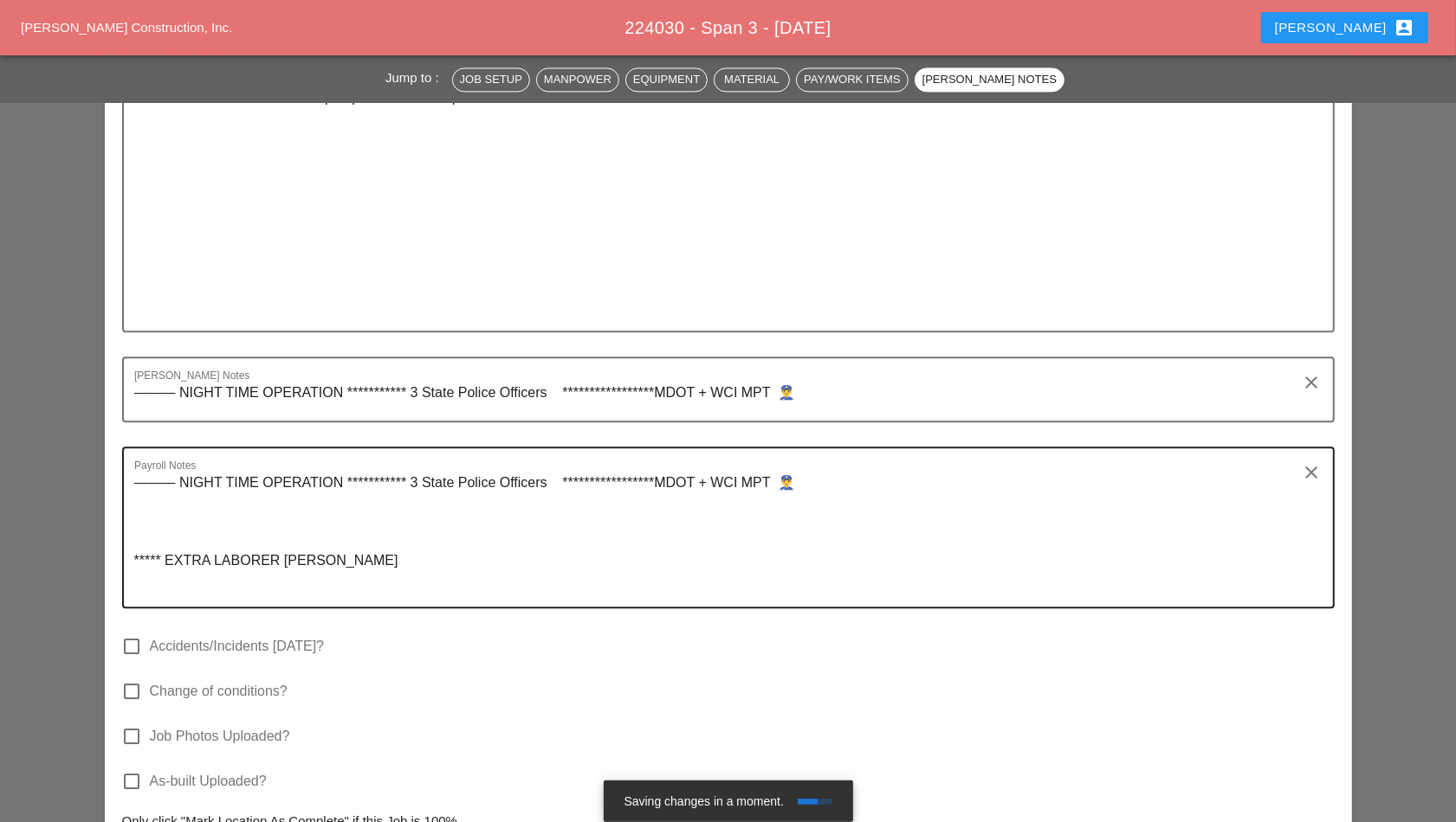
scroll to position [3571, 0]
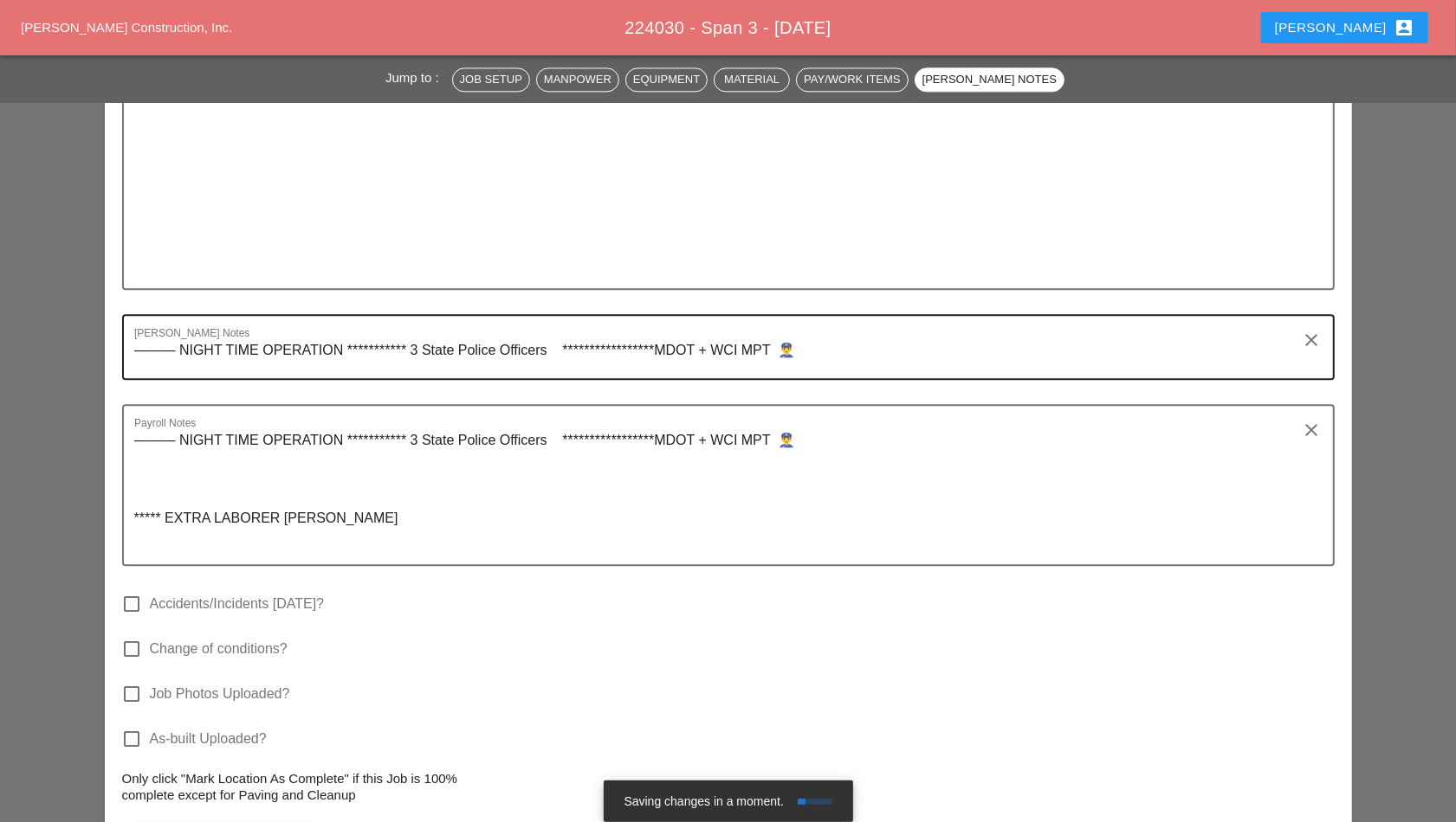
type textarea "**********"
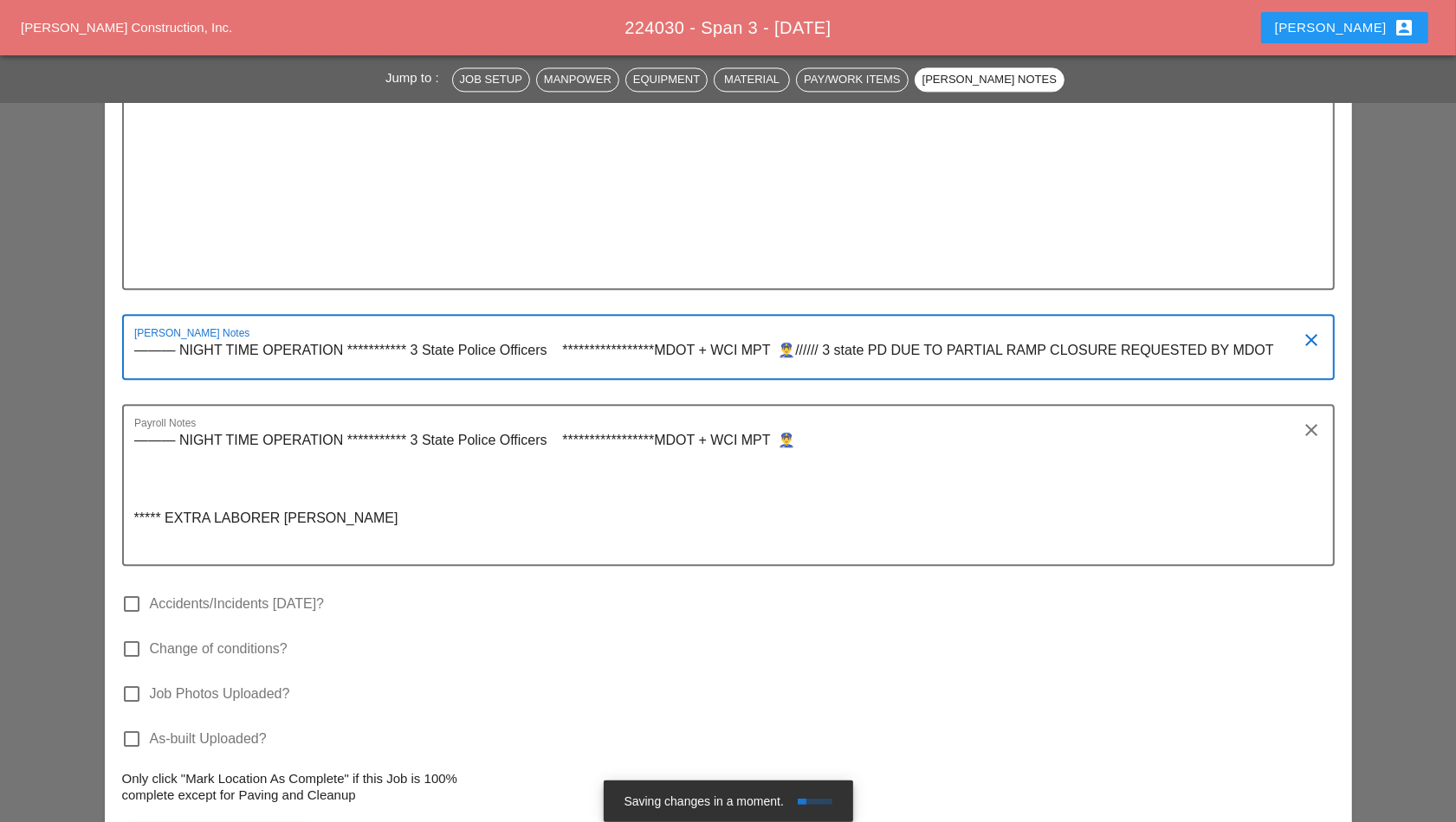
drag, startPoint x: 1283, startPoint y: 339, endPoint x: 819, endPoint y: 342, distance: 464.0
click at [819, 342] on textarea "**********" at bounding box center [721, 357] width 1175 height 41
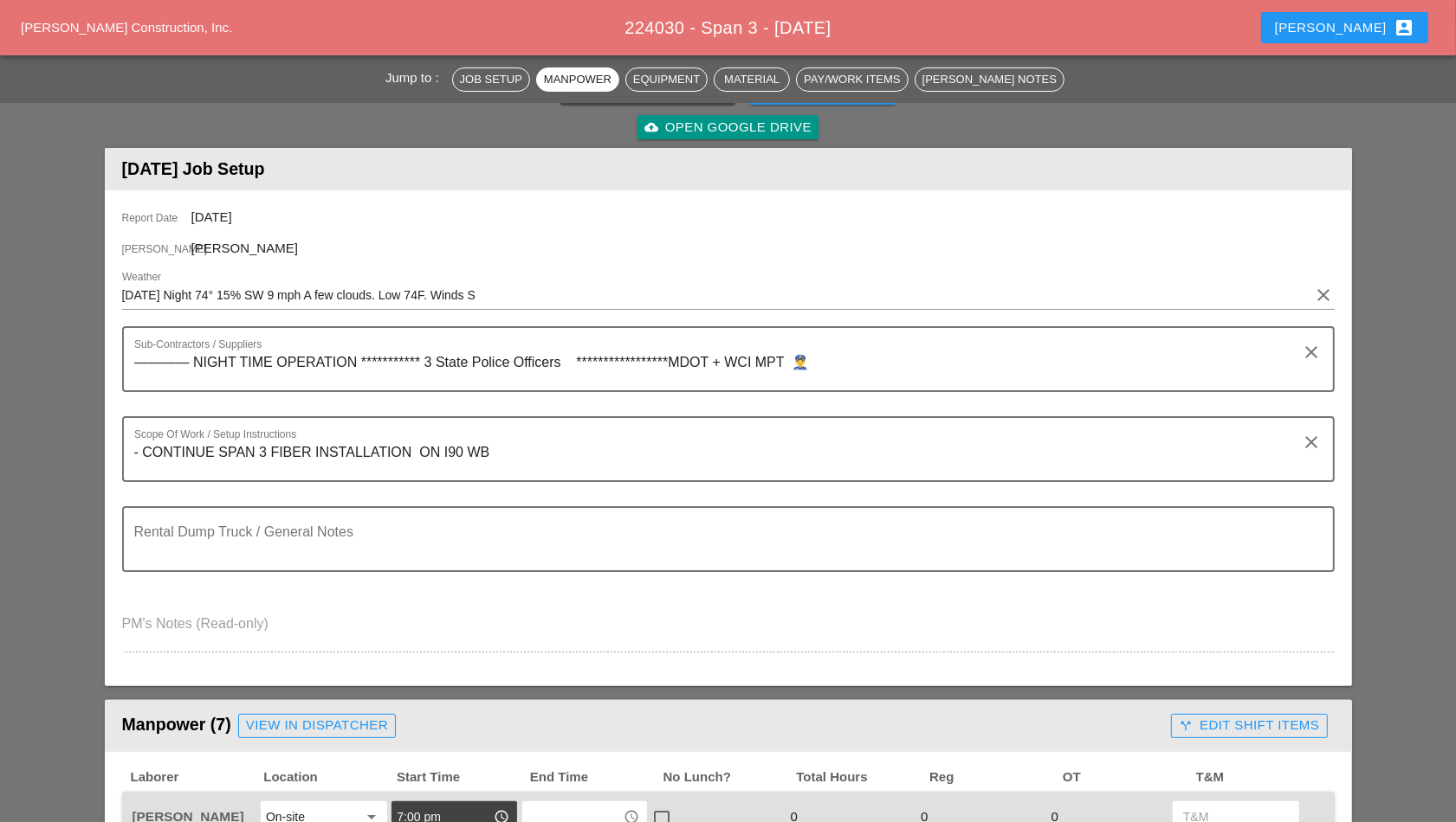
scroll to position [108, 0]
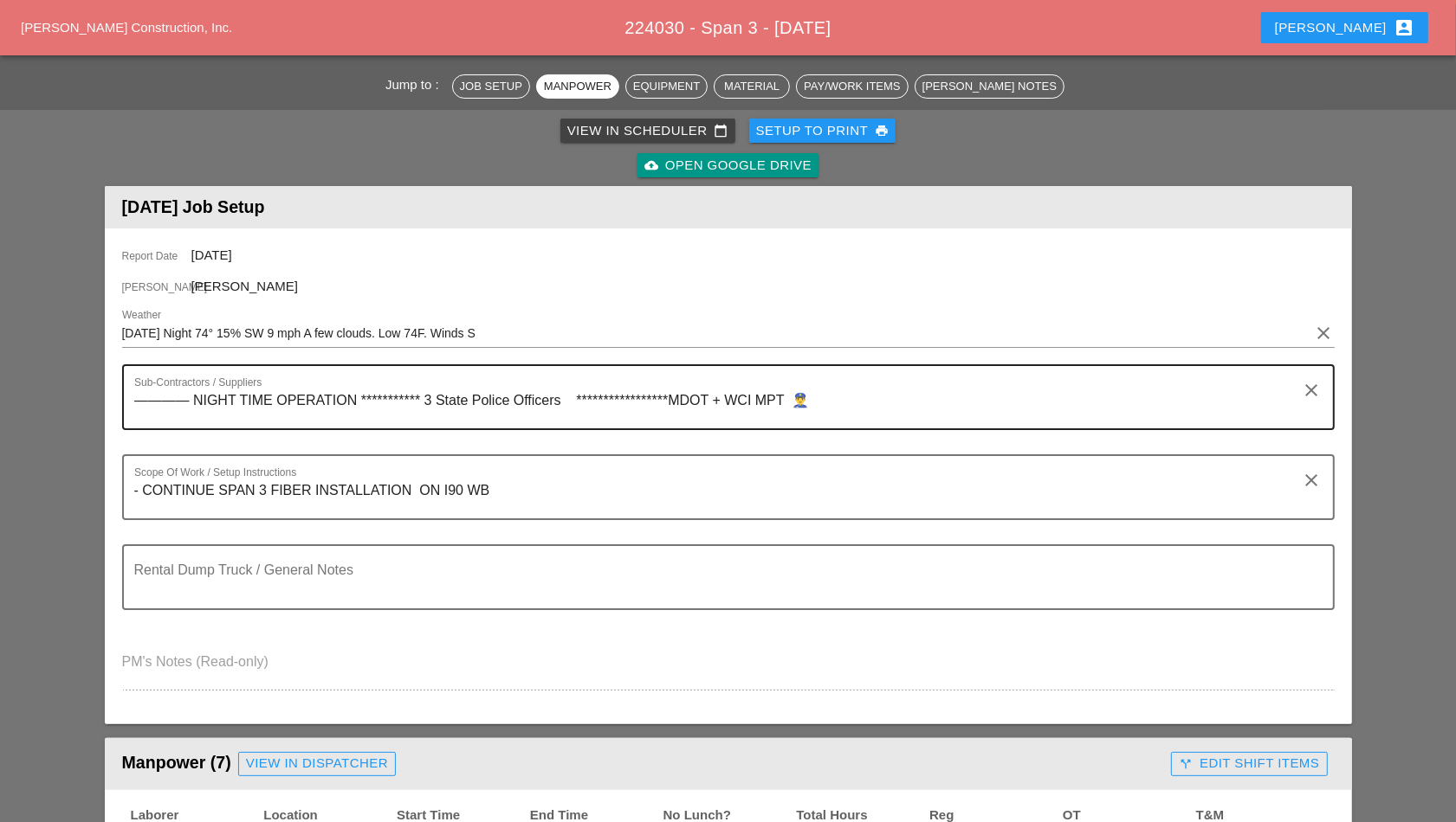
type textarea "**********"
click at [849, 400] on textarea "**********" at bounding box center [721, 407] width 1175 height 41
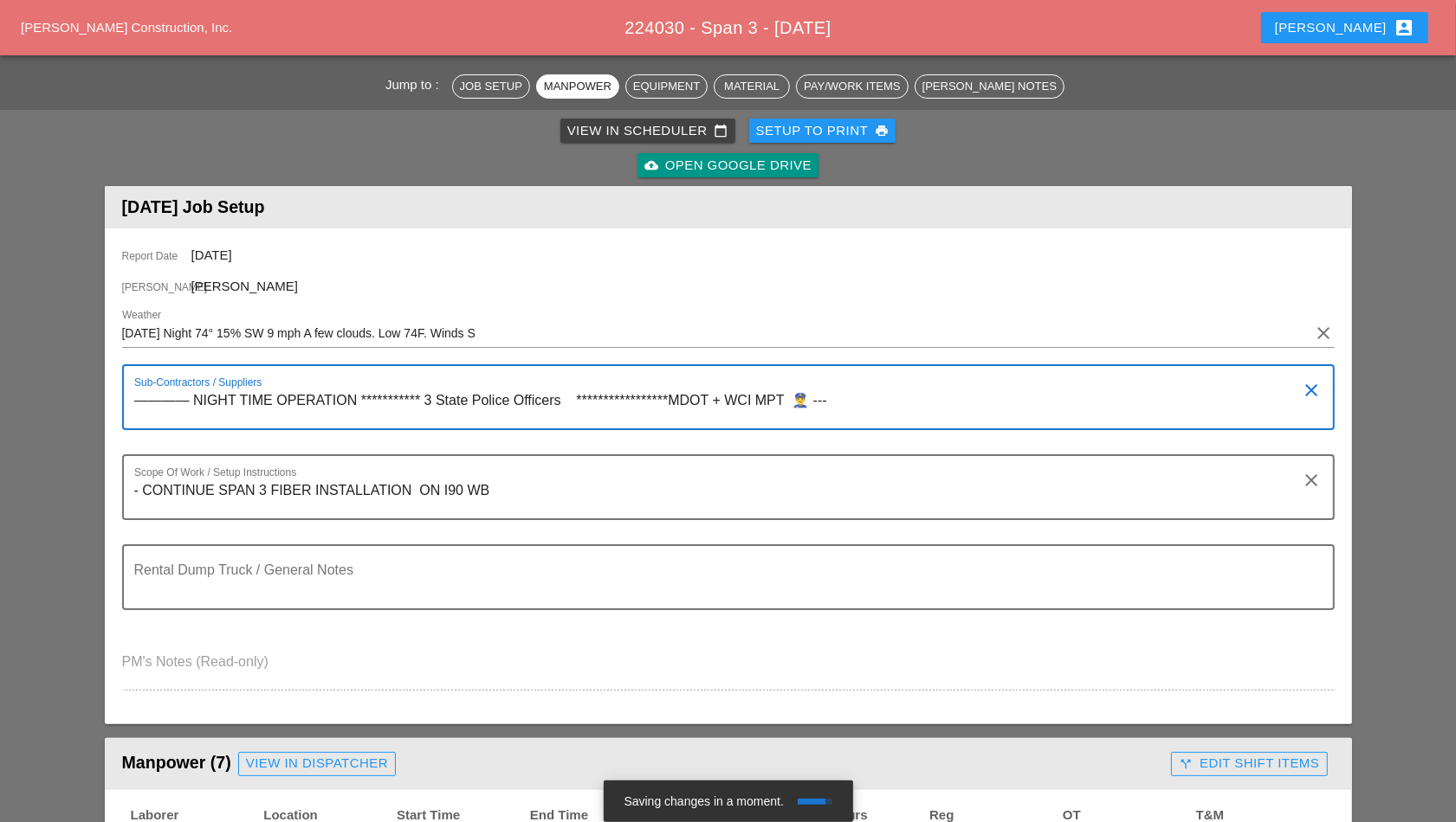
paste textarea "3 state PD DUE TO PARTIAL RAMP CLOSURE REQUESTED BY MDOT"
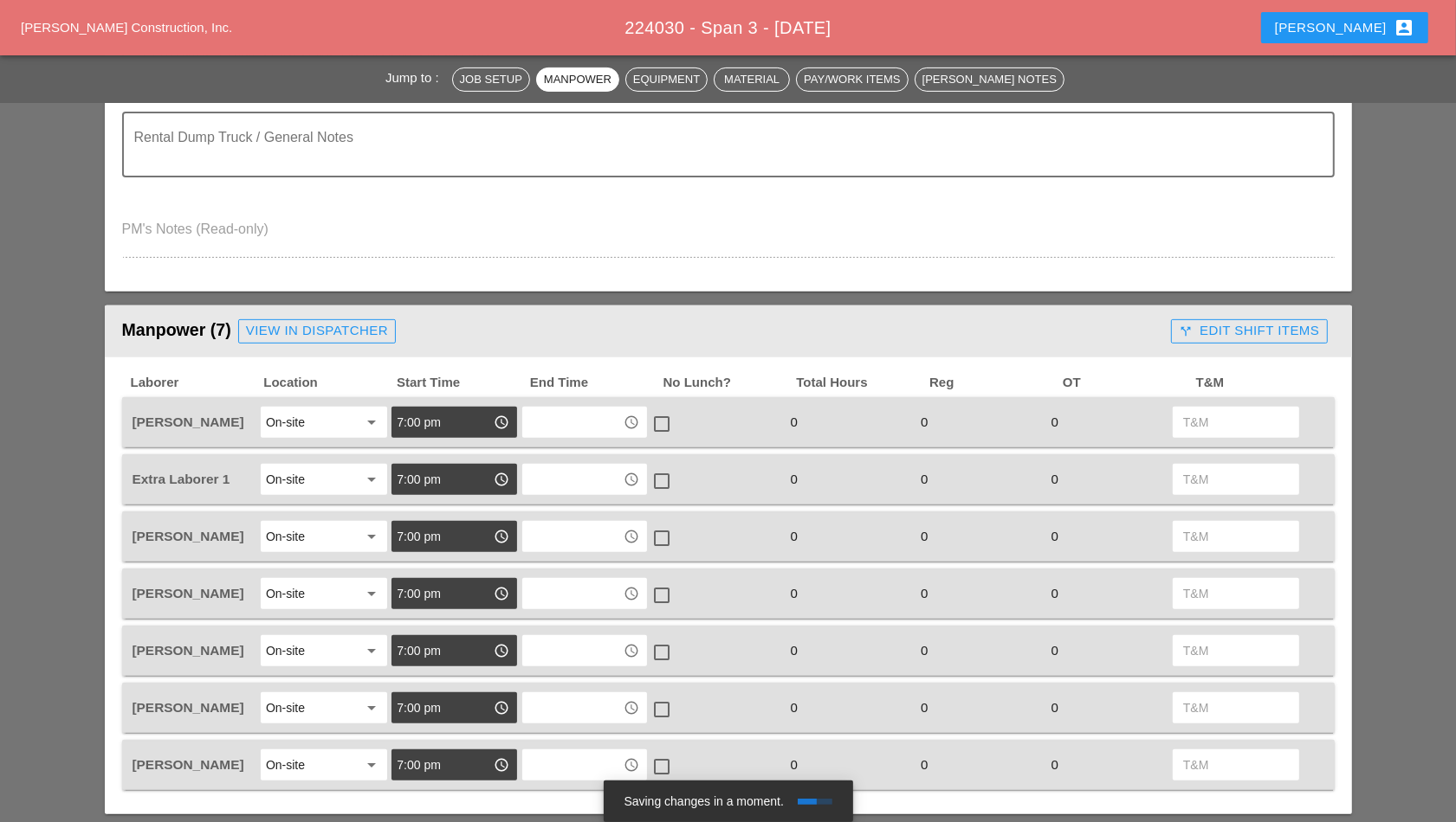
scroll to position [650, 0]
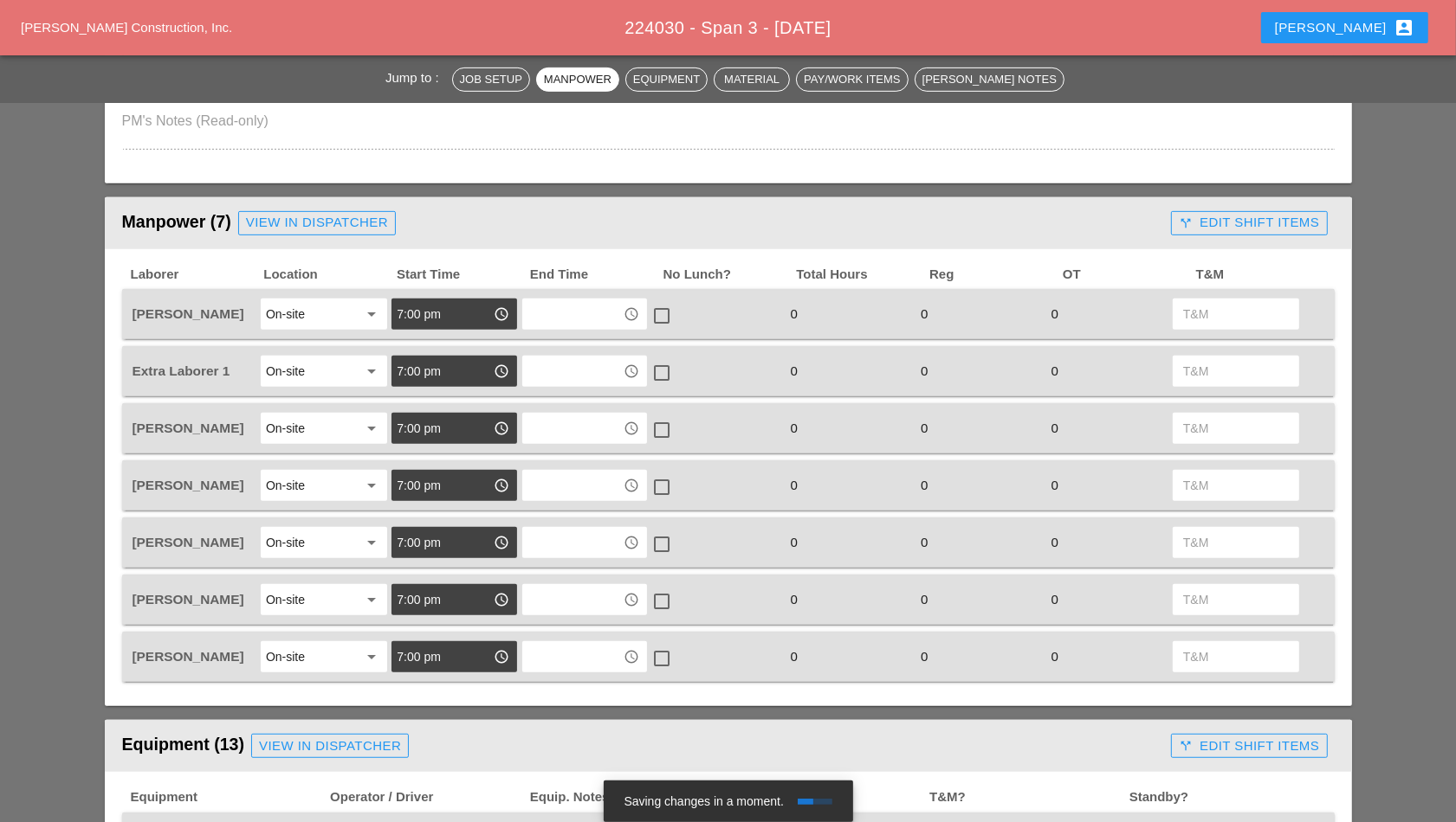
type textarea "**********"
click at [590, 318] on input "text" at bounding box center [573, 314] width 91 height 28
click at [559, 361] on div "5 :00 am" at bounding box center [585, 352] width 98 height 21
type input "5:00 am"
click at [667, 313] on div at bounding box center [662, 316] width 30 height 30
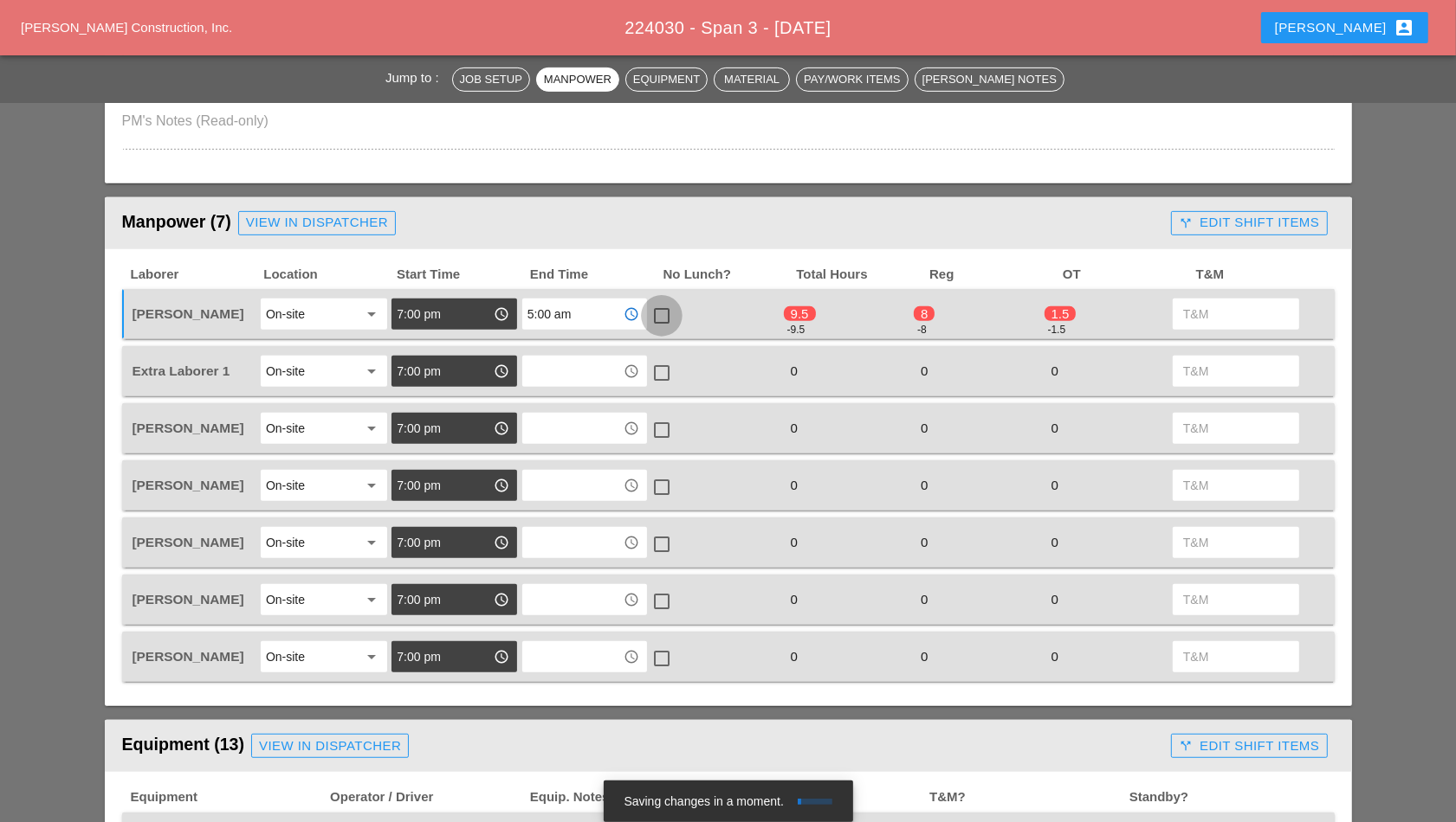
checkbox input "true"
click at [565, 359] on input "text" at bounding box center [573, 371] width 91 height 28
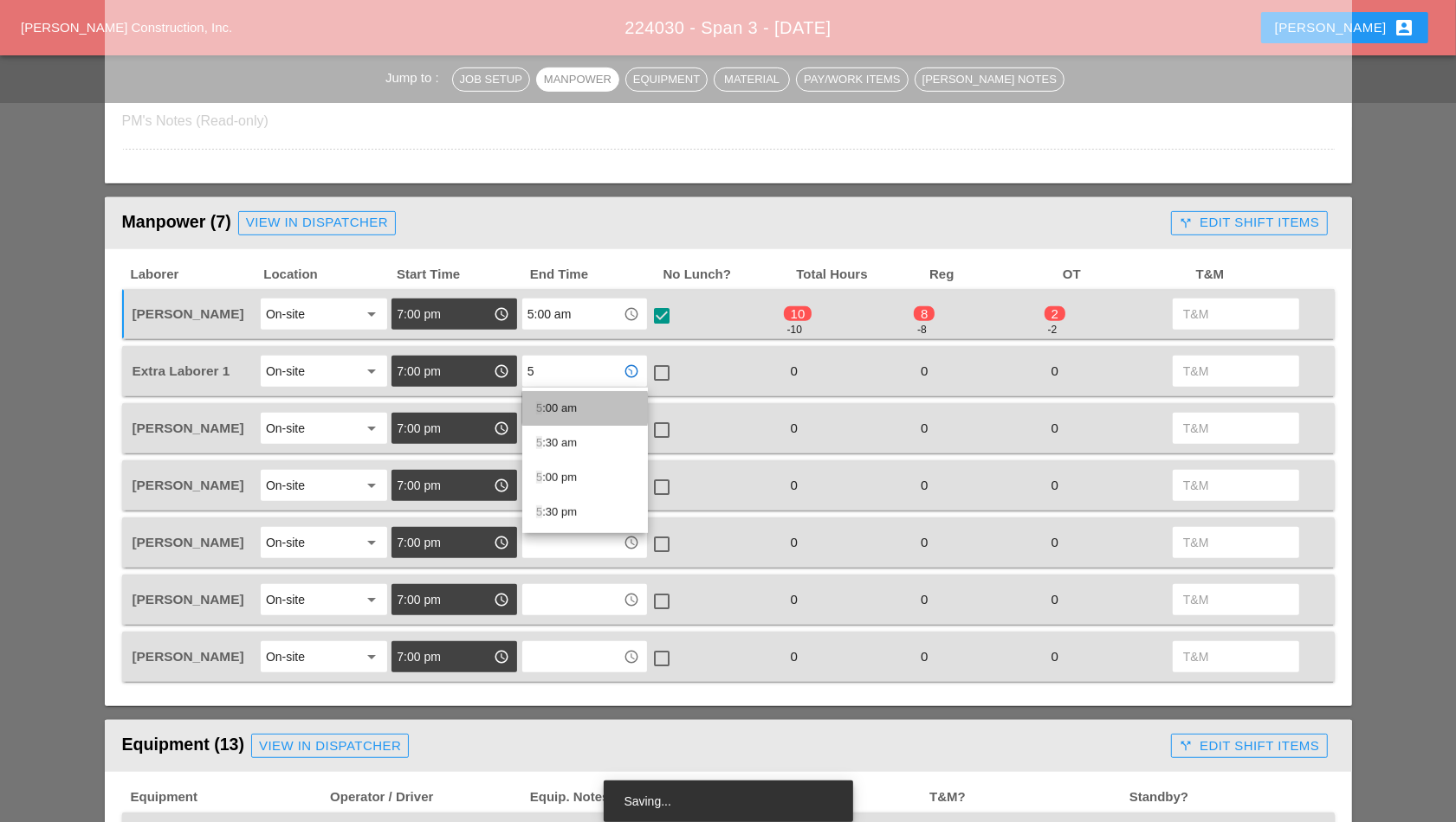
click at [555, 405] on div "5 :00 am" at bounding box center [585, 409] width 98 height 21
type input "5:00 am"
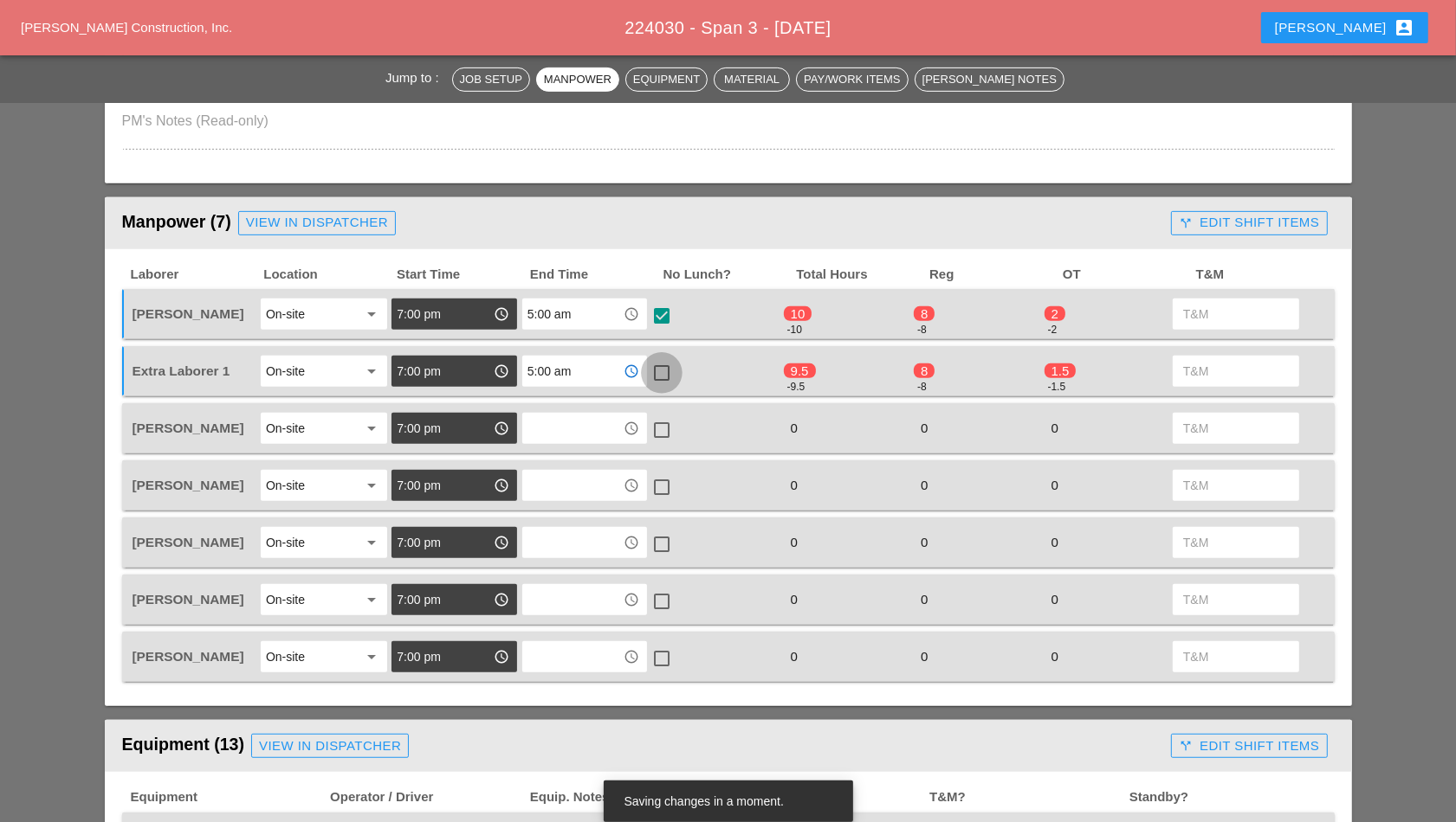
click at [663, 369] on div at bounding box center [662, 372] width 30 height 30
checkbox input "true"
click at [573, 429] on input "text" at bounding box center [573, 428] width 91 height 28
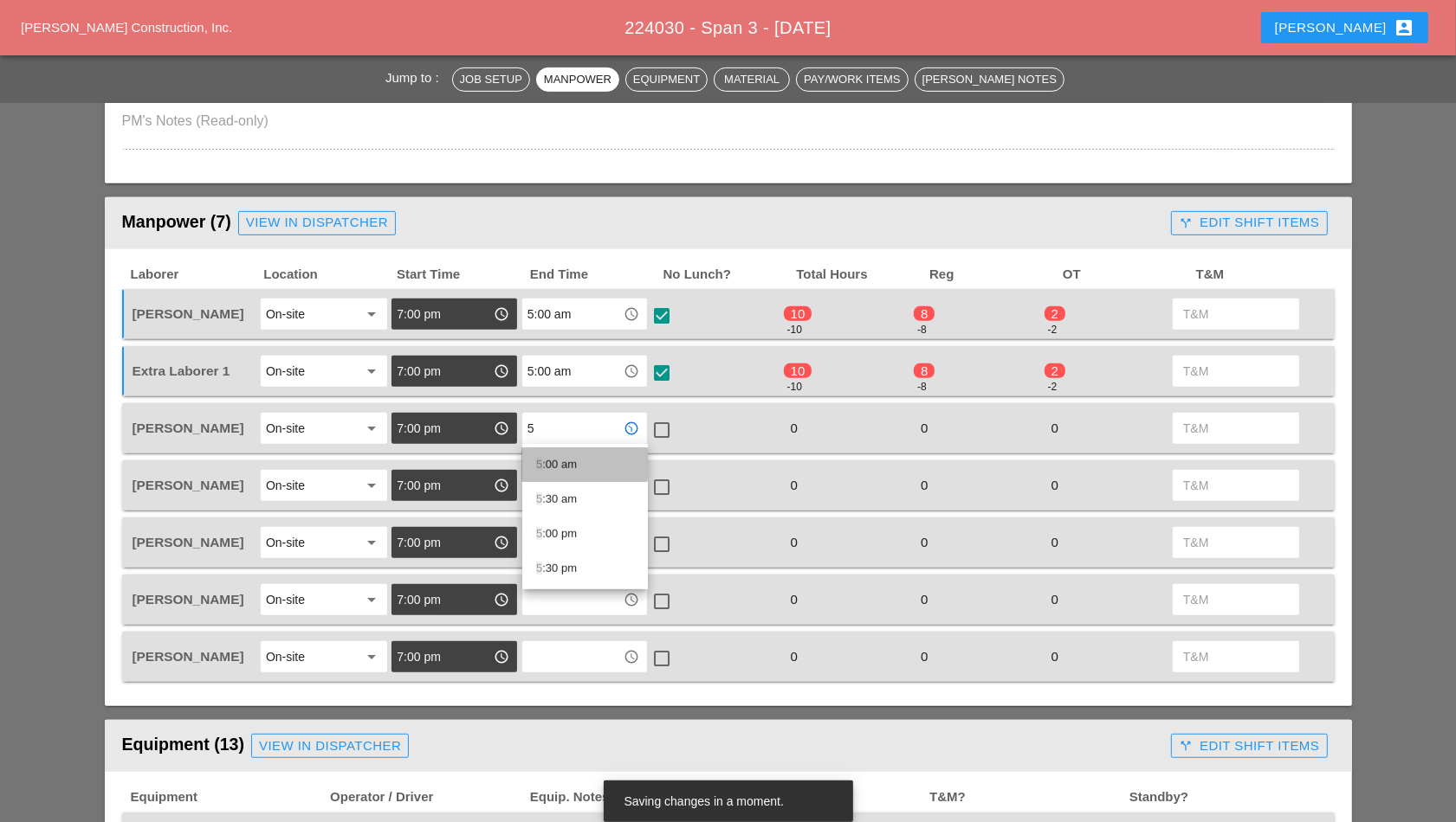
click at [569, 463] on div "5 :00 am" at bounding box center [585, 465] width 98 height 21
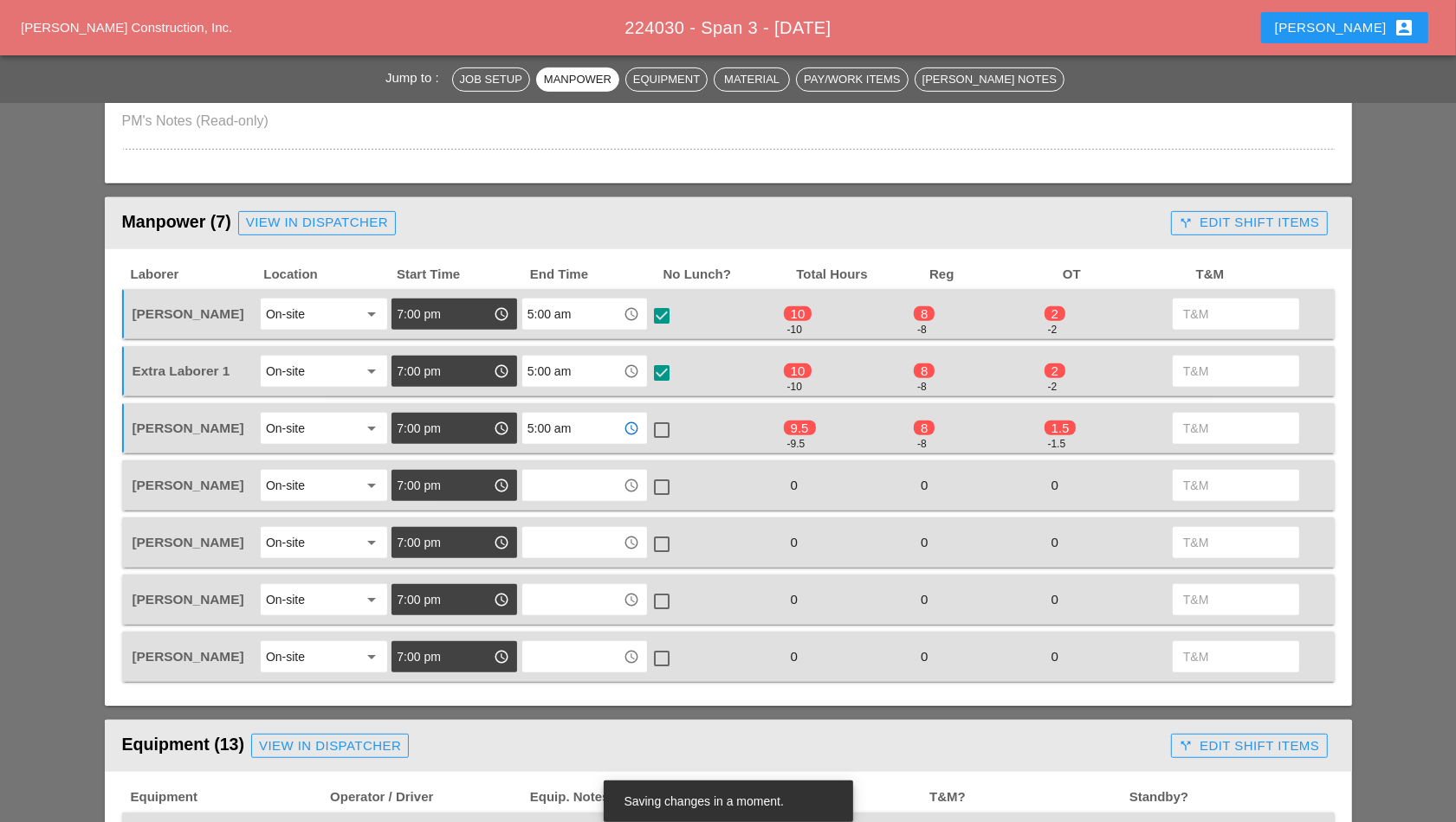
type input "5:00 am"
drag, startPoint x: 665, startPoint y: 425, endPoint x: 656, endPoint y: 429, distance: 9.8
click at [663, 425] on div at bounding box center [662, 430] width 30 height 30
checkbox input "true"
click at [578, 470] on div "access_time" at bounding box center [585, 485] width 125 height 31
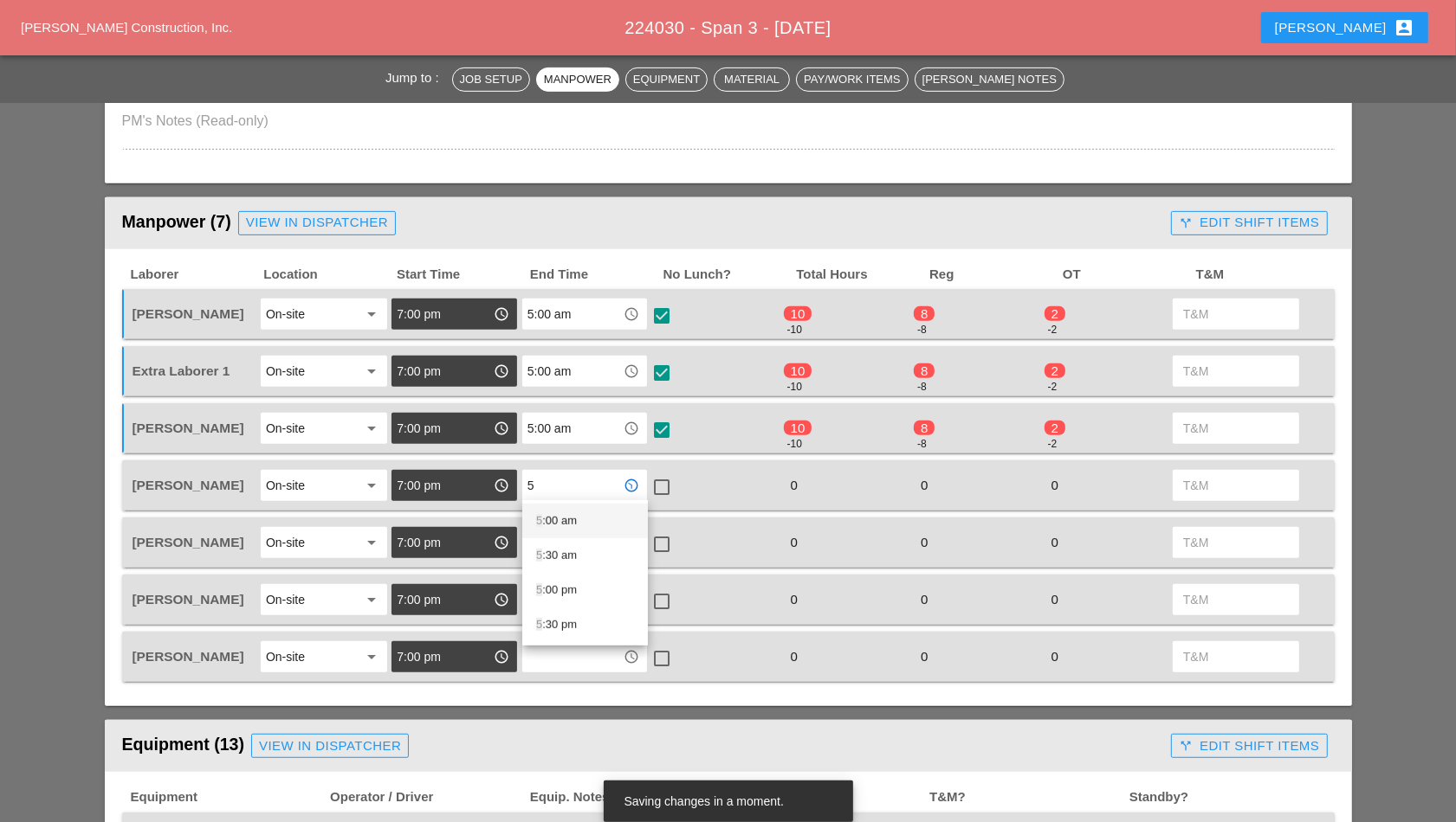
click at [556, 519] on div "5 :00 am" at bounding box center [585, 522] width 98 height 21
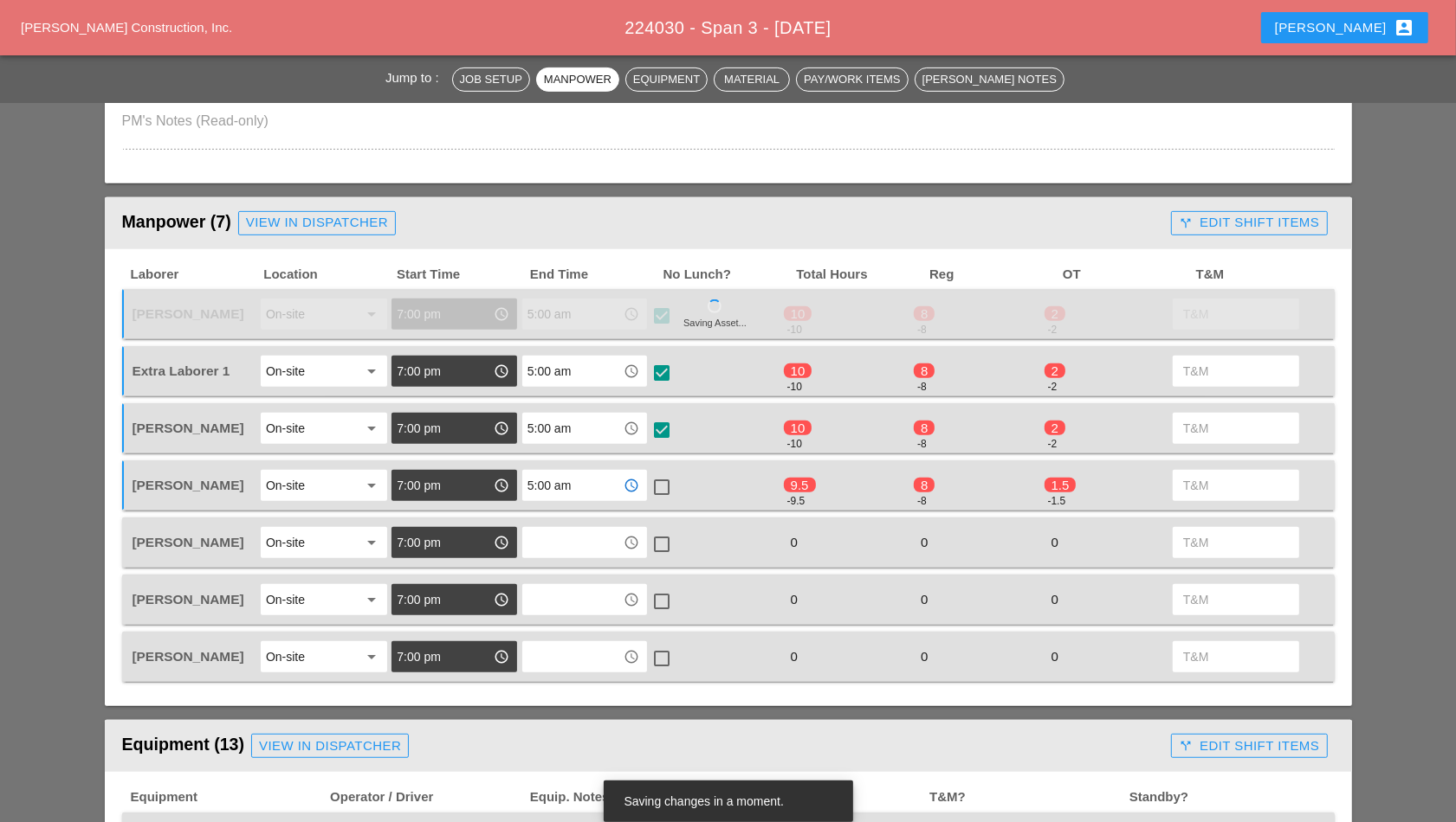
type input "5:00 am"
click at [661, 489] on div at bounding box center [662, 487] width 30 height 30
checkbox input "true"
click at [597, 545] on input "text" at bounding box center [573, 543] width 91 height 28
click at [573, 572] on div "5 :00 am" at bounding box center [585, 578] width 98 height 21
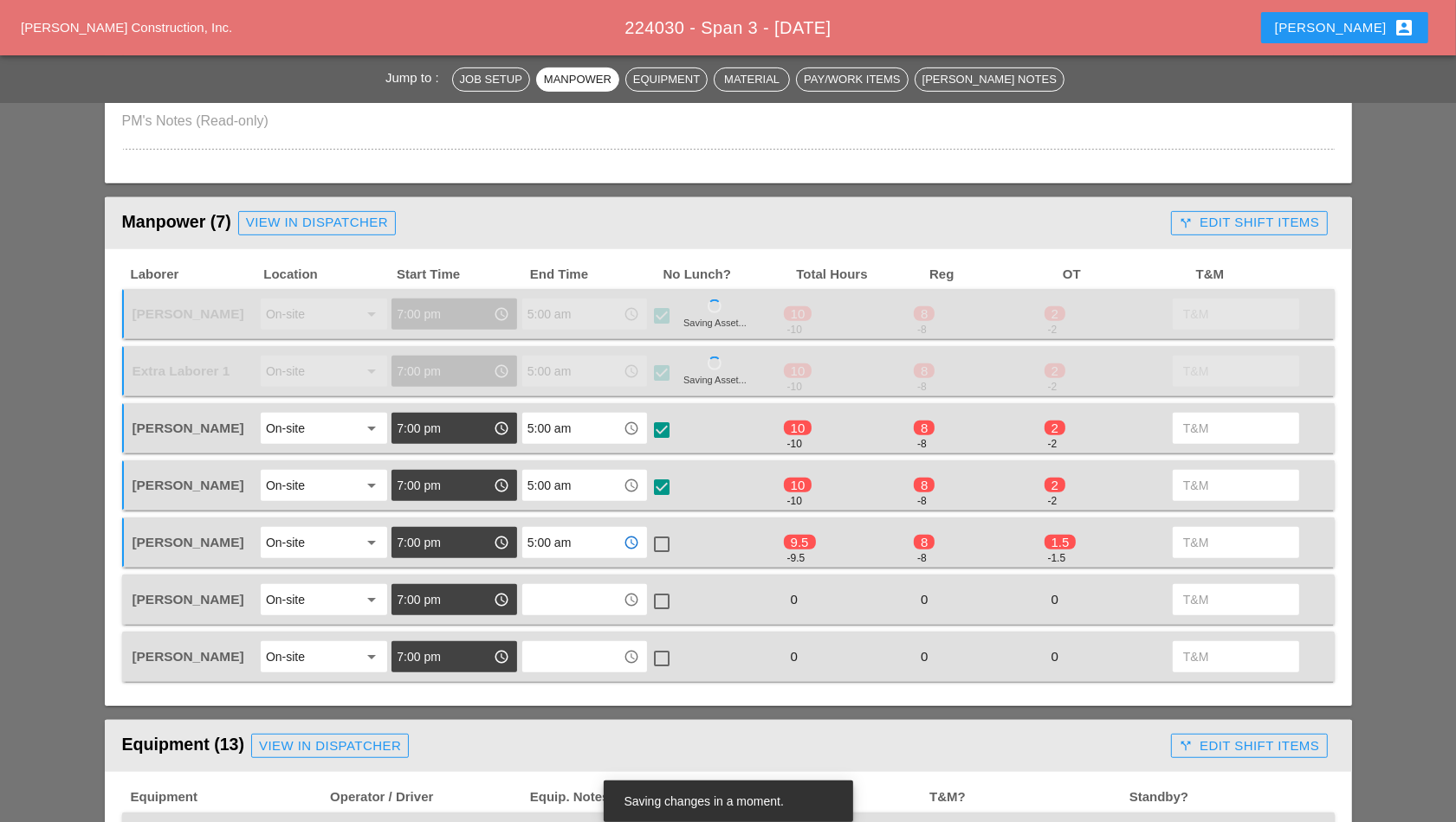
type input "5:00 am"
click at [661, 543] on div at bounding box center [662, 544] width 30 height 30
checkbox input "true"
click at [596, 599] on input "text" at bounding box center [573, 600] width 91 height 28
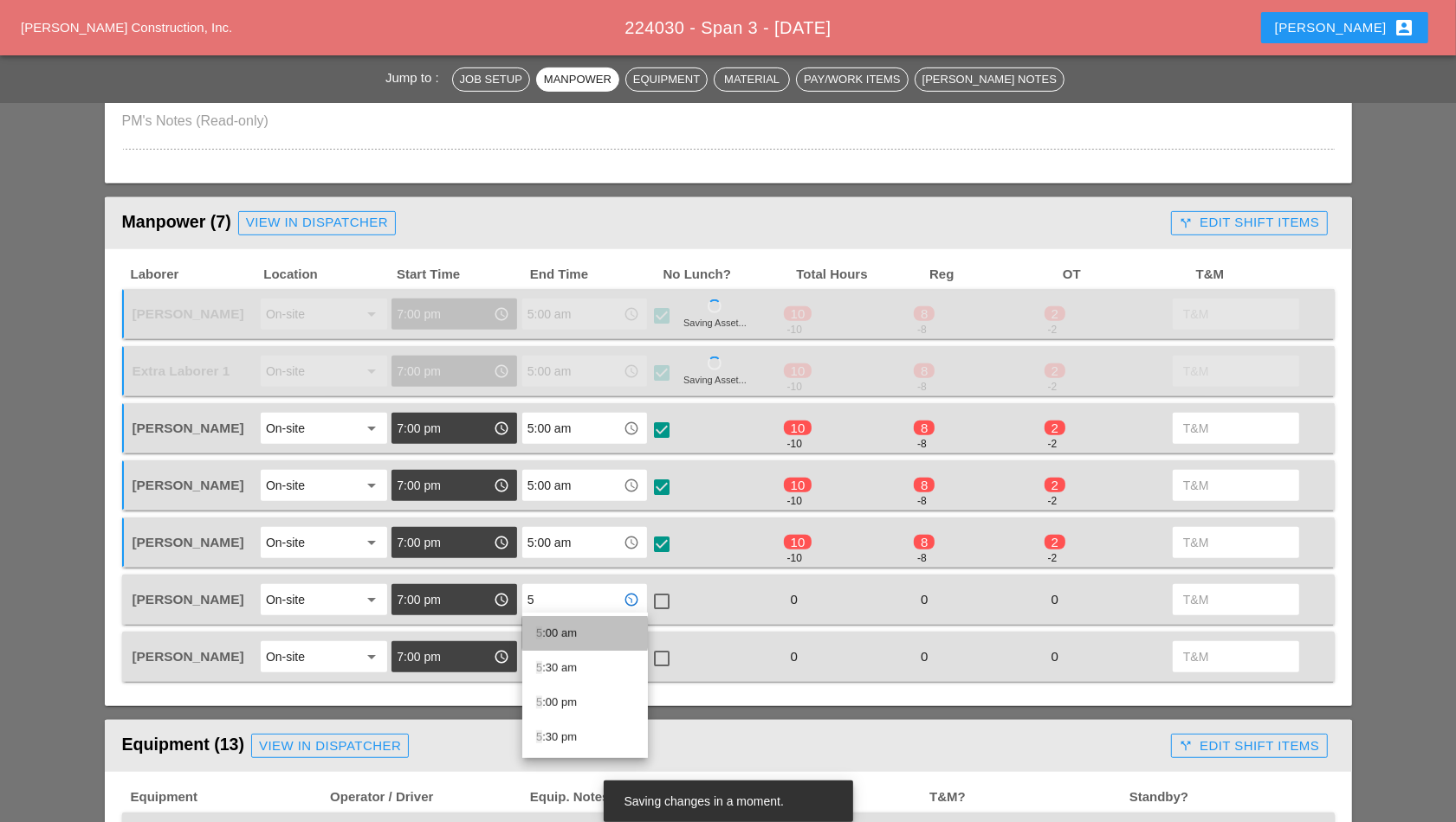
click at [559, 630] on div "5 :00 am" at bounding box center [585, 634] width 98 height 21
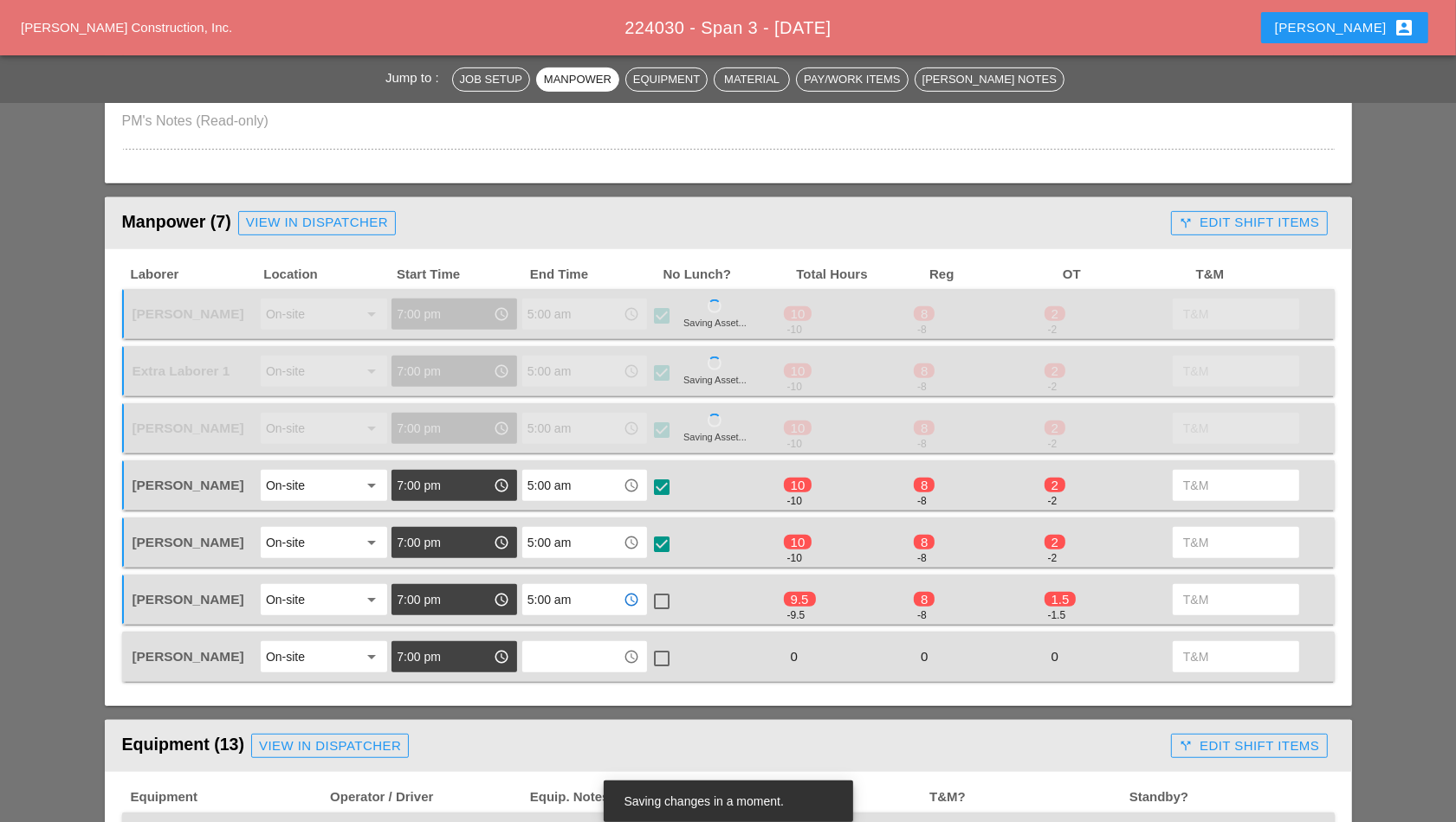
type input "5:00 am"
click at [659, 599] on div at bounding box center [662, 602] width 30 height 30
checkbox input "true"
drag, startPoint x: 600, startPoint y: 653, endPoint x: 594, endPoint y: 644, distance: 10.8
click at [596, 650] on input "text" at bounding box center [573, 656] width 91 height 28
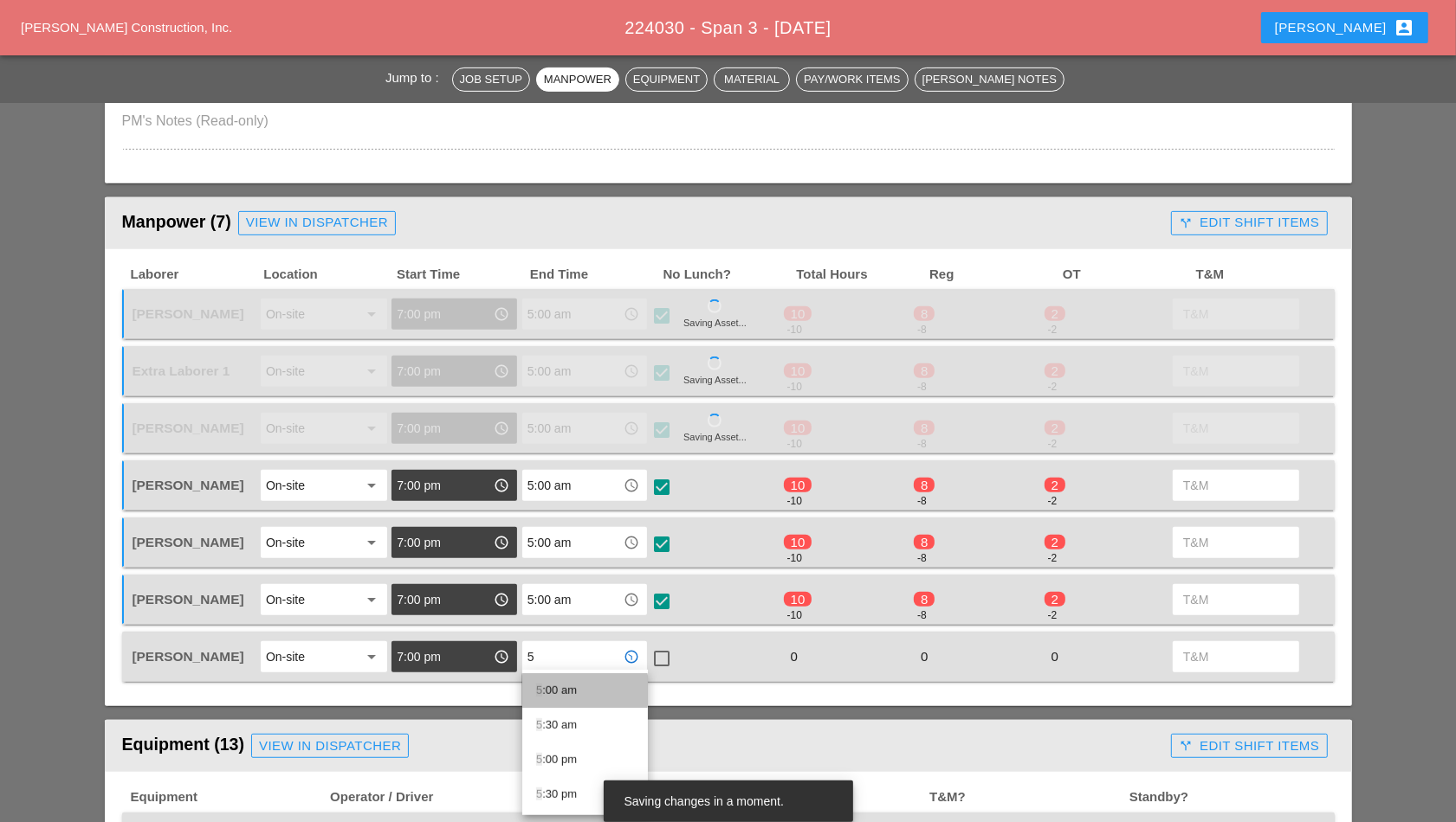
drag, startPoint x: 568, startPoint y: 688, endPoint x: 580, endPoint y: 688, distance: 12.0
click at [567, 688] on div "5 :00 am" at bounding box center [585, 691] width 98 height 21
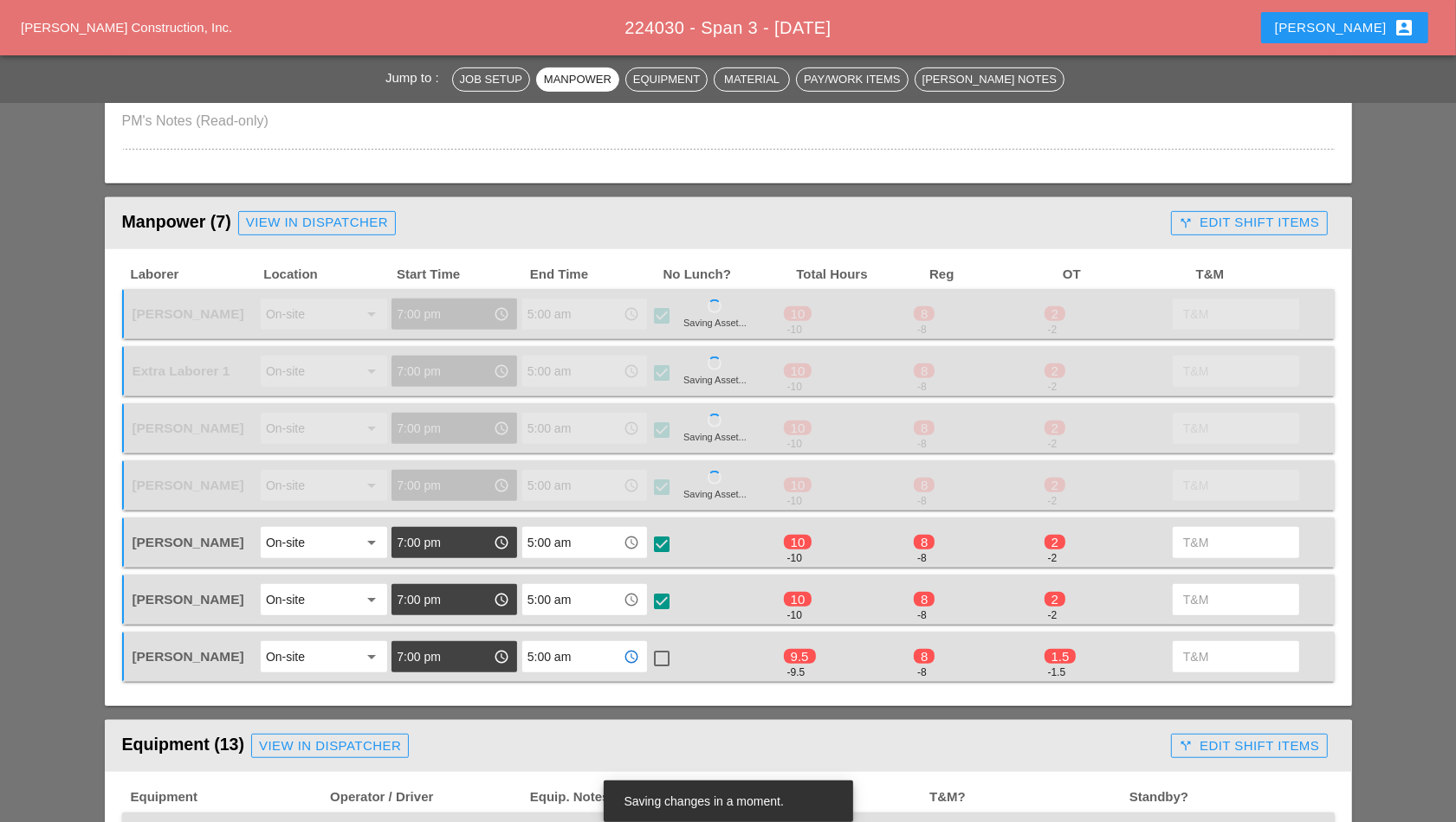
type input "5:00 am"
click at [657, 658] on div at bounding box center [662, 658] width 30 height 30
checkbox input "true"
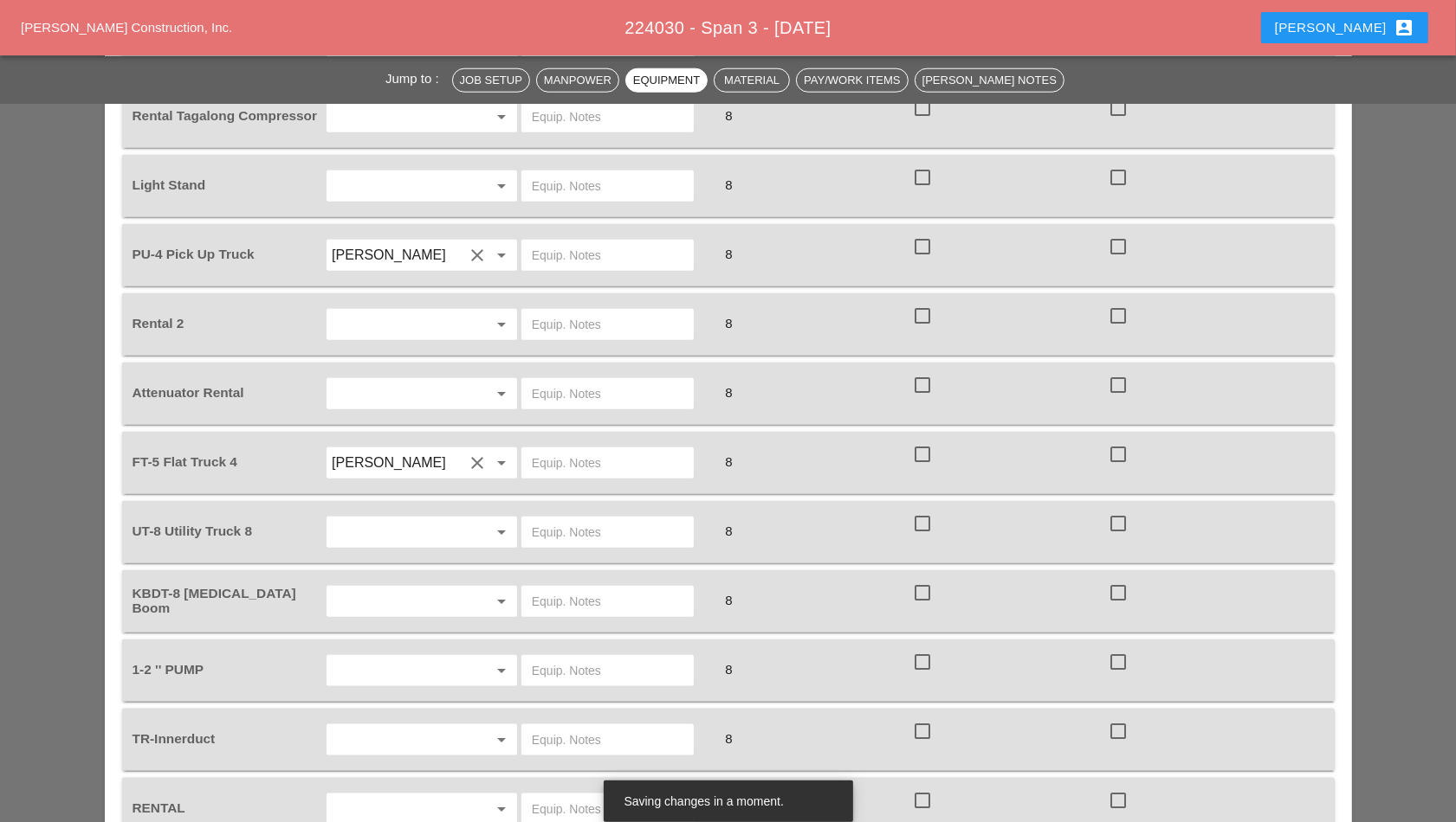
scroll to position [1082, 0]
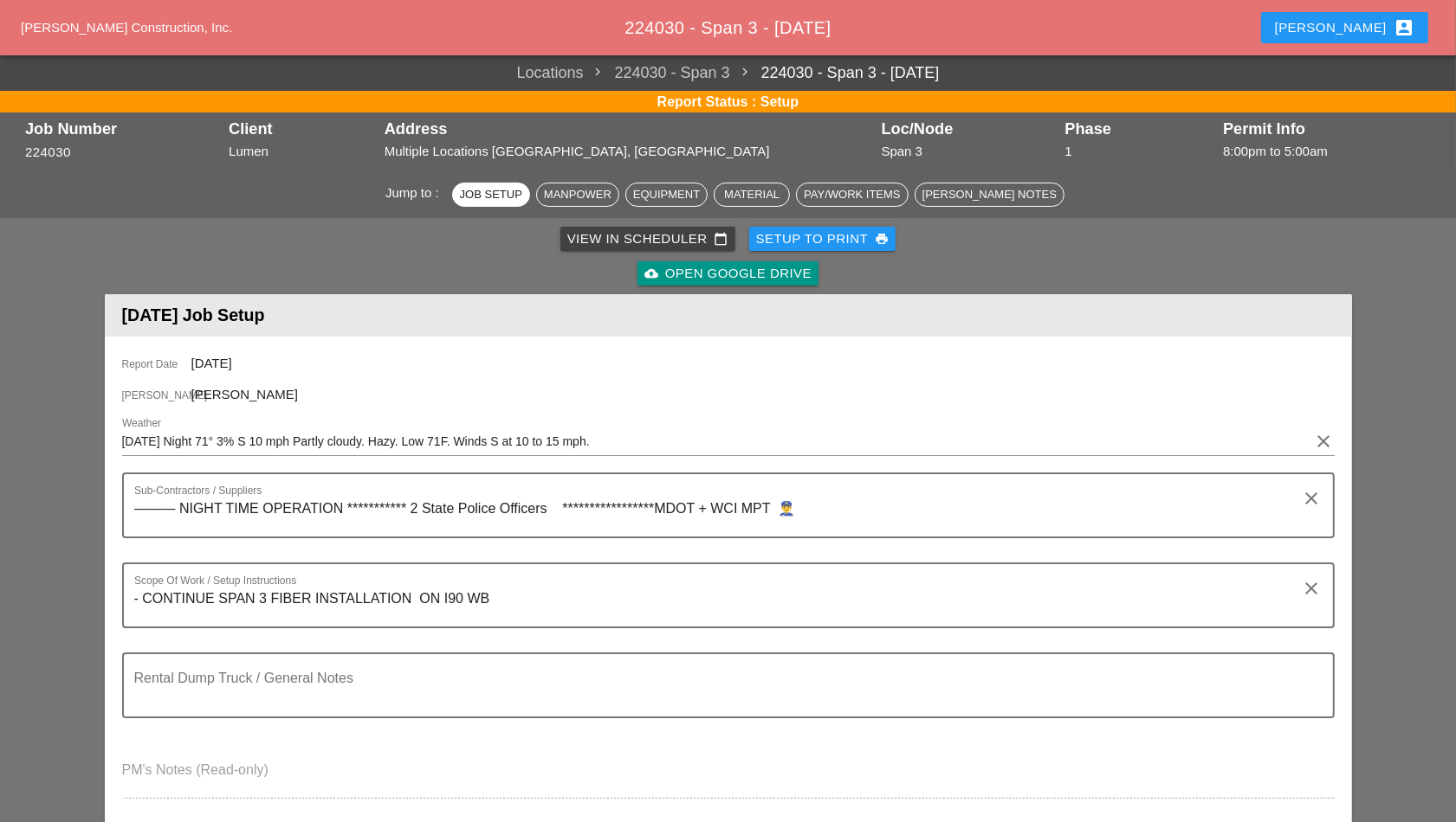
scroll to position [650, 0]
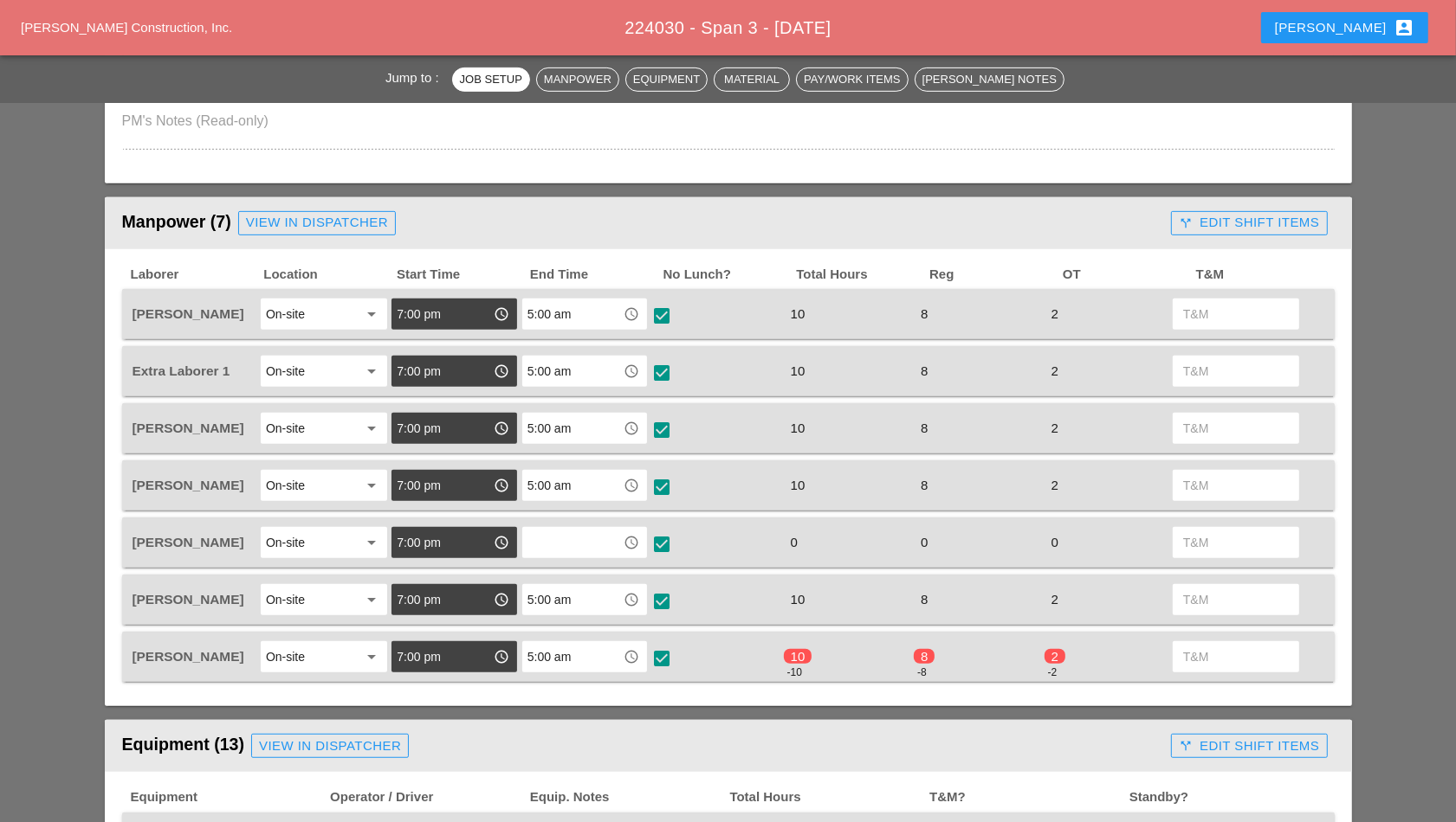
click at [662, 655] on div at bounding box center [662, 658] width 30 height 30
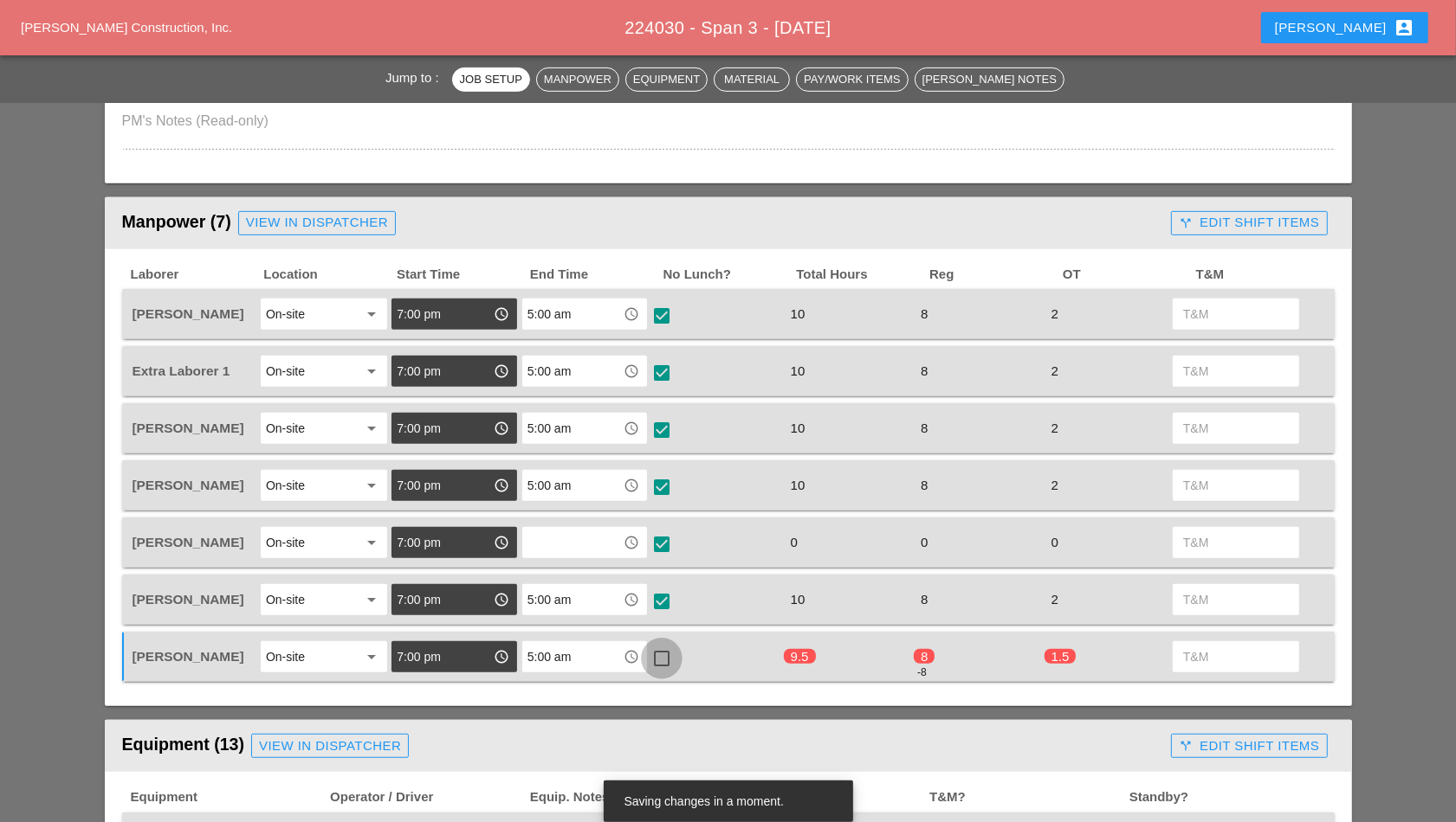
click at [662, 655] on div at bounding box center [662, 658] width 30 height 30
checkbox input "true"
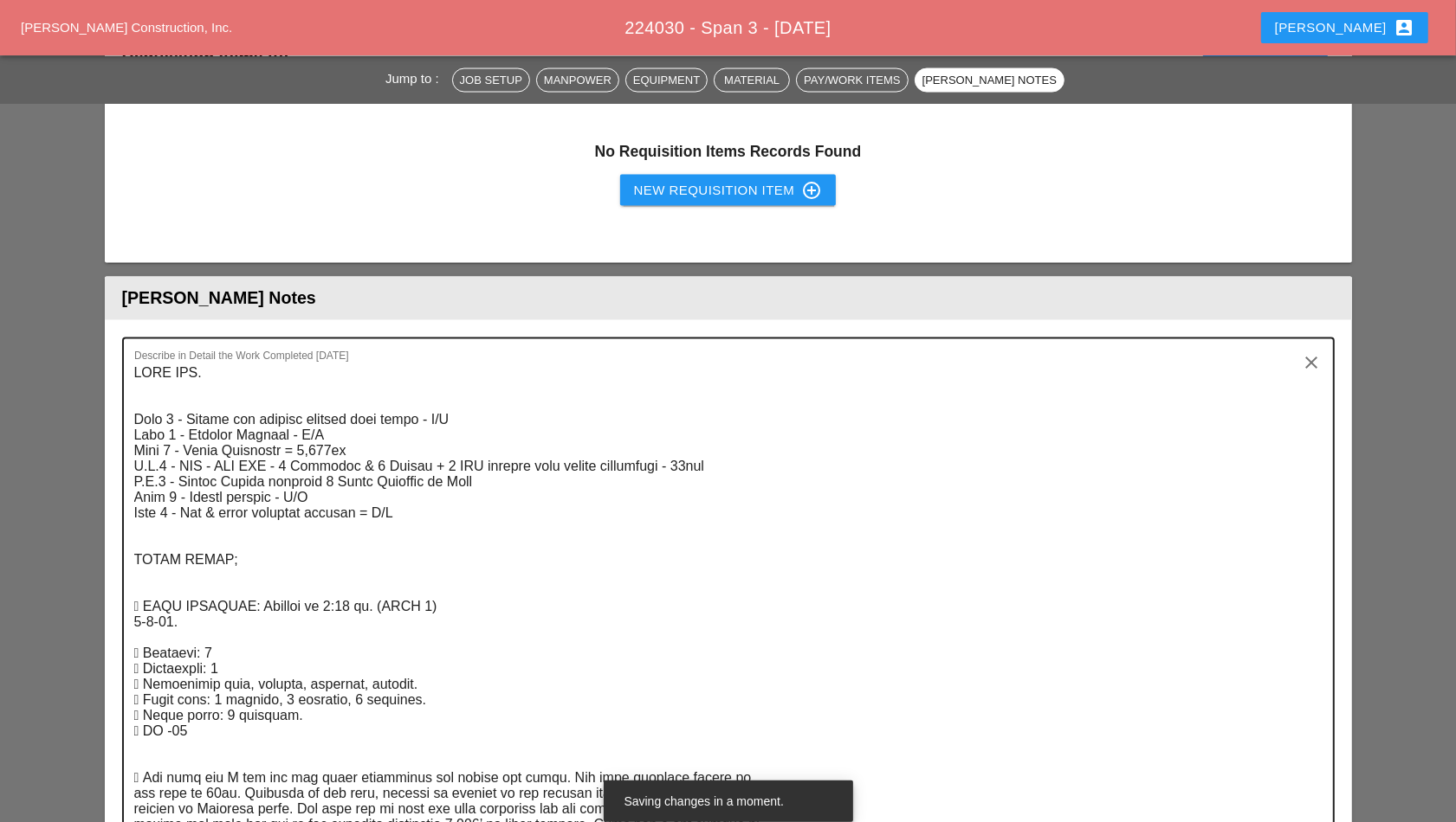
scroll to position [2597, 0]
click at [332, 441] on textarea "Describe in Detail the Work Completed Today" at bounding box center [721, 796] width 1175 height 870
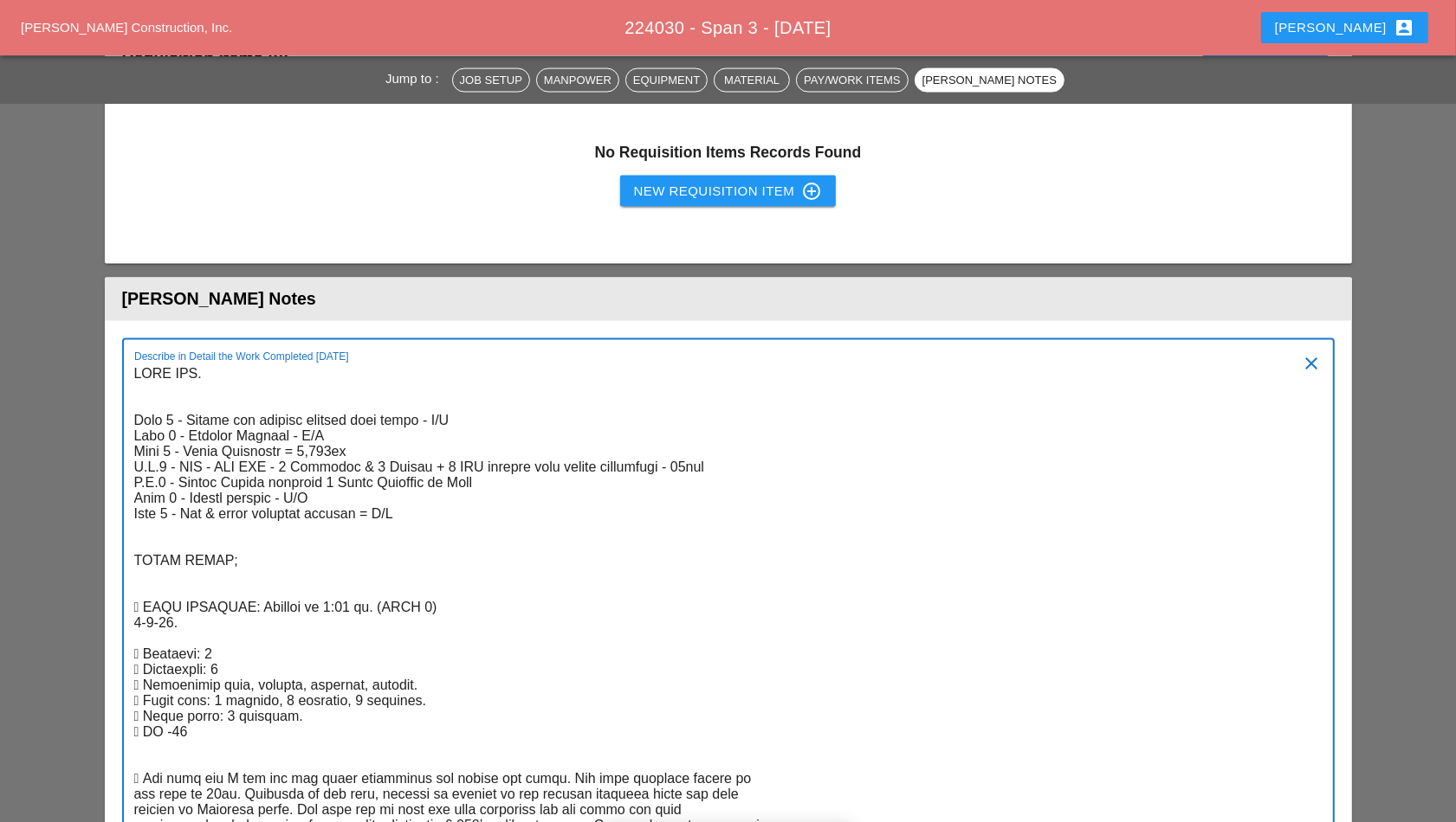
scroll to position [2992, 0]
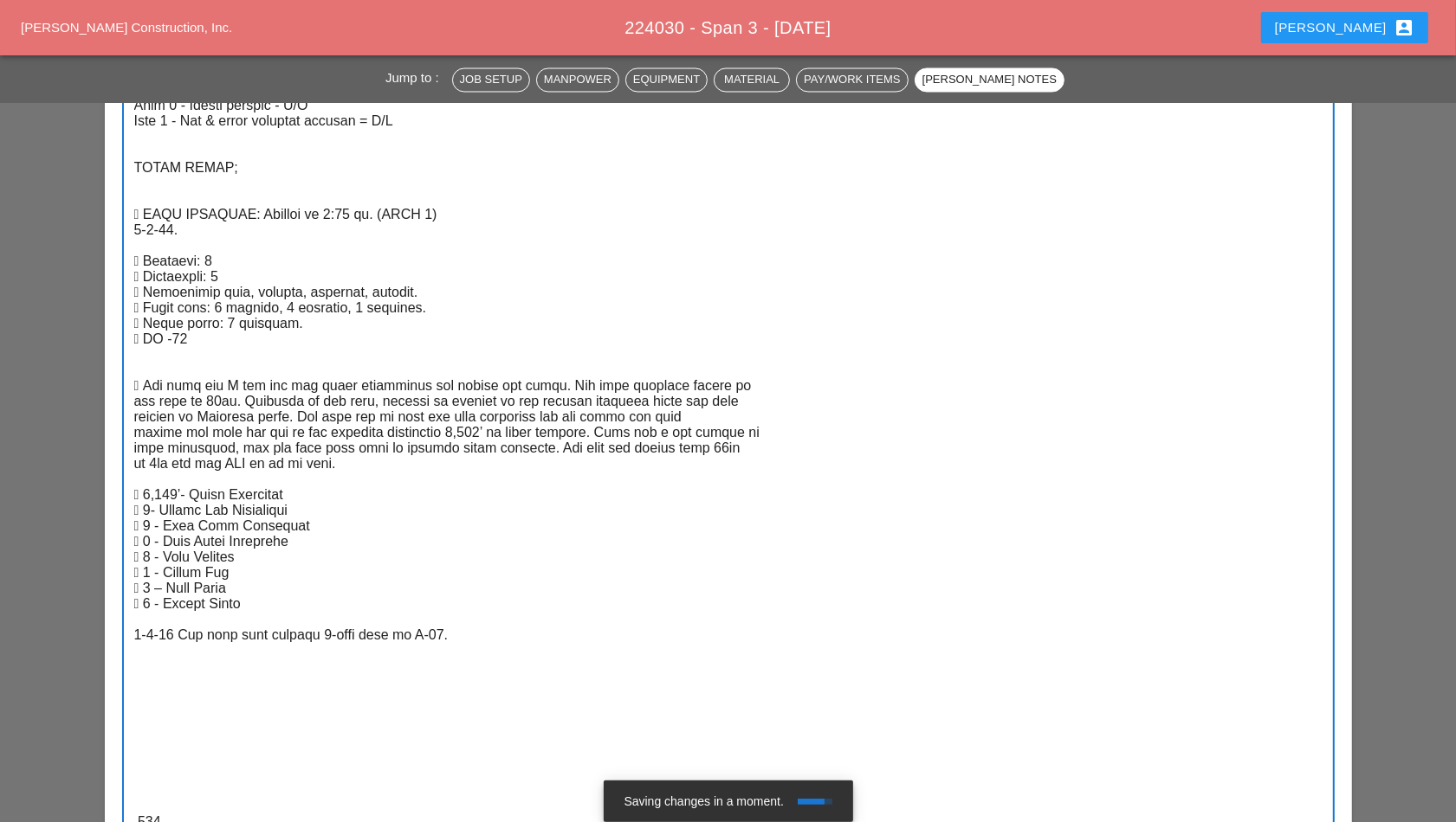
type textarea "LORE IPS. Dolo 0 - Sitame con adipisc elitsed doei tempo - I/U Labo 4 - Etdolor…"
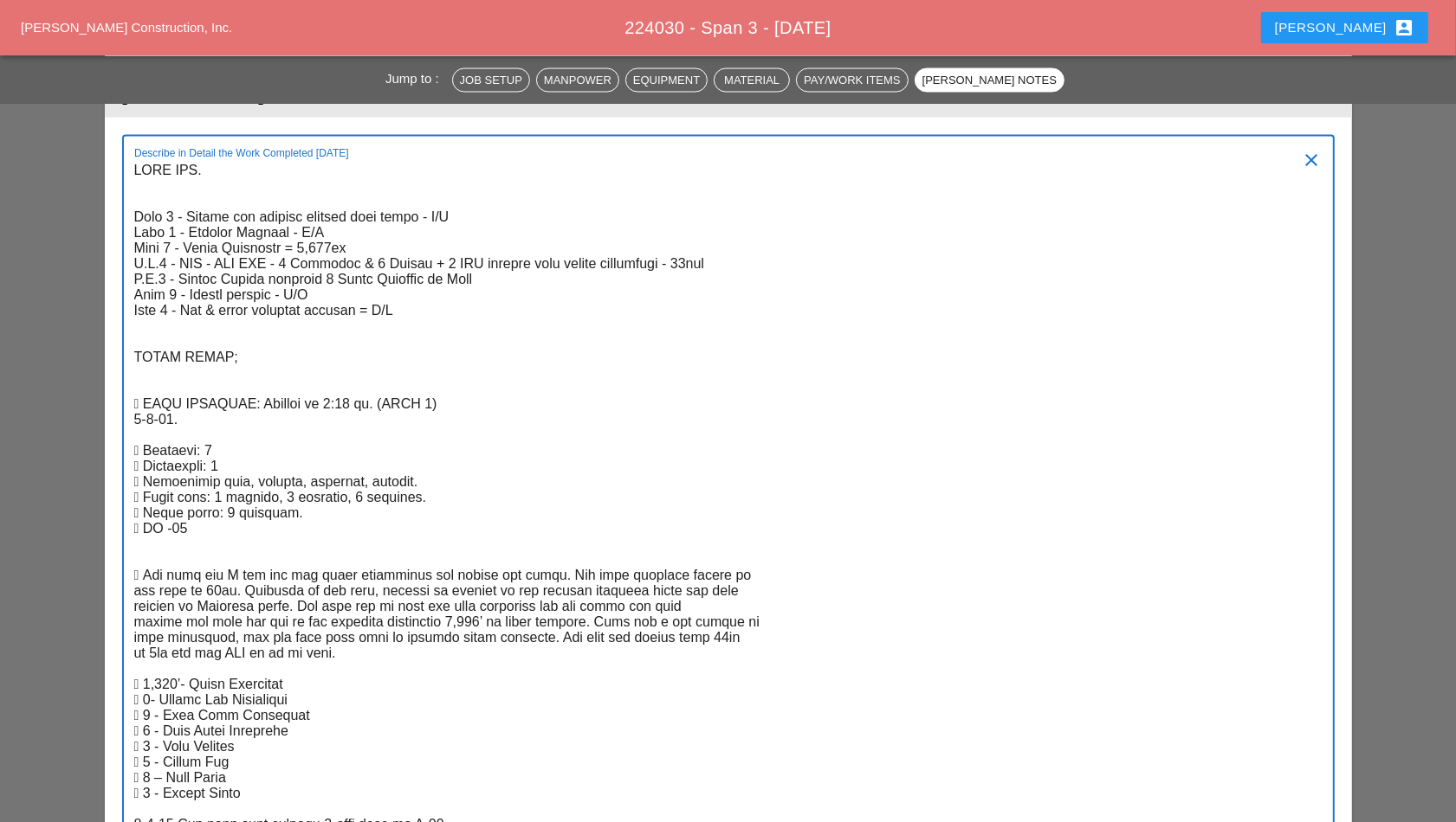
scroll to position [2775, 0]
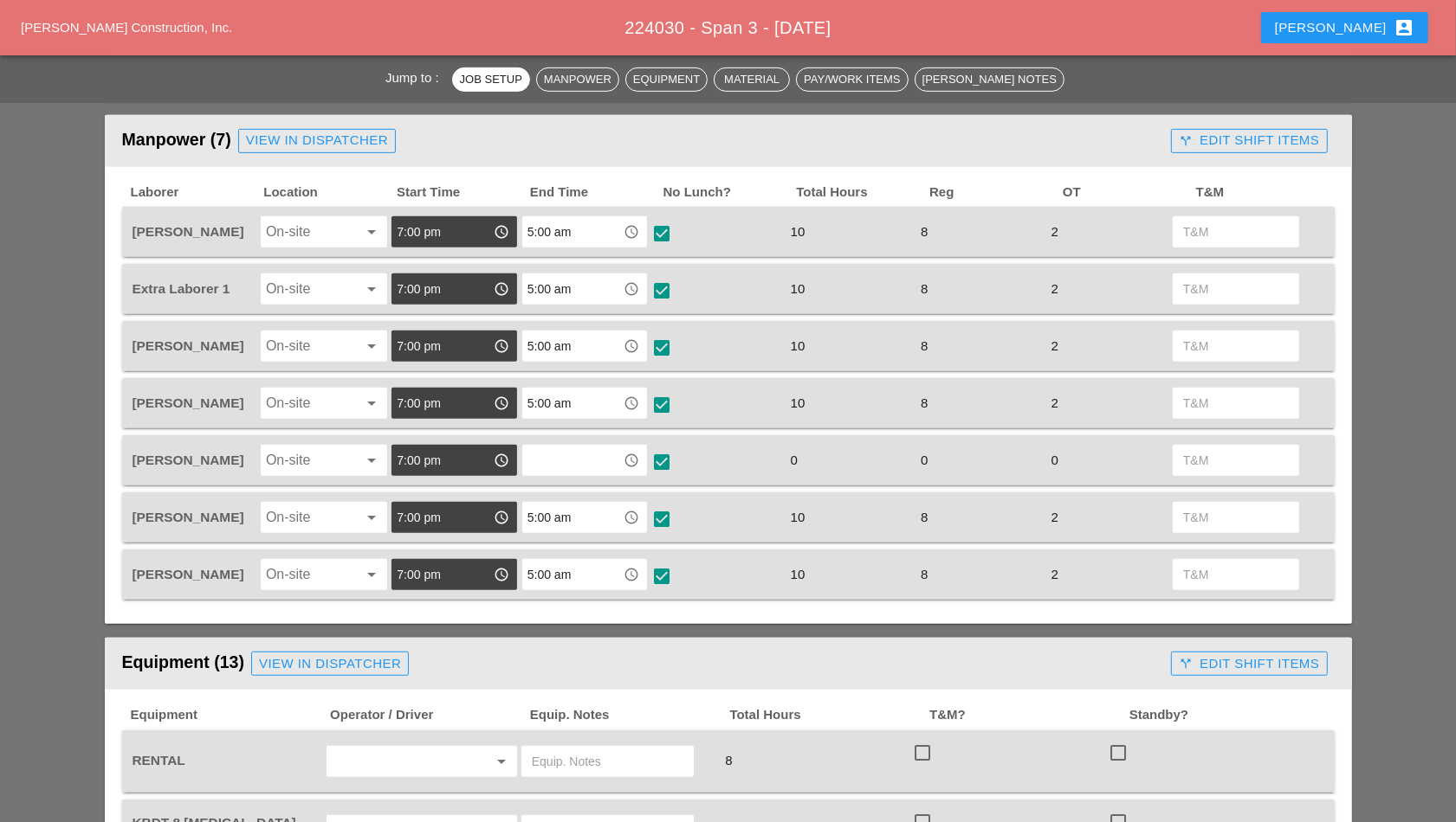
scroll to position [865, 0]
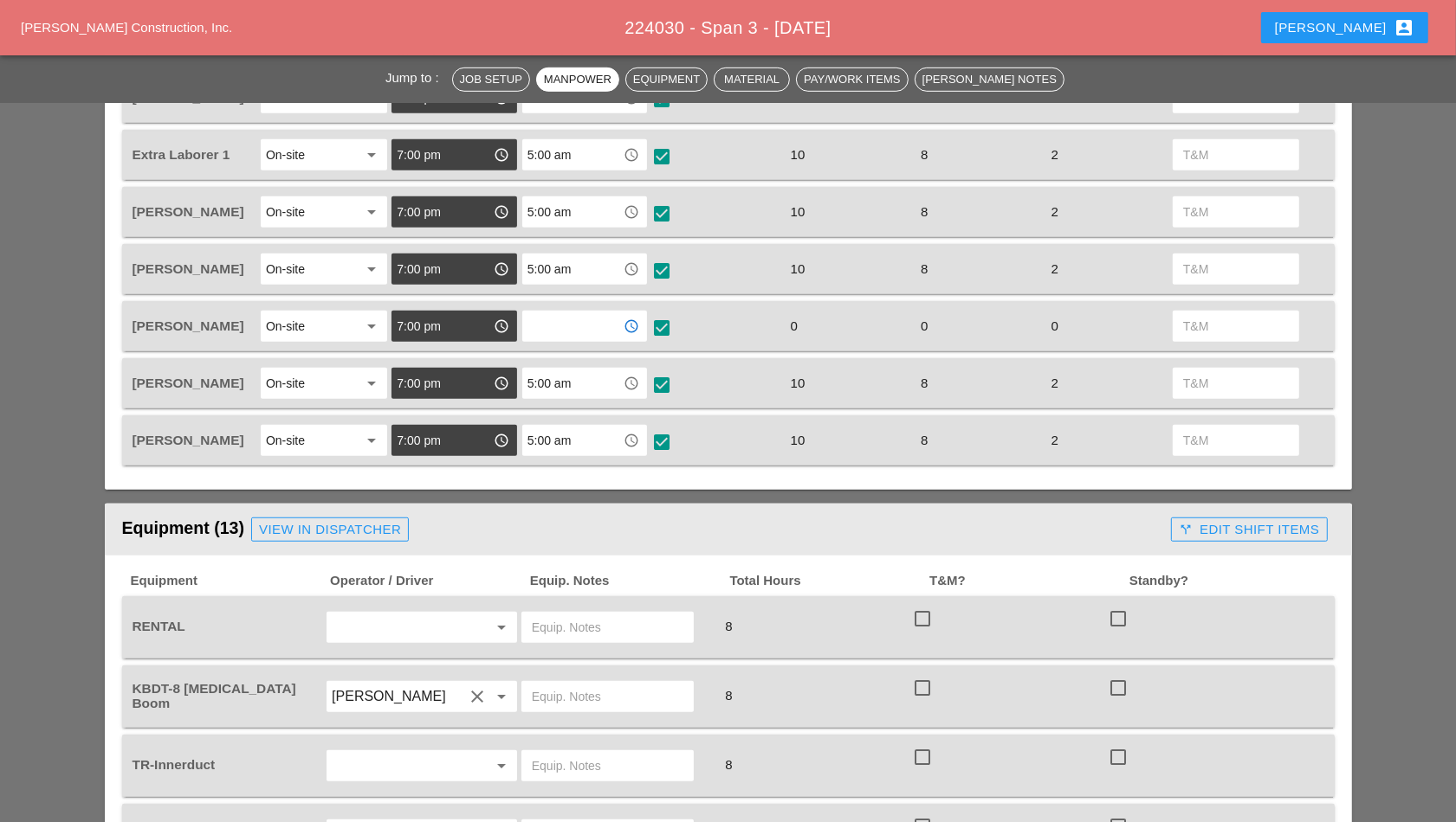
click at [572, 321] on input "text" at bounding box center [573, 326] width 91 height 28
click at [572, 348] on div "5 :00 am" at bounding box center [585, 361] width 98 height 35
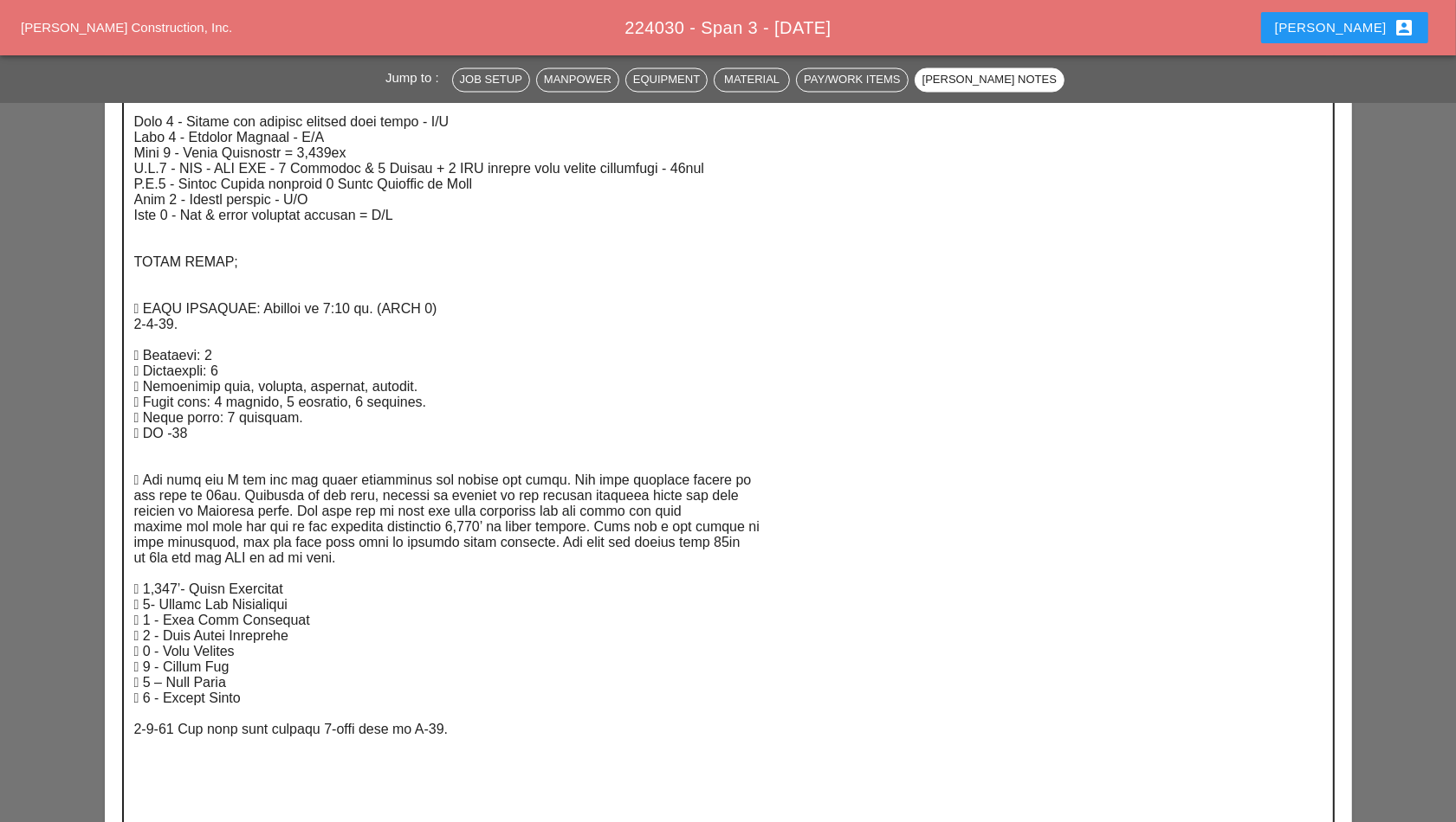
scroll to position [2922, 0]
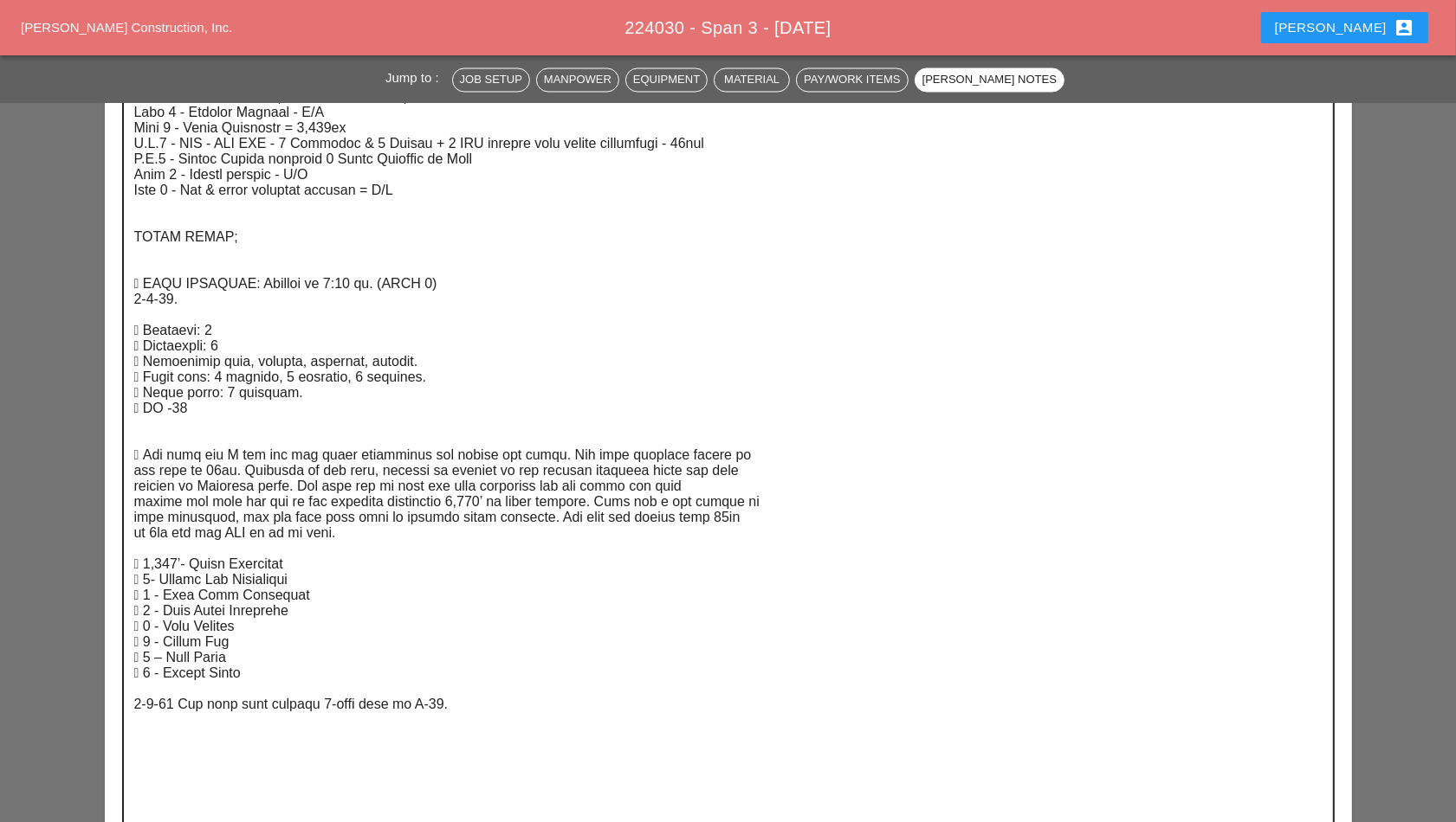
type input "5:00 am"
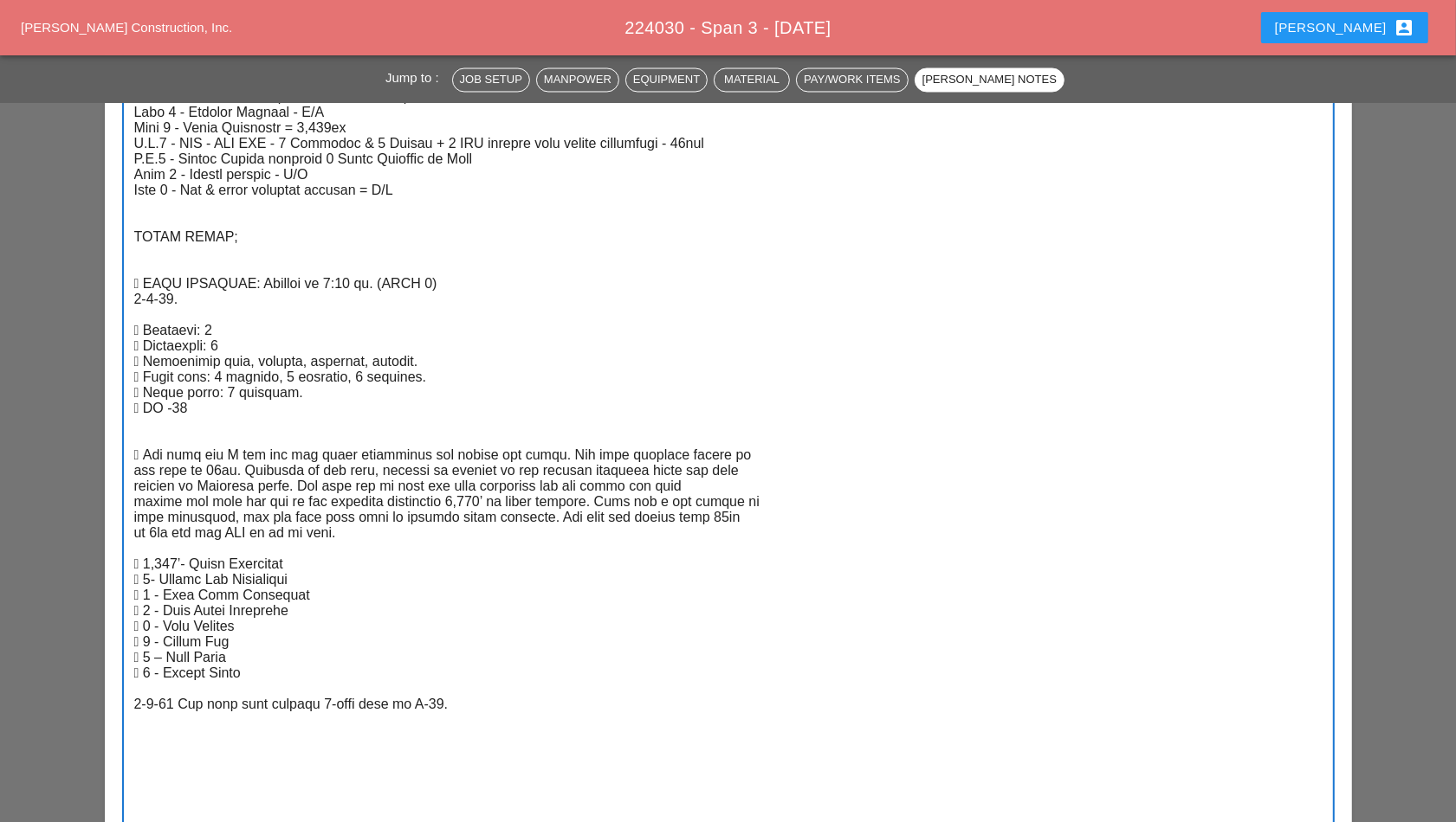
drag, startPoint x: 185, startPoint y: 554, endPoint x: 147, endPoint y: 552, distance: 38.1
click at [147, 552] on textarea "Describe in Detail the Work Completed Today" at bounding box center [721, 472] width 1175 height 870
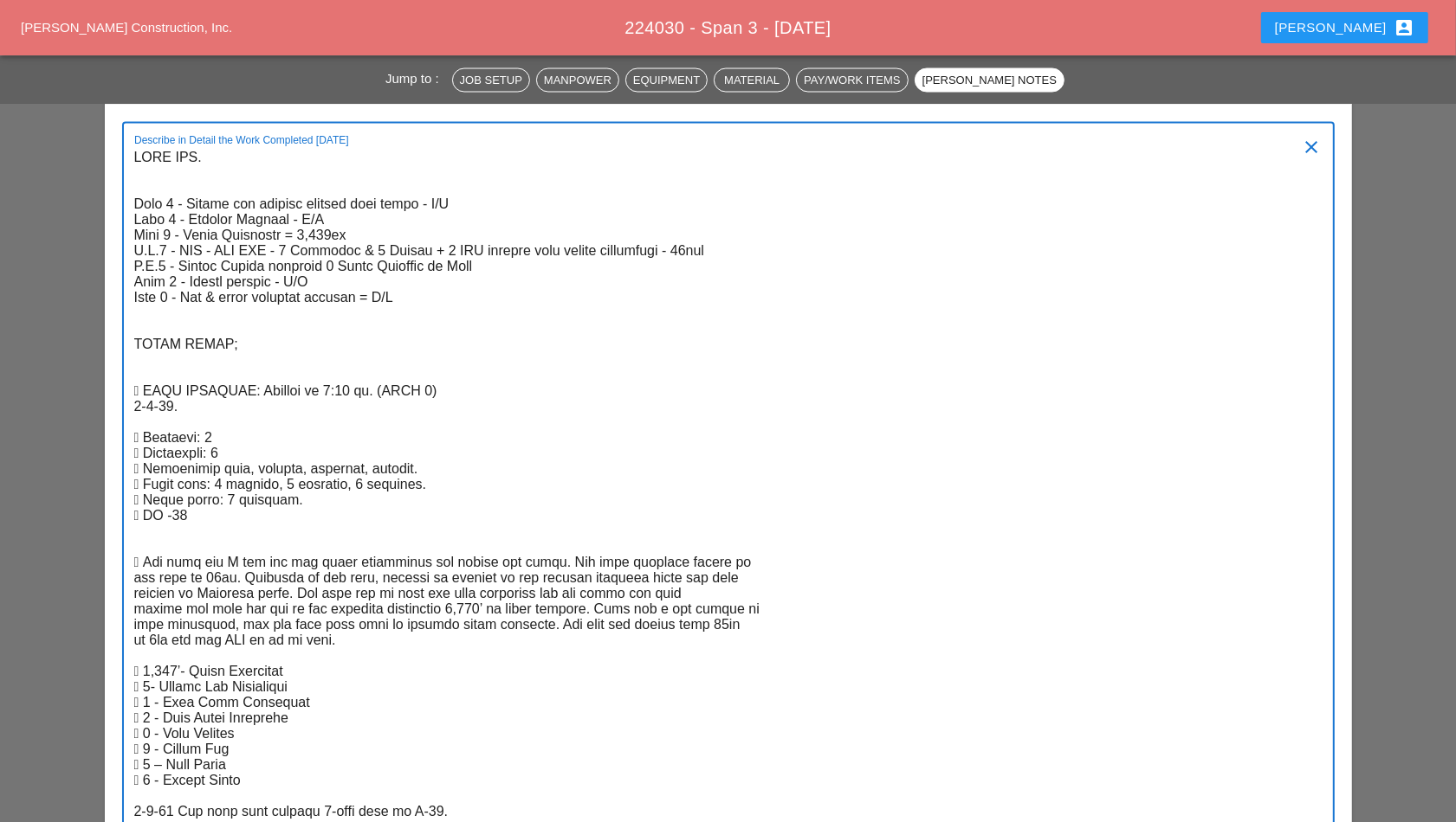
drag, startPoint x: 335, startPoint y: 226, endPoint x: 301, endPoint y: 232, distance: 34.5
click at [296, 225] on textarea "Describe in Detail the Work Completed Today" at bounding box center [721, 579] width 1175 height 870
paste textarea "2,734’"
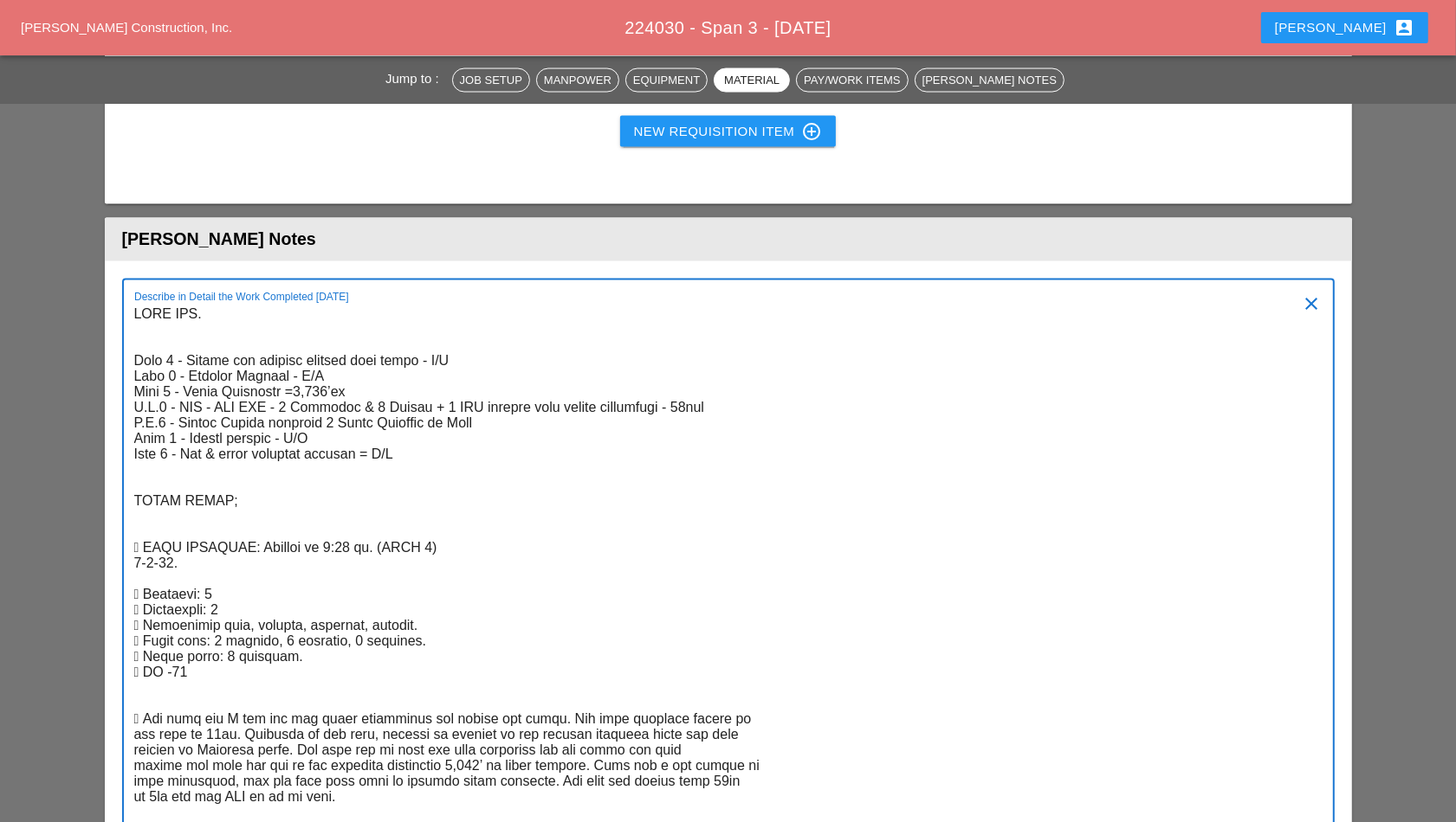
scroll to position [2706, 0]
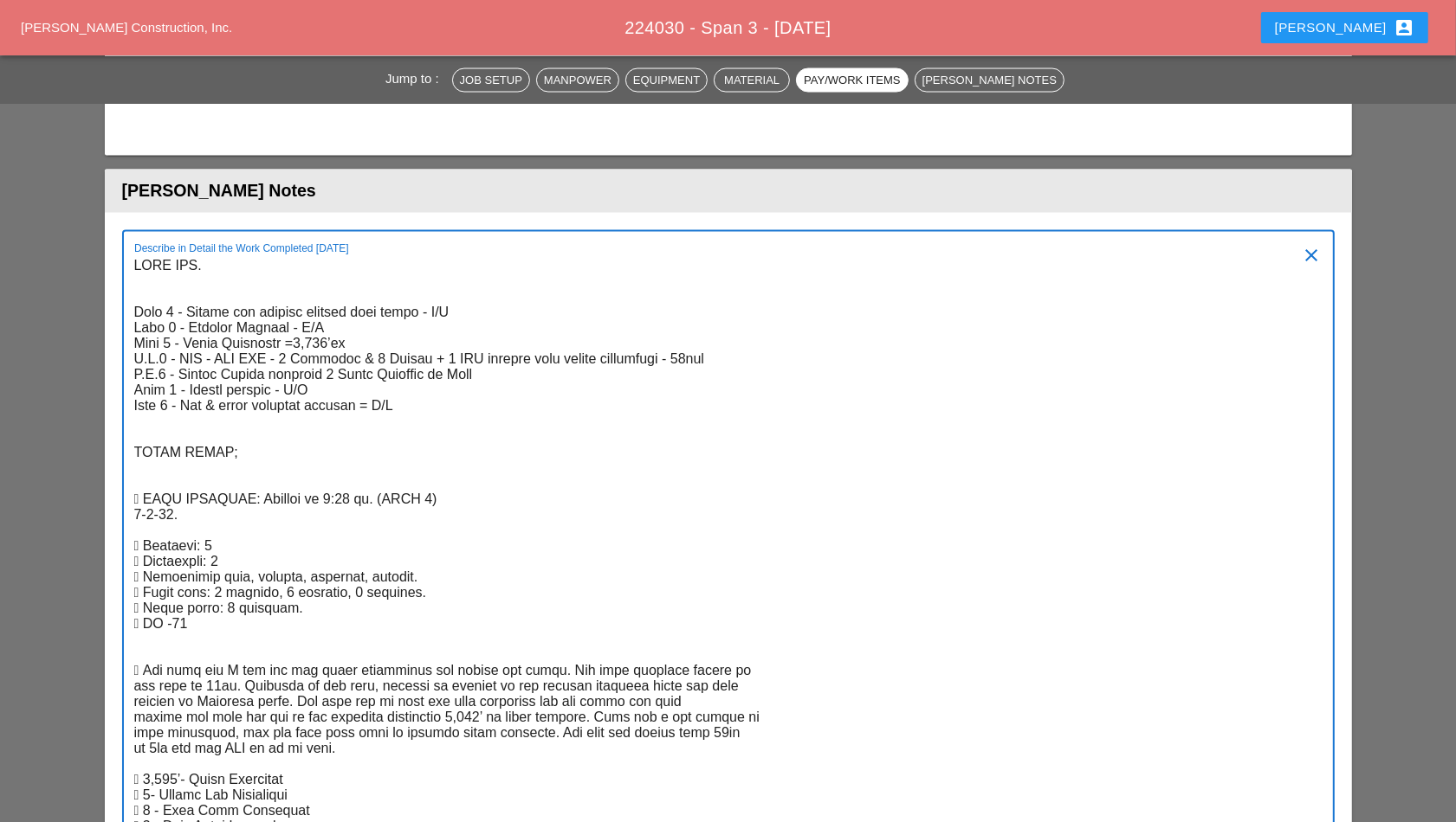
click at [330, 319] on textarea "Describe in Detail the Work Completed Today" at bounding box center [721, 688] width 1175 height 870
type textarea "LORE IPS. Dolo 0 - Sitame con adipisc elitsed doei tempo - I/U Labo 3 - Etdolor…"
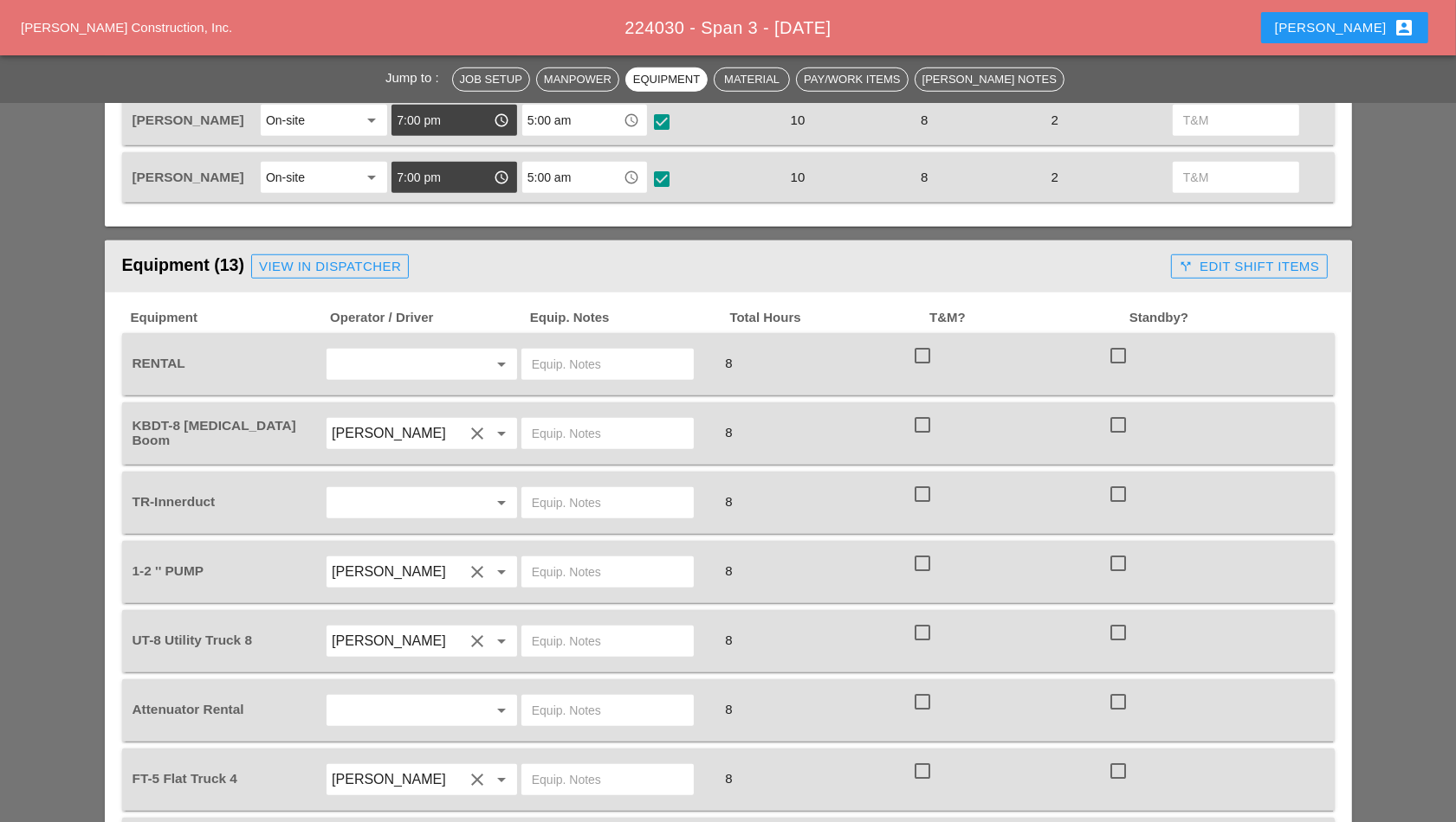
scroll to position [1082, 0]
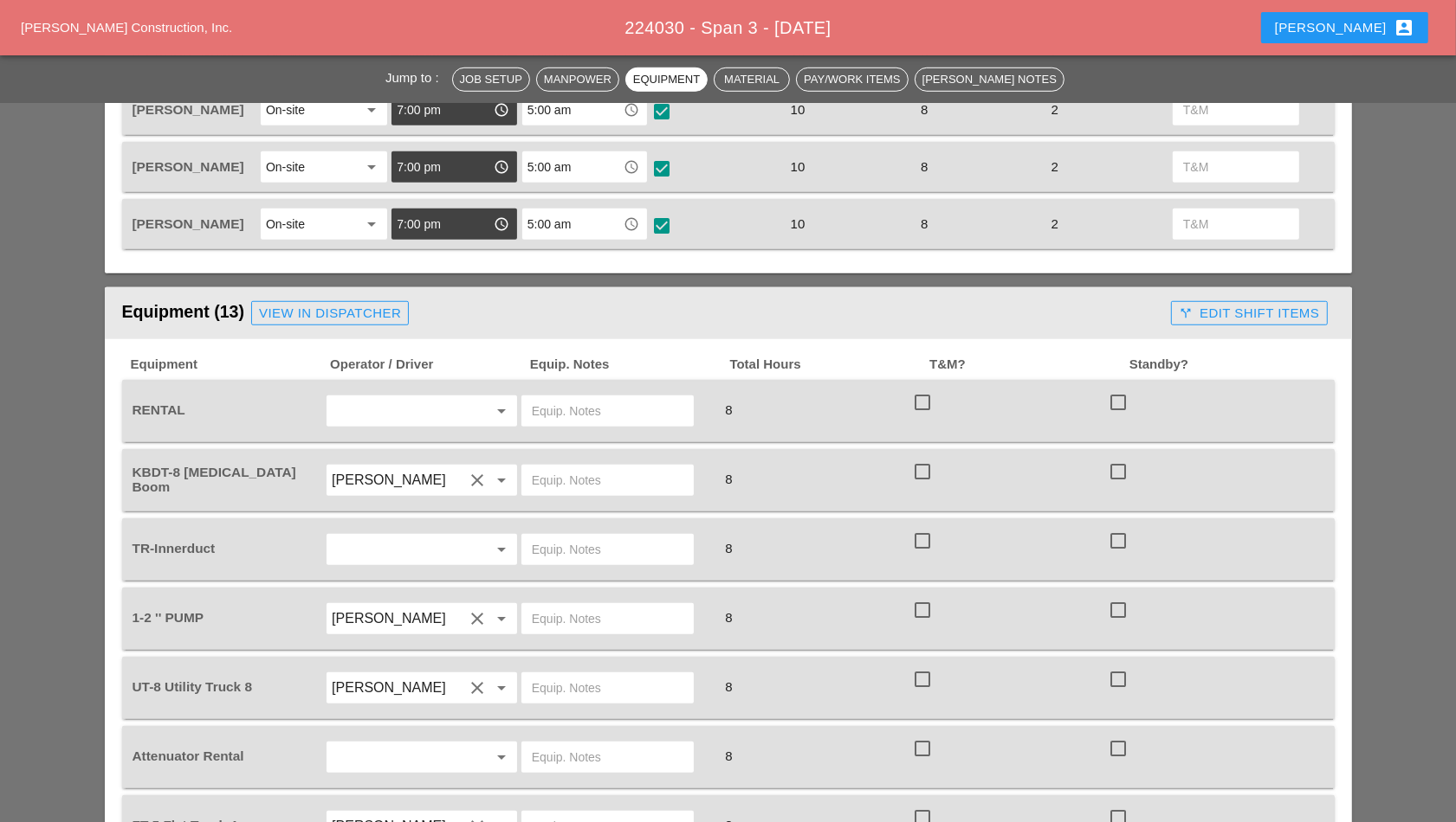
click at [437, 408] on input "text" at bounding box center [397, 411] width 132 height 28
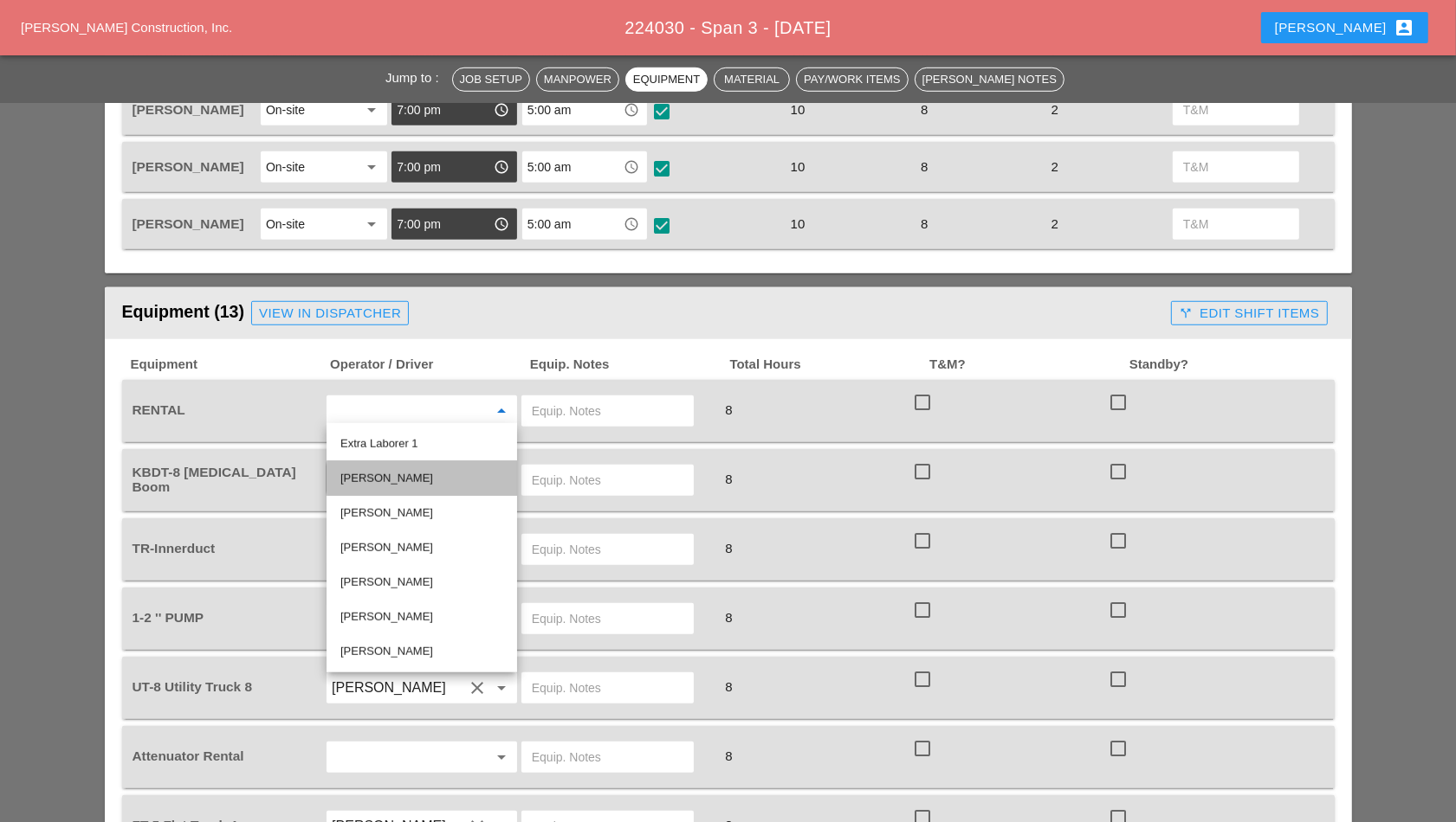
click at [416, 472] on div "[PERSON_NAME]" at bounding box center [421, 479] width 163 height 21
type input "[PERSON_NAME]"
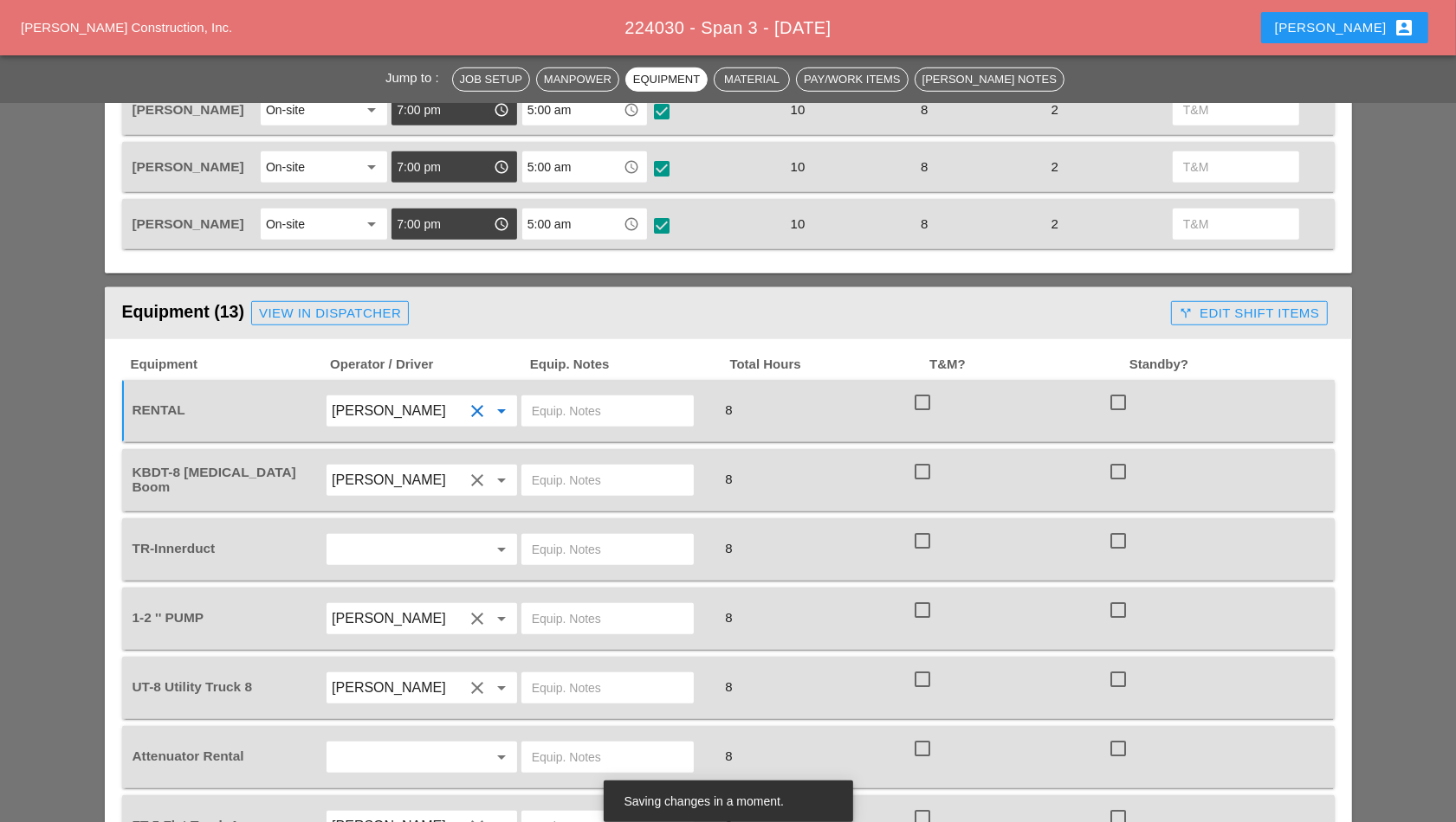
click at [576, 403] on input "text" at bounding box center [607, 411] width 151 height 28
type input "NONE"
click at [577, 472] on input "text" at bounding box center [607, 480] width 151 height 28
click at [423, 478] on input "[PERSON_NAME]" at bounding box center [397, 480] width 132 height 28
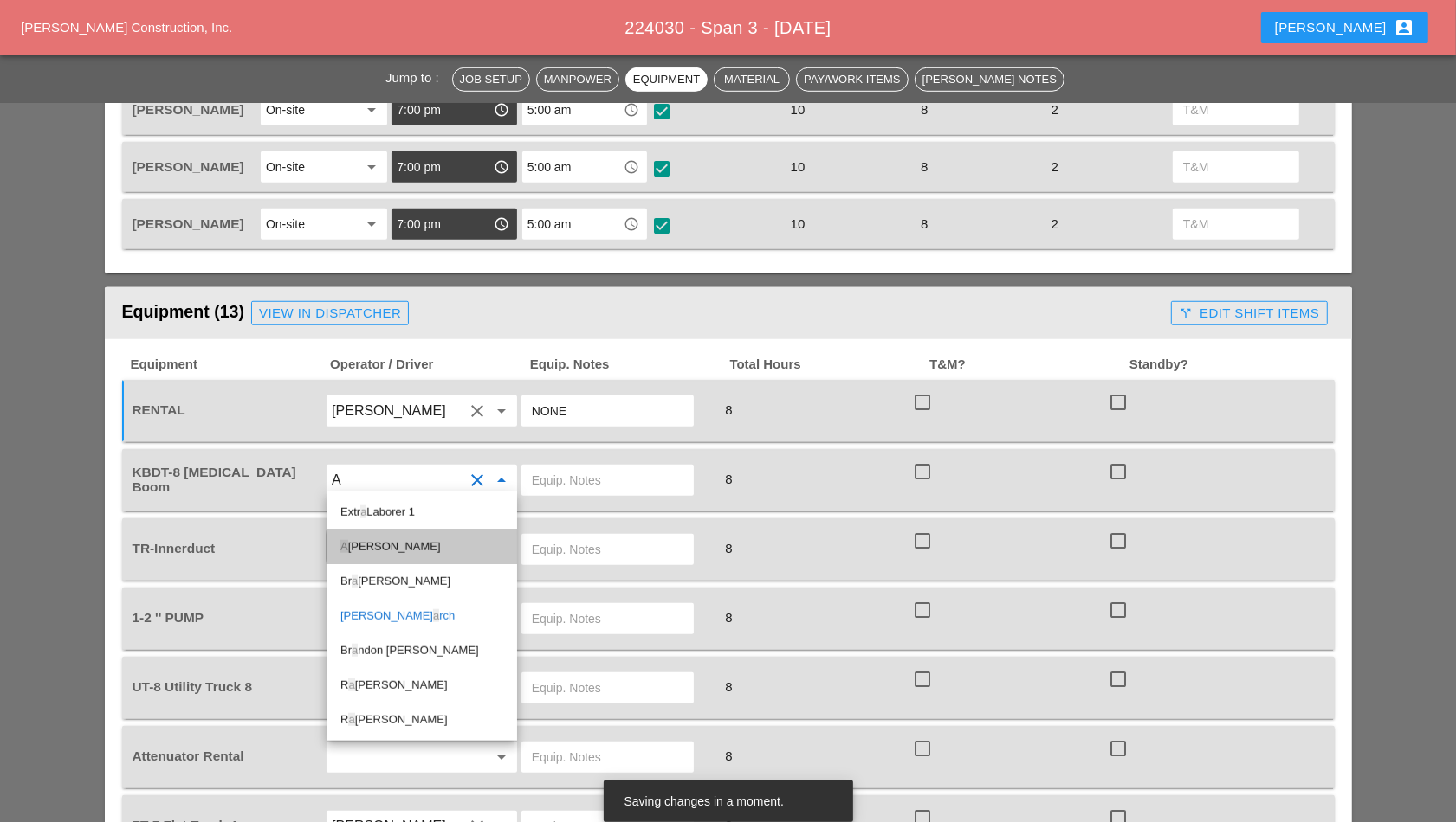
drag, startPoint x: 417, startPoint y: 546, endPoint x: 456, endPoint y: 515, distance: 49.8
click at [414, 543] on div "A nthony DeGeorge" at bounding box center [421, 548] width 163 height 21
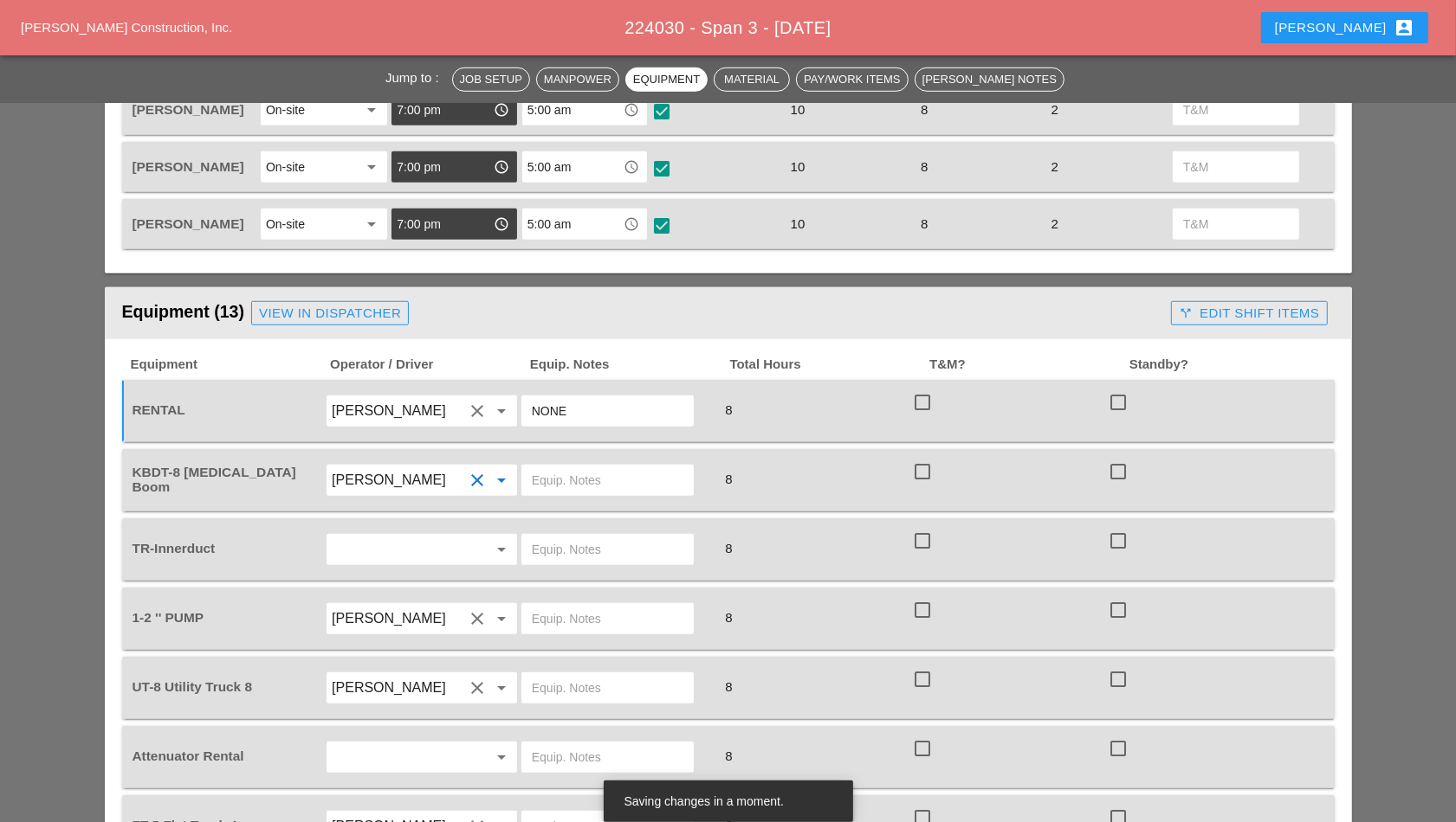
type input "[PERSON_NAME]"
click at [559, 469] on input "text" at bounding box center [607, 480] width 151 height 28
type input "@YARD"
click at [388, 544] on input "text" at bounding box center [397, 550] width 132 height 28
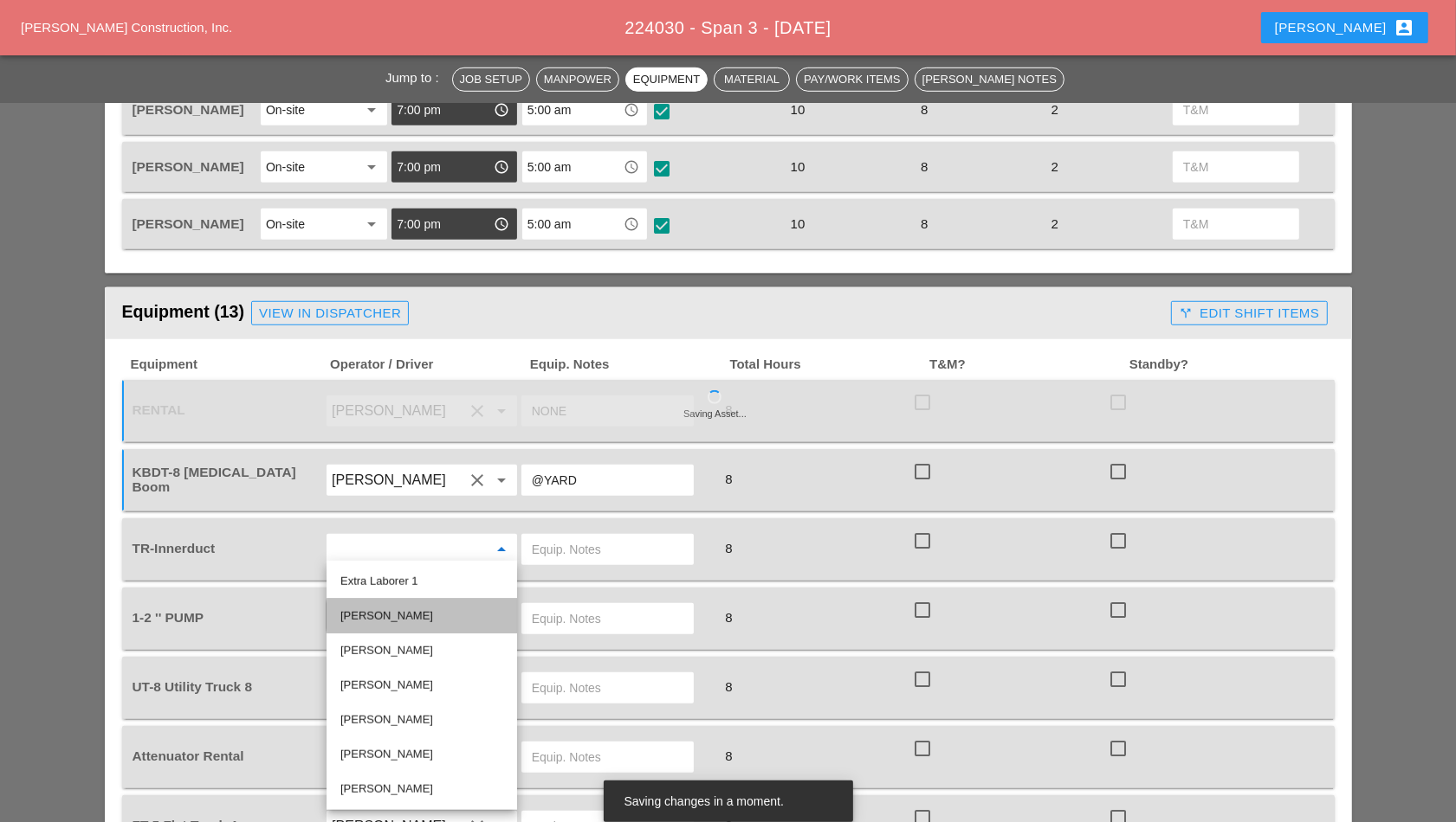
click at [382, 624] on div "[PERSON_NAME]" at bounding box center [421, 617] width 163 height 21
type input "[PERSON_NAME]"
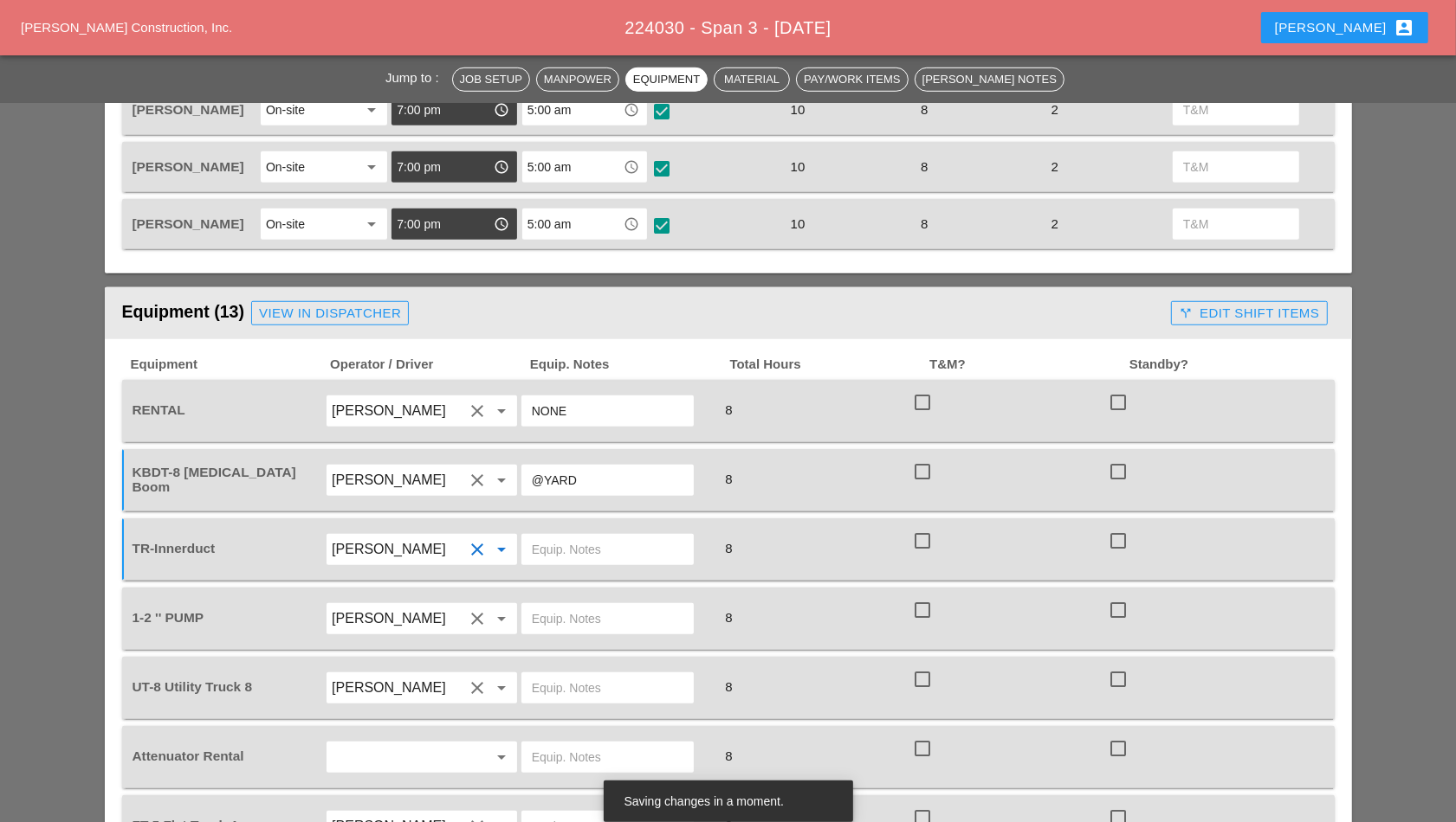
click at [560, 543] on input "text" at bounding box center [607, 550] width 151 height 28
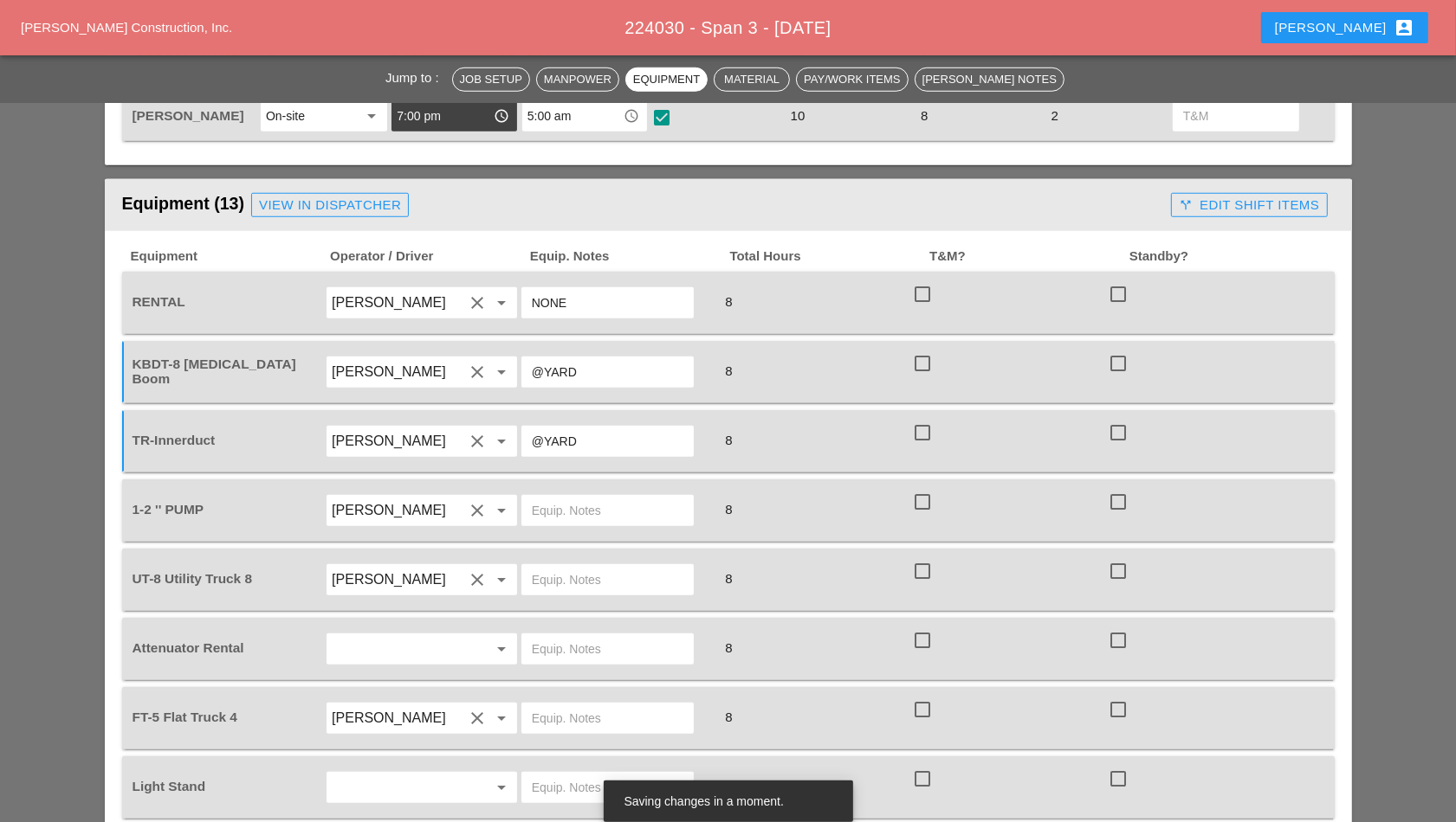
type input "@YARD"
click at [586, 508] on input "text" at bounding box center [607, 510] width 151 height 28
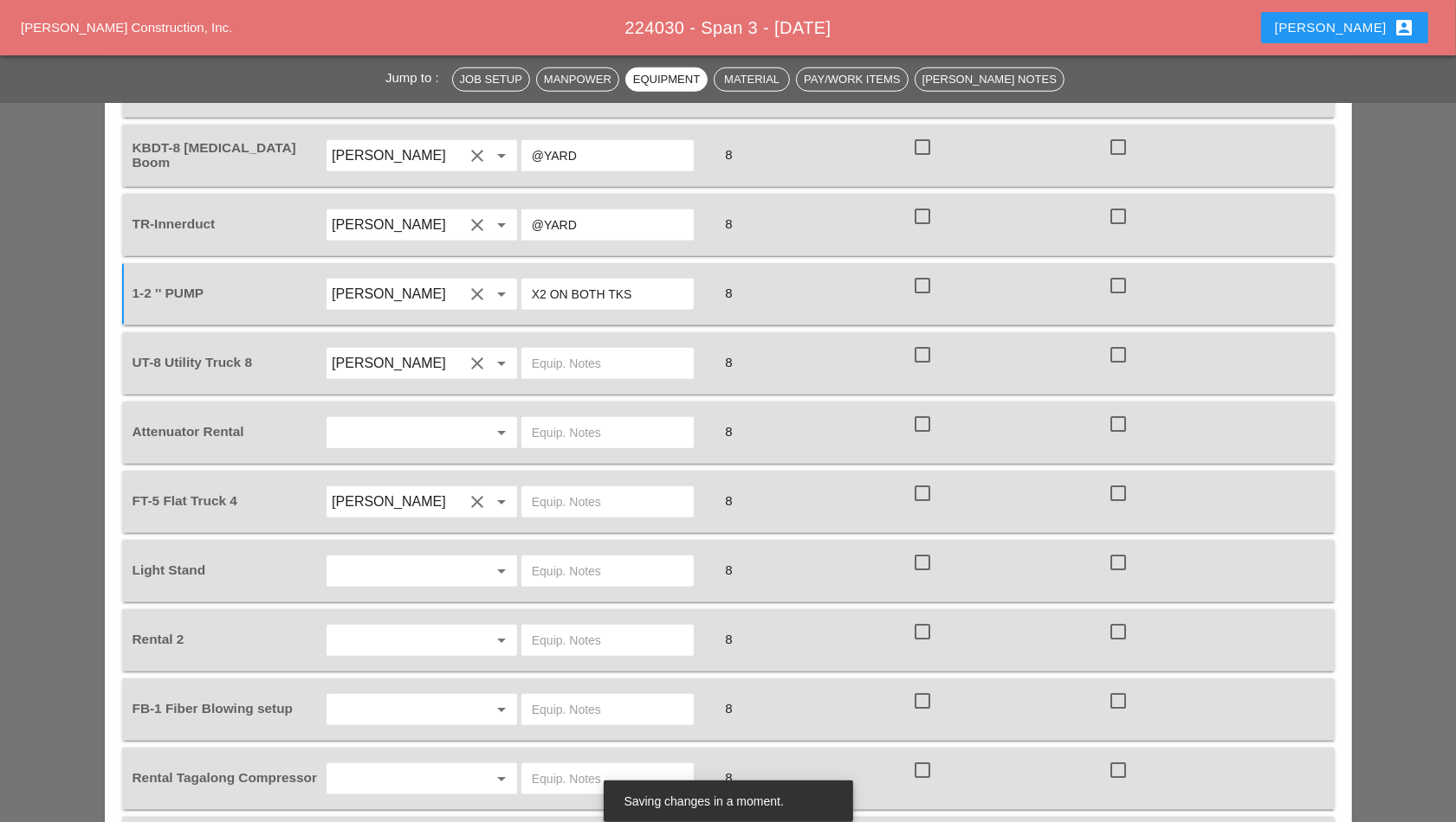
type input "X2 ON BOTH TKS"
click at [579, 362] on input "text" at bounding box center [607, 363] width 151 height 28
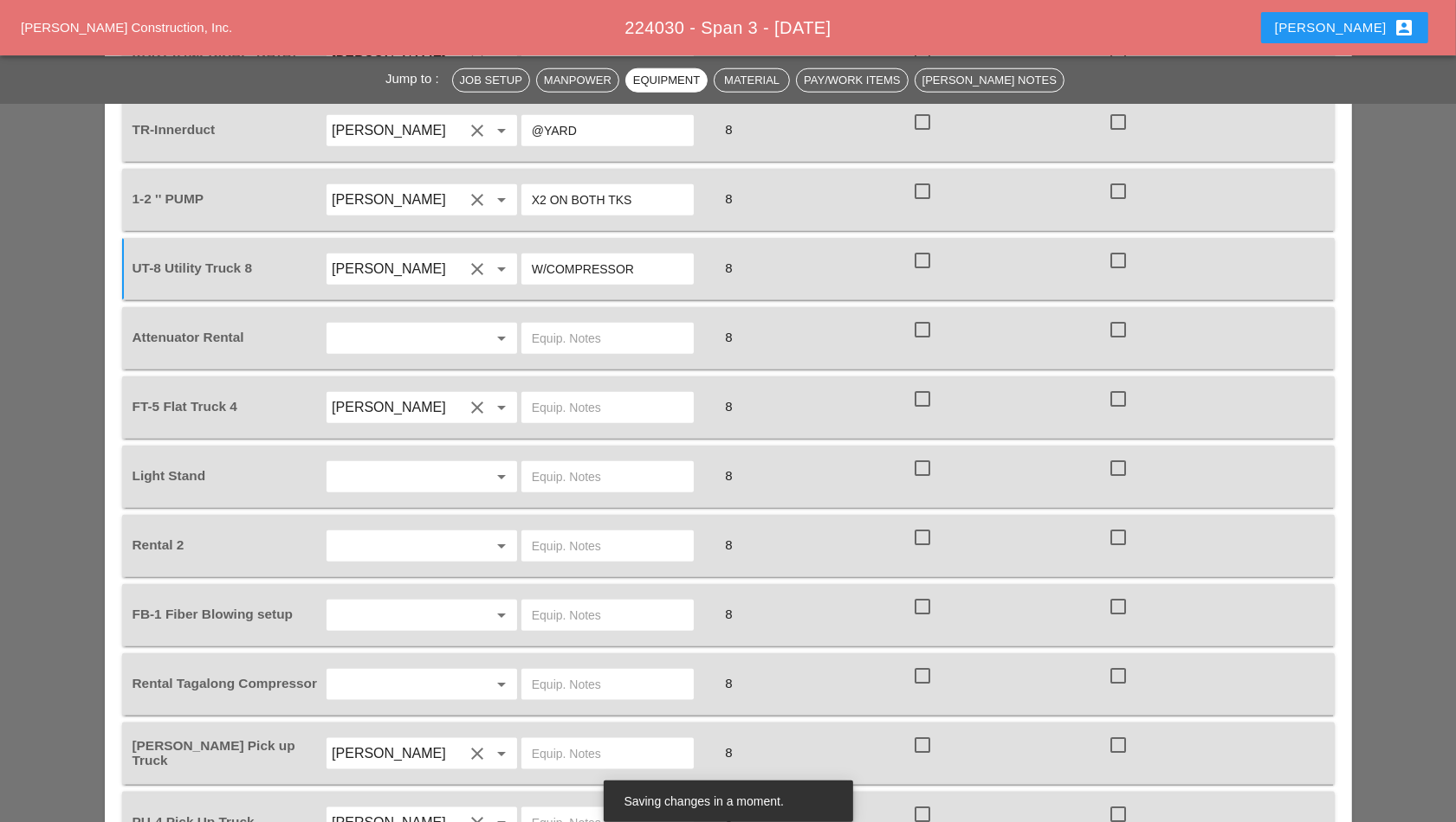
scroll to position [1515, 0]
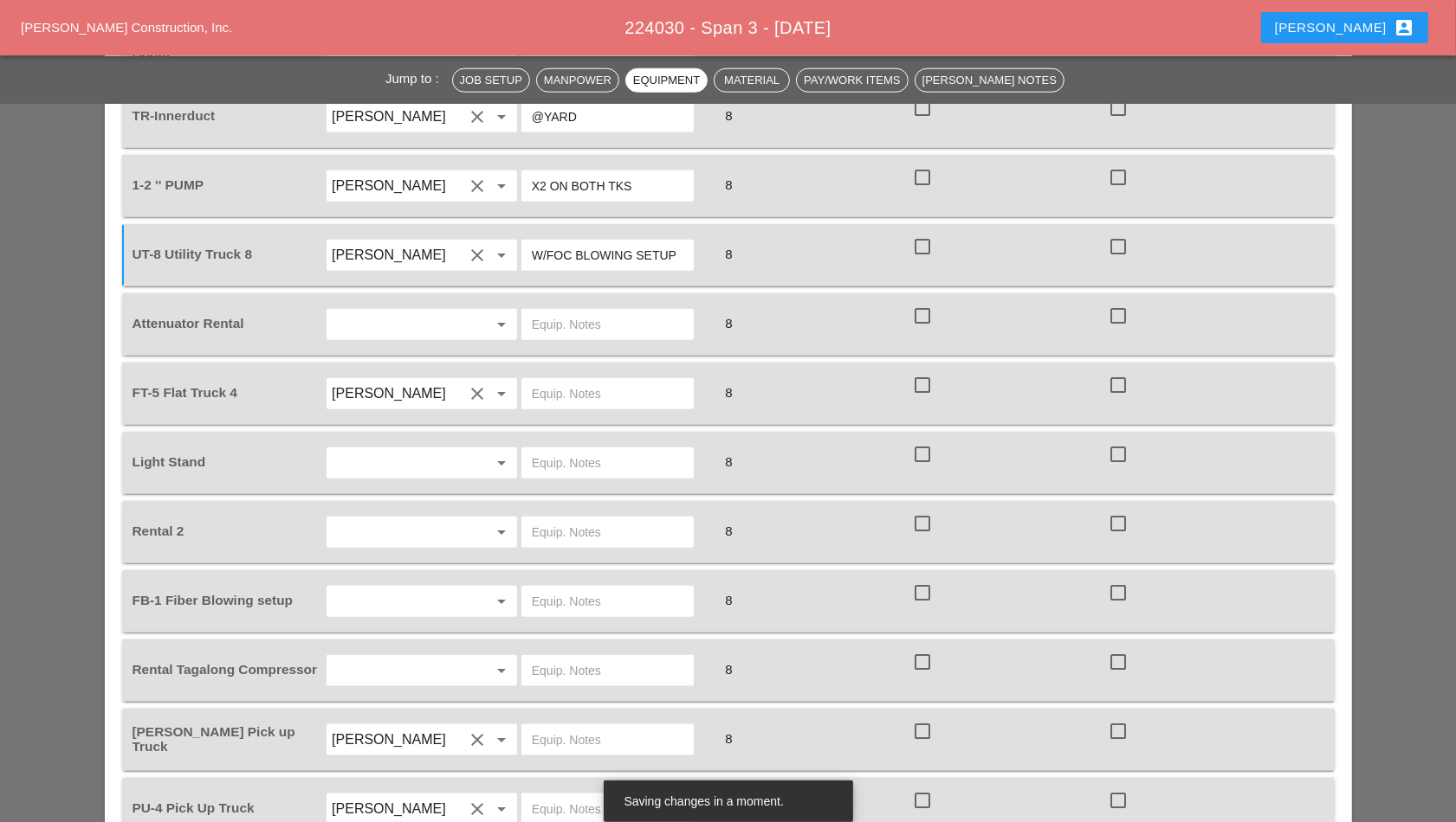
type input "W/FOC BLOWING SETUP"
click at [413, 311] on input "text" at bounding box center [397, 324] width 132 height 28
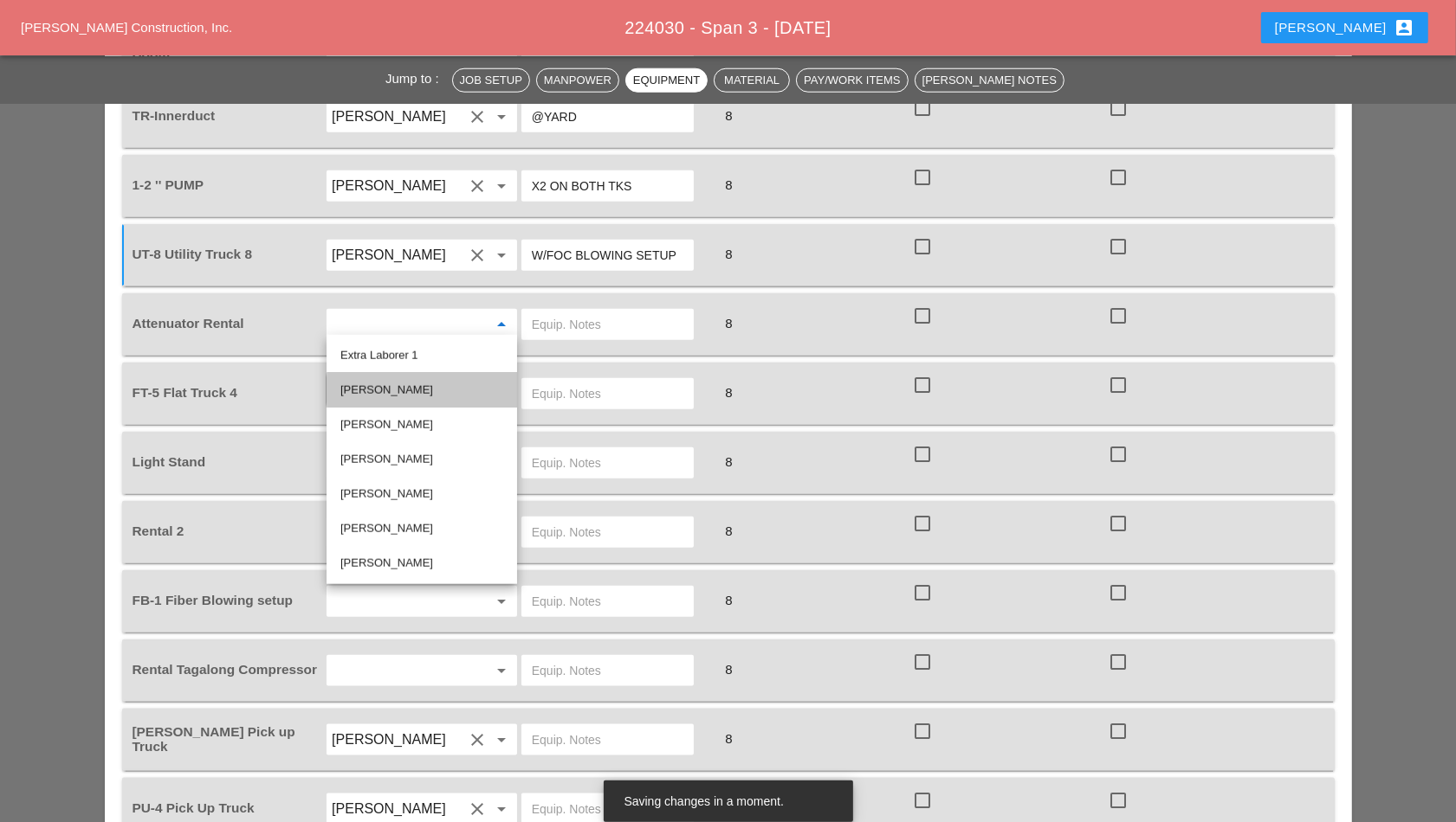
drag, startPoint x: 403, startPoint y: 383, endPoint x: 441, endPoint y: 359, distance: 44.9
click at [402, 383] on div "[PERSON_NAME]" at bounding box center [421, 391] width 163 height 21
type input "[PERSON_NAME]"
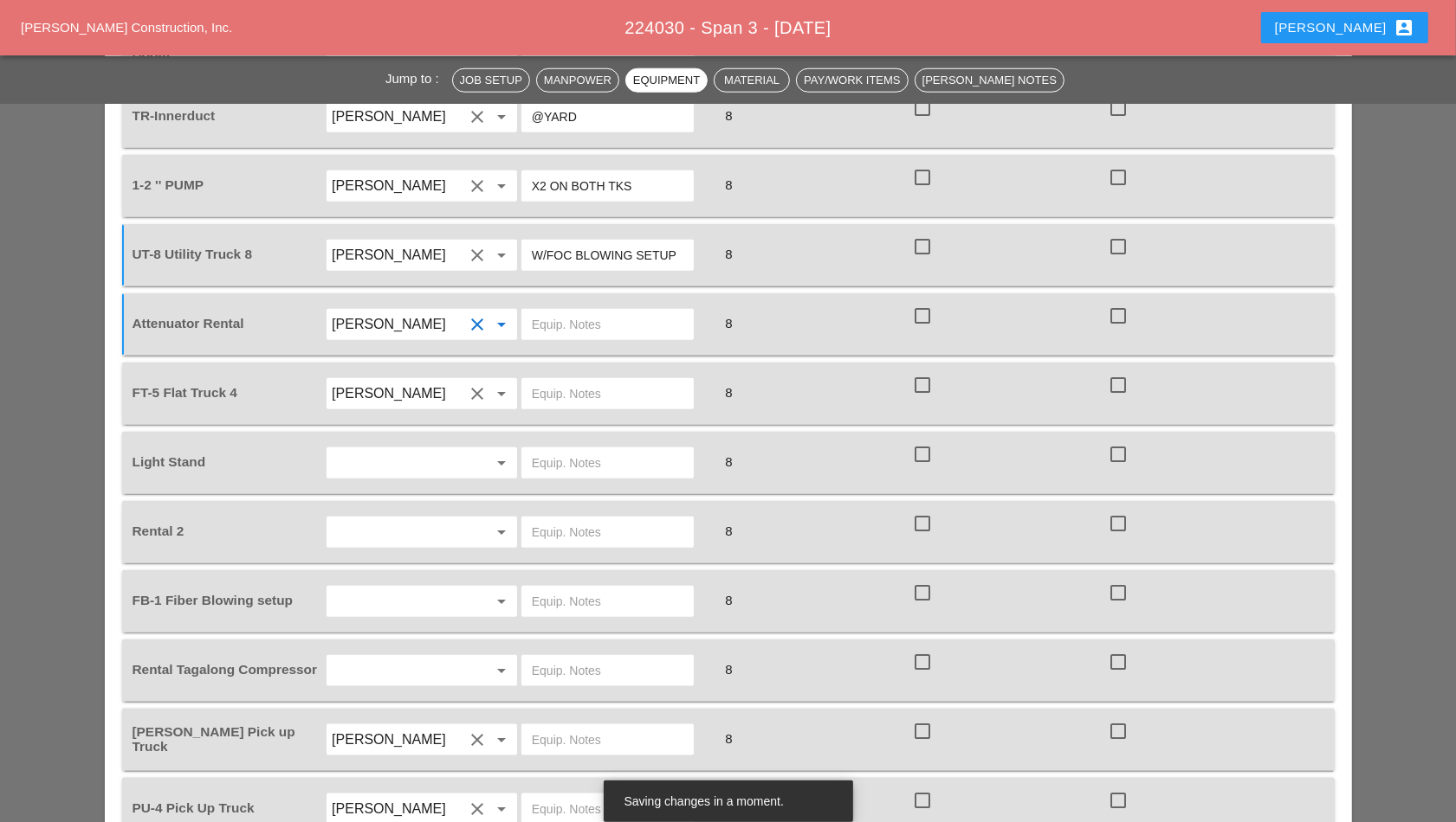
click at [481, 324] on icon "clear" at bounding box center [478, 324] width 21 height 21
click at [501, 321] on icon "arrow_drop_down" at bounding box center [502, 324] width 21 height 21
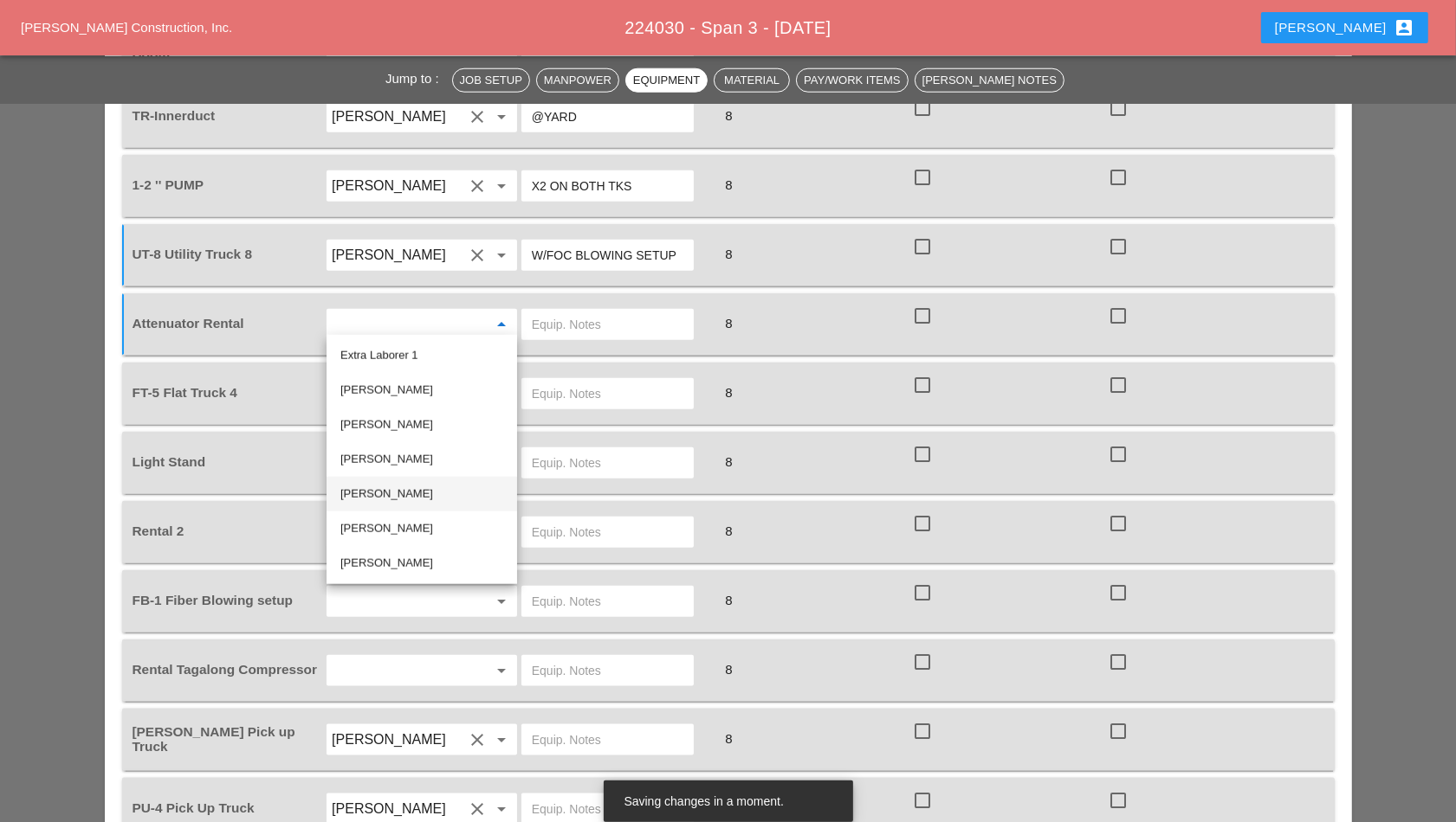
click at [396, 492] on div "[PERSON_NAME]" at bounding box center [421, 495] width 163 height 21
type input "[PERSON_NAME]"
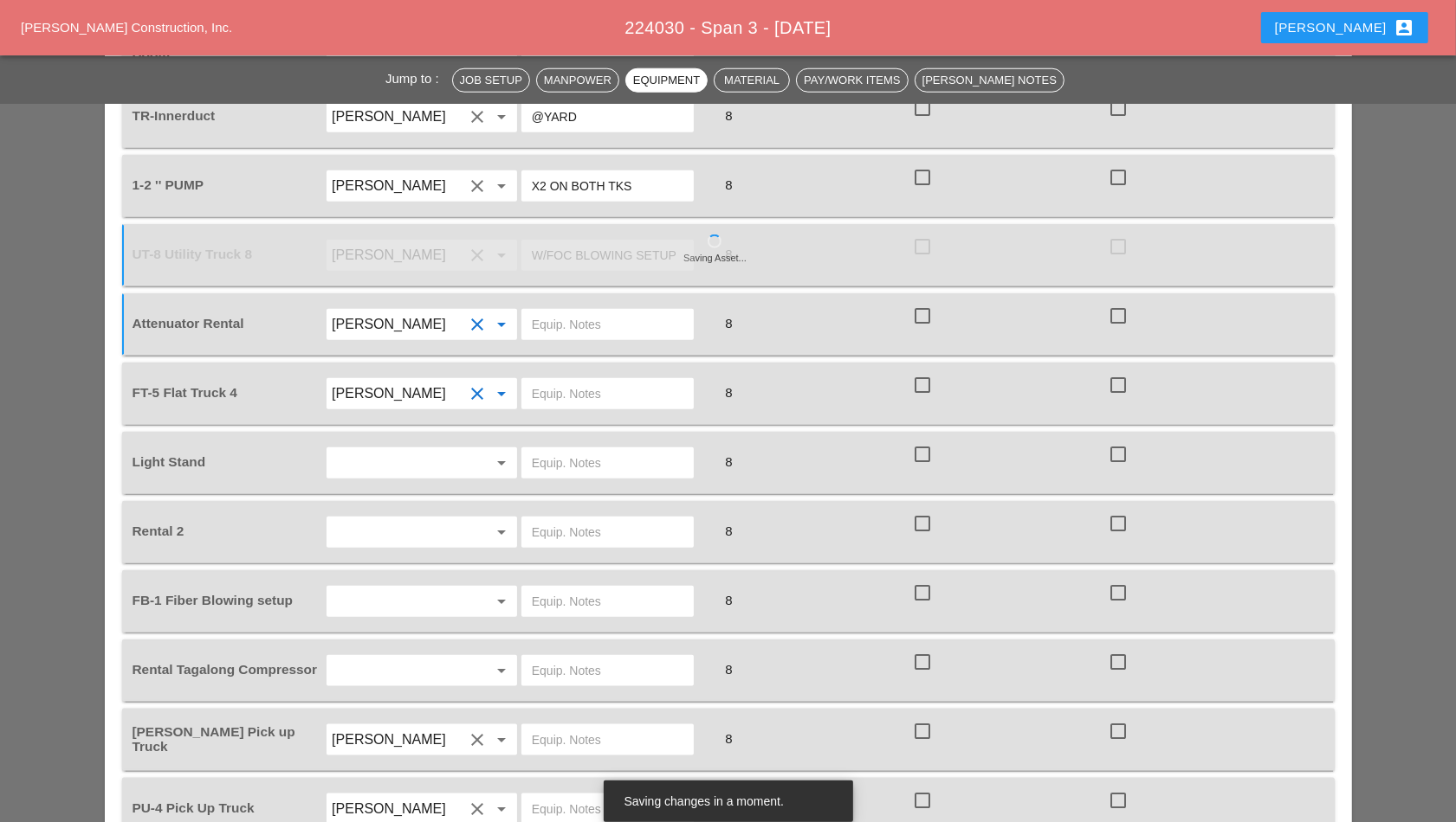
click at [454, 395] on input "[PERSON_NAME]" at bounding box center [397, 394] width 132 height 28
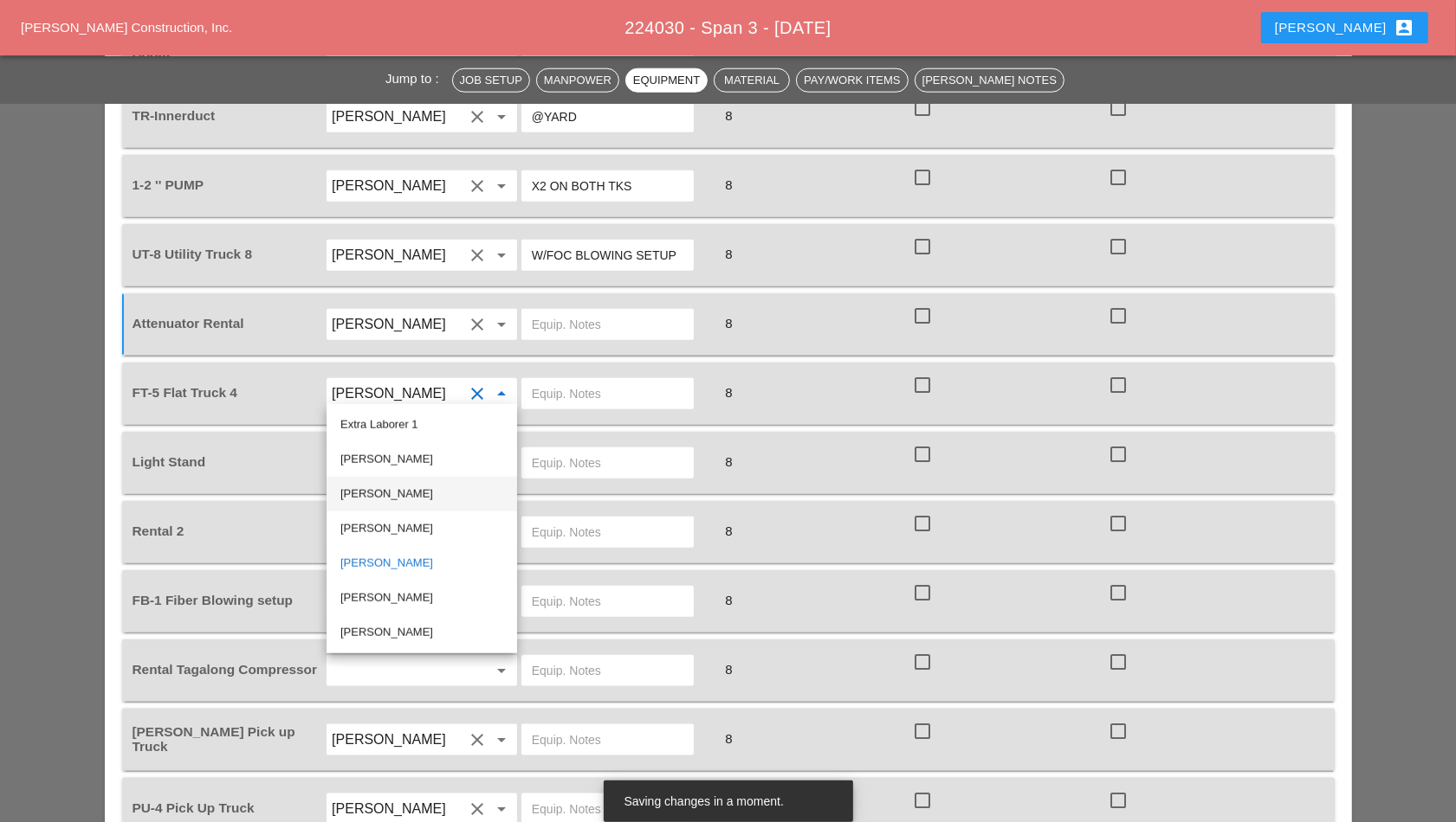
click at [433, 493] on div "[PERSON_NAME]" at bounding box center [421, 495] width 163 height 21
type input "[PERSON_NAME]"
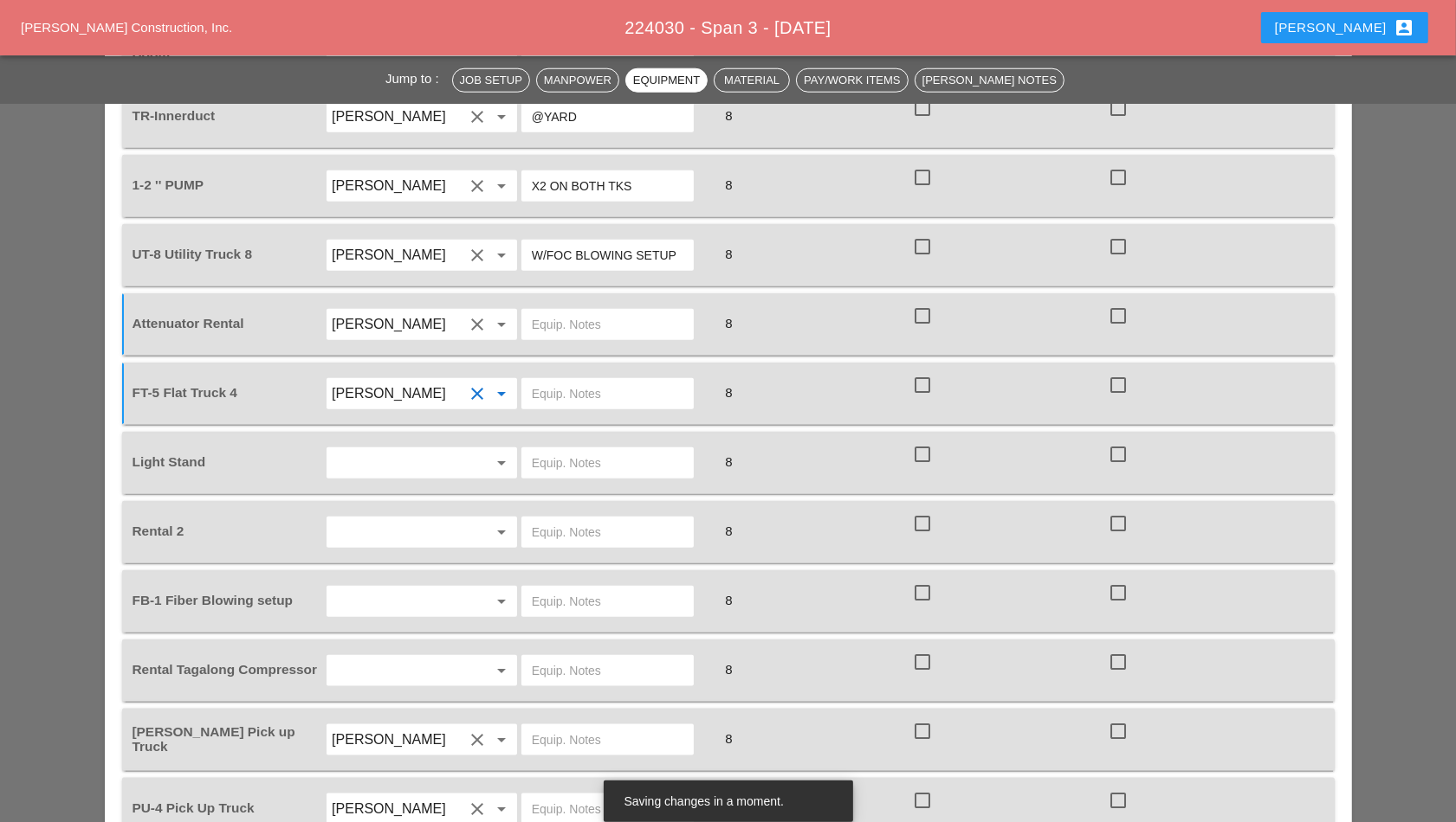
click at [444, 322] on input "[PERSON_NAME]" at bounding box center [397, 324] width 132 height 28
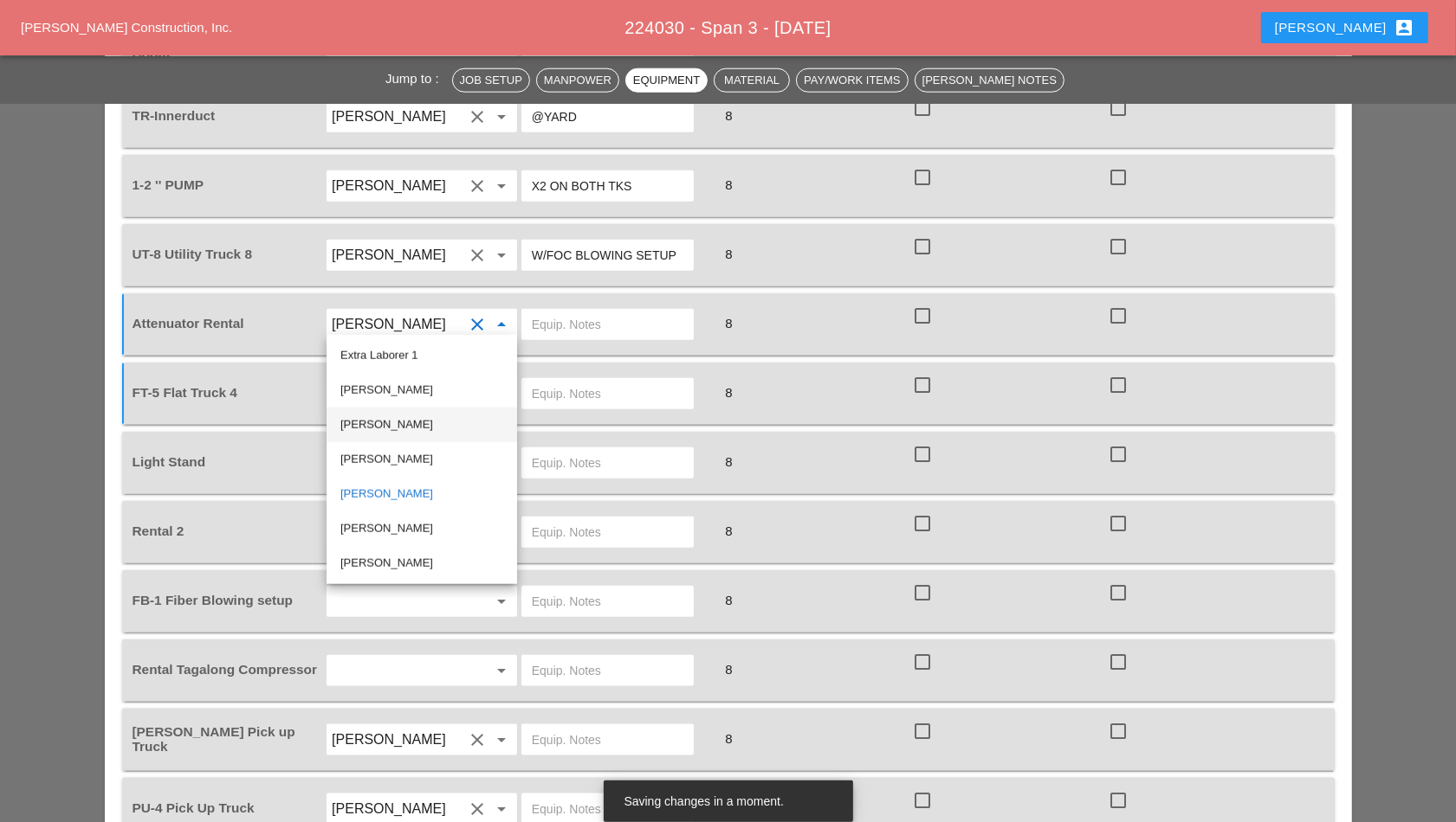
click at [421, 426] on div "[PERSON_NAME]" at bounding box center [421, 425] width 163 height 21
type input "[PERSON_NAME]"
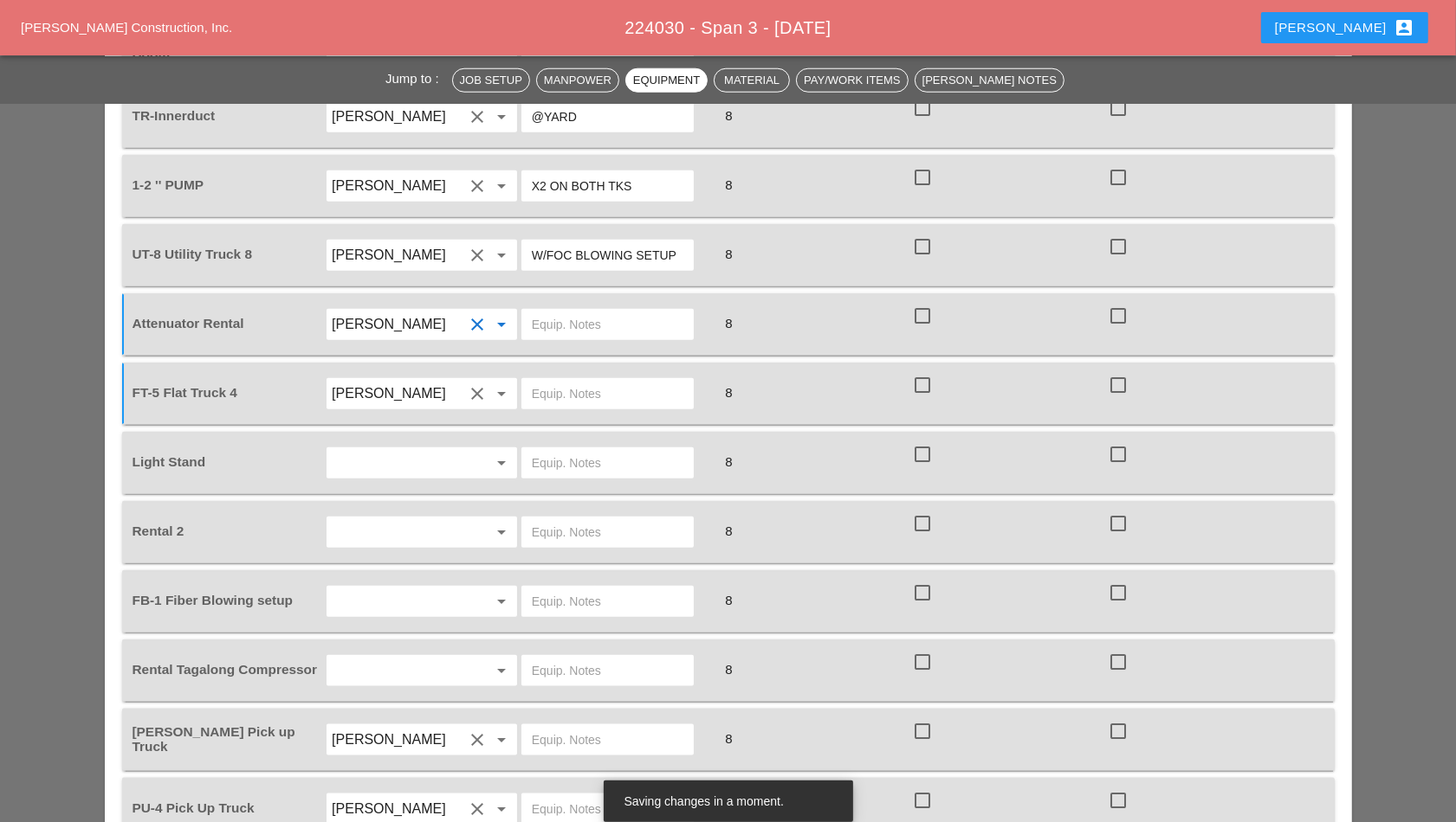
click at [547, 319] on input "text" at bounding box center [607, 324] width 151 height 28
type input "RENATAL W/CONES"
click at [423, 390] on input "[PERSON_NAME]" at bounding box center [397, 394] width 132 height 28
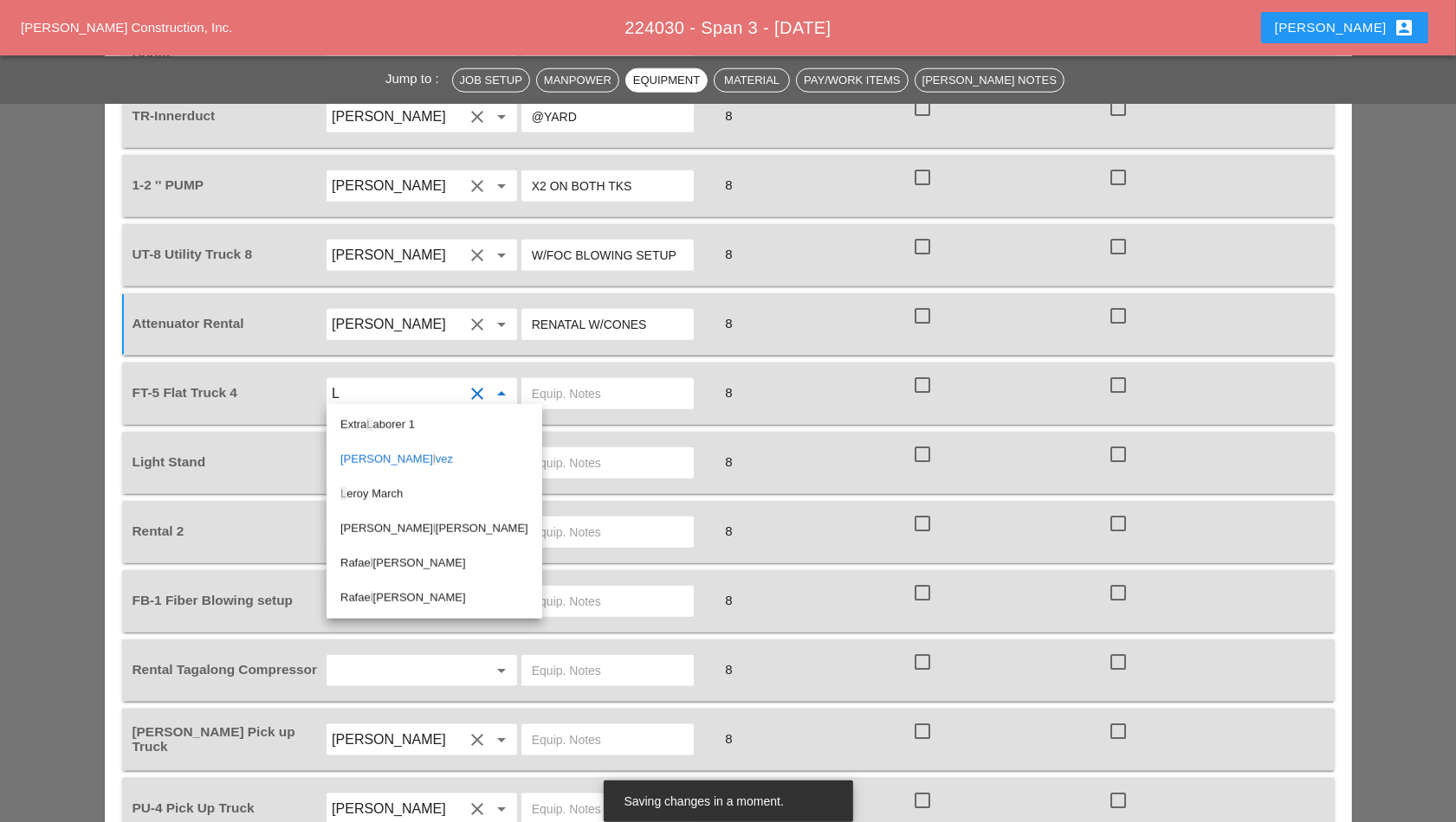
click at [401, 495] on div "L eroy March" at bounding box center [433, 495] width 188 height 21
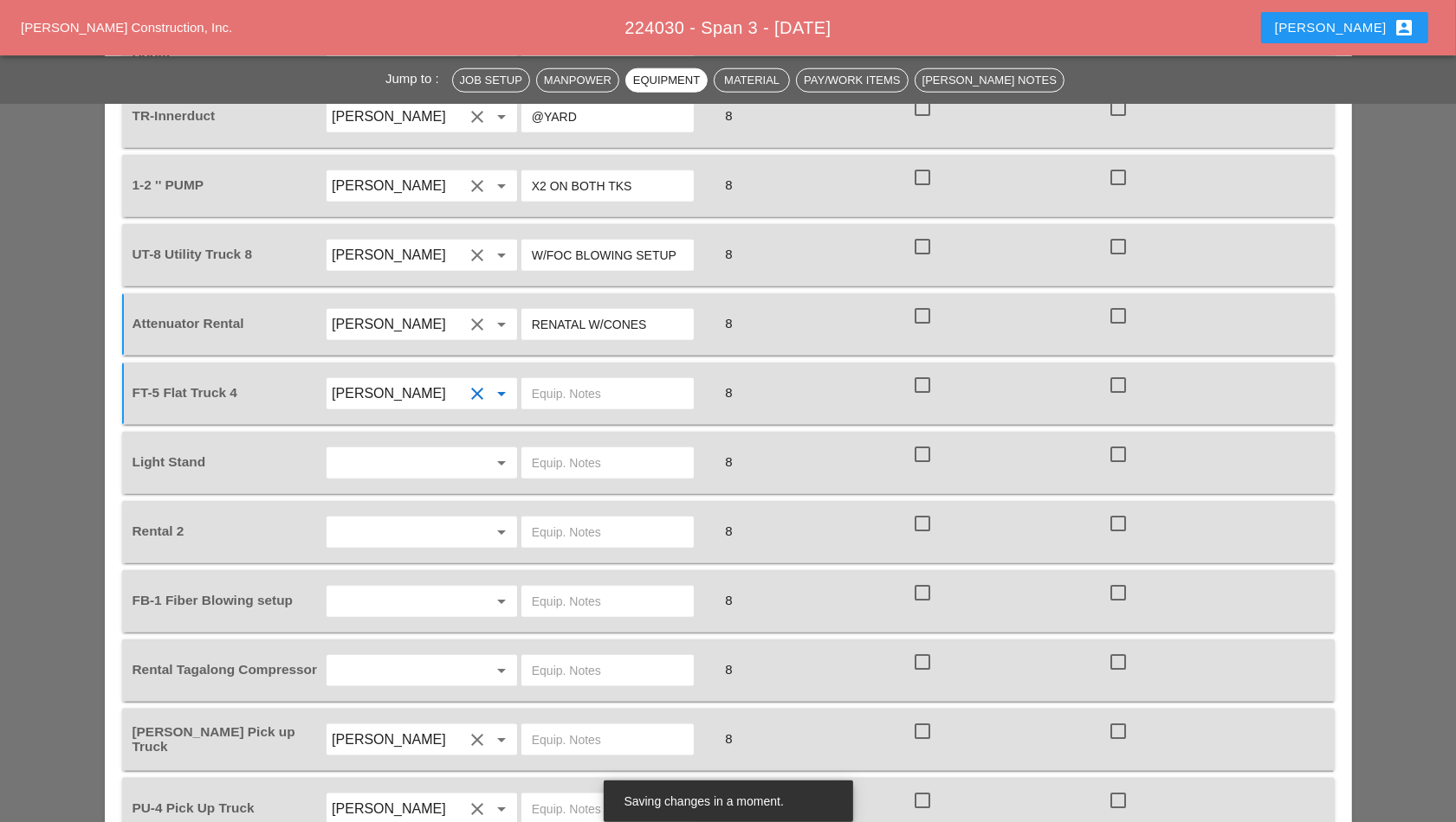
type input "[PERSON_NAME]"
click at [559, 390] on input "text" at bounding box center [607, 394] width 151 height 28
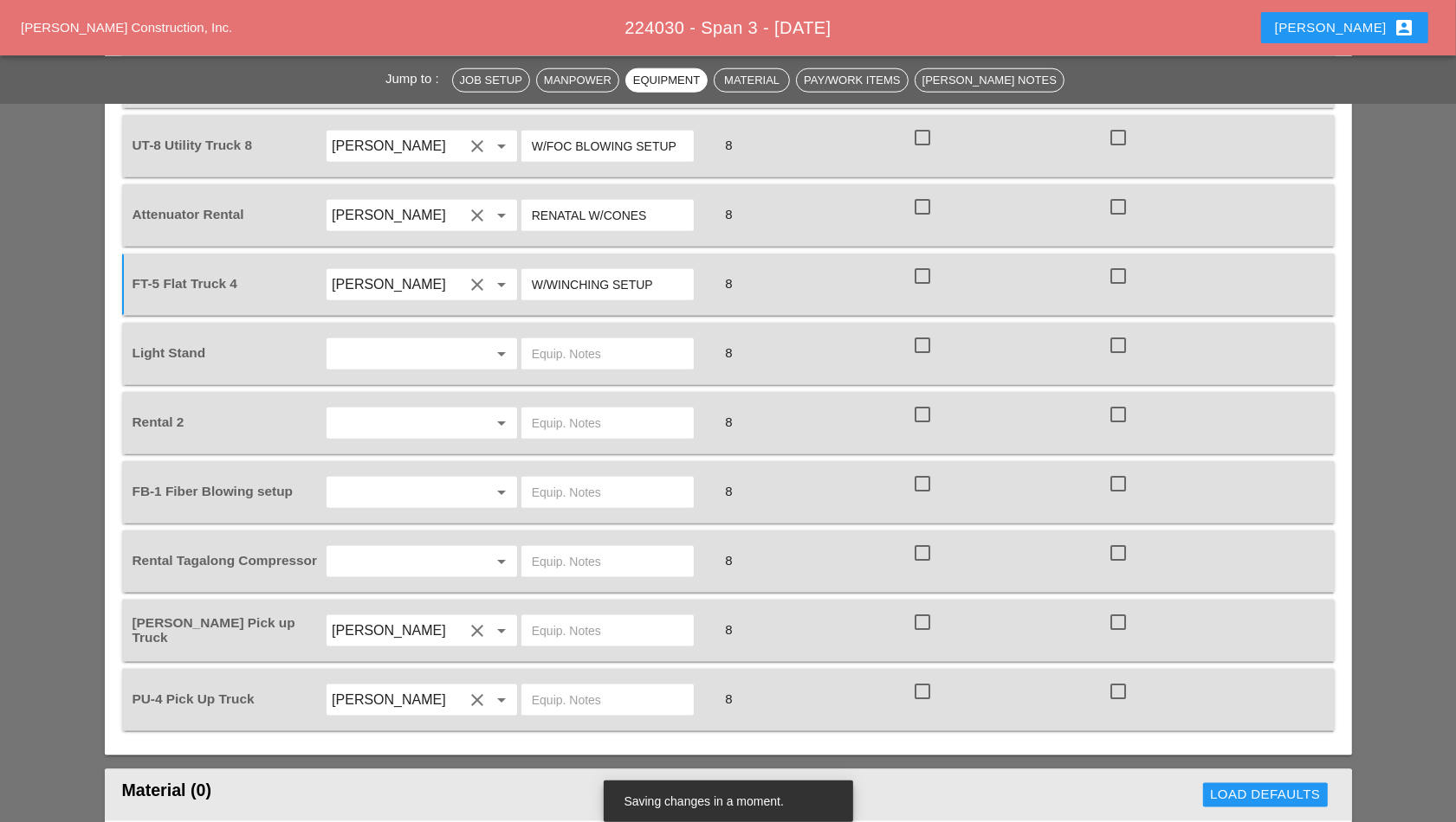
scroll to position [1732, 0]
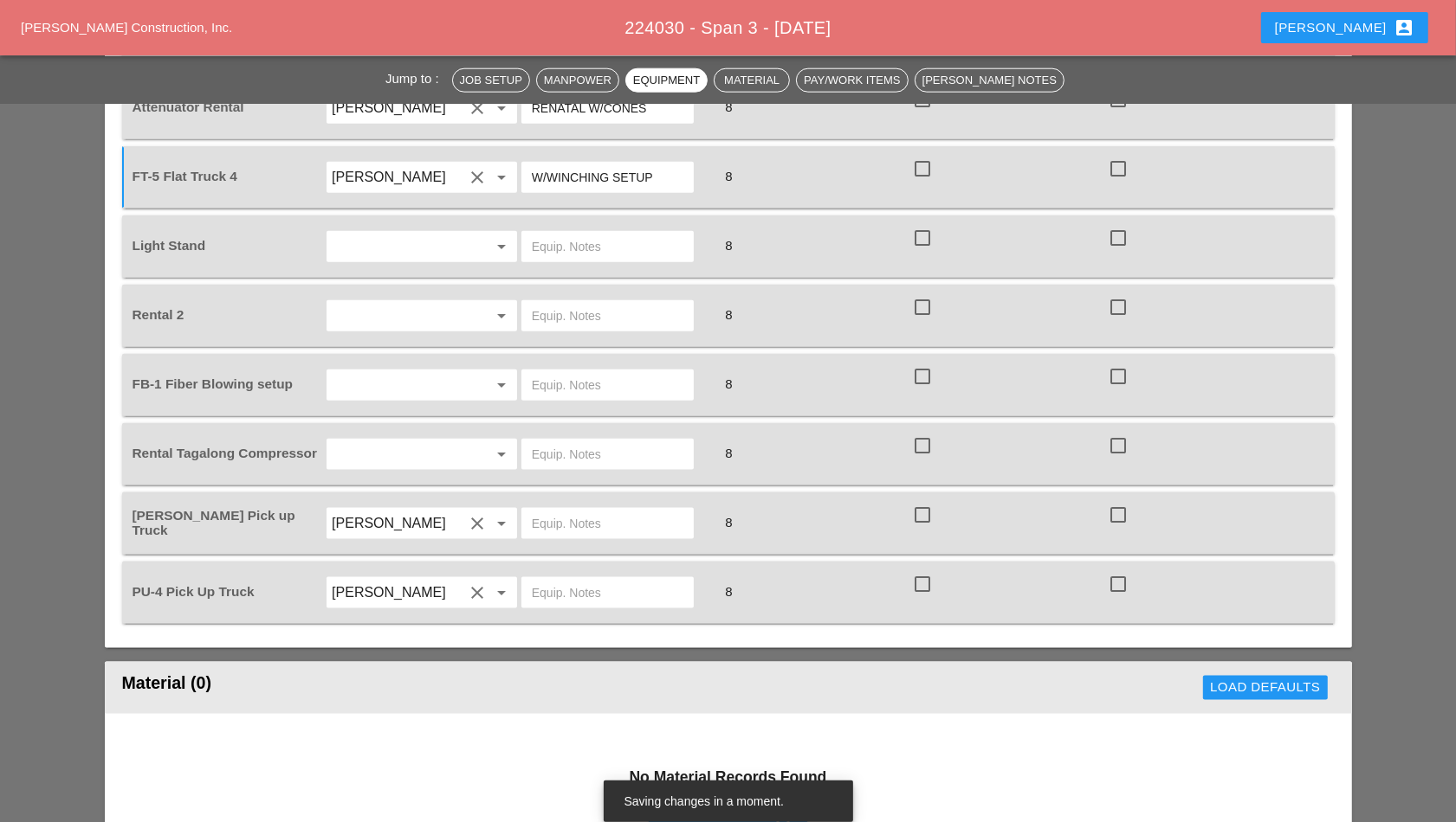
type input "W/WINCHING SETUP"
click at [435, 248] on input "text" at bounding box center [397, 246] width 132 height 28
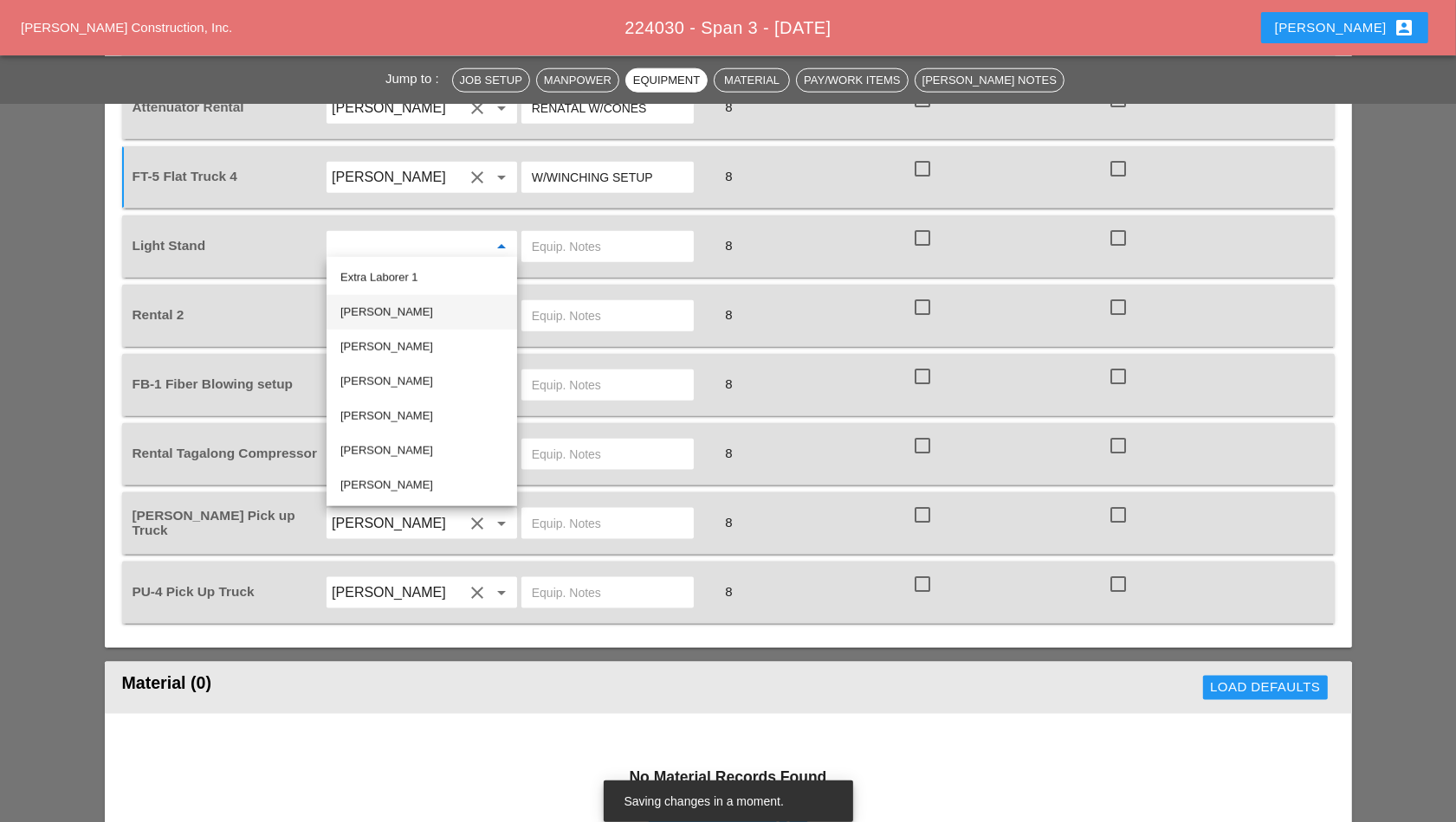
click at [438, 308] on div "[PERSON_NAME]" at bounding box center [421, 313] width 163 height 21
type input "[PERSON_NAME]"
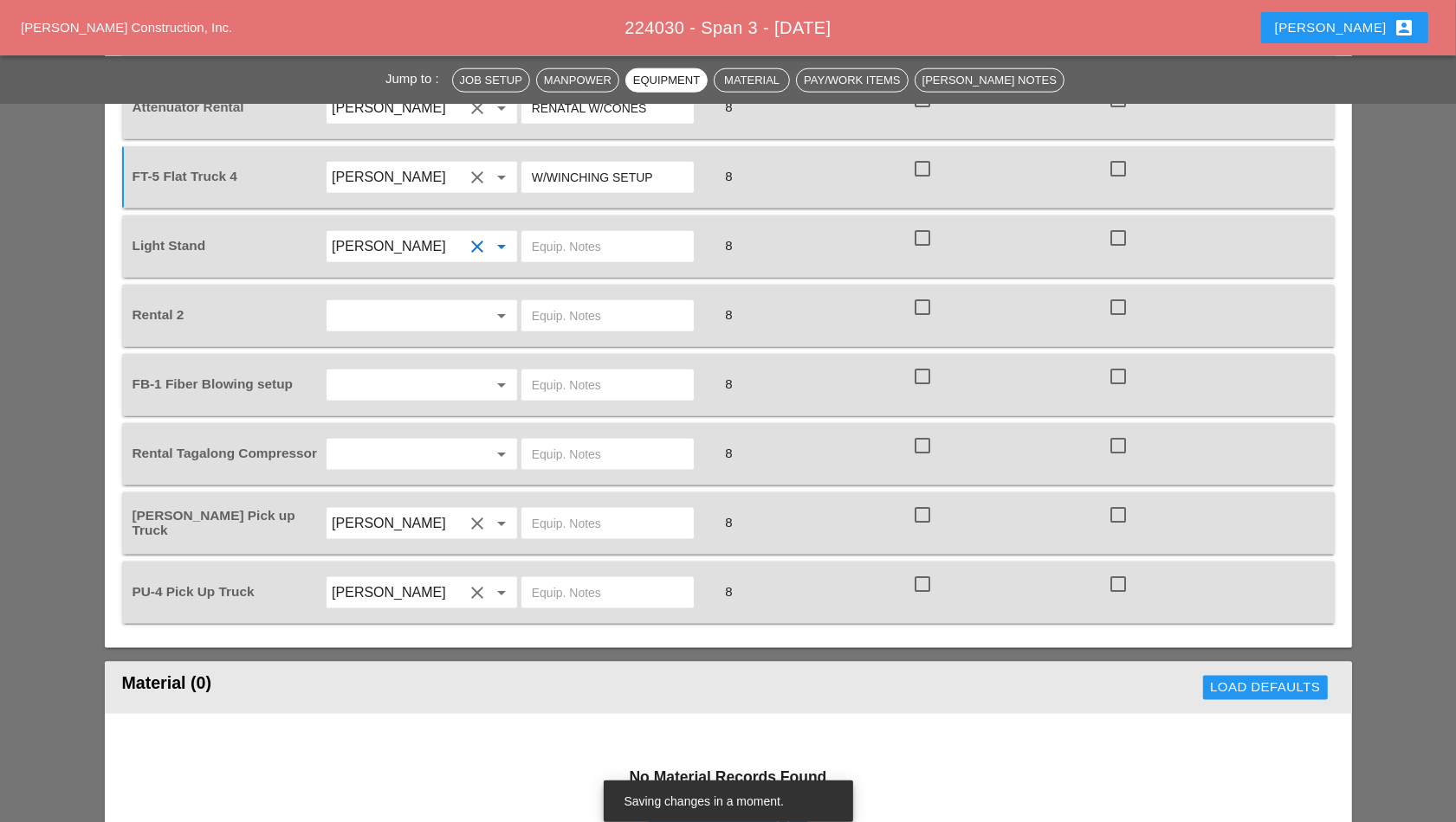
click at [585, 251] on input "text" at bounding box center [607, 246] width 151 height 28
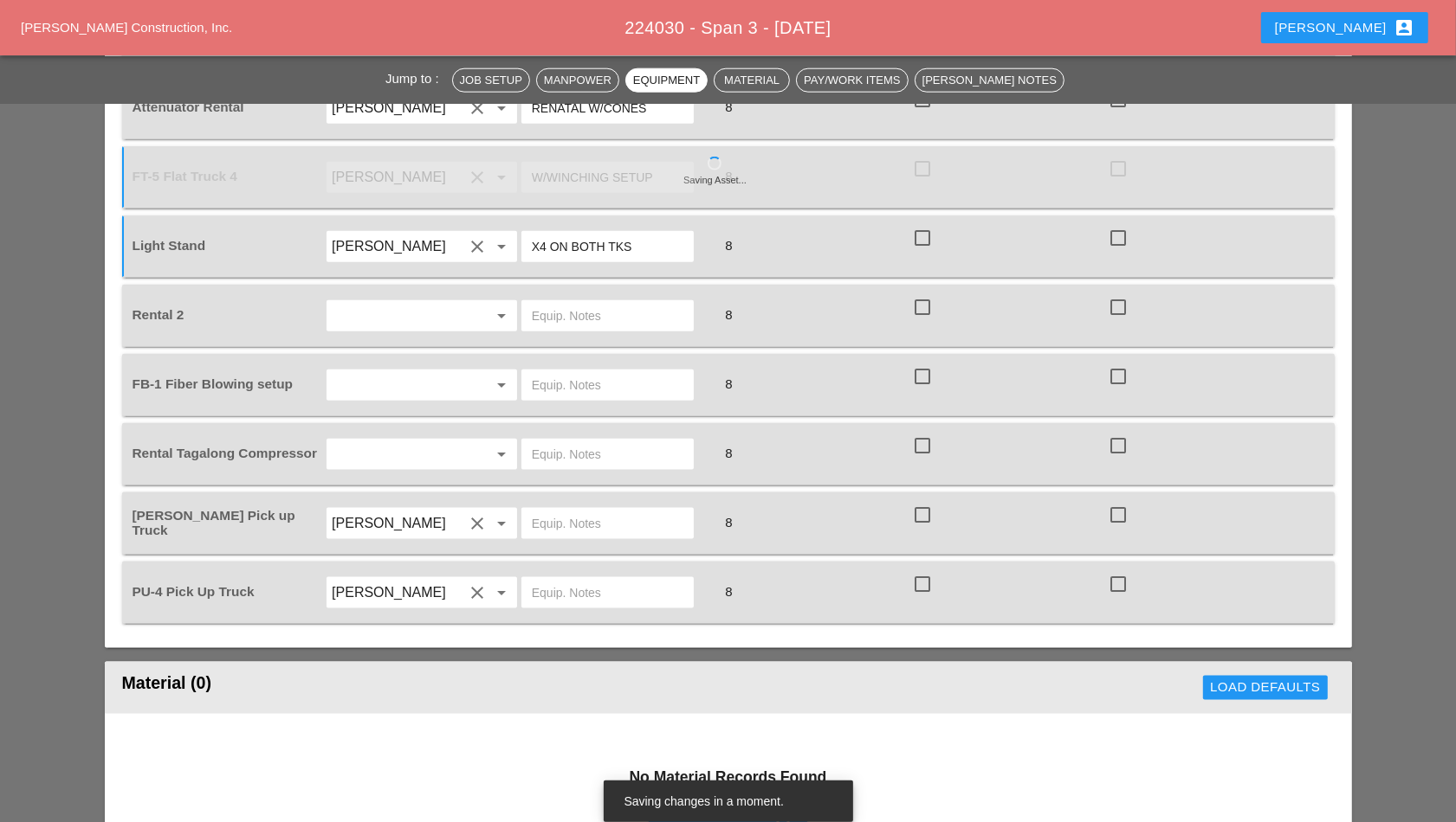
type input "X4 ON BOTH TKS"
click at [446, 318] on input "text" at bounding box center [397, 316] width 132 height 28
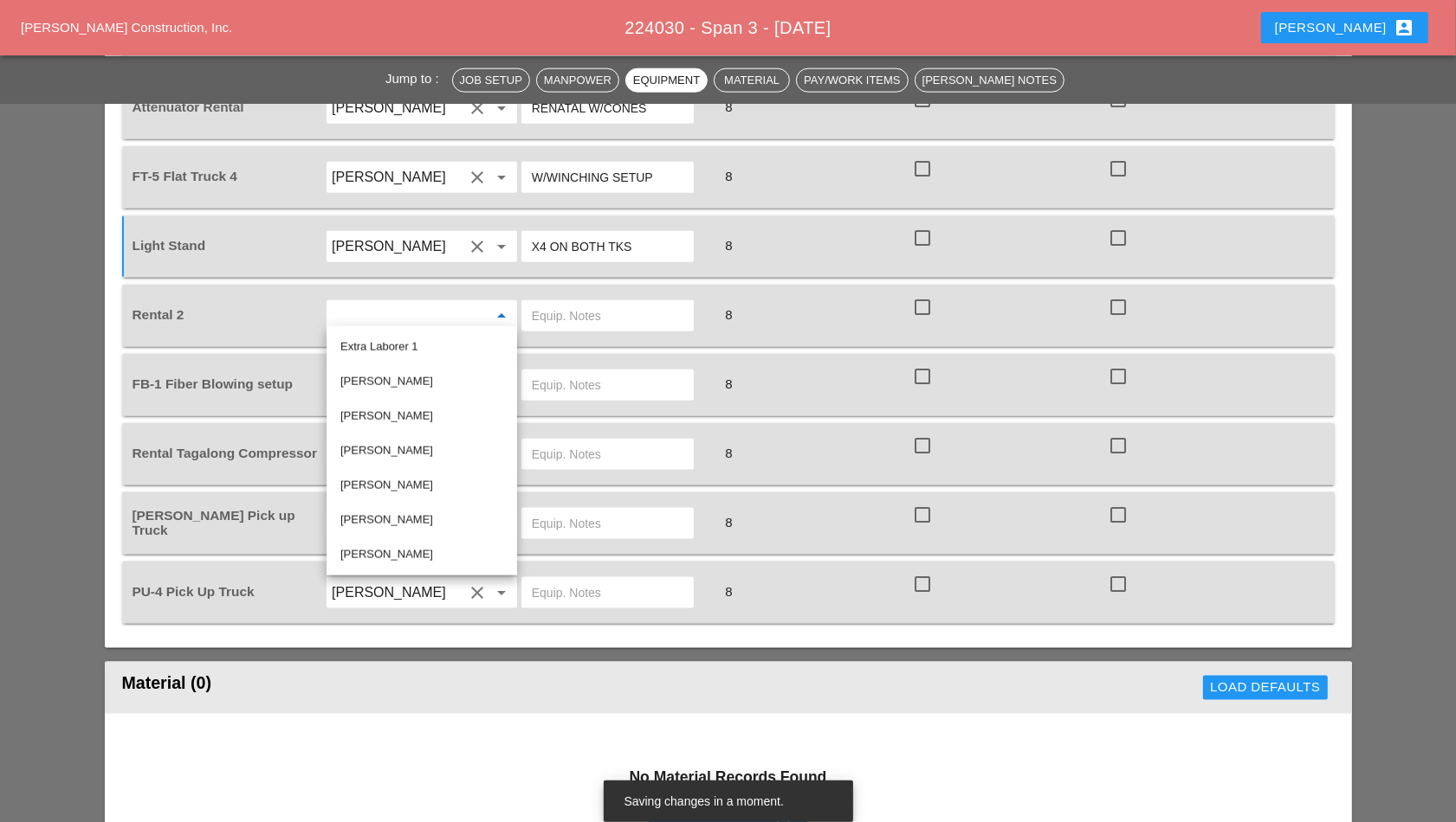
click at [431, 370] on div "[PERSON_NAME]" at bounding box center [421, 382] width 163 height 35
type input "[PERSON_NAME]"
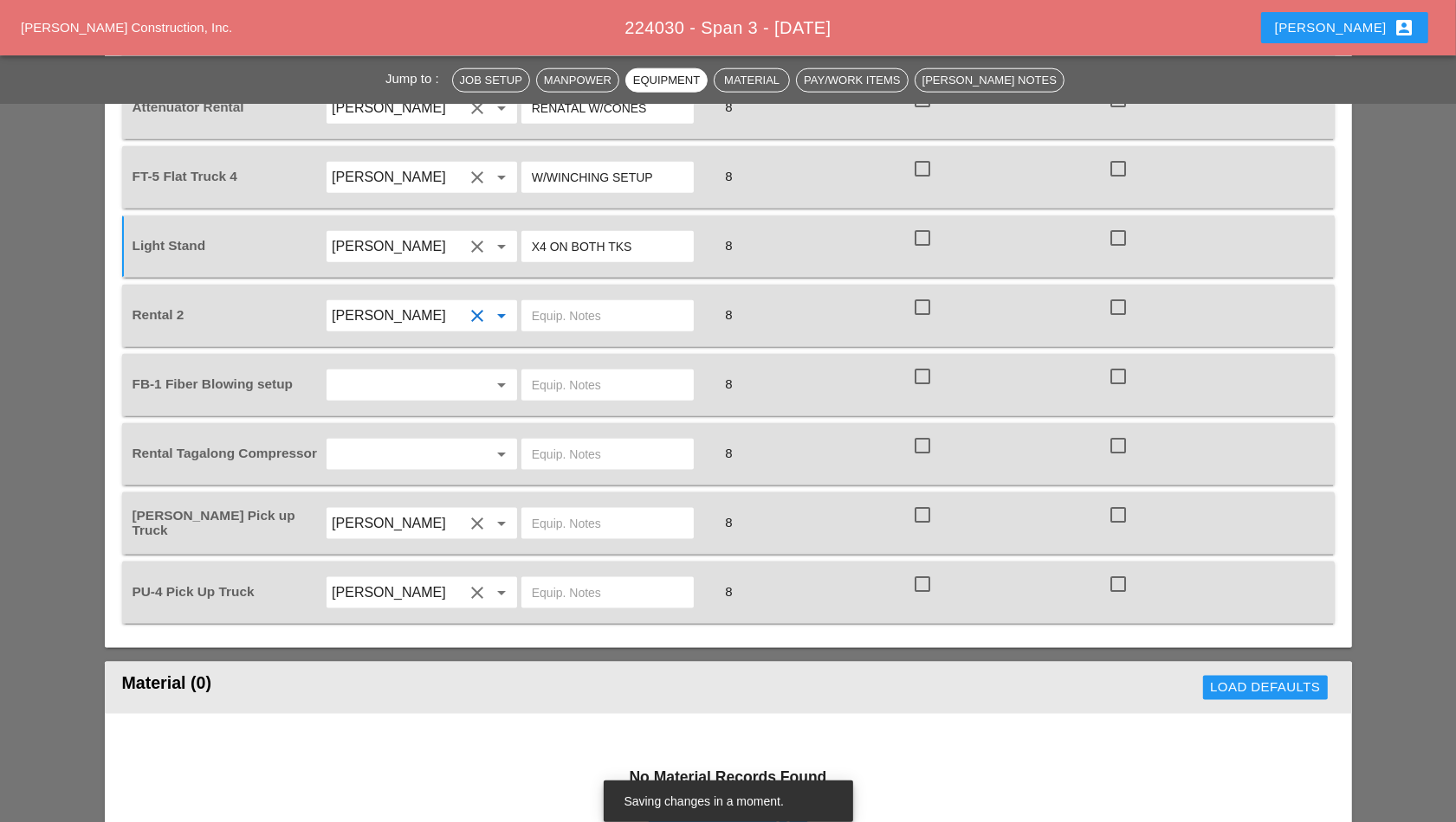
drag, startPoint x: 575, startPoint y: 295, endPoint x: 572, endPoint y: 304, distance: 9.5
click at [575, 300] on div at bounding box center [607, 316] width 172 height 31
type input "NONE"
click at [406, 377] on input "text" at bounding box center [397, 385] width 132 height 28
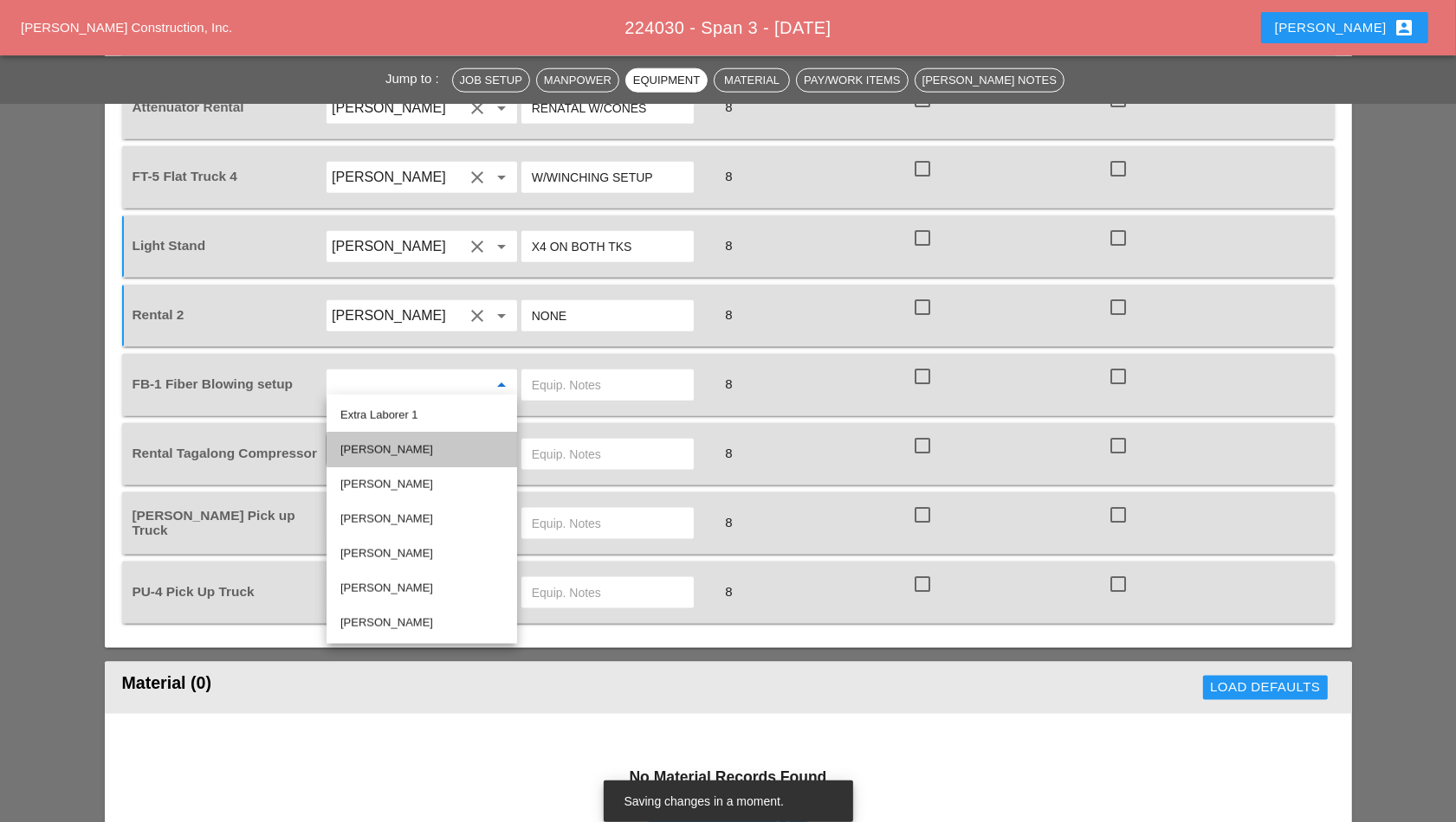
click at [407, 441] on div "[PERSON_NAME]" at bounding box center [421, 450] width 163 height 21
type input "[PERSON_NAME]"
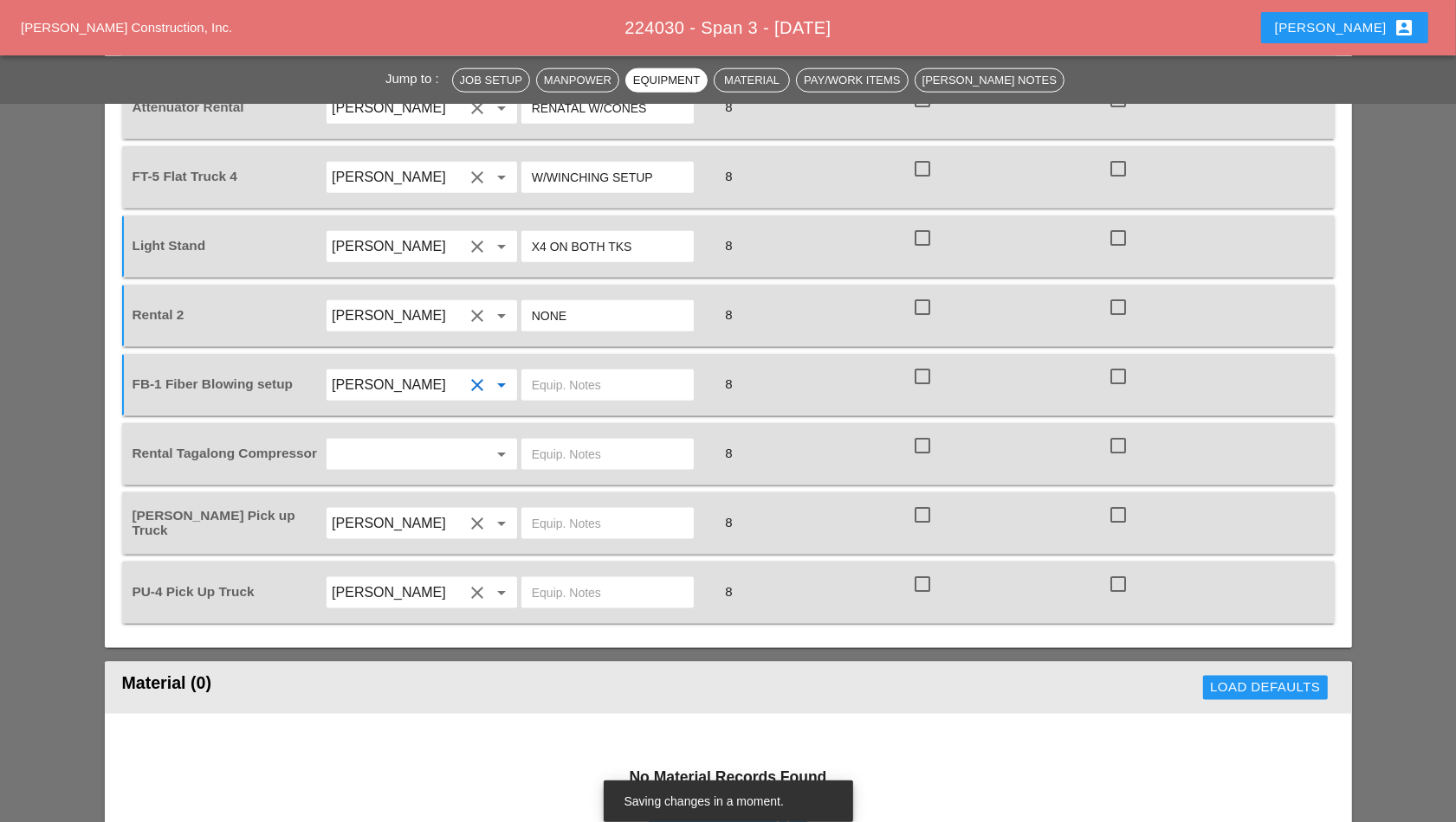
click at [579, 372] on input "text" at bounding box center [607, 385] width 151 height 28
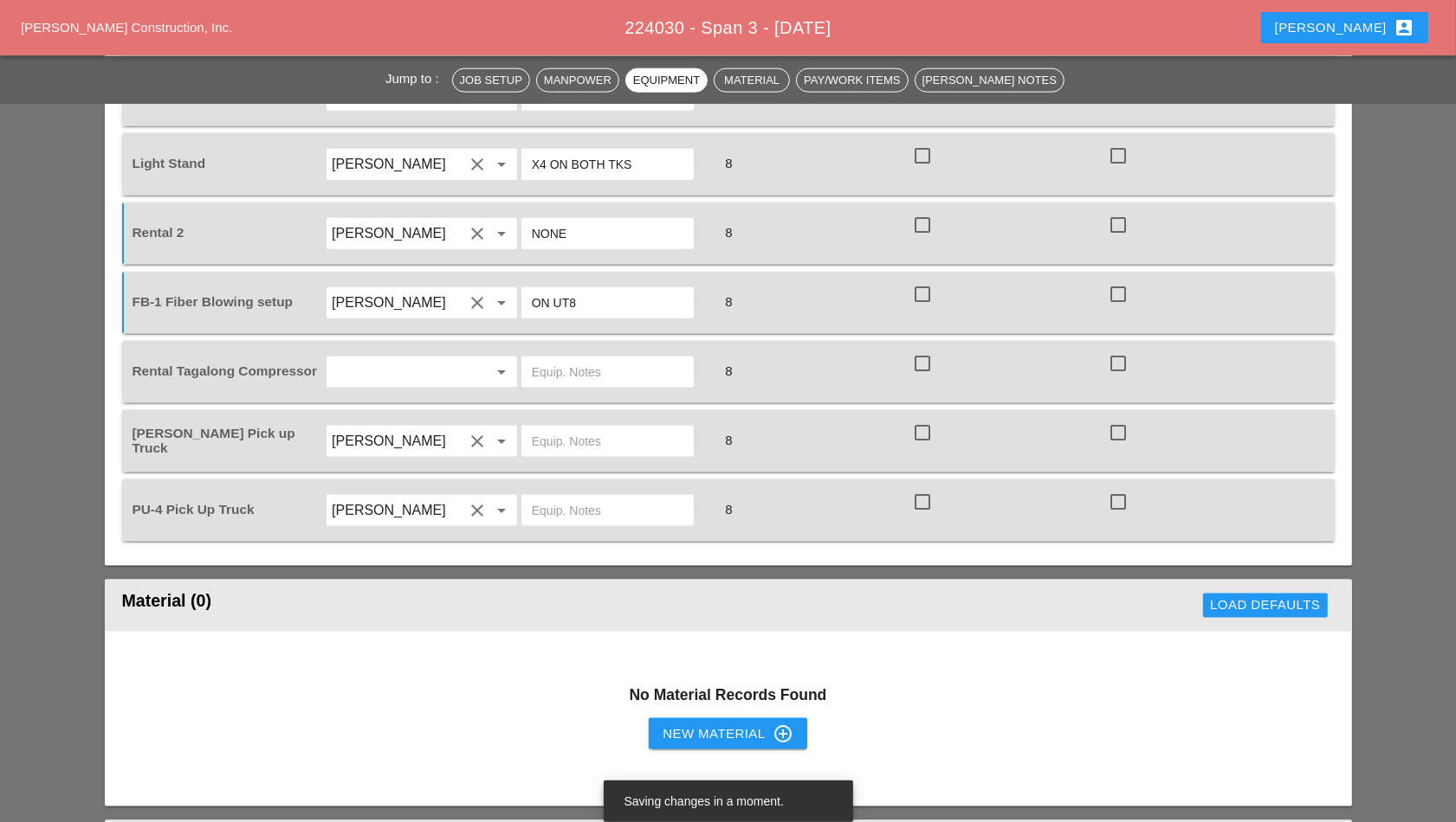
scroll to position [1839, 0]
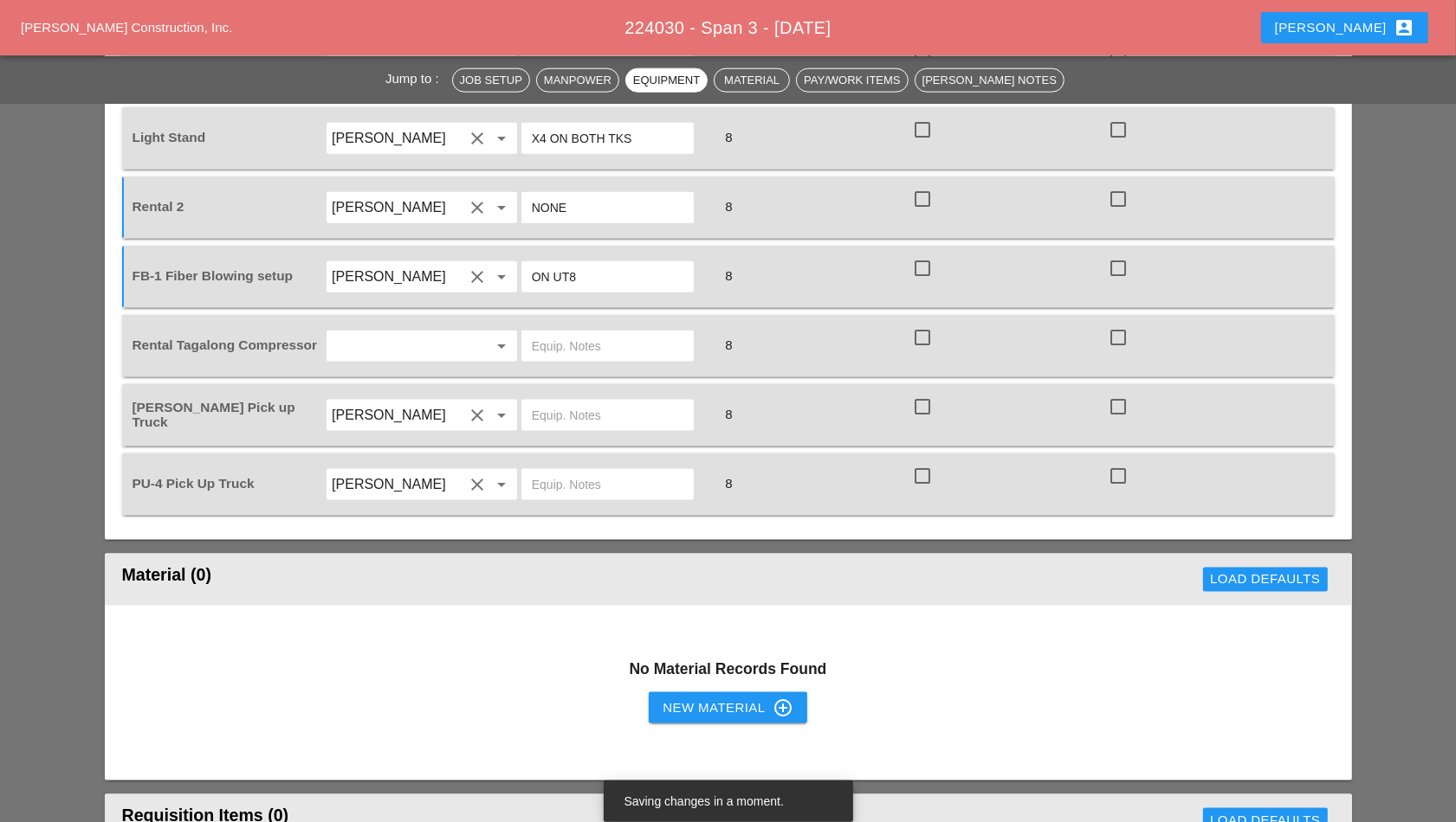
type input "ON UT8"
click at [436, 347] on input "text" at bounding box center [397, 346] width 132 height 28
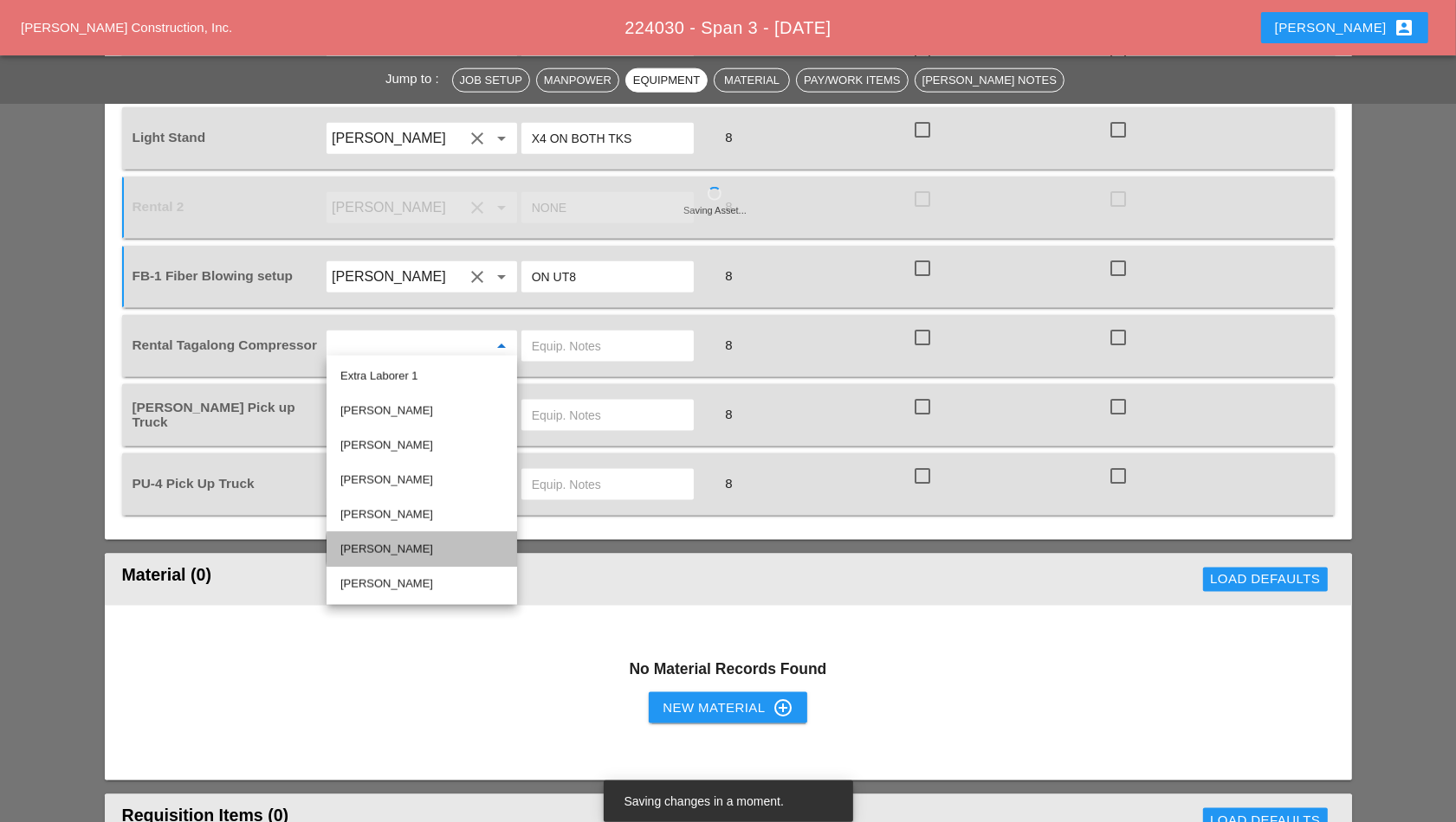
click at [429, 553] on div "[PERSON_NAME]" at bounding box center [421, 550] width 163 height 21
type input "[PERSON_NAME]"
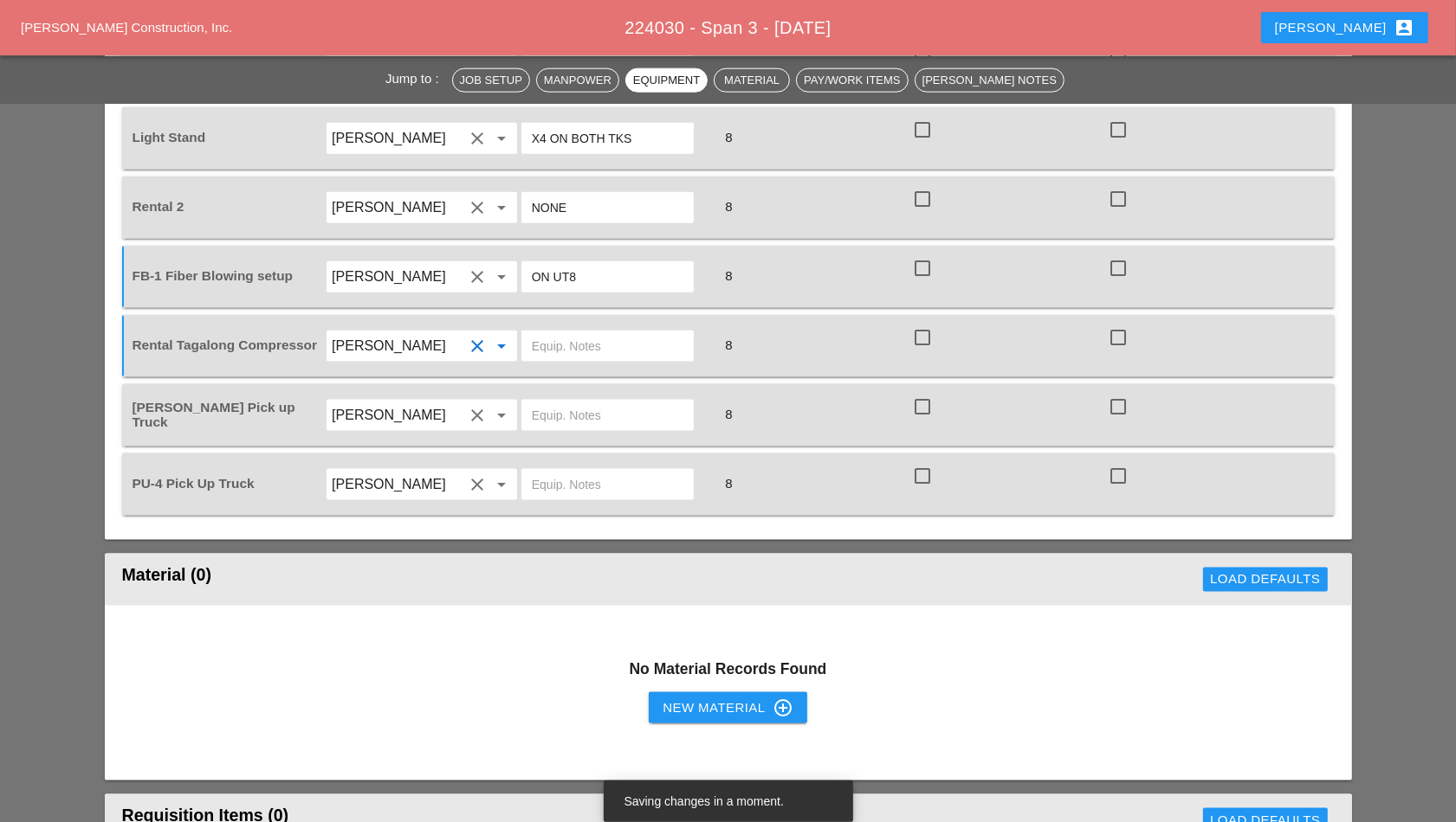
click at [579, 340] on input "text" at bounding box center [607, 346] width 151 height 28
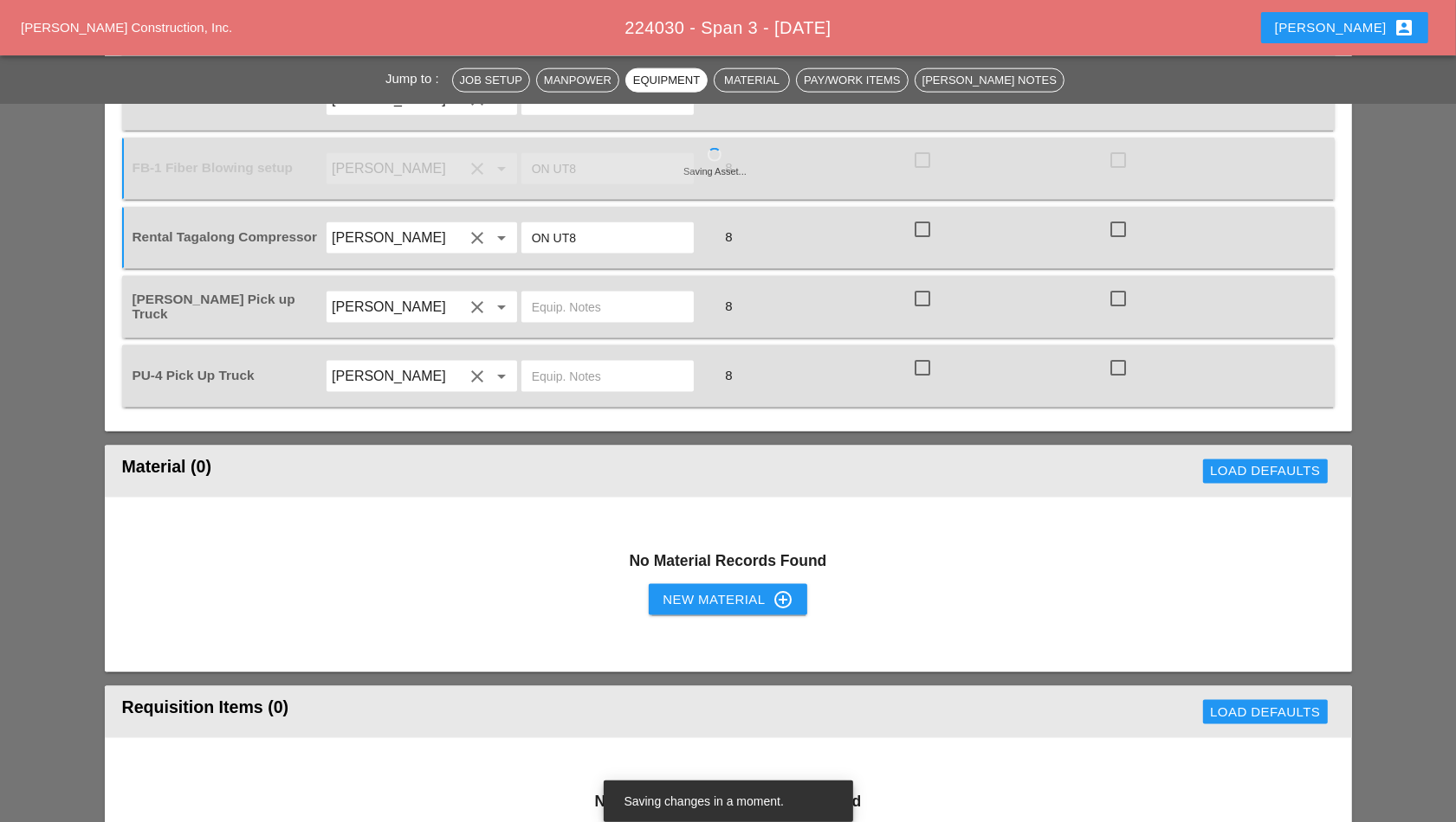
type input "ON UT8"
click at [573, 303] on input "text" at bounding box center [607, 307] width 151 height 28
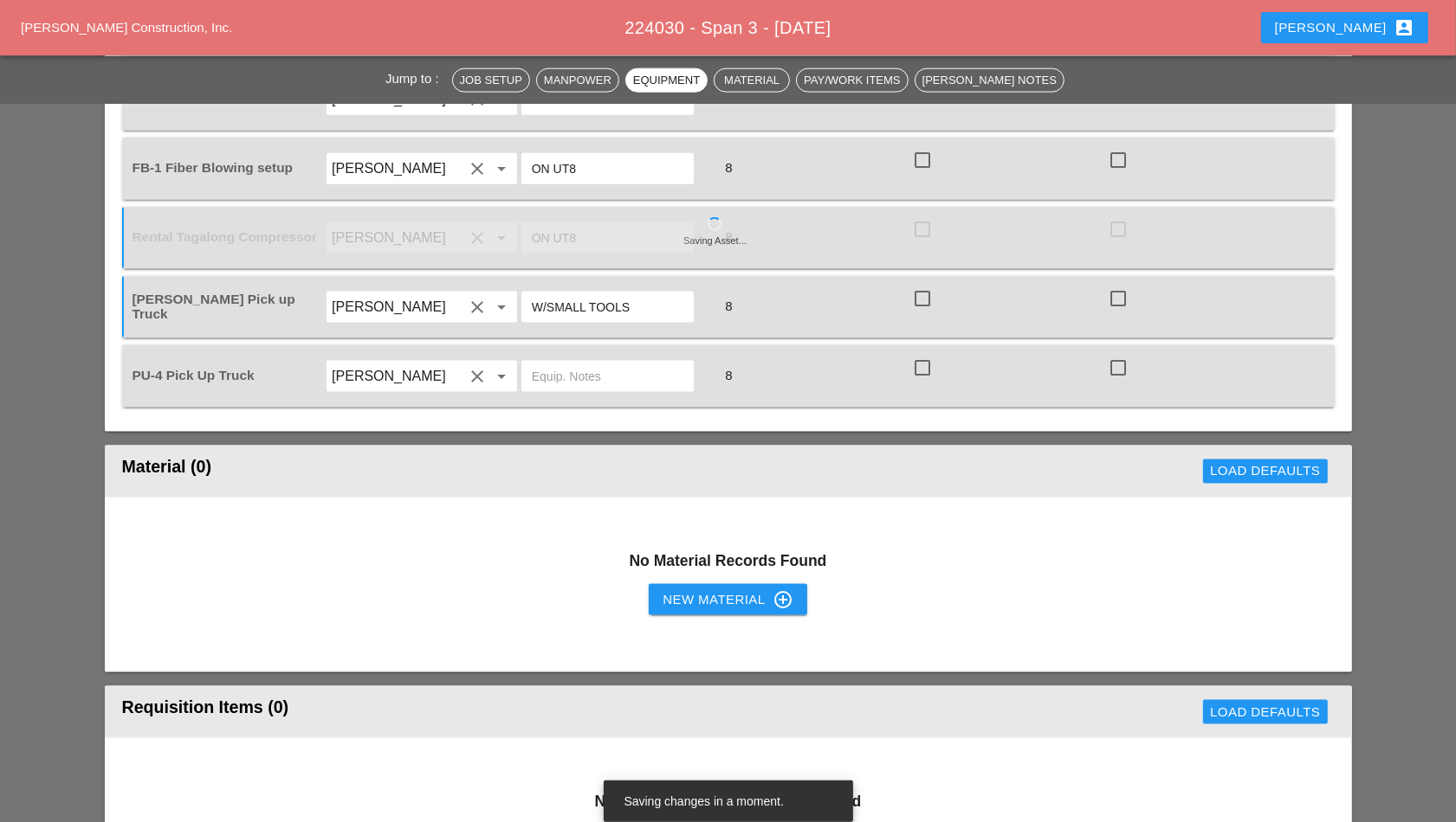
scroll to position [2056, 0]
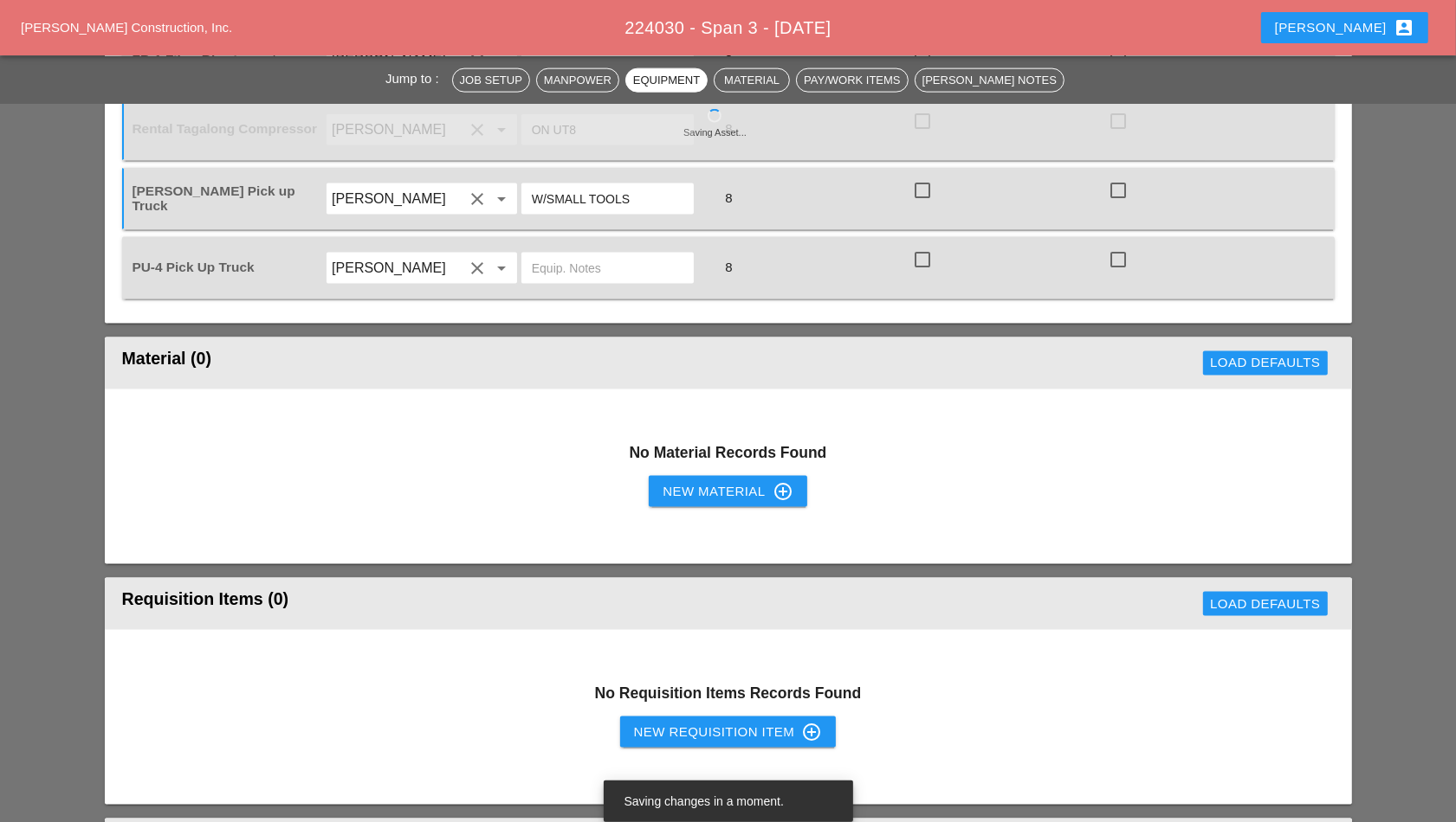
type input "W/SMALL TOOLS"
click at [576, 261] on input "text" at bounding box center [607, 268] width 151 height 28
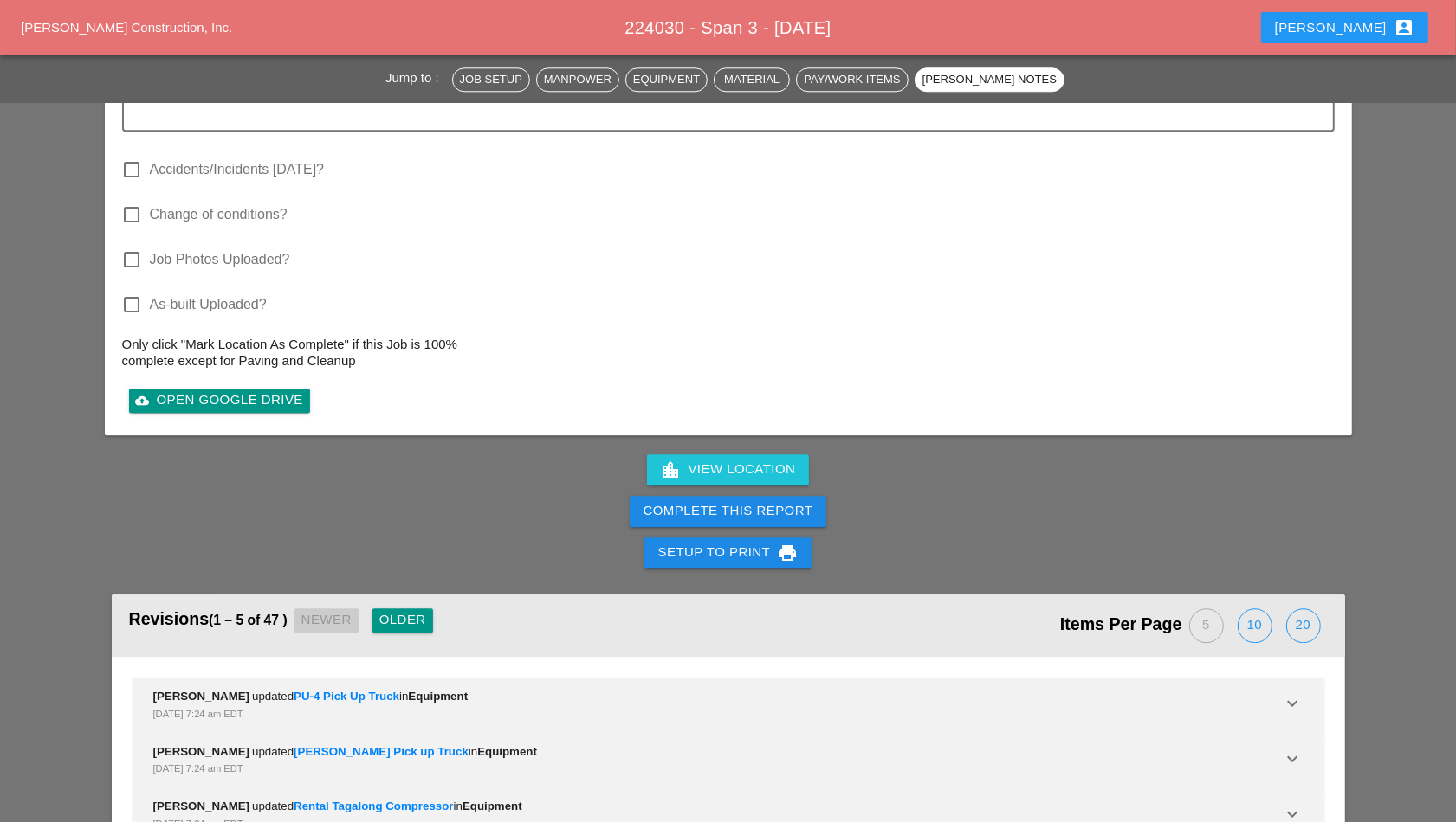
scroll to position [4186, 0]
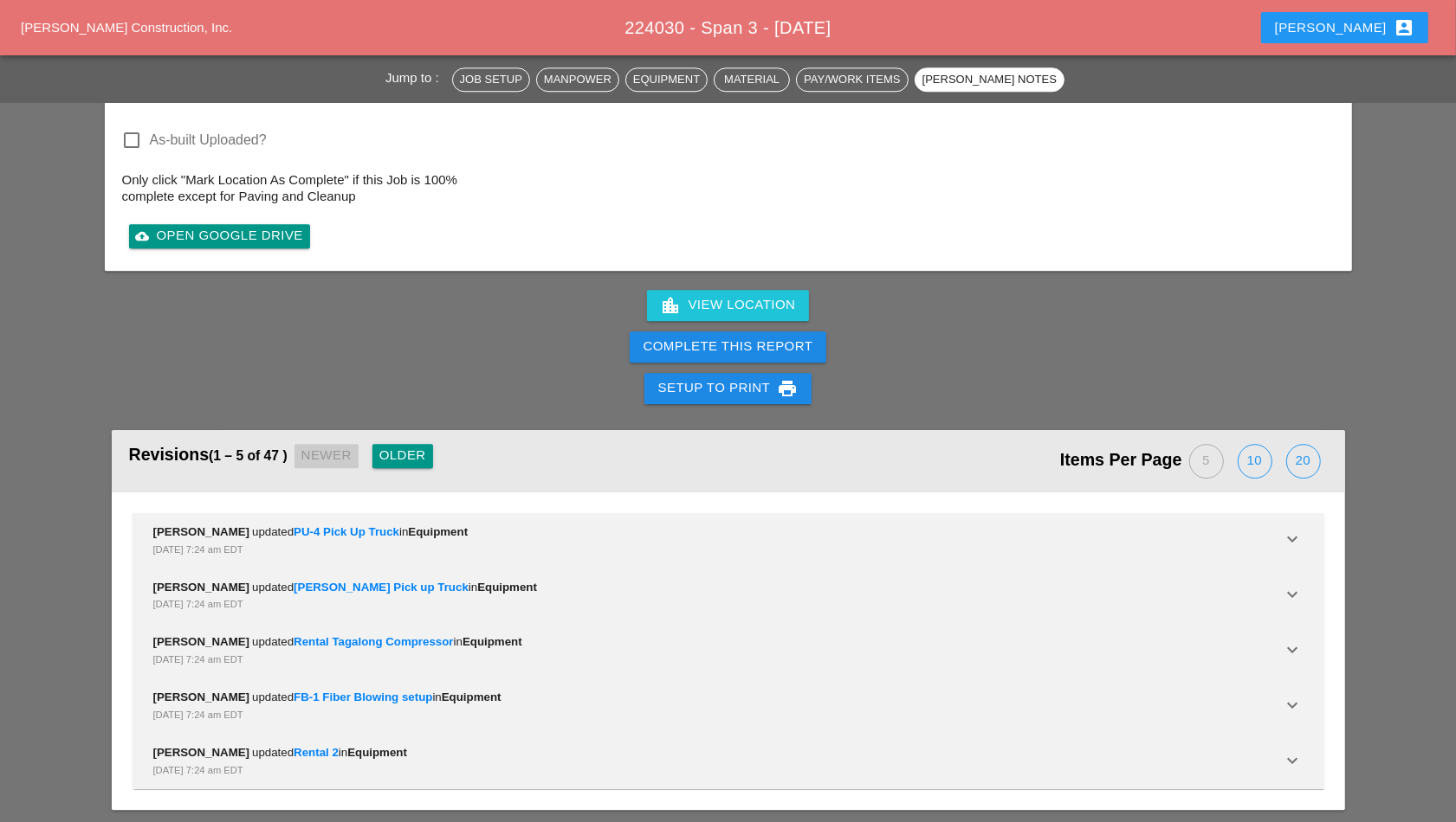
type input "W/SMALL TOOLS"
drag, startPoint x: 694, startPoint y: 348, endPoint x: 938, endPoint y: 102, distance: 346.5
click at [695, 348] on button "Complete This Report" at bounding box center [728, 347] width 197 height 31
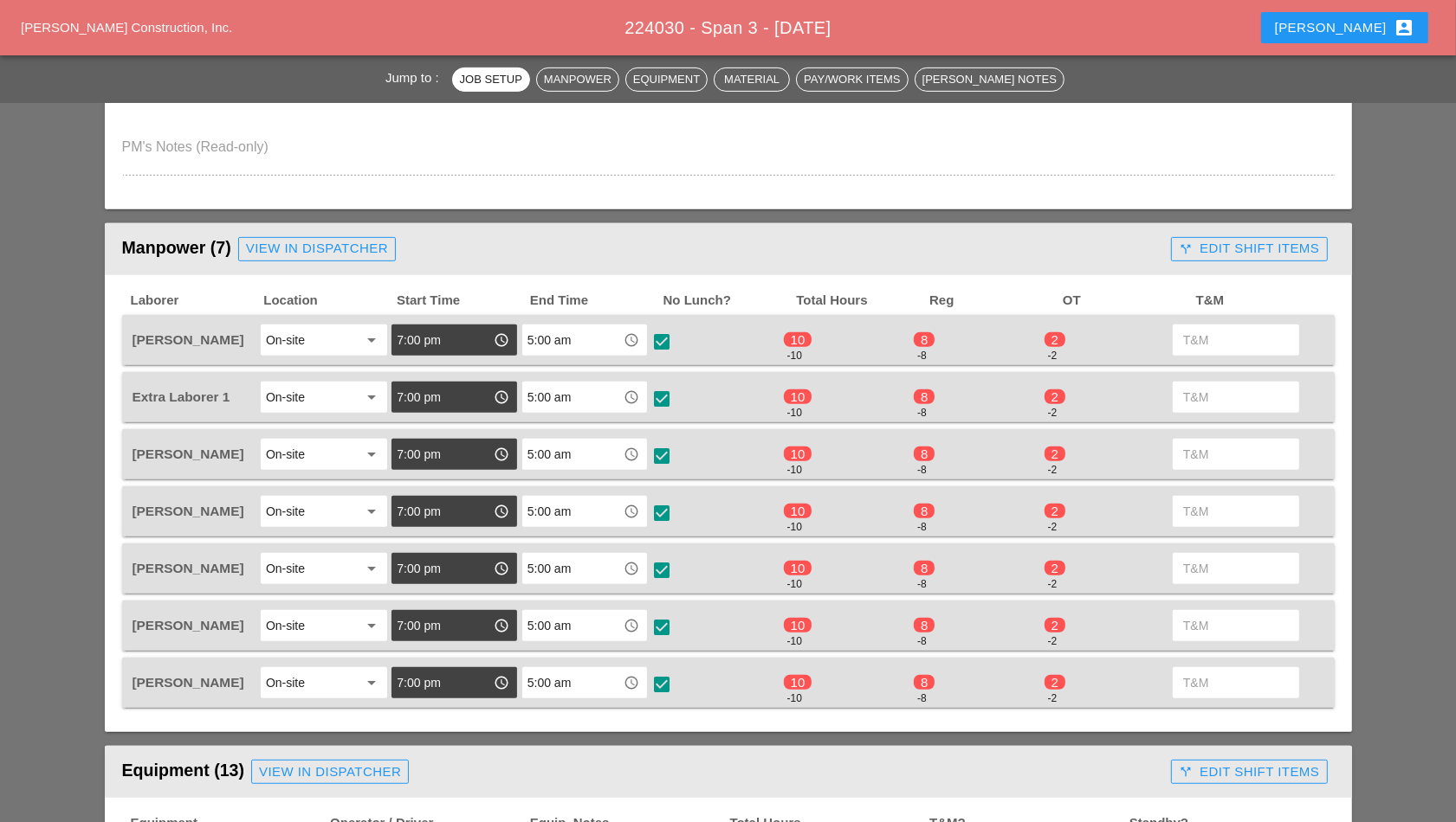
scroll to position [650, 0]
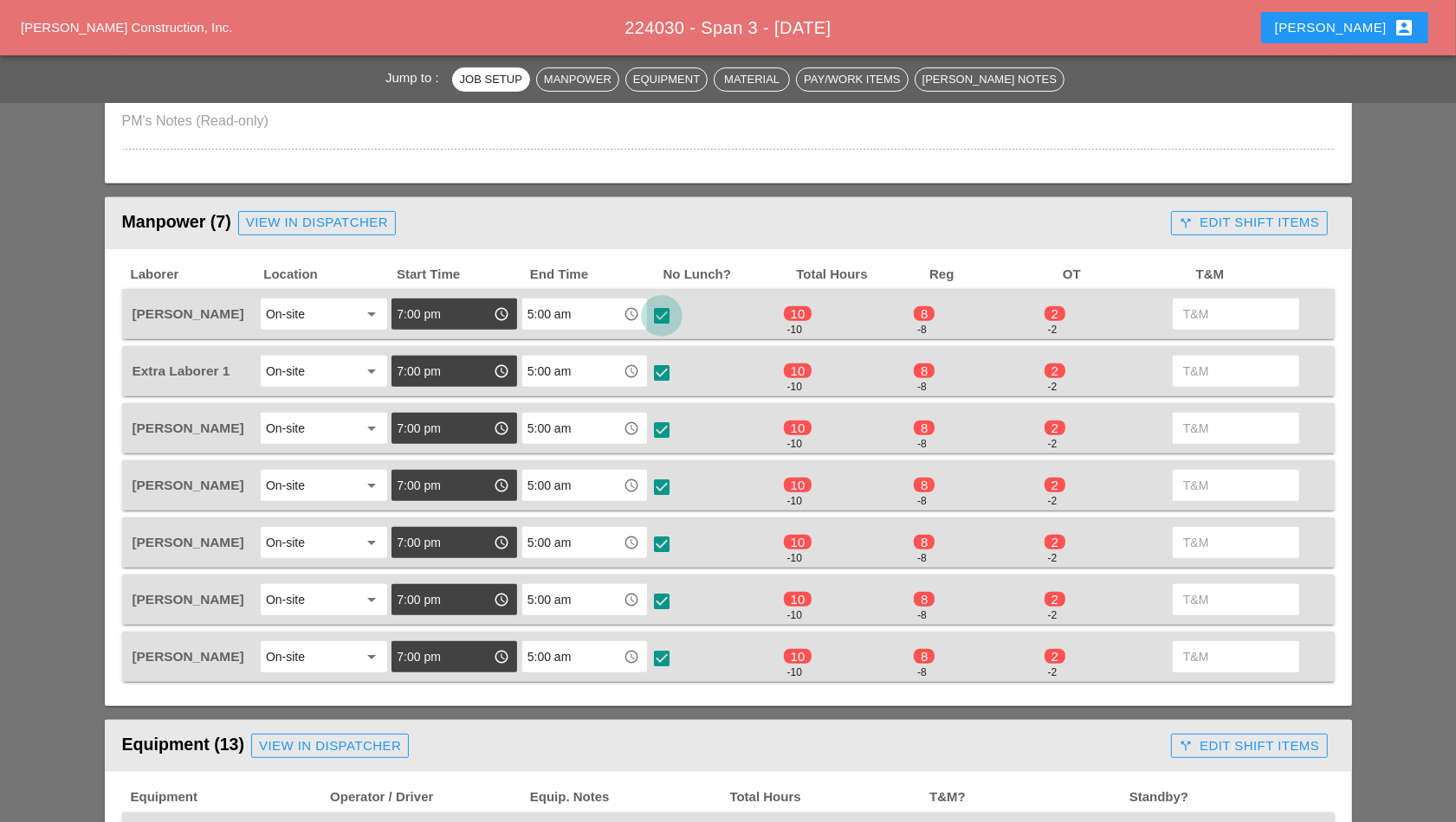
click at [660, 324] on div at bounding box center [662, 316] width 30 height 30
click at [660, 314] on div at bounding box center [662, 316] width 30 height 30
checkbox input "true"
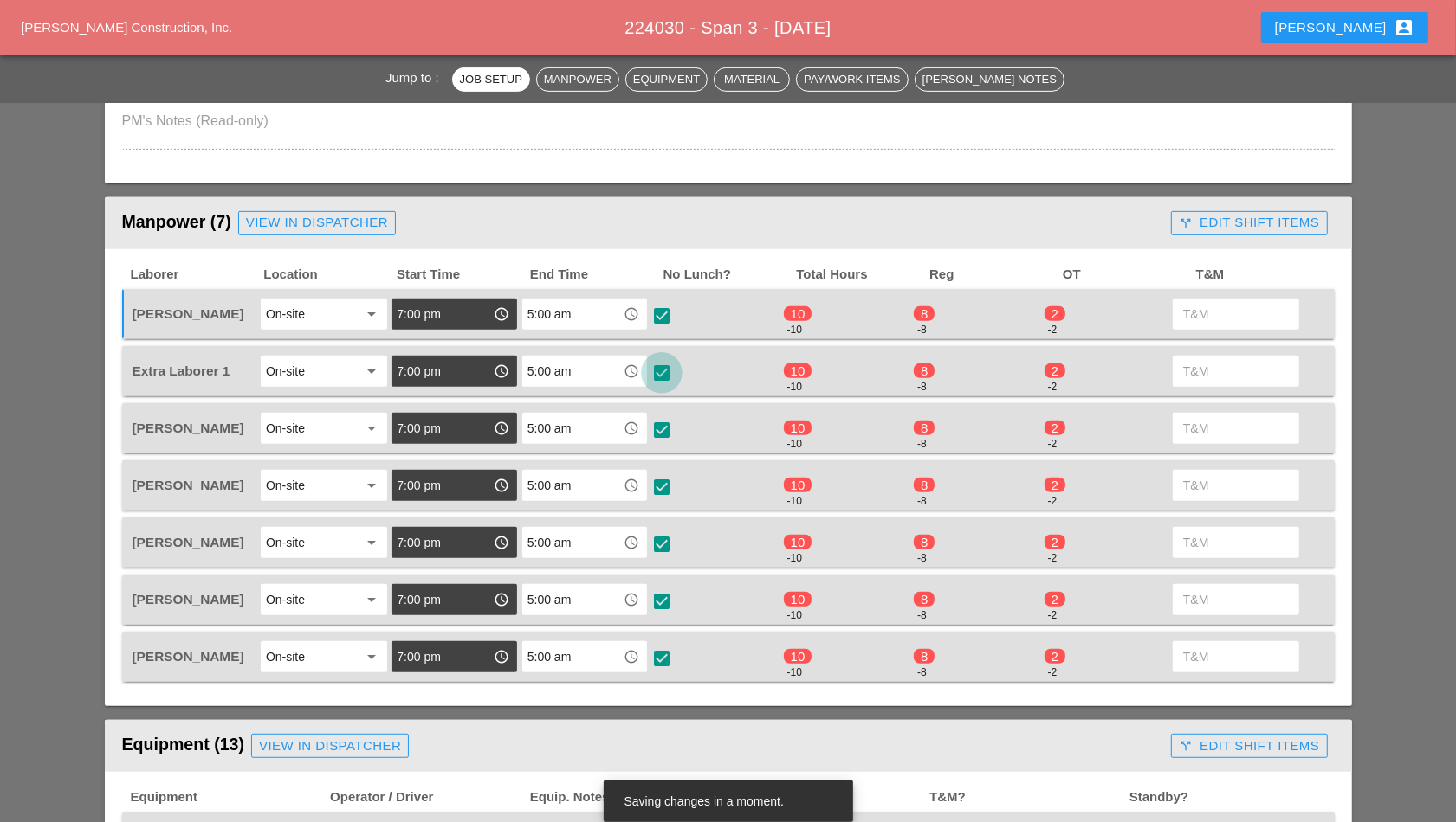
click at [666, 372] on div at bounding box center [662, 372] width 30 height 30
checkbox input "true"
click at [667, 428] on div at bounding box center [662, 430] width 30 height 30
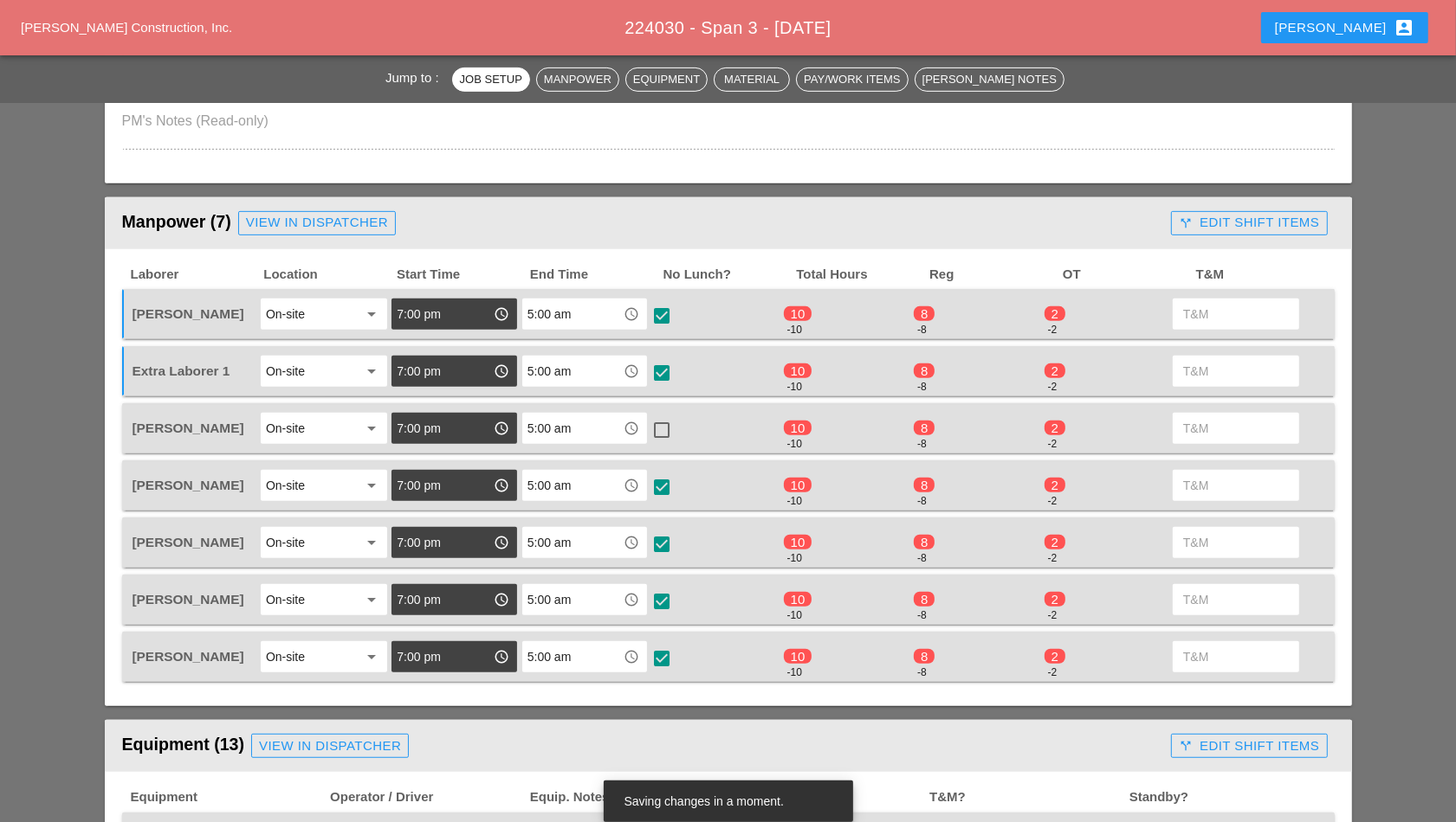
checkbox input "true"
click at [663, 489] on div at bounding box center [662, 487] width 30 height 30
checkbox input "true"
click at [663, 539] on div at bounding box center [662, 544] width 30 height 30
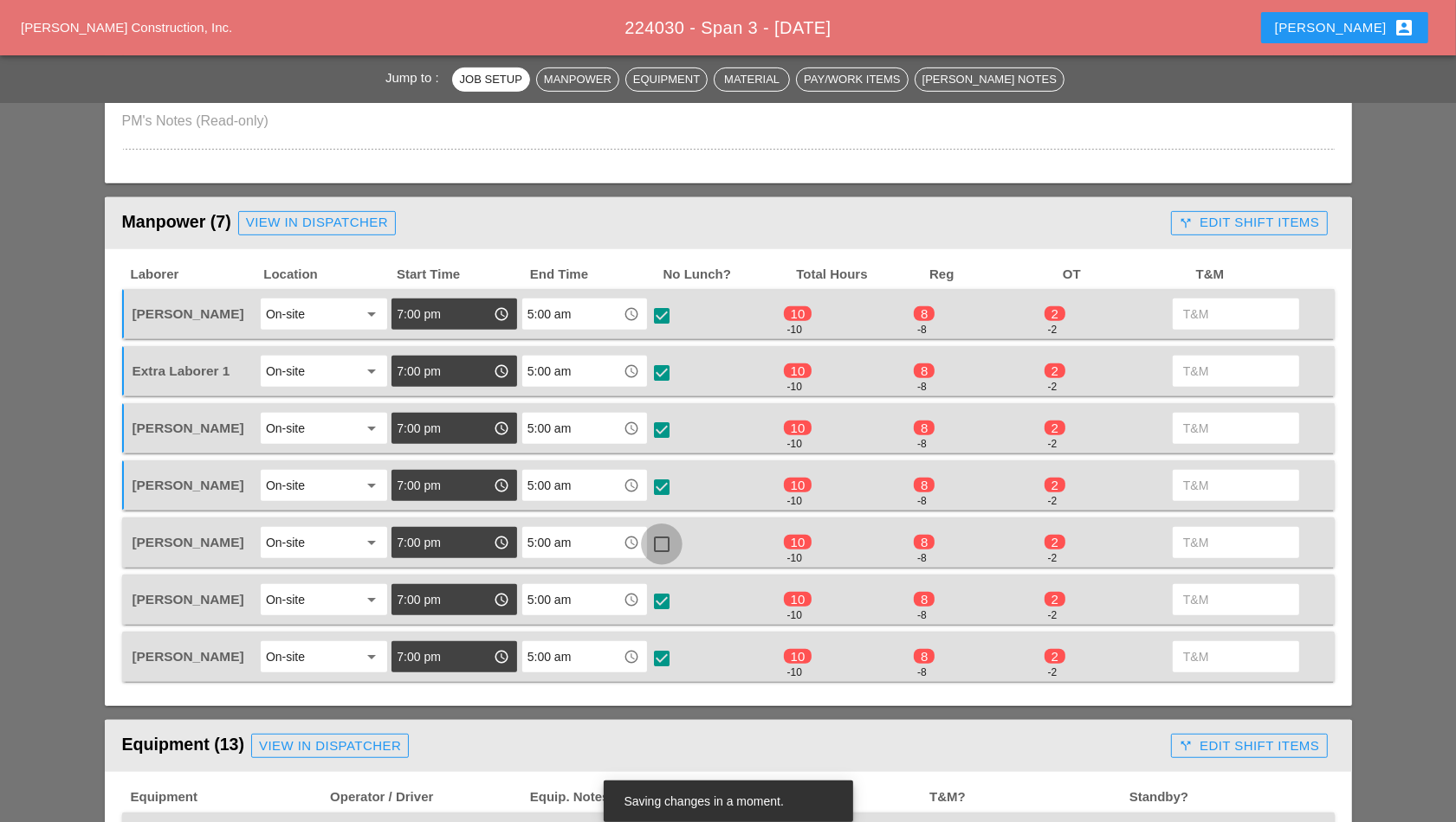
click at [663, 539] on div at bounding box center [662, 544] width 30 height 30
click at [662, 600] on div at bounding box center [662, 602] width 30 height 30
click at [661, 599] on div at bounding box center [662, 602] width 30 height 30
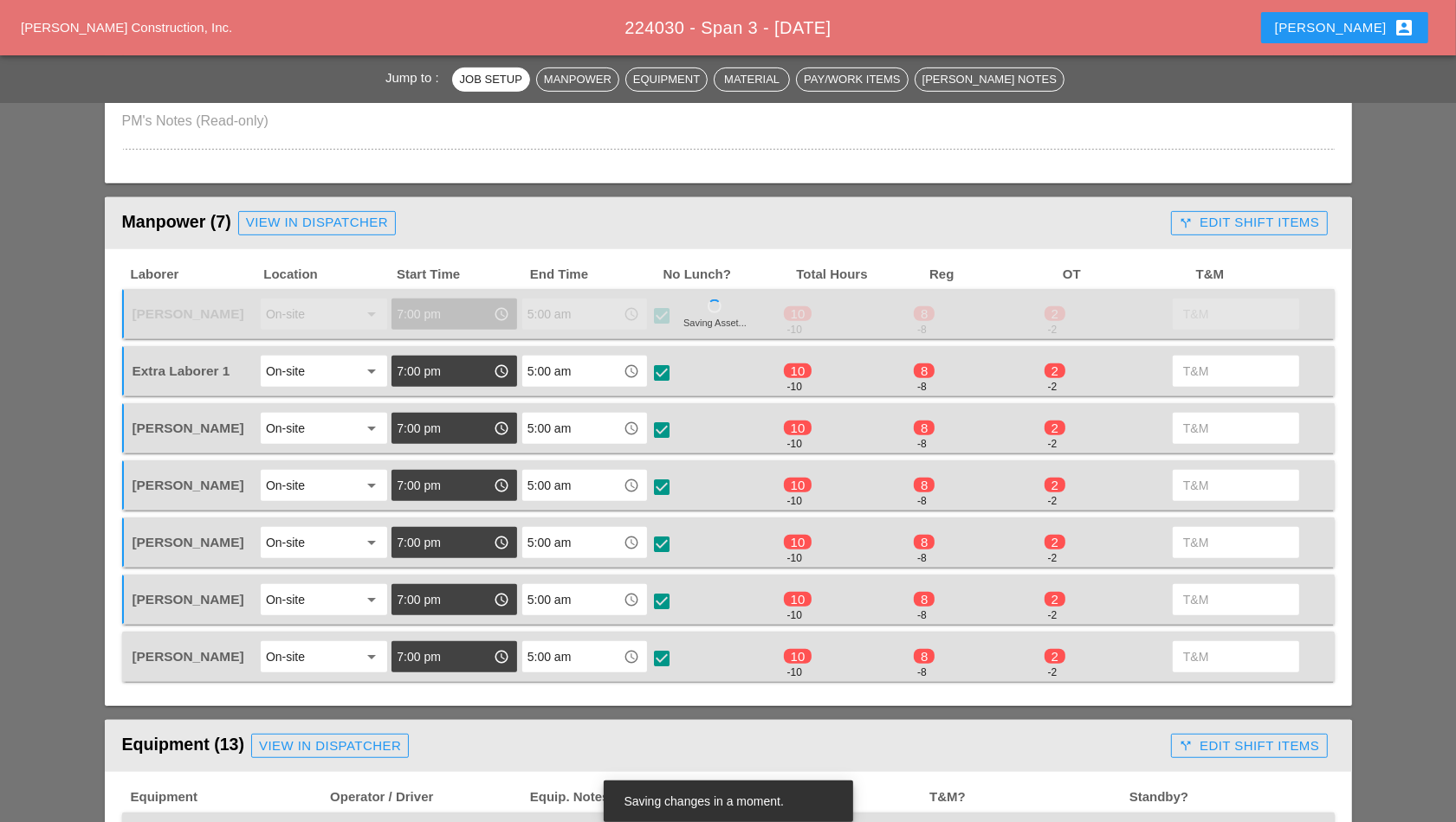
click at [663, 656] on div at bounding box center [662, 658] width 30 height 30
click at [661, 656] on div at bounding box center [662, 658] width 30 height 30
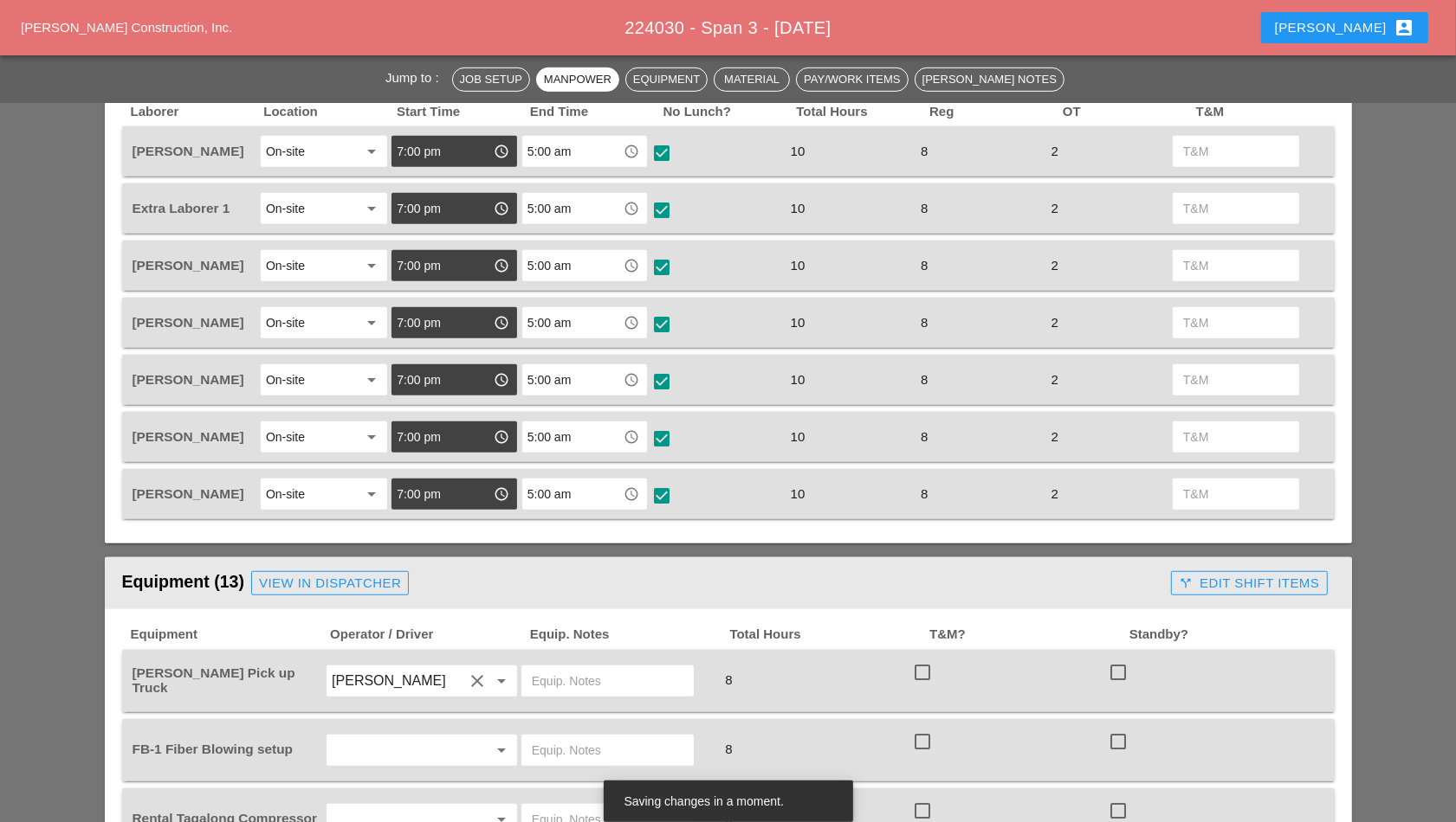
scroll to position [974, 0]
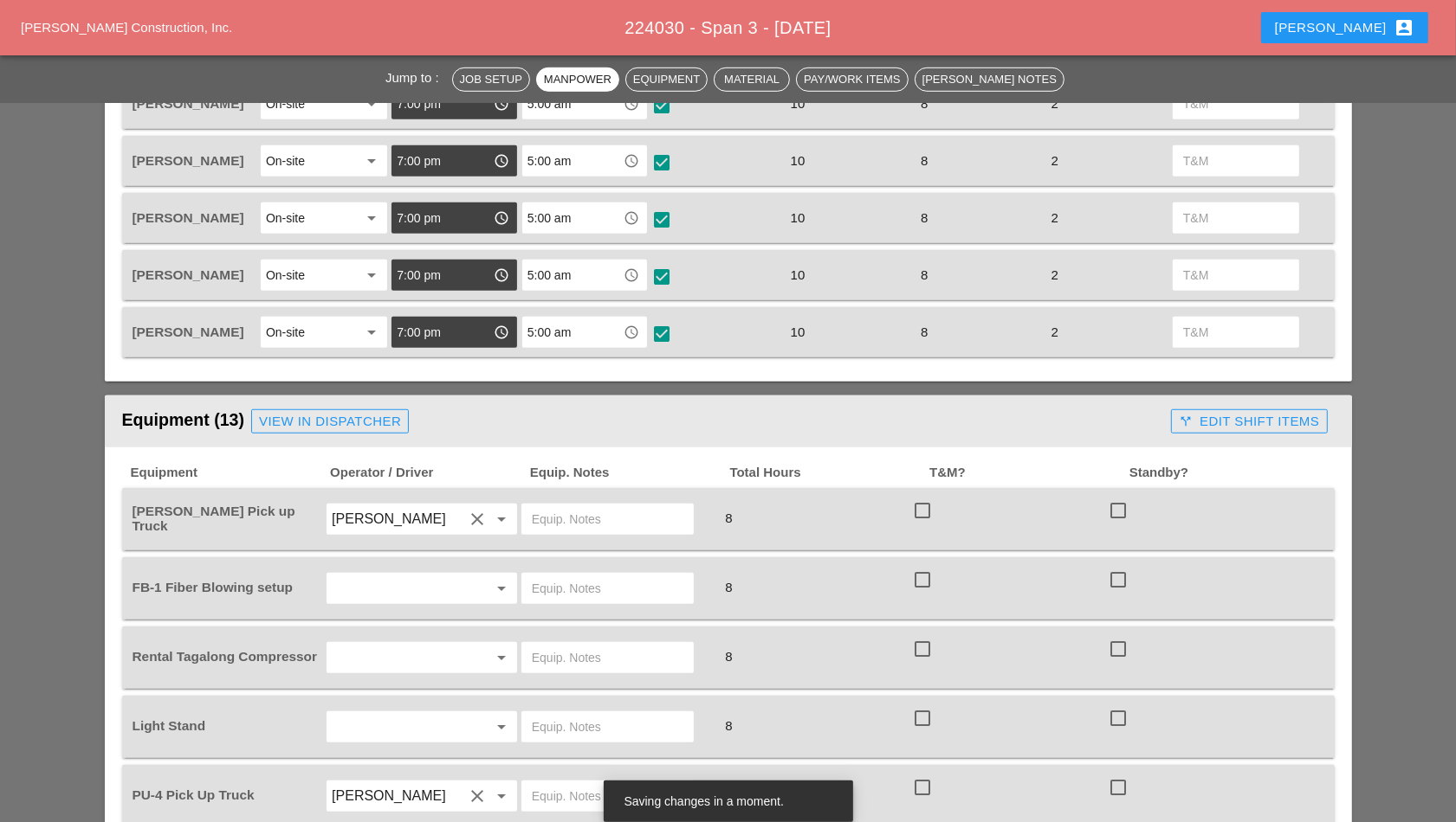
drag, startPoint x: 585, startPoint y: 523, endPoint x: 574, endPoint y: 522, distance: 11.0
click at [584, 522] on input "text" at bounding box center [607, 519] width 151 height 28
type input "W/SMALL TOOLS"
click at [426, 590] on input "text" at bounding box center [397, 588] width 132 height 28
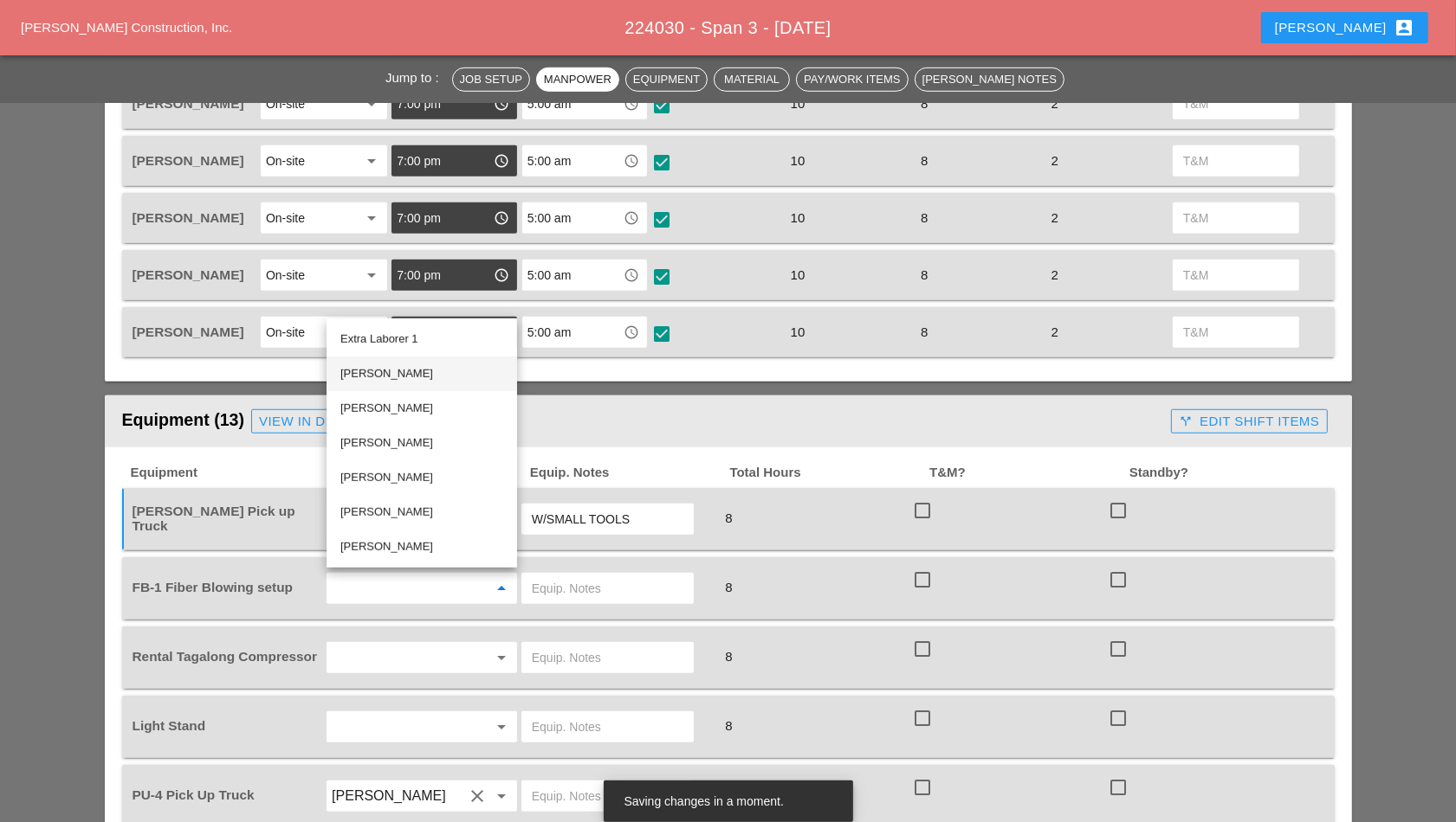
click at [412, 366] on div "[PERSON_NAME]" at bounding box center [421, 374] width 163 height 21
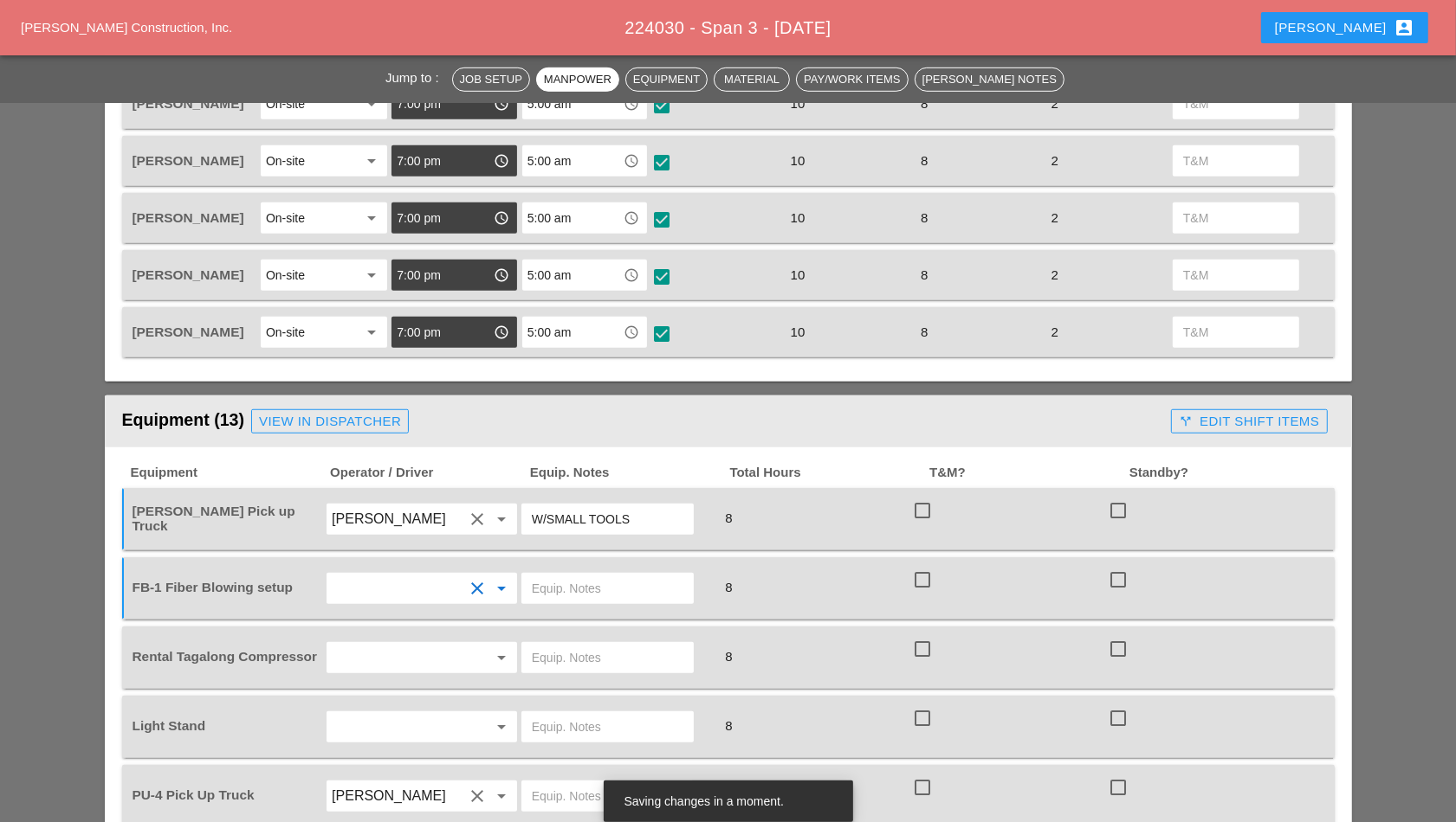
click at [599, 575] on input "text" at bounding box center [607, 588] width 151 height 28
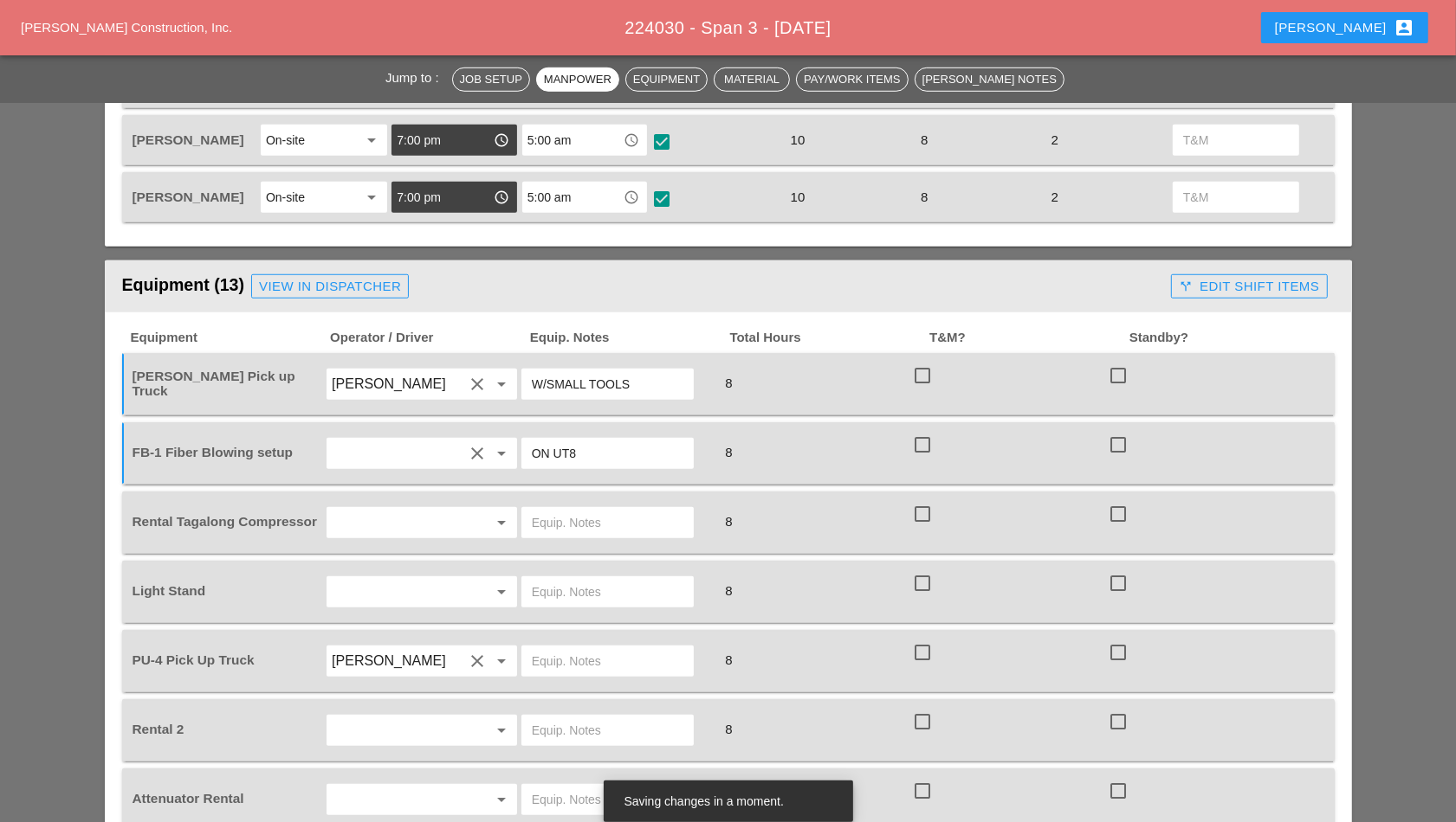
scroll to position [1191, 0]
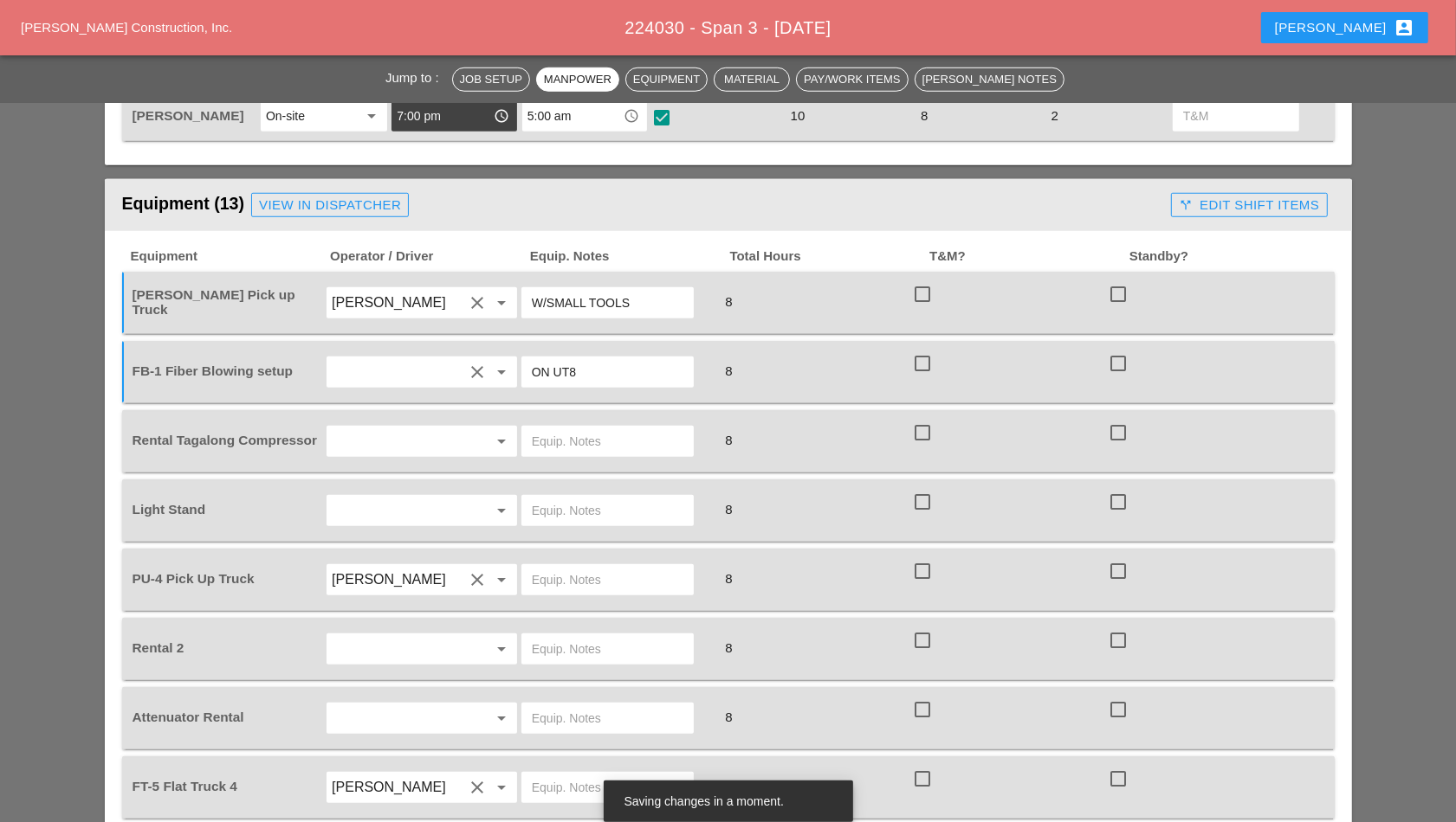
type input "ON UT8"
click at [455, 436] on input "text" at bounding box center [397, 441] width 132 height 28
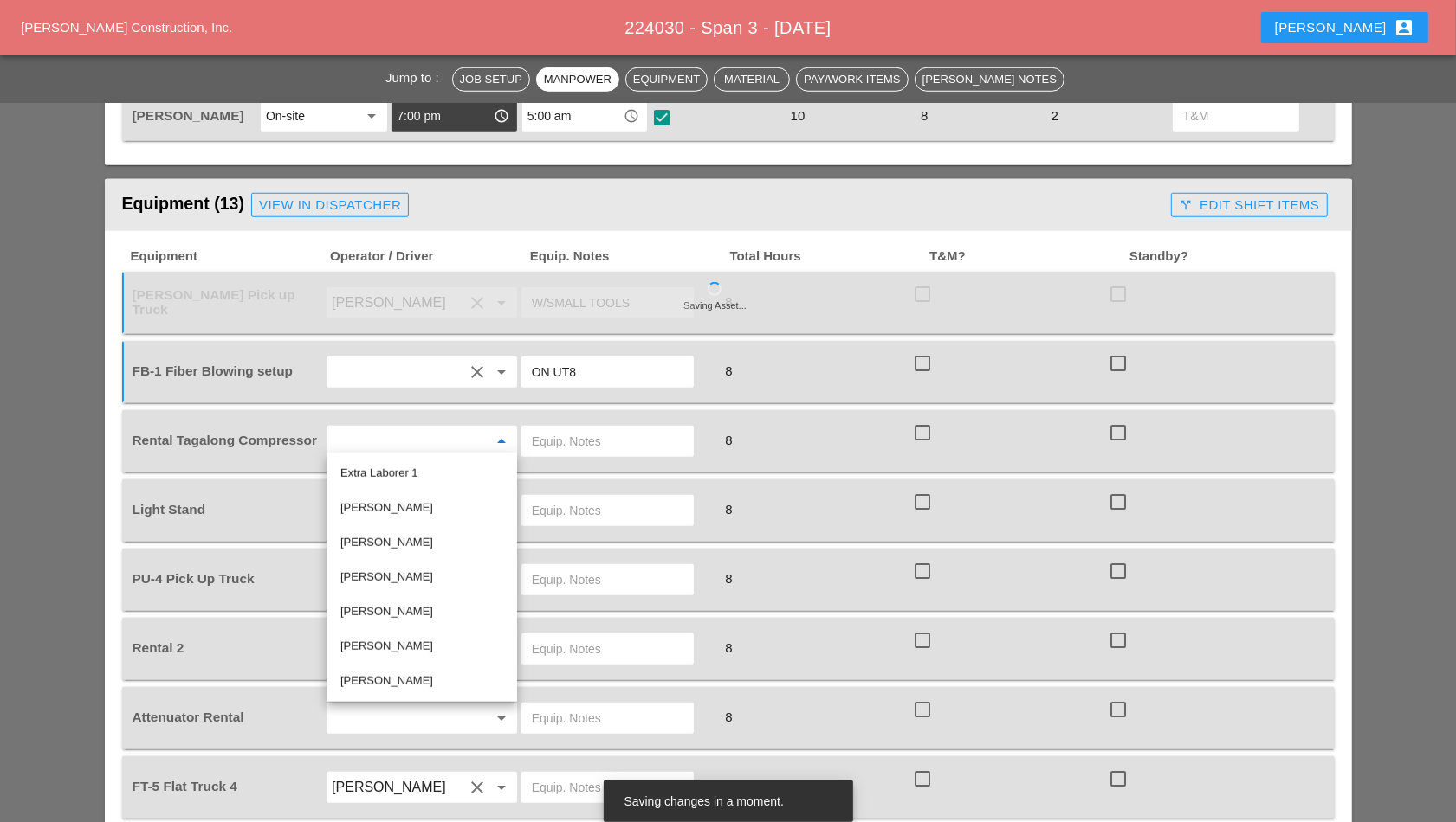
drag, startPoint x: 401, startPoint y: 613, endPoint x: 407, endPoint y: 606, distance: 9.2
click at [401, 612] on div "[PERSON_NAME]" at bounding box center [421, 612] width 163 height 21
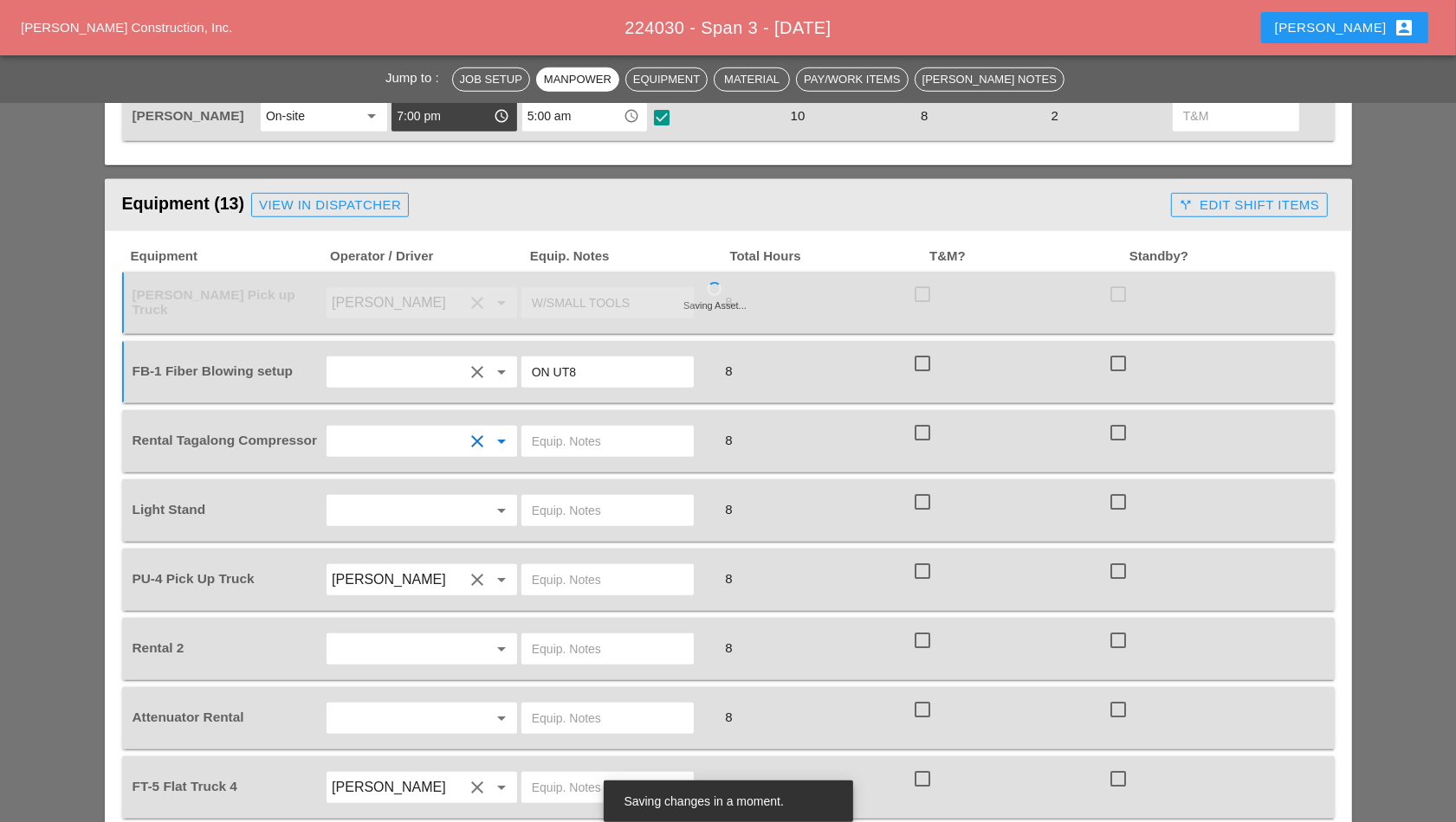
click at [573, 435] on input "text" at bounding box center [607, 441] width 151 height 28
type input "ON UT8"
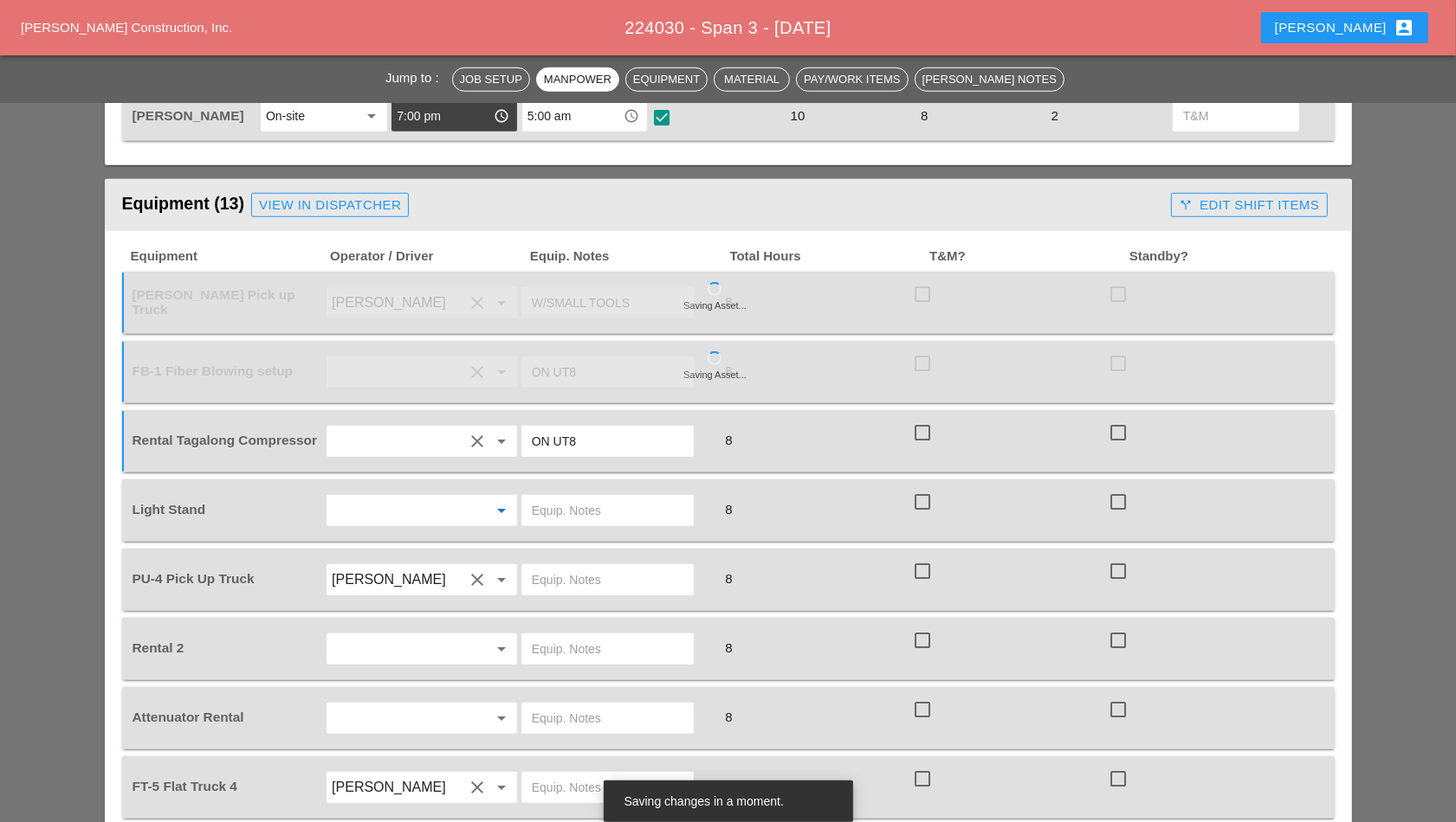
click at [415, 512] on input "text" at bounding box center [397, 510] width 132 height 28
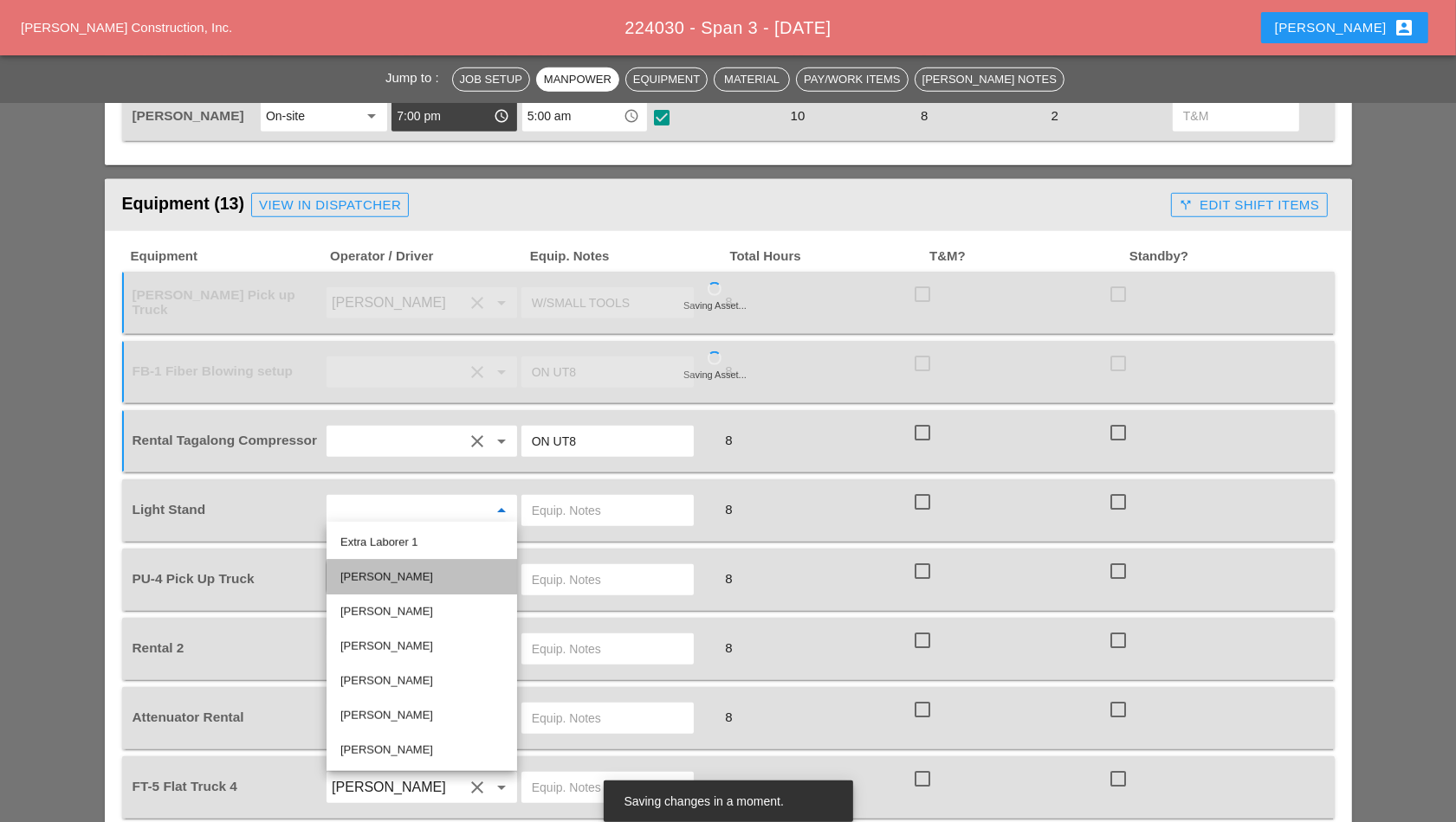
click at [401, 567] on div "[PERSON_NAME]" at bounding box center [421, 578] width 163 height 21
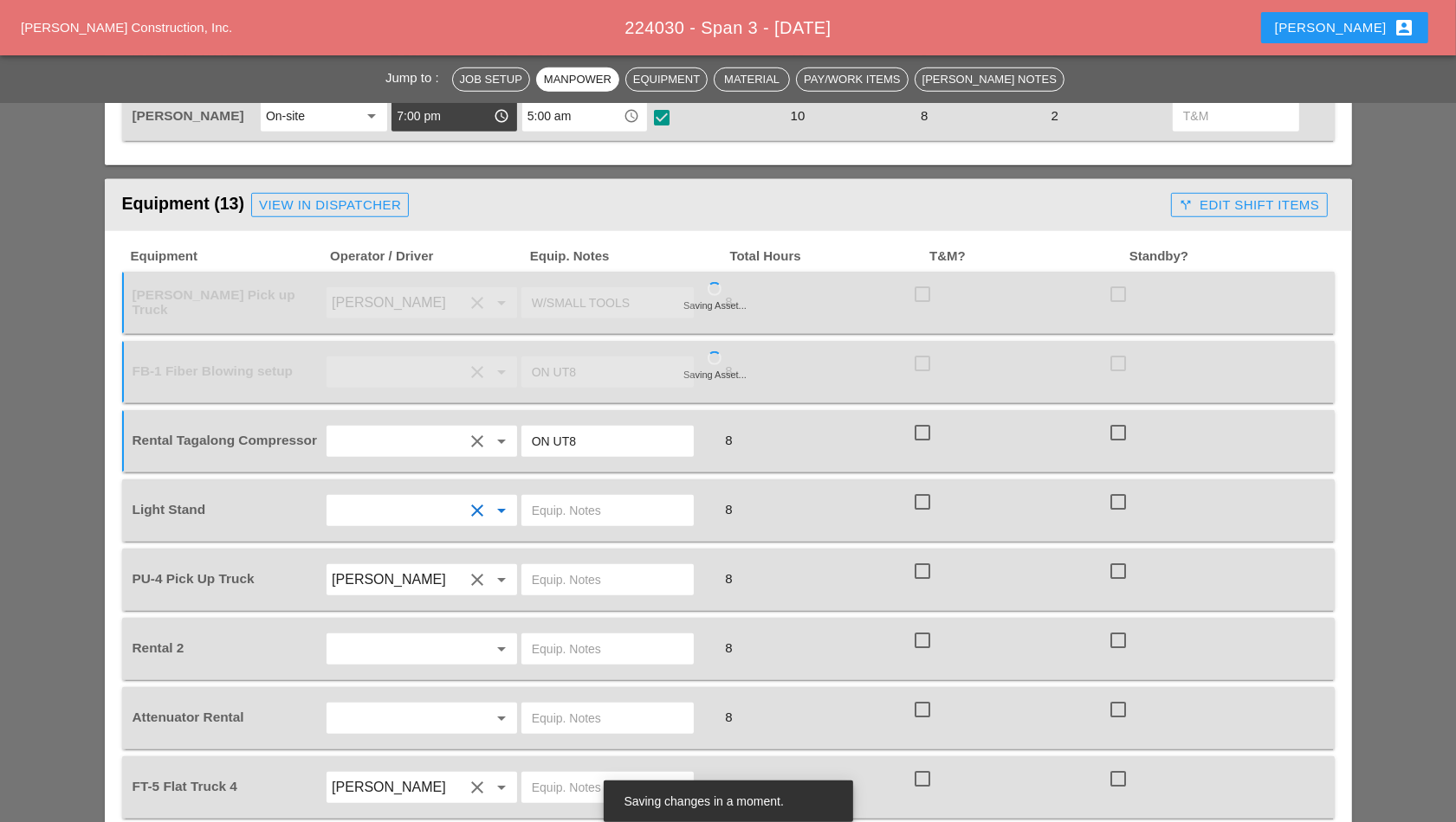
click at [559, 512] on input "text" at bounding box center [607, 510] width 151 height 28
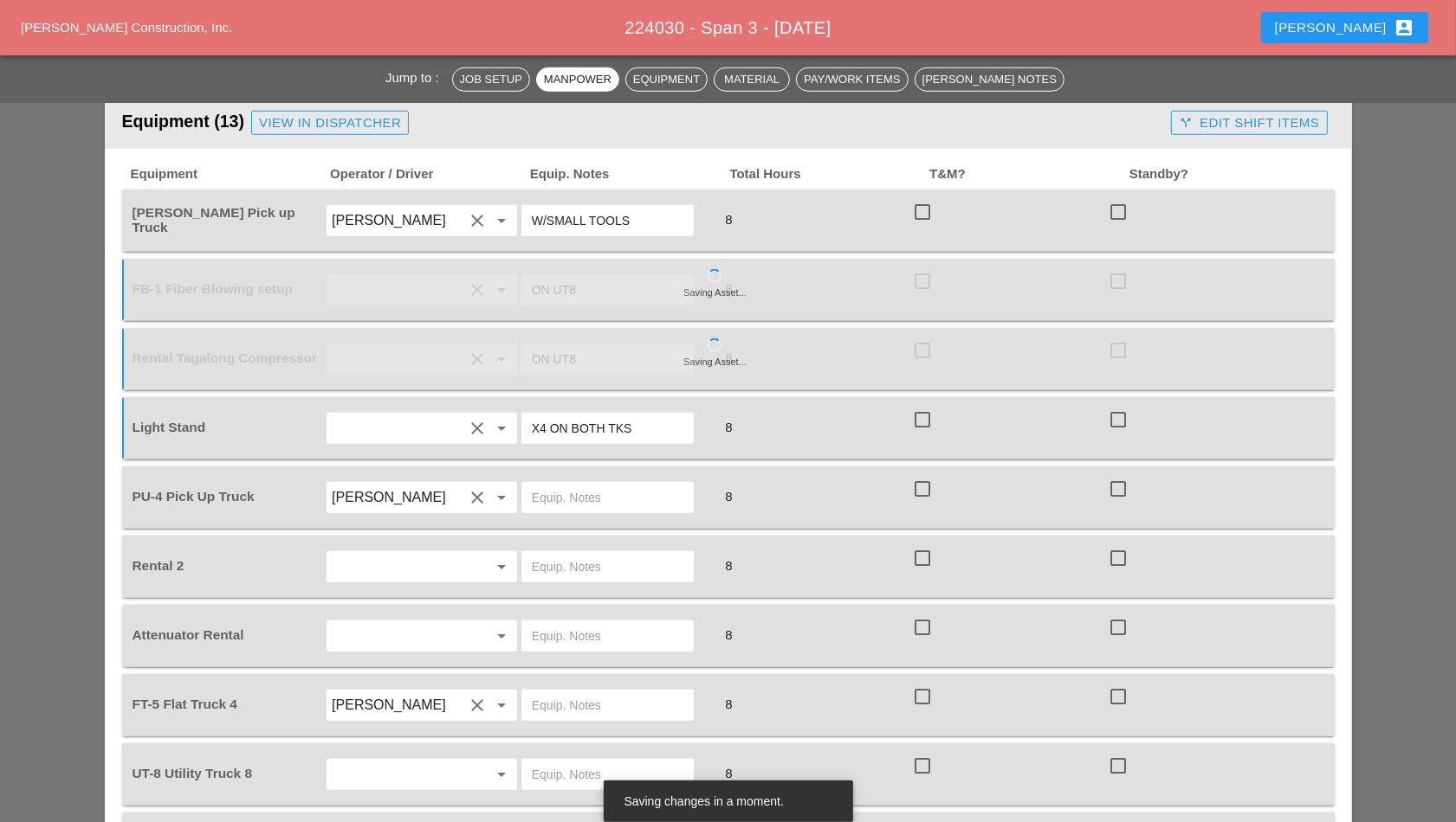
scroll to position [1298, 0]
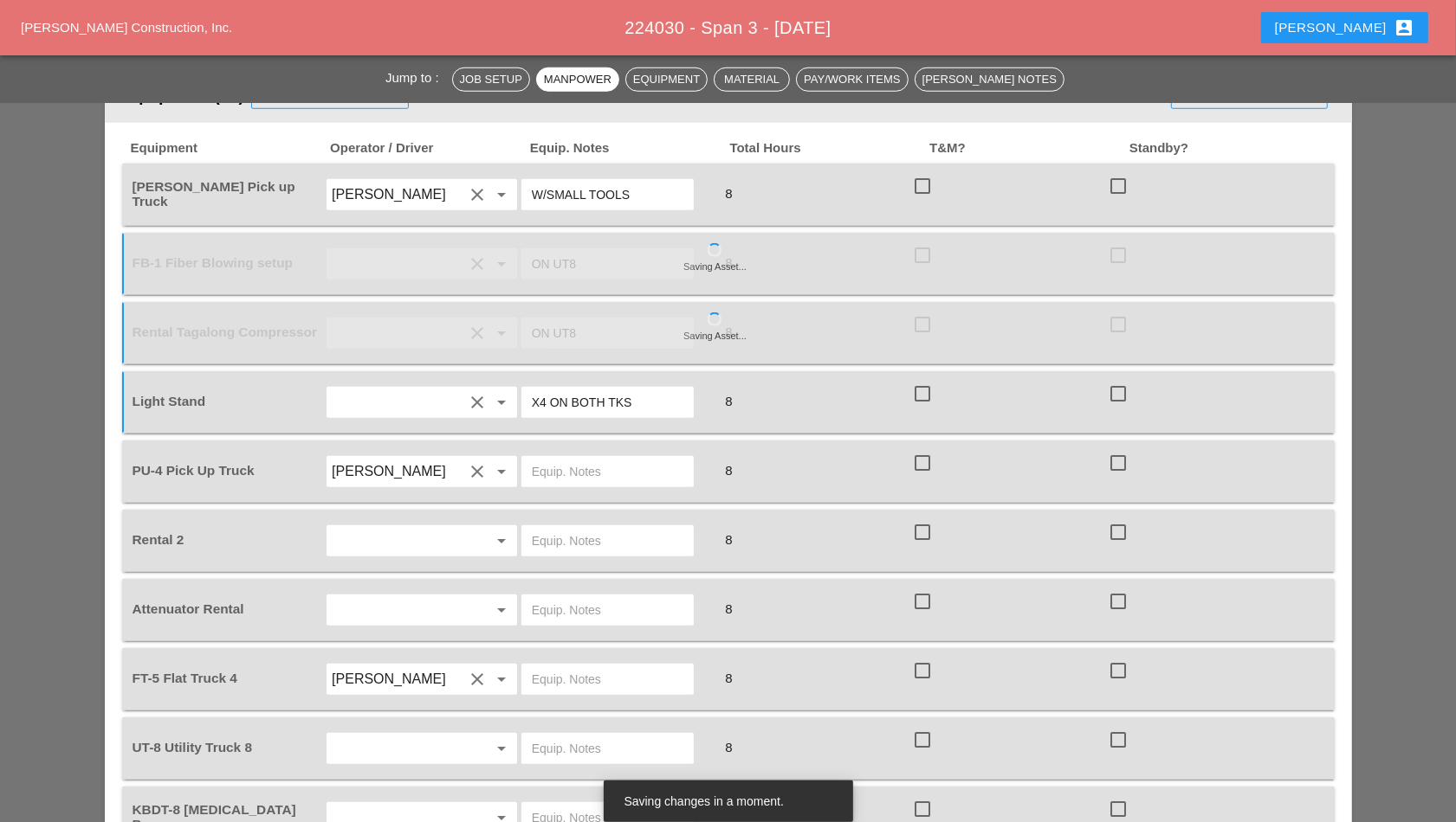
type input "X4 ON BOTH TKS"
click at [551, 467] on input "text" at bounding box center [607, 472] width 151 height 28
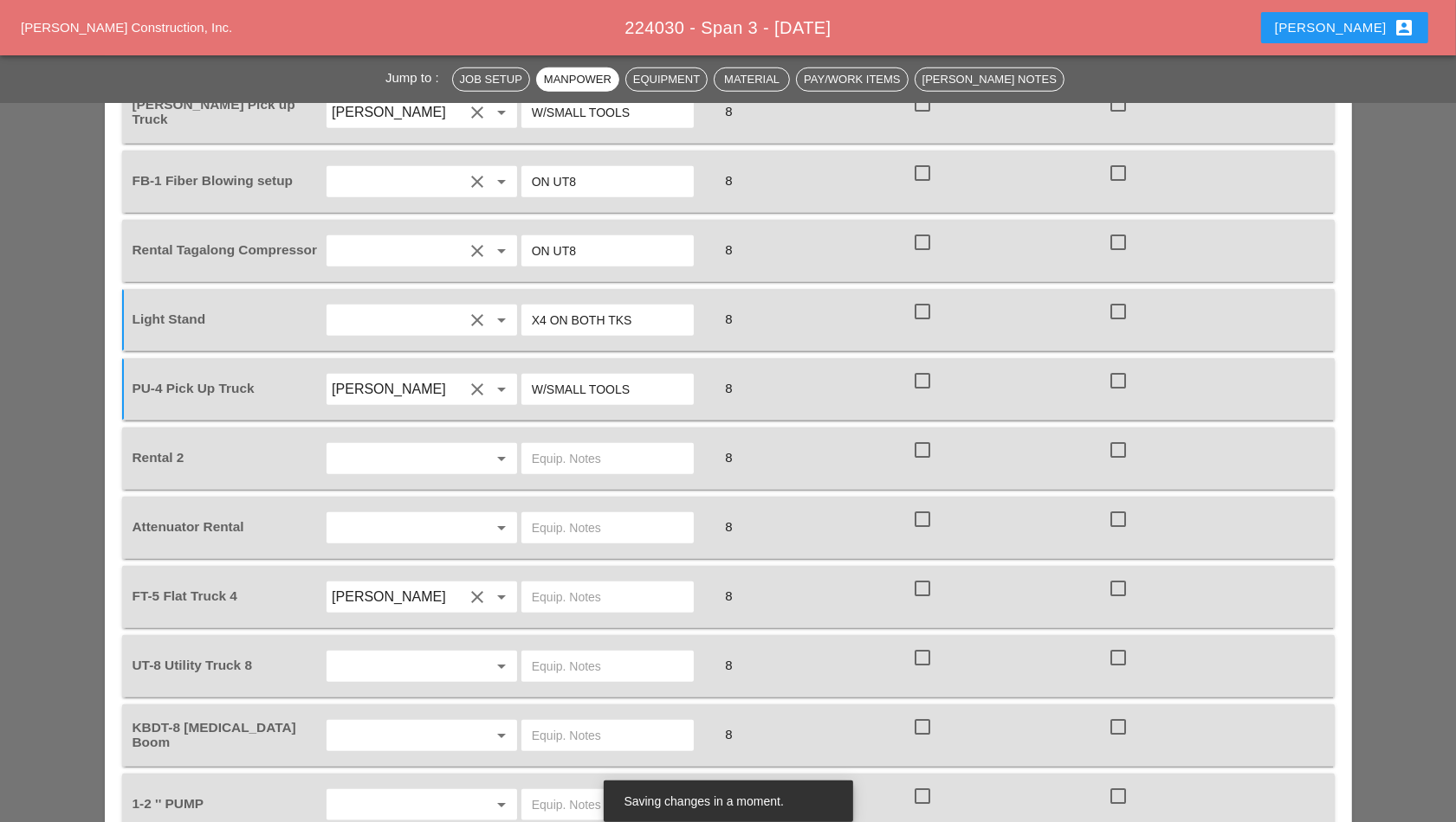
scroll to position [1407, 0]
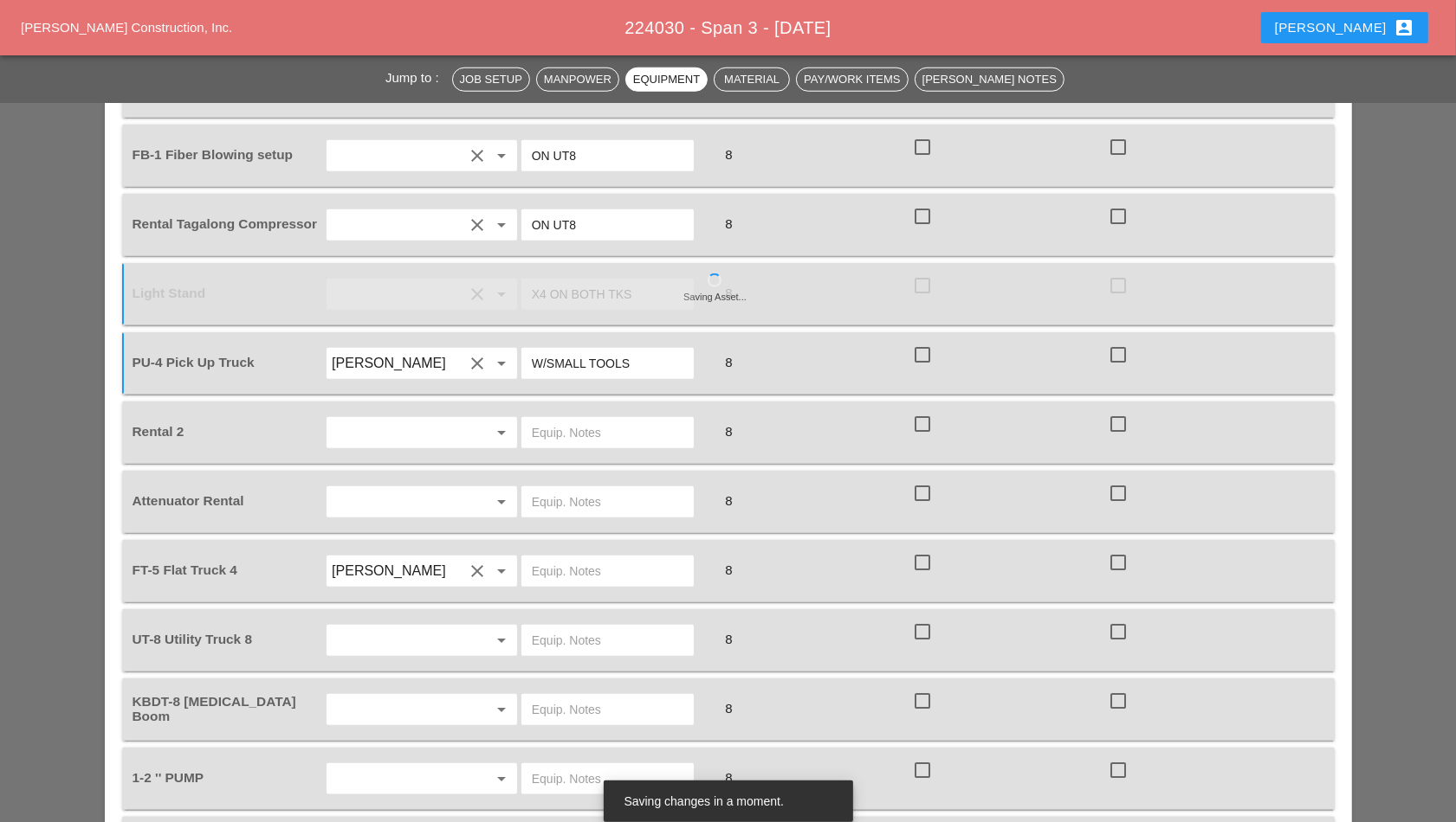
type input "W/SMALL TOOLS"
click at [465, 433] on div at bounding box center [475, 433] width 24 height 21
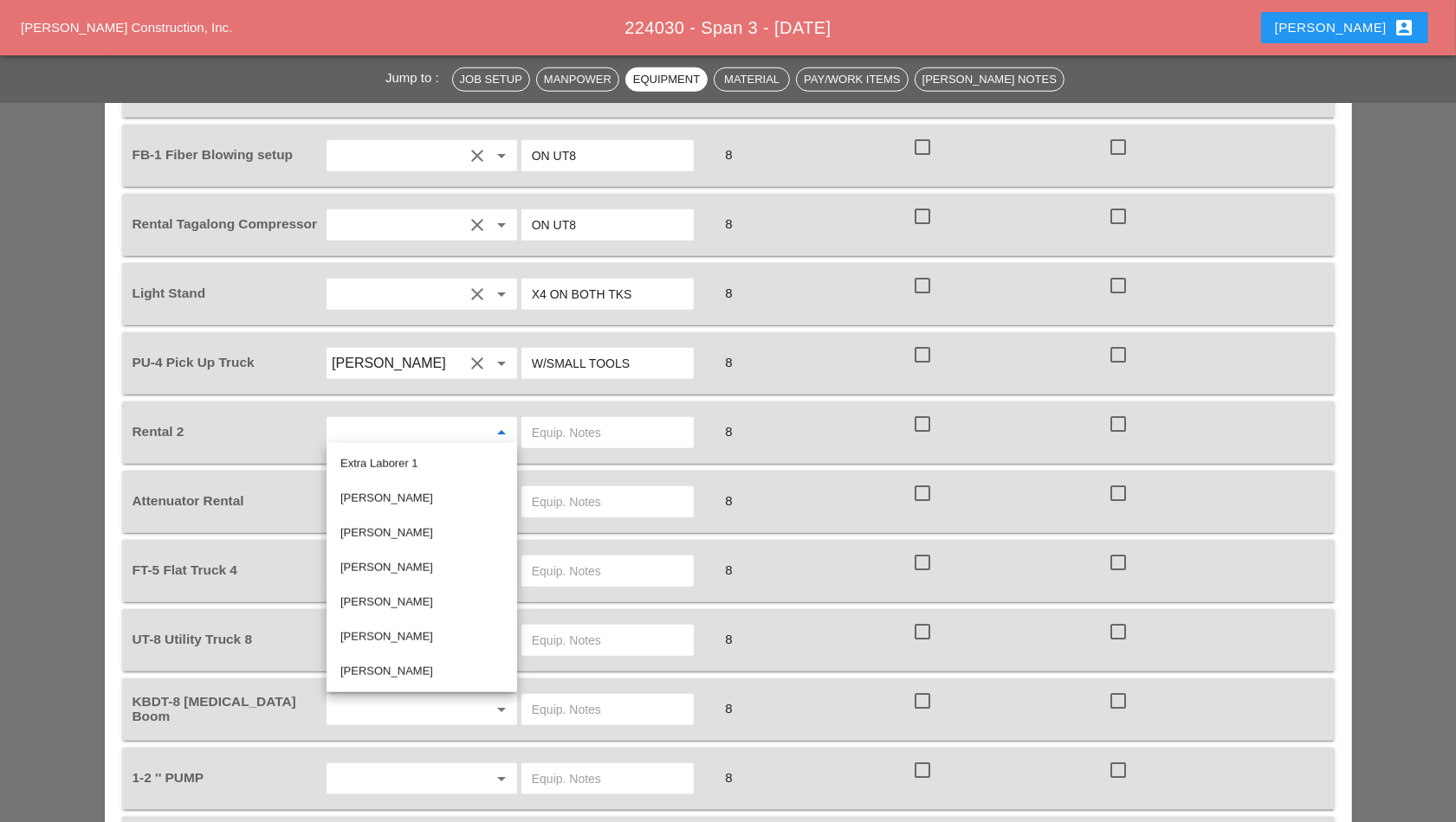
click at [543, 424] on input "text" at bounding box center [607, 432] width 151 height 28
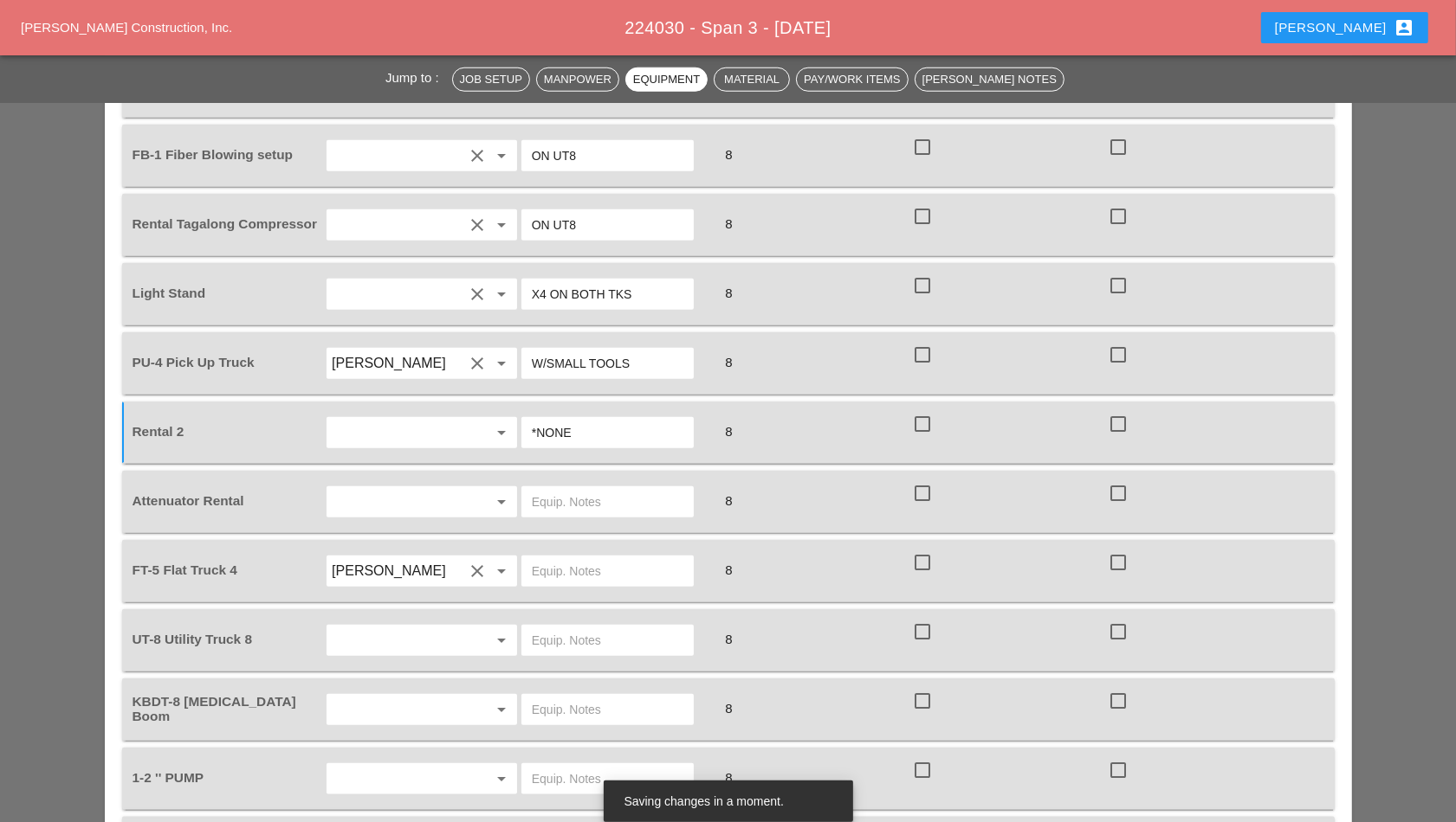
scroll to position [1623, 0]
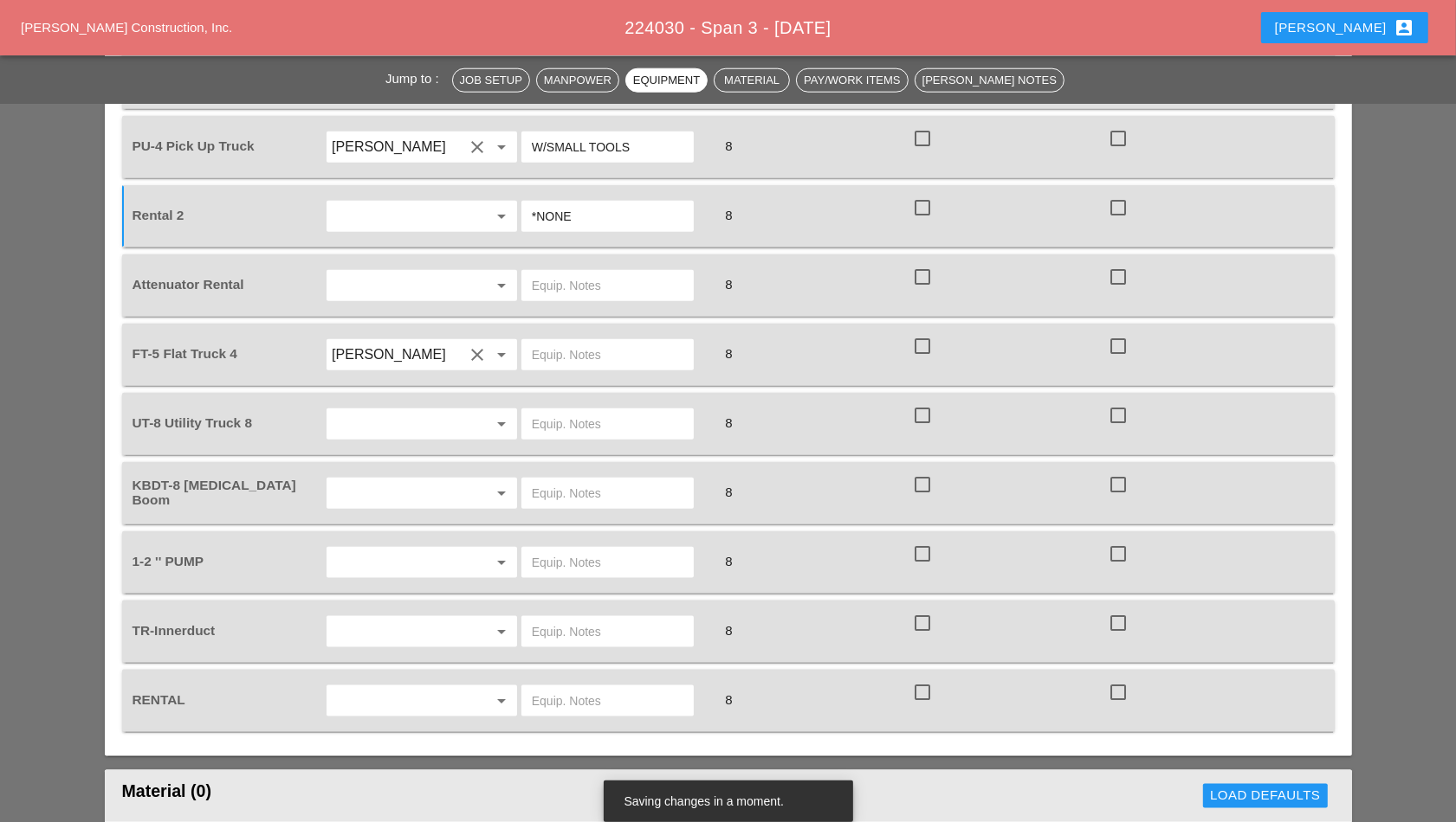
type input "*NONE"
click at [453, 283] on input "text" at bounding box center [397, 285] width 132 height 28
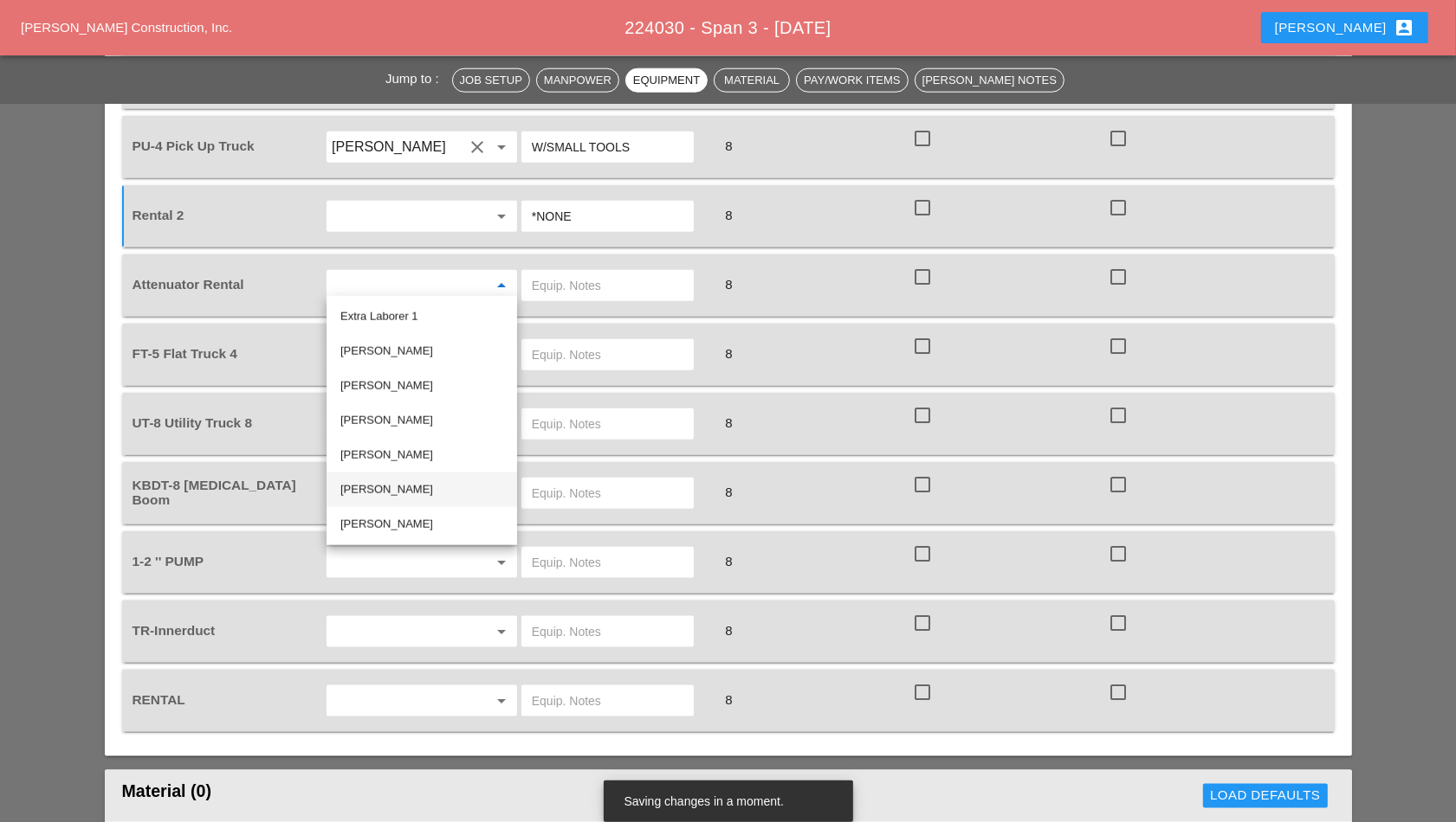
click at [379, 487] on div "[PERSON_NAME]" at bounding box center [421, 490] width 163 height 21
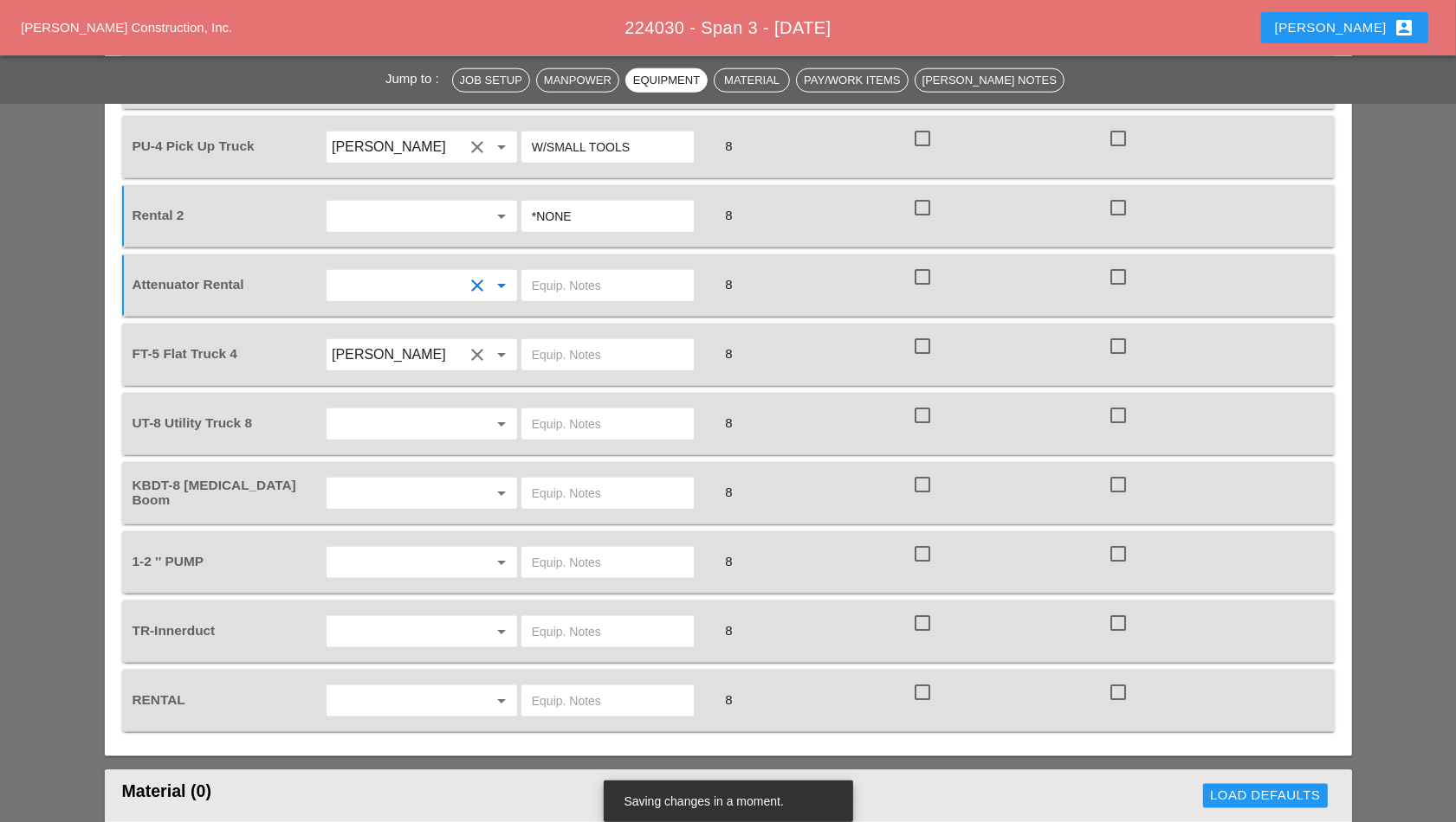
click at [590, 277] on input "text" at bounding box center [607, 285] width 151 height 28
type input "E"
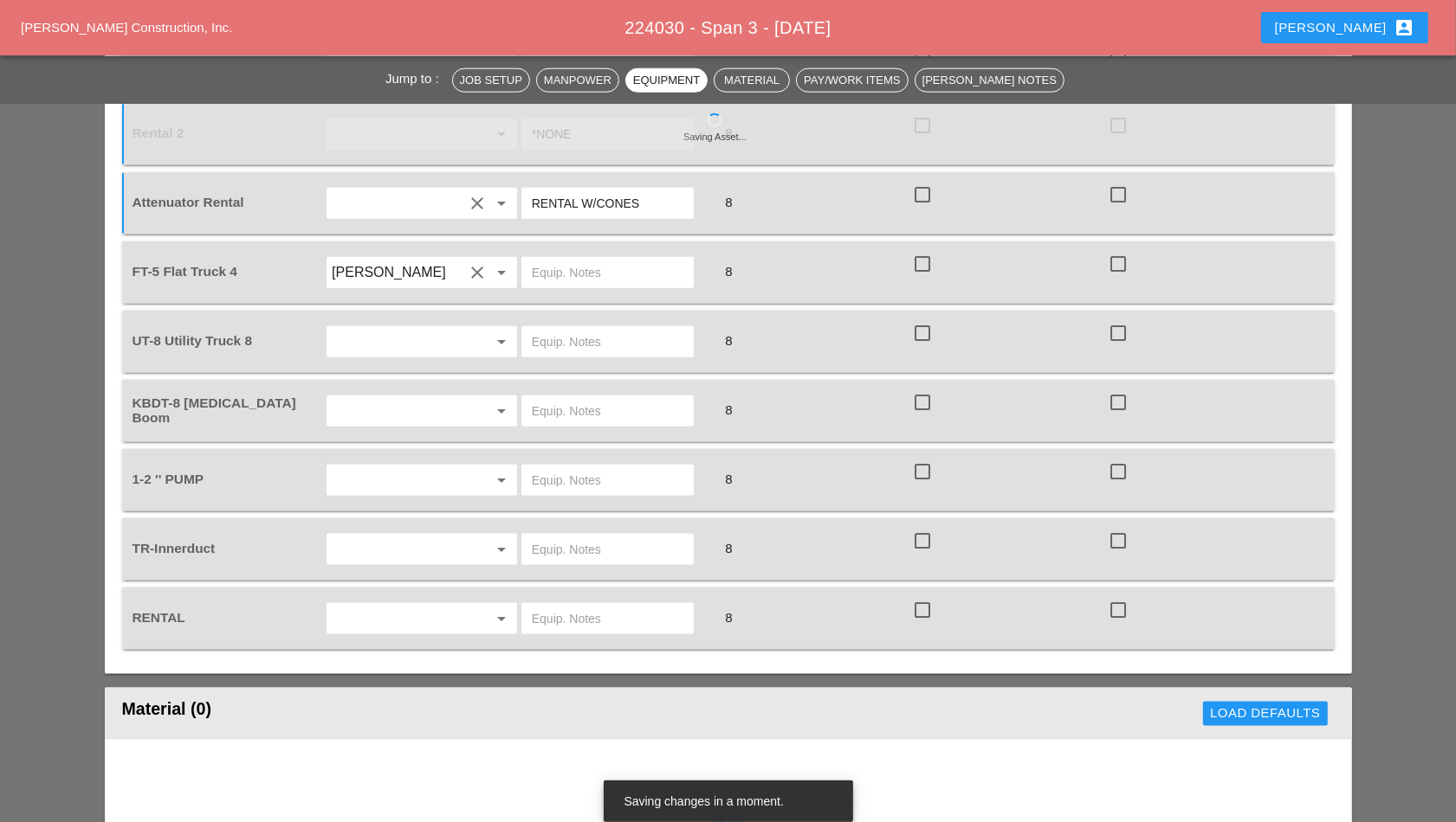
scroll to position [1732, 0]
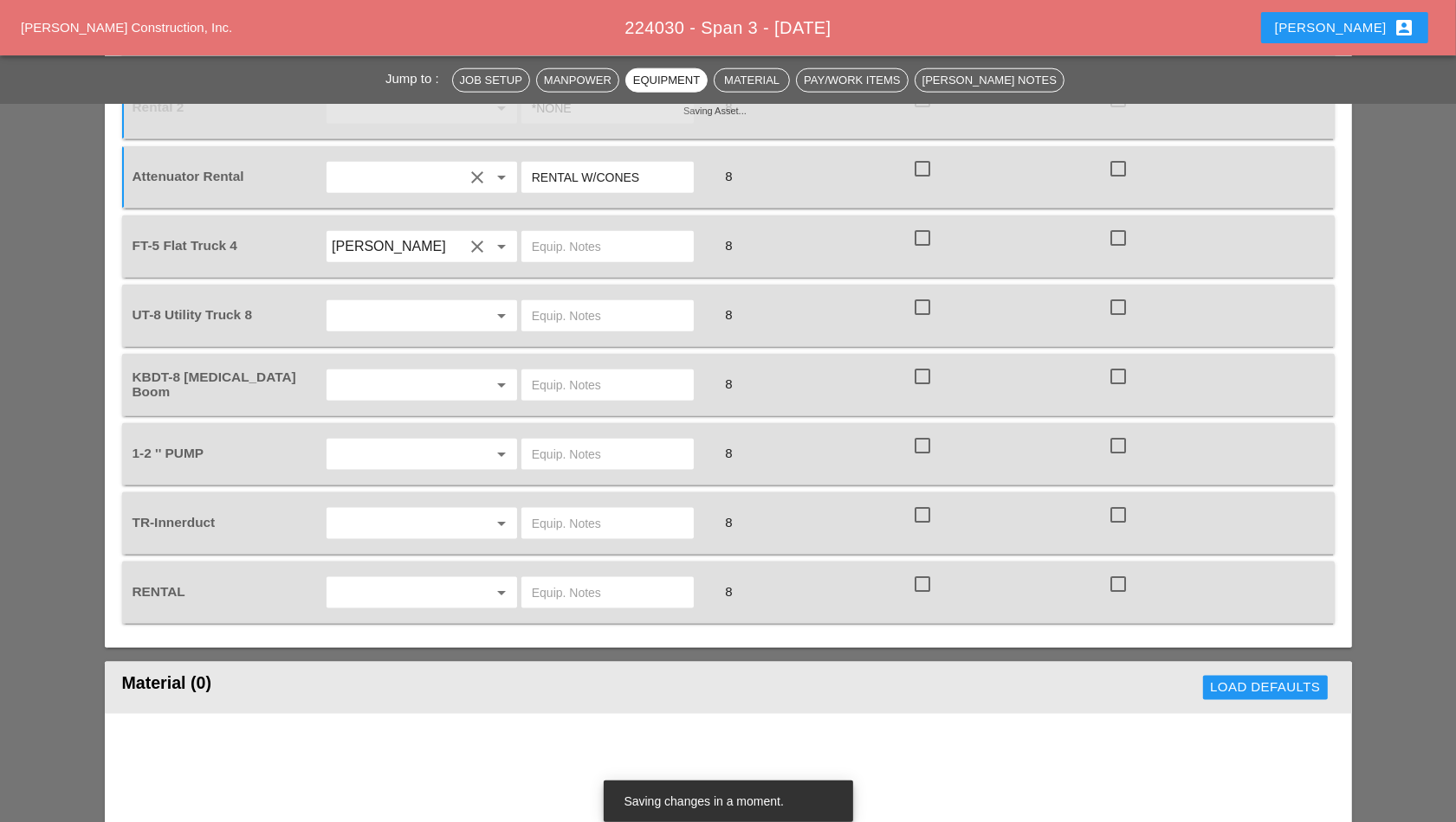
type input "RENTAL W/CONES"
click at [598, 244] on input "text" at bounding box center [607, 246] width 151 height 28
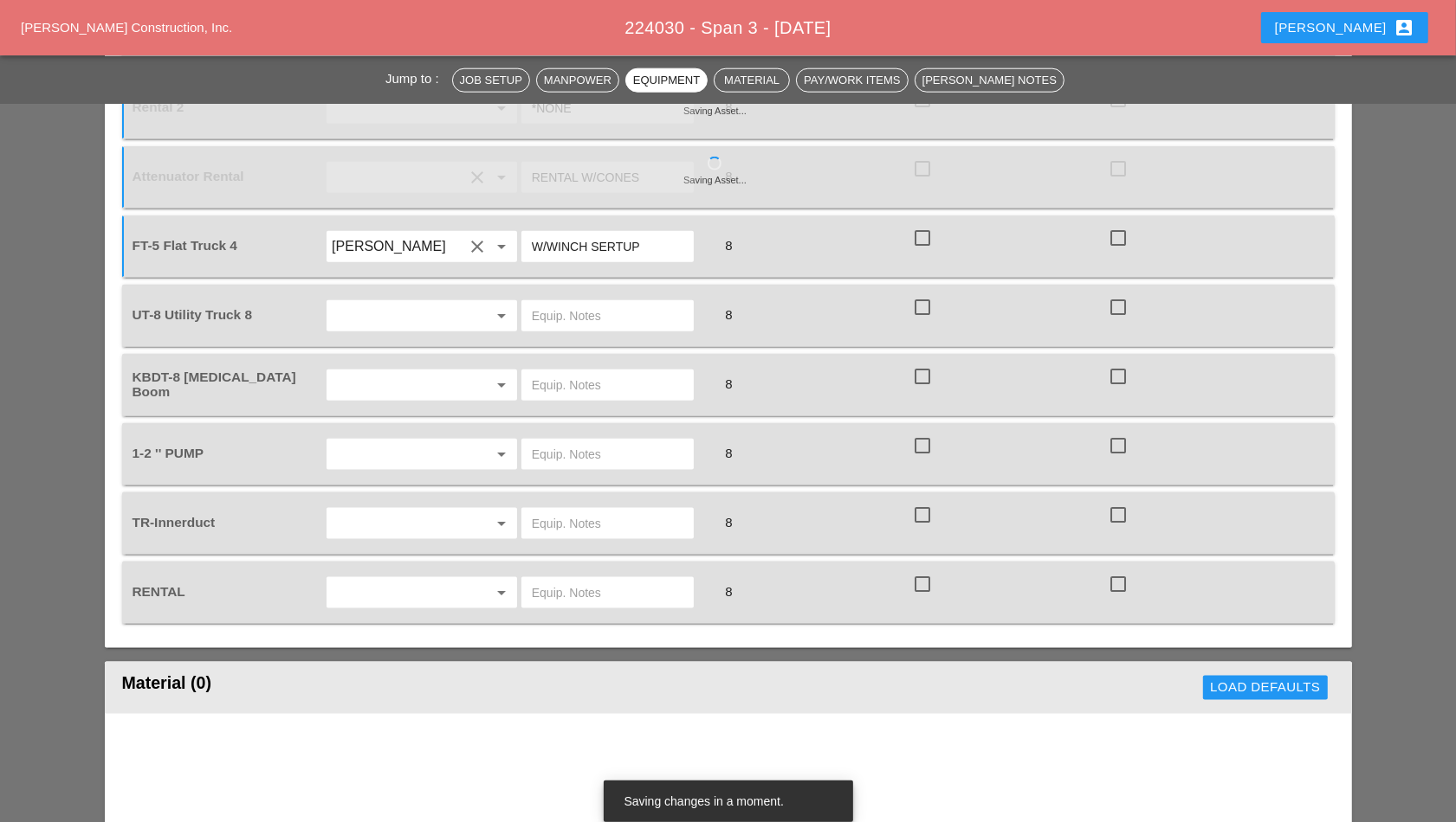
click at [611, 237] on input "W/WINCH SERTUP" at bounding box center [607, 246] width 151 height 28
click at [614, 242] on input "W/WINCH SERTUP" at bounding box center [607, 246] width 151 height 28
type input "W/WINCH SETUP"
click at [364, 302] on input "text" at bounding box center [397, 316] width 132 height 28
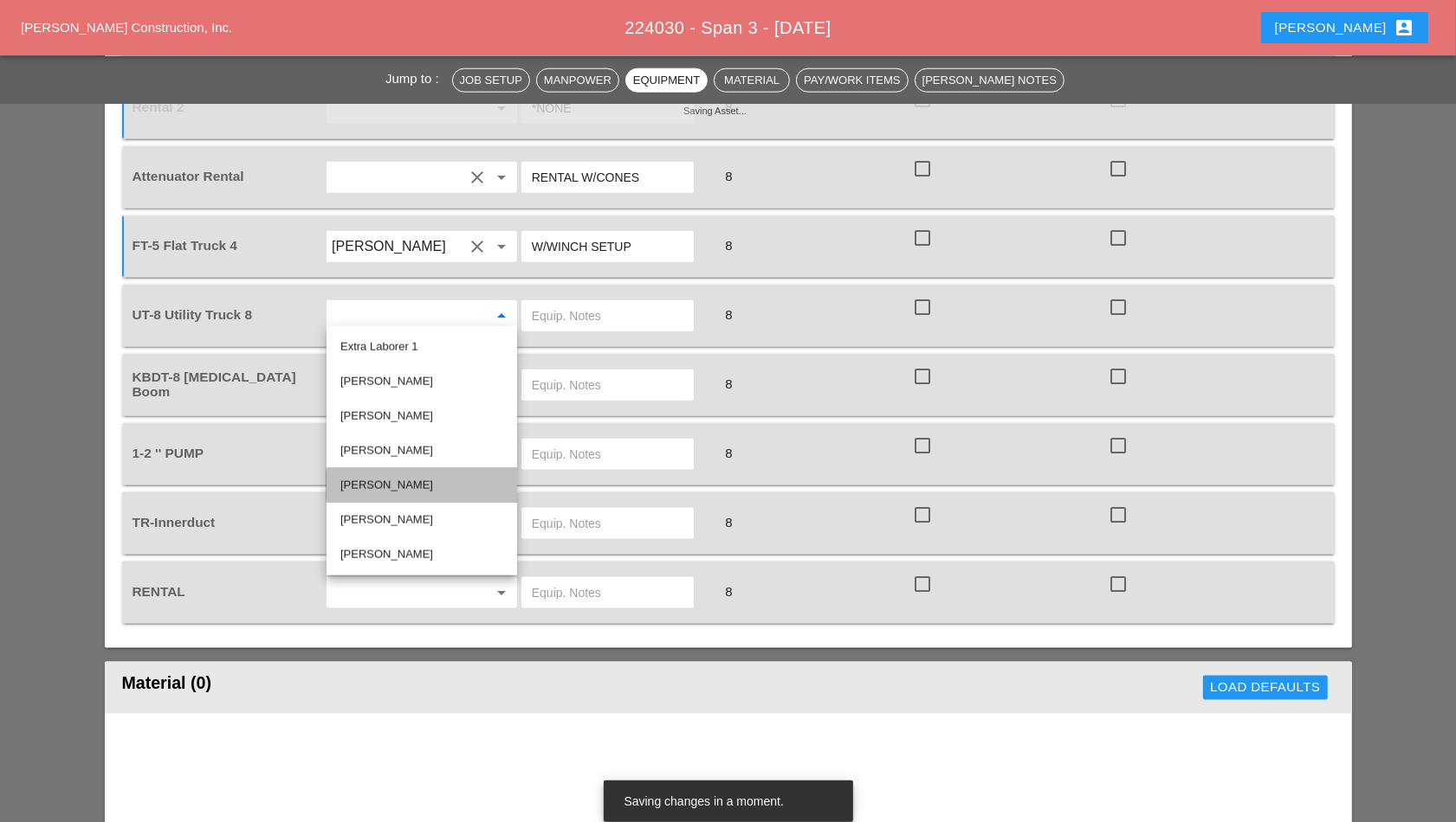
click at [393, 475] on div "[PERSON_NAME]" at bounding box center [421, 486] width 163 height 35
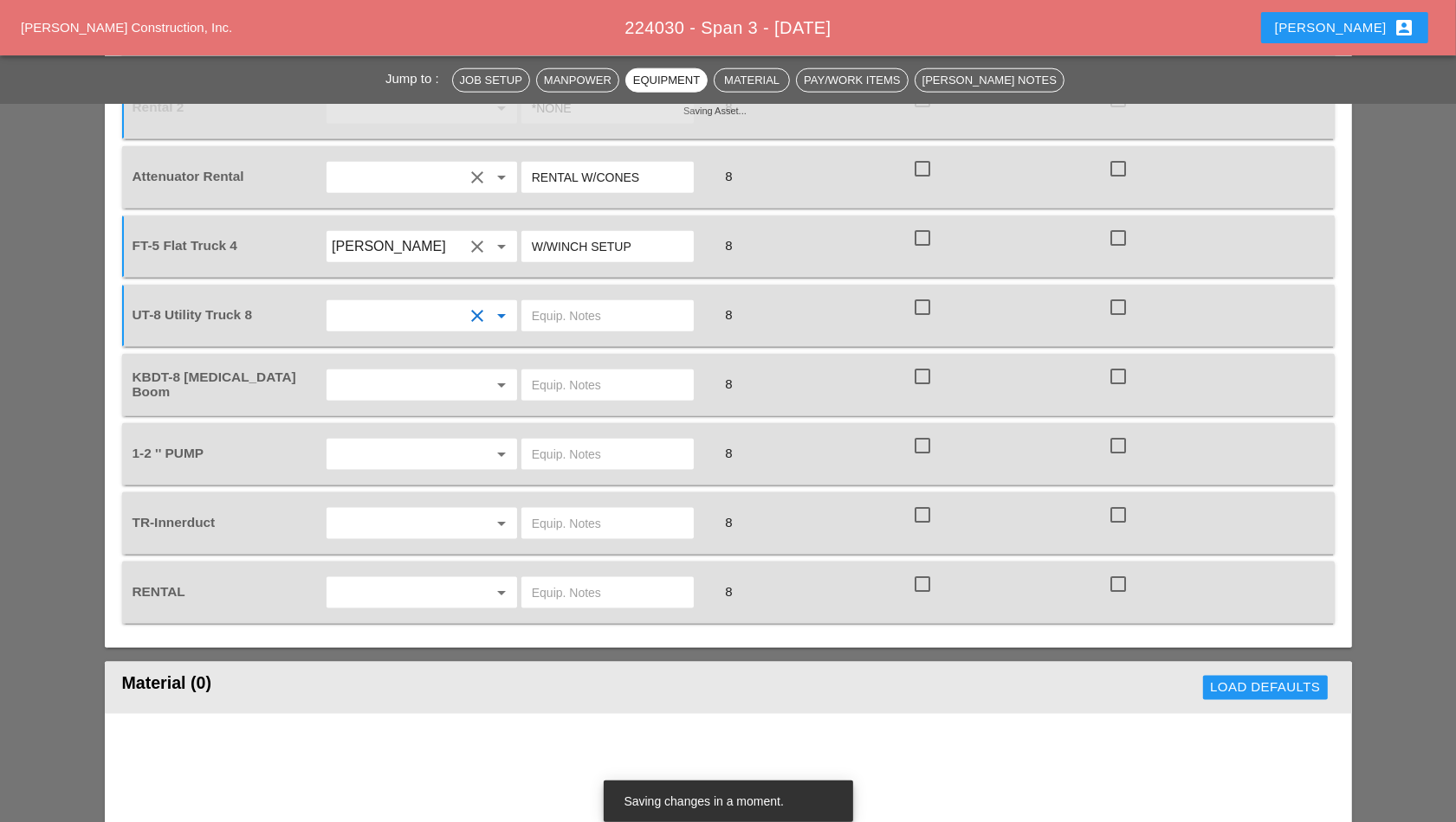
click at [611, 306] on input "text" at bounding box center [607, 316] width 151 height 28
type input "W/FOC BLOWING SETUP"
click at [420, 388] on input "text" at bounding box center [397, 385] width 132 height 28
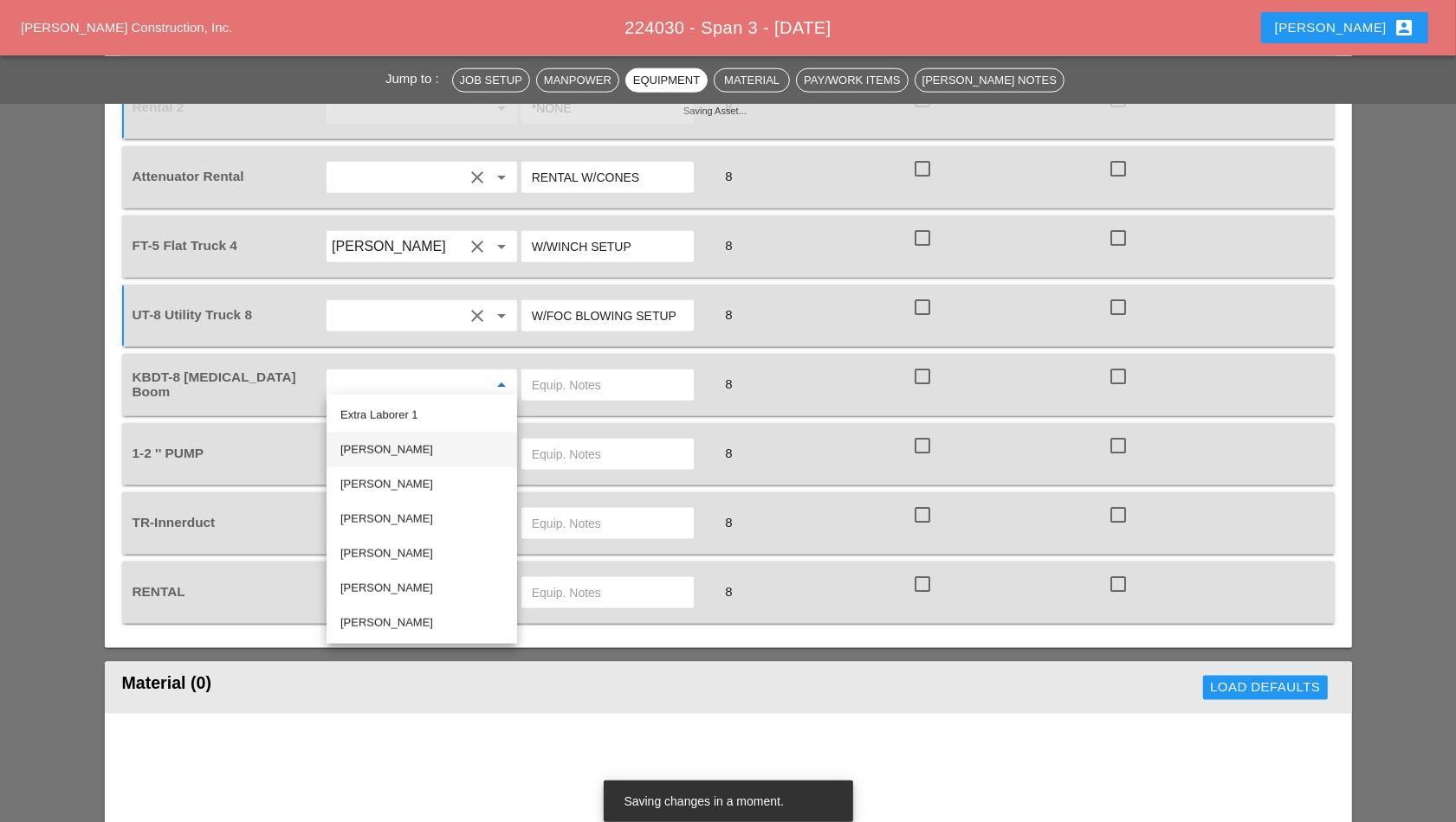
click at [419, 454] on div "[PERSON_NAME]" at bounding box center [421, 450] width 163 height 21
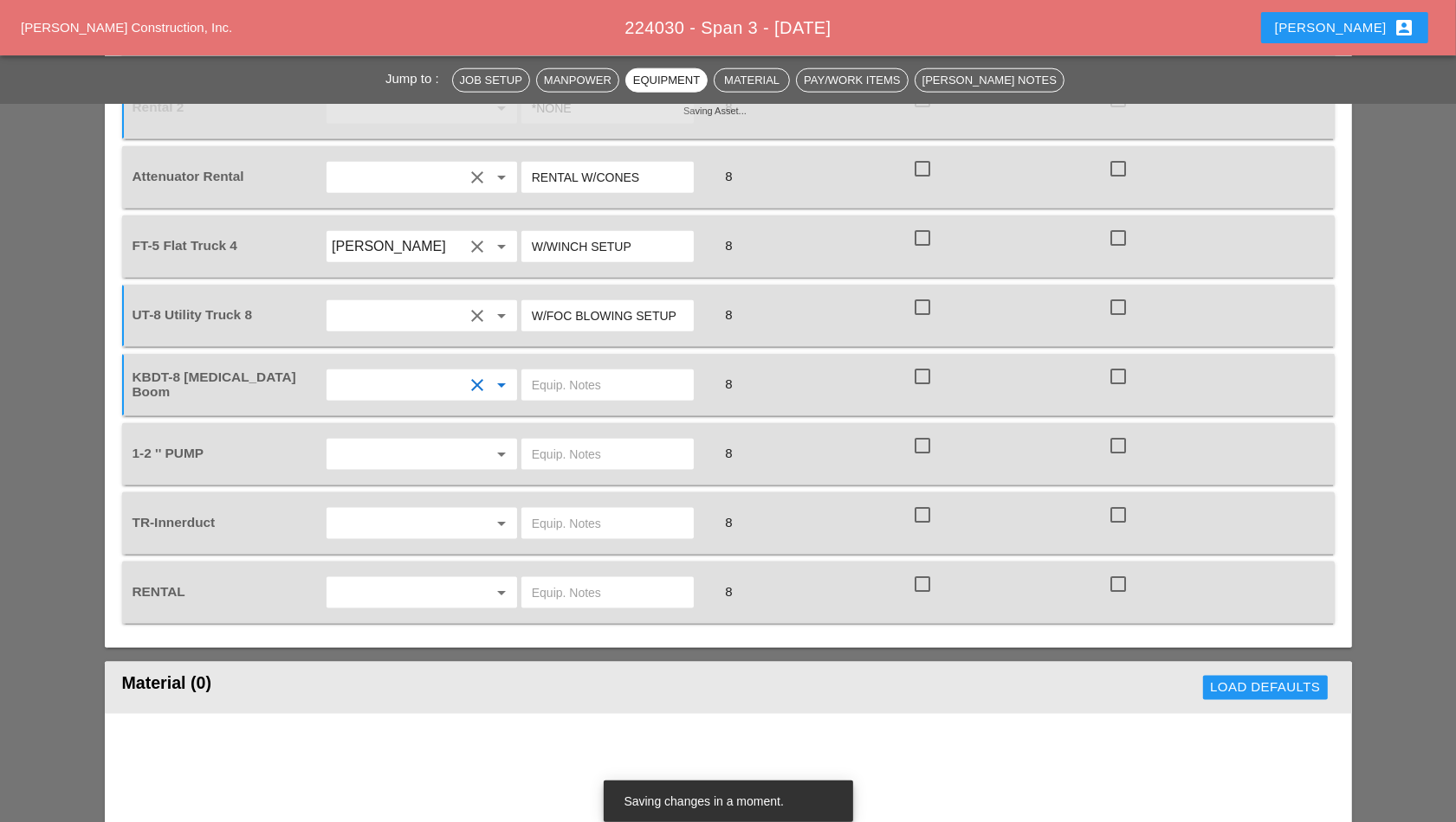
click at [599, 391] on input "text" at bounding box center [607, 385] width 151 height 28
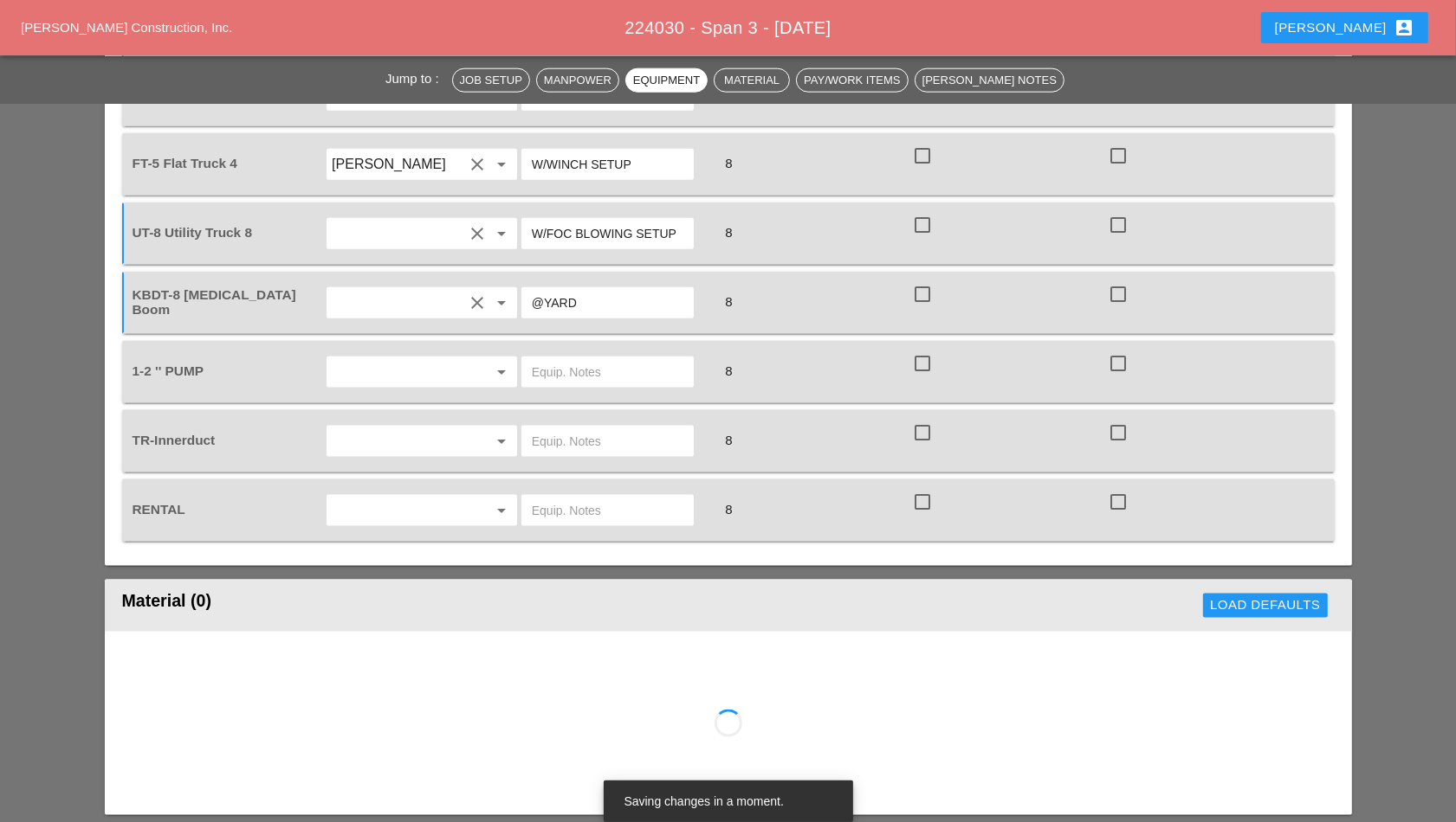
scroll to position [1839, 0]
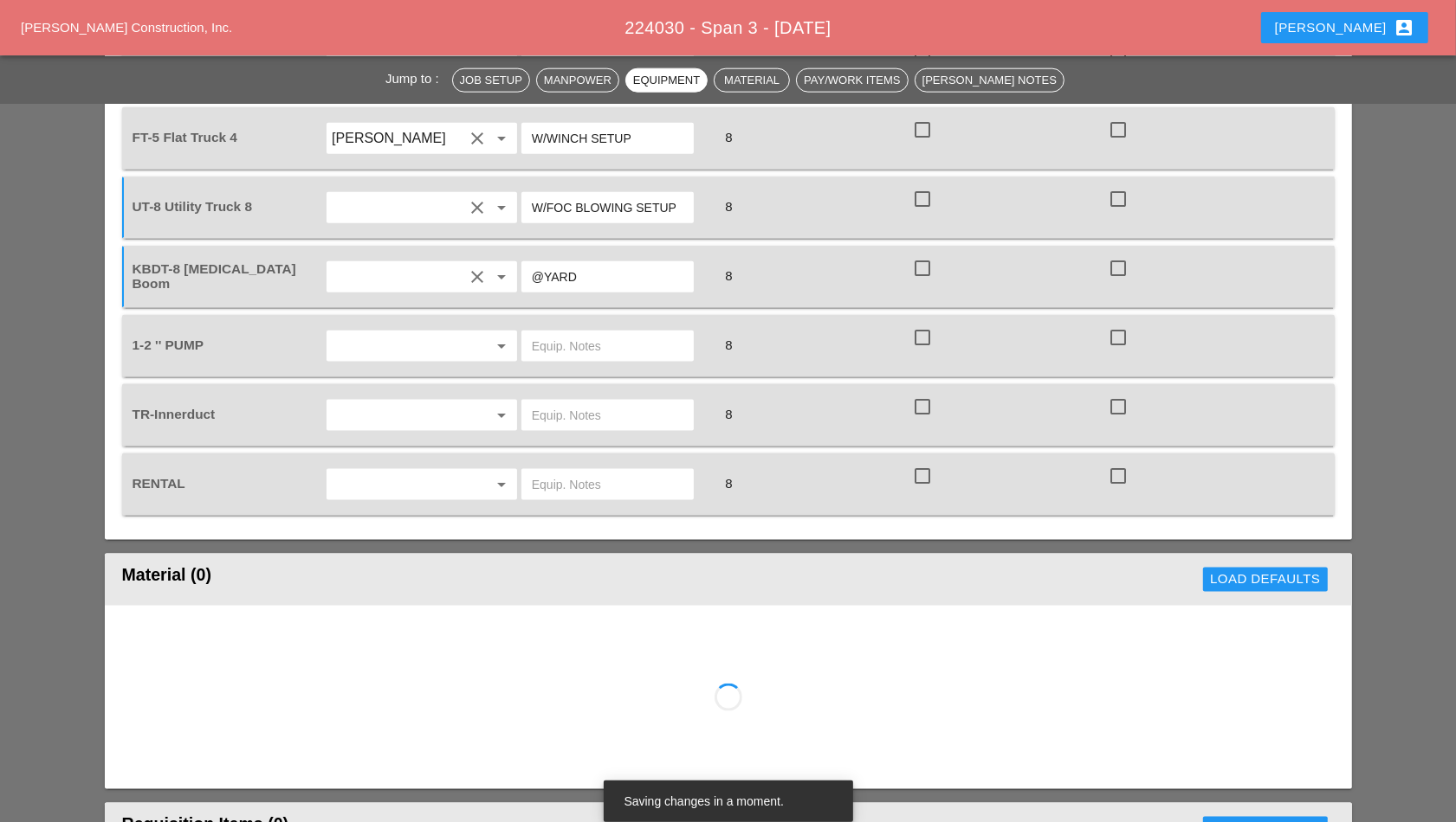
type input "@YARD"
click at [449, 347] on input "text" at bounding box center [397, 346] width 132 height 28
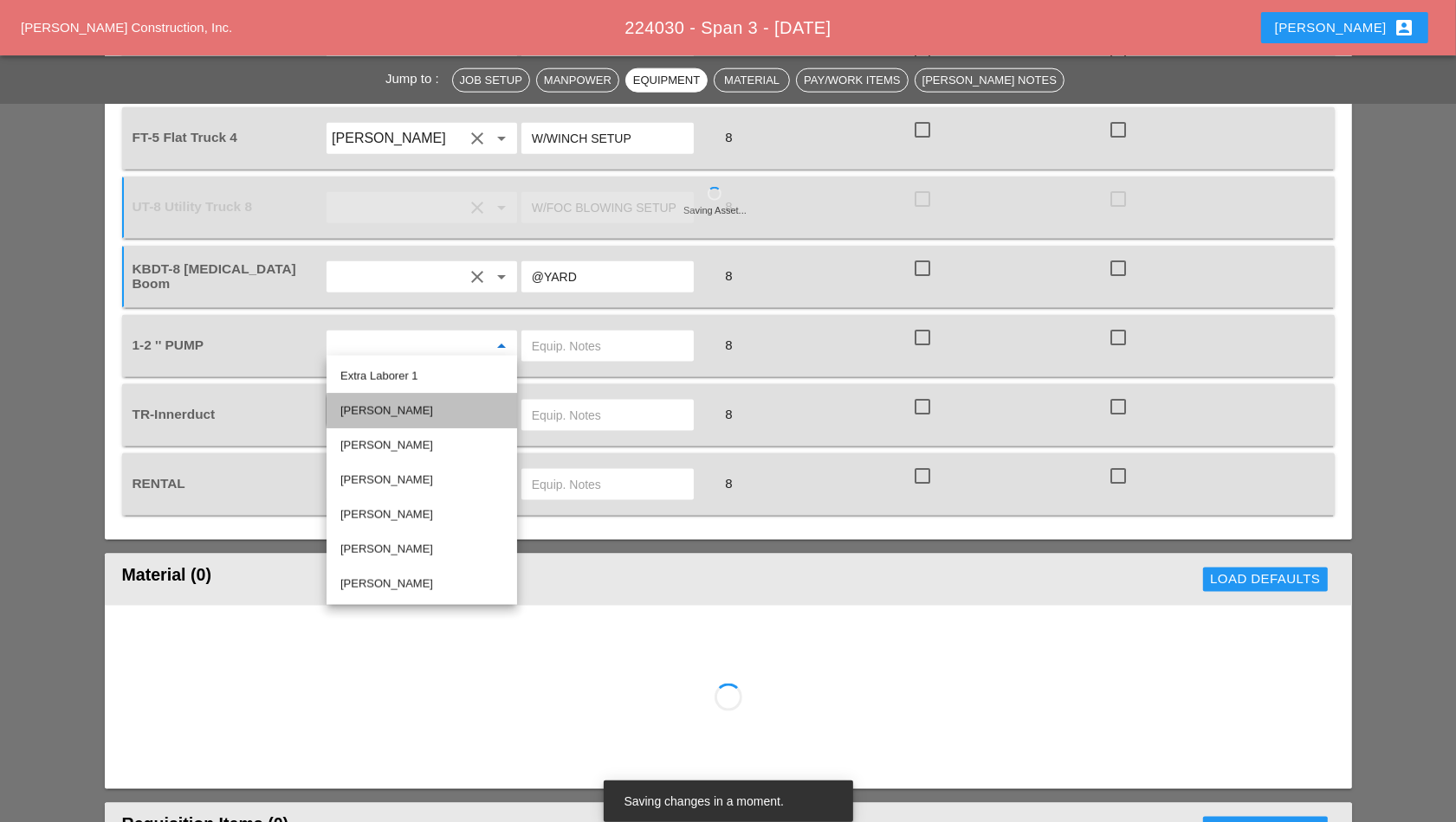
click at [399, 420] on div "[PERSON_NAME]" at bounding box center [421, 411] width 163 height 21
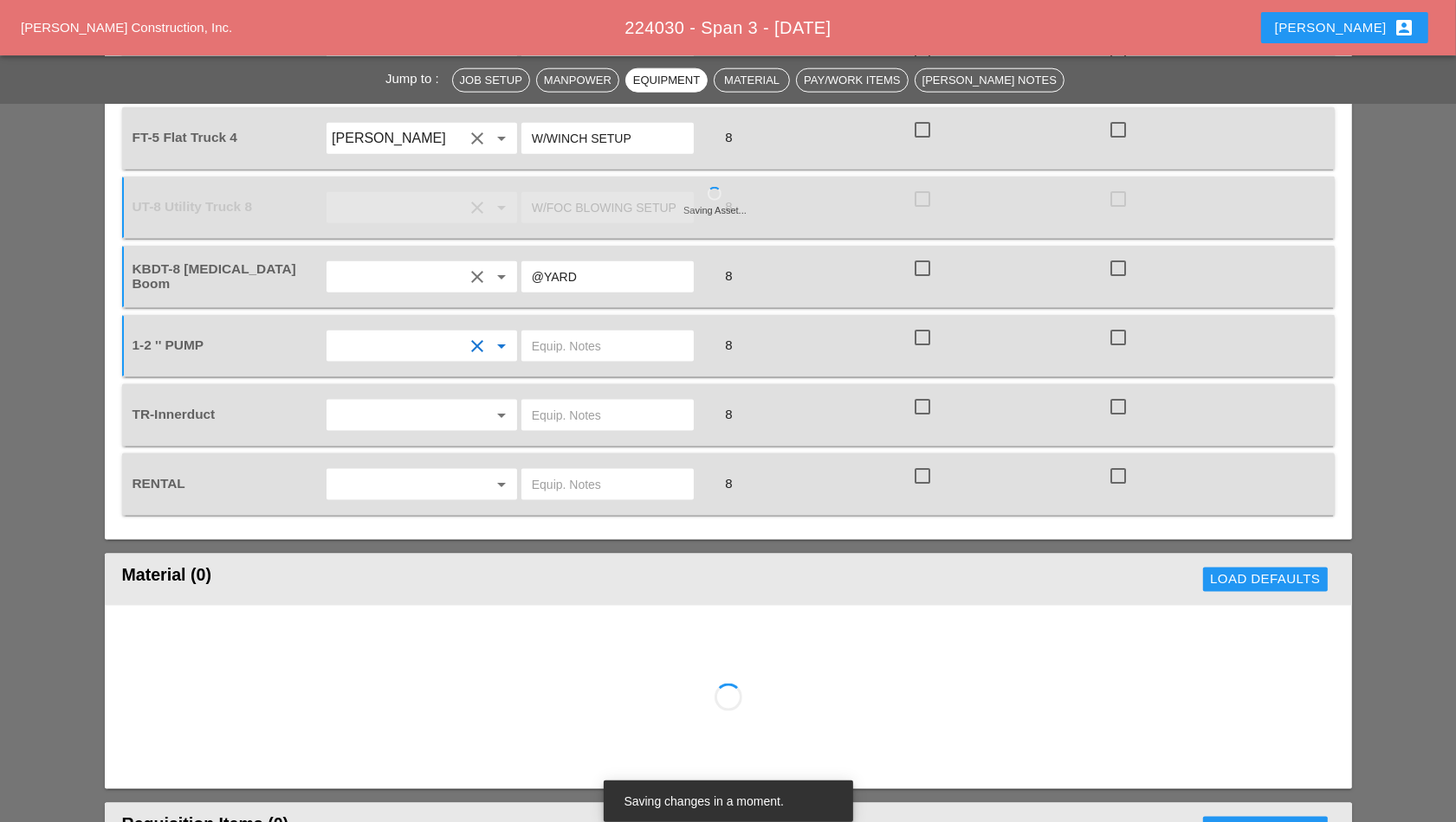
click at [585, 342] on input "text" at bounding box center [607, 346] width 151 height 28
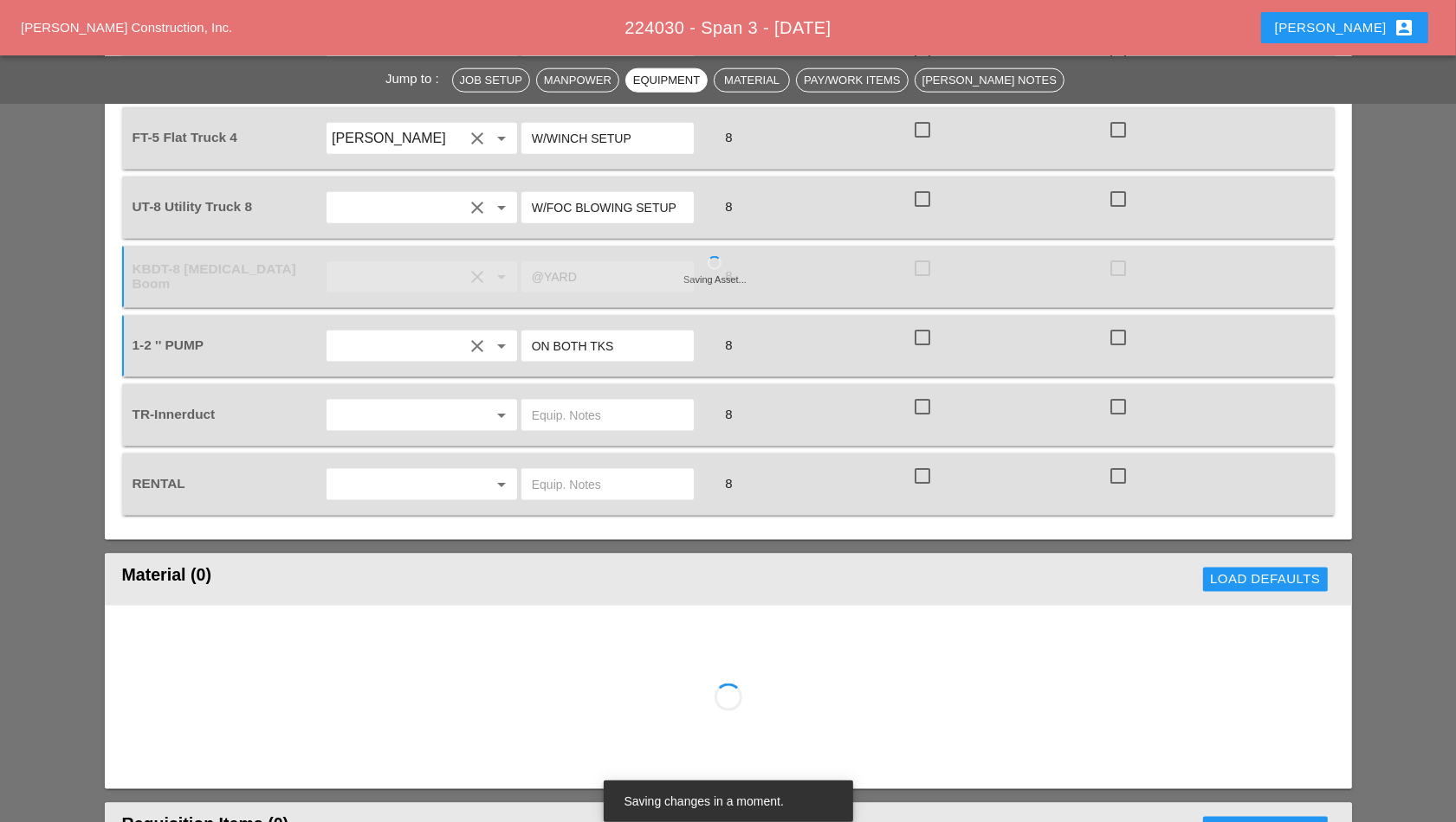
scroll to position [1948, 0]
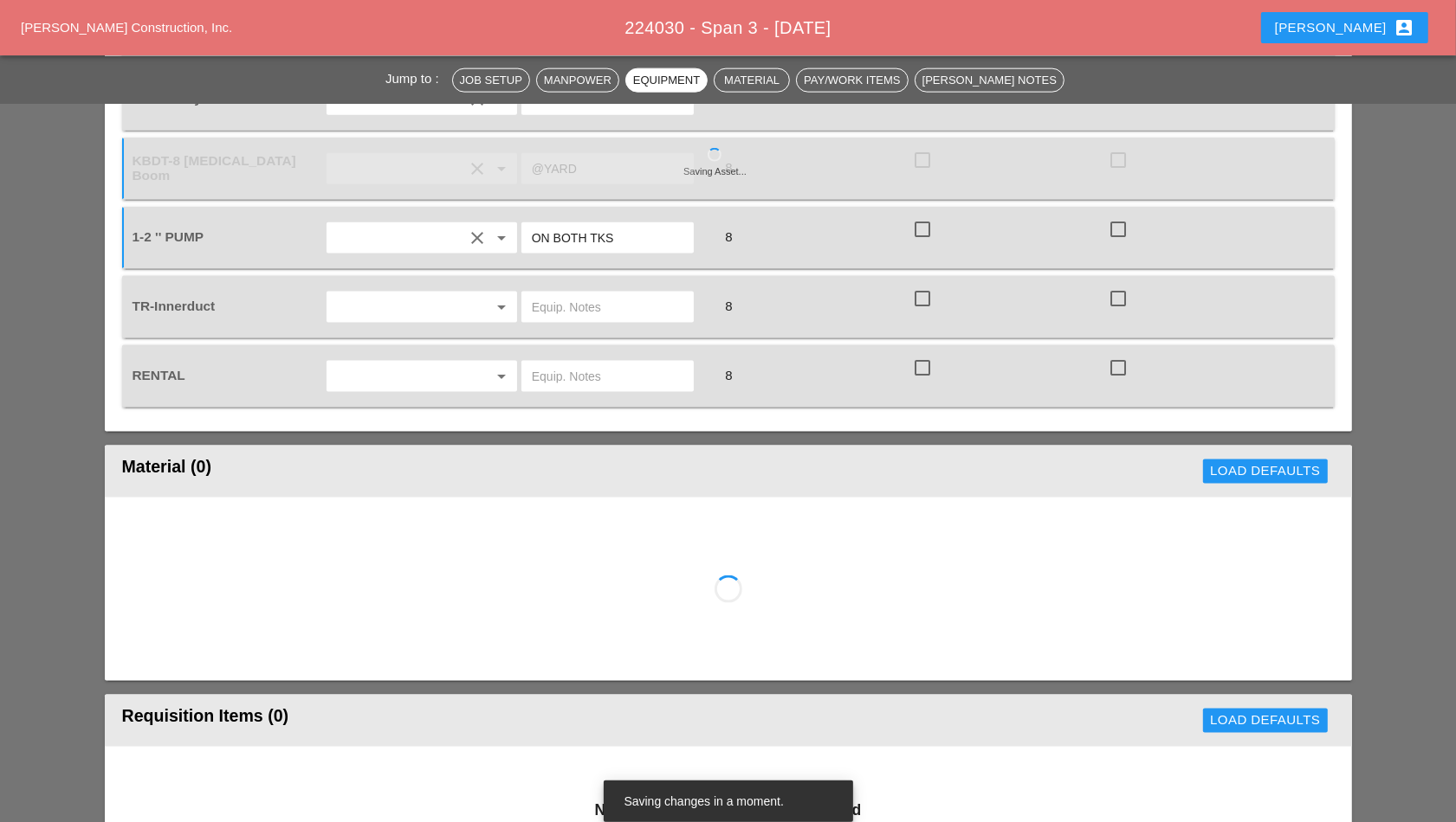
type input "ON BOTH TKS"
click at [459, 303] on input "text" at bounding box center [397, 307] width 132 height 28
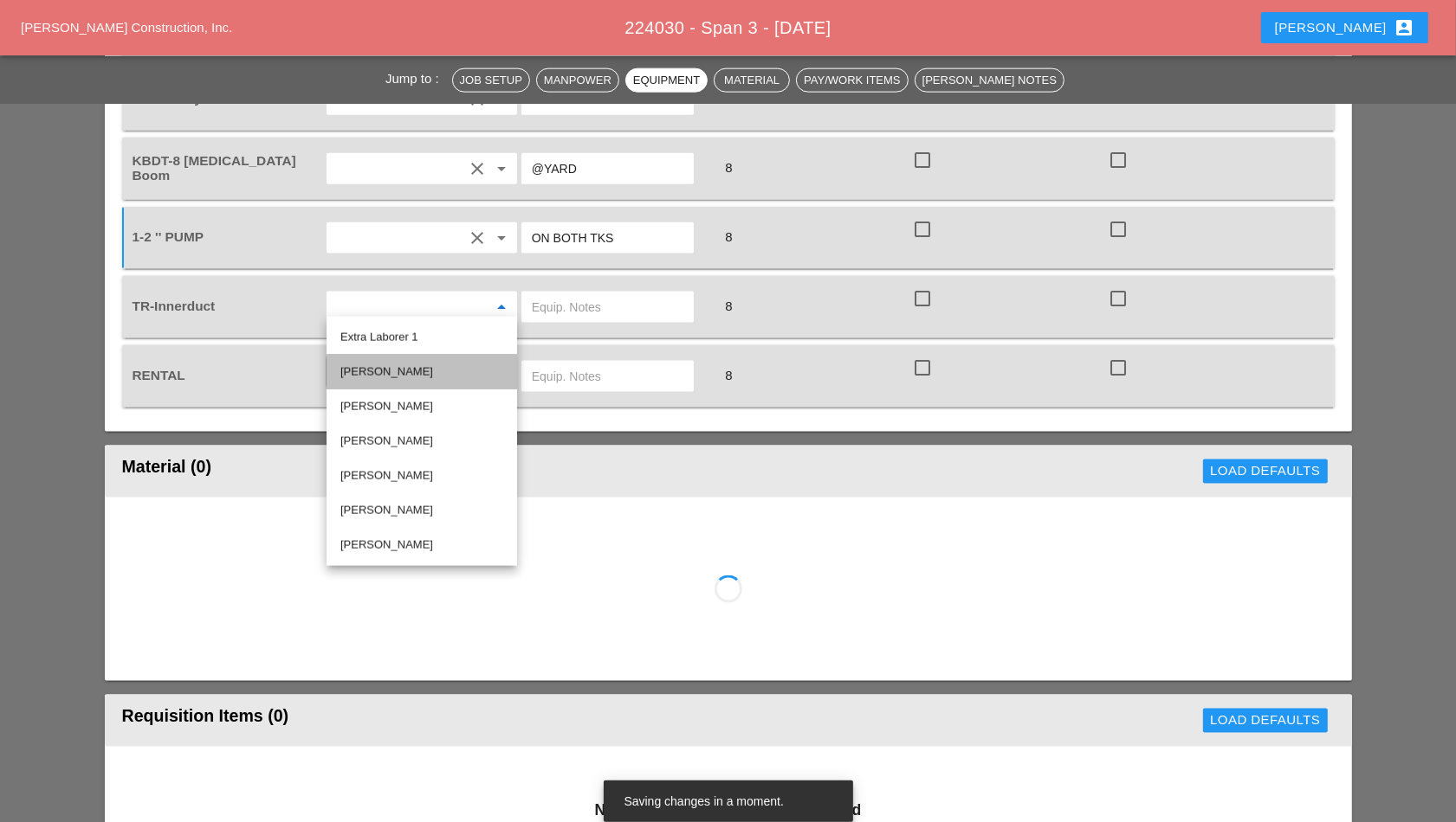
click at [401, 366] on div "[PERSON_NAME]" at bounding box center [421, 372] width 163 height 21
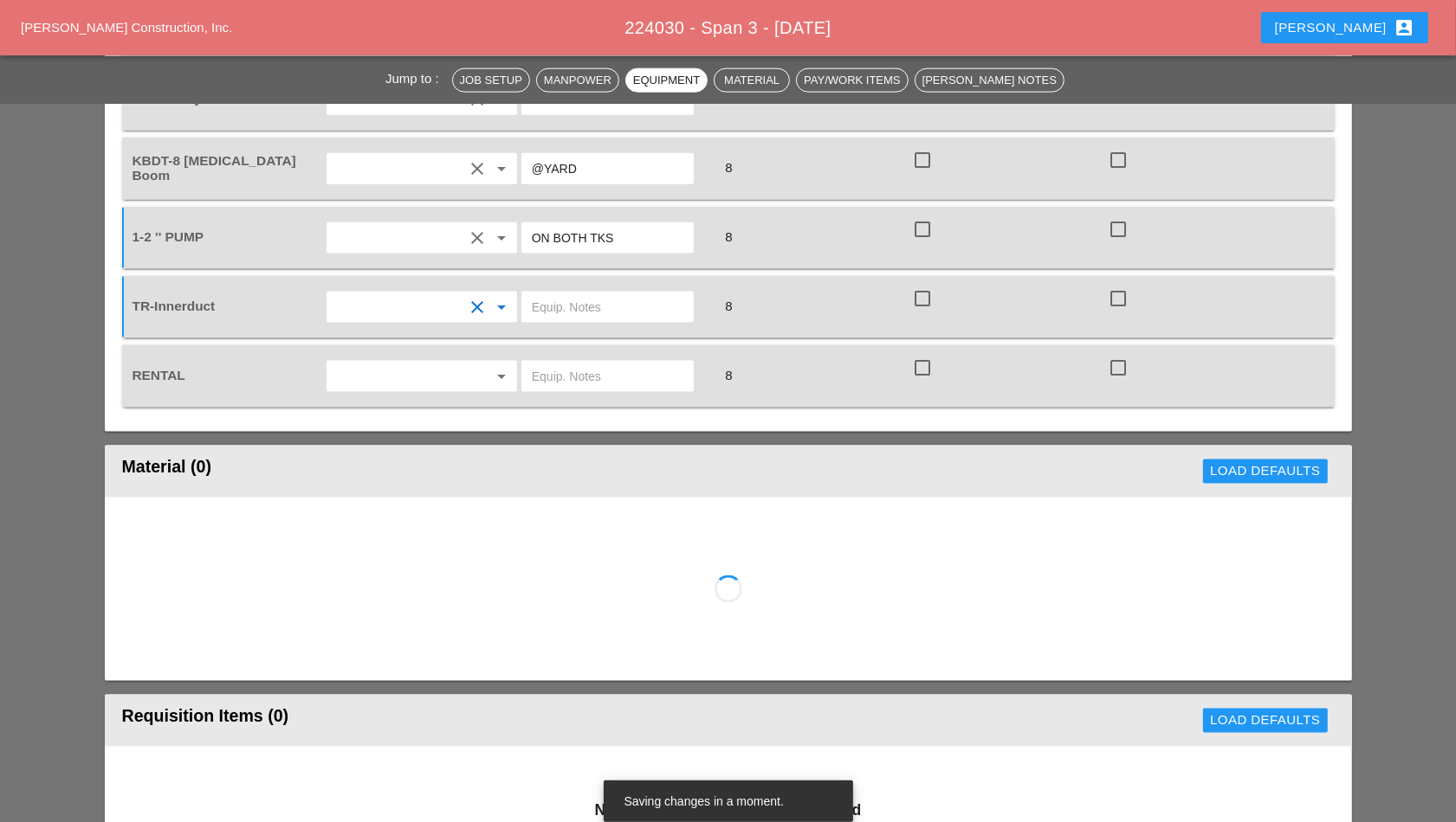
click at [626, 296] on input "text" at bounding box center [607, 307] width 151 height 28
type input "@YARD"
click at [450, 366] on input "text" at bounding box center [397, 376] width 132 height 28
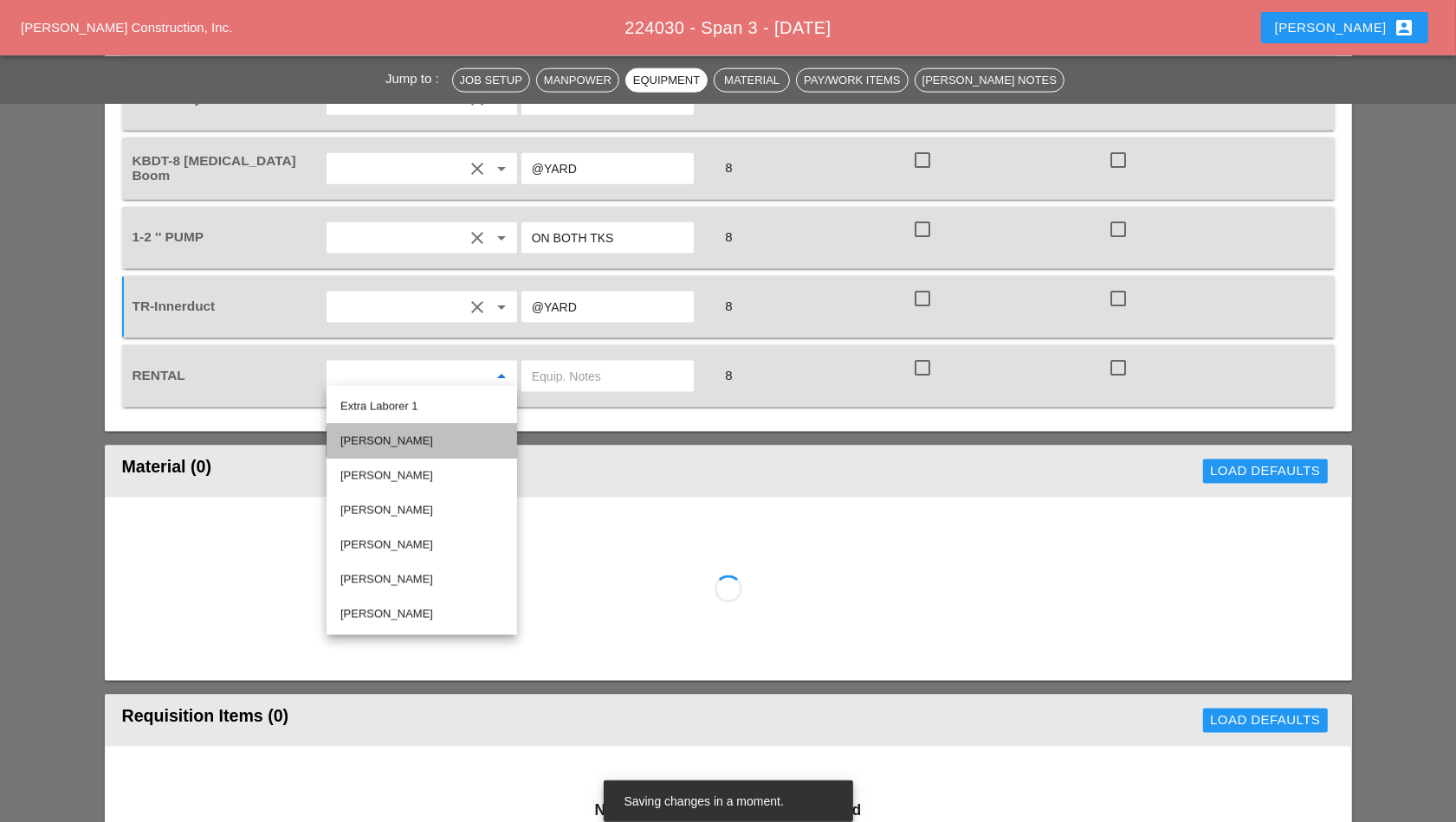
click at [435, 442] on div "[PERSON_NAME]" at bounding box center [421, 442] width 163 height 21
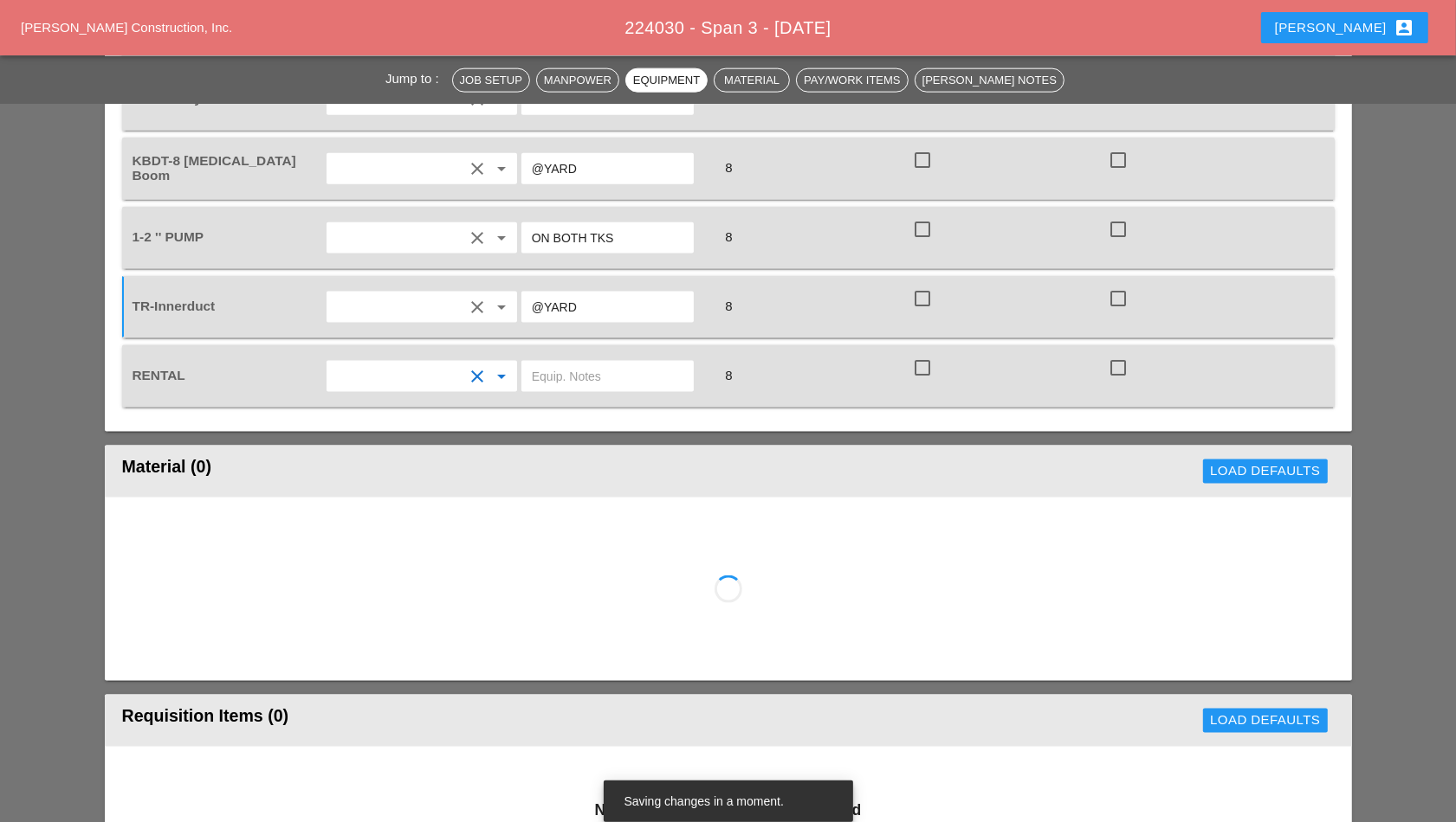
click at [606, 373] on input "text" at bounding box center [607, 376] width 151 height 28
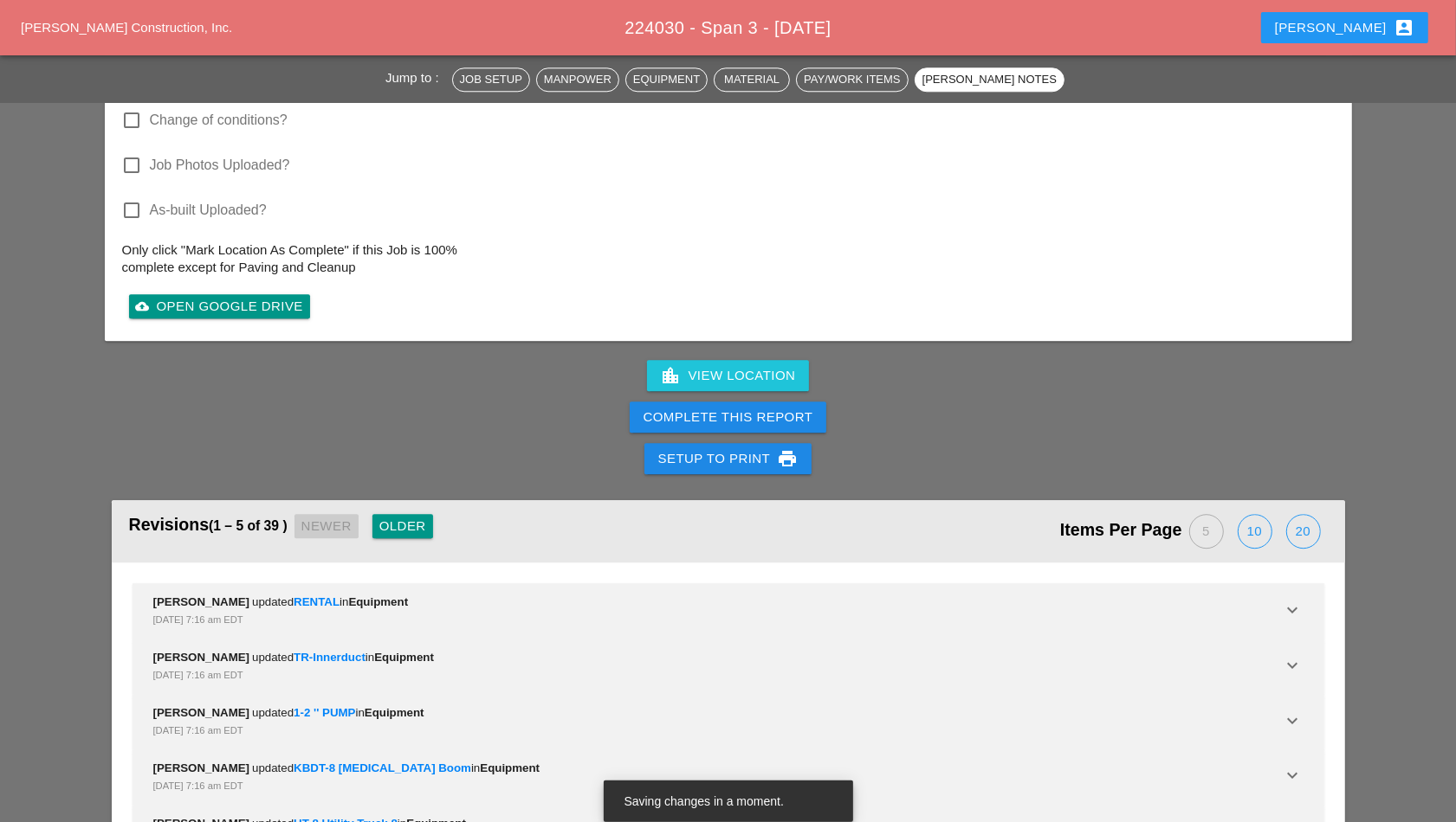
scroll to position [4112, 0]
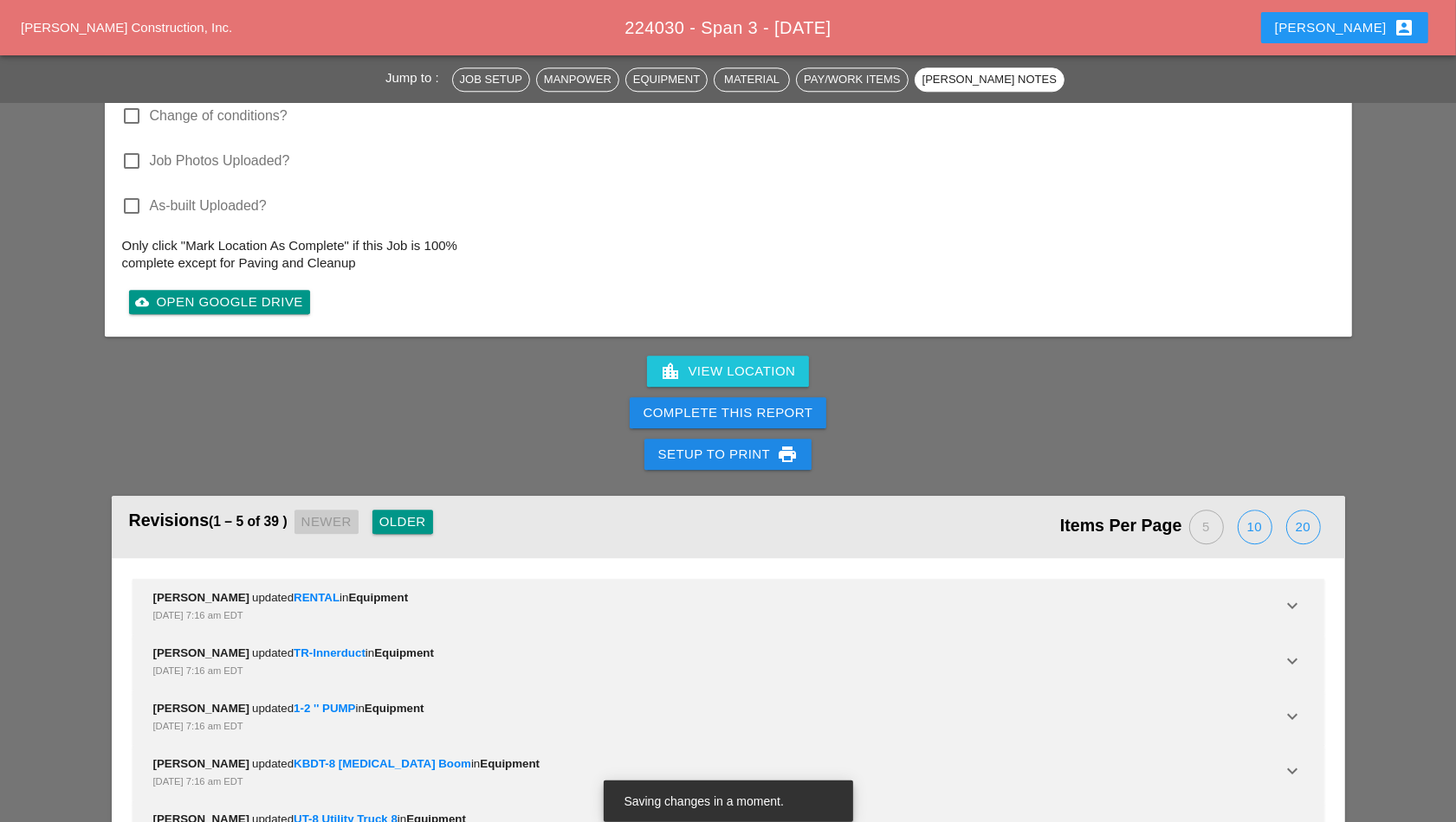
type input "NONE"
click at [764, 398] on button "Complete This Report" at bounding box center [728, 413] width 197 height 31
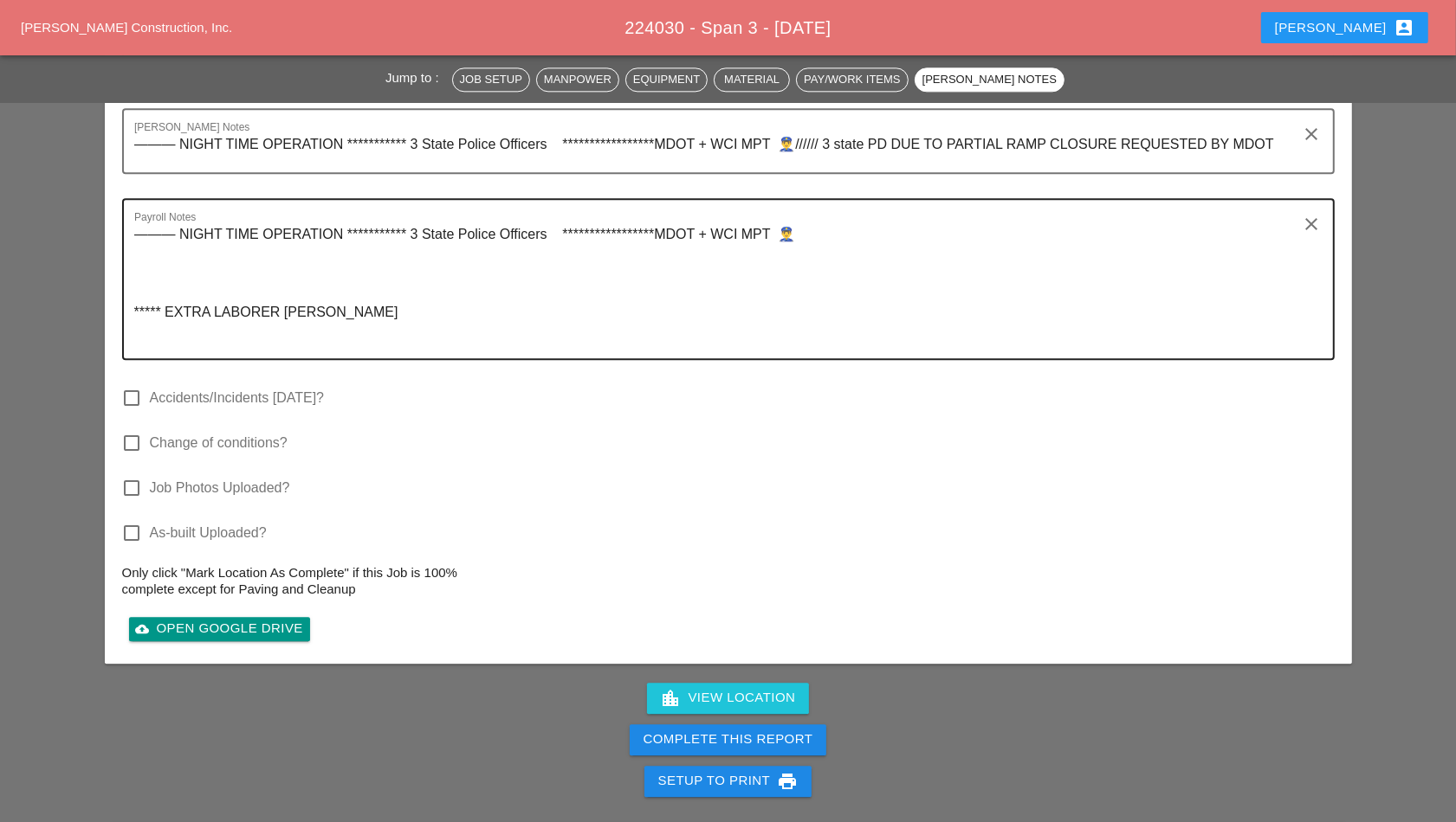
scroll to position [4171, 0]
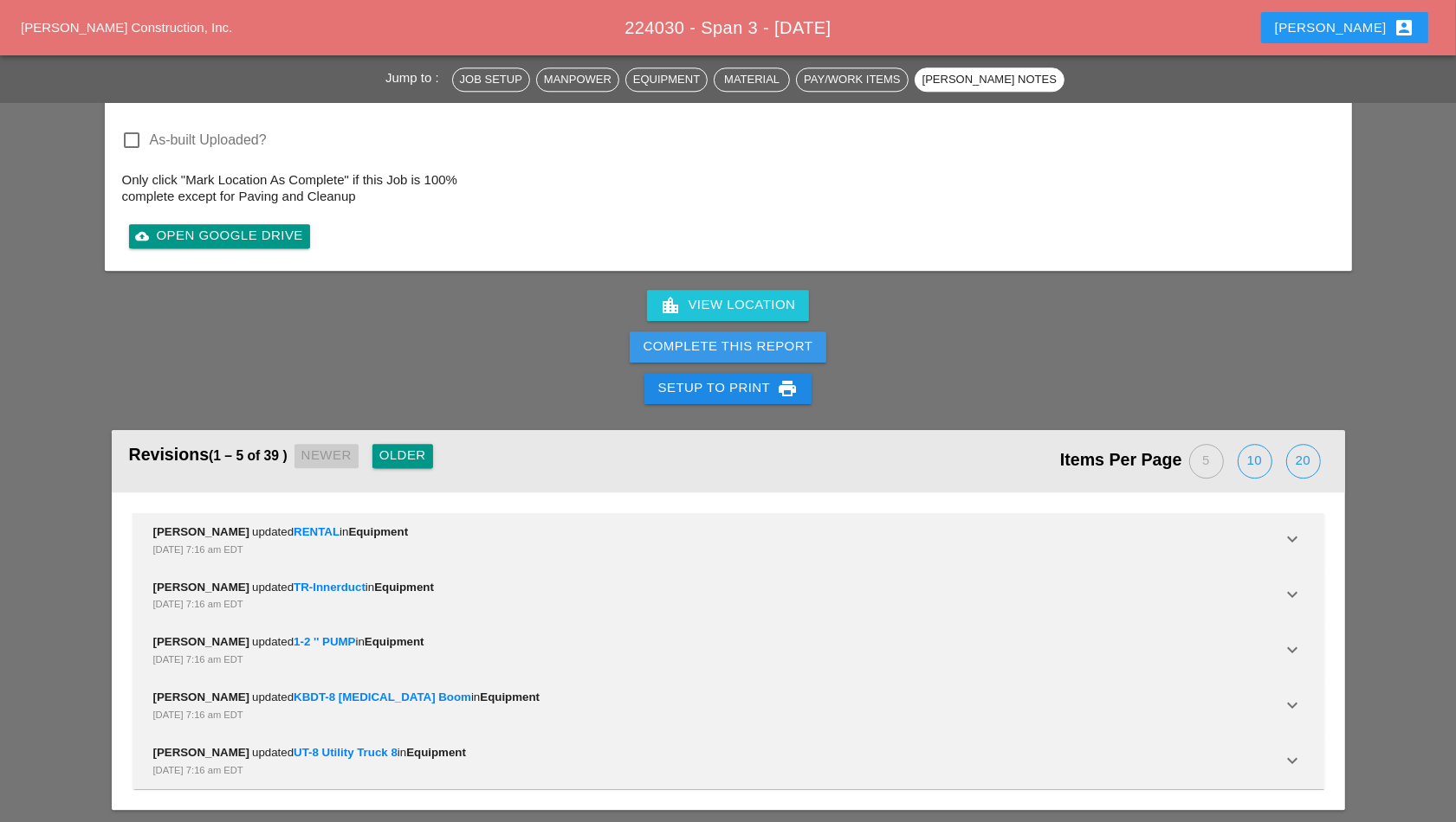
click at [750, 340] on div "Complete This Report" at bounding box center [728, 347] width 169 height 20
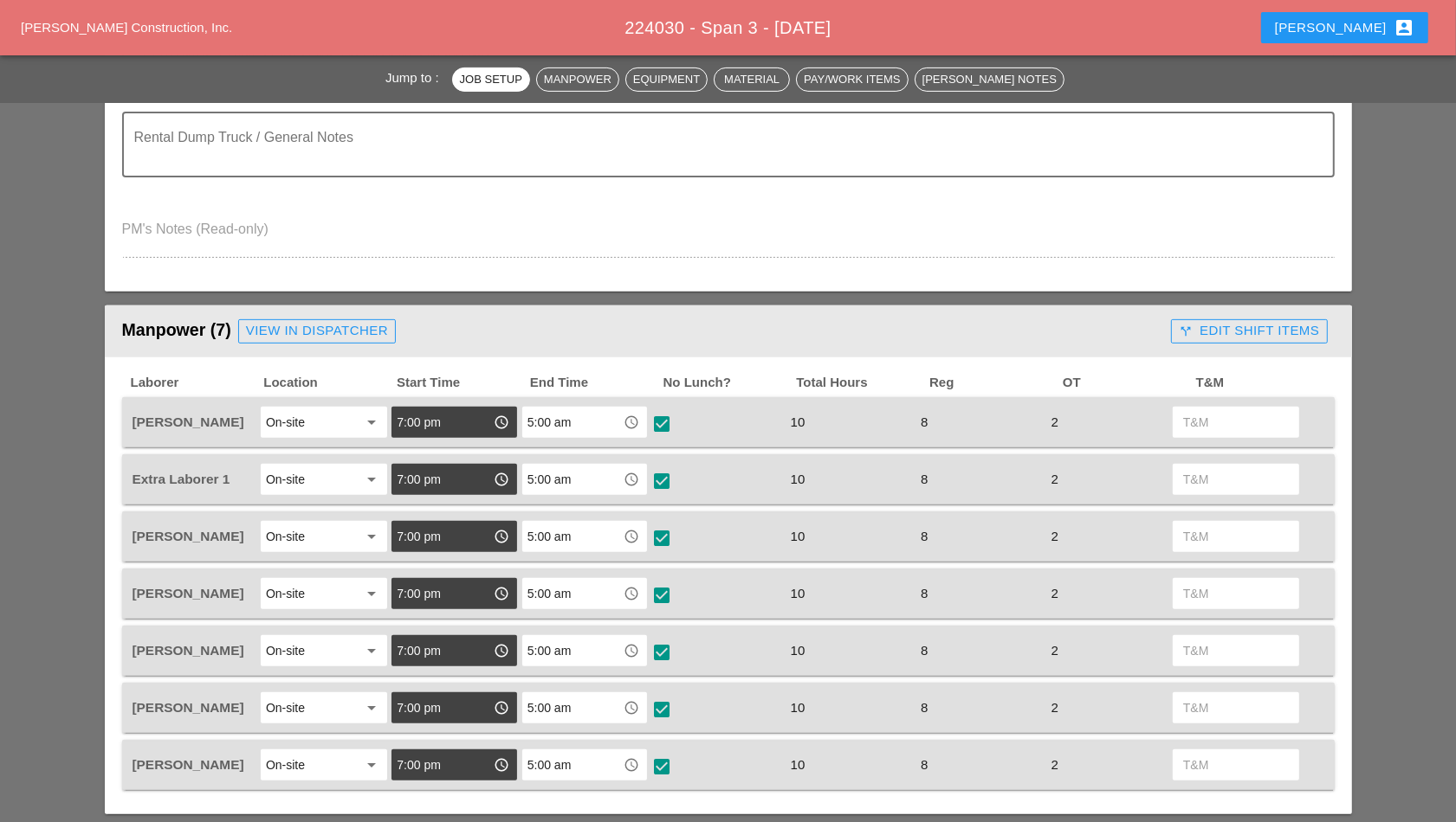
scroll to position [758, 0]
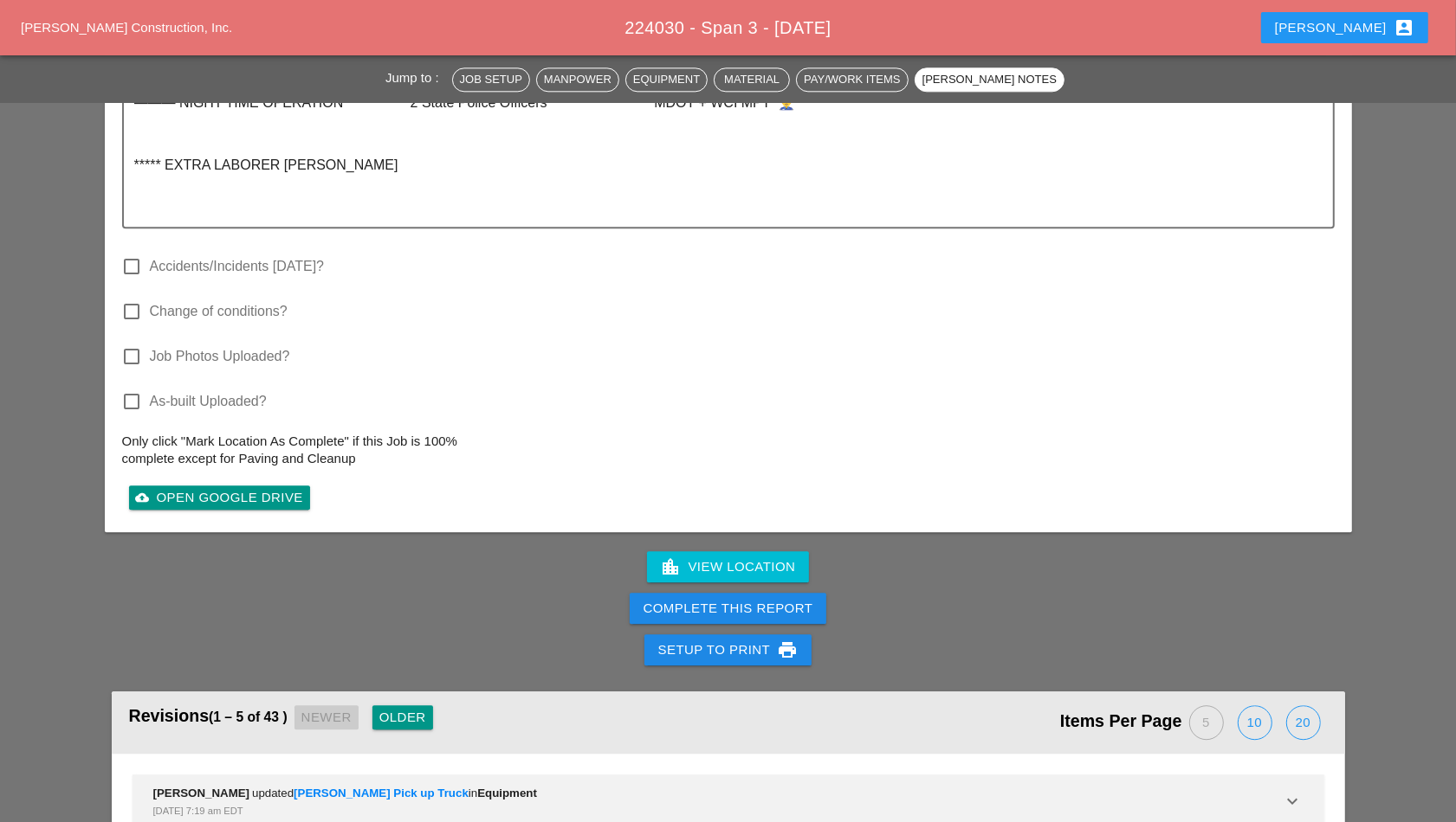
scroll to position [3895, 0]
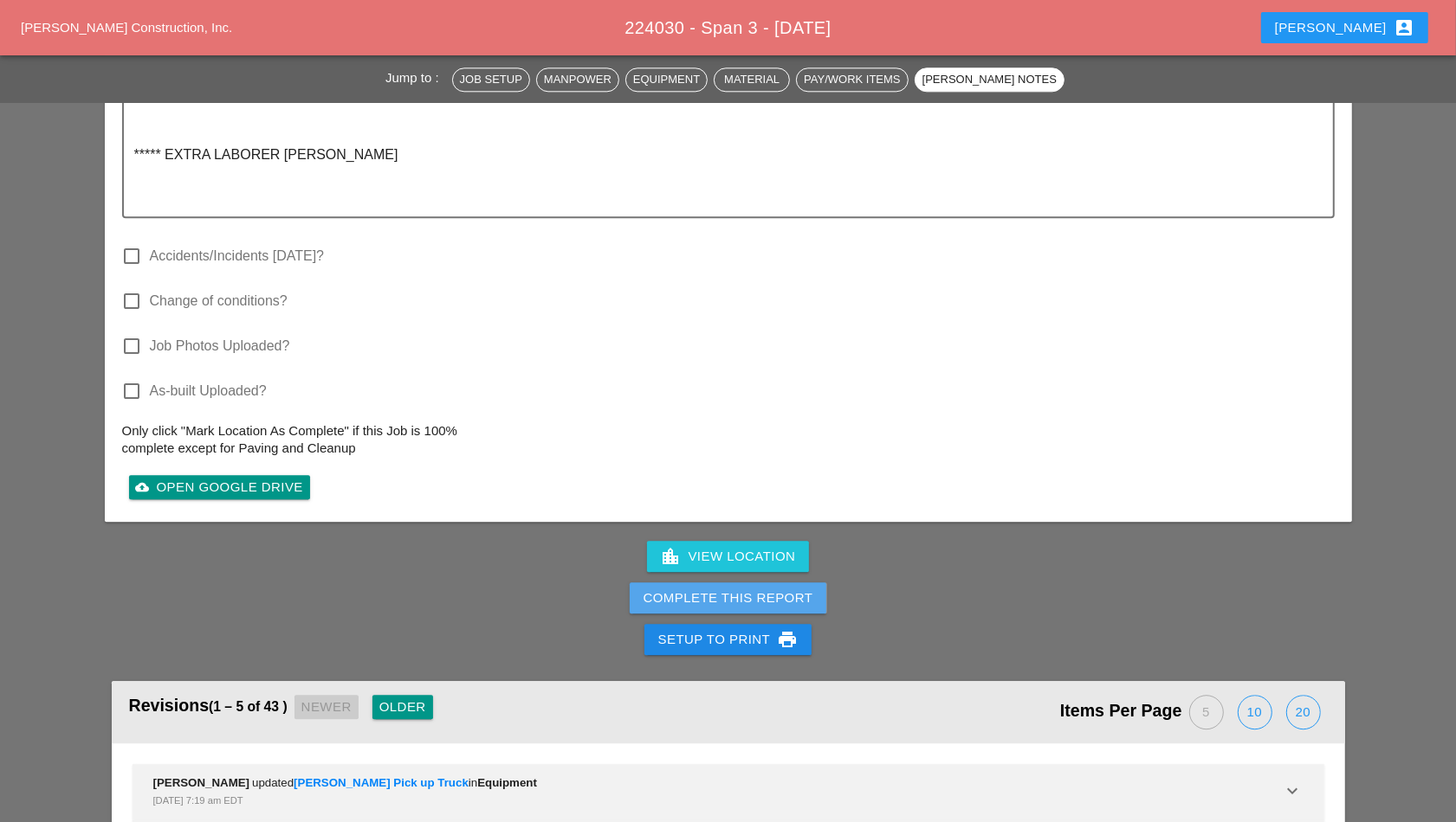
click at [718, 590] on div "Complete This Report" at bounding box center [728, 599] width 169 height 20
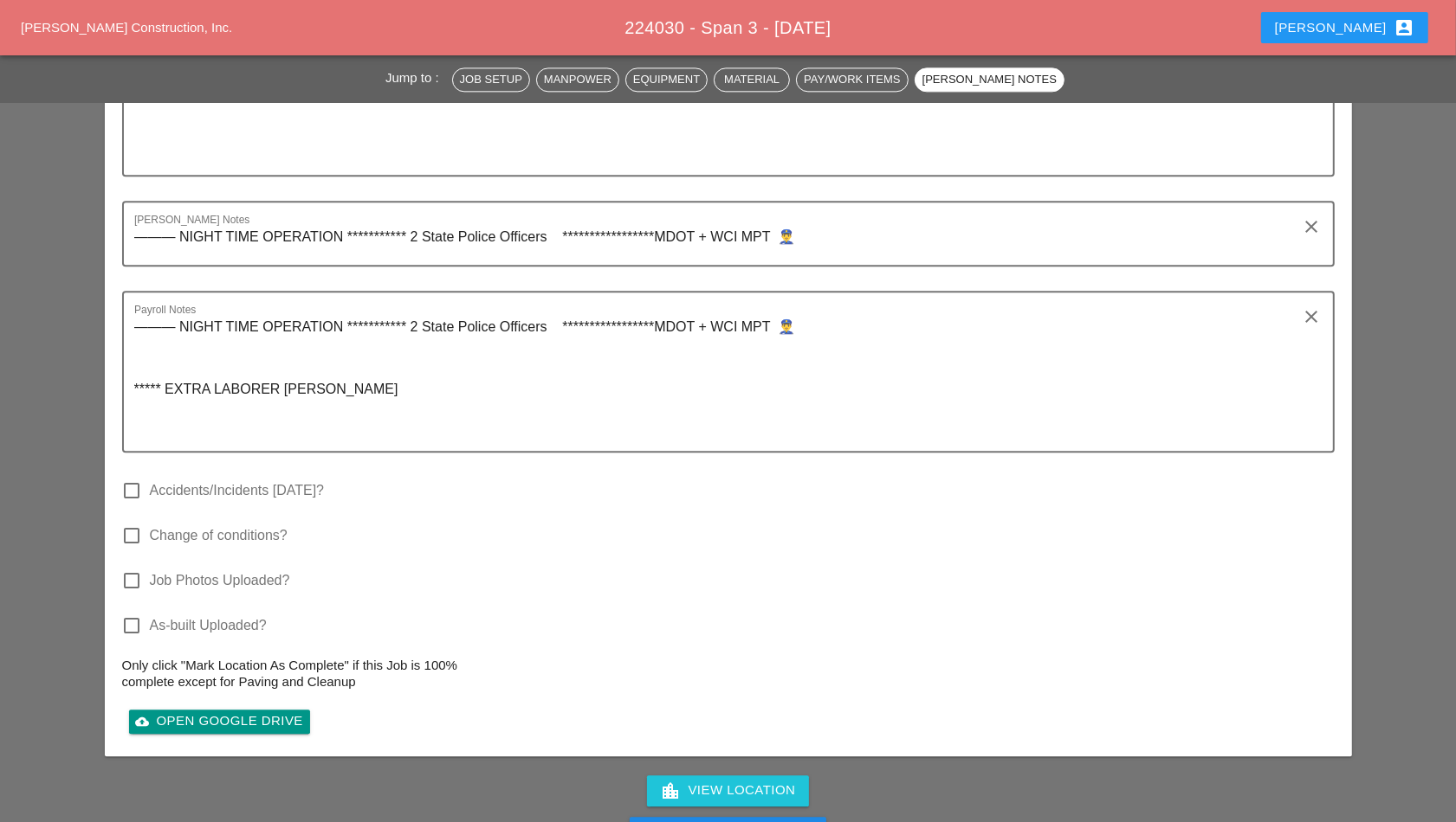
scroll to position [3788, 0]
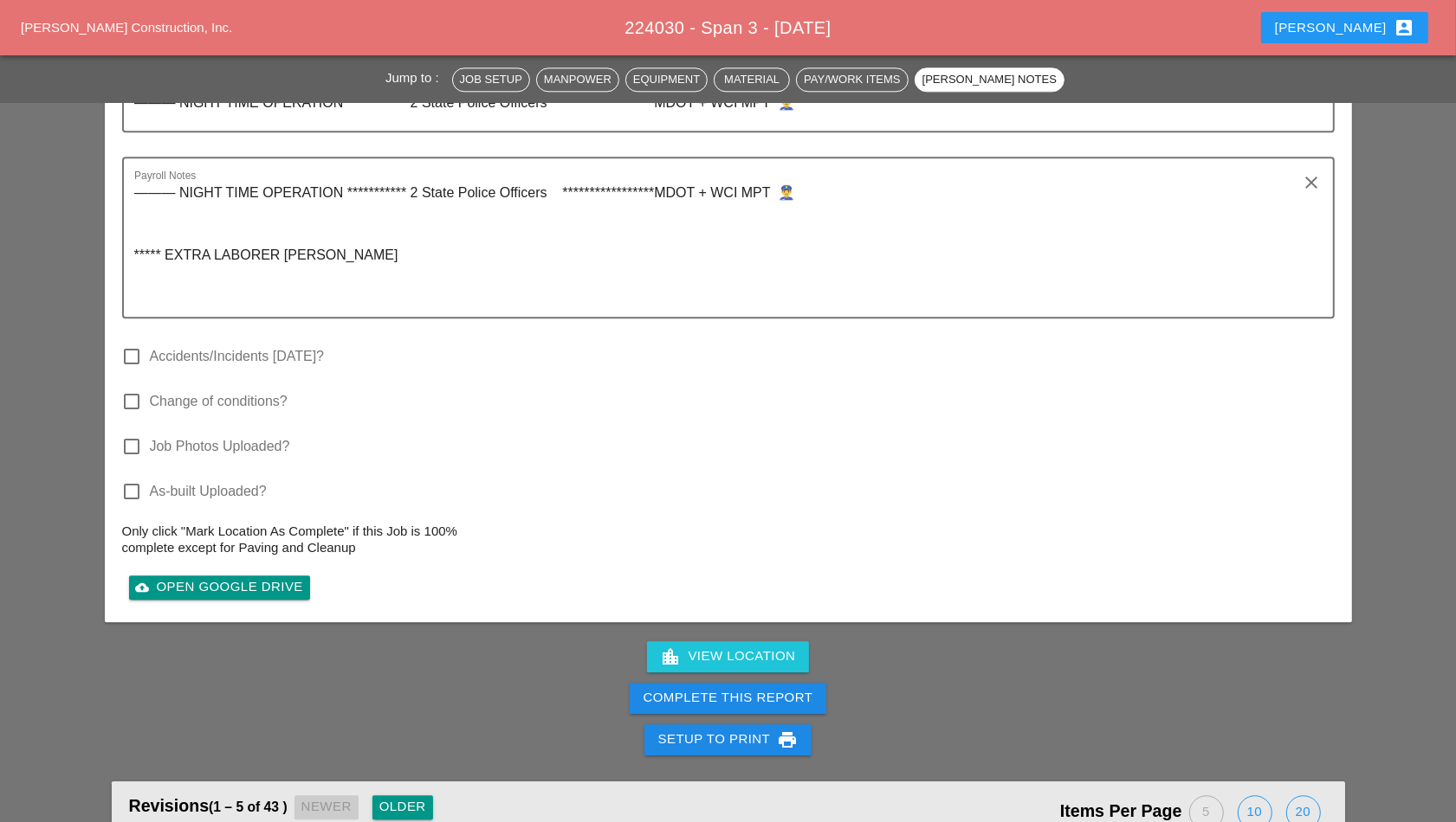
click at [707, 688] on div "Complete This Report" at bounding box center [728, 698] width 169 height 20
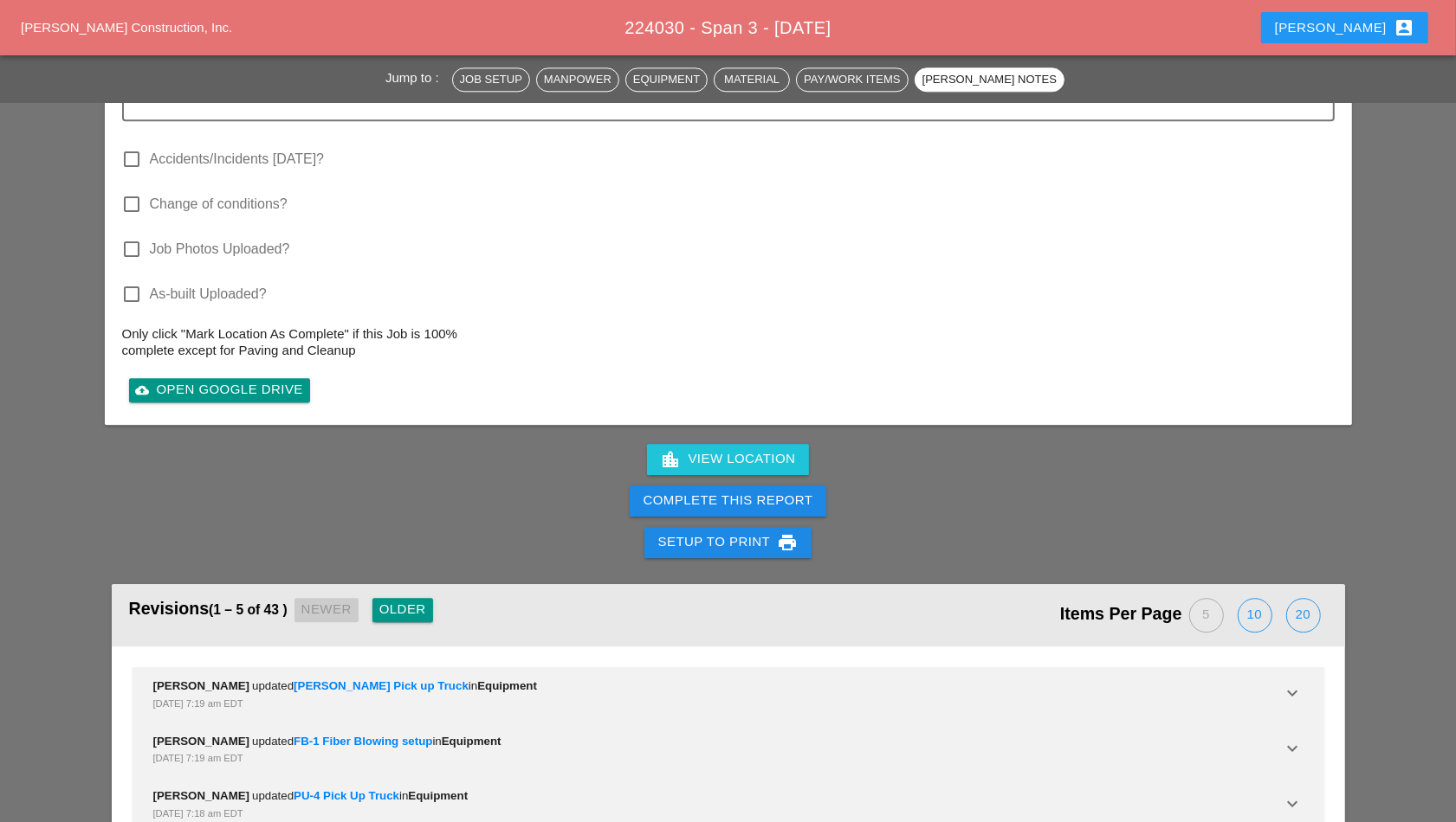
scroll to position [4004, 0]
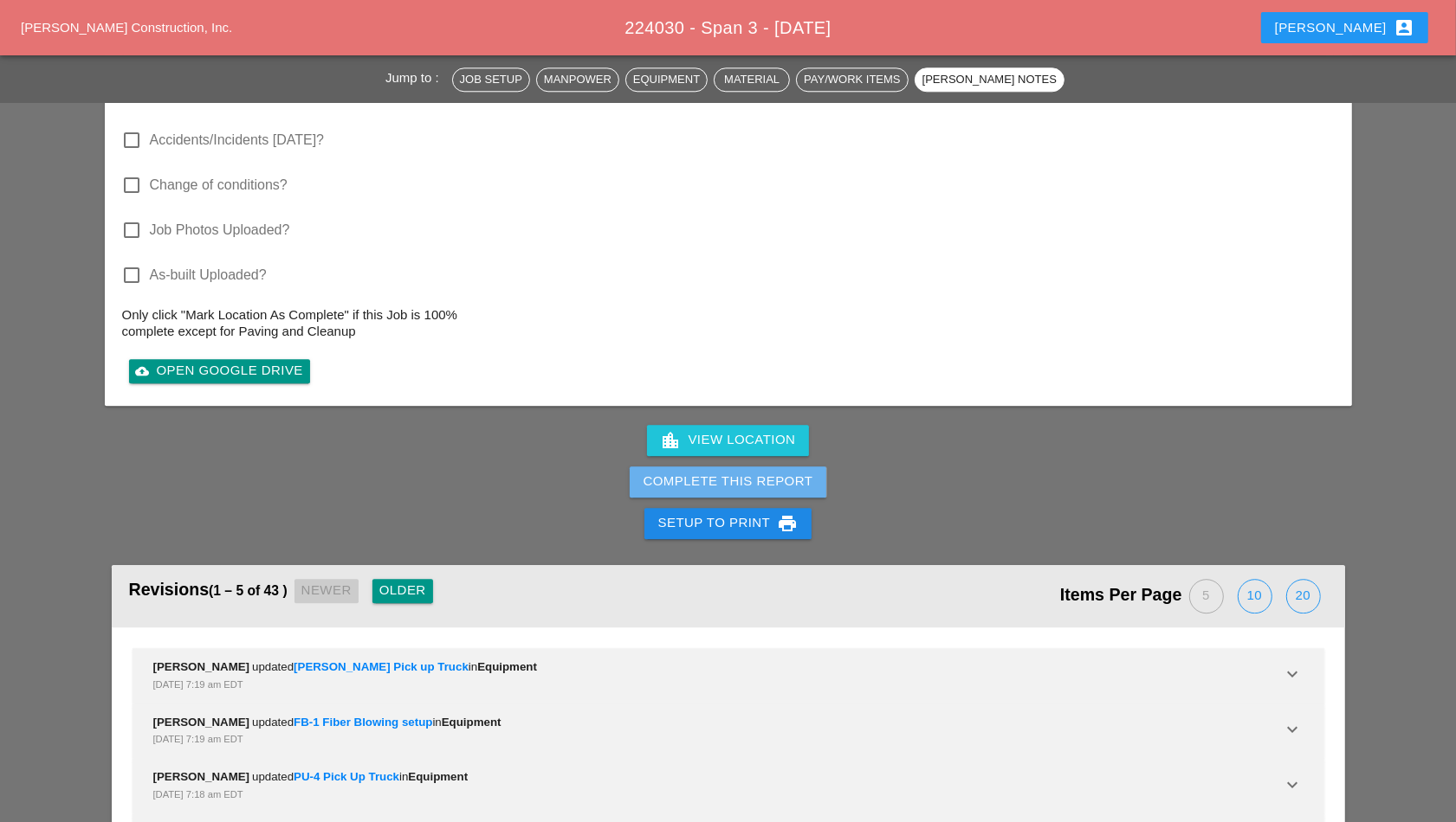
click at [754, 467] on button "Complete This Report" at bounding box center [728, 482] width 197 height 31
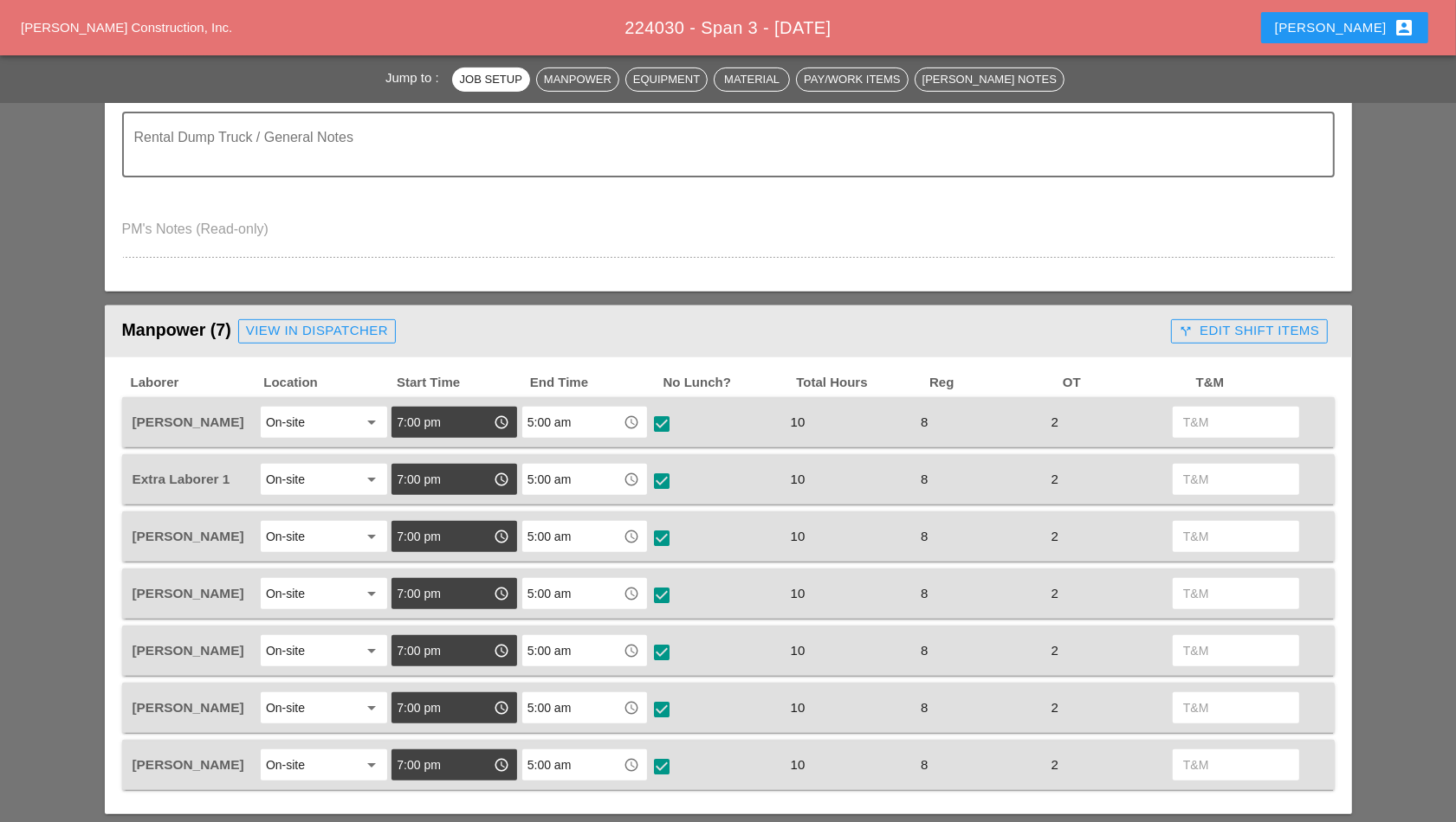
scroll to position [758, 0]
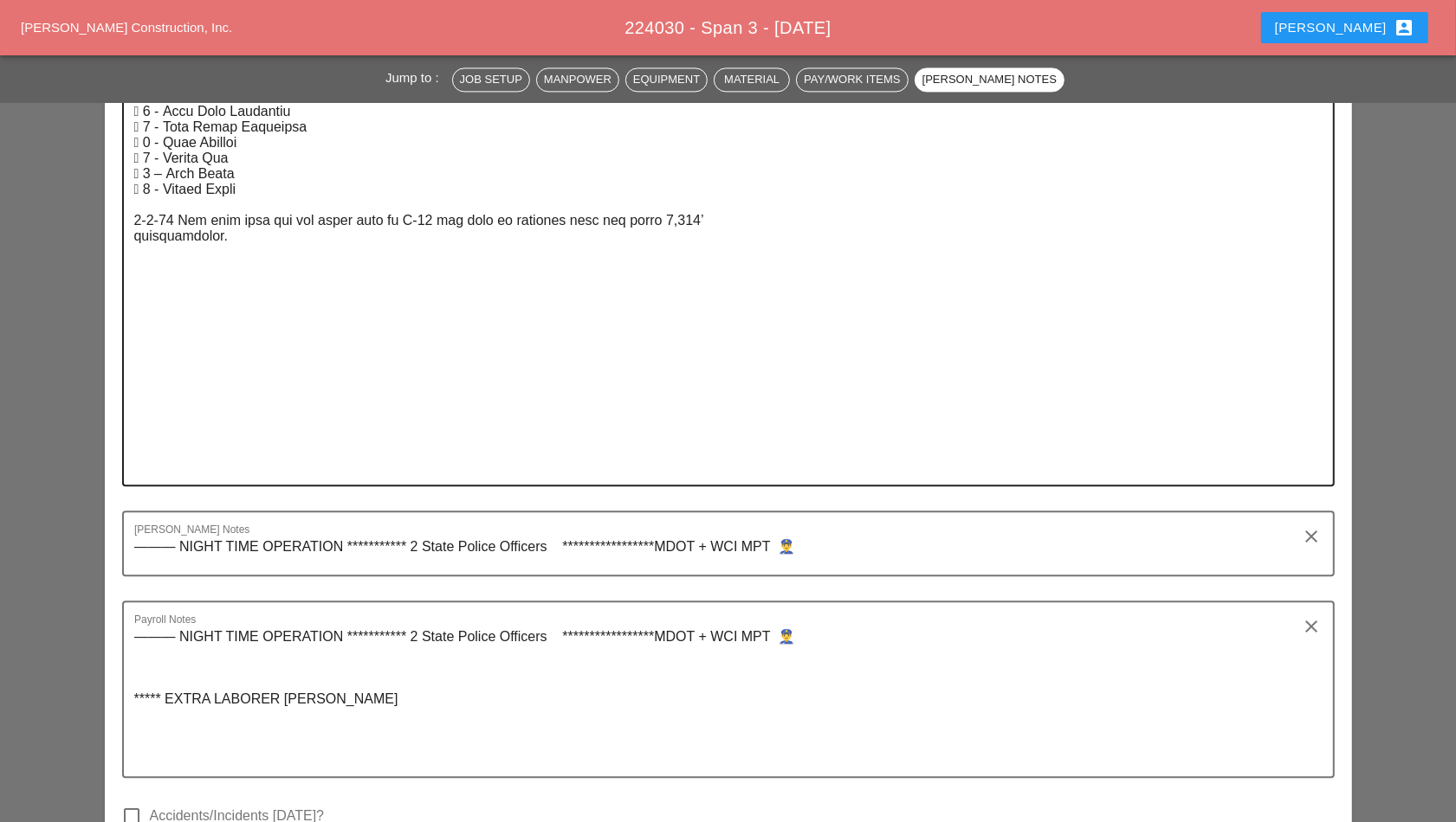
scroll to position [3895, 0]
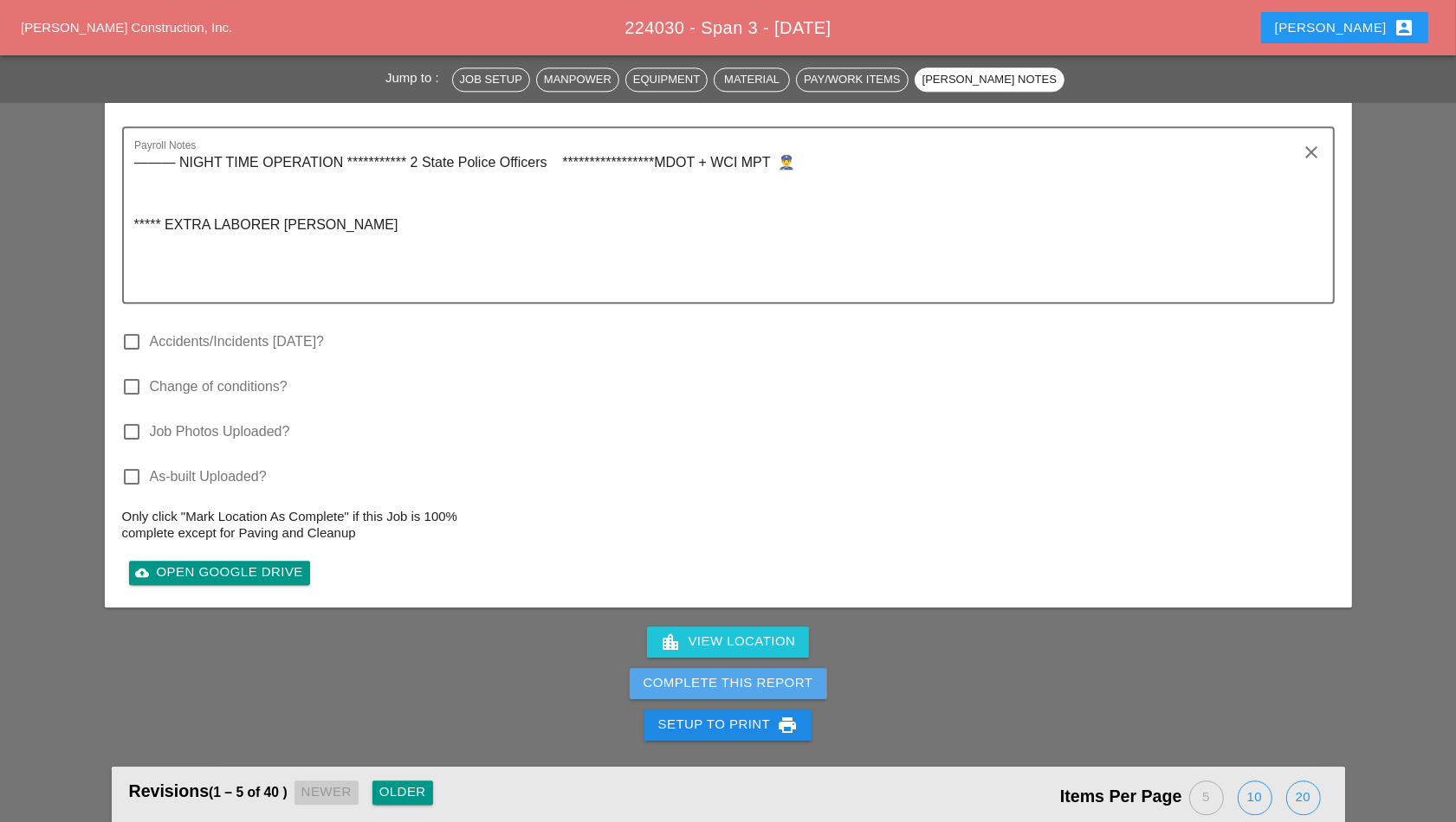
click at [780, 676] on div "Complete This Report" at bounding box center [728, 683] width 169 height 20
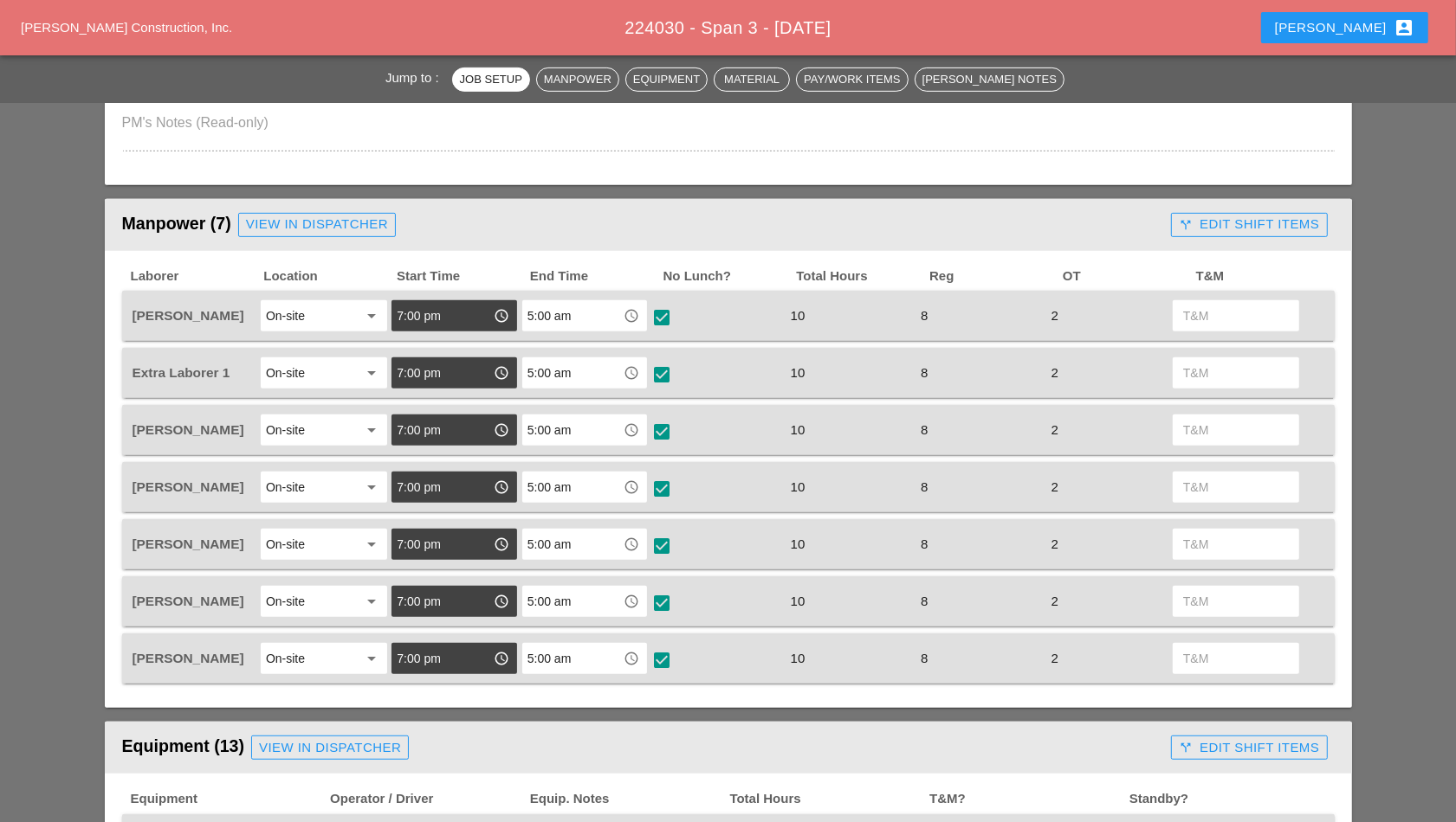
scroll to position [650, 0]
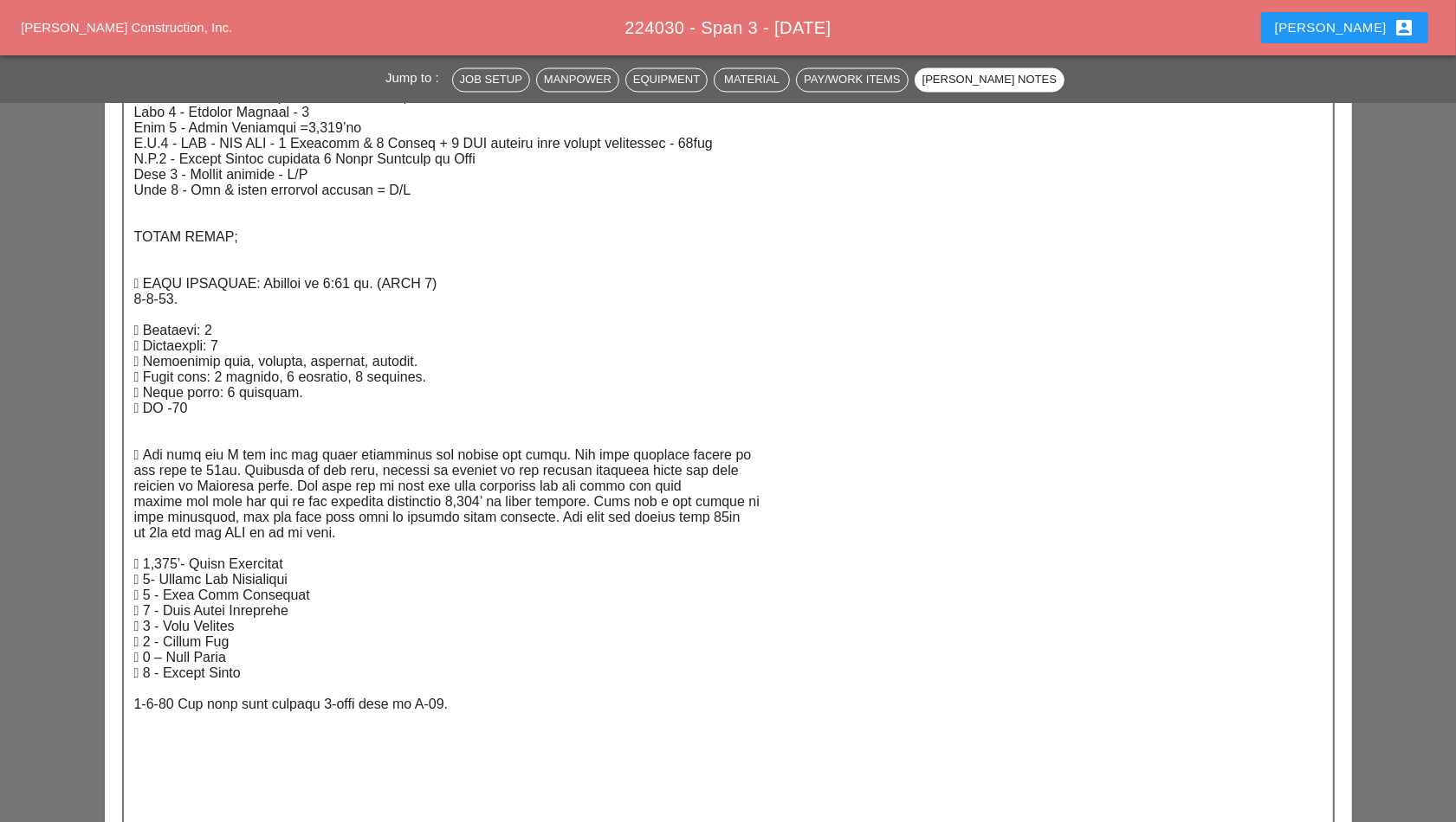
scroll to position [4086, 0]
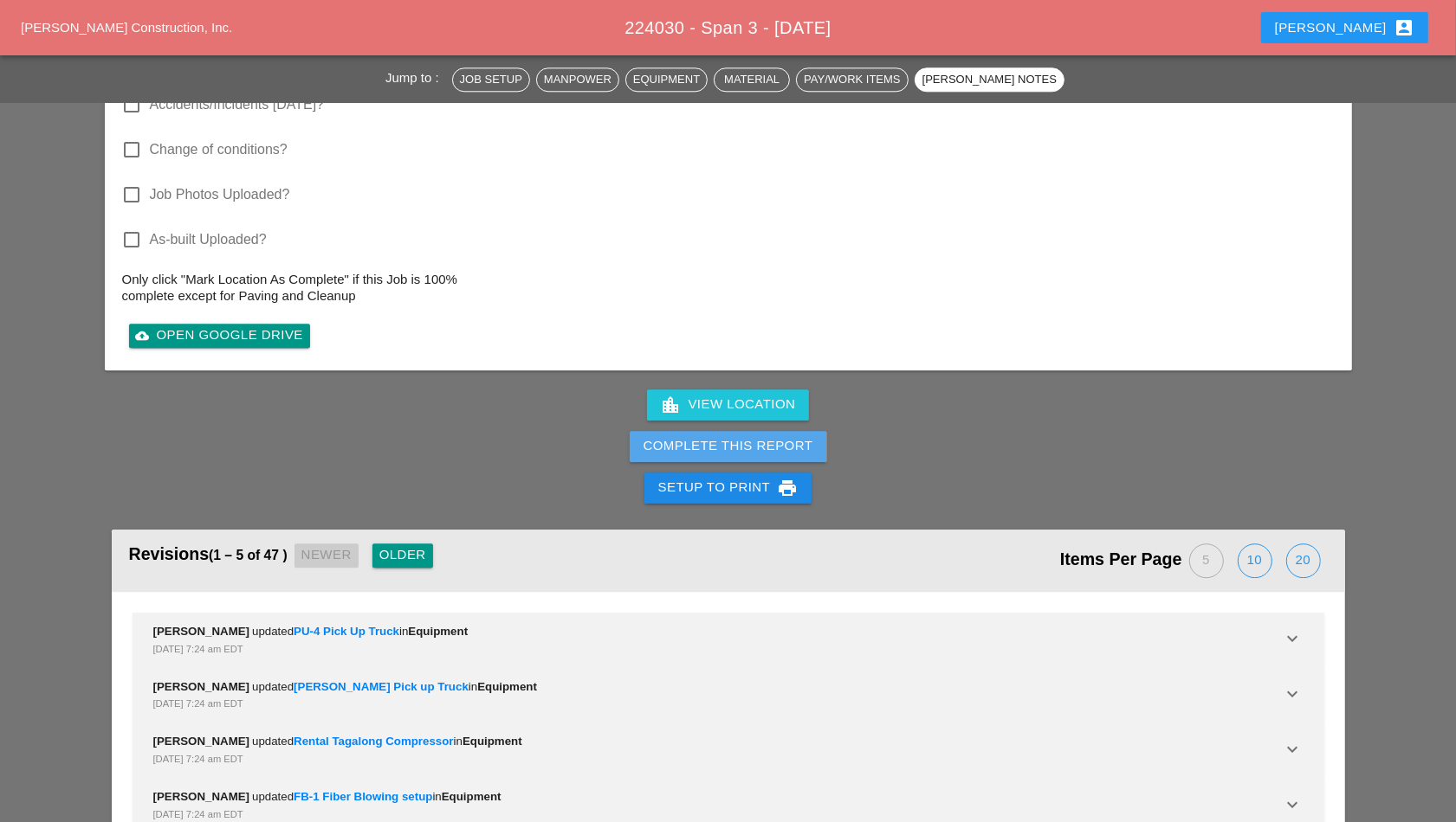
click at [732, 441] on div "Complete This Report" at bounding box center [728, 446] width 169 height 20
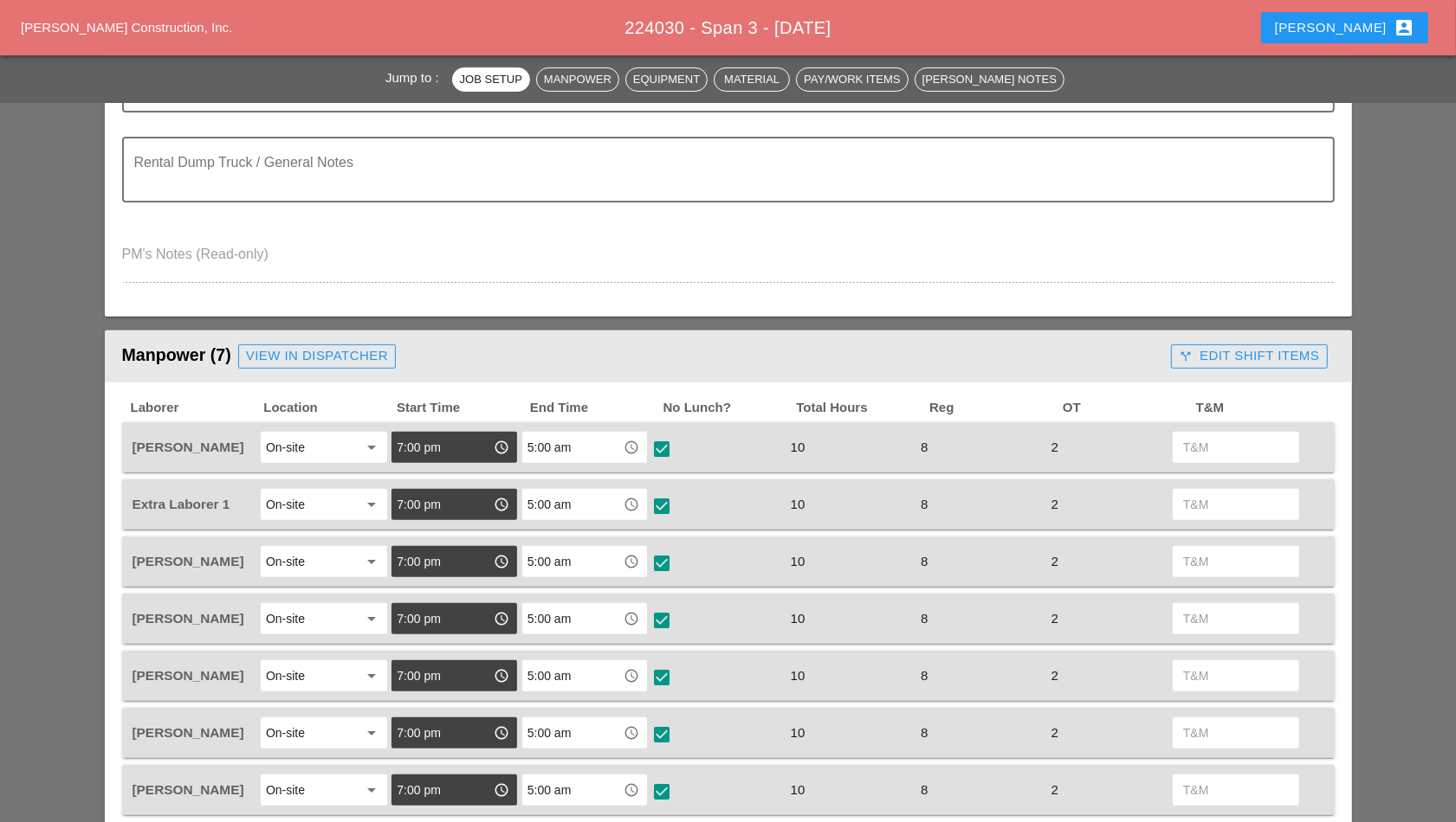
scroll to position [650, 0]
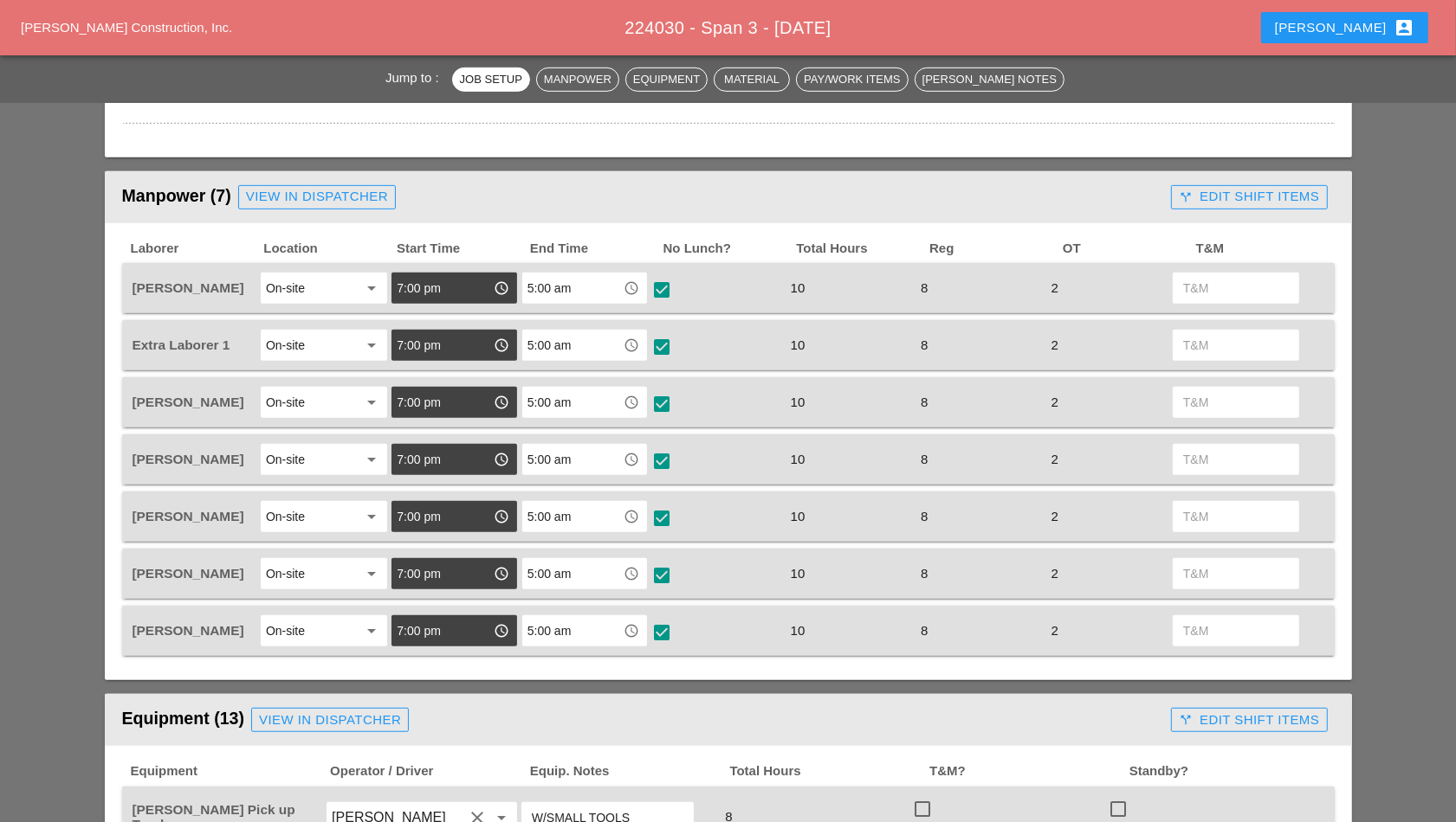
scroll to position [650, 0]
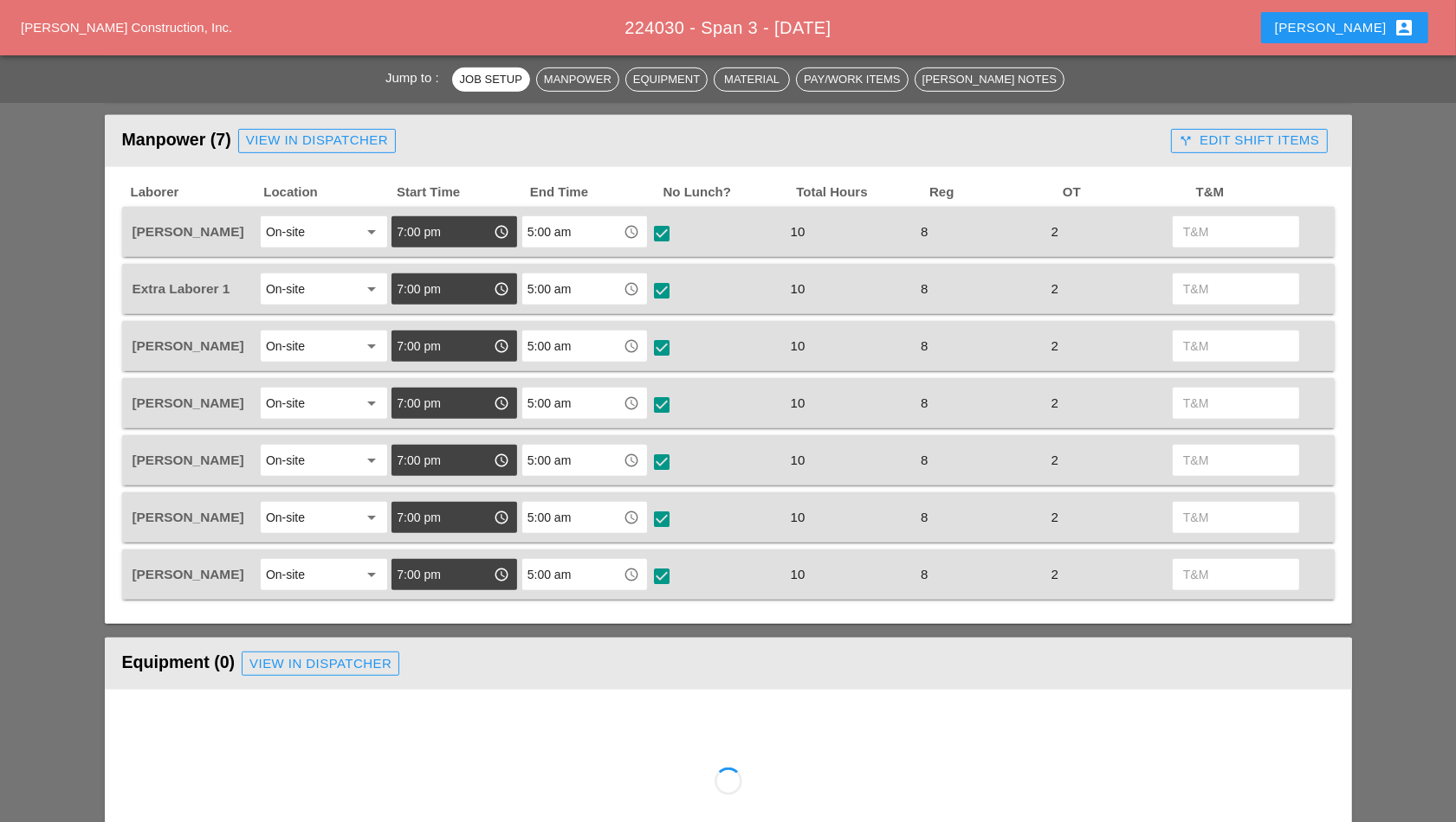
scroll to position [758, 0]
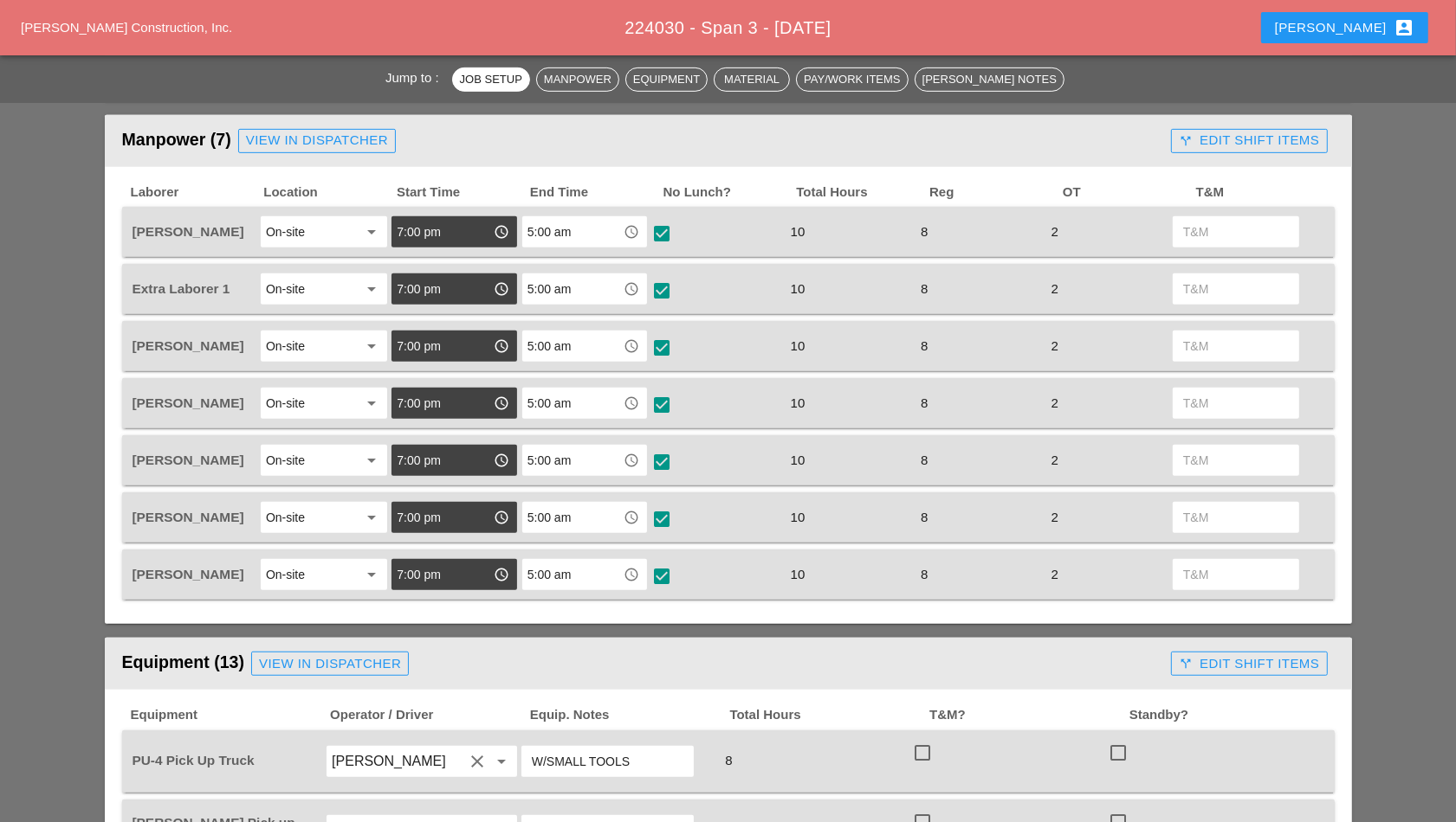
scroll to position [758, 0]
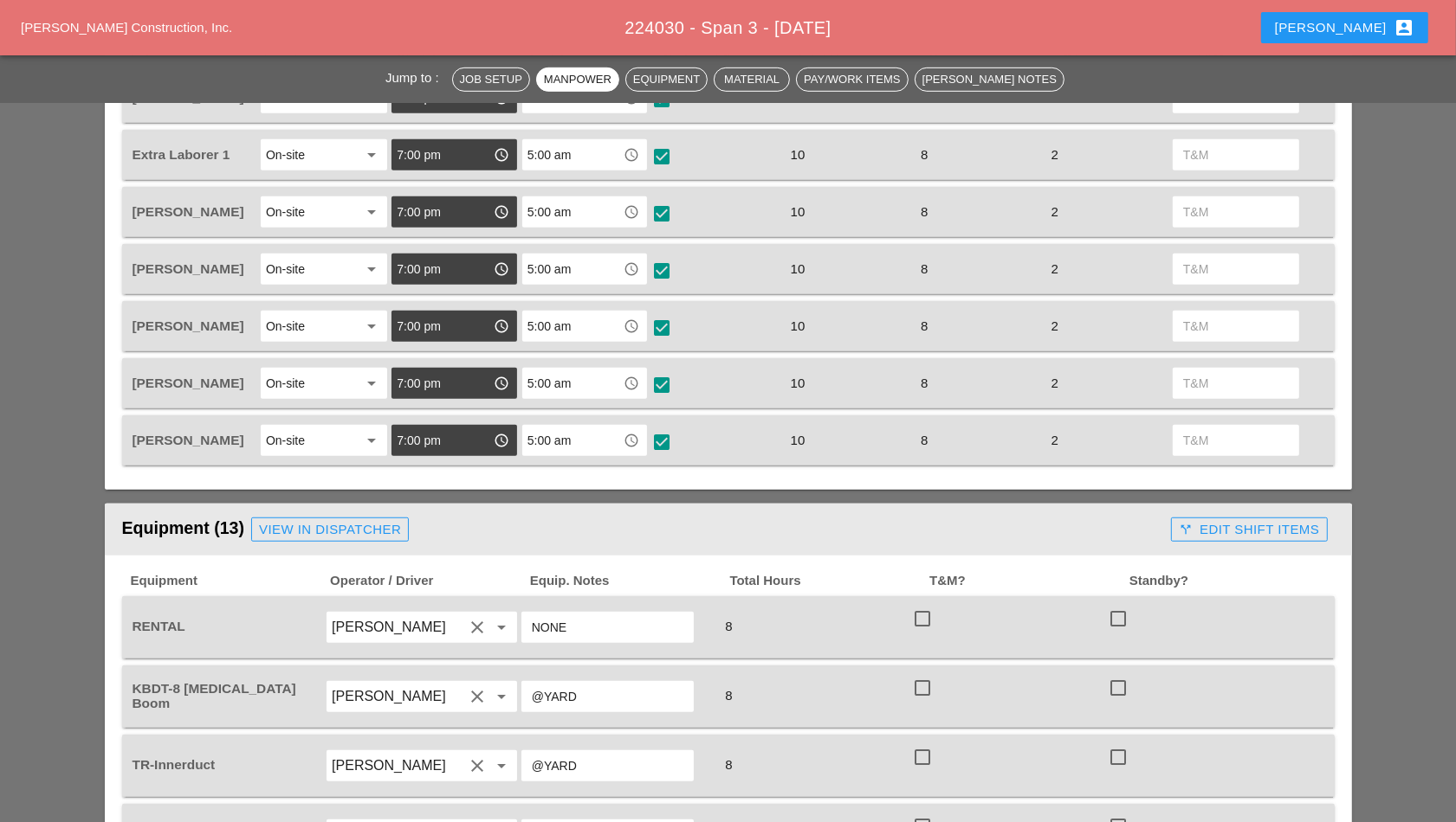
scroll to position [650, 0]
